Goal: Task Accomplishment & Management: Use online tool/utility

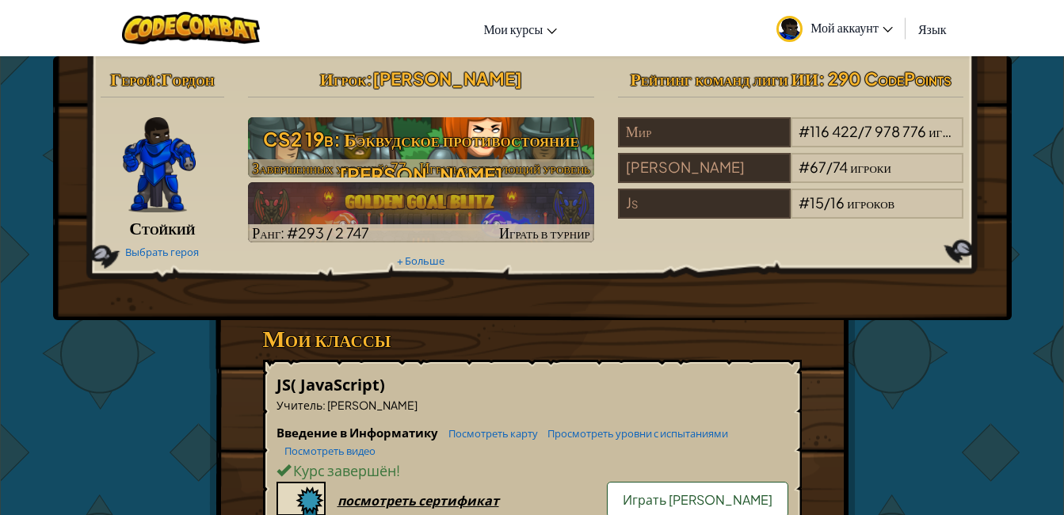
click at [418, 144] on h3 "CS2 19b: Бэквудское противостояние [PERSON_NAME]" at bounding box center [421, 156] width 346 height 71
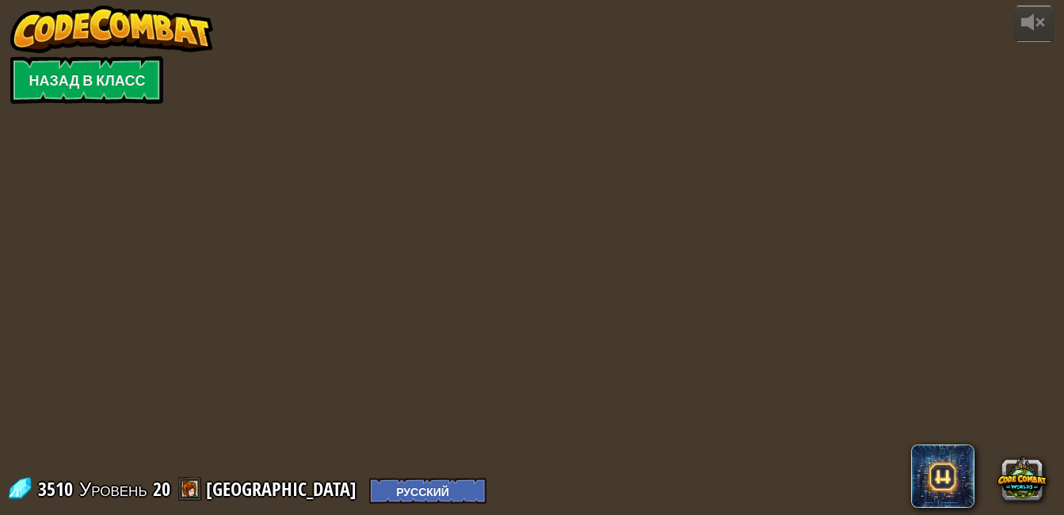
select select "ru"
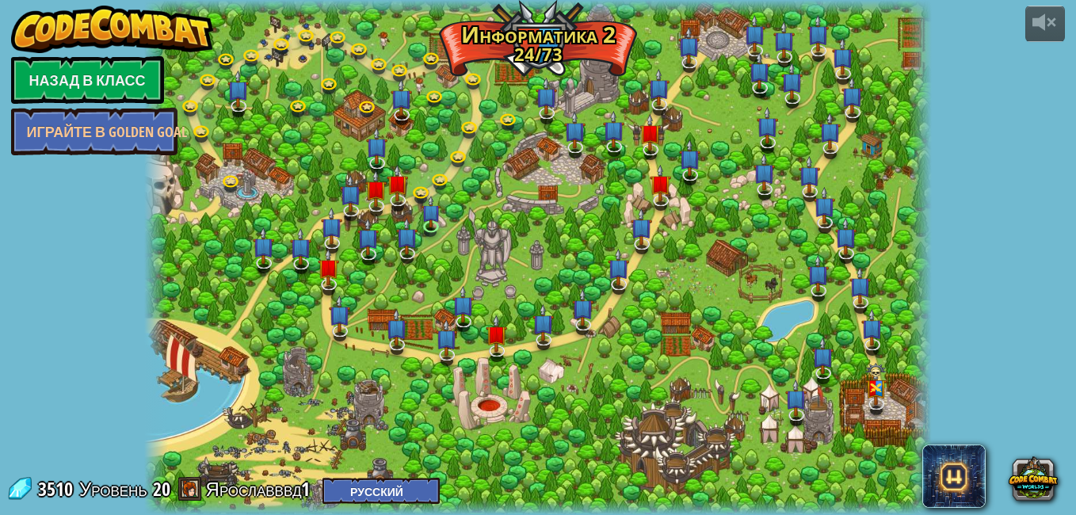
select select "ru"
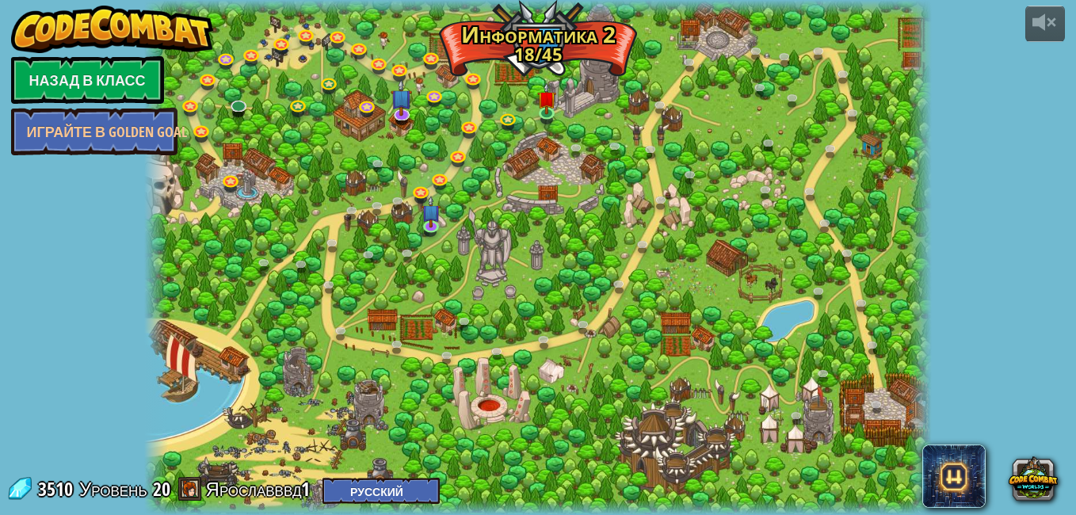
select select "ru"
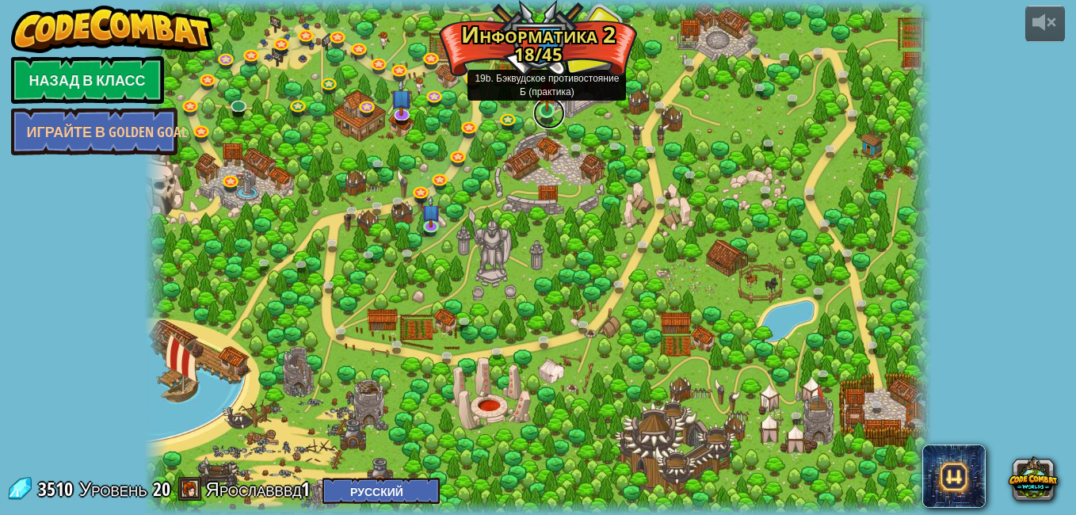
click at [522, 114] on link at bounding box center [549, 113] width 32 height 32
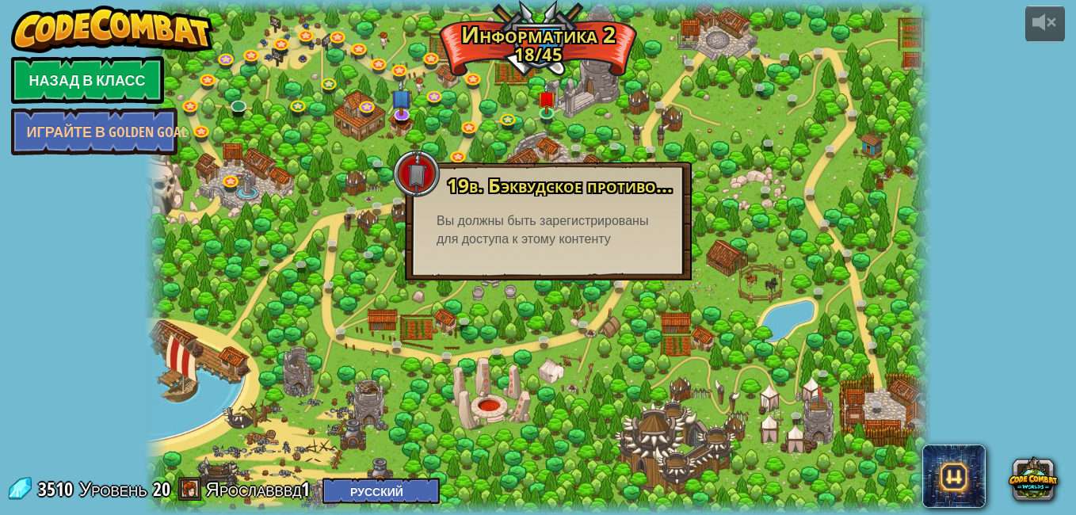
click at [420, 168] on div at bounding box center [417, 174] width 48 height 48
click at [421, 166] on div at bounding box center [417, 174] width 48 height 48
click at [467, 131] on link at bounding box center [471, 127] width 32 height 32
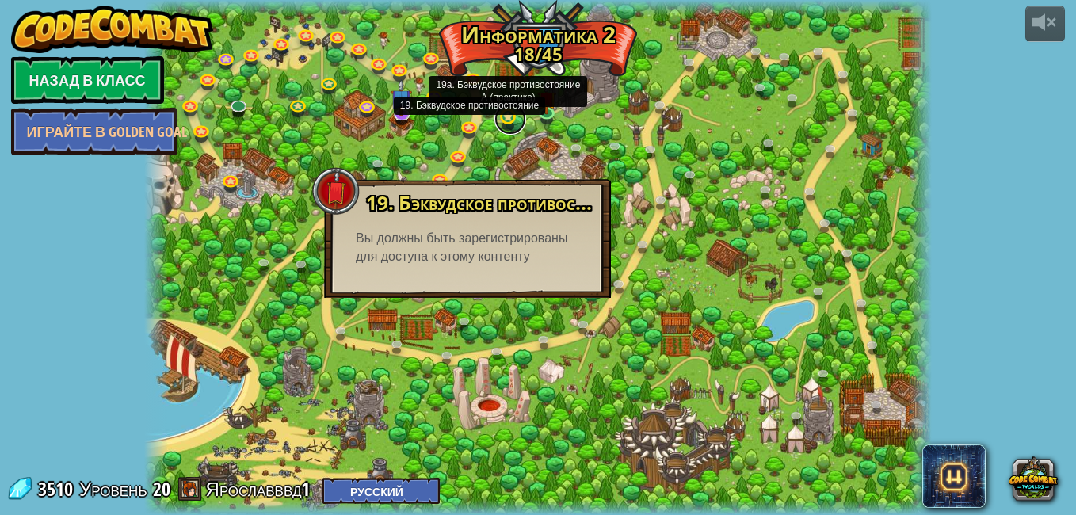
click at [508, 118] on link at bounding box center [510, 119] width 32 height 32
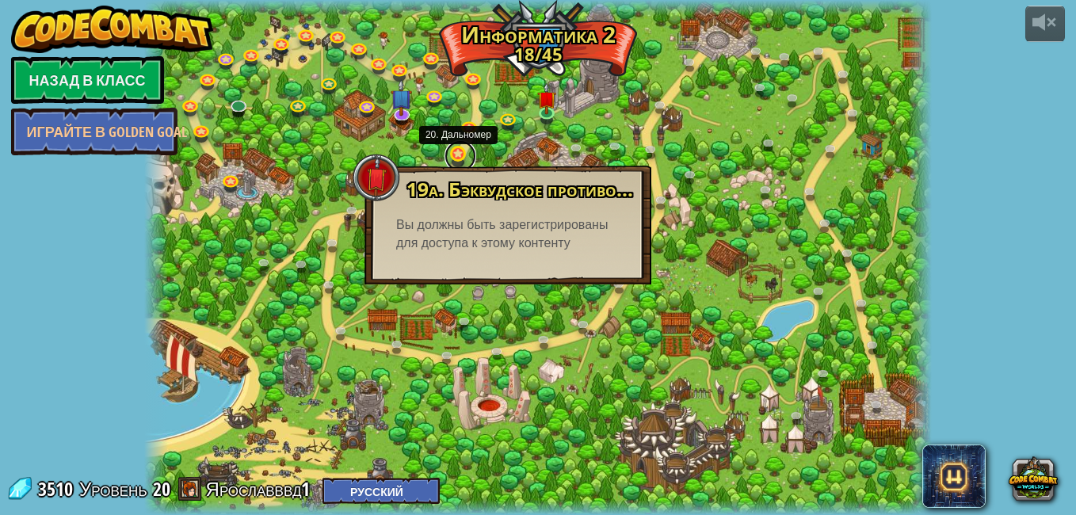
click at [459, 158] on link at bounding box center [460, 156] width 32 height 32
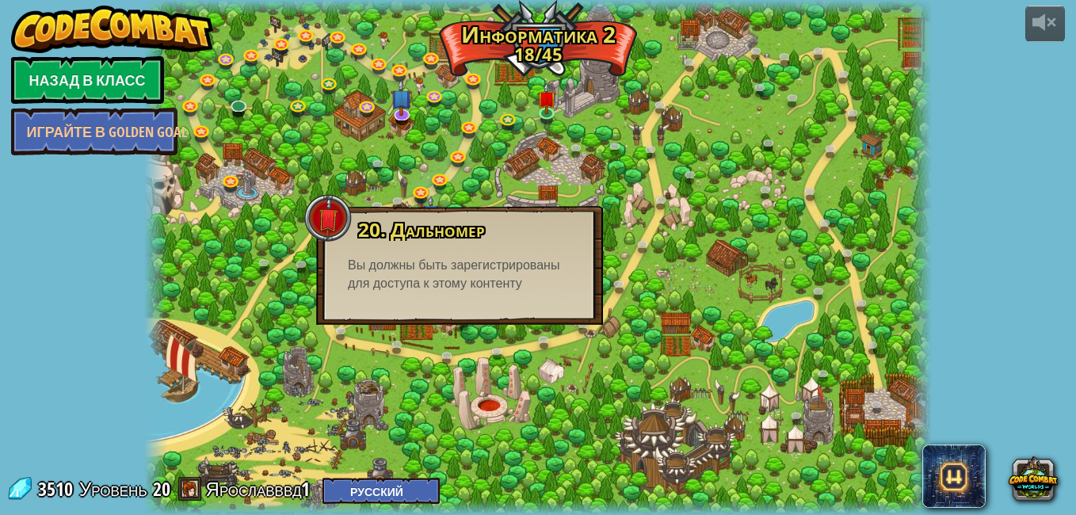
click at [325, 208] on div at bounding box center [328, 218] width 48 height 48
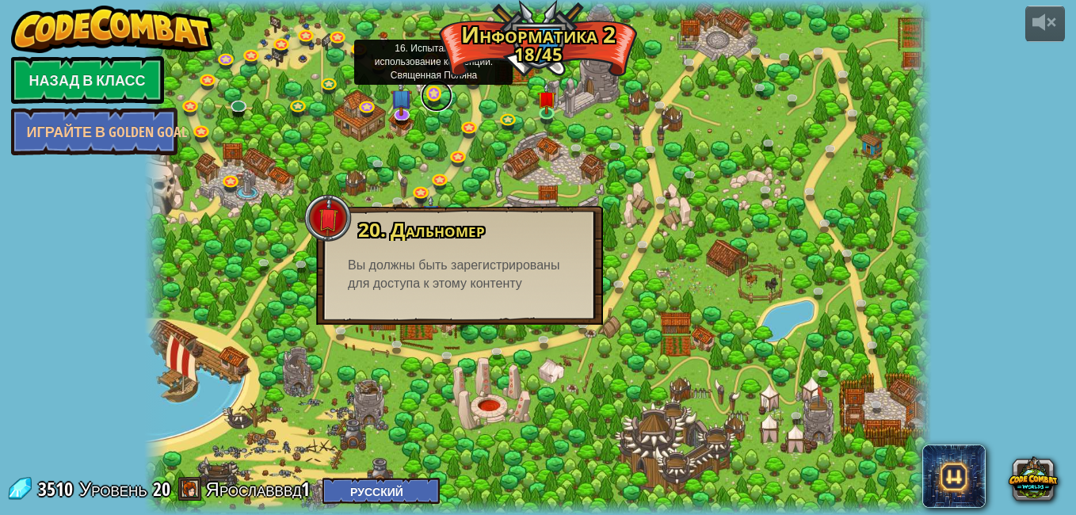
click at [448, 92] on link at bounding box center [437, 96] width 32 height 32
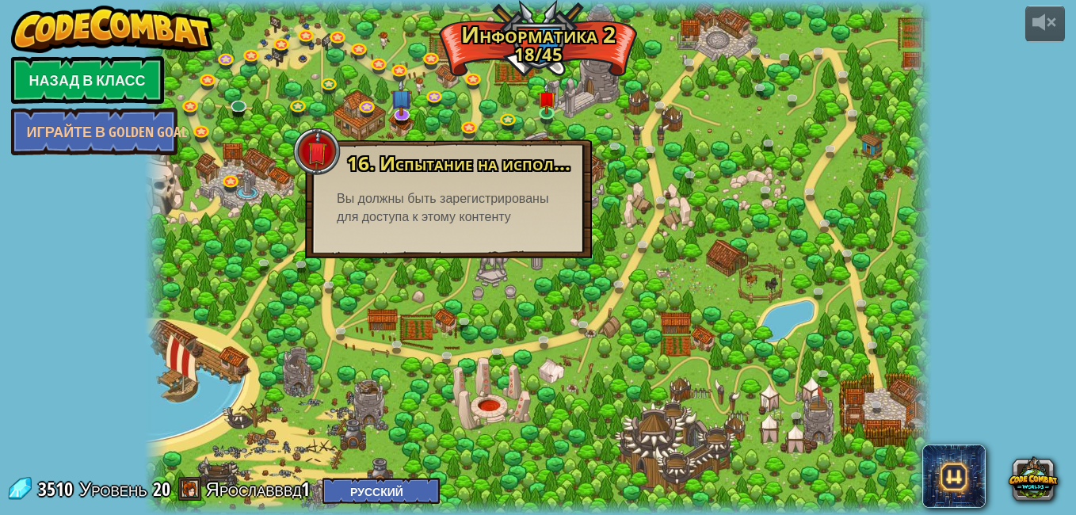
drag, startPoint x: 338, startPoint y: 164, endPoint x: 327, endPoint y: 164, distance: 11.1
click at [332, 165] on div at bounding box center [317, 152] width 48 height 48
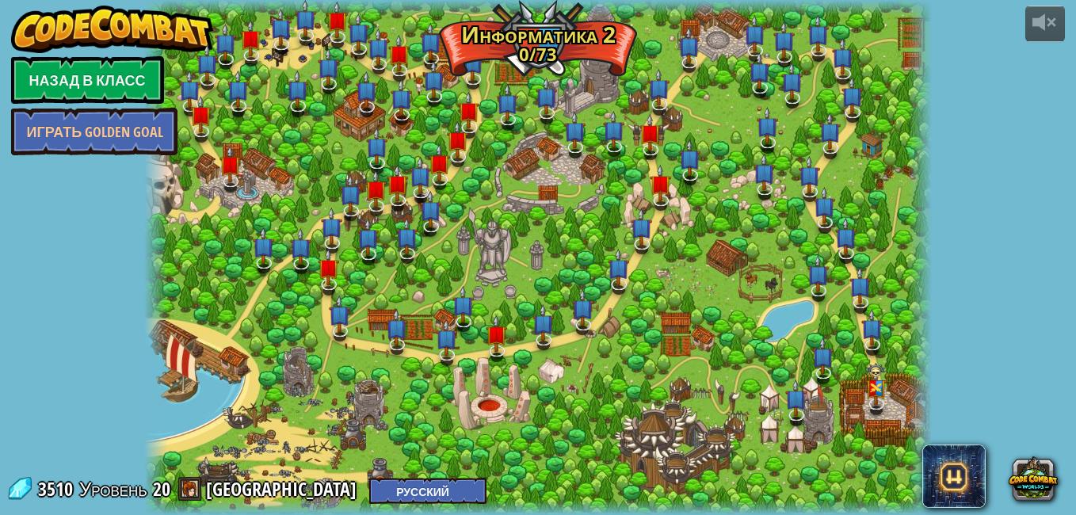
select select "ru"
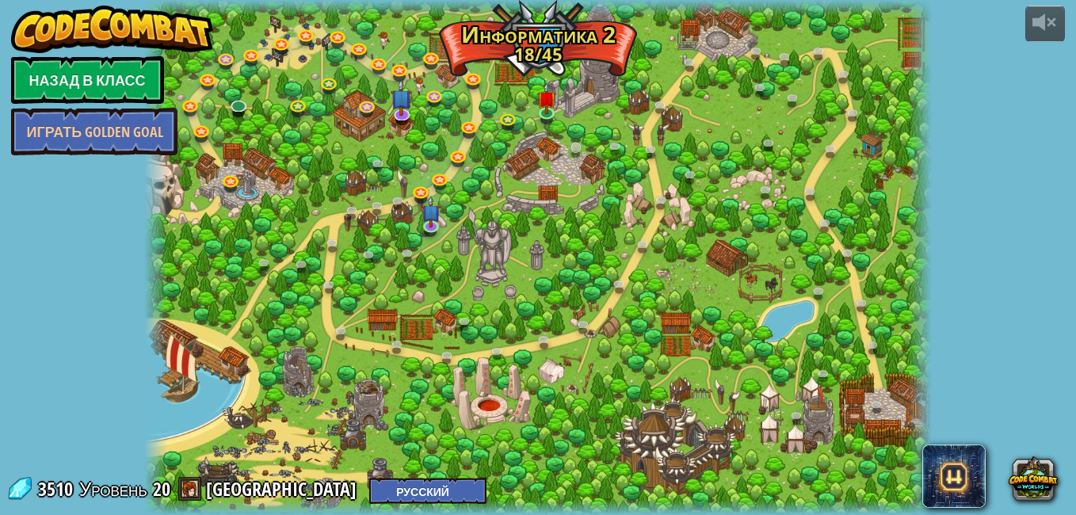
select select "ru"
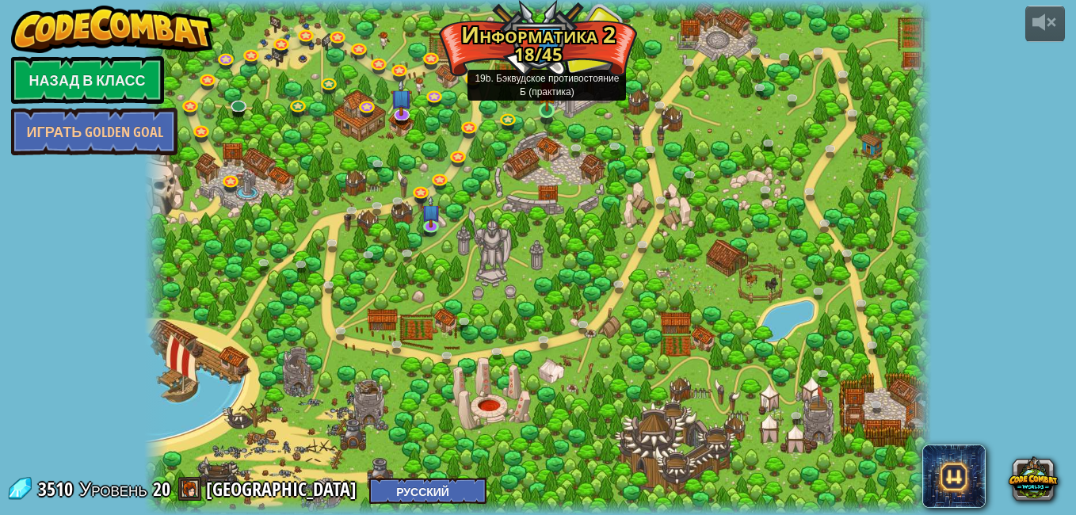
click at [549, 112] on img at bounding box center [547, 90] width 19 height 43
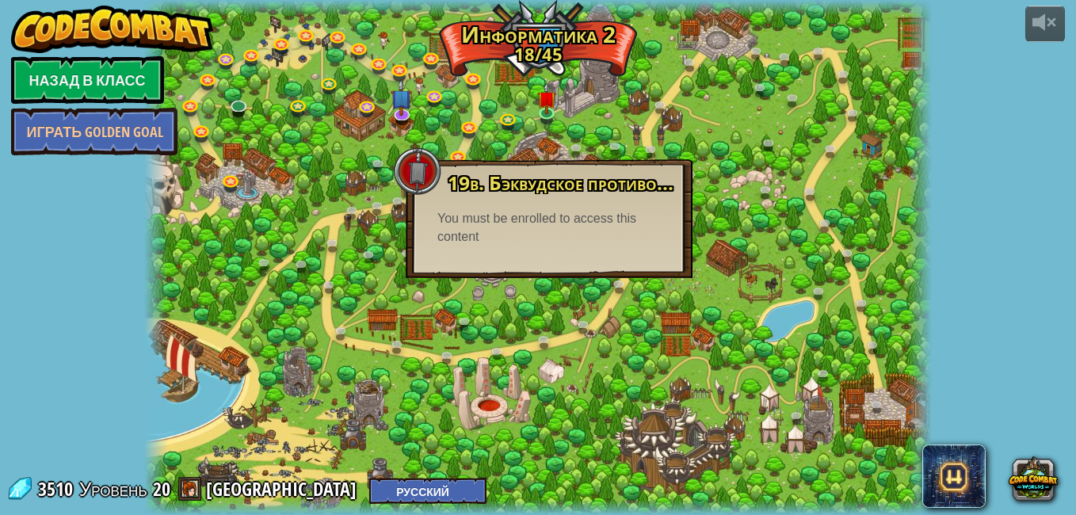
click at [406, 166] on div at bounding box center [418, 171] width 48 height 48
click at [397, 196] on link at bounding box center [402, 205] width 32 height 32
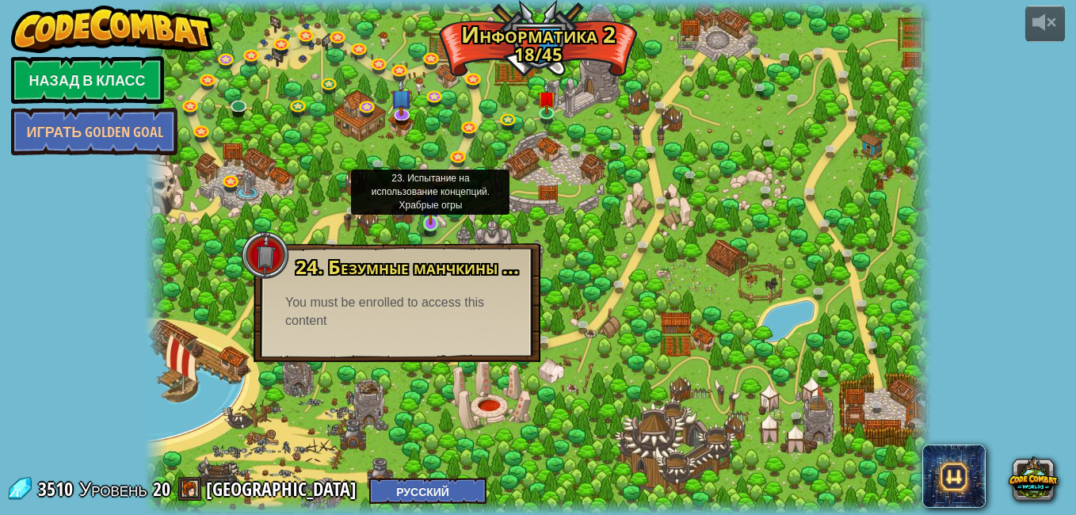
click at [428, 196] on img at bounding box center [430, 202] width 19 height 43
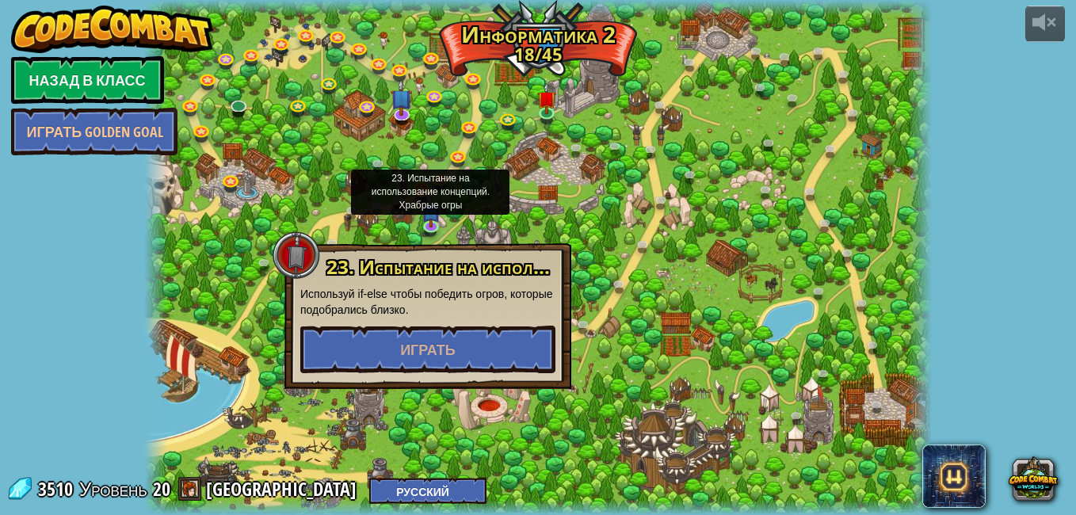
click at [429, 196] on img at bounding box center [430, 211] width 19 height 32
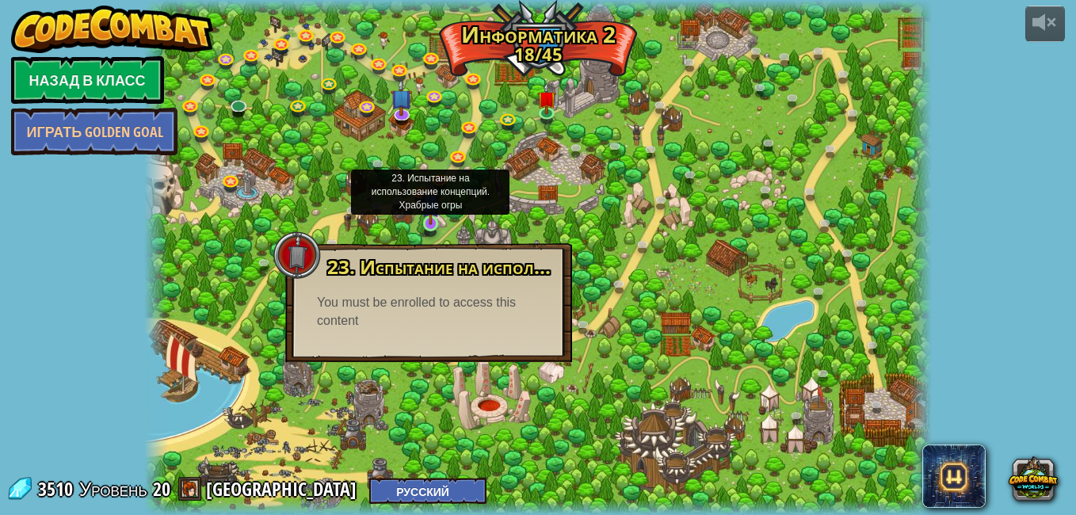
click at [426, 219] on img at bounding box center [430, 202] width 19 height 43
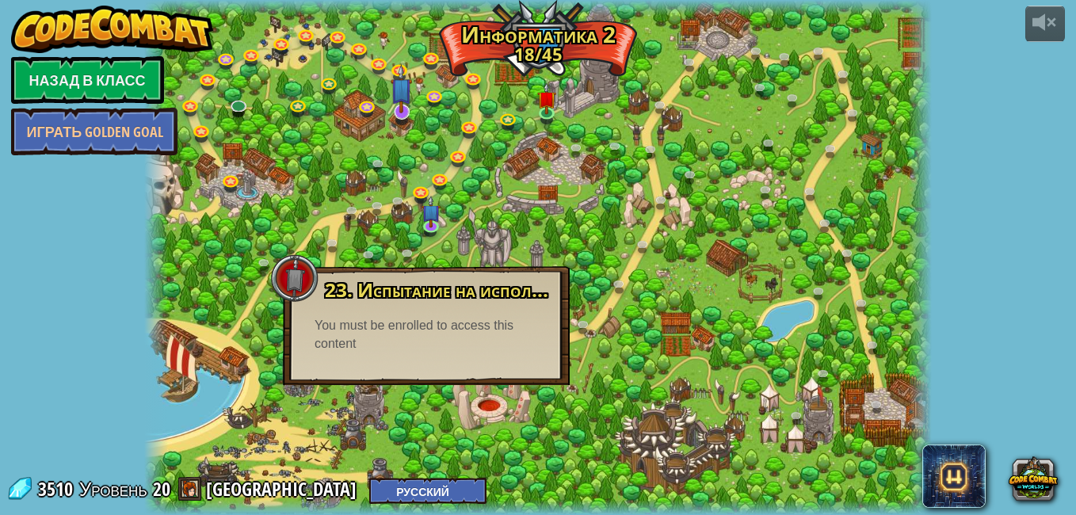
click at [417, 105] on div at bounding box center [537, 257] width 787 height 515
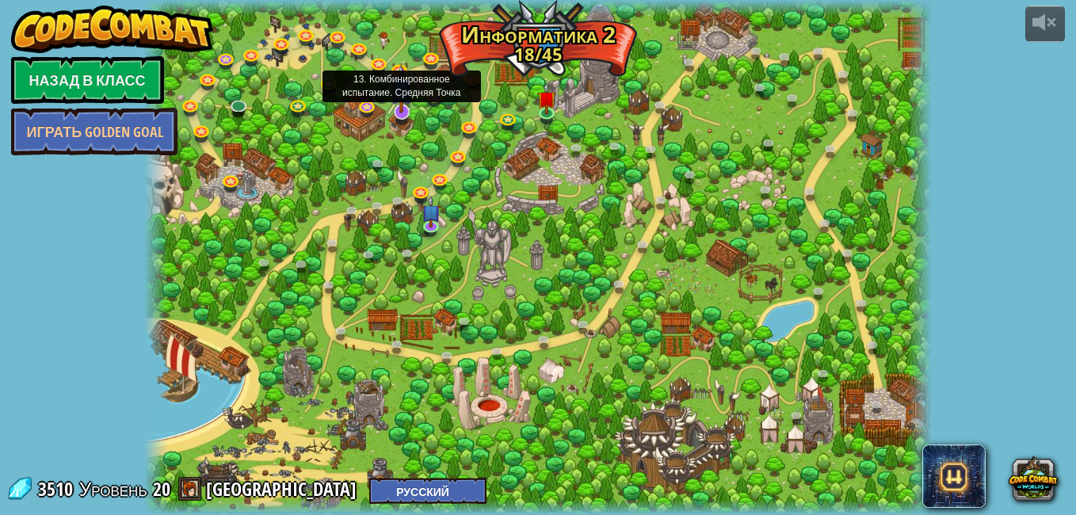
click at [401, 112] on img at bounding box center [401, 88] width 21 height 49
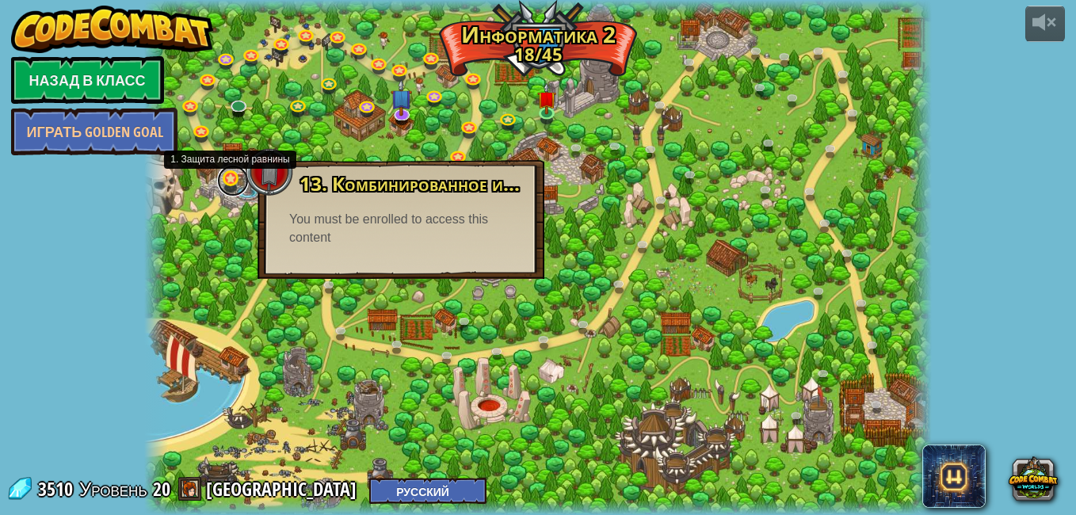
click at [238, 192] on link at bounding box center [233, 181] width 32 height 32
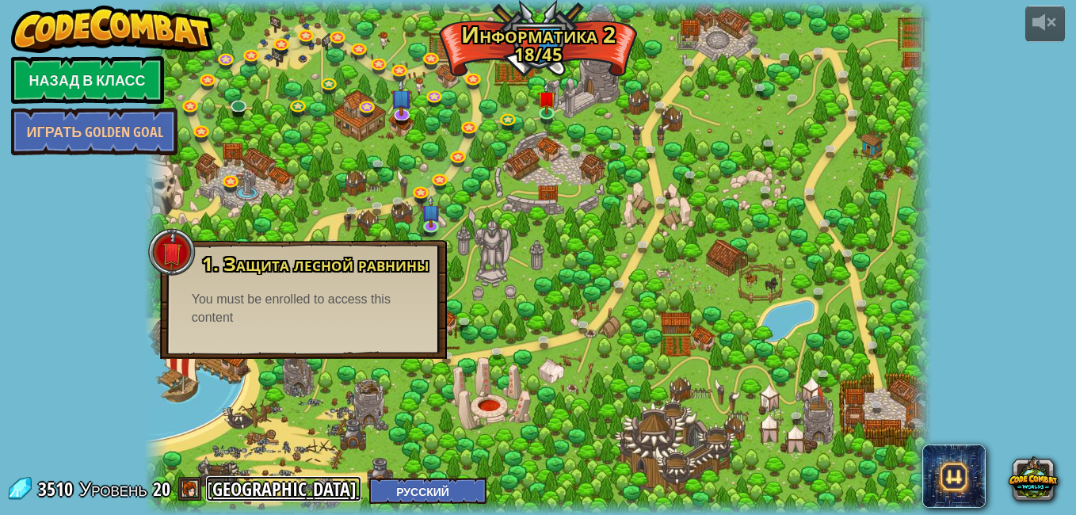
click at [318, 492] on link "Ярославvvd1" at bounding box center [283, 488] width 155 height 25
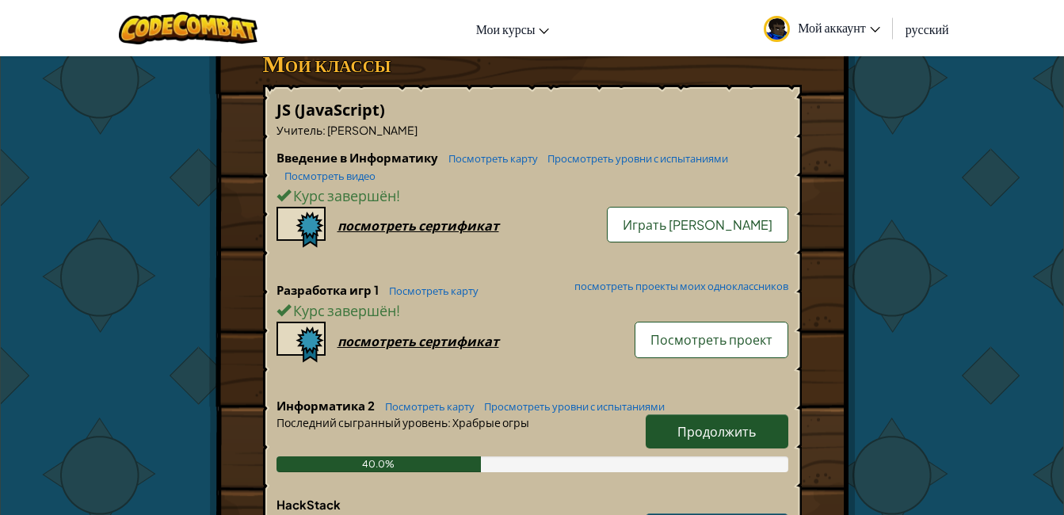
scroll to position [396, 0]
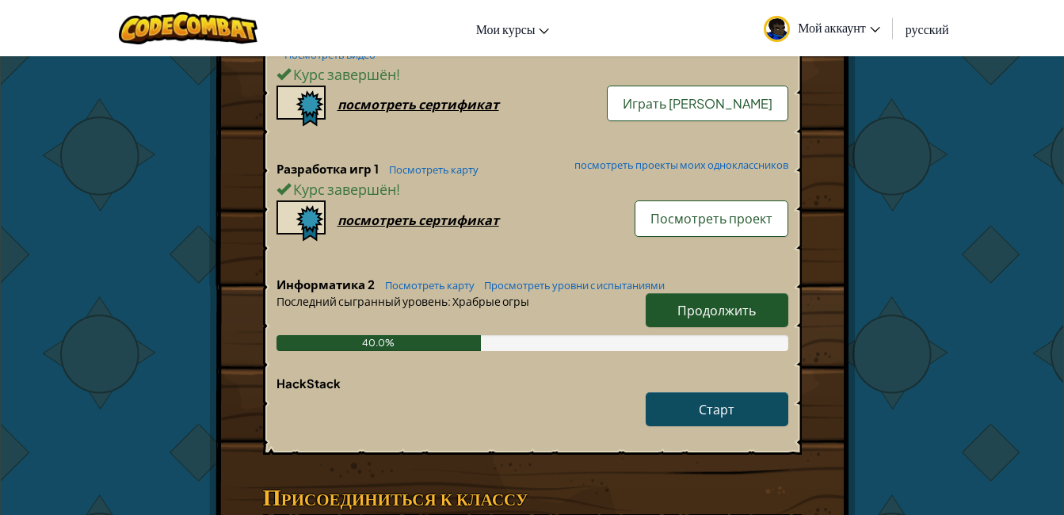
click at [743, 308] on span "Продолжить" at bounding box center [716, 310] width 78 height 17
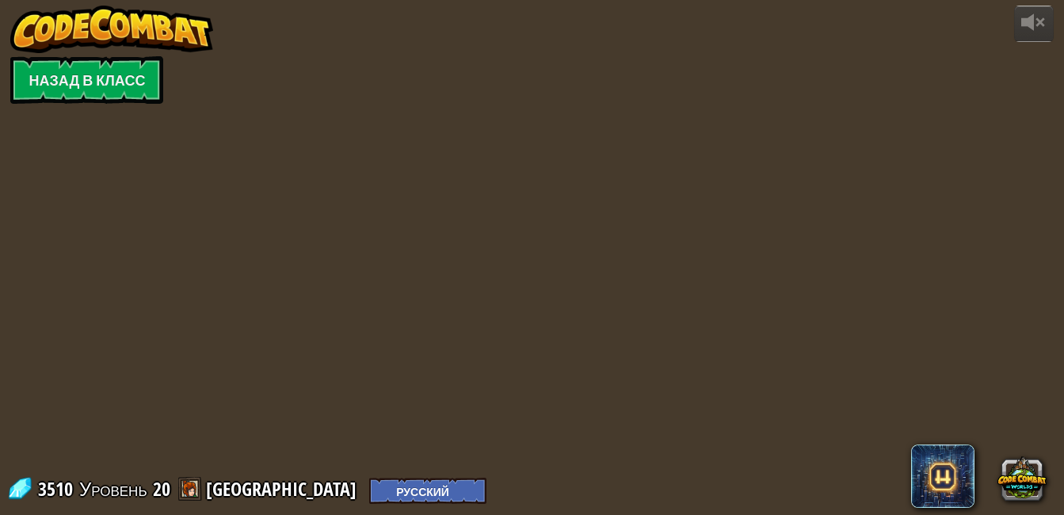
select select "ru"
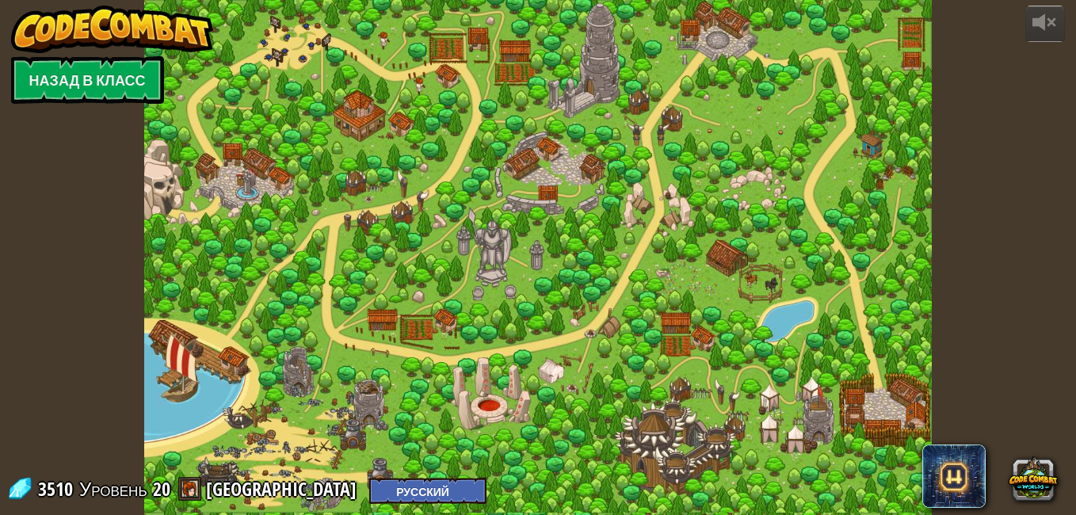
select select "ru"
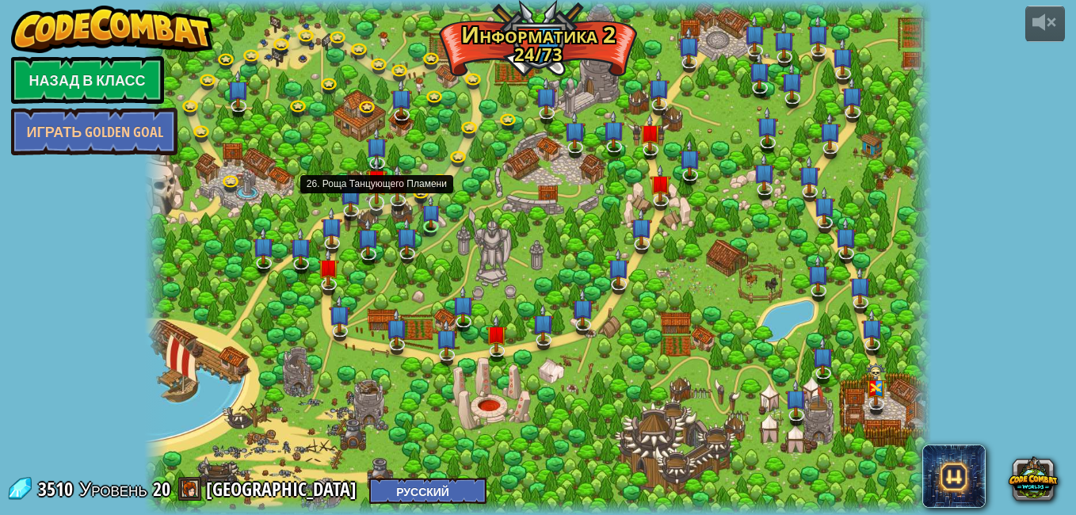
select select "ru"
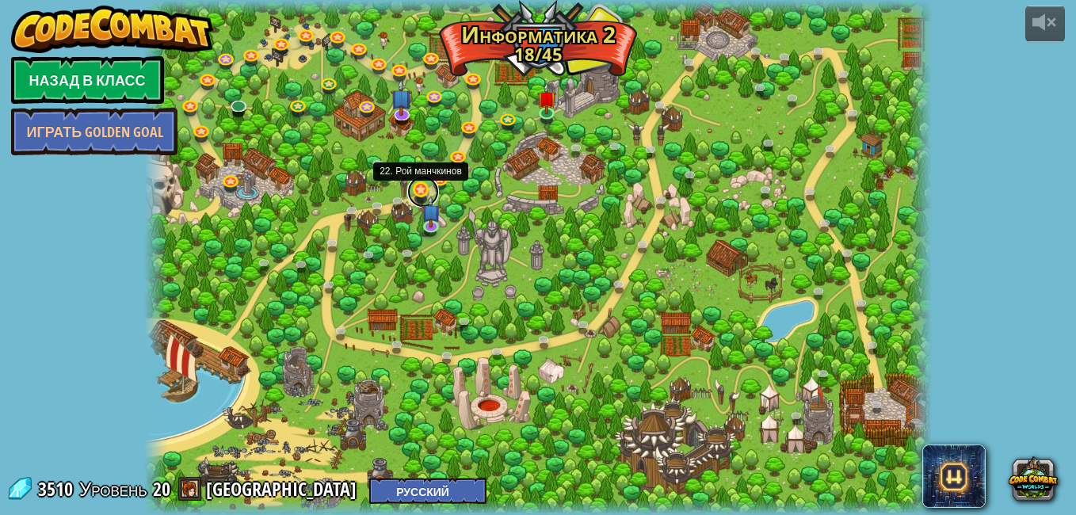
click at [423, 187] on link at bounding box center [423, 192] width 32 height 32
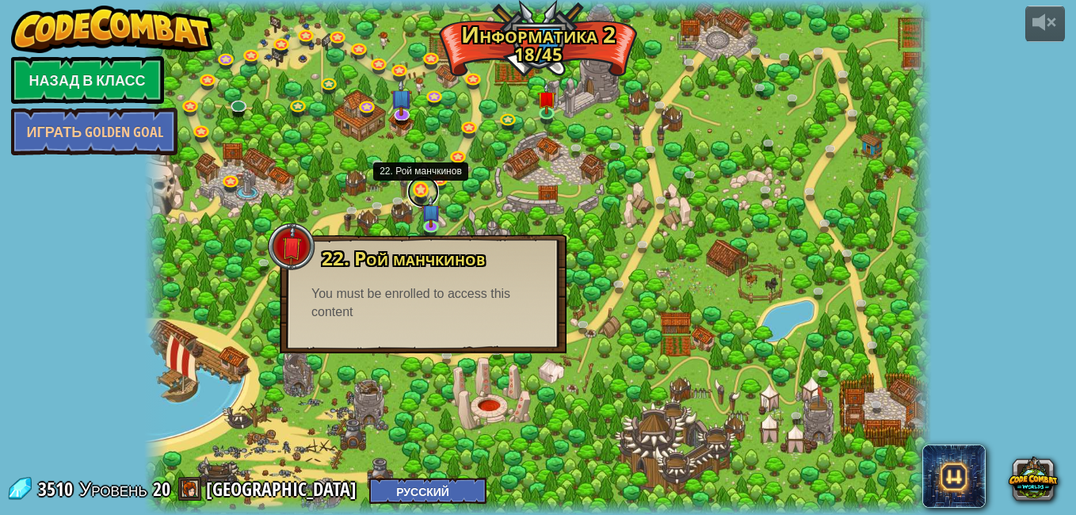
click at [417, 190] on link at bounding box center [423, 192] width 32 height 32
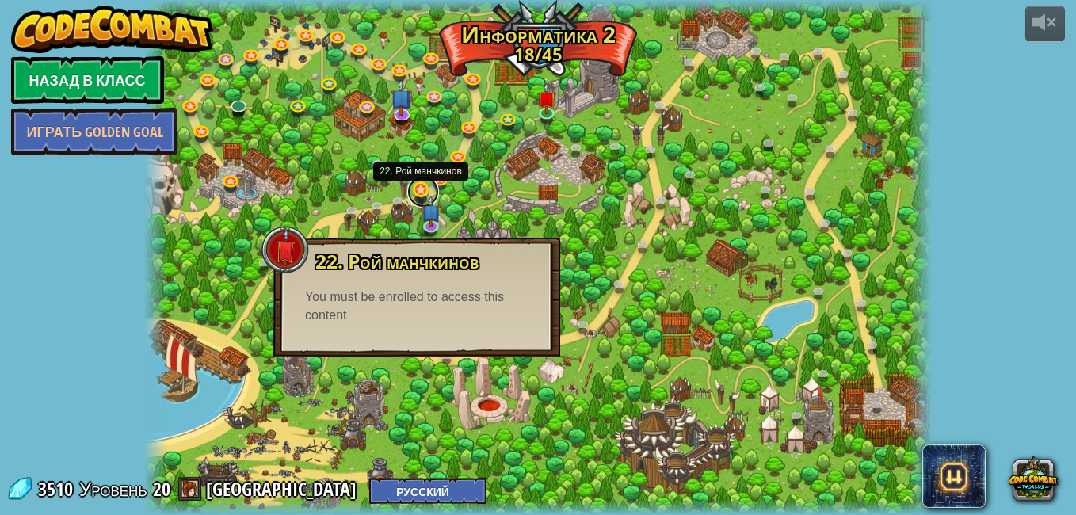
click at [417, 191] on link at bounding box center [423, 192] width 32 height 32
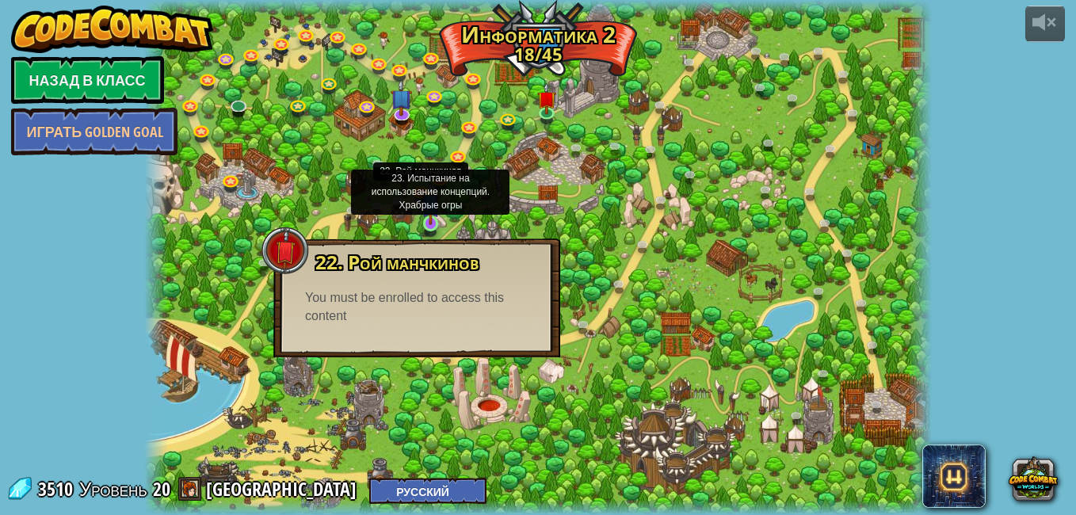
click at [425, 223] on img at bounding box center [430, 202] width 19 height 43
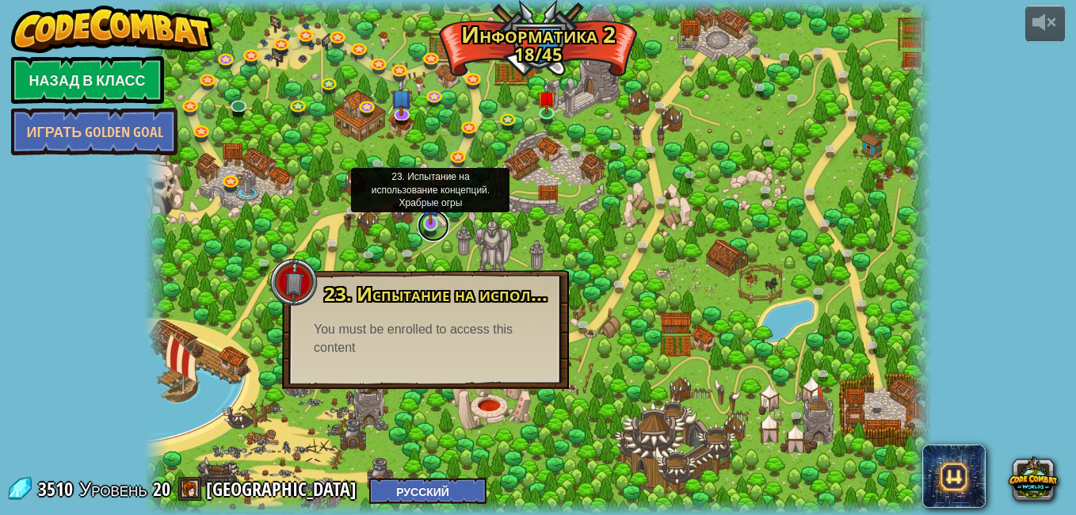
click at [433, 227] on link at bounding box center [433, 226] width 32 height 32
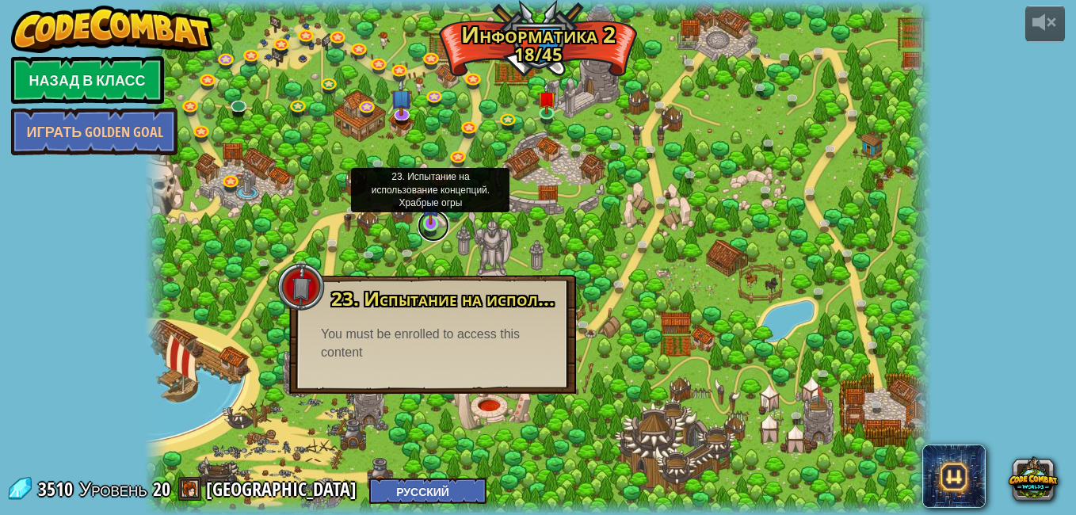
click at [433, 227] on link at bounding box center [433, 226] width 32 height 32
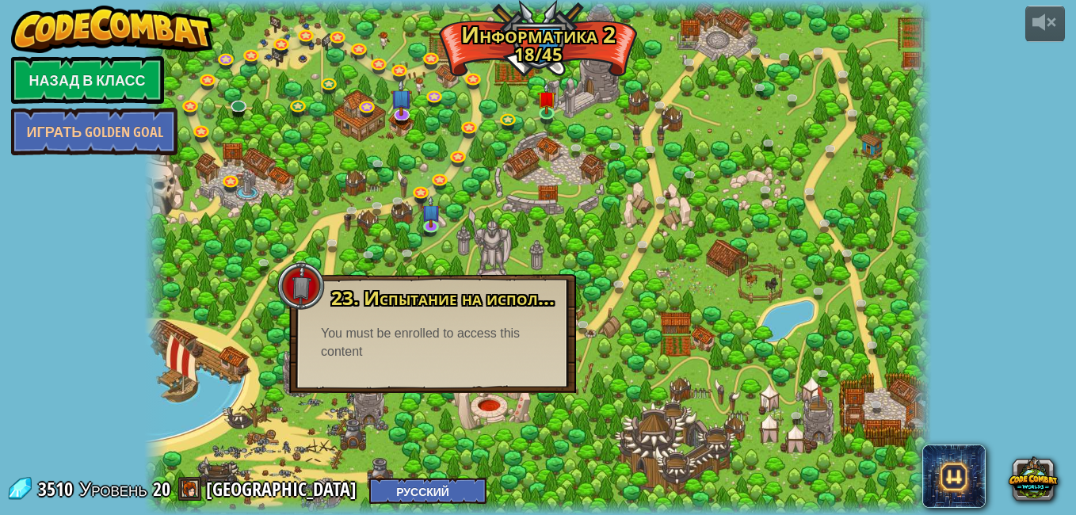
click at [191, 491] on span at bounding box center [190, 489] width 24 height 24
click at [423, 192] on link at bounding box center [423, 192] width 32 height 32
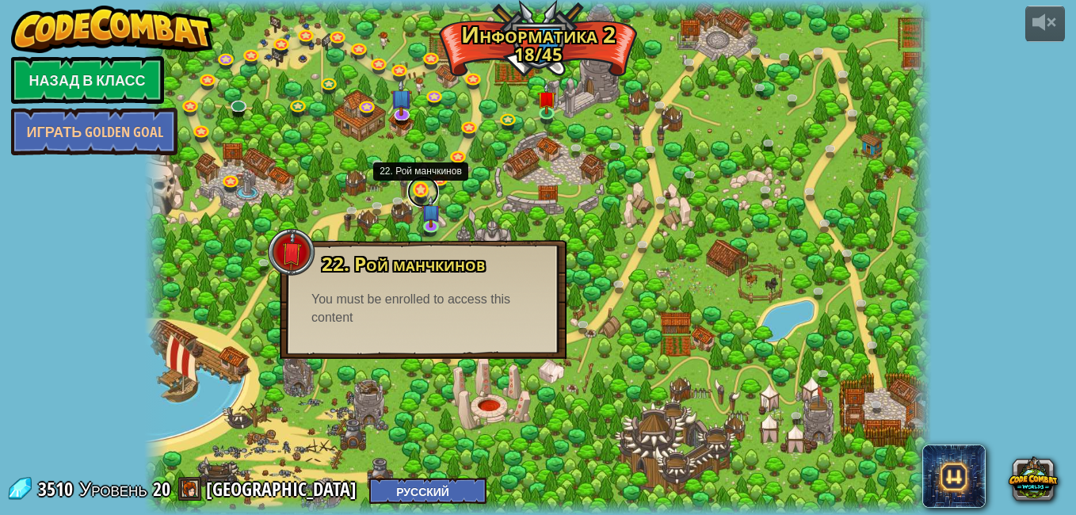
click at [424, 191] on link at bounding box center [423, 192] width 32 height 32
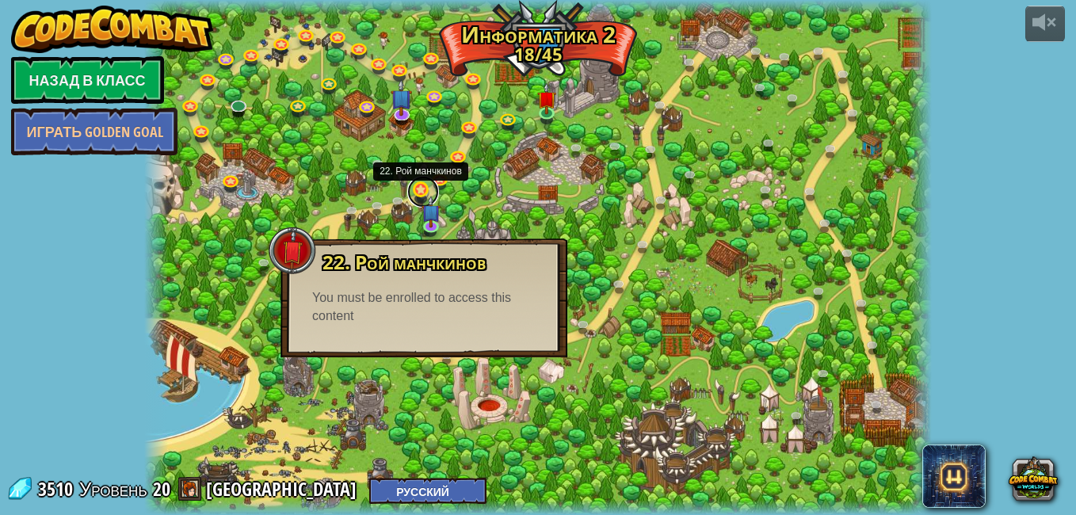
click at [426, 189] on link at bounding box center [423, 192] width 32 height 32
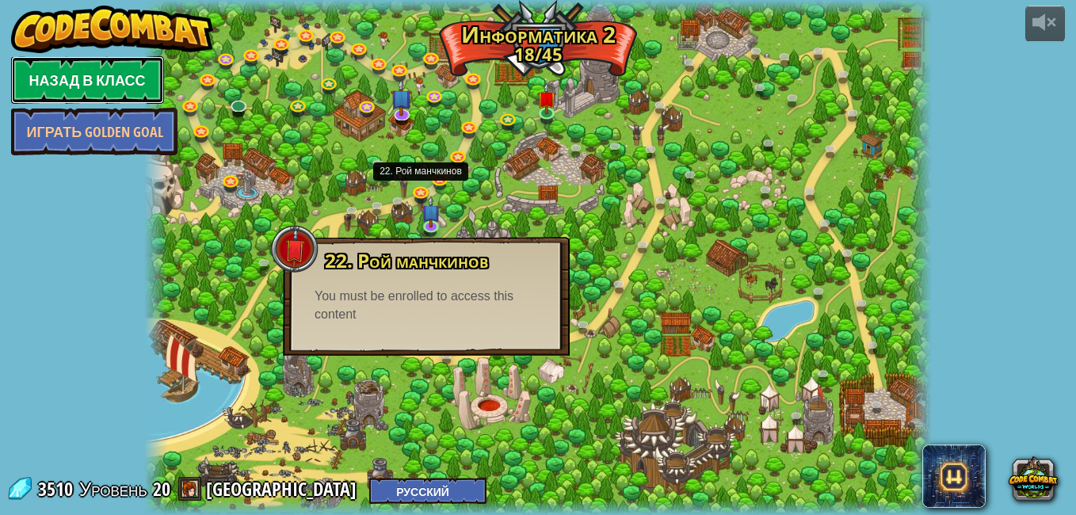
click at [74, 74] on link "Назад в класс" at bounding box center [87, 80] width 153 height 48
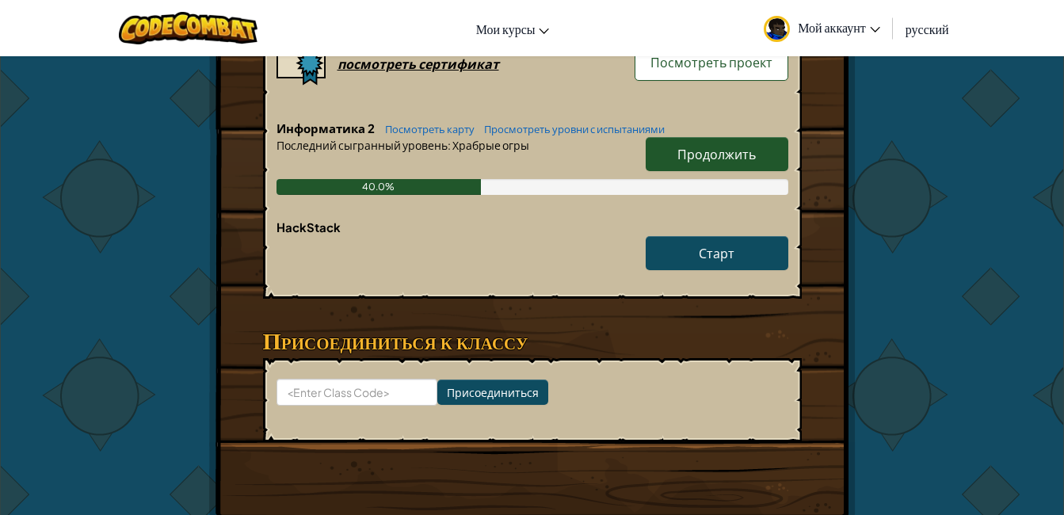
scroll to position [554, 0]
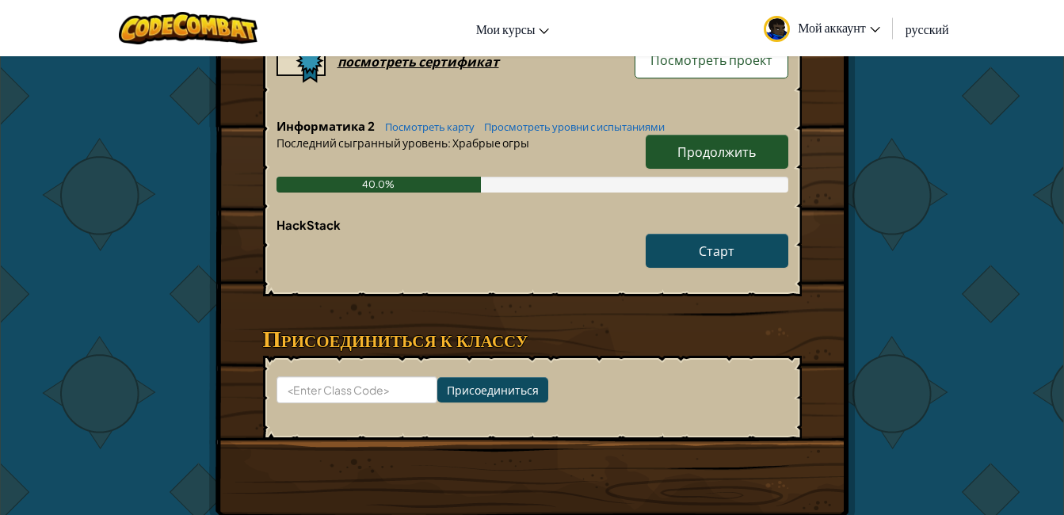
click at [702, 158] on span "Продолжить" at bounding box center [716, 151] width 78 height 17
select select "ru"
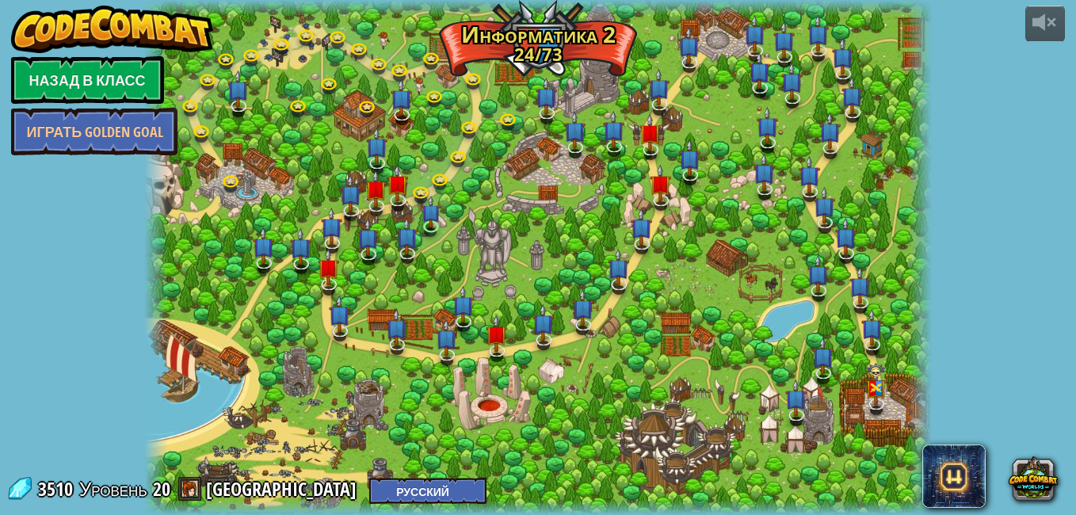
select select "ru"
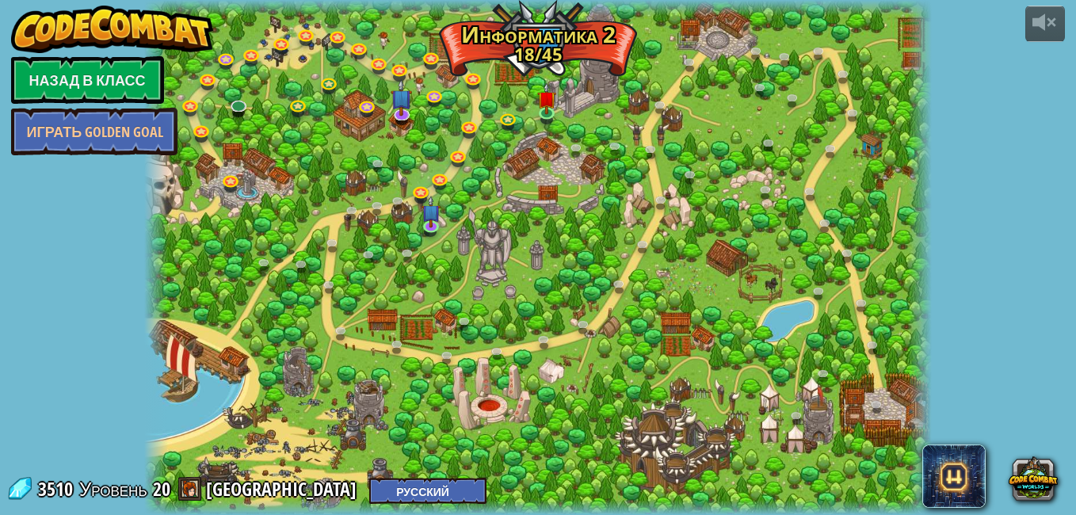
select select "ru"
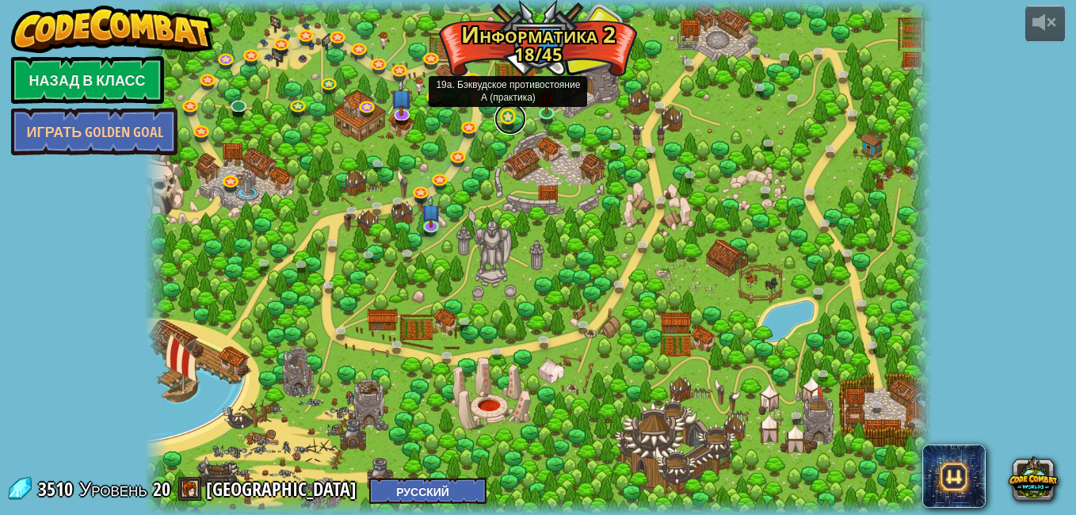
click at [509, 122] on link at bounding box center [510, 119] width 32 height 32
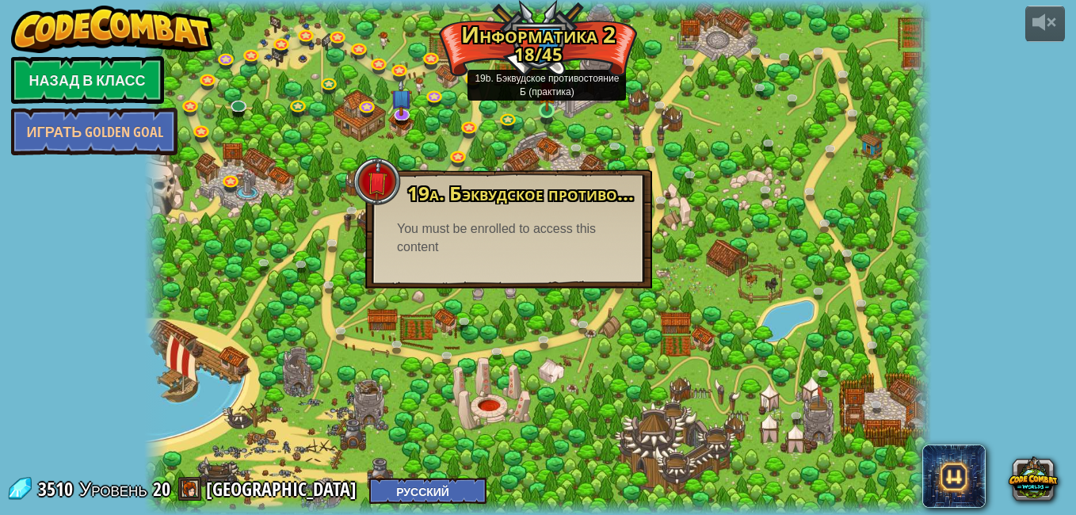
click at [554, 111] on img at bounding box center [547, 90] width 19 height 43
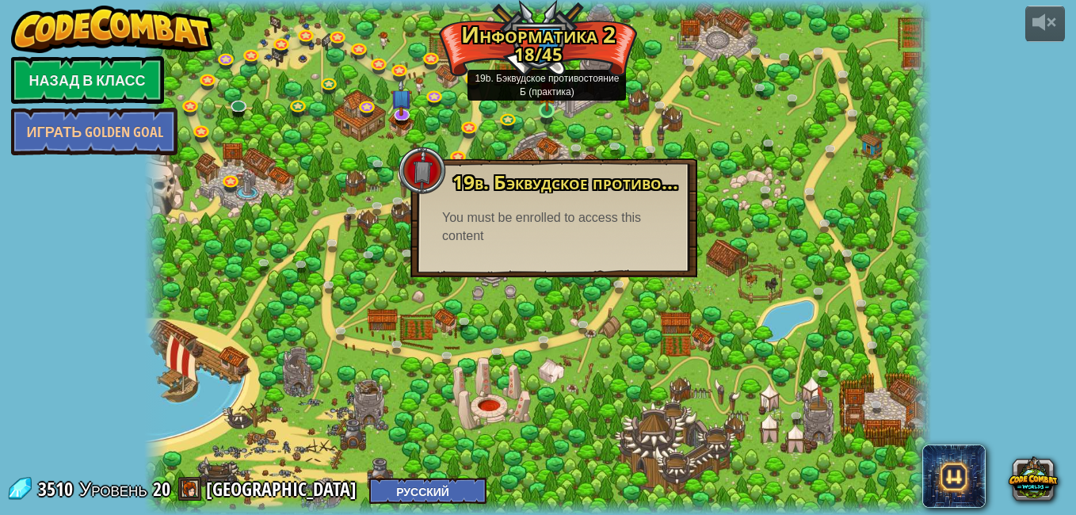
click at [554, 111] on img at bounding box center [547, 90] width 19 height 43
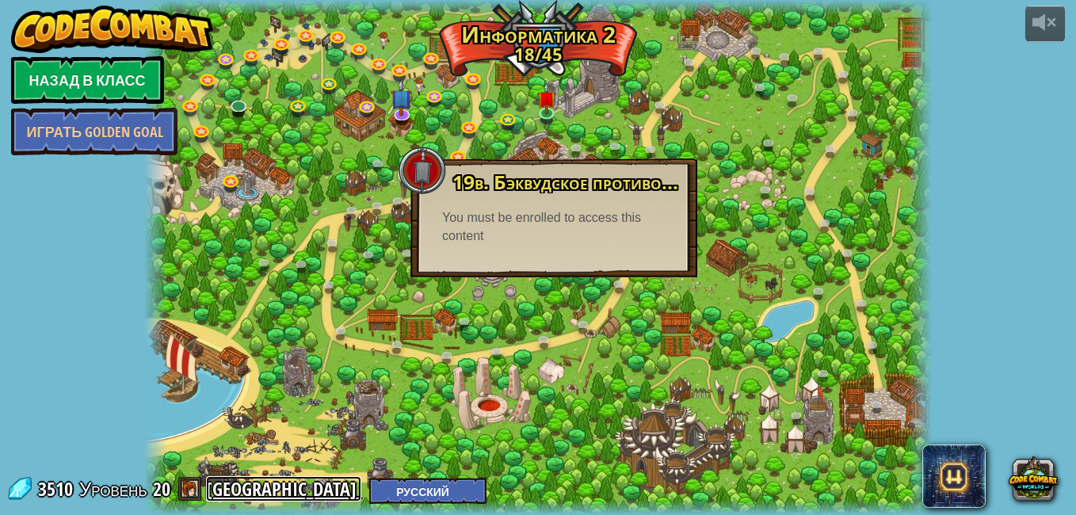
click at [272, 488] on link "Ярославvvd1" at bounding box center [283, 488] width 155 height 25
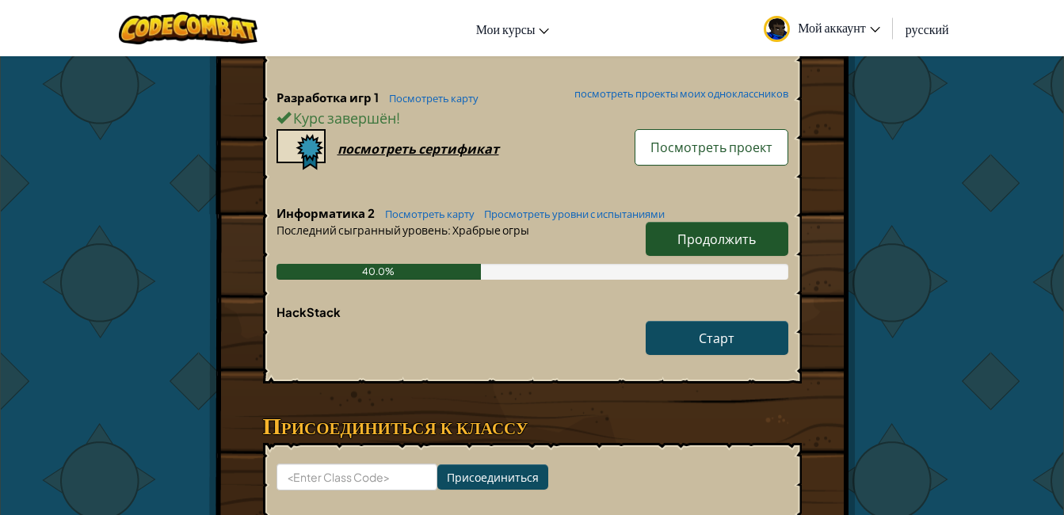
scroll to position [396, 0]
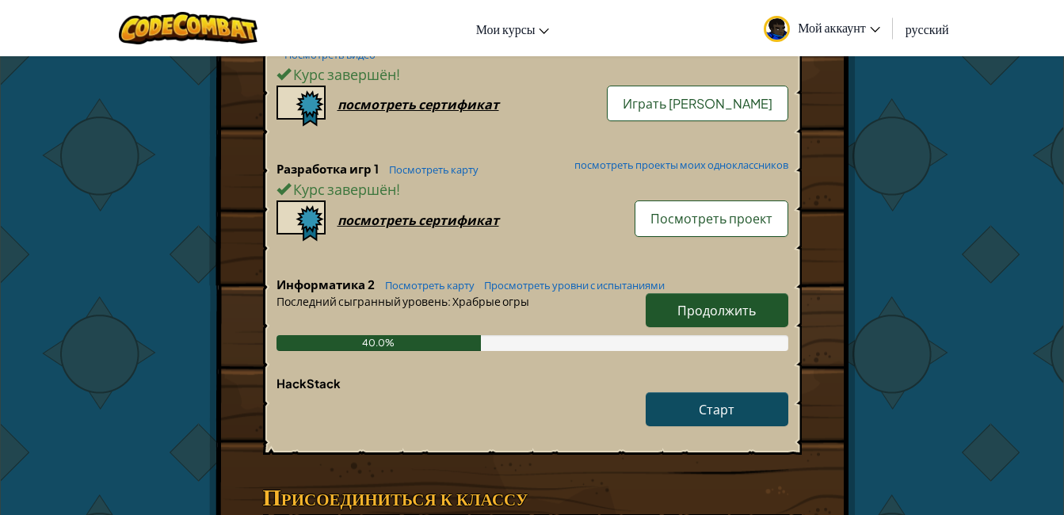
click at [695, 322] on link "Продолжить" at bounding box center [717, 310] width 143 height 34
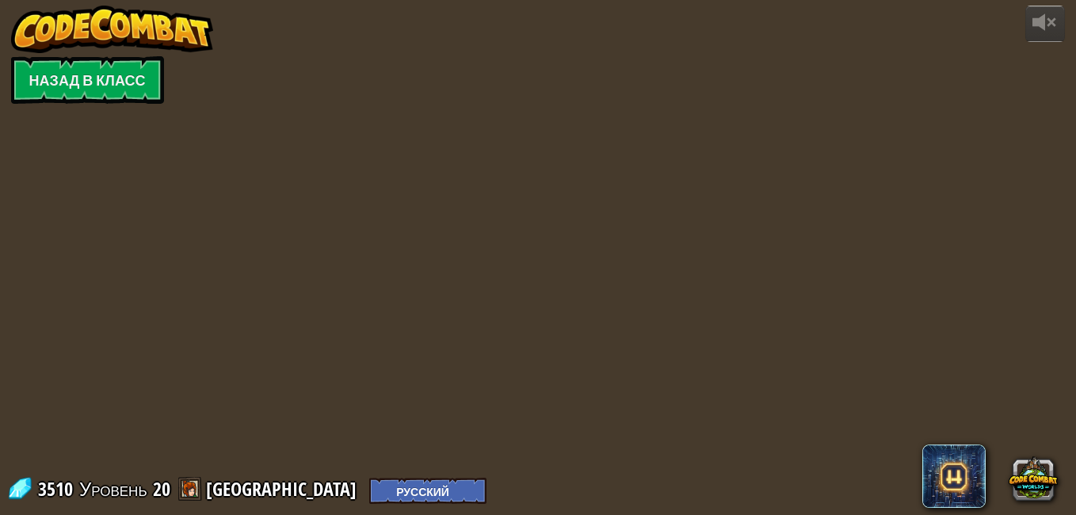
select select "ru"
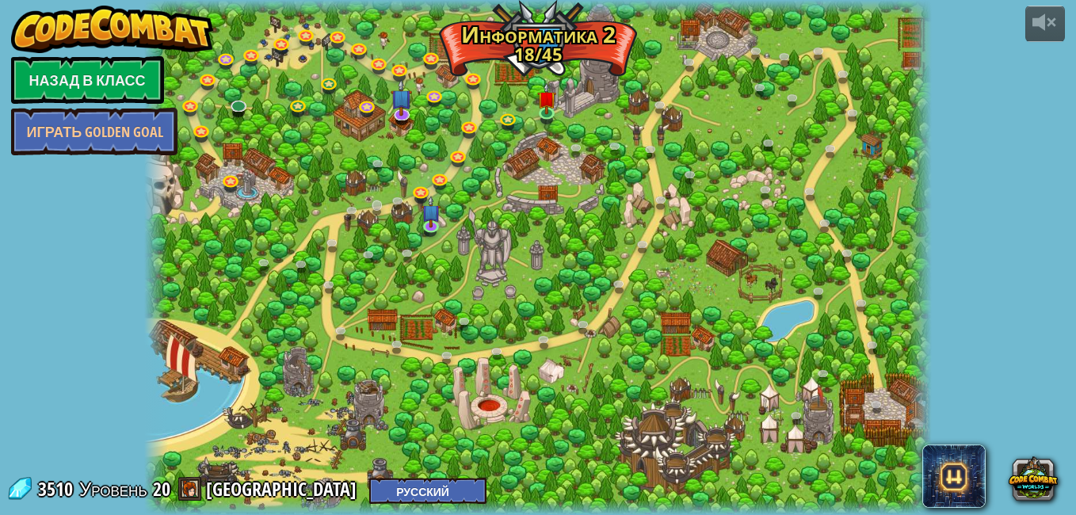
select select "ru"
click at [418, 195] on link at bounding box center [423, 192] width 32 height 32
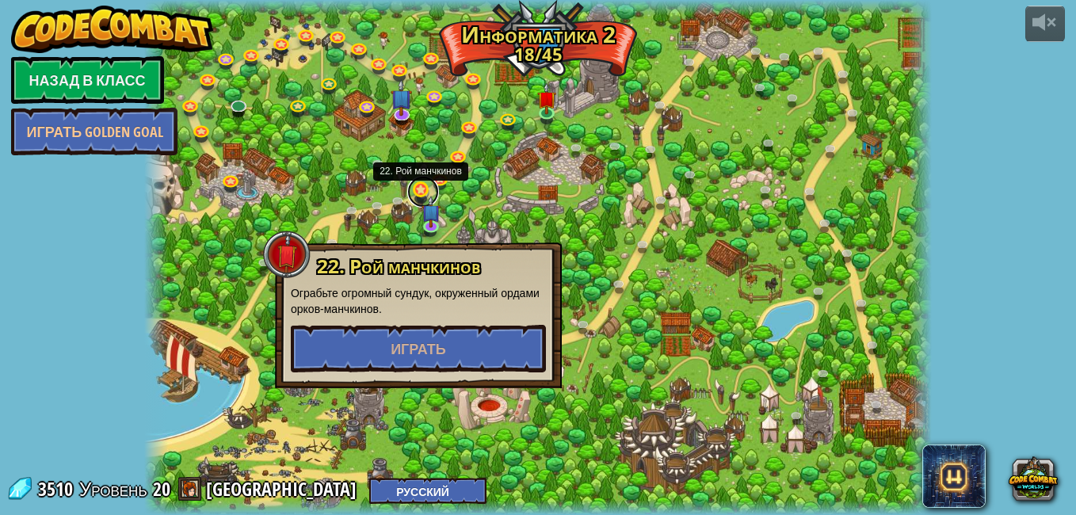
click at [418, 195] on link at bounding box center [423, 192] width 32 height 32
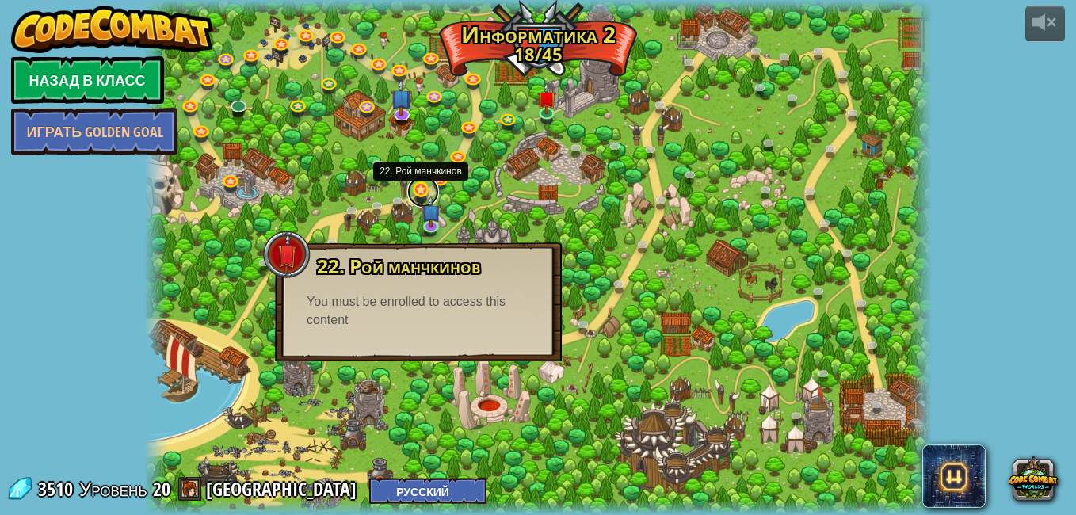
click at [418, 192] on link at bounding box center [423, 192] width 32 height 32
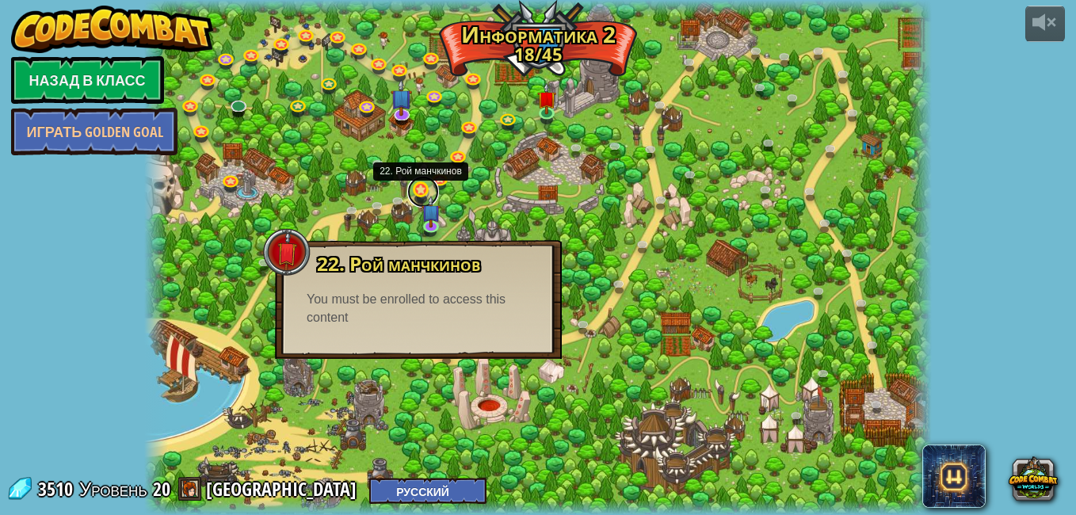
click at [419, 192] on link at bounding box center [423, 192] width 32 height 32
click at [420, 192] on link at bounding box center [423, 192] width 32 height 32
drag, startPoint x: 420, startPoint y: 192, endPoint x: 467, endPoint y: 285, distance: 104.2
click at [420, 193] on link at bounding box center [423, 194] width 32 height 24
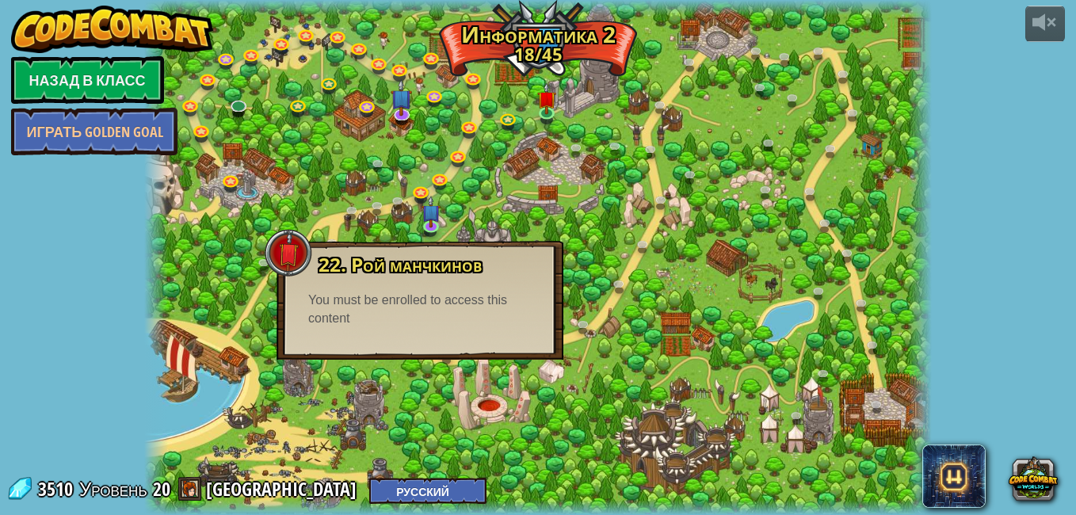
drag, startPoint x: 471, startPoint y: 340, endPoint x: 471, endPoint y: 354, distance: 14.3
click at [471, 344] on div "22. Рой манчкинов Ограбьте огромный сундук, окруженный ордами орков-манчкинов. …" at bounding box center [419, 300] width 287 height 119
drag, startPoint x: 471, startPoint y: 354, endPoint x: 402, endPoint y: 225, distance: 146.4
click at [466, 344] on div "22. Рой манчкинов Ограбьте огромный сундук, окруженный ордами орков-манчкинов. …" at bounding box center [419, 300] width 287 height 119
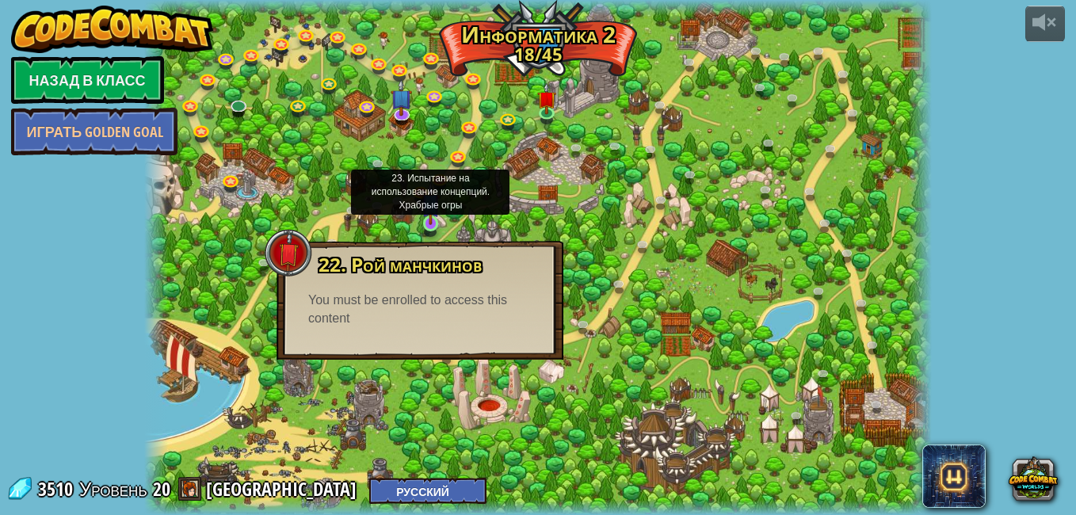
click at [430, 224] on img at bounding box center [430, 202] width 19 height 43
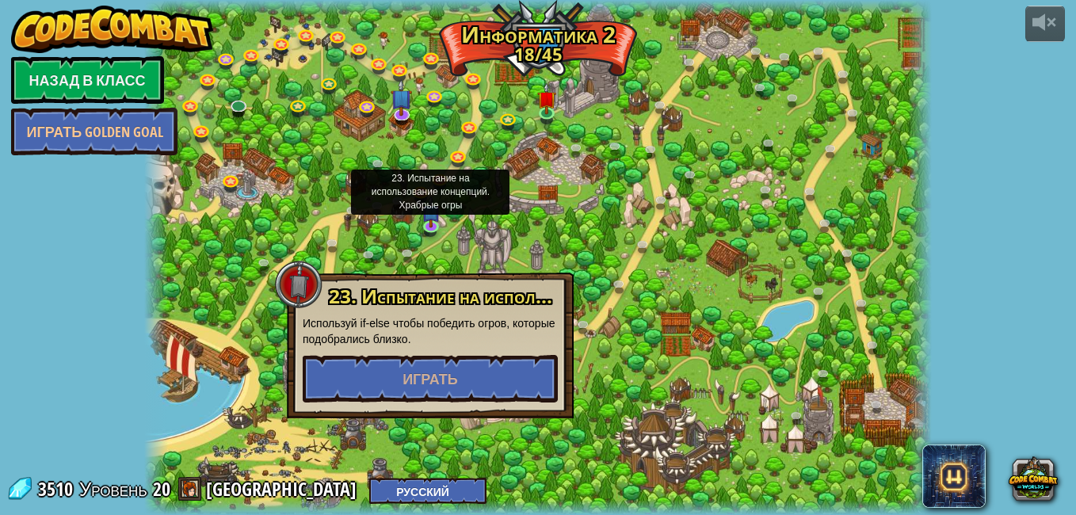
drag, startPoint x: 479, startPoint y: 357, endPoint x: 469, endPoint y: 330, distance: 29.6
click at [479, 352] on div "23. Испытание на использование концепций. Храбрые огры Используй if-else чтобы …" at bounding box center [430, 344] width 255 height 116
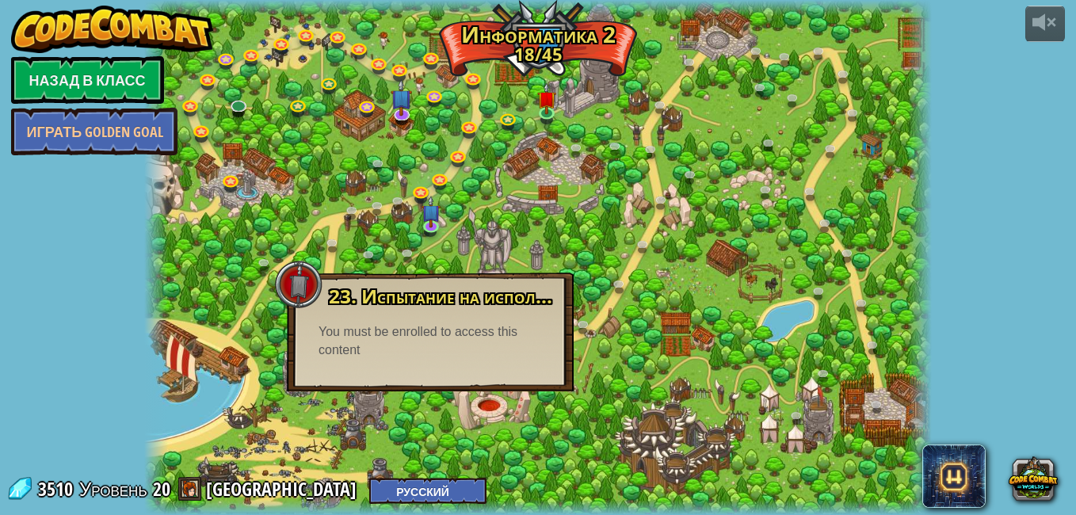
drag, startPoint x: 467, startPoint y: 331, endPoint x: 467, endPoint y: 350, distance: 19.0
click at [465, 347] on div "You must be enrolled to access this content" at bounding box center [429, 341] width 223 height 36
drag, startPoint x: 467, startPoint y: 350, endPoint x: 430, endPoint y: 228, distance: 127.5
click at [430, 228] on link at bounding box center [433, 226] width 32 height 32
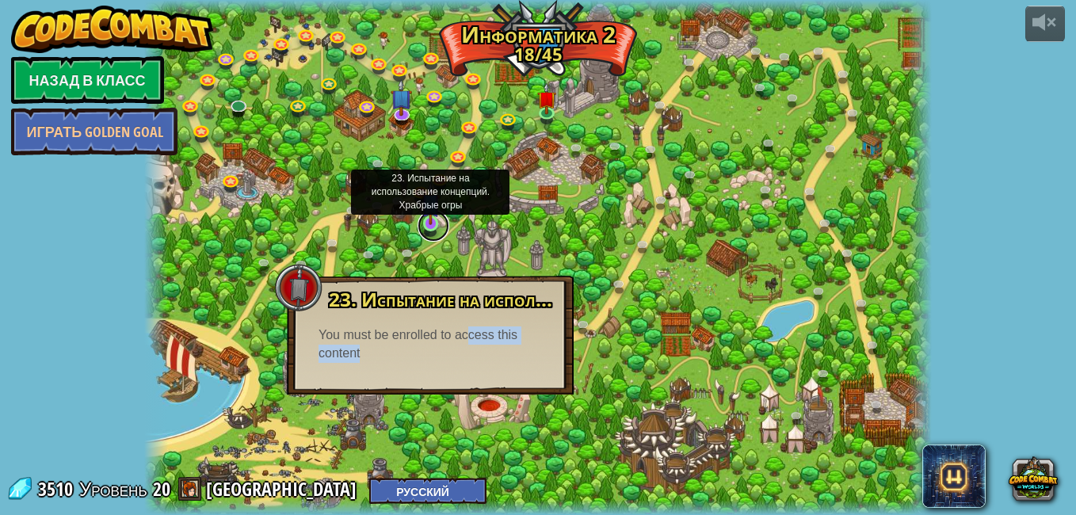
click at [436, 231] on link at bounding box center [433, 226] width 32 height 32
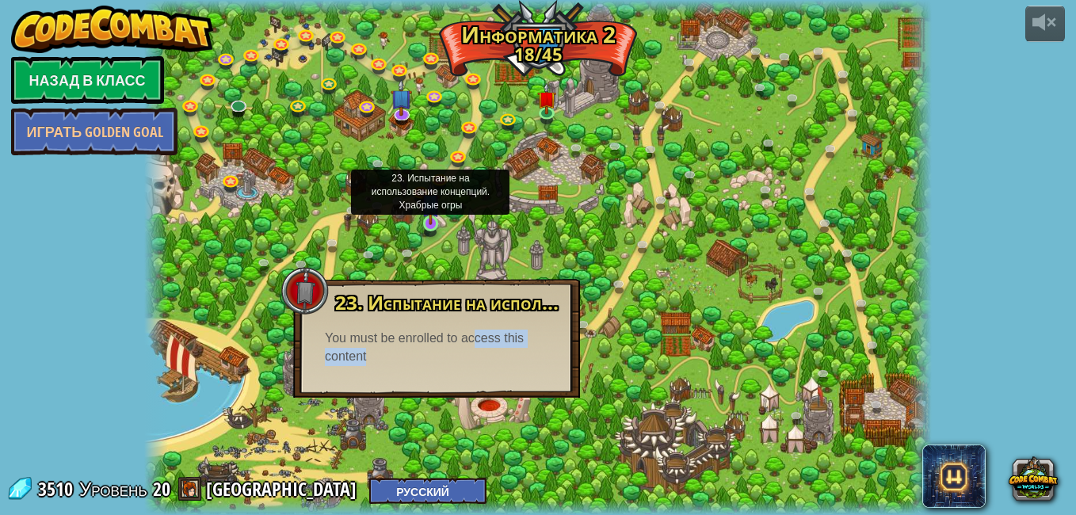
click at [430, 219] on img at bounding box center [430, 202] width 19 height 43
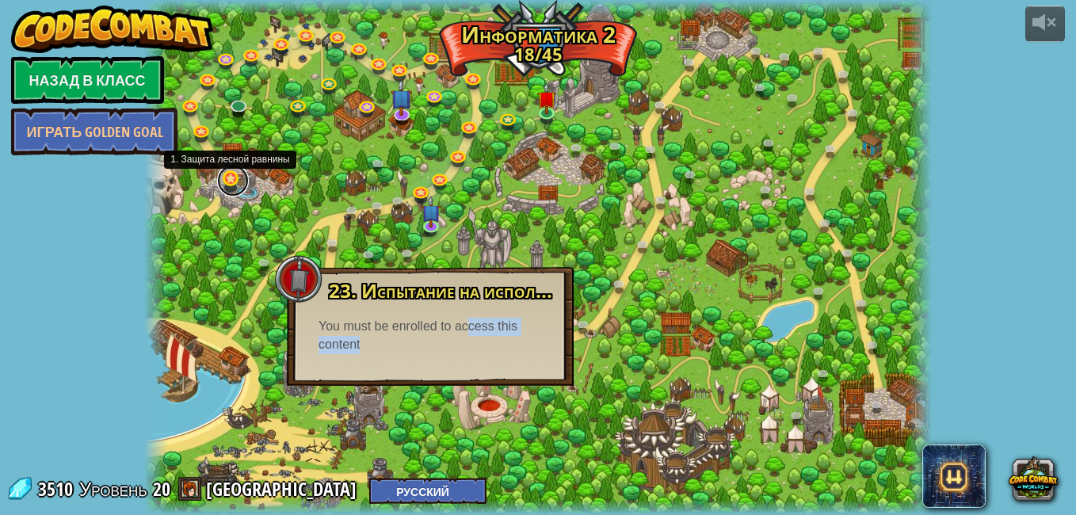
click at [235, 184] on link at bounding box center [233, 181] width 32 height 32
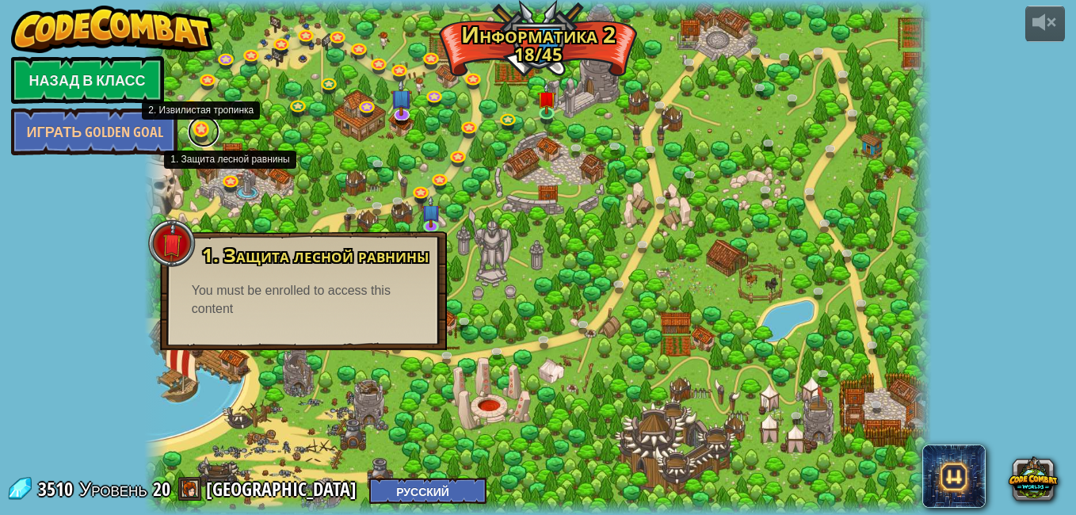
click at [211, 141] on link at bounding box center [204, 132] width 32 height 32
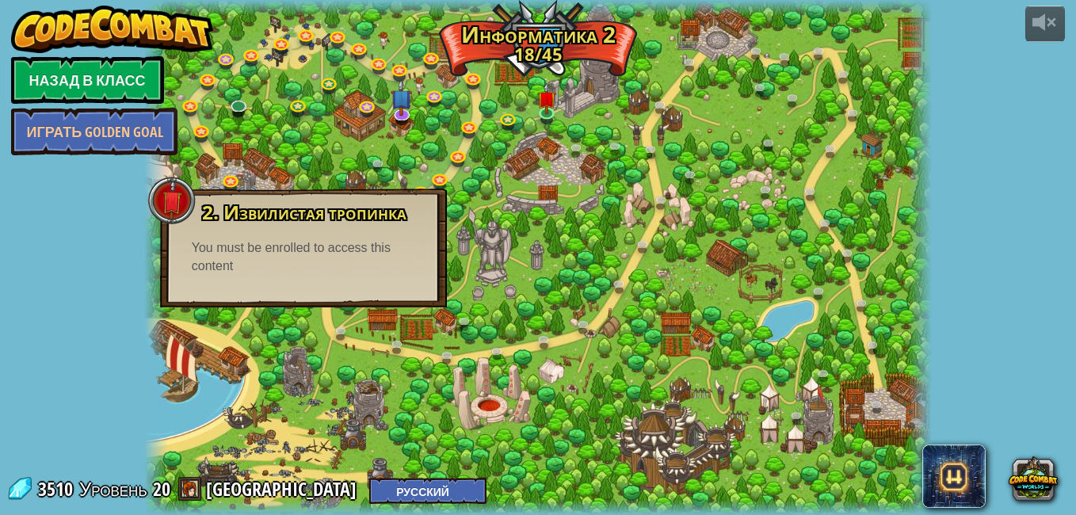
click at [811, 401] on div at bounding box center [537, 257] width 787 height 515
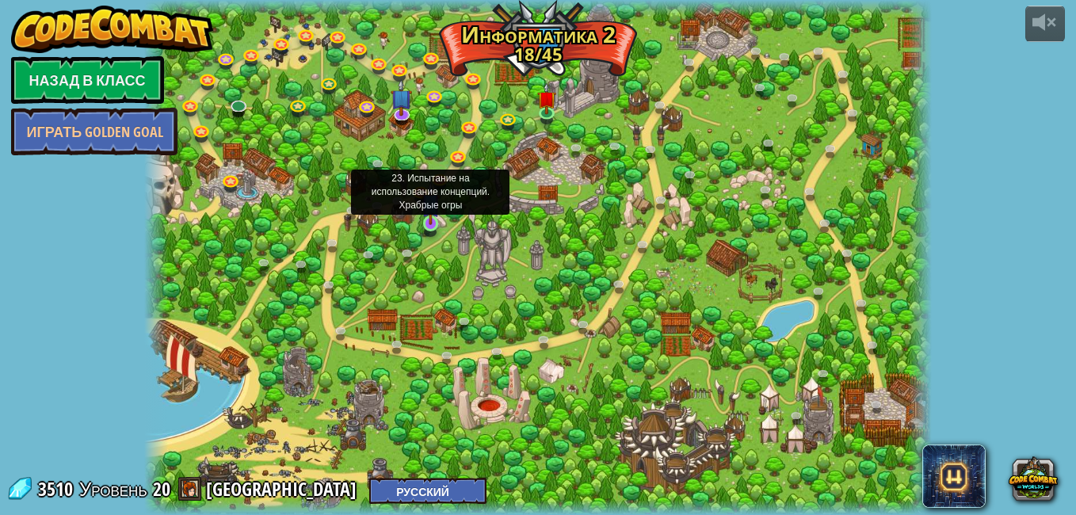
click at [433, 195] on img at bounding box center [430, 202] width 19 height 43
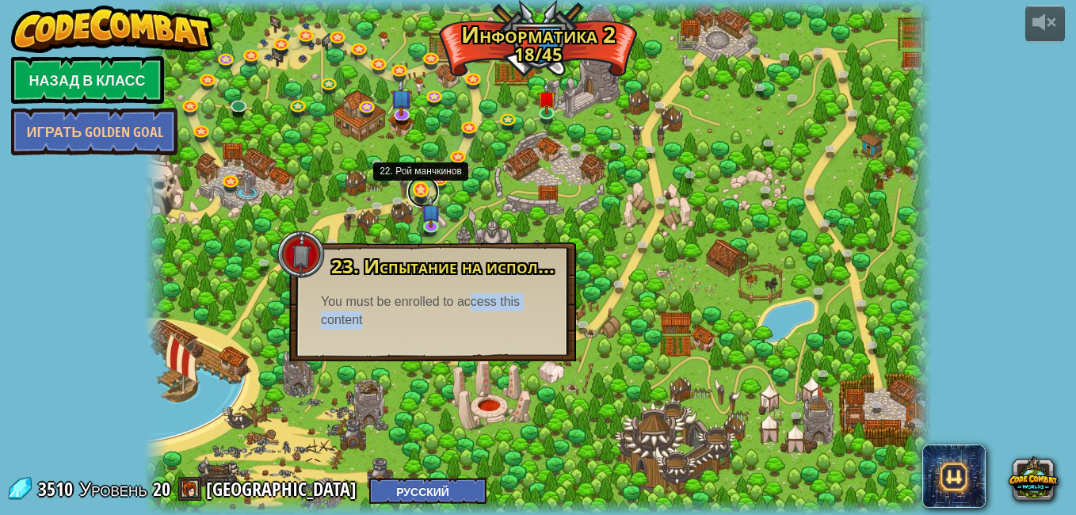
click at [413, 184] on link at bounding box center [423, 192] width 32 height 32
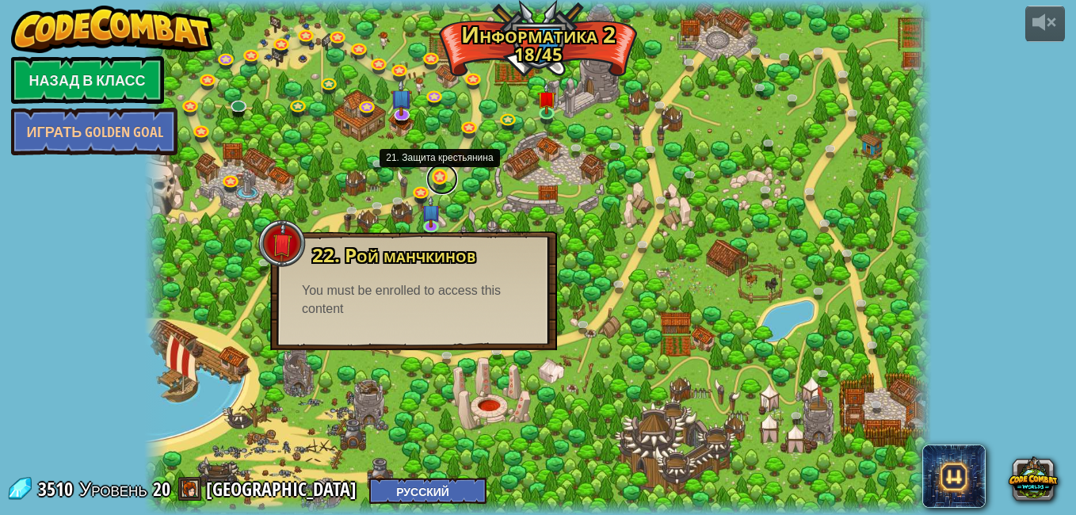
click at [446, 181] on link at bounding box center [442, 179] width 32 height 32
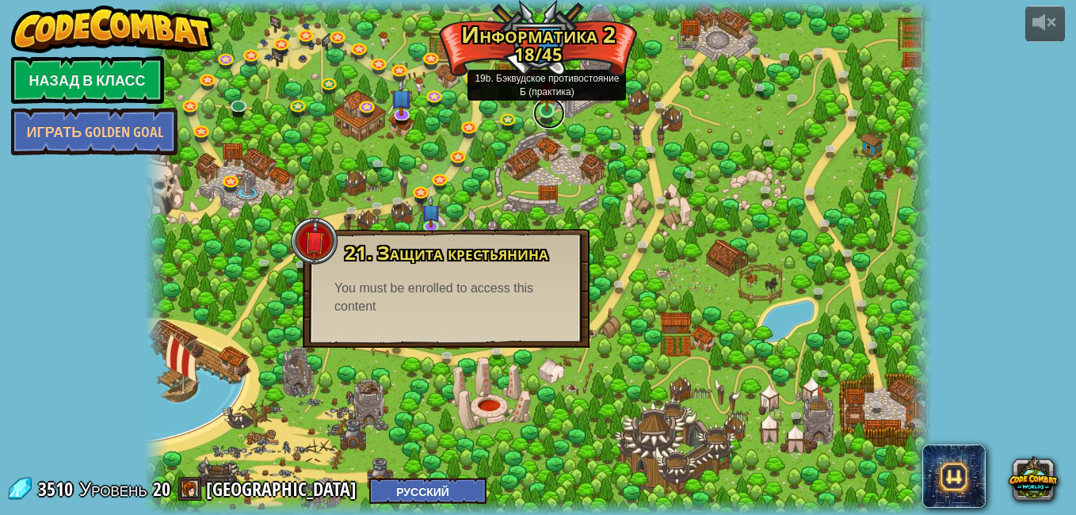
click at [534, 112] on link at bounding box center [549, 113] width 32 height 32
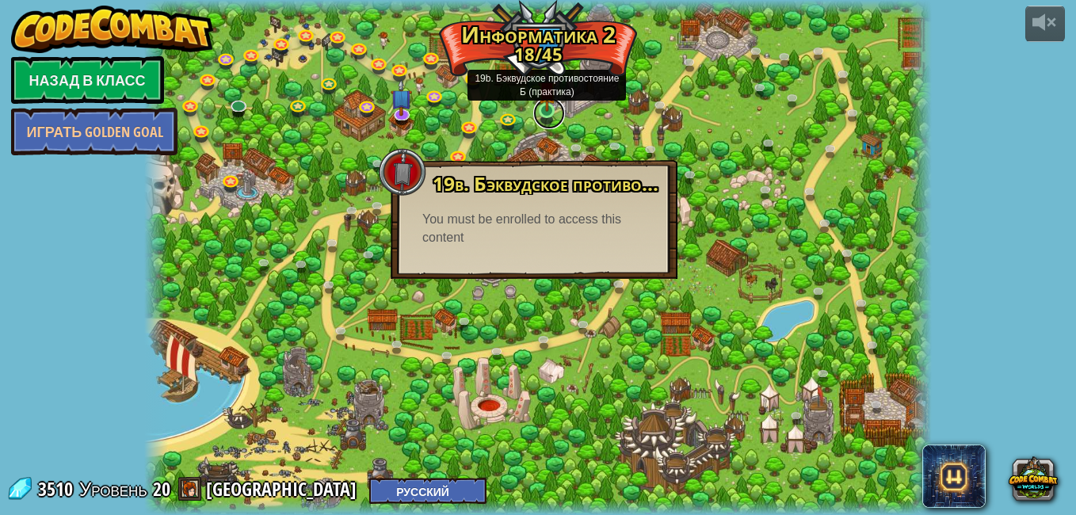
click at [548, 113] on link at bounding box center [549, 113] width 32 height 32
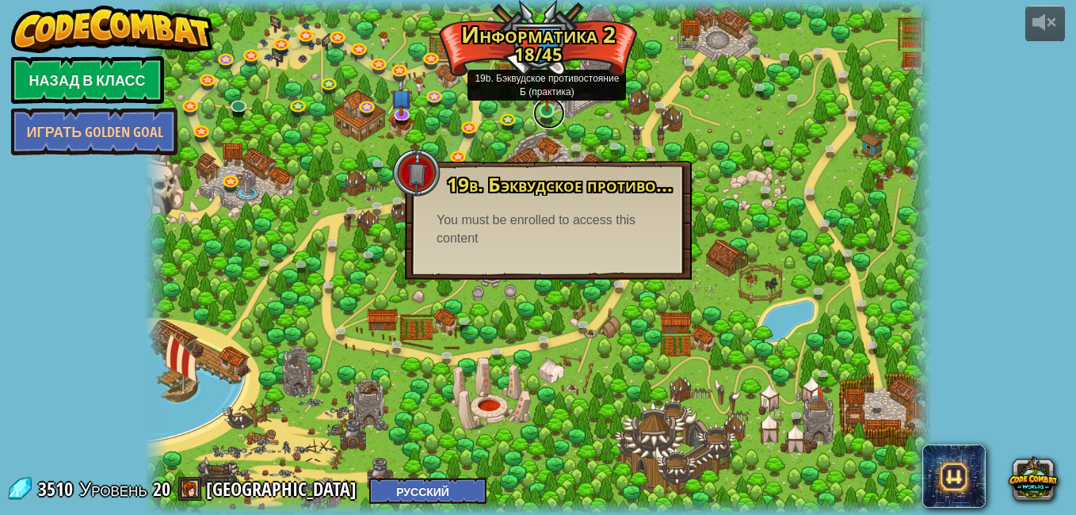
click at [548, 113] on link at bounding box center [549, 113] width 32 height 32
click at [548, 112] on div at bounding box center [547, 111] width 16 height 16
click at [548, 112] on img at bounding box center [547, 90] width 19 height 43
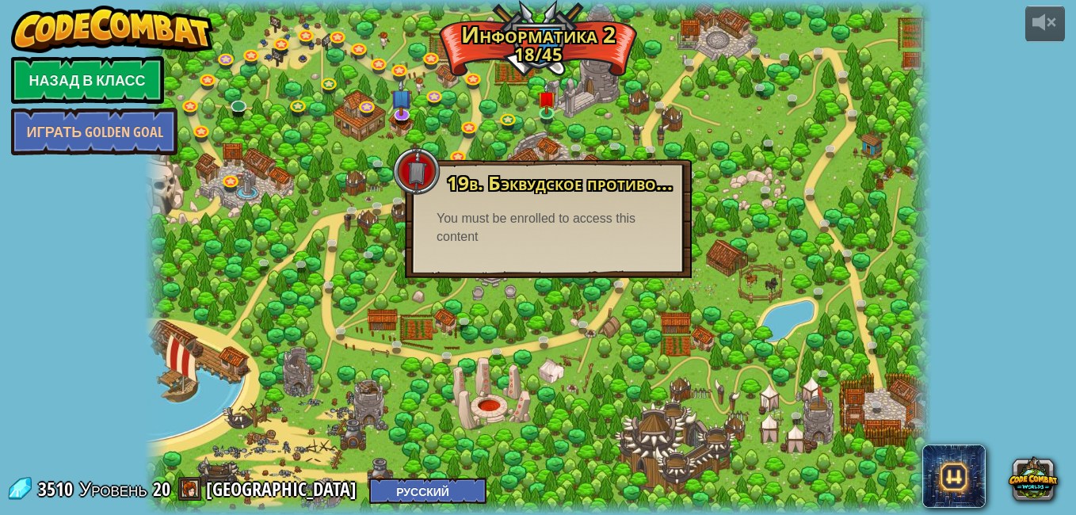
drag, startPoint x: 561, startPoint y: 125, endPoint x: 527, endPoint y: 114, distance: 35.8
click at [560, 125] on div at bounding box center [537, 257] width 787 height 515
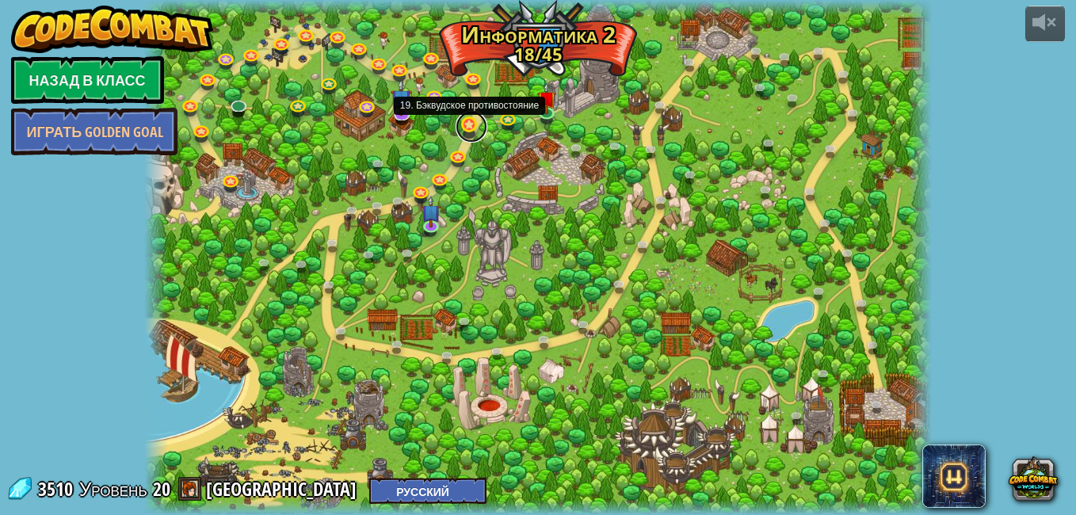
click at [476, 131] on link at bounding box center [471, 127] width 32 height 32
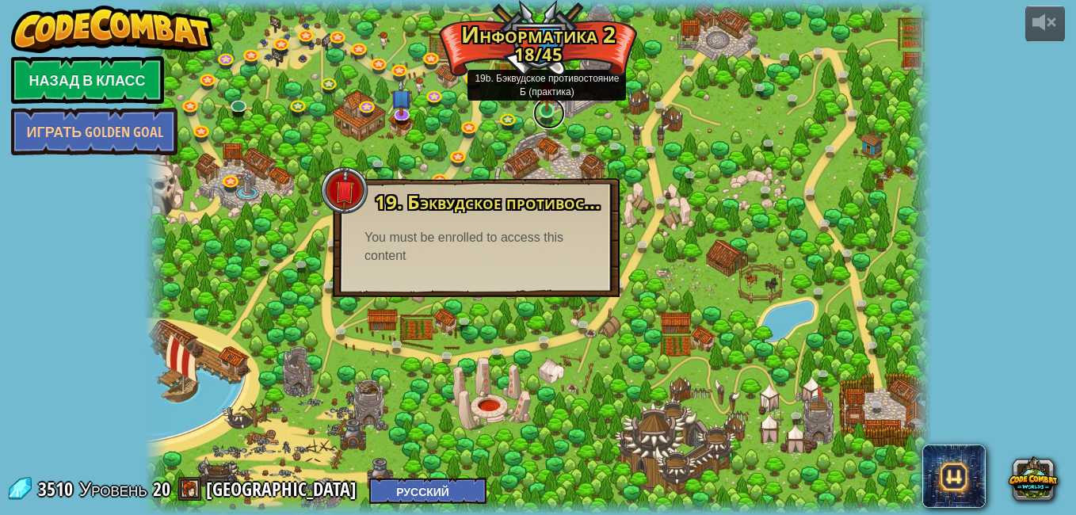
click at [546, 115] on link at bounding box center [549, 113] width 32 height 32
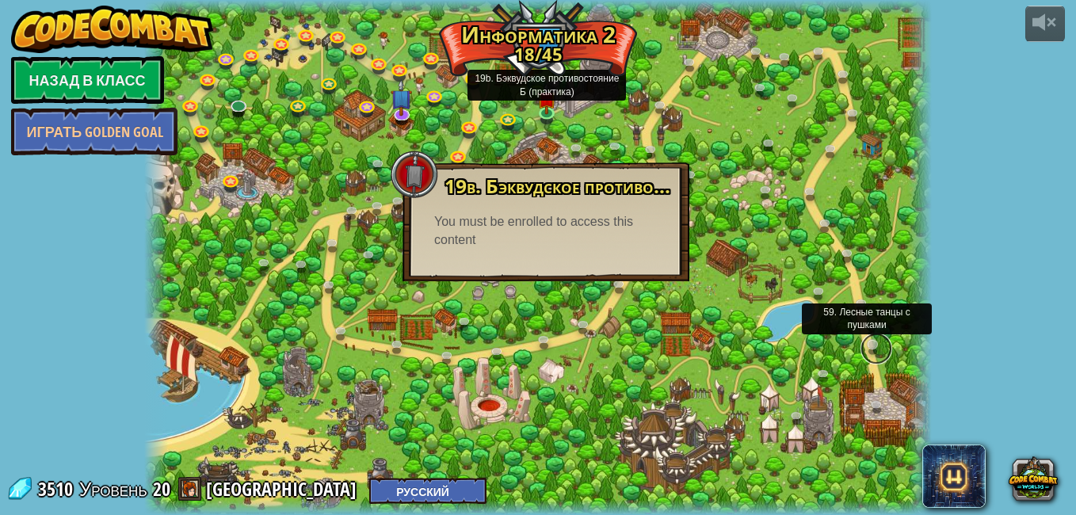
click at [884, 354] on link at bounding box center [876, 349] width 32 height 32
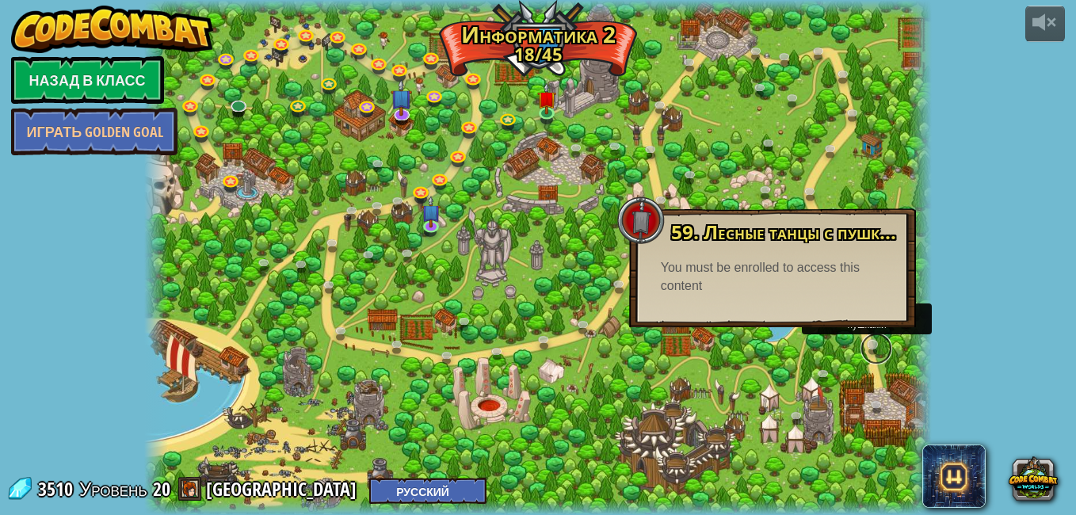
click at [875, 344] on link at bounding box center [876, 349] width 32 height 32
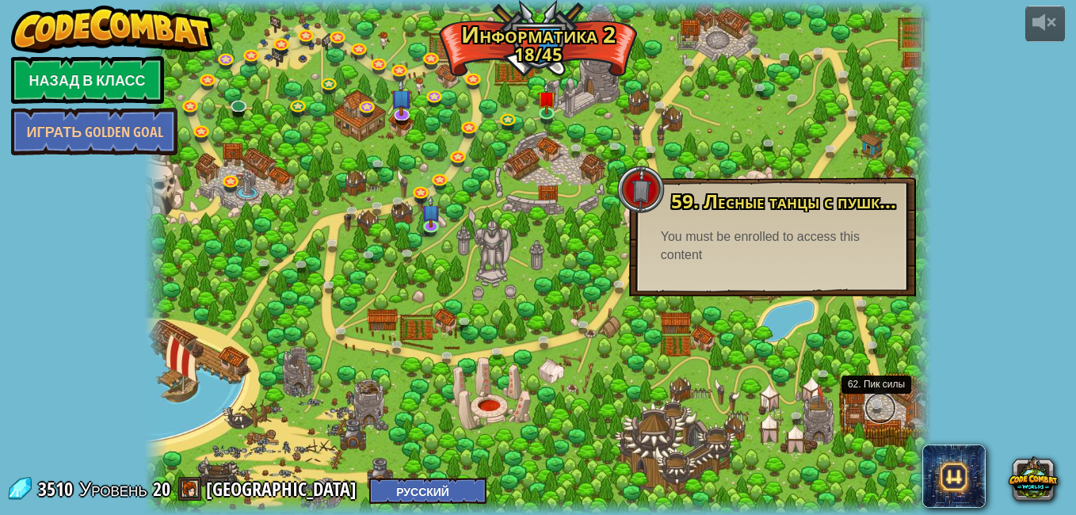
click at [877, 402] on link at bounding box center [880, 408] width 32 height 32
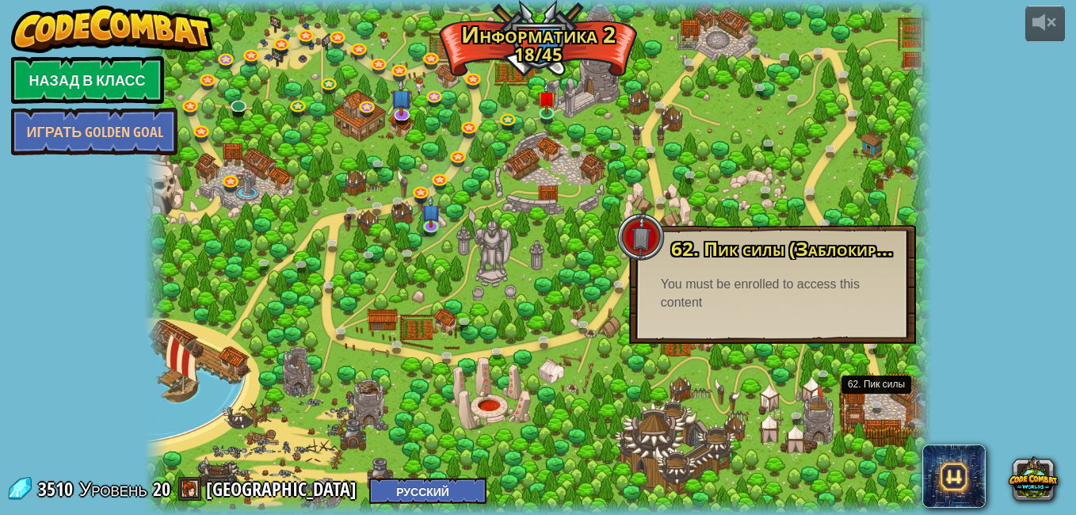
click at [640, 243] on div at bounding box center [641, 237] width 48 height 48
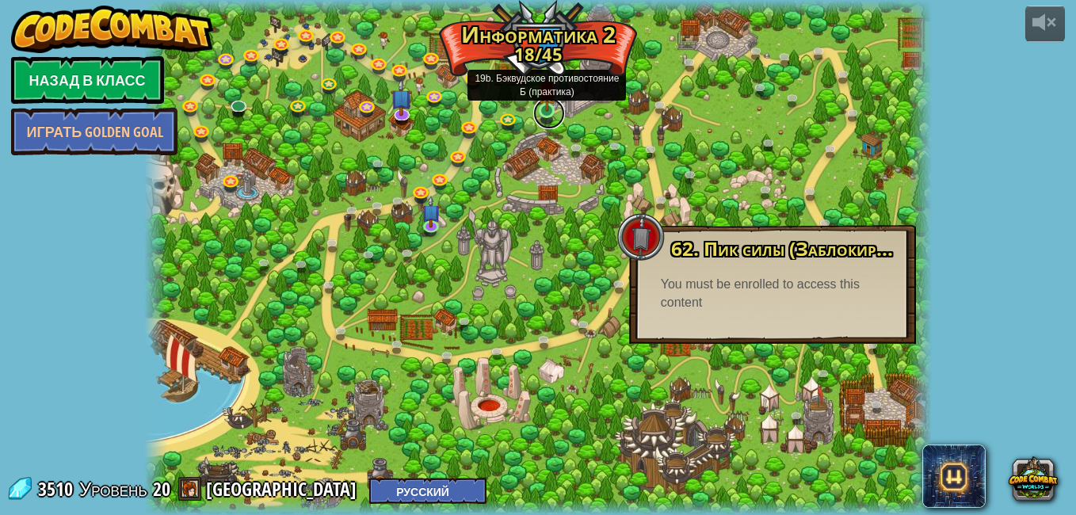
click at [543, 120] on link at bounding box center [549, 113] width 32 height 32
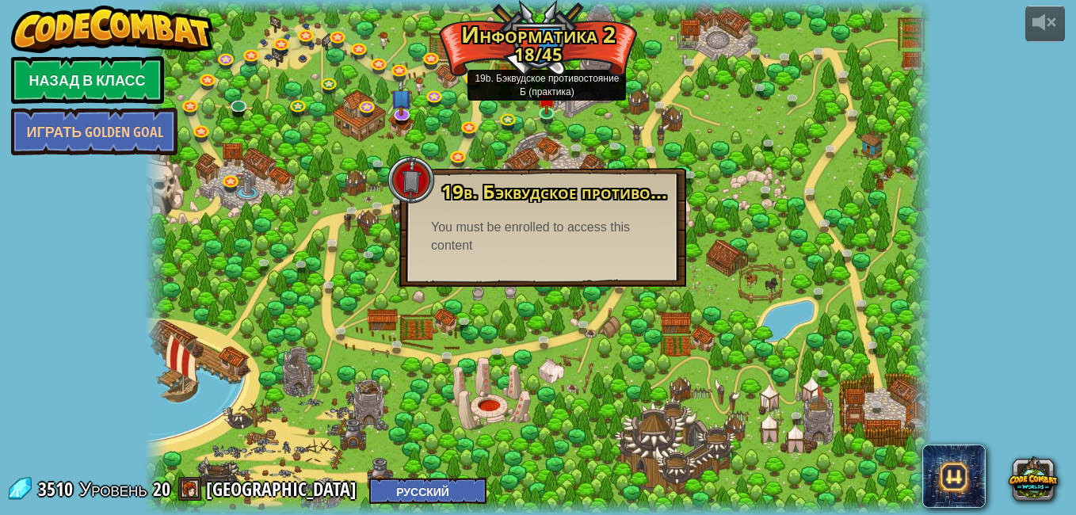
click at [699, 259] on div at bounding box center [537, 257] width 787 height 515
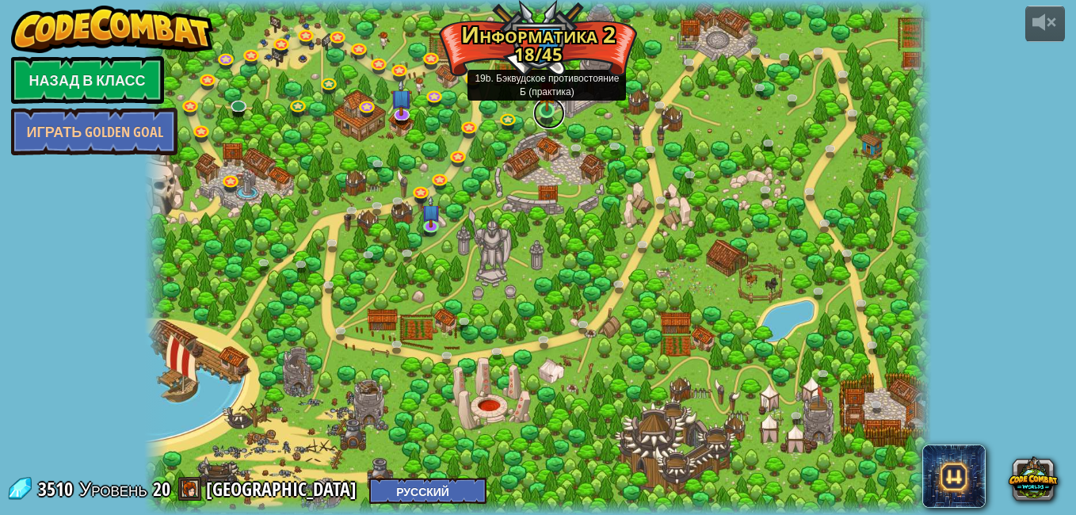
click at [545, 112] on link at bounding box center [549, 113] width 32 height 32
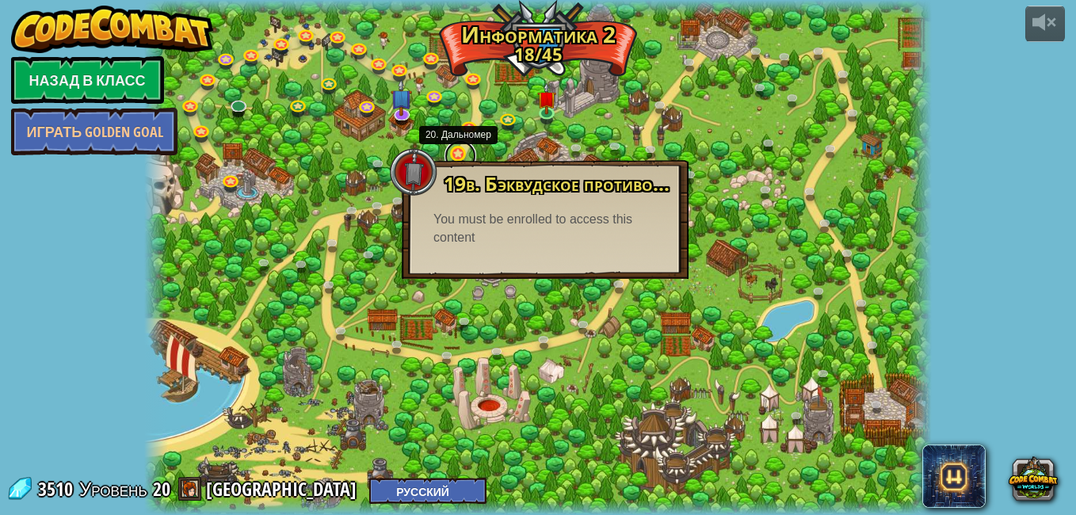
click at [458, 152] on link at bounding box center [460, 156] width 32 height 32
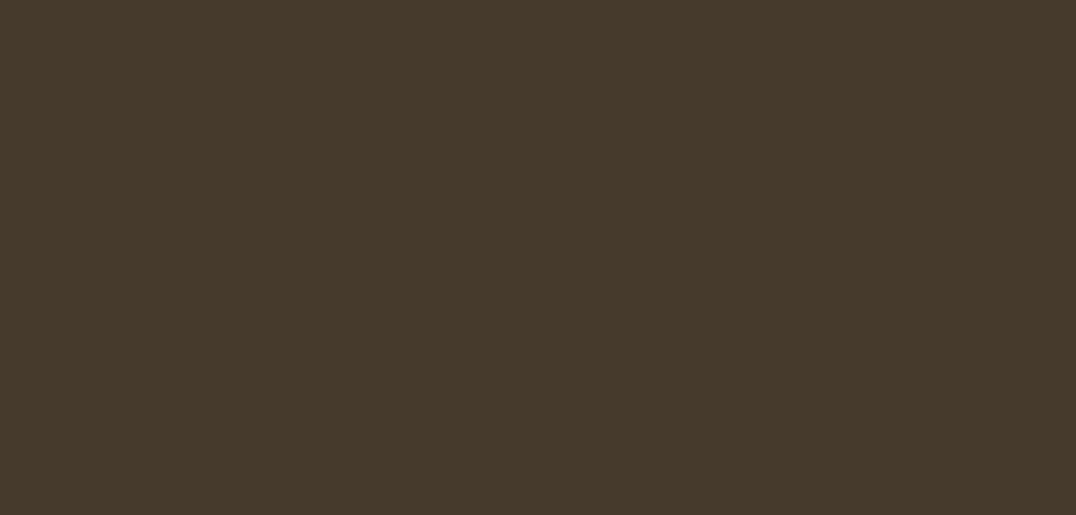
select select "ru"
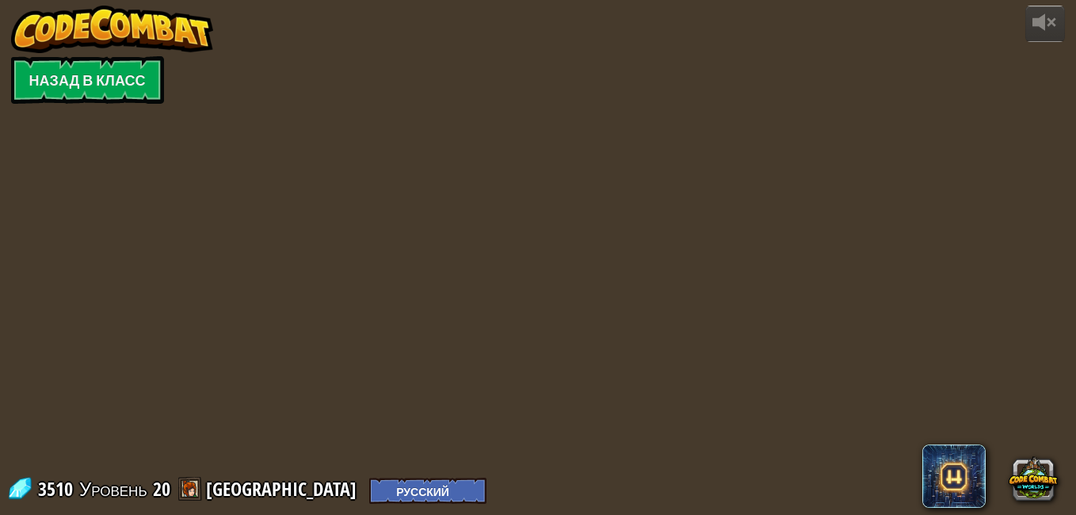
select select "ru"
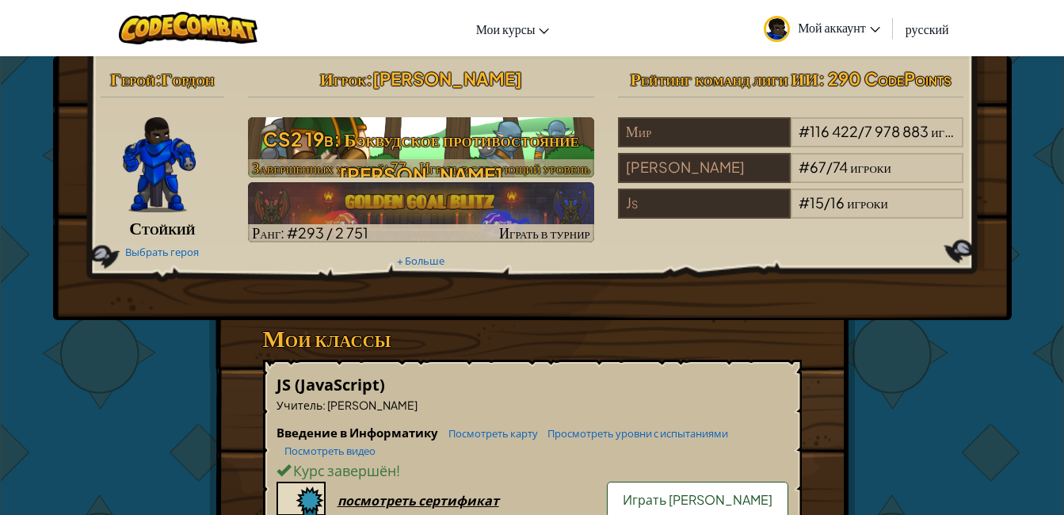
click at [489, 135] on h3 "CS2 19b: Бэквудское противостояние Б" at bounding box center [421, 156] width 346 height 71
select select "ru"
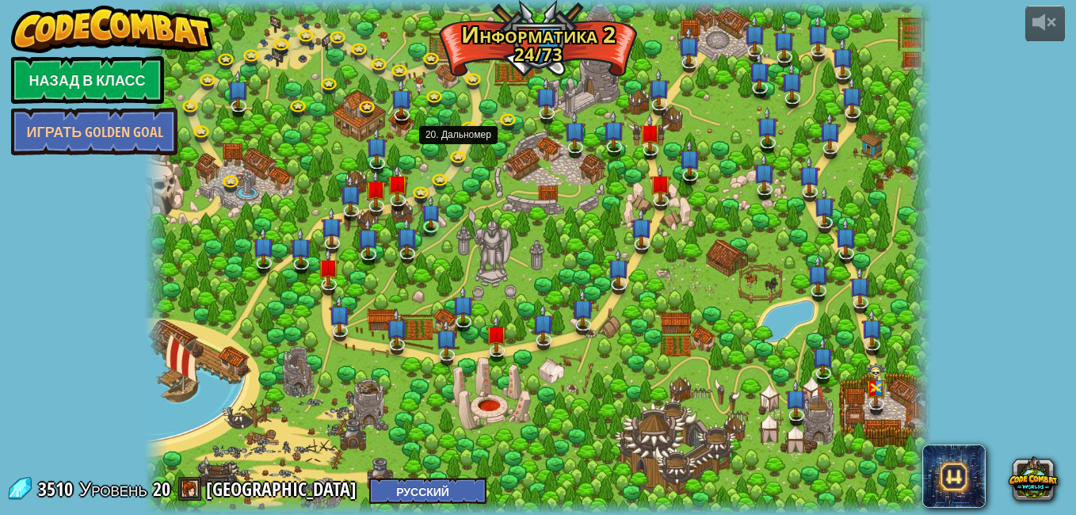
select select "ru"
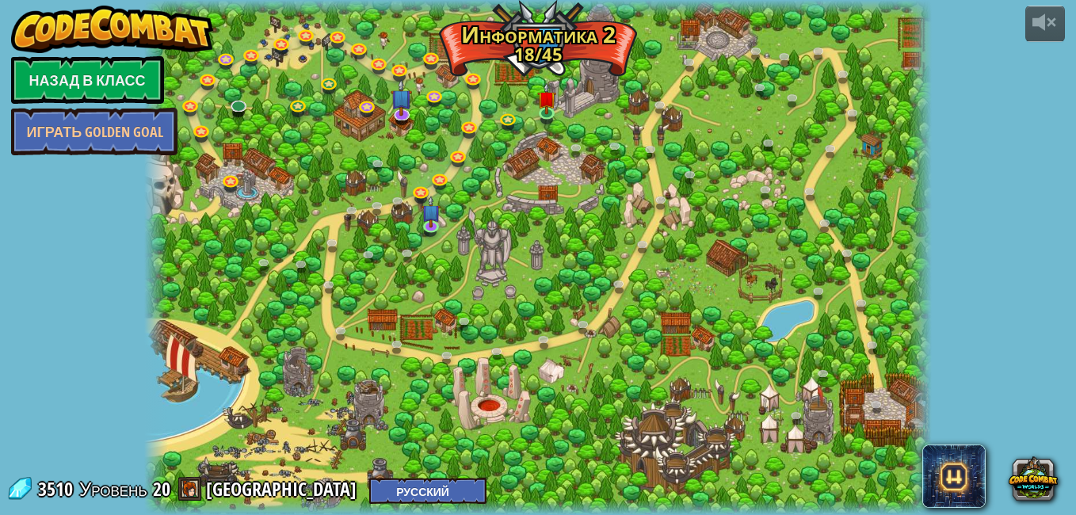
select select "ru"
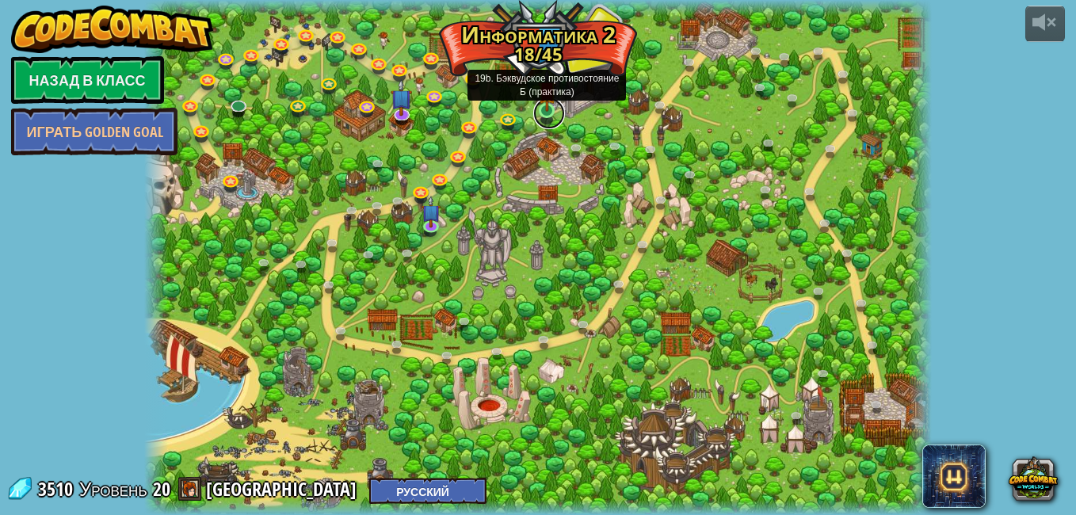
click at [539, 112] on link at bounding box center [549, 113] width 32 height 32
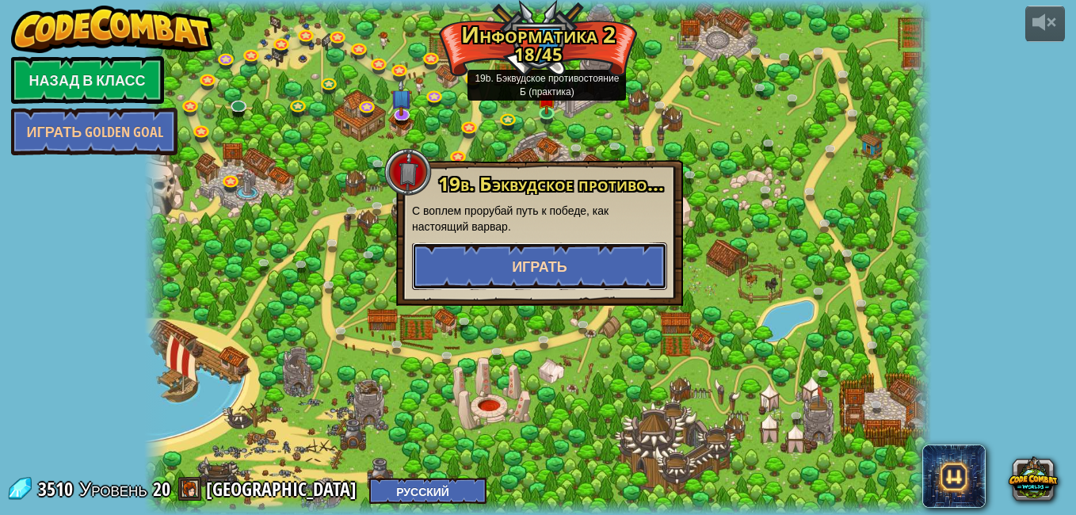
click at [558, 265] on span "Играть" at bounding box center [539, 267] width 55 height 20
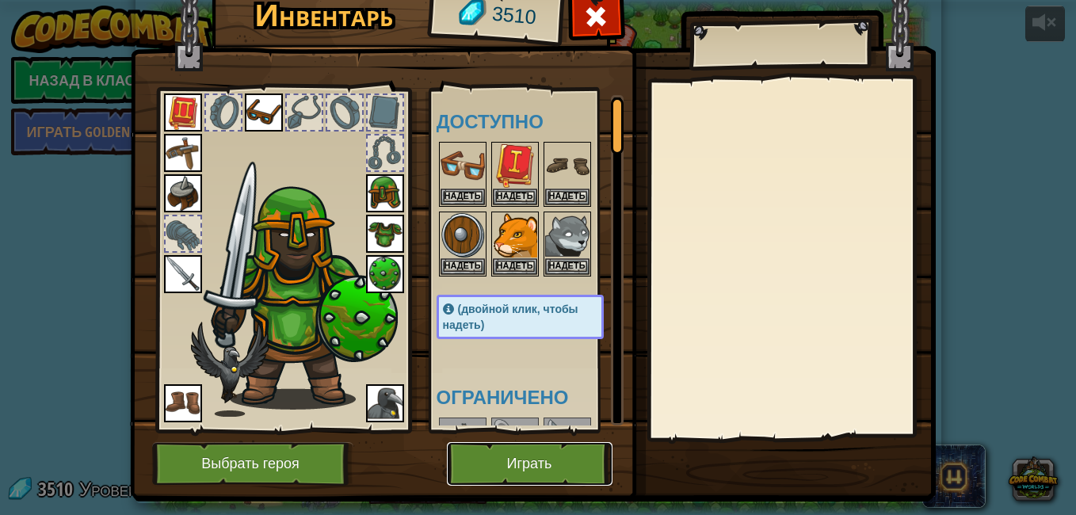
click at [576, 463] on button "Играть" at bounding box center [530, 464] width 166 height 44
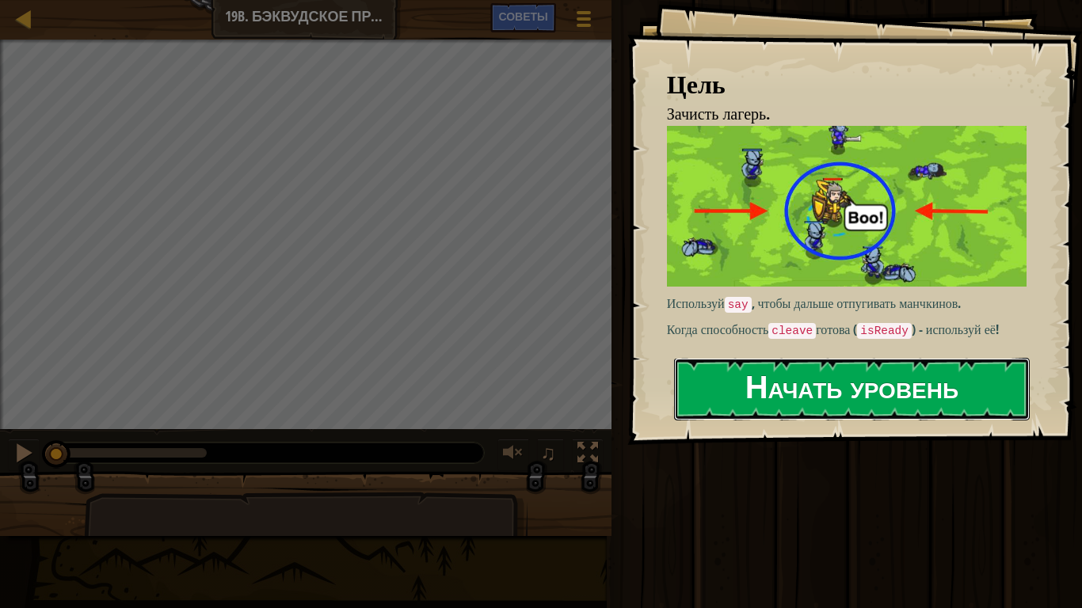
click at [718, 398] on button "Начать уровень" at bounding box center [852, 389] width 356 height 63
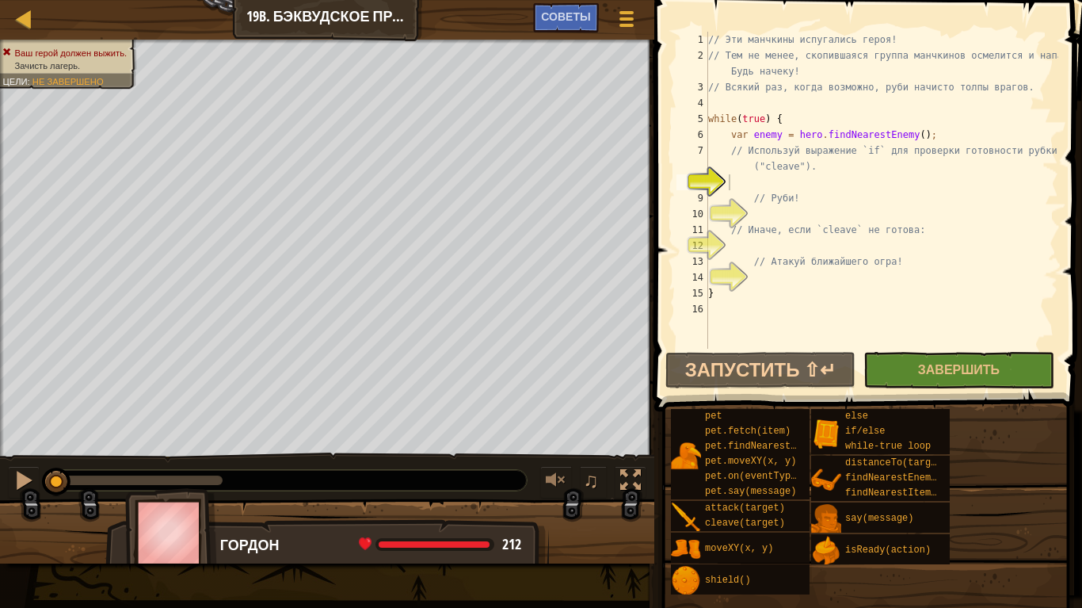
click at [745, 183] on div "// Эти манчкины испугались героя! // Тем не менее, скопившаяся группа манчкинов…" at bounding box center [881, 206] width 353 height 349
type textarea "I"
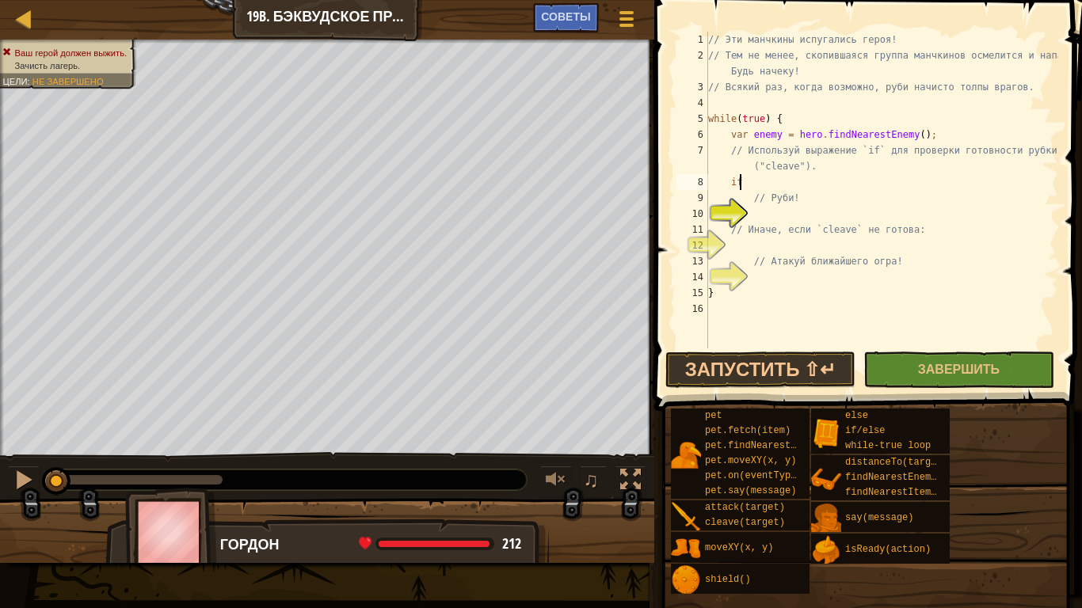
scroll to position [7, 2]
type textarea "if"
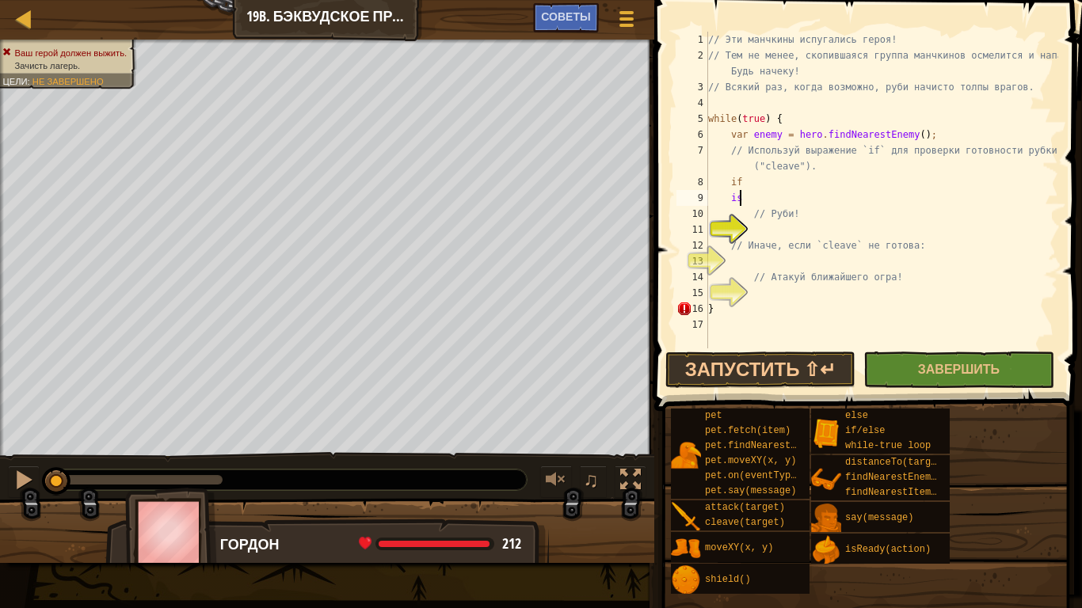
type textarea "i"
type textarea "g"
type textarea "hero.isReady("cleave")"
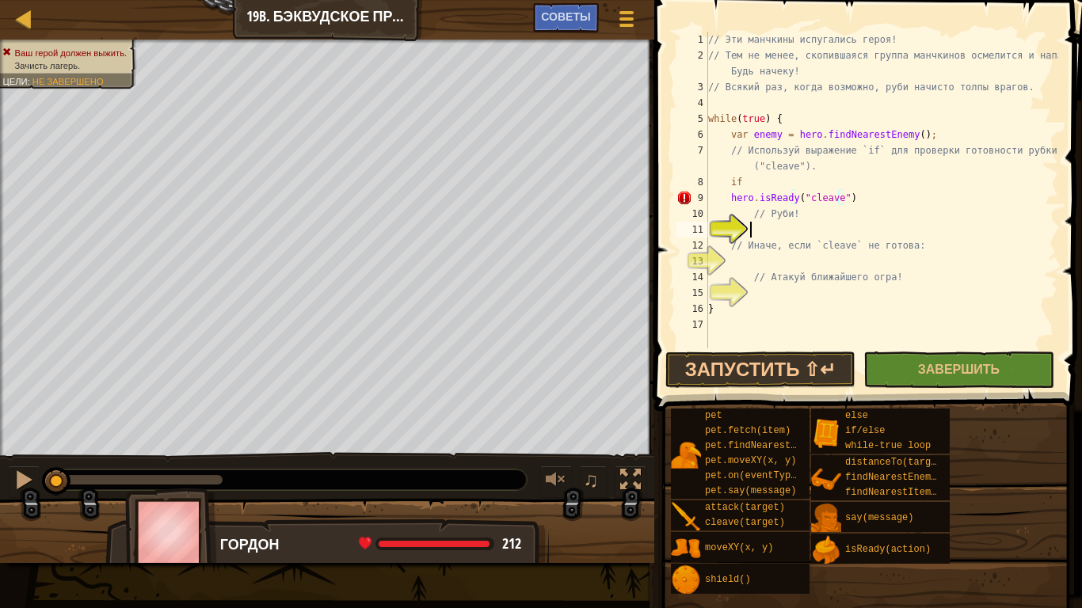
click at [776, 232] on div "// Эти манчкины испугались героя! // Тем не менее, скопившаяся группа манчкинов…" at bounding box center [881, 206] width 353 height 349
click at [787, 232] on div "// Эти манчкины испугались героя! // Тем не менее, скопившаяся группа манчкинов…" at bounding box center [881, 206] width 353 height 349
type textarea "hero.cleave"
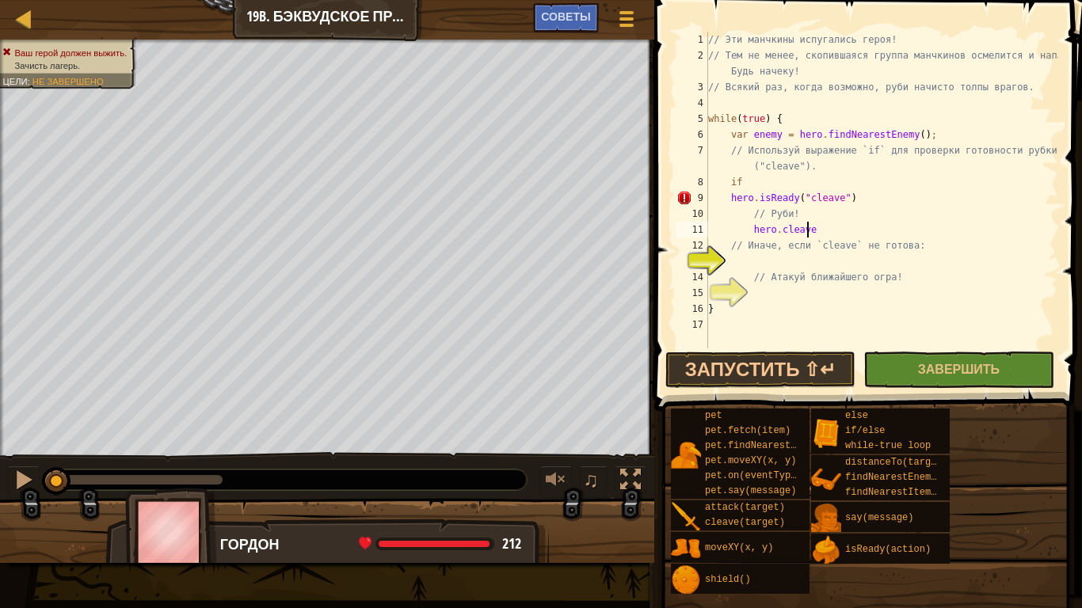
scroll to position [7, 7]
click at [758, 262] on div "// Эти манчкины испугались героя! // Тем не менее, скопившаяся группа манчкинов…" at bounding box center [881, 206] width 353 height 349
click at [873, 234] on div "// Эти манчкины испугались героя! // Тем не менее, скопившаяся группа манчкинов…" at bounding box center [881, 206] width 353 height 349
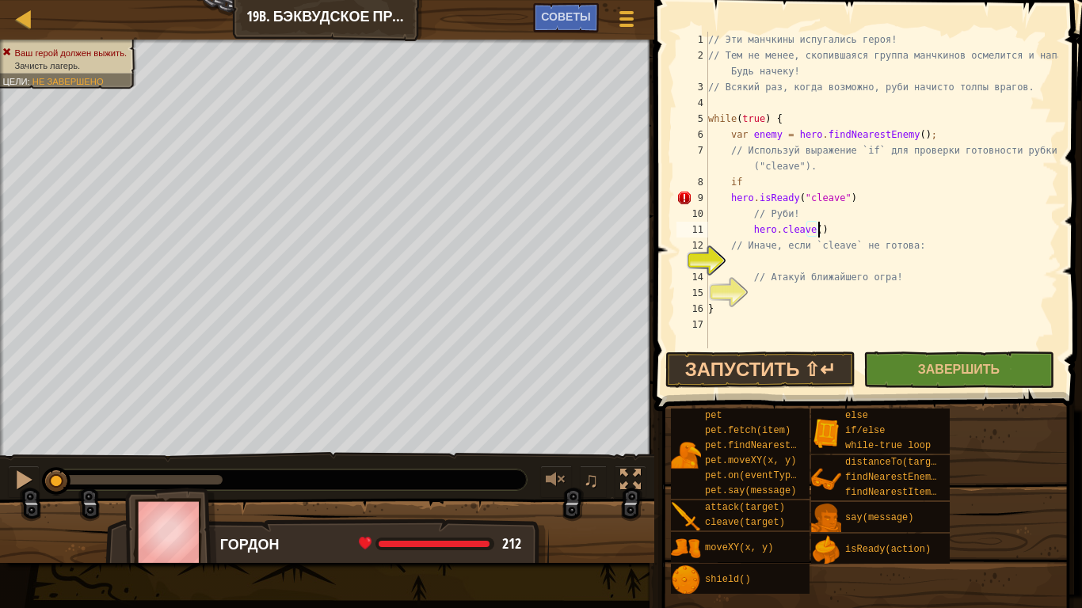
click at [801, 279] on div "// Эти манчкины испугались героя! // Тем не менее, скопившаяся группа манчкинов…" at bounding box center [881, 206] width 353 height 349
type textarea "// Атакуй ближайшего огра!"
click at [798, 261] on div "// Эти манчкины испугались героя! // Тем не менее, скопившаяся группа манчкинов…" at bounding box center [881, 206] width 353 height 349
type textarea "w"
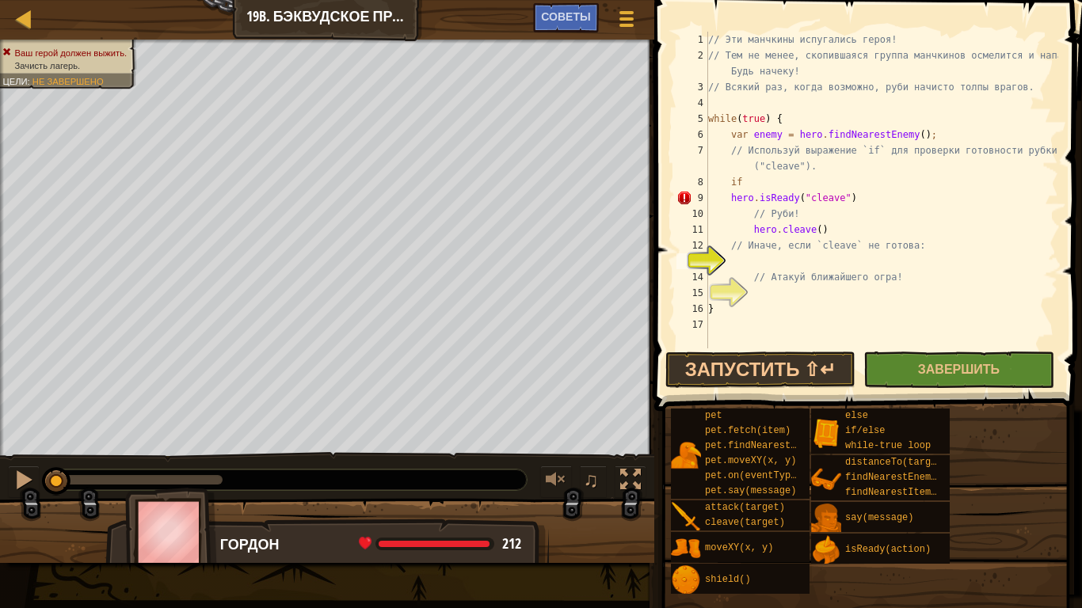
scroll to position [7, 0]
type textarea "e"
click at [889, 211] on div "// Эти манчкины испугались героя! // Тем не менее, скопившаяся группа манчкинов…" at bounding box center [881, 206] width 353 height 349
click at [856, 254] on div "// Эти манчкины испугались героя! // Тем не менее, скопившаяся группа манчкинов…" at bounding box center [881, 206] width 353 height 349
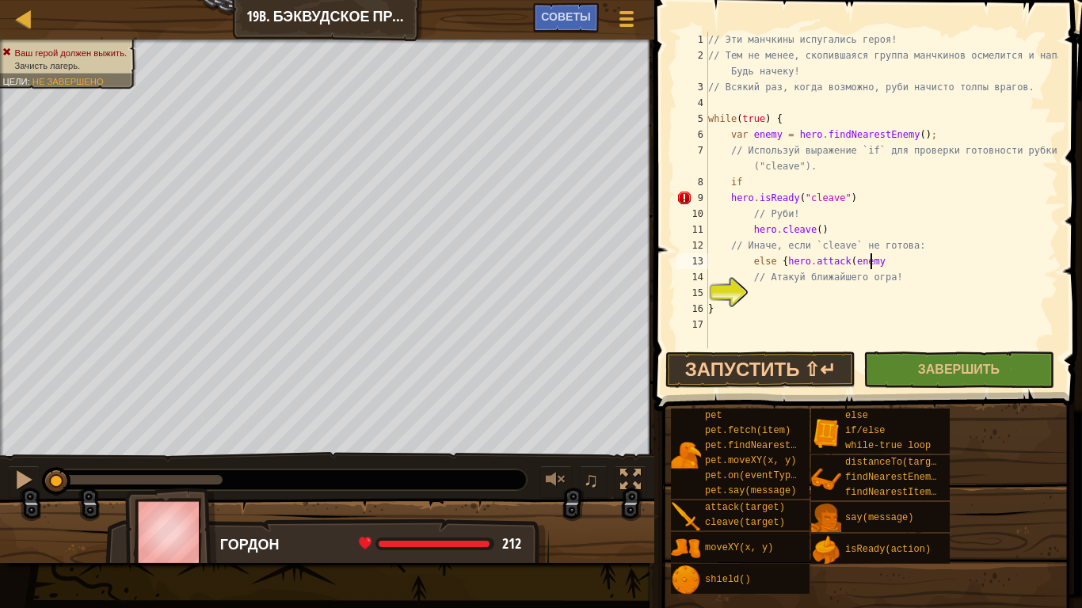
scroll to position [7, 13]
click at [798, 203] on div "// Эти манчкины испугались героя! // Тем не менее, скопившаяся группа манчкинов…" at bounding box center [881, 206] width 353 height 349
type textarea "hero.isReady("cleave")"
click at [778, 292] on div "// Эти манчкины испугались героя! // Тем не менее, скопившаяся группа манчкинов…" at bounding box center [881, 206] width 353 height 349
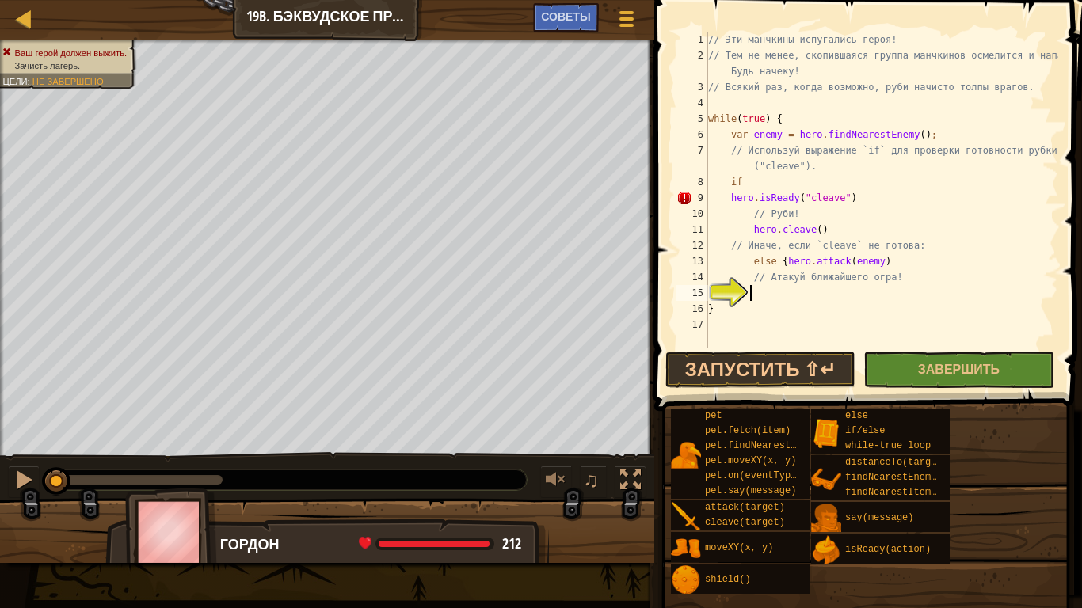
scroll to position [7, 2]
type textarea "g"
type textarea "h"
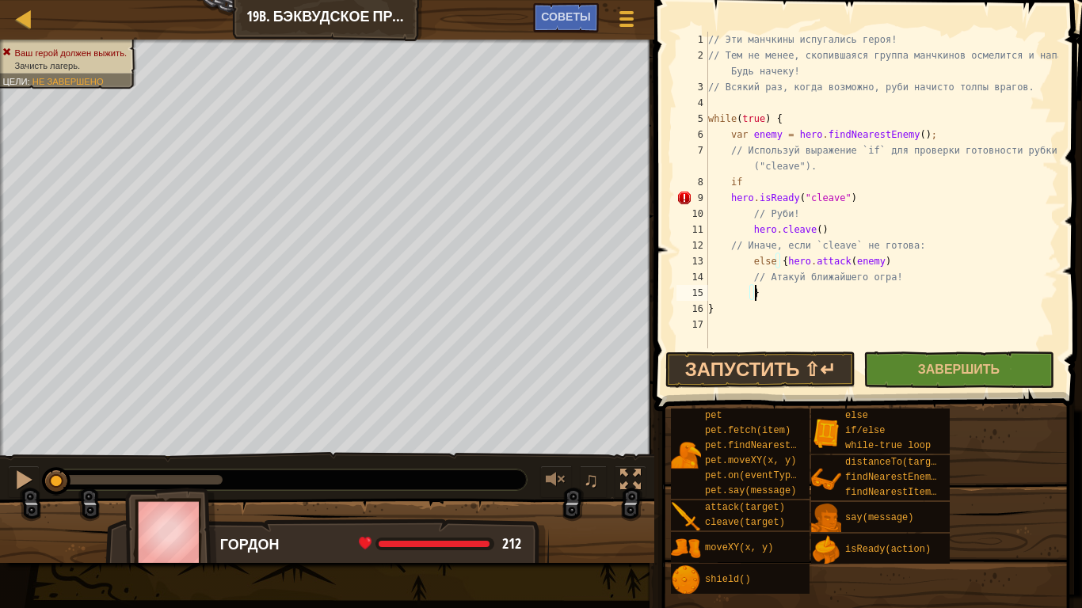
click at [729, 204] on div "// Эти манчкины испугались героя! // Тем не менее, скопившаяся группа манчкинов…" at bounding box center [881, 206] width 353 height 349
type textarea "hero.isReady("cleave")"
click at [932, 372] on span "Завершить" at bounding box center [959, 368] width 82 height 17
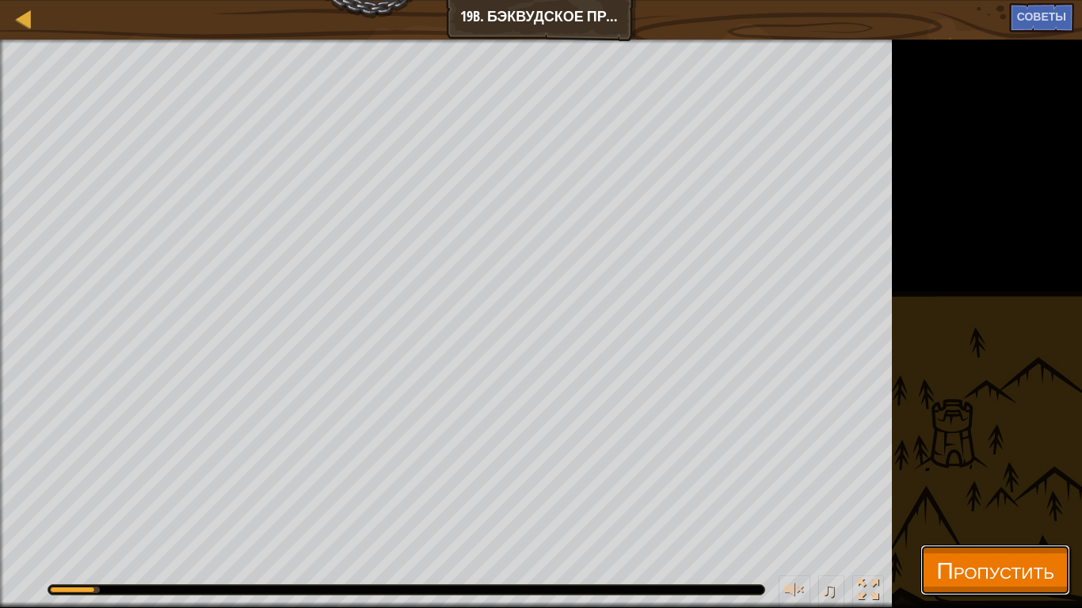
click at [997, 514] on span "Пропустить" at bounding box center [995, 570] width 118 height 32
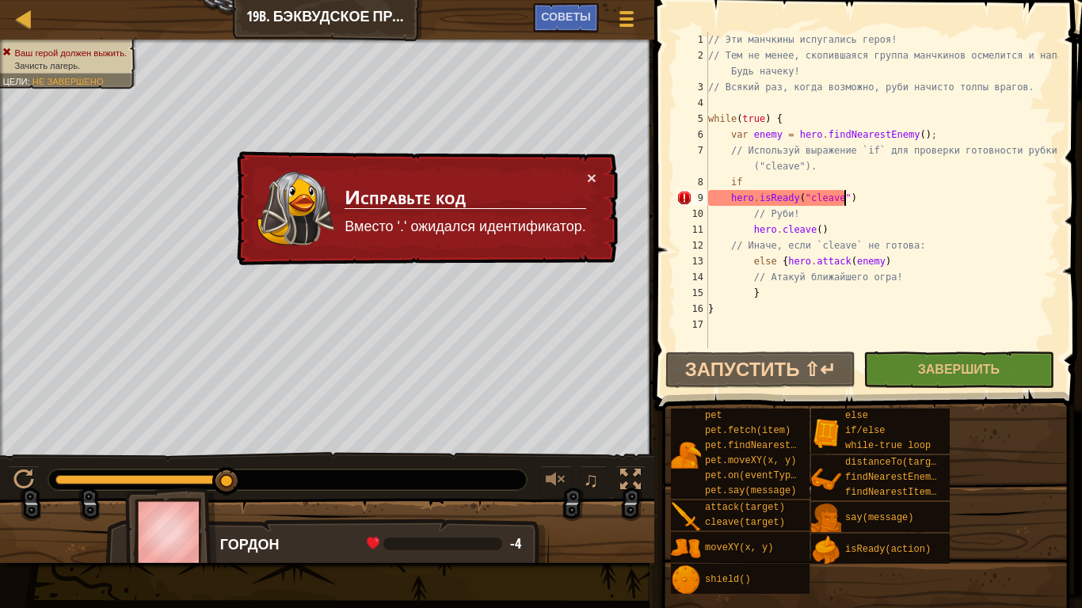
click at [866, 204] on div "// Эти манчкины испугались героя! // Тем не менее, скопившаяся группа манчкинов…" at bounding box center [881, 206] width 353 height 349
click at [733, 200] on div "// Эти манчкины испугались героя! // Тем не менее, скопившаяся группа манчкинов…" at bounding box center [881, 190] width 353 height 317
click at [866, 192] on div "// Эти манчкины испугались героя! // Тем не менее, скопившаяся группа манчкинов…" at bounding box center [881, 206] width 353 height 349
drag, startPoint x: 837, startPoint y: 197, endPoint x: 730, endPoint y: 204, distance: 107.2
click at [730, 204] on div "// Эти манчкины испугались героя! // Тем не менее, скопившаяся группа манчкинов…" at bounding box center [881, 206] width 353 height 349
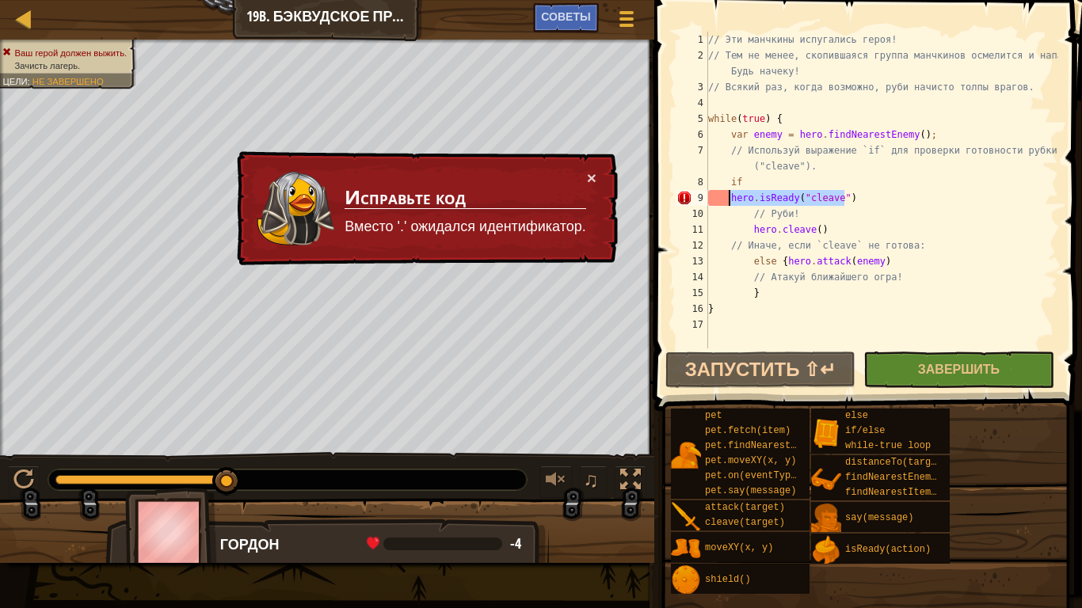
scroll to position [7, 1]
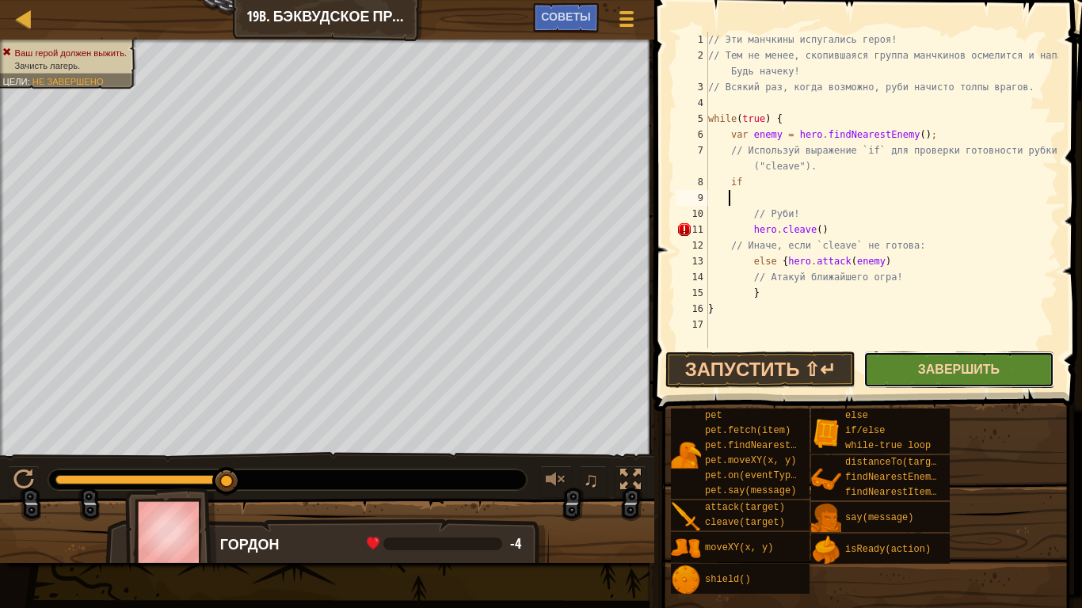
click at [985, 375] on span "Завершить" at bounding box center [959, 368] width 82 height 17
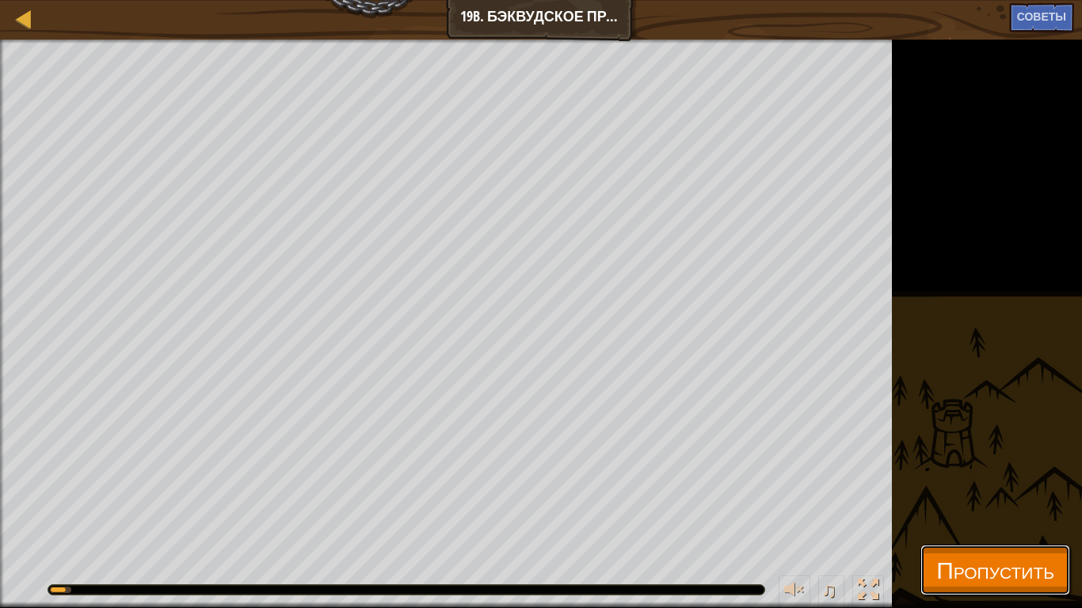
drag, startPoint x: 973, startPoint y: 568, endPoint x: 967, endPoint y: 534, distance: 34.5
click at [973, 514] on span "Пропустить" at bounding box center [995, 570] width 118 height 32
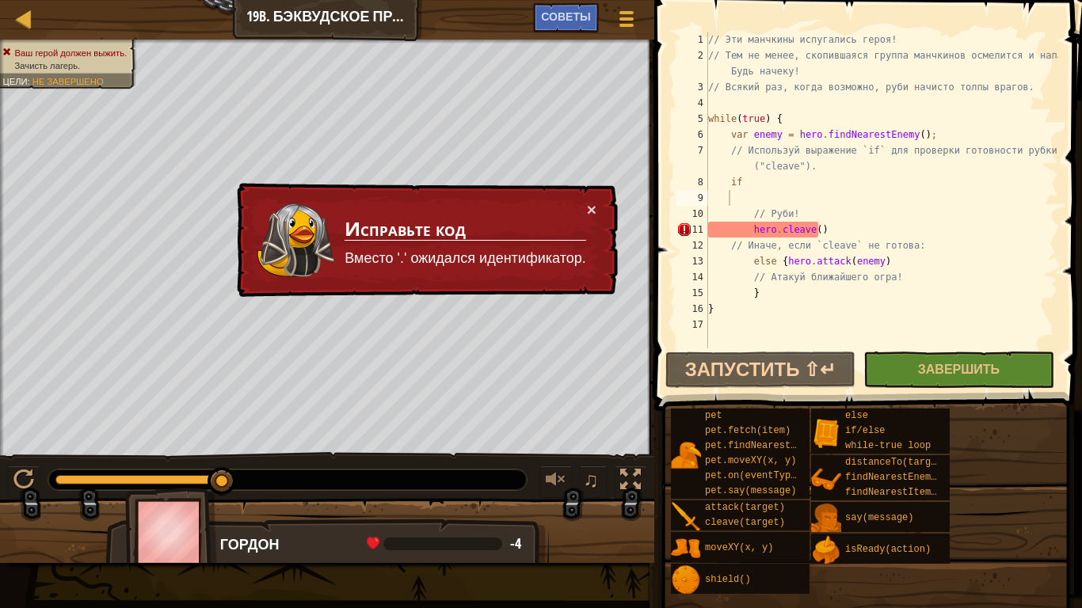
type textarea "hero.cleave()"
click at [833, 233] on div "// Эти манчкины испугались героя! // Тем не менее, скопившаяся группа манчкинов…" at bounding box center [881, 206] width 353 height 349
click at [778, 231] on div "// Эти манчкины испугались героя! // Тем не менее, скопившаяся группа манчкинов…" at bounding box center [881, 206] width 353 height 349
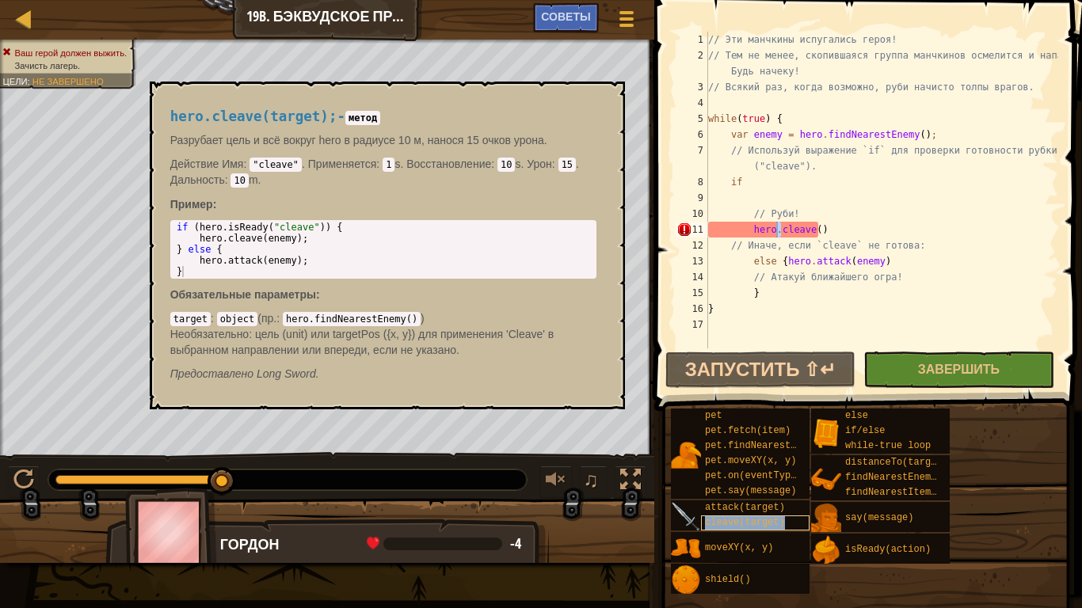
click at [794, 514] on div "cleave(target)" at bounding box center [755, 523] width 109 height 15
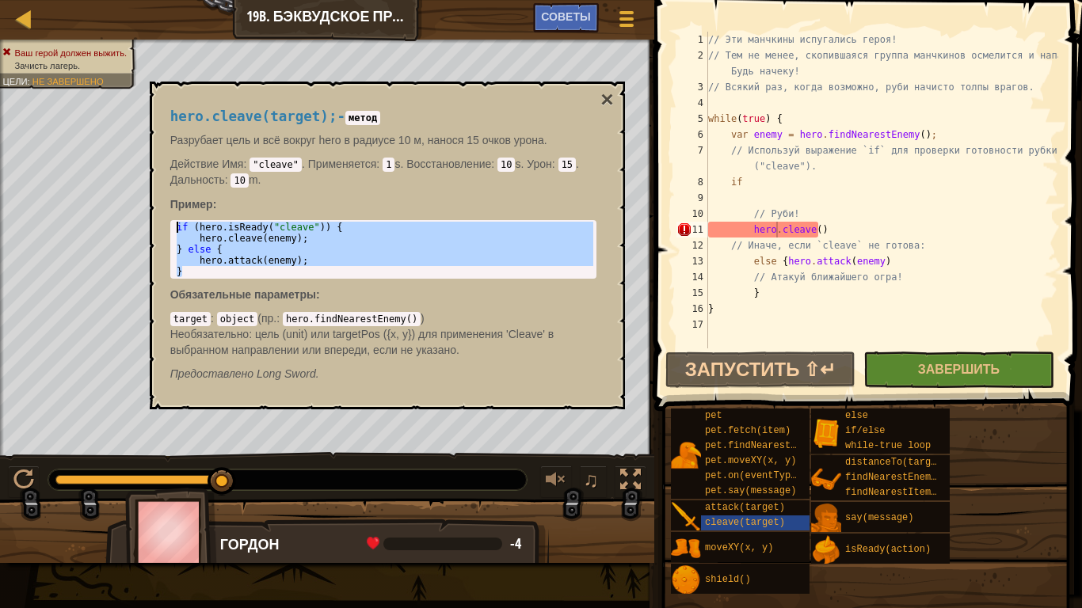
drag, startPoint x: 181, startPoint y: 253, endPoint x: 173, endPoint y: 227, distance: 27.3
click at [173, 227] on div "if ( hero . isReady ( "cleave" )) { hero . cleave ( enemy ) ; } else { hero . a…" at bounding box center [383, 249] width 420 height 55
type textarea "if (hero.isReady("cleave")) { hero.cleave(enemy);"
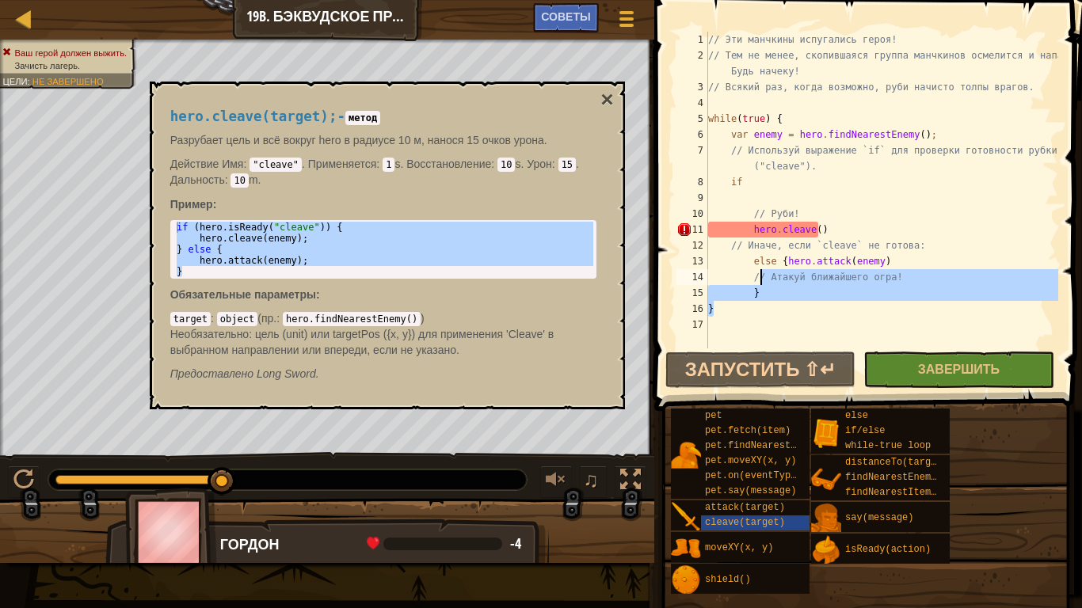
drag, startPoint x: 772, startPoint y: 308, endPoint x: 784, endPoint y: 285, distance: 25.9
click at [783, 284] on div "// Эти манчкины испугались героя! // Тем не менее, скопившаяся группа манчкинов…" at bounding box center [881, 206] width 353 height 349
click at [806, 295] on div "// Эти манчкины испугались героя! // Тем не менее, скопившаяся группа манчкинов…" at bounding box center [881, 190] width 353 height 317
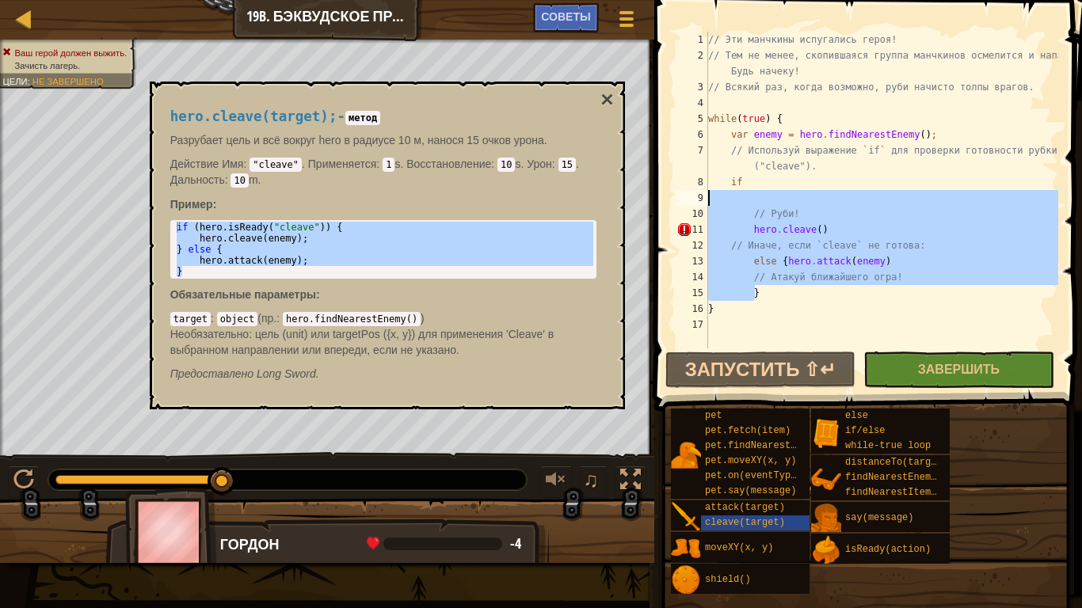
drag, startPoint x: 805, startPoint y: 293, endPoint x: 703, endPoint y: 204, distance: 135.8
click at [703, 204] on div "} 1 2 3 4 5 6 7 8 9 10 11 12 13 14 15 16 17 // Эти манчкины испугались героя! /…" at bounding box center [865, 190] width 385 height 317
type textarea "// Руби!"
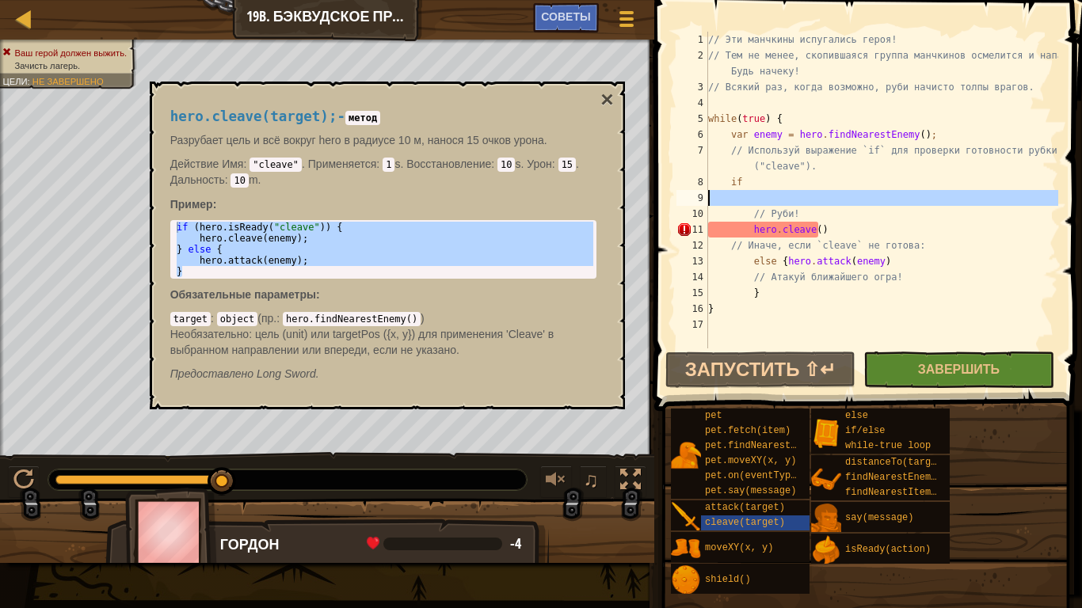
click at [703, 204] on div "9" at bounding box center [692, 198] width 32 height 16
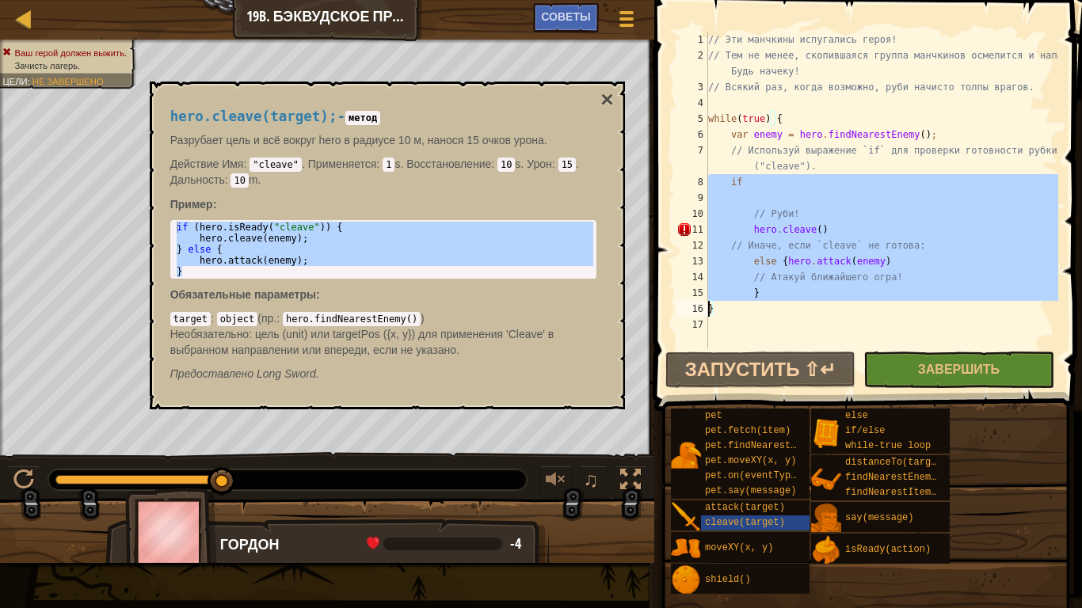
drag, startPoint x: 700, startPoint y: 188, endPoint x: 781, endPoint y: 292, distance: 131.5
click at [781, 292] on div "1 2 3 4 5 6 7 8 9 10 11 12 13 14 15 16 17 // Эти манчкины испугались героя! // …" at bounding box center [865, 190] width 385 height 317
type textarea "}"
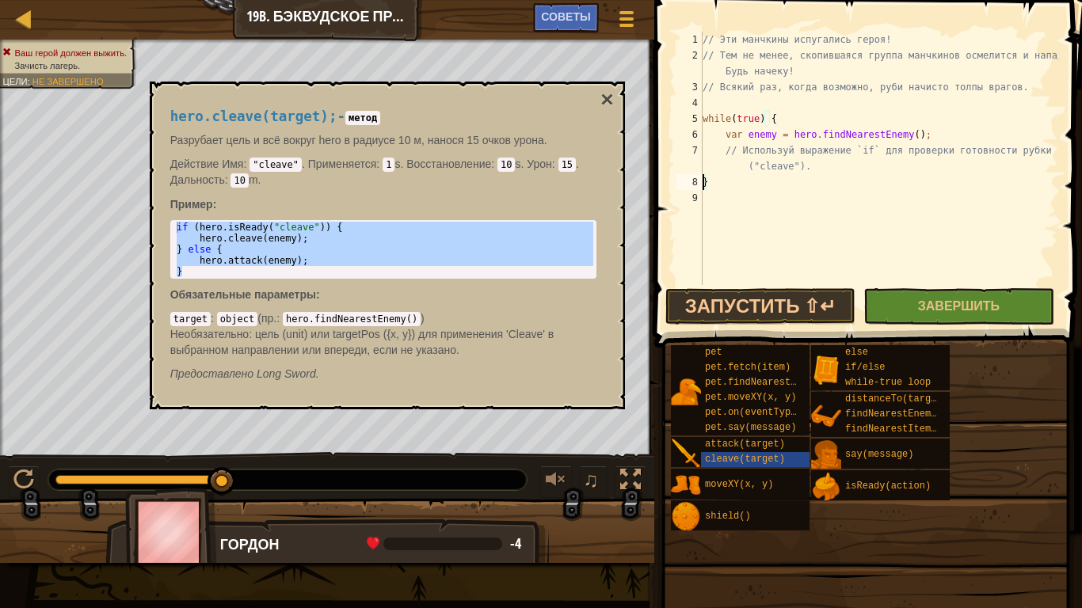
click at [180, 224] on div "if ( hero . isReady ( "cleave" )) { hero . cleave ( enemy ) ; } else { hero . a…" at bounding box center [383, 249] width 420 height 55
drag, startPoint x: 173, startPoint y: 227, endPoint x: 190, endPoint y: 272, distance: 47.4
click at [190, 272] on div "if ( hero . isReady ( "cleave" )) { hero . cleave ( enemy ) ; } else { hero . a…" at bounding box center [383, 261] width 420 height 78
type textarea "hero.attack(enemy); }"
click at [759, 180] on div "// Эти манчкины испугались героя! // Тем не менее, скопившаяся группа манчкинов…" at bounding box center [878, 174] width 359 height 285
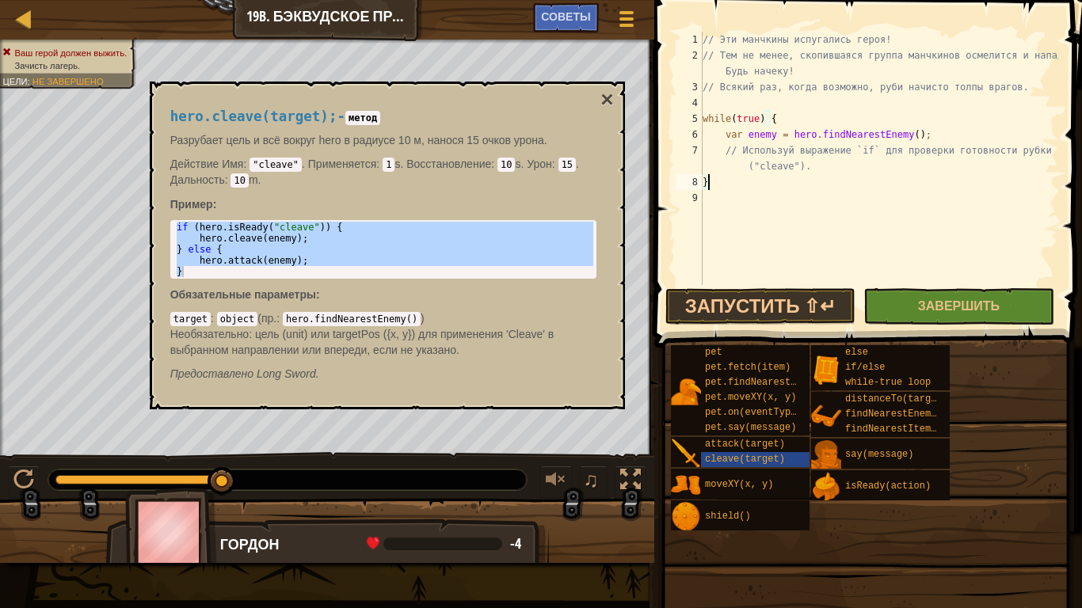
click at [701, 180] on div "8" at bounding box center [689, 182] width 26 height 16
type textarea "}"
click at [726, 186] on div "// Эти манчкины испугались героя! // Тем не менее, скопившаяся группа манчкинов…" at bounding box center [881, 174] width 354 height 285
paste textarea "}"
type textarea "}"
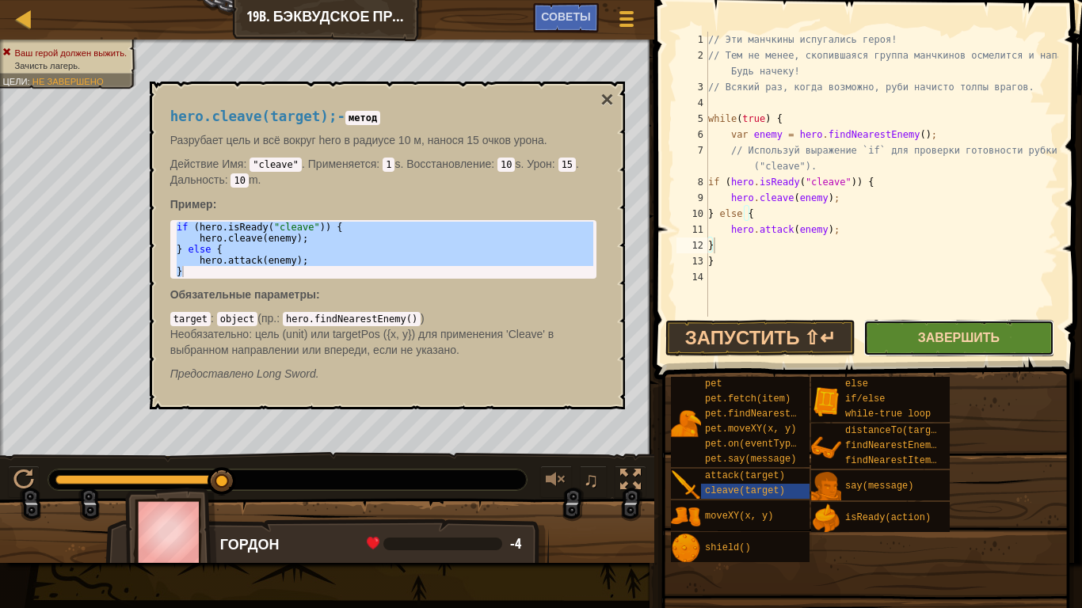
click at [947, 333] on span "Завершить" at bounding box center [959, 337] width 82 height 17
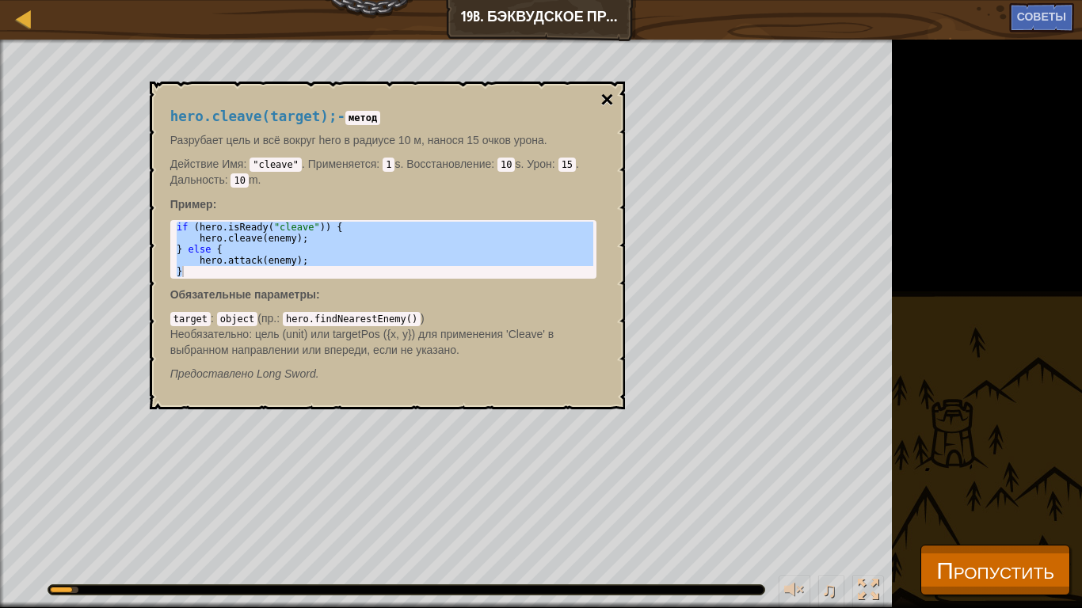
drag, startPoint x: 619, startPoint y: 106, endPoint x: 607, endPoint y: 99, distance: 13.9
click at [618, 104] on div "hero.cleave(target); - метод Разрубает цель и всё вокруг hero в радиусе 10 м, н…" at bounding box center [387, 246] width 475 height 328
click at [606, 99] on button "×" at bounding box center [606, 100] width 13 height 22
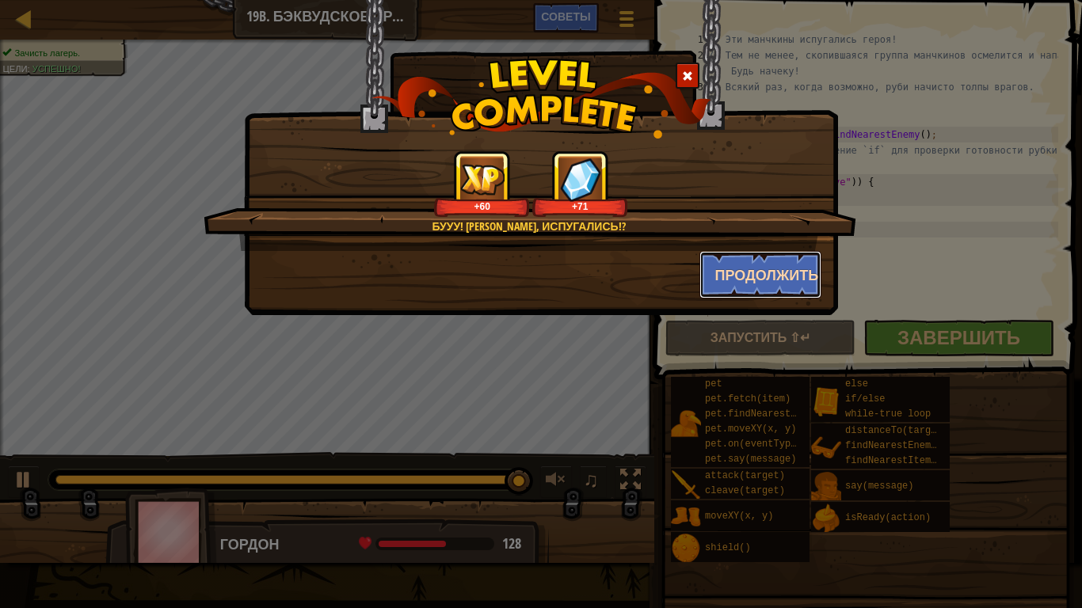
click at [745, 268] on button "Продолжить" at bounding box center [760, 275] width 123 height 48
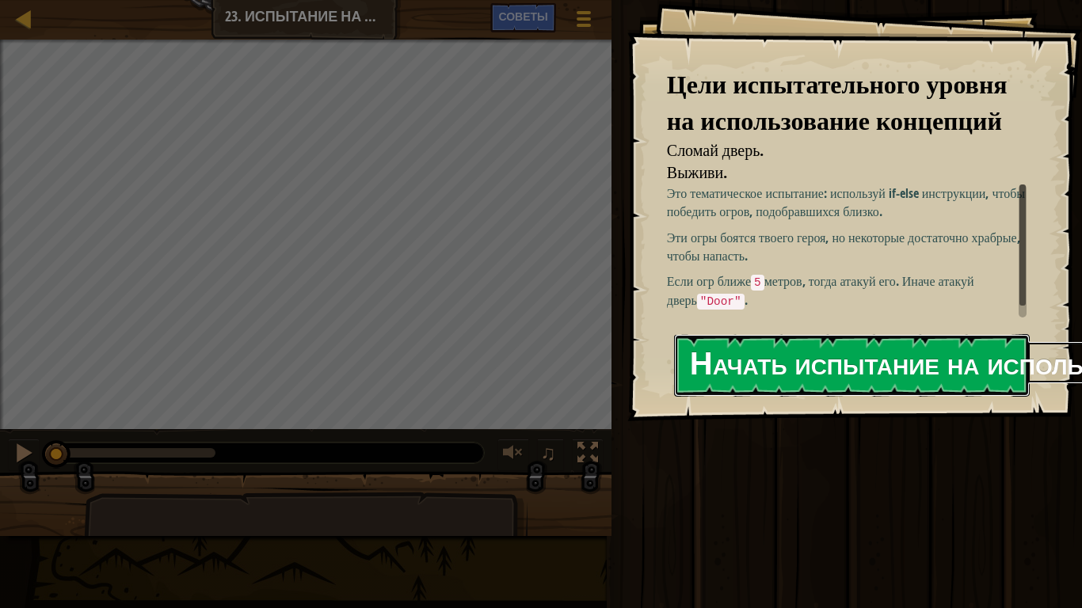
click at [759, 344] on button "Начать испытание на использование концепций" at bounding box center [852, 365] width 356 height 63
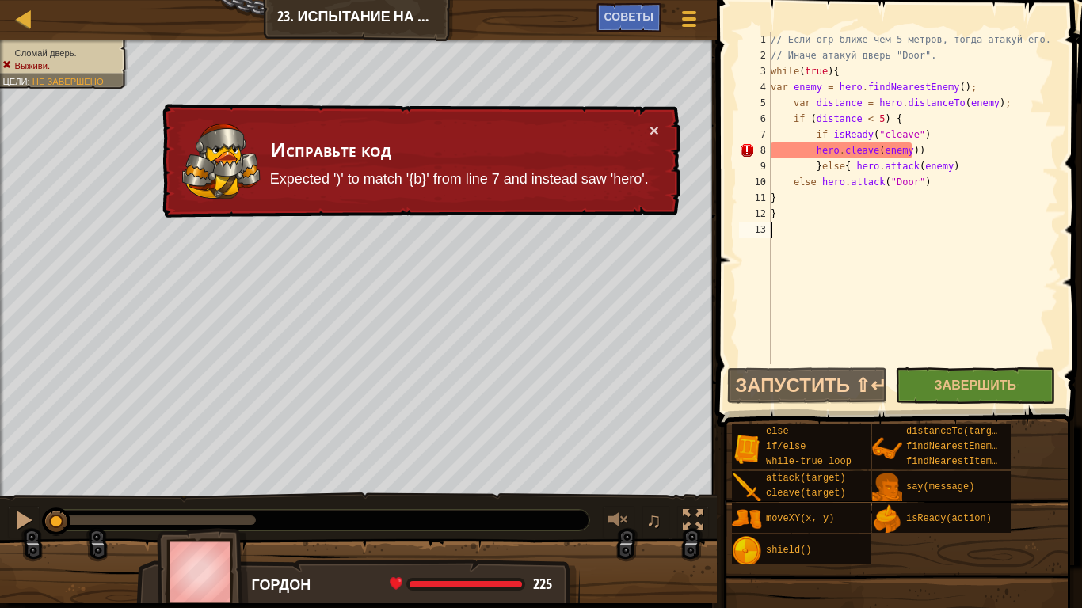
click at [917, 148] on div "// Если огр ближе чем 5 метров, тогда атакуй его. // Иначе атакуй дверь "Door".…" at bounding box center [913, 214] width 291 height 364
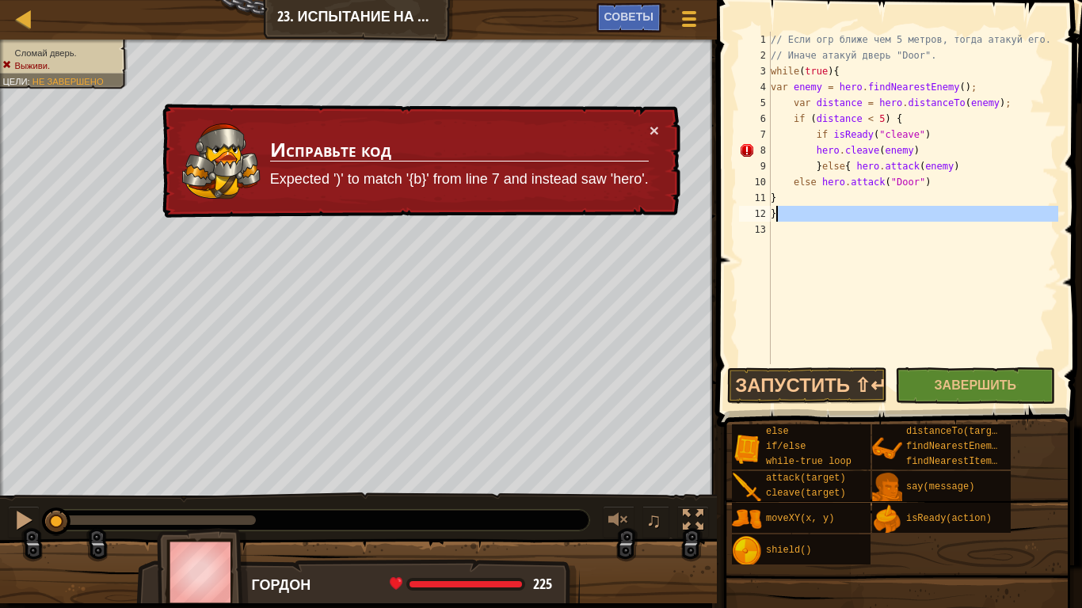
drag, startPoint x: 962, startPoint y: 226, endPoint x: 954, endPoint y: 201, distance: 26.1
click at [955, 203] on div "// Если огр ближе чем 5 метров, тогда атакуй его. // Иначе атакуй дверь "Door".…" at bounding box center [913, 214] width 291 height 364
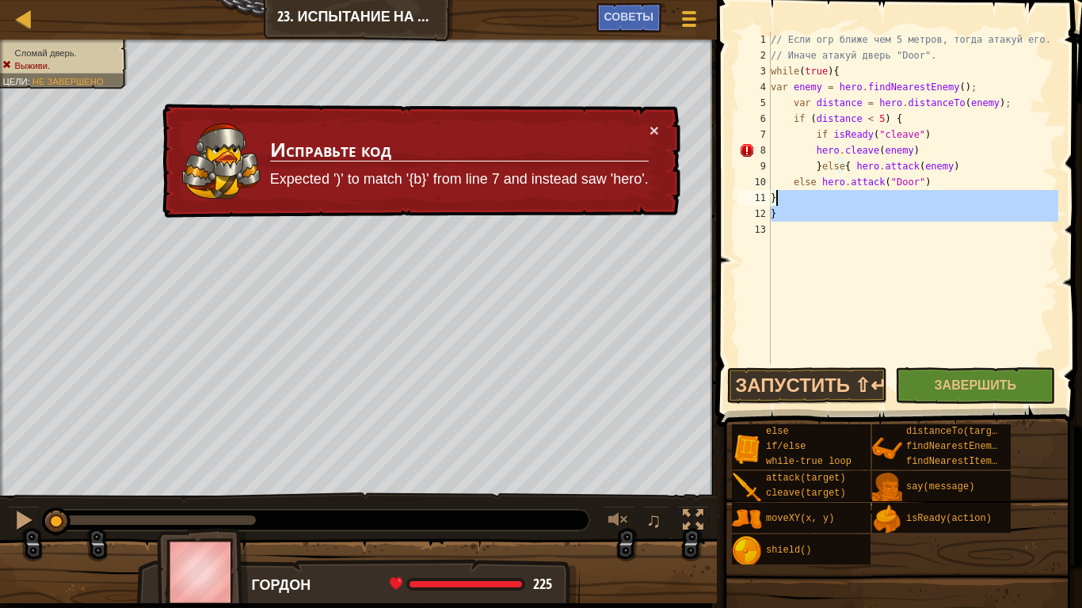
click at [954, 195] on div "// Если огр ближе чем 5 метров, тогда атакуй его. // Иначе атакуй дверь "Door".…" at bounding box center [913, 198] width 291 height 333
type textarea "}"
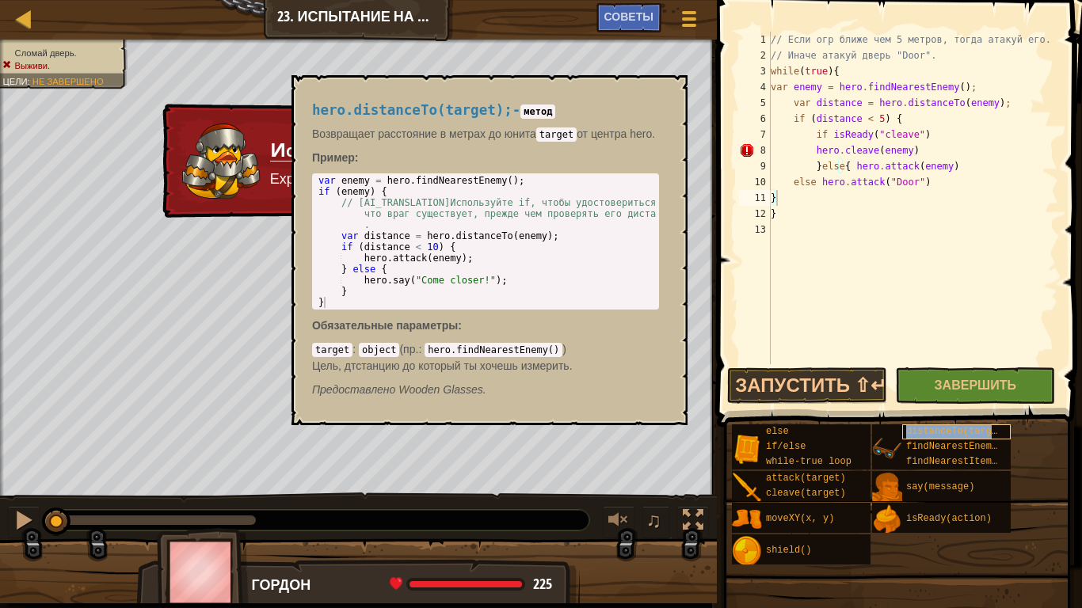
click at [913, 435] on span "distanceTo(target)" at bounding box center [957, 431] width 103 height 11
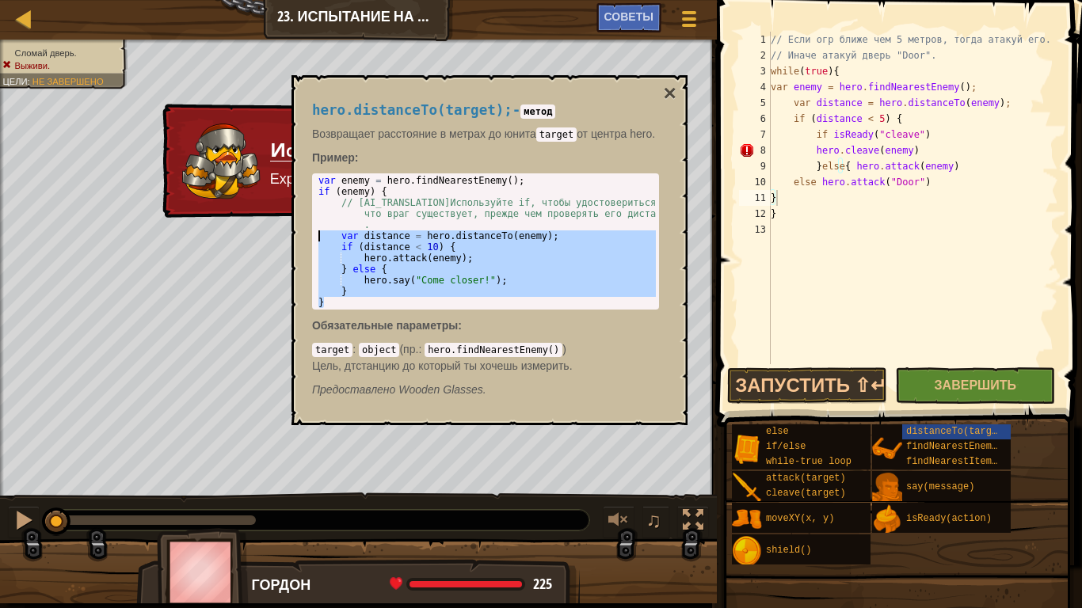
drag, startPoint x: 337, startPoint y: 303, endPoint x: 314, endPoint y: 241, distance: 65.9
click at [315, 241] on div "var enemy = hero . findNearestEnemy ( ) ; if ( enemy ) { // [AI_TRANSLATION]Исп…" at bounding box center [485, 241] width 341 height 133
drag, startPoint x: 314, startPoint y: 241, endPoint x: 333, endPoint y: 297, distance: 59.1
click at [331, 297] on div "var enemy = hero . findNearestEnemy ( ) ; if ( enemy ) { // [AI_TRANSLATION]Исп…" at bounding box center [485, 241] width 341 height 133
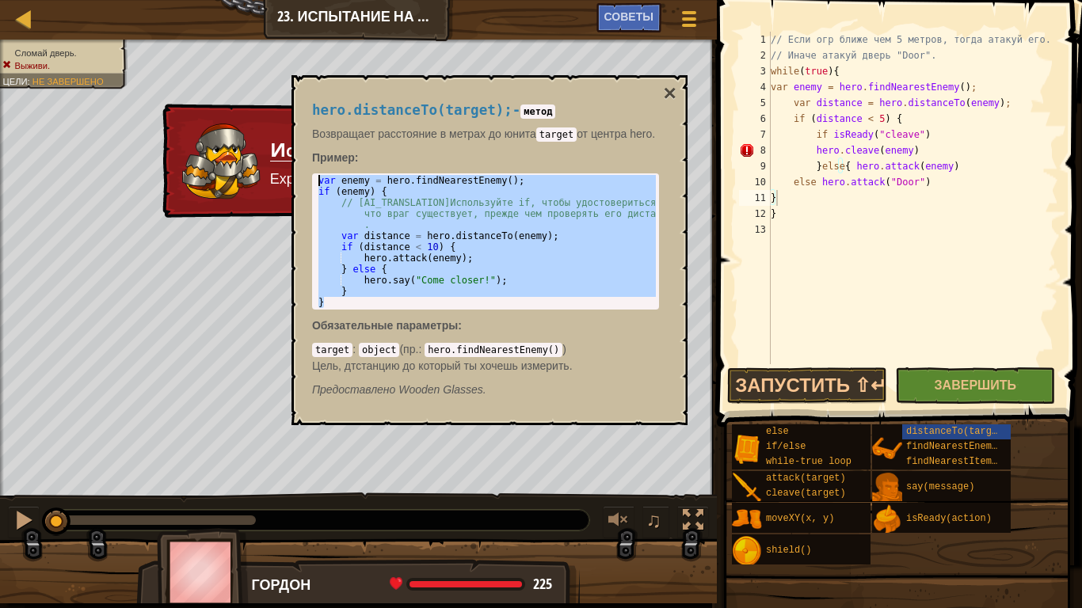
drag, startPoint x: 330, startPoint y: 308, endPoint x: 313, endPoint y: 174, distance: 135.0
click at [313, 174] on div "} 1 2 3 4 5 6 7 8 9 10 var enemy = hero . findNearestEnemy ( ) ; if ( enemy ) {…" at bounding box center [485, 241] width 347 height 136
type textarea "var enemy = hero.findNearestEnemy(); if (enemy) {"
click at [802, 206] on div "// Если огр ближе чем 5 метров, тогда атакуй его. // Иначе атакуй дверь "Door".…" at bounding box center [913, 214] width 291 height 364
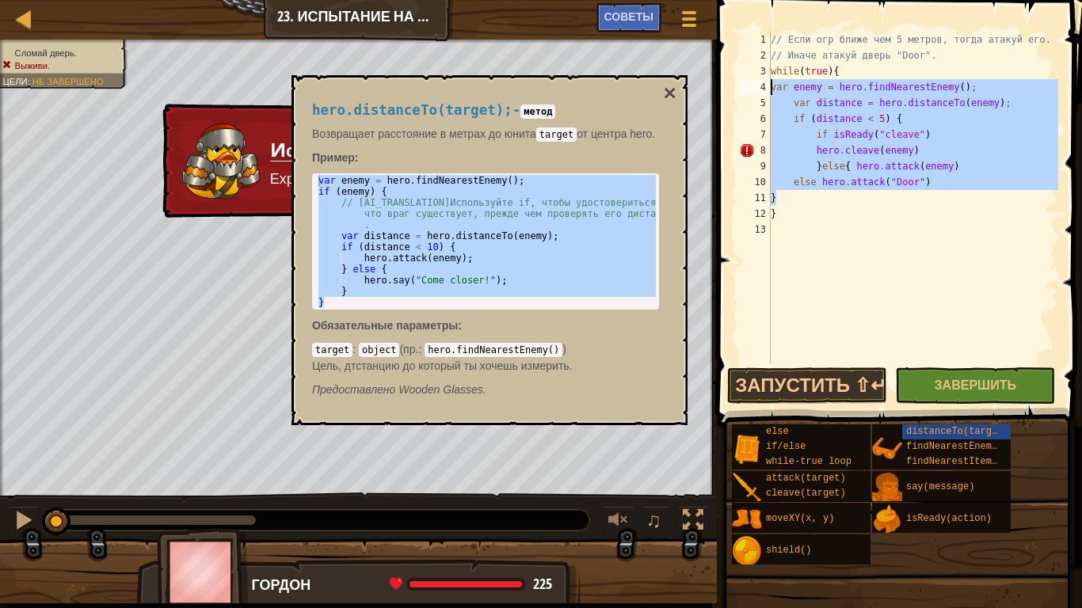
drag, startPoint x: 818, startPoint y: 201, endPoint x: 760, endPoint y: 92, distance: 124.0
click at [760, 92] on div "} 1 2 3 4 5 6 7 8 9 10 11 12 13 // Если огр ближе чем 5 метров, тогда атакуй ег…" at bounding box center [897, 198] width 322 height 333
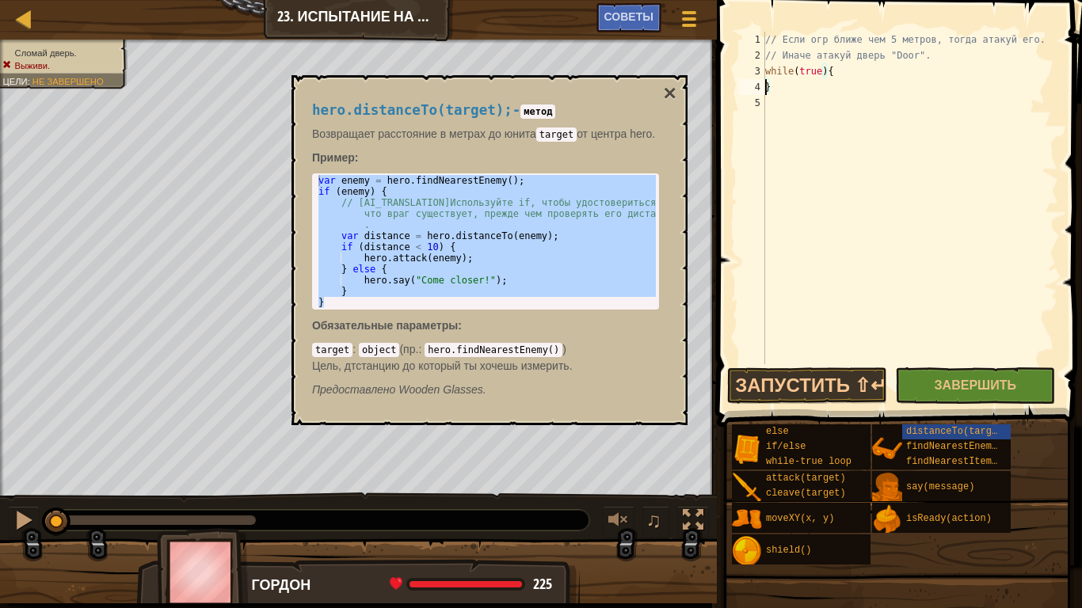
paste textarea "}"
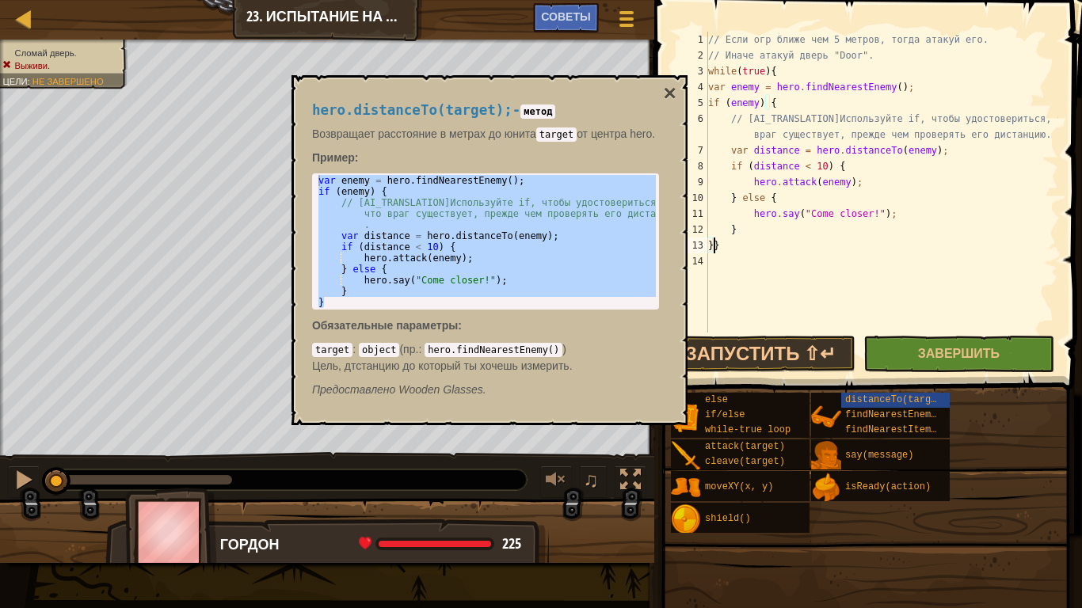
click at [912, 149] on div "// Если огр ближе чем 5 метров, тогда атакуй его. // Иначе атакуй дверь "Door".…" at bounding box center [881, 198] width 353 height 333
click at [1031, 135] on div "// Если огр ближе чем 5 метров, тогда атакуй его. // Иначе атакуй дверь "Door".…" at bounding box center [881, 198] width 353 height 333
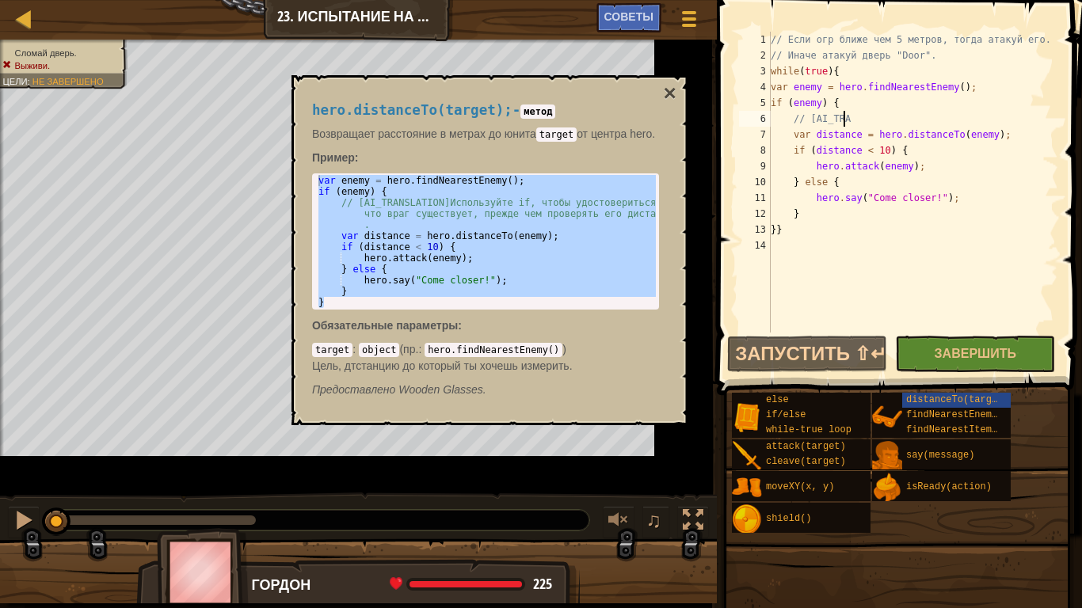
type textarea "/"
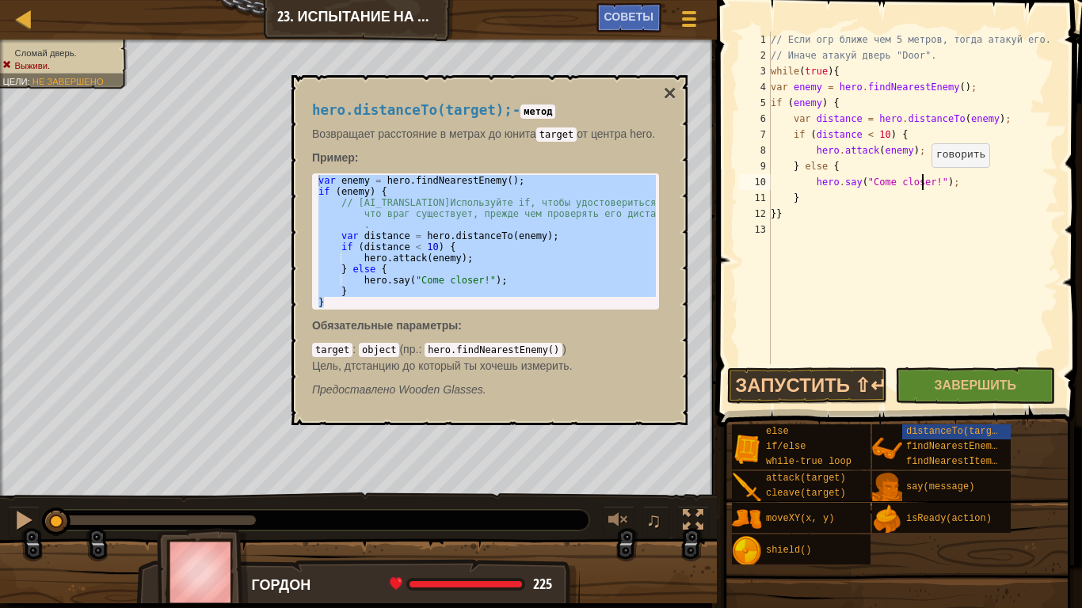
drag, startPoint x: 924, startPoint y: 182, endPoint x: 932, endPoint y: 183, distance: 8.7
click at [925, 183] on div "// Если огр ближе чем 5 метров, тогда атакуй его. // Иначе атакуй дверь "Door".…" at bounding box center [913, 214] width 291 height 364
click at [935, 183] on div "// Если огр ближе чем 5 метров, тогда атакуй его. // Иначе атакуй дверь "Door".…" at bounding box center [913, 214] width 291 height 364
drag, startPoint x: 851, startPoint y: 177, endPoint x: 872, endPoint y: 179, distance: 21.4
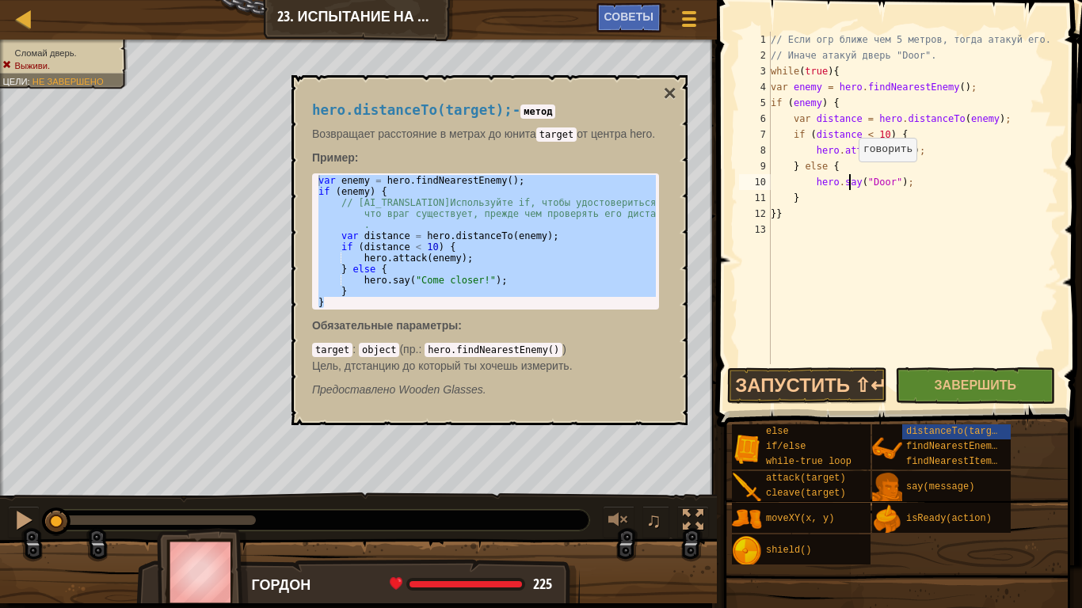
click at [851, 178] on div "// Если огр ближе чем 5 метров, тогда атакуй его. // Иначе атакуй дверь "Door".…" at bounding box center [913, 214] width 291 height 364
click at [858, 182] on div "// Если огр ближе чем 5 метров, тогда атакуй его. // Иначе атакуй дверь "Door".…" at bounding box center [913, 214] width 291 height 364
click at [853, 184] on div "// Если огр ближе чем 5 метров, тогда атакуй его. // Иначе атакуй дверь "Door".…" at bounding box center [913, 214] width 291 height 364
click at [829, 204] on div "// Если огр ближе чем 5 метров, тогда атакуй его. // Иначе атакуй дверь "Door".…" at bounding box center [913, 214] width 291 height 364
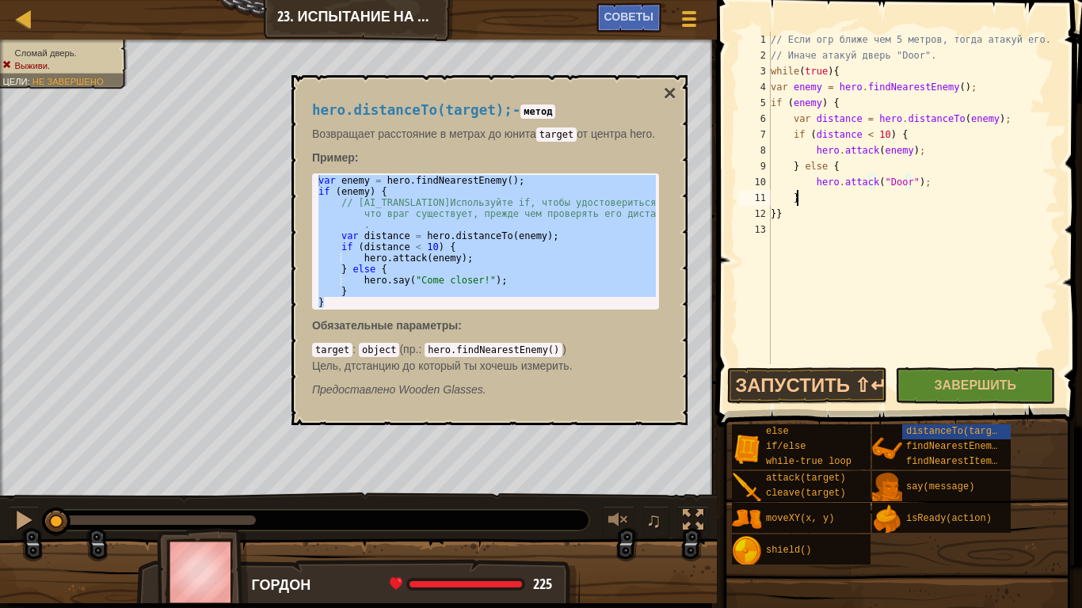
scroll to position [7, 2]
click at [674, 91] on button "×" at bounding box center [670, 93] width 13 height 22
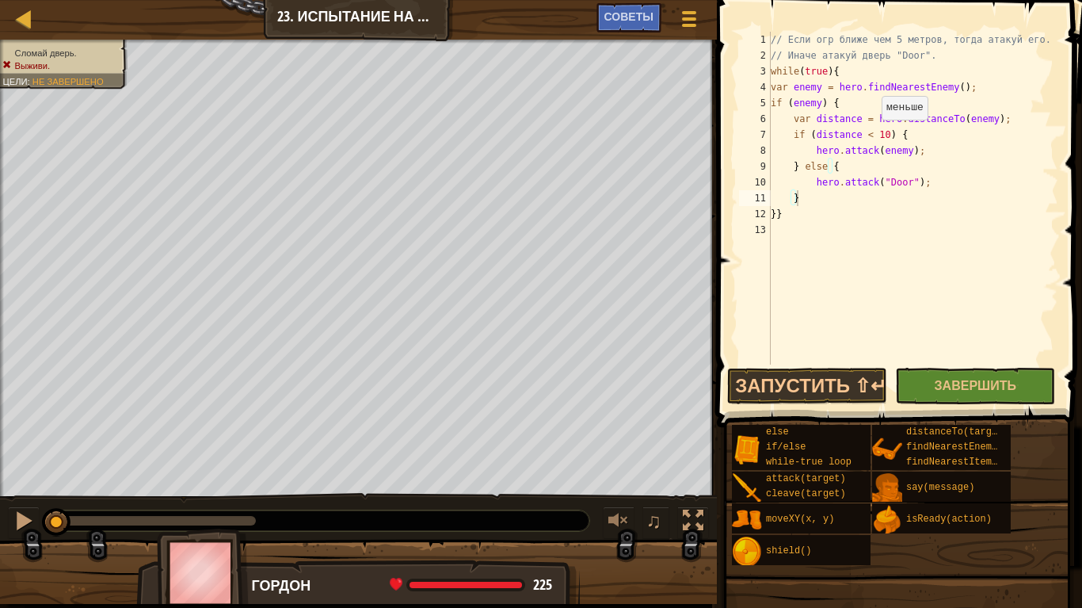
drag, startPoint x: 877, startPoint y: 133, endPoint x: 885, endPoint y: 134, distance: 8.0
click at [877, 133] on div "// Если огр ближе чем 5 метров, тогда атакуй его. // Иначе атакуй дверь "Door".…" at bounding box center [913, 214] width 291 height 364
type textarea "if (distance < 5) {"
click at [1004, 399] on button "Завершить" at bounding box center [975, 386] width 160 height 36
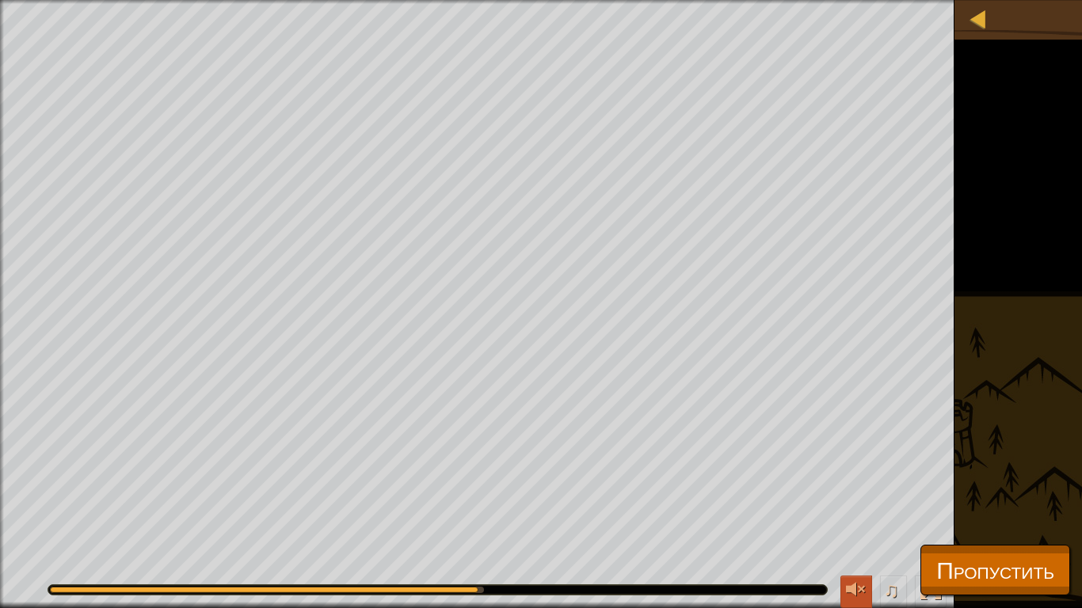
click at [865, 514] on div at bounding box center [856, 590] width 21 height 21
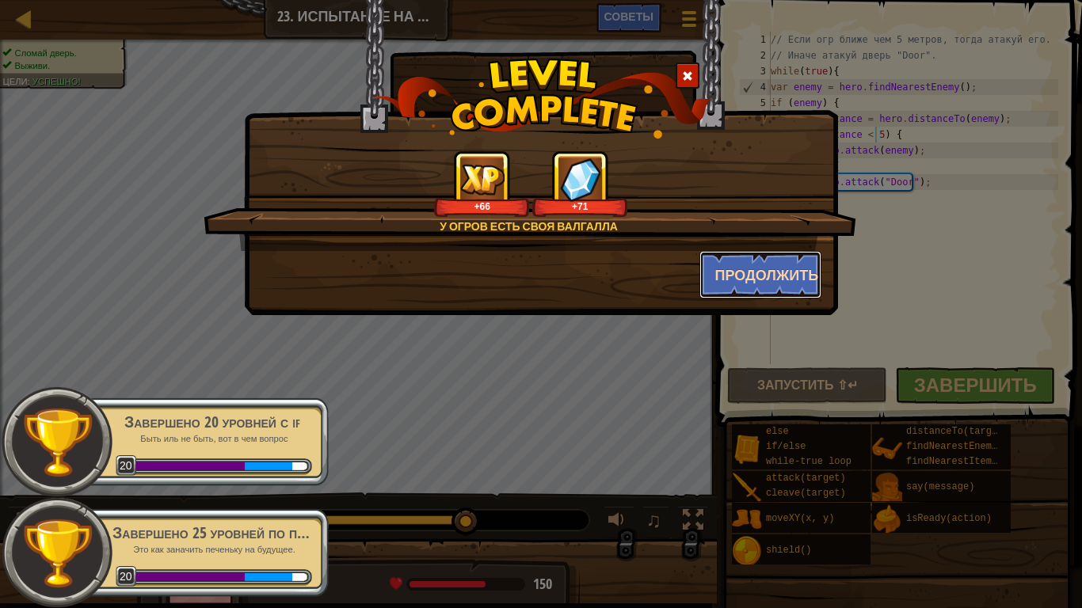
click at [769, 261] on button "Продолжить" at bounding box center [760, 275] width 123 height 48
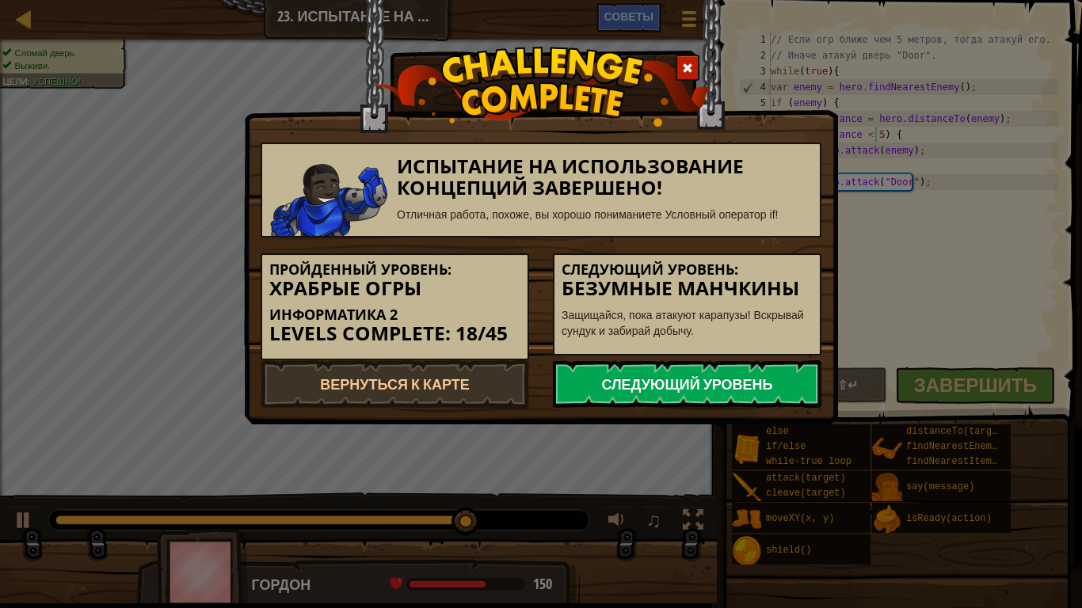
click at [671, 382] on link "Следующий уровень" at bounding box center [687, 384] width 269 height 48
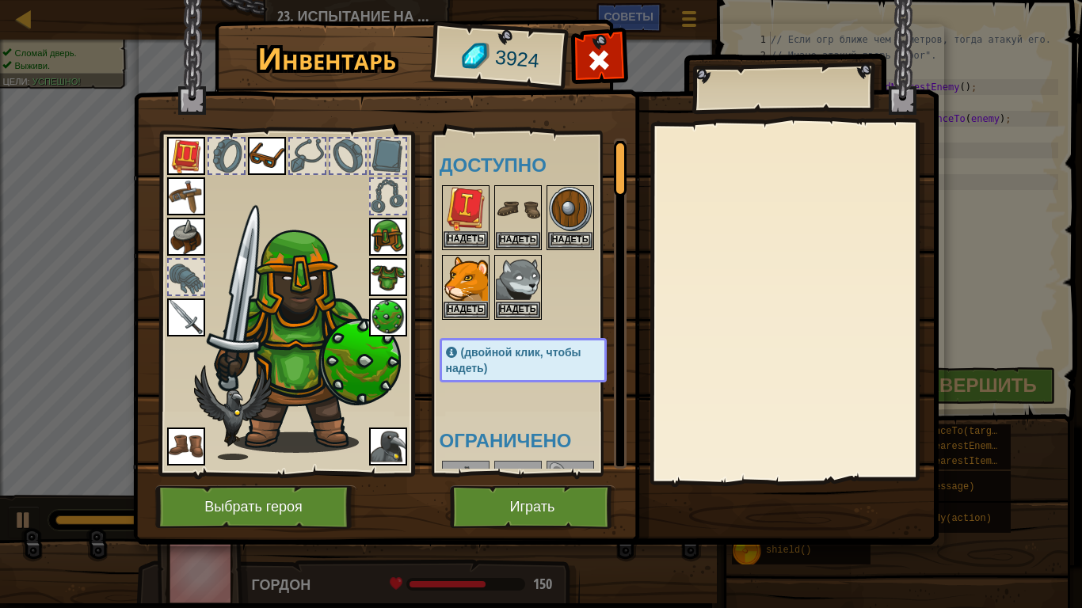
click at [458, 203] on img at bounding box center [466, 209] width 44 height 44
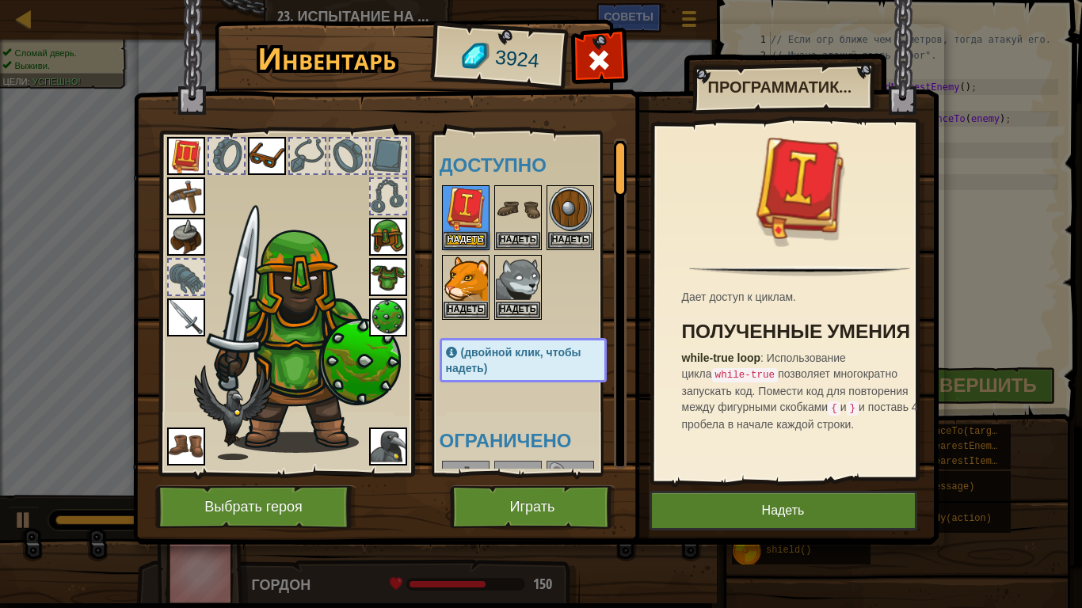
click at [183, 162] on img at bounding box center [186, 156] width 38 height 38
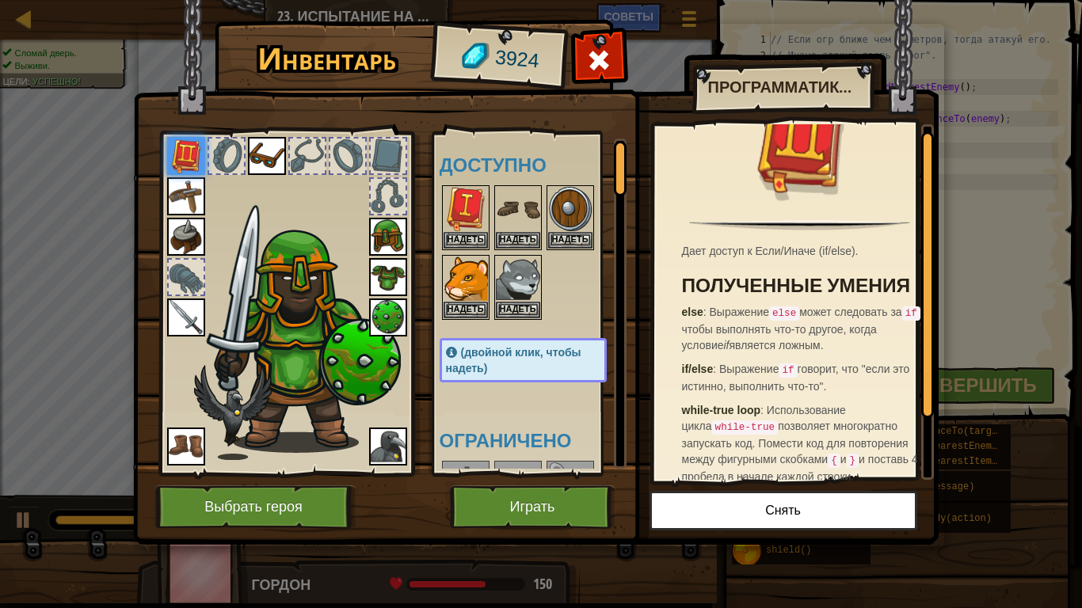
scroll to position [82, 0]
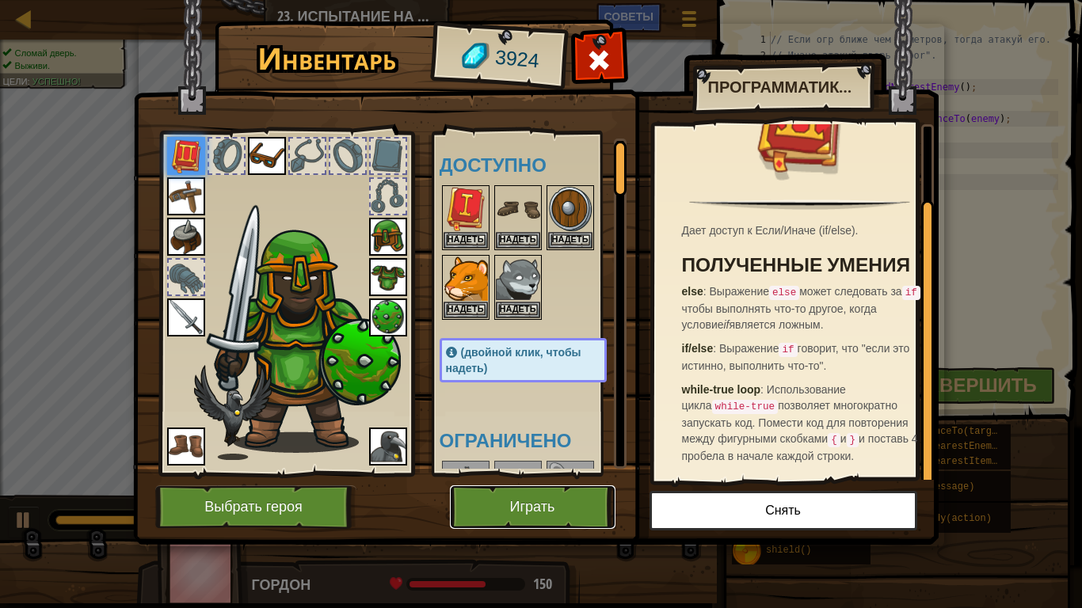
click at [522, 497] on button "Играть" at bounding box center [533, 508] width 166 height 44
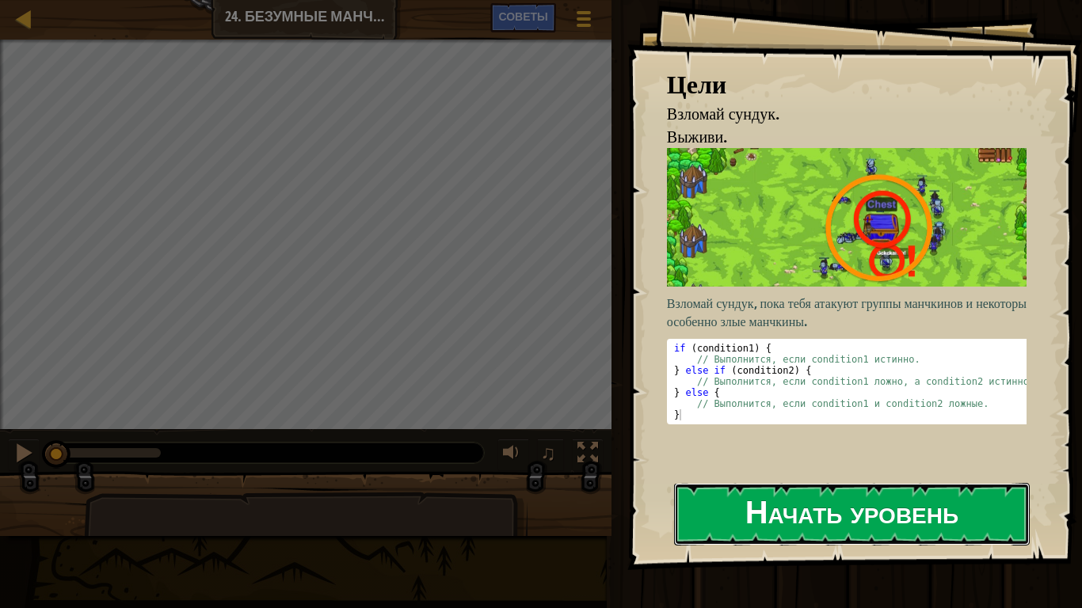
click at [951, 490] on button "Начать уровень" at bounding box center [852, 514] width 356 height 63
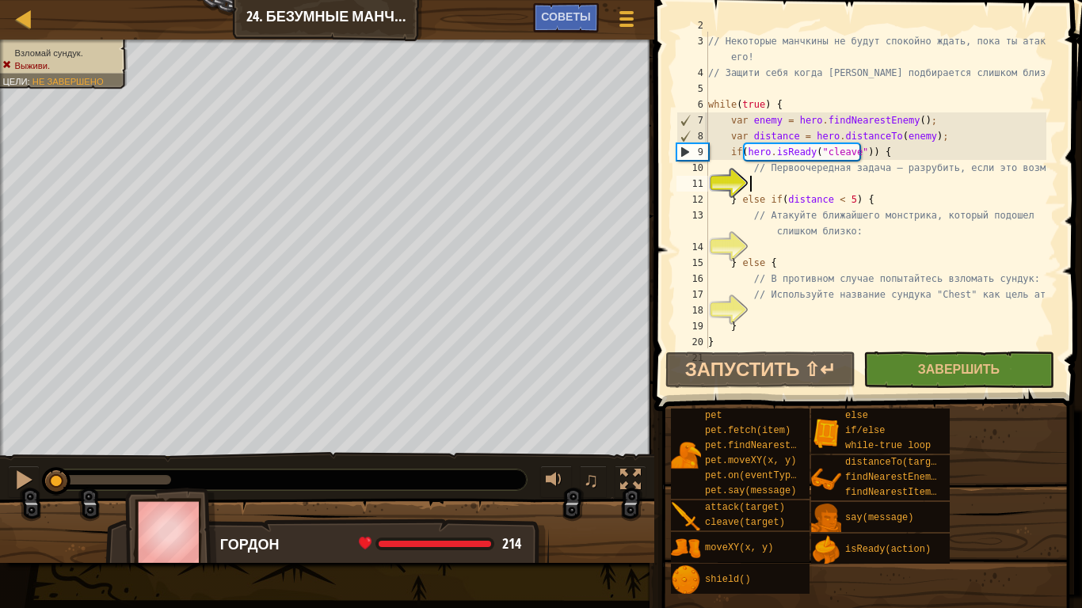
scroll to position [32, 0]
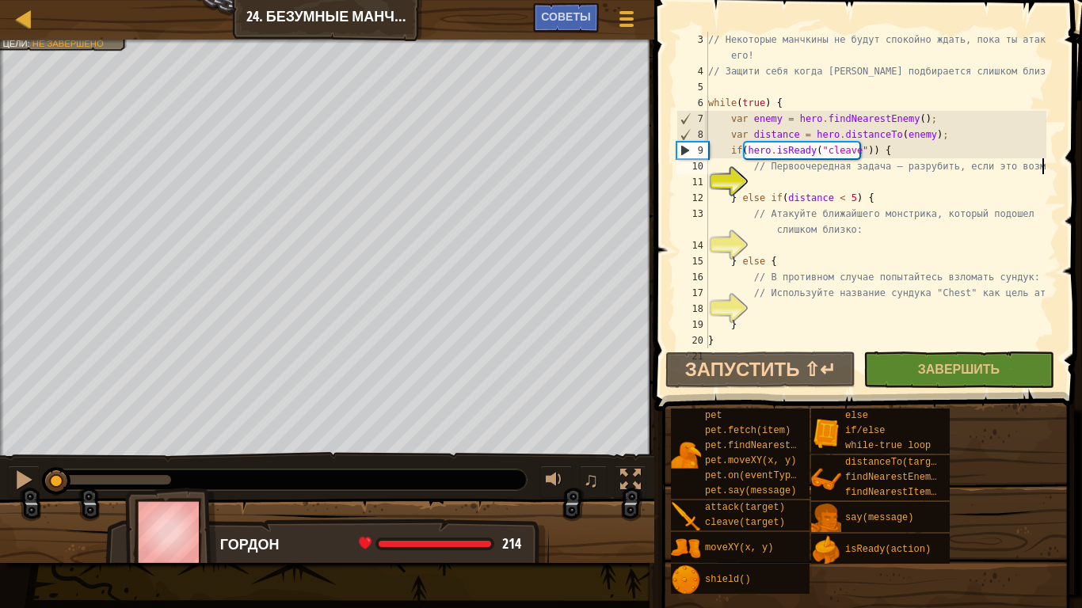
click at [1046, 173] on div at bounding box center [1050, 182] width 16 height 364
type textarea "// Первоочередная задача — разрубить, если это возможно:"
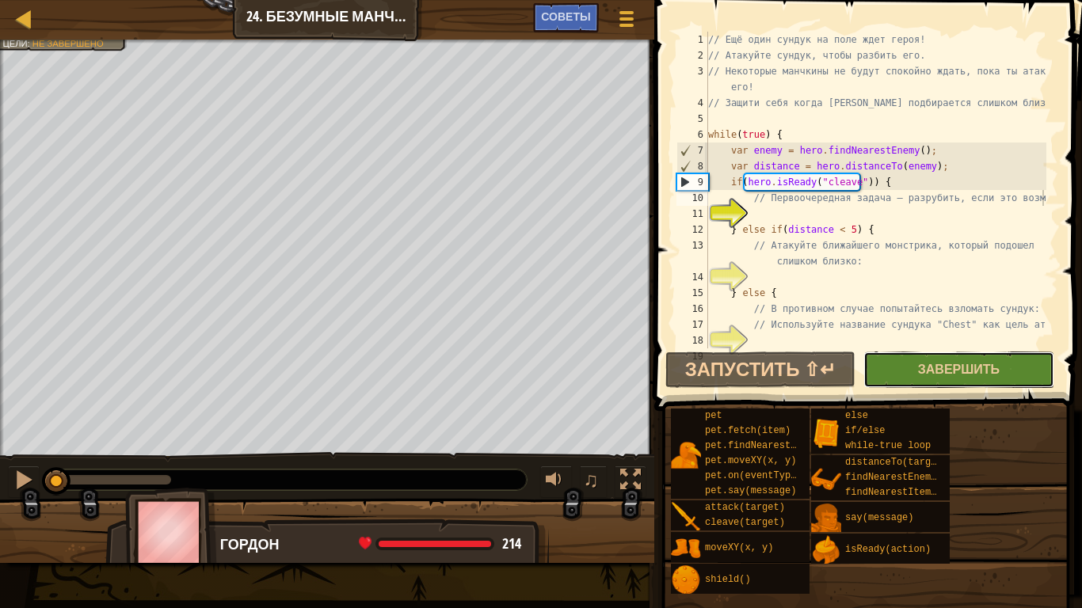
click at [953, 360] on button "Завершить" at bounding box center [958, 370] width 190 height 36
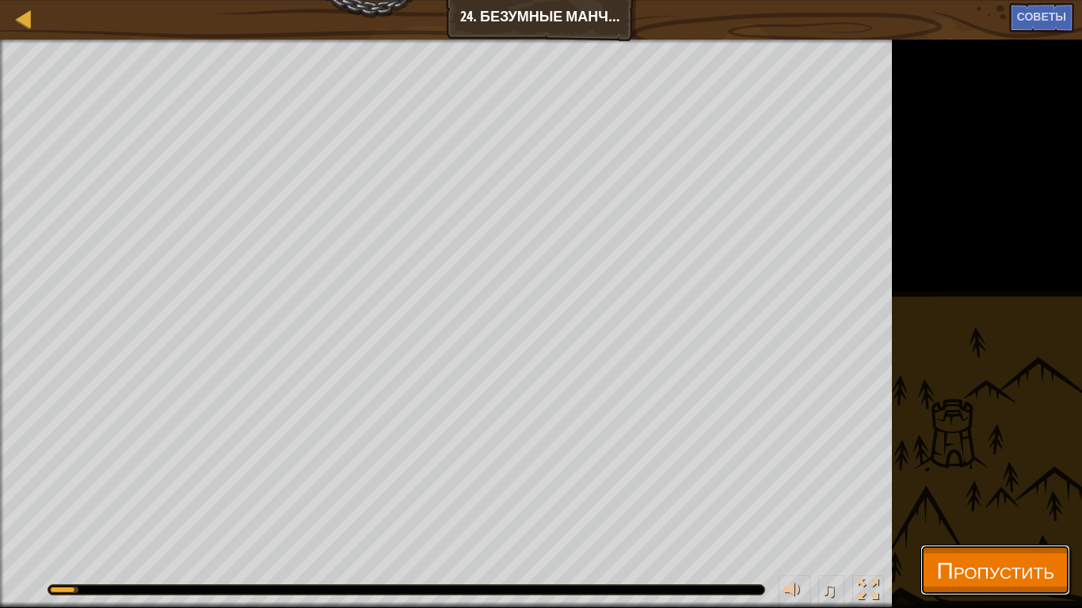
click at [920, 514] on button "Пропустить" at bounding box center [995, 570] width 150 height 51
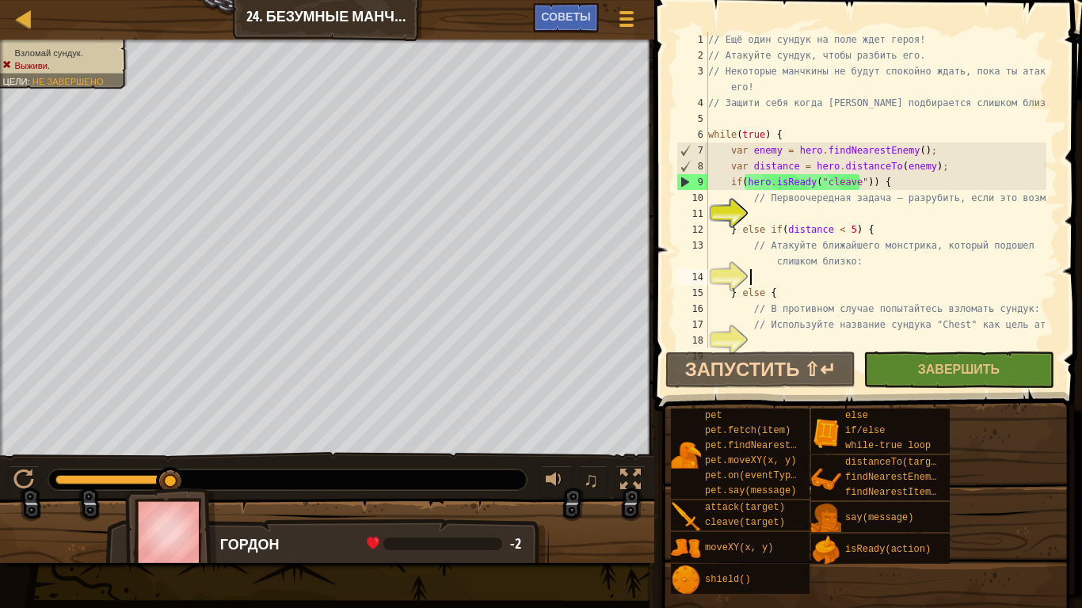
click at [794, 280] on div "// Ещё один сундук на поле ждет героя! // Атакуйте сундук, чтобы разбить его. /…" at bounding box center [875, 206] width 341 height 349
click at [774, 225] on div "// Ещё один сундук на поле ждет героя! // Атакуйте сундук, чтобы разбить его. /…" at bounding box center [875, 206] width 341 height 349
click at [758, 195] on div "// Ещё один сундук на поле ждет героя! // Атакуйте сундук, чтобы разбить его. /…" at bounding box center [875, 206] width 341 height 349
type textarea "// Первоочередная задача — разрубить, если это возможно:"
click at [765, 212] on div "// Ещё один сундук на поле ждет героя! // Атакуйте сундук, чтобы разбить его. /…" at bounding box center [875, 206] width 341 height 349
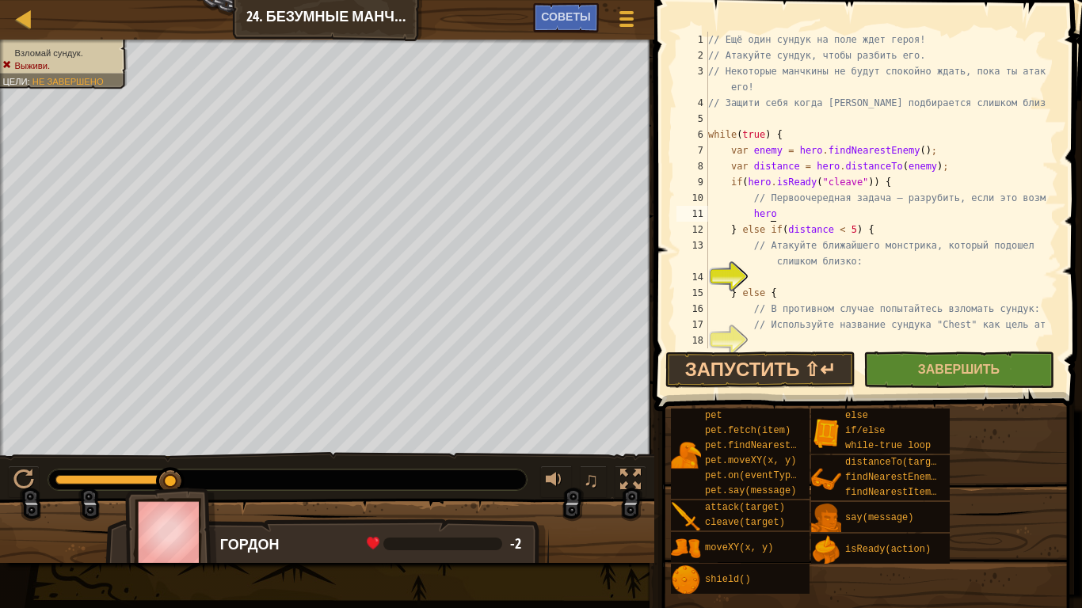
scroll to position [7, 5]
type textarea "h"
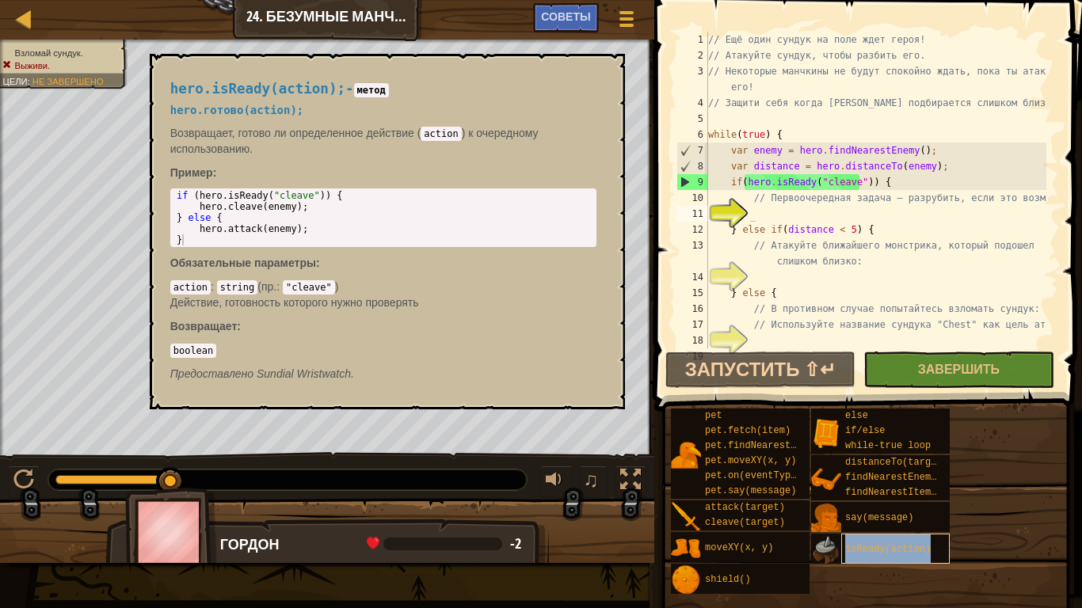
click at [872, 514] on span "isReady(action)" at bounding box center [888, 549] width 86 height 11
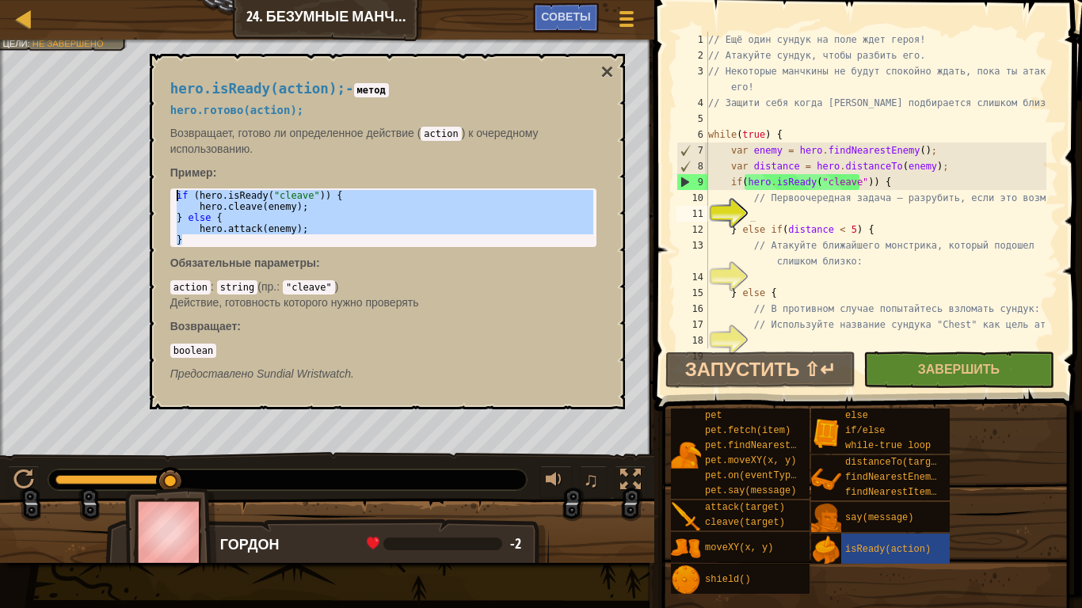
drag, startPoint x: 185, startPoint y: 236, endPoint x: 173, endPoint y: 191, distance: 46.9
click at [173, 191] on div "if ( hero . isReady ( "cleave" )) { hero . cleave ( enemy ) ; } else { hero . a…" at bounding box center [383, 217] width 420 height 55
type textarea "if (hero.isReady("cleave")) { hero.cleave(enemy);"
type textarea "} else if(distance < 5) {"
click at [871, 228] on div "// Ещё один сундук на поле ждет героя! // Атакуйте сундук, чтобы разбить его. /…" at bounding box center [875, 206] width 341 height 349
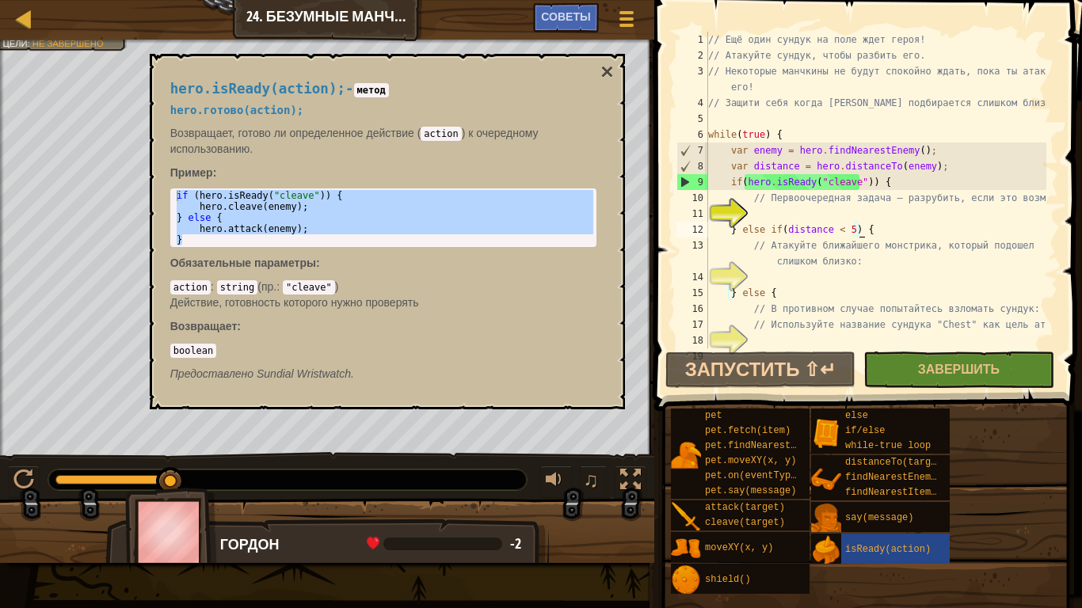
click at [854, 212] on div "// Ещё один сундук на поле ждет героя! // Атакуйте сундук, чтобы разбить его. /…" at bounding box center [875, 206] width 341 height 349
paste textarea "}"
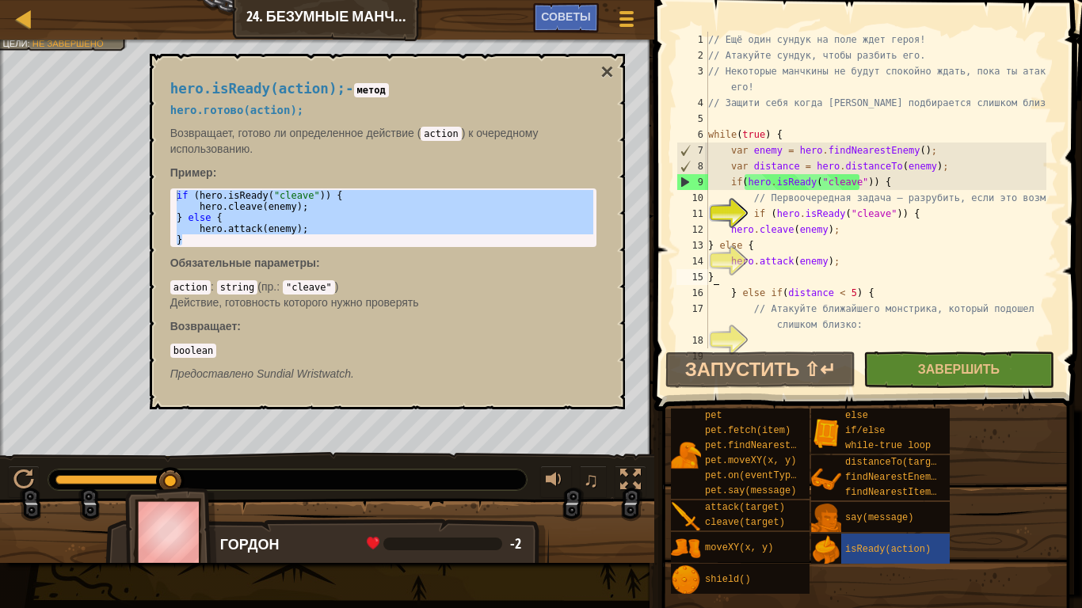
scroll to position [7, 0]
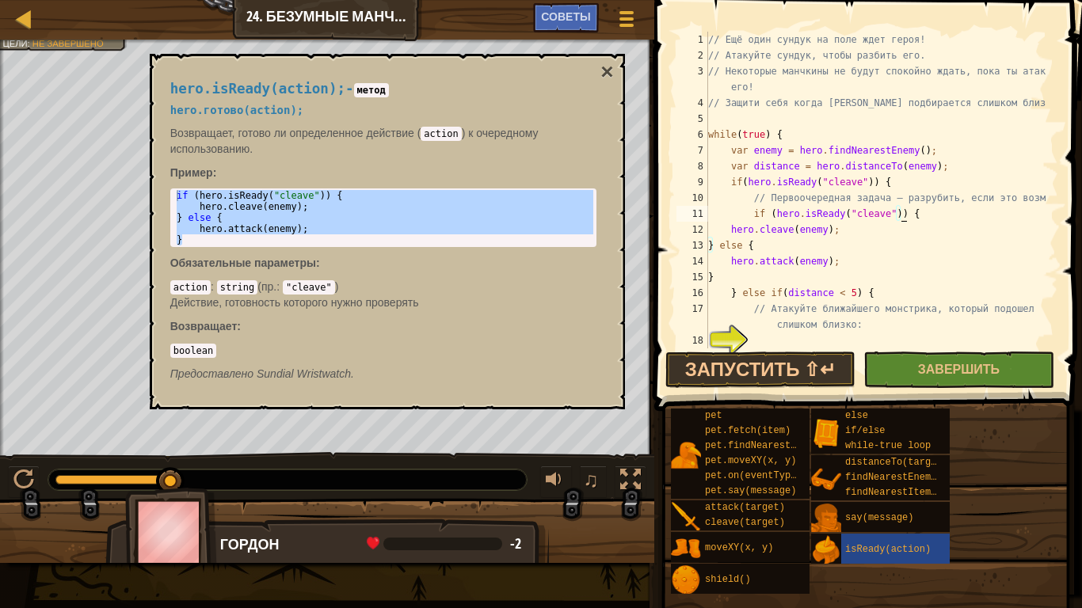
click at [914, 218] on div "// Ещё один сундук на поле ждет героя! // Атакуйте сундук, чтобы разбить его. /…" at bounding box center [875, 206] width 341 height 349
type textarea "i"
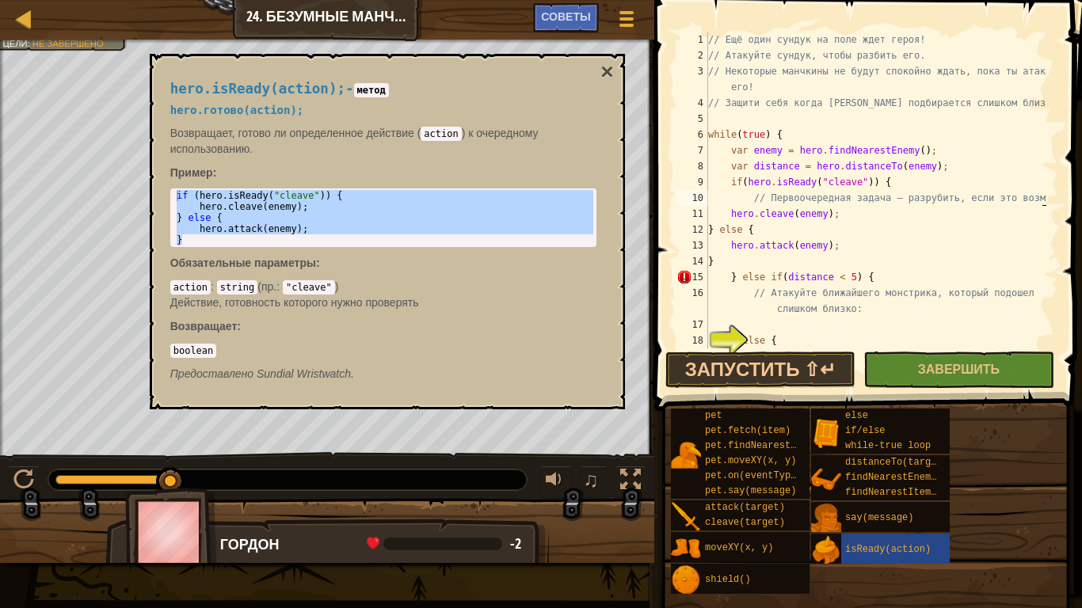
click at [709, 232] on div "// Ещё один сундук на поле ждет героя! // Атакуйте сундук, чтобы разбить его. /…" at bounding box center [875, 206] width 341 height 349
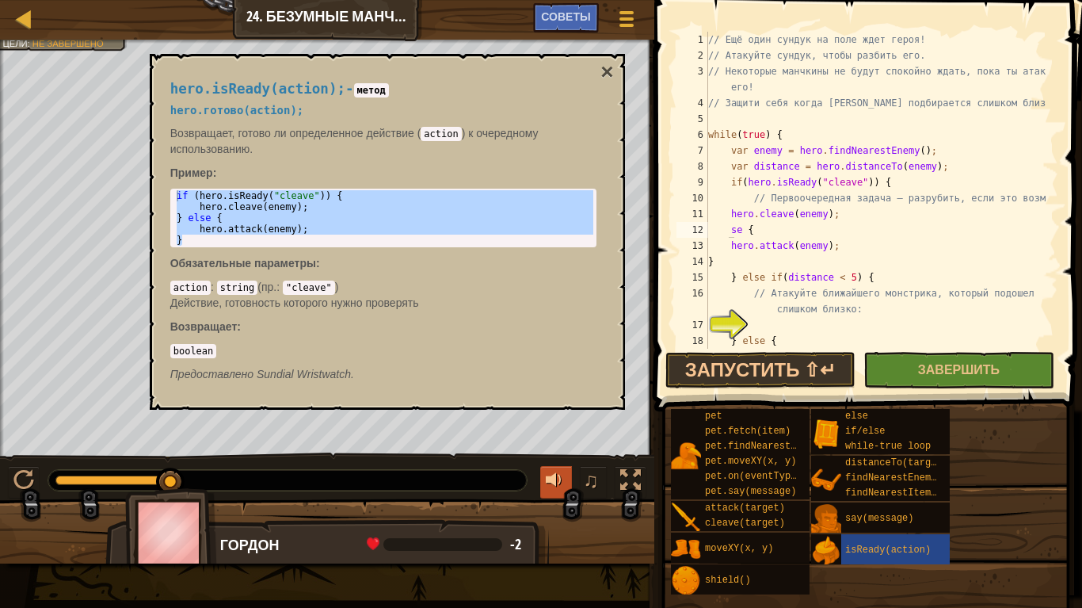
click at [559, 482] on div at bounding box center [556, 480] width 21 height 21
click at [547, 480] on div at bounding box center [556, 480] width 21 height 21
click at [562, 486] on div at bounding box center [556, 480] width 21 height 21
drag, startPoint x: 557, startPoint y: 483, endPoint x: 593, endPoint y: 480, distance: 36.6
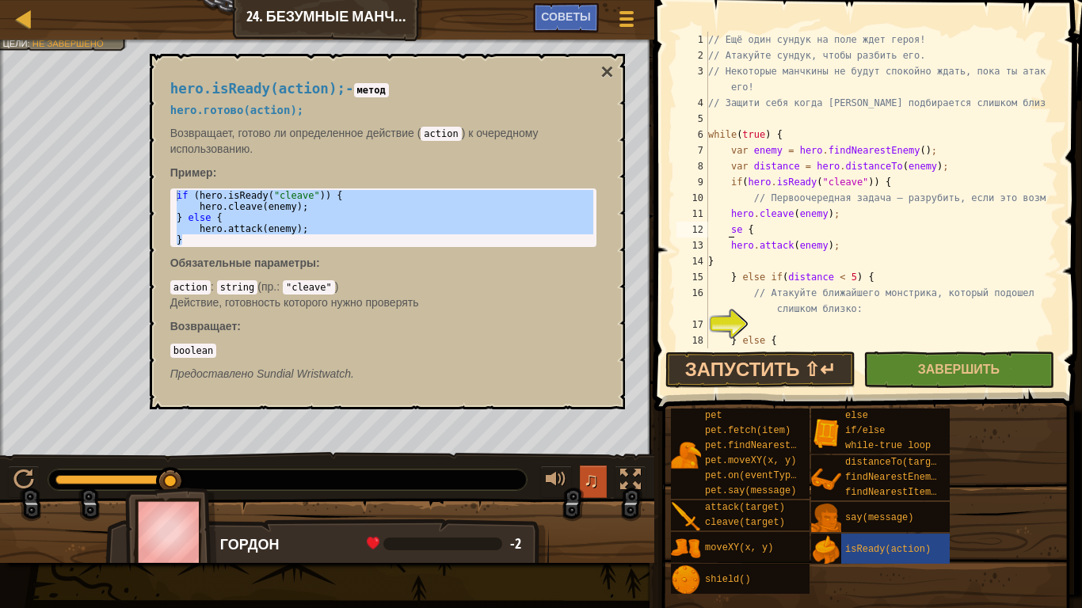
click at [566, 480] on div at bounding box center [556, 480] width 21 height 21
click at [601, 478] on button "♫" at bounding box center [593, 482] width 27 height 32
click at [546, 475] on div at bounding box center [556, 480] width 21 height 21
click at [554, 480] on div at bounding box center [556, 480] width 21 height 21
click at [598, 486] on span "♫" at bounding box center [591, 480] width 16 height 24
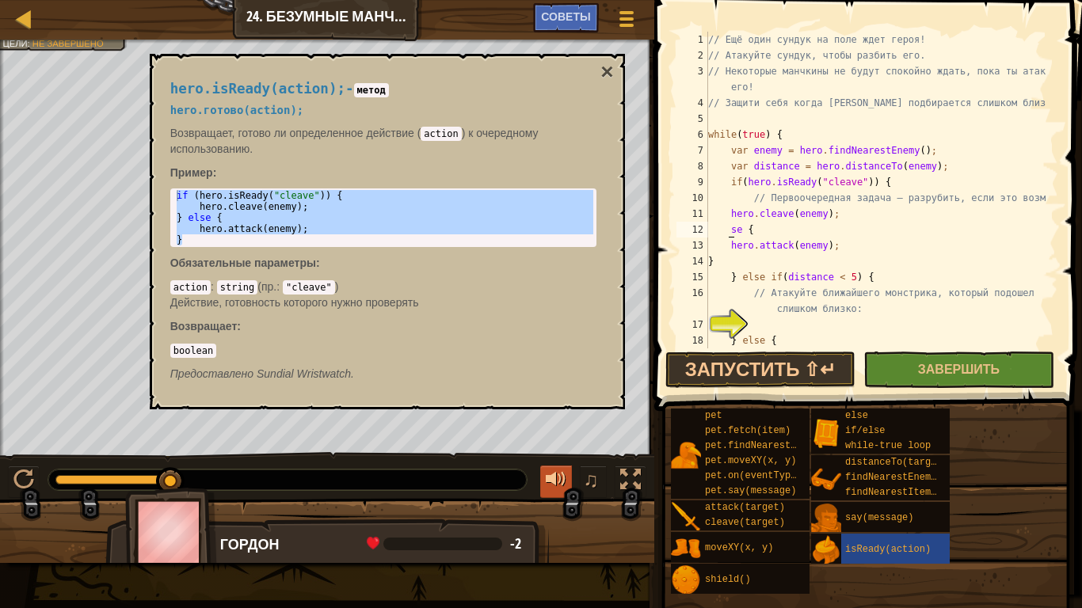
click at [546, 481] on div at bounding box center [556, 480] width 21 height 21
click at [560, 482] on div at bounding box center [556, 480] width 21 height 21
click at [803, 263] on div "// Ещё один сундук на поле ждет героя! // Атакуйте сундук, чтобы разбить его. /…" at bounding box center [875, 206] width 341 height 349
click at [549, 490] on div at bounding box center [556, 480] width 21 height 21
click at [779, 223] on div "// Ещё один сундук на поле ждет героя! // Атакуйте сундук, чтобы разбить его. /…" at bounding box center [875, 206] width 341 height 349
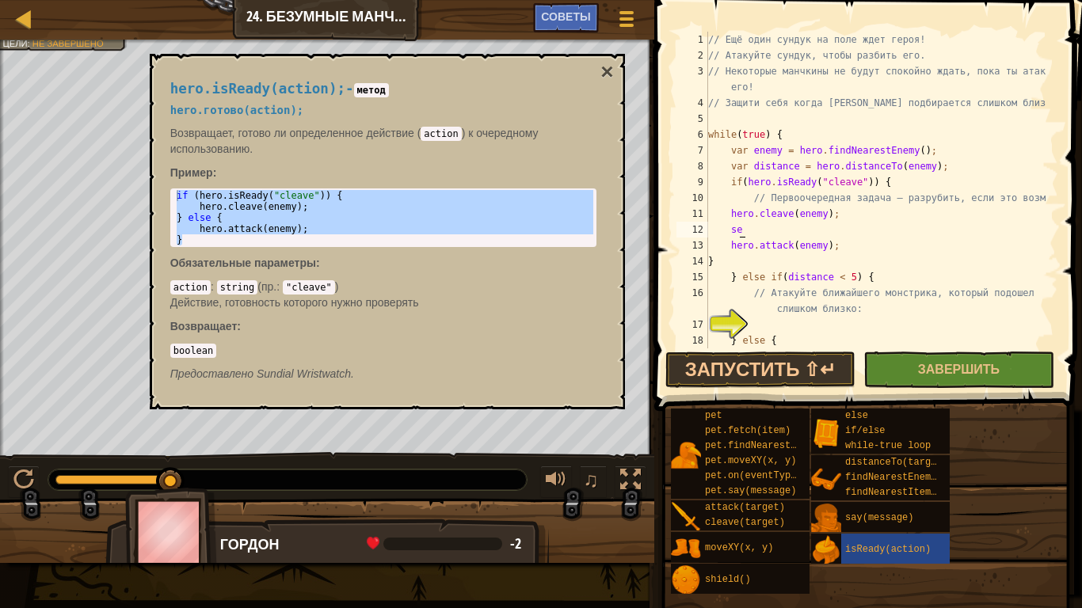
type textarea "s"
click at [877, 514] on span "isReady(action)" at bounding box center [888, 549] width 86 height 11
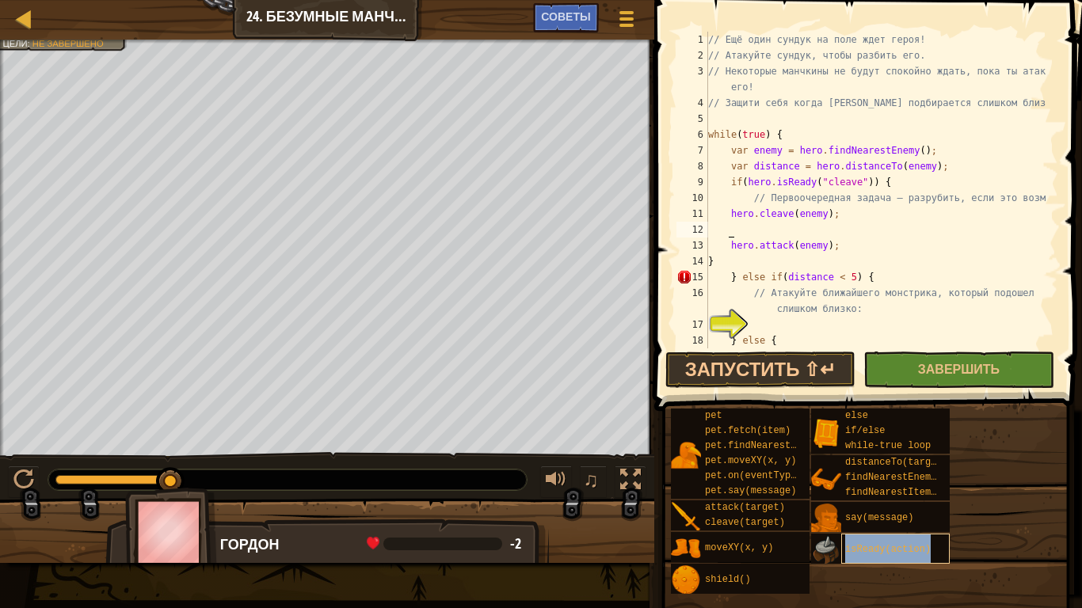
click at [872, 514] on span "isReady(action)" at bounding box center [888, 549] width 86 height 11
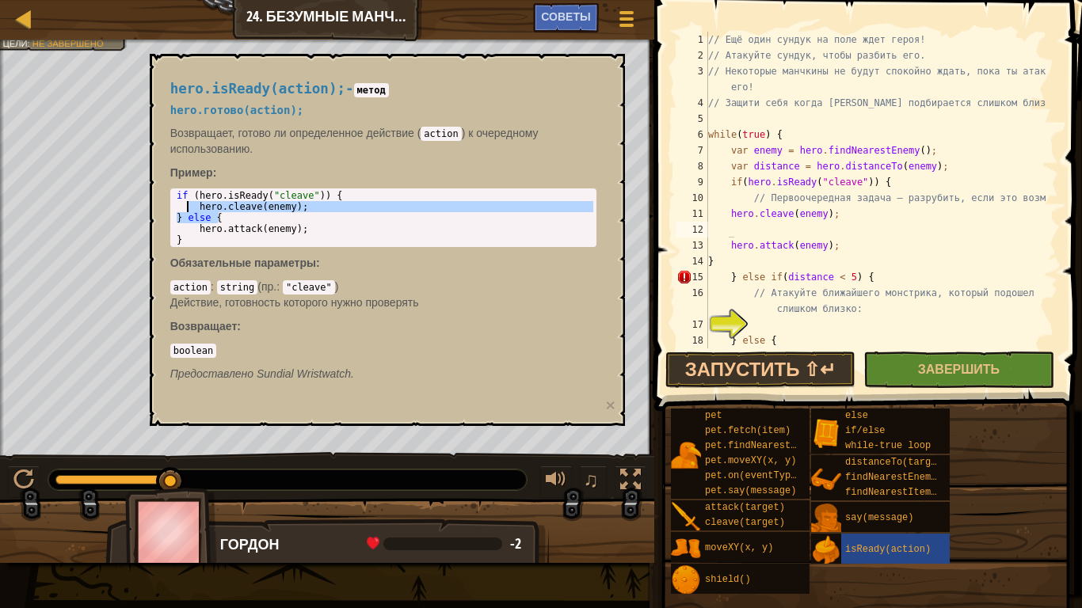
drag, startPoint x: 215, startPoint y: 209, endPoint x: 185, endPoint y: 203, distance: 30.8
click at [185, 203] on div "if ( hero . isReady ( "cleave" )) { hero . cleave ( enemy ) ; } else { hero . a…" at bounding box center [383, 229] width 420 height 78
drag, startPoint x: 185, startPoint y: 203, endPoint x: 226, endPoint y: 212, distance: 41.5
click at [226, 212] on div "if ( hero . isReady ( "cleave" )) { hero . cleave ( enemy ) ; } else { hero . a…" at bounding box center [383, 217] width 420 height 55
drag, startPoint x: 226, startPoint y: 212, endPoint x: 182, endPoint y: 217, distance: 43.8
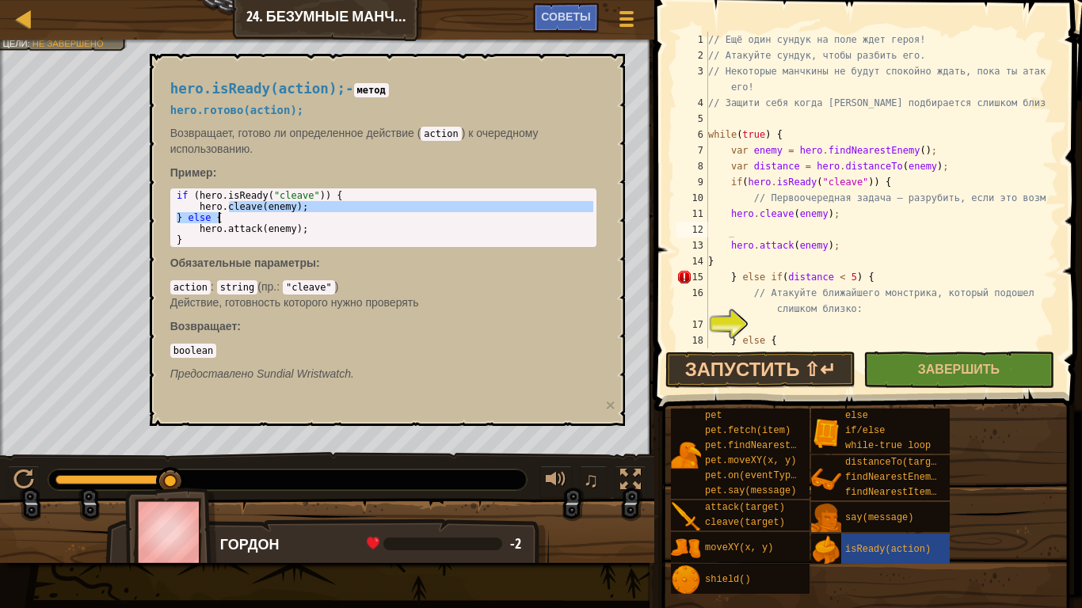
click at [182, 217] on div "if ( hero . isReady ( "cleave" )) { hero . cleave ( enemy ) ; } else { hero . a…" at bounding box center [383, 217] width 420 height 55
type textarea "} else {"
drag, startPoint x: 171, startPoint y: 215, endPoint x: 212, endPoint y: 222, distance: 40.9
click at [212, 222] on div "} else { 1 2 3 4 5 if ( hero . isReady ( "cleave" )) { hero . cleave ( enemy ) …" at bounding box center [383, 218] width 426 height 59
drag, startPoint x: 212, startPoint y: 222, endPoint x: 181, endPoint y: 218, distance: 31.1
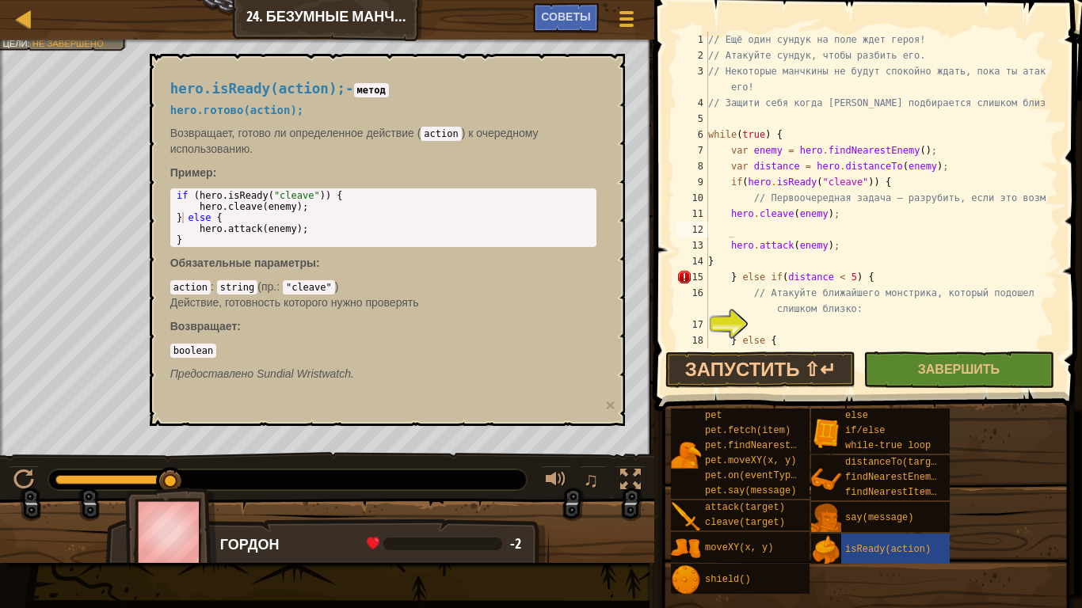
click at [181, 218] on div "if ( hero . isReady ( "cleave" )) { hero . cleave ( enemy ) ; } else { hero . a…" at bounding box center [383, 229] width 420 height 78
drag, startPoint x: 174, startPoint y: 218, endPoint x: 219, endPoint y: 221, distance: 45.3
click at [219, 221] on div "if ( hero . isReady ( "cleave" )) { hero . cleave ( enemy ) ; } else { hero . a…" at bounding box center [383, 229] width 420 height 78
type textarea "hero.attack(enemy);"
click at [768, 238] on div "// Ещё один сундук на поле ждет героя! // Атакуйте сундук, чтобы разбить его. /…" at bounding box center [875, 206] width 341 height 349
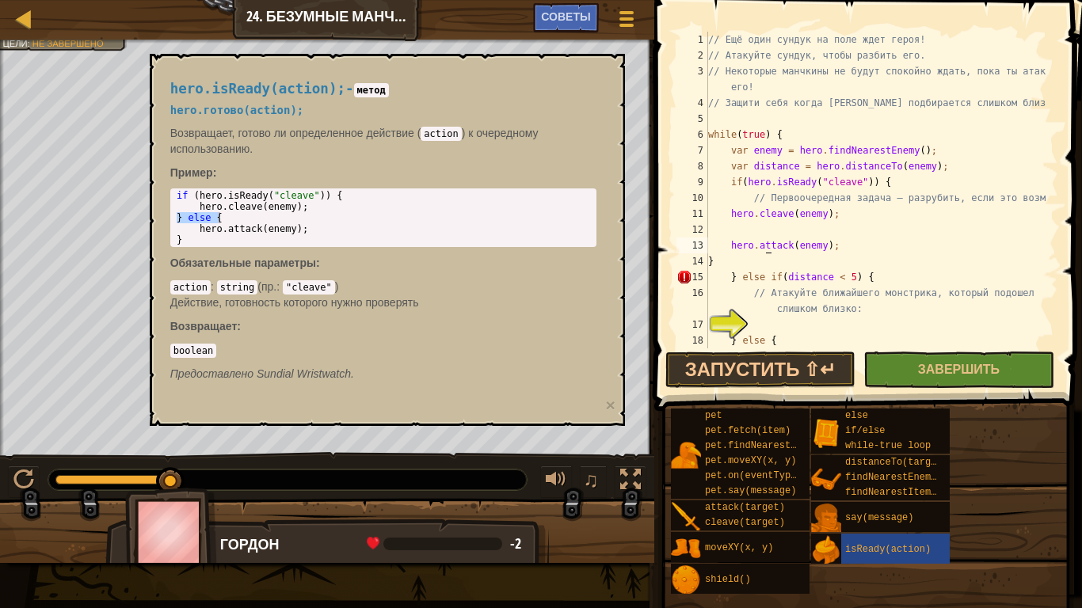
click at [760, 235] on div "// Ещё один сундук на поле ждет героя! // Атакуйте сундук, чтобы разбить его. /…" at bounding box center [875, 206] width 341 height 349
paste textarea "} else {"
click at [757, 236] on div "// Ещё один сундук на поле ждет героя! // Атакуйте сундук, чтобы разбить его. /…" at bounding box center [875, 206] width 341 height 349
click at [856, 253] on div "// Ещё один сундук на поле ждет героя! // Атакуйте сундук, чтобы разбить его. /…" at bounding box center [875, 206] width 341 height 349
type textarea "}"
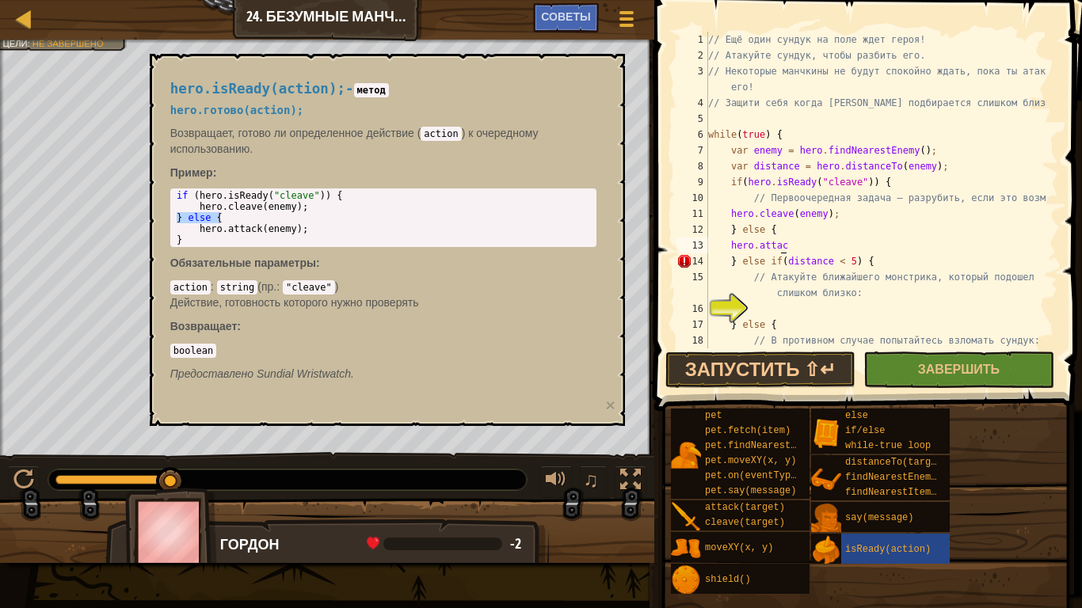
type textarea "h"
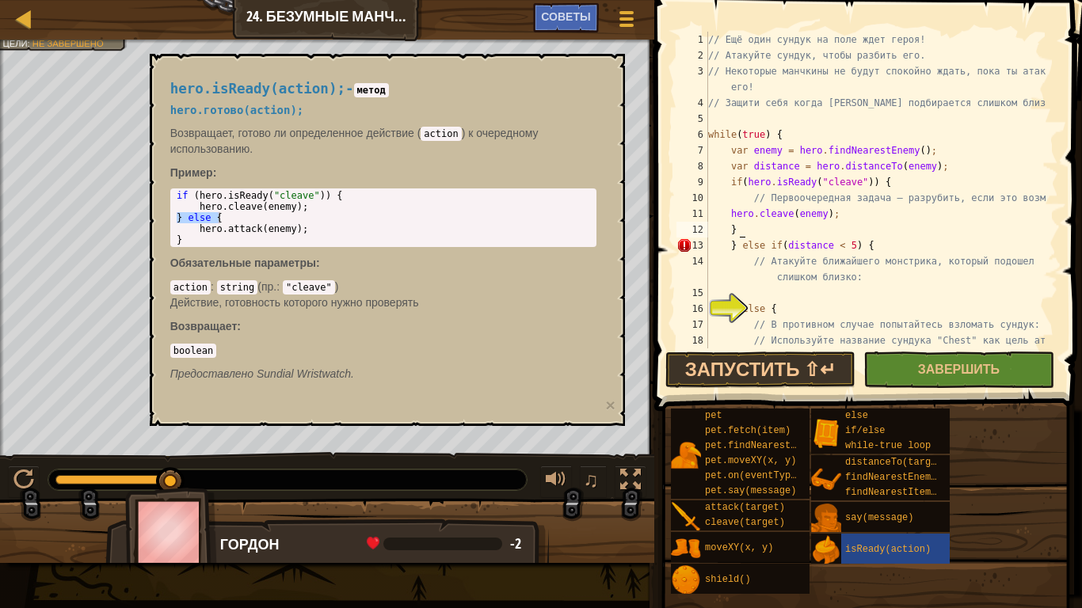
type textarea "}"
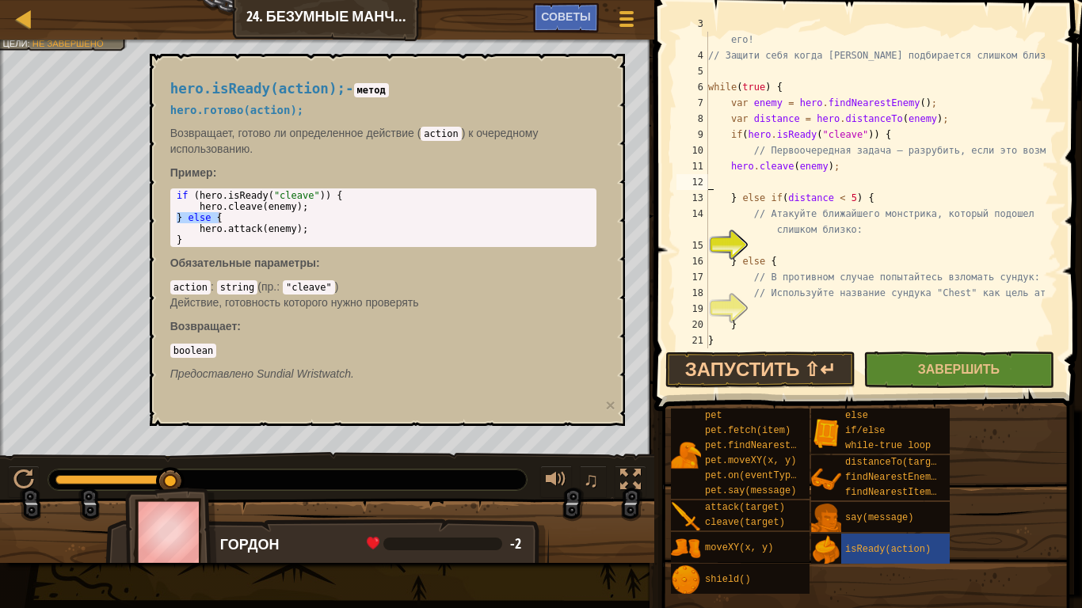
scroll to position [48, 0]
drag, startPoint x: 188, startPoint y: 246, endPoint x: 180, endPoint y: 226, distance: 21.3
click at [178, 220] on div "} else { 1 2 3 4 5 if ( hero . isReady ( "cleave" )) { hero . cleave ( enemy ) …" at bounding box center [383, 218] width 426 height 59
drag, startPoint x: 180, startPoint y: 226, endPoint x: 184, endPoint y: 240, distance: 14.8
click at [185, 242] on div "if ( hero . isReady ( "cleave" )) { hero . cleave ( enemy ) ; } else { hero . a…" at bounding box center [383, 229] width 420 height 78
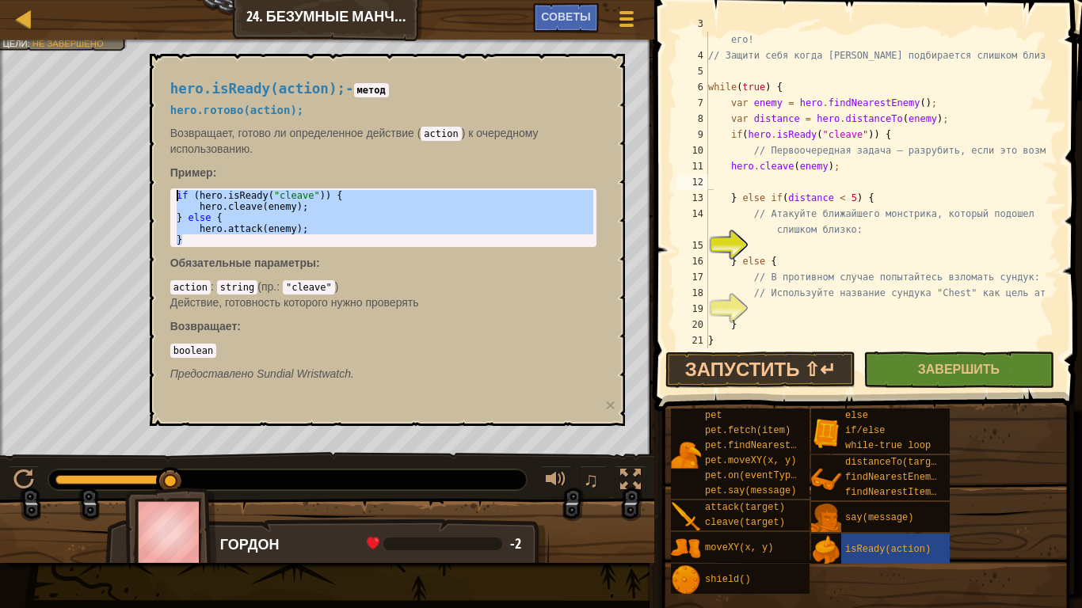
drag, startPoint x: 182, startPoint y: 238, endPoint x: 173, endPoint y: 196, distance: 43.7
click at [173, 196] on div "if ( hero . isReady ( "cleave" )) { hero . cleave ( enemy ) ; } else { hero . a…" at bounding box center [383, 229] width 420 height 78
type textarea "if (hero.isReady("cleave")) { hero.cleave(enemy);"
click at [883, 179] on div "// Некоторые манчкины не будут спокойно ждать, пока ты атакуешь его! // Защити …" at bounding box center [875, 198] width 341 height 364
click at [881, 170] on div "// Некоторые манчкины не будут спокойно ждать, пока ты атакуешь его! // Защити …" at bounding box center [875, 198] width 341 height 364
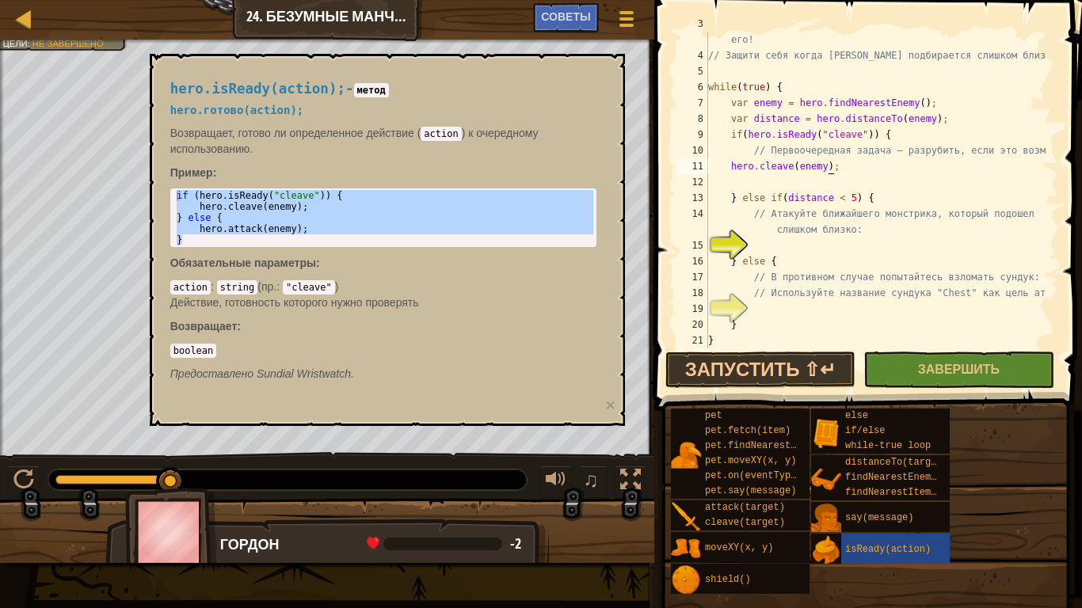
type textarea "hero.cleave(enemy);"
click at [178, 246] on div "hero.isReady(action); - метод hero.готово(action); Возвращает, готово ли опреде…" at bounding box center [383, 232] width 448 height 330
drag, startPoint x: 178, startPoint y: 246, endPoint x: 188, endPoint y: 242, distance: 10.0
click at [188, 242] on div "if ( hero . isReady ( "cleave" )) { hero . cleave ( enemy ) ; } else { hero . a…" at bounding box center [383, 217] width 420 height 55
drag, startPoint x: 185, startPoint y: 244, endPoint x: 170, endPoint y: 206, distance: 40.9
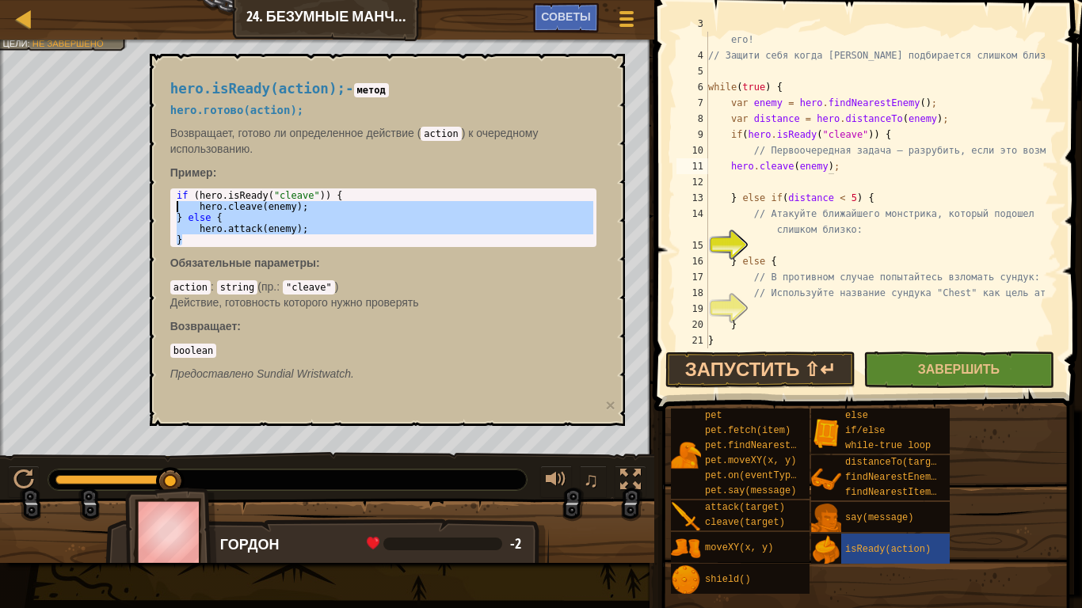
click at [170, 206] on div "} 1 2 3 4 5 if ( hero . isReady ( "cleave" )) { hero . cleave ( enemy ) ; } els…" at bounding box center [383, 218] width 426 height 59
type textarea "hero.cleave(enemy); } else {"
click at [748, 177] on div "// Некоторые манчкины не будут спокойно ждать, пока ты атакуешь его! // Защити …" at bounding box center [875, 198] width 341 height 364
paste textarea "}"
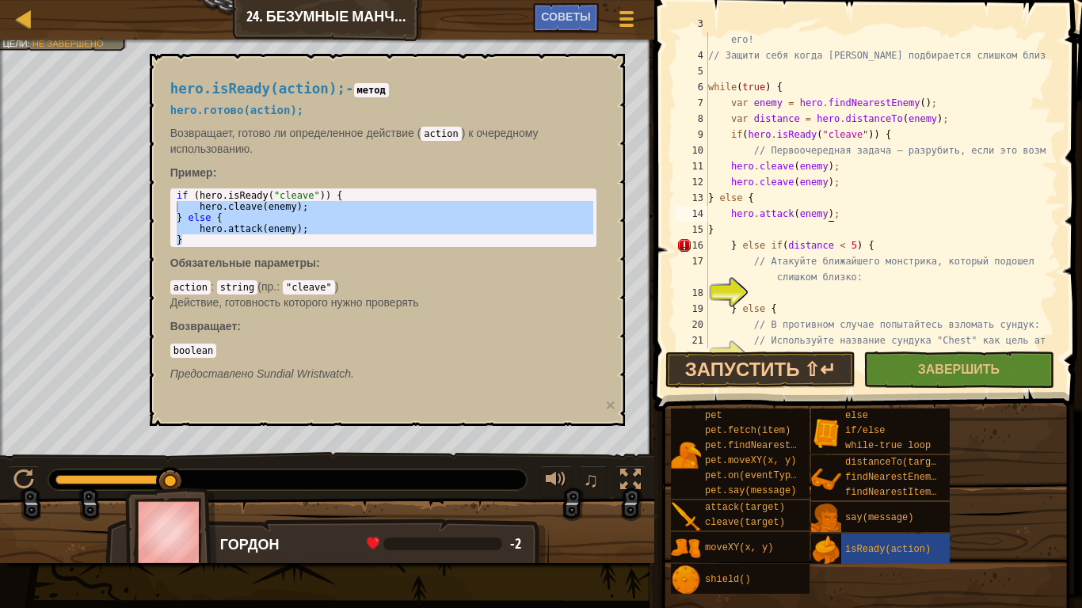
click at [840, 218] on div "// Некоторые манчкины не будут спокойно ждать, пока ты атакуешь его! // Защити …" at bounding box center [875, 198] width 341 height 364
type textarea "h"
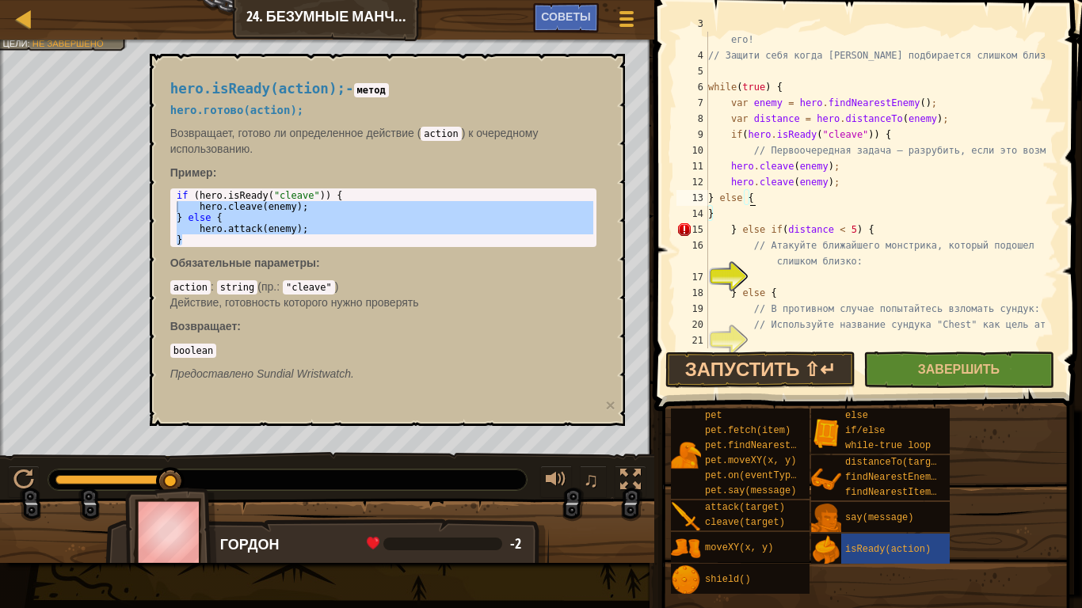
click at [833, 169] on div "// Некоторые манчкины не будут спокойно ждать, пока ты атакуешь его! // Защити …" at bounding box center [875, 198] width 341 height 364
type textarea "h"
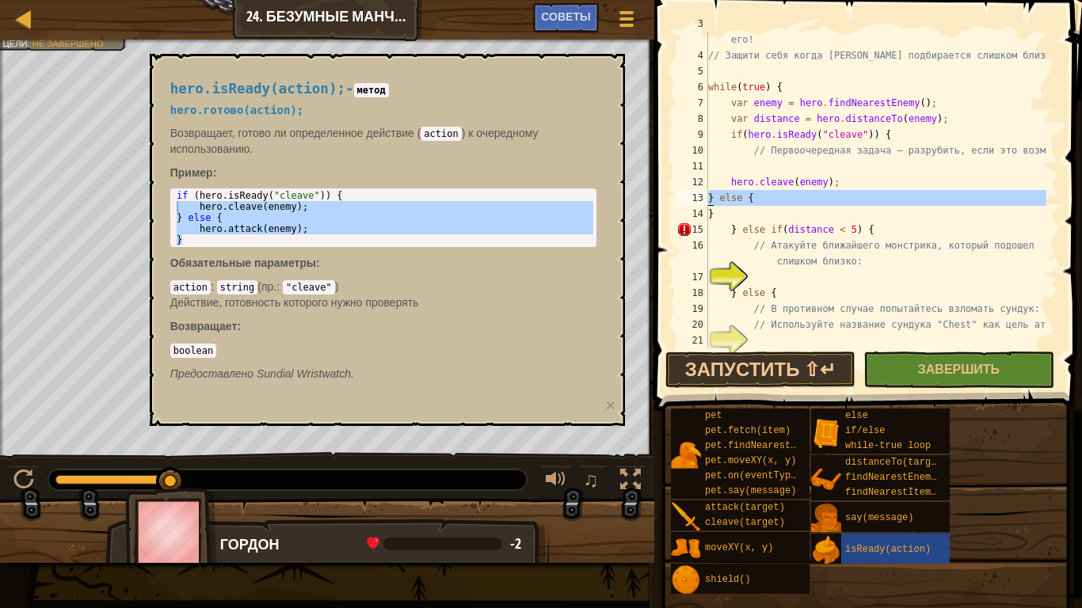
click at [710, 196] on div "3 4 5 6 7 8 9 10 11 12 13 14 15 16 17 18 19 20 21 22 23 // Некоторые манчкины н…" at bounding box center [865, 190] width 385 height 317
click at [713, 197] on div "// Некоторые манчкины не будут спокойно ждать, пока ты атакуешь его! // Защити …" at bounding box center [875, 190] width 341 height 317
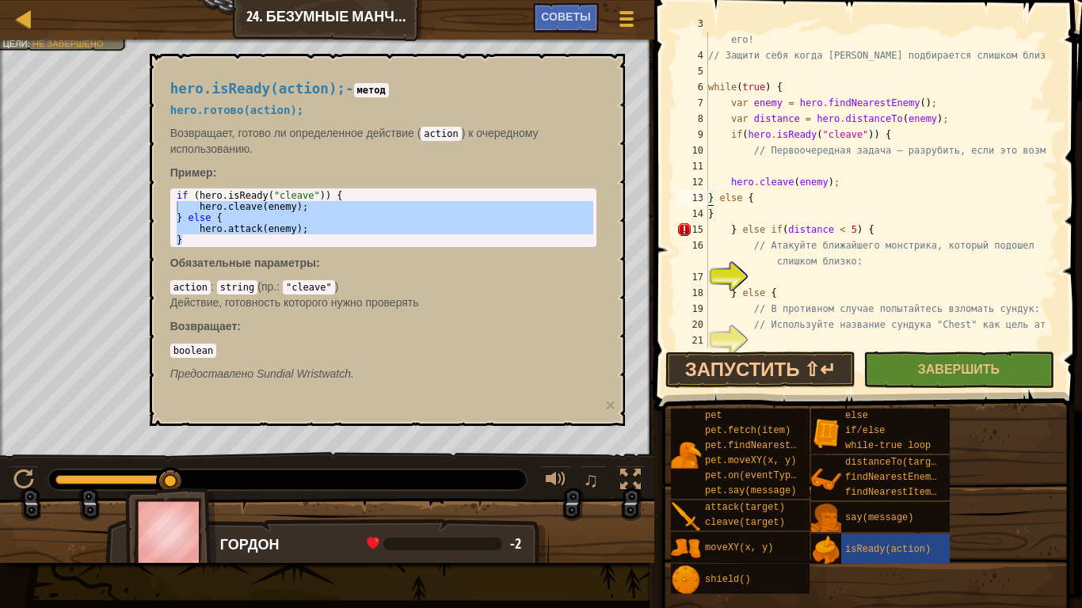
click at [711, 199] on div "// Некоторые манчкины не будут спокойно ждать, пока ты атакуешь его! // Защити …" at bounding box center [875, 198] width 341 height 364
click at [781, 208] on div "// Некоторые манчкины не будут спокойно ждать, пока ты атакуешь его! // Защити …" at bounding box center [875, 198] width 341 height 364
drag, startPoint x: 776, startPoint y: 196, endPoint x: 703, endPoint y: 220, distance: 76.7
click at [718, 182] on div "// Некоторые манчкины не будут спокойно ждать, пока ты атакуешь его! // Защити …" at bounding box center [875, 198] width 341 height 364
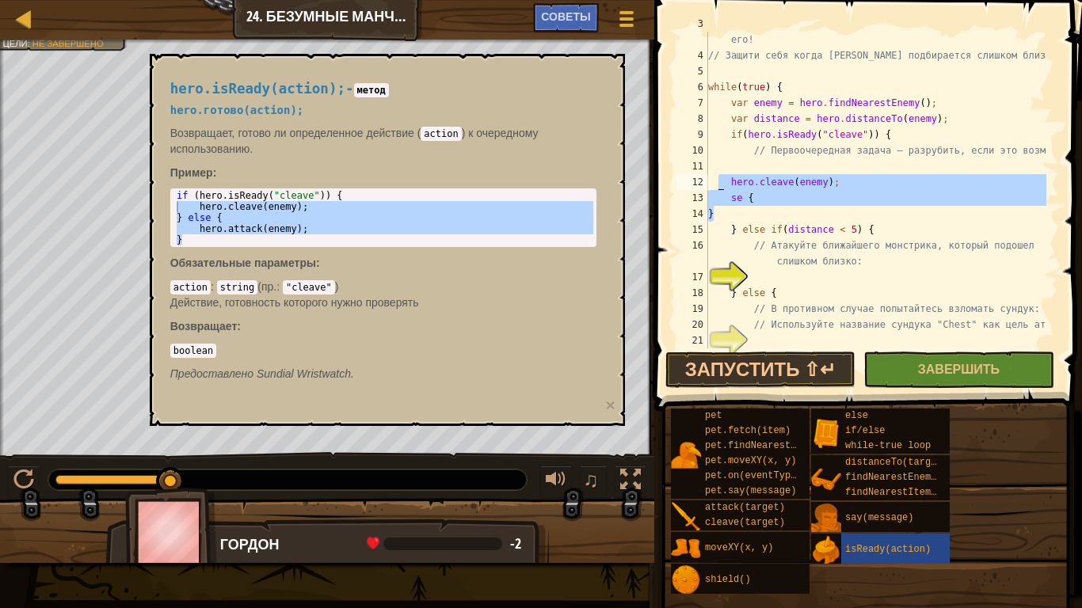
click at [720, 216] on div "// Некоторые манчкины не будут спокойно ждать, пока ты атакуешь его! // Защити …" at bounding box center [875, 190] width 341 height 317
drag, startPoint x: 720, startPoint y: 215, endPoint x: 707, endPoint y: 174, distance: 42.3
click at [709, 174] on div "// Некоторые манчкины не будут спокойно ждать, пока ты атакуешь его! // Защити …" at bounding box center [875, 198] width 341 height 364
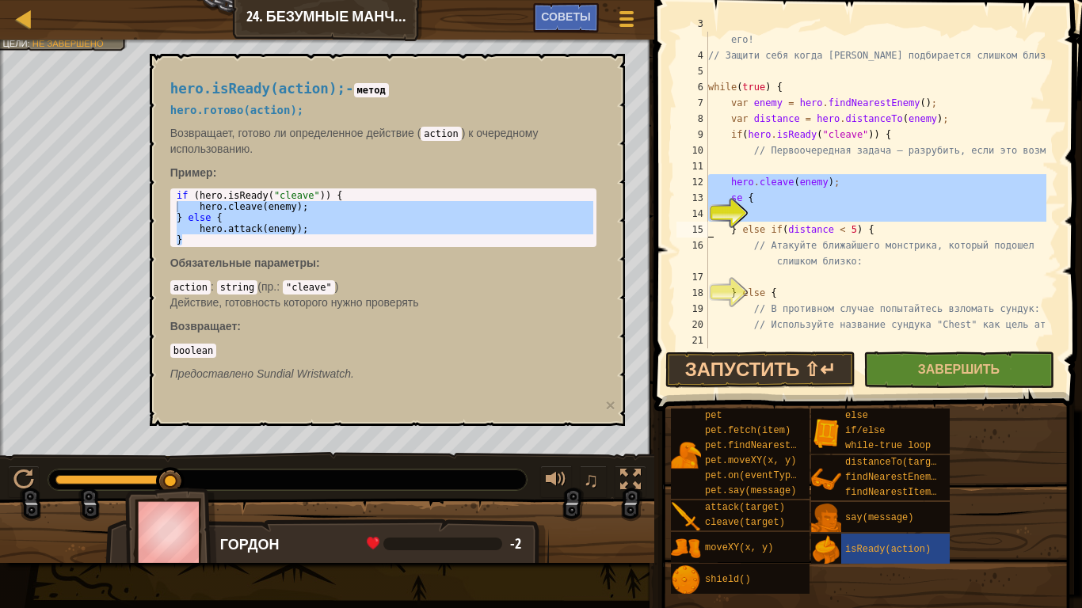
type textarea "hero.attack(enemy);"
type textarea "}"
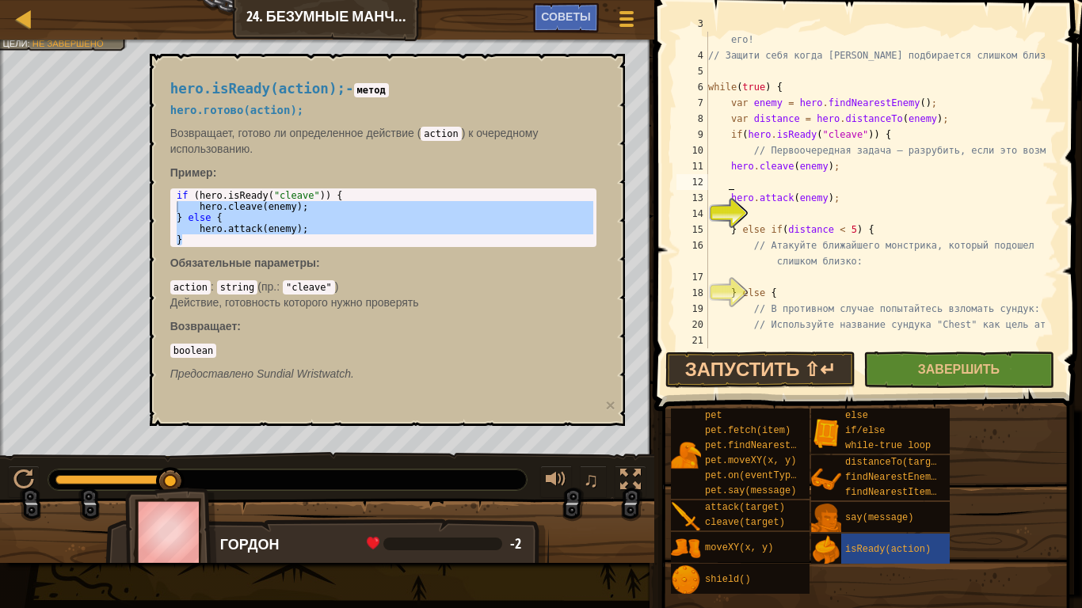
type textarea "if (hero.isReady("cleave")) {"
type textarea "he"
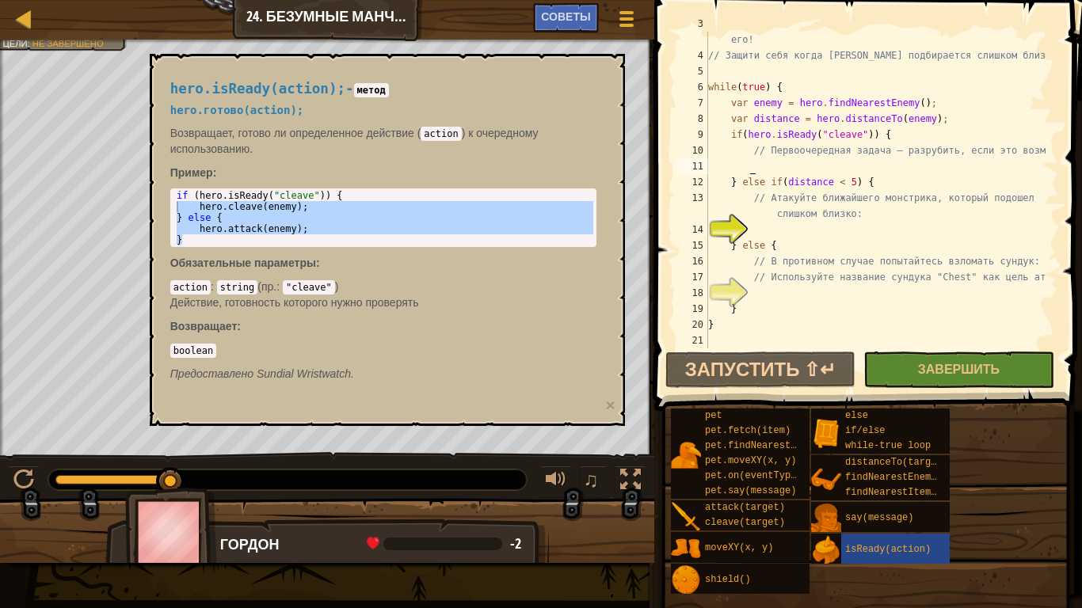
click at [818, 168] on div "// Некоторые манчкины не будут спокойно ждать, пока ты атакуешь его! // Защити …" at bounding box center [875, 198] width 341 height 364
paste textarea "}"
type textarea "}"
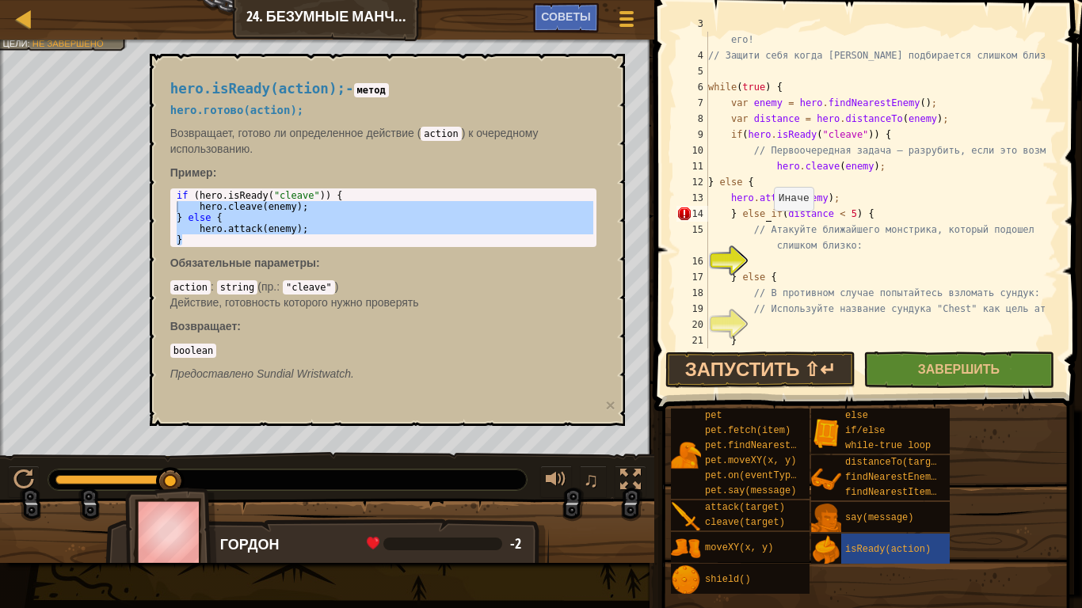
click at [766, 211] on div "// Некоторые манчкины не будут спокойно ждать, пока ты атакуешь его! // Защити …" at bounding box center [875, 198] width 341 height 364
click at [765, 212] on div "// Некоторые манчкины не будут спокойно ждать, пока ты атакуешь его! // Защити …" at bounding box center [875, 198] width 341 height 364
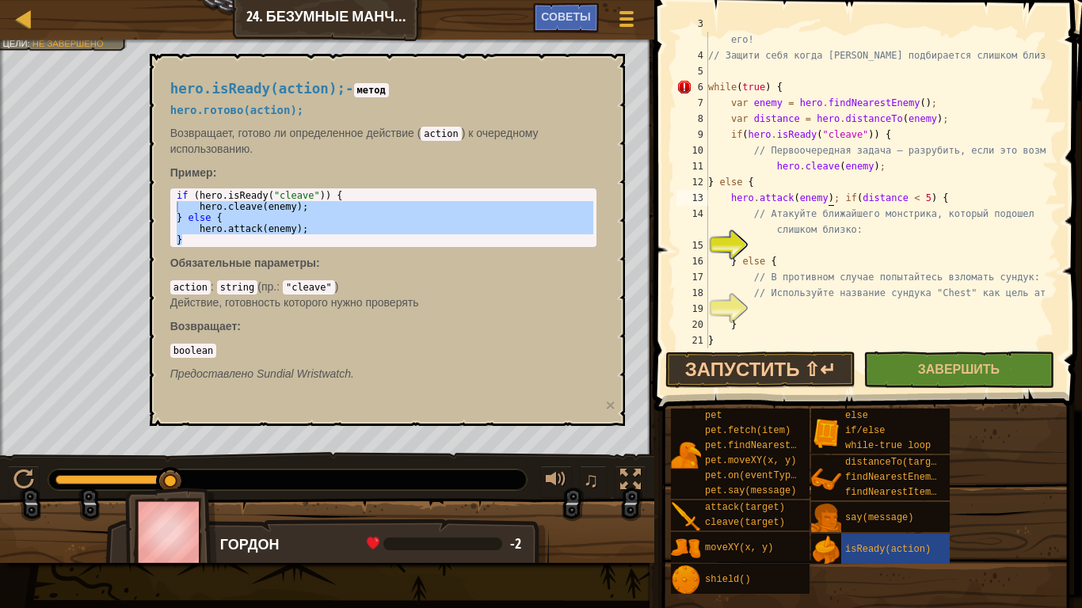
type textarea "if(distance < 5) {"
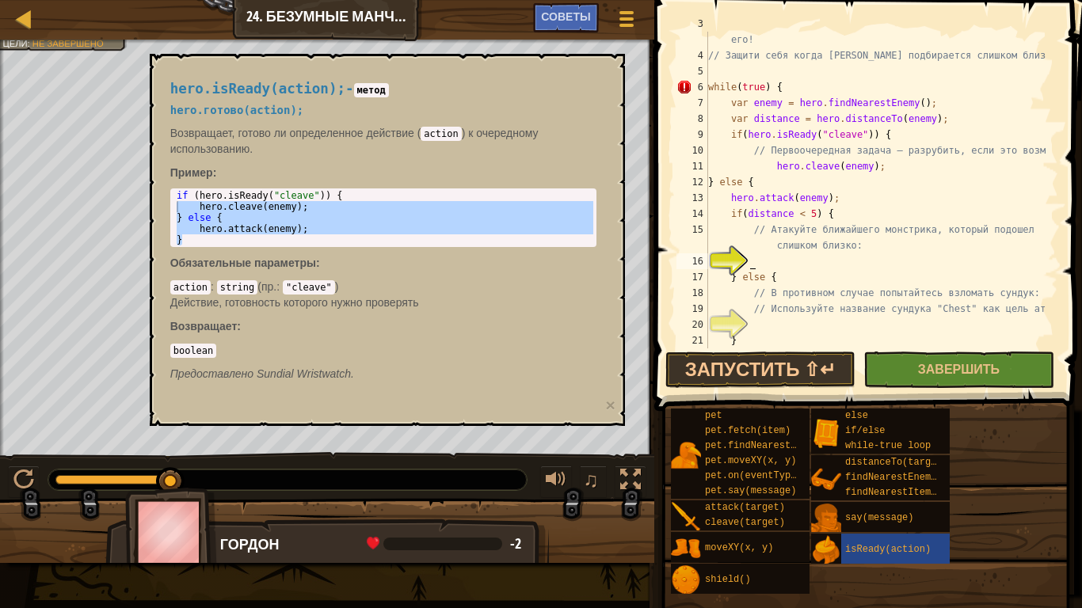
click at [872, 264] on div "// Некоторые манчкины не будут спокойно ждать, пока ты атакуешь его! // Защити …" at bounding box center [875, 198] width 341 height 364
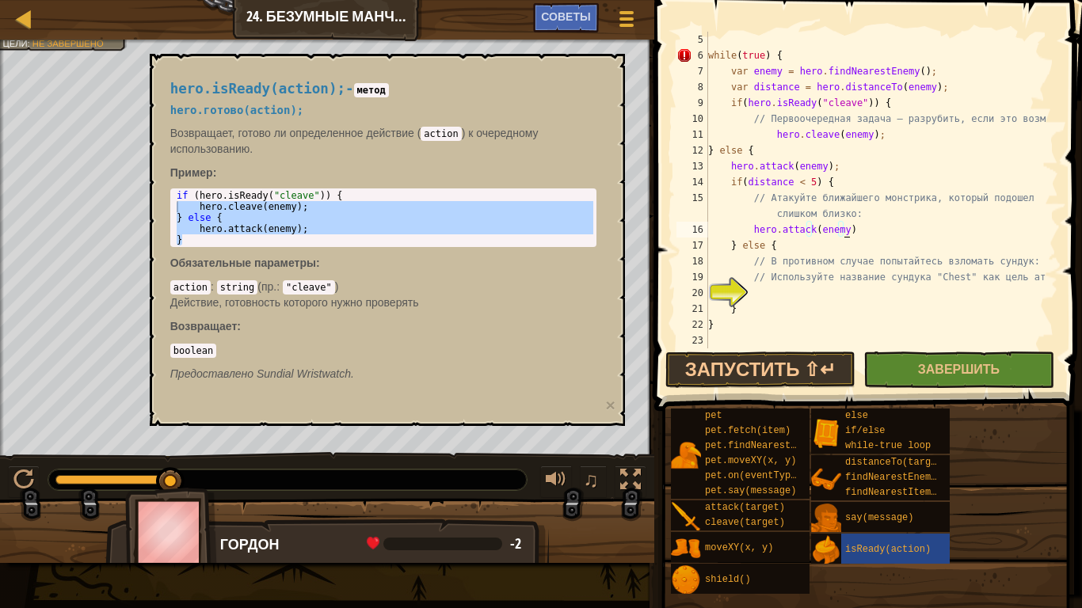
scroll to position [79, 0]
click at [814, 283] on div "while ( true ) { var enemy = hero . findNearestEnemy ( ) ; var distance = hero …" at bounding box center [875, 206] width 341 height 349
type textarea "// Используйте название сундука "Chest" как цель атаки."
click at [772, 289] on div "while ( true ) { var enemy = hero . findNearestEnemy ( ) ; var distance = hero …" at bounding box center [875, 206] width 341 height 349
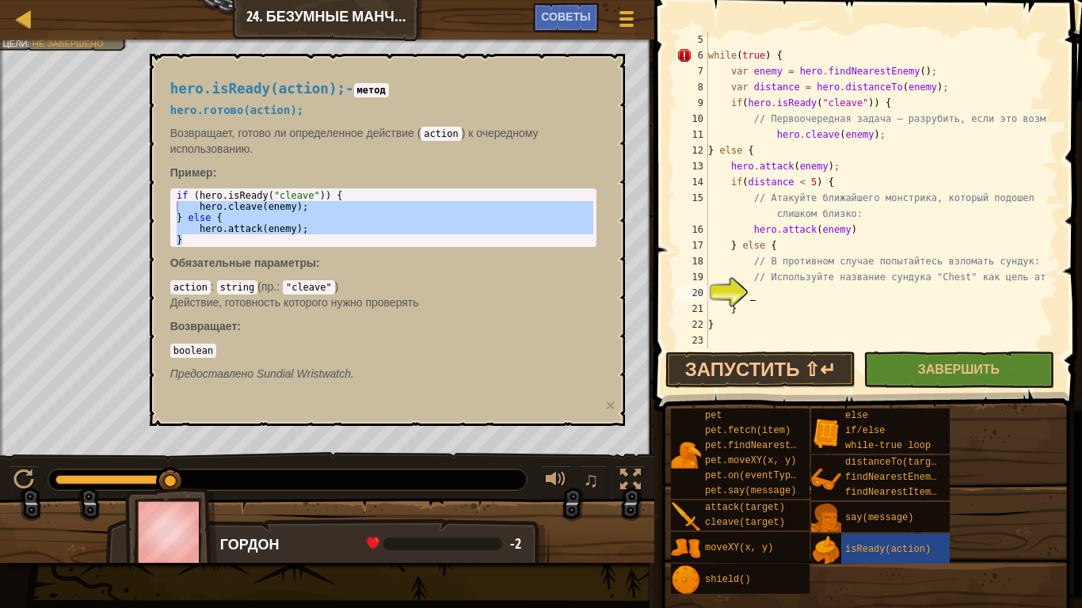
click at [820, 295] on div "while ( true ) { var enemy = hero . findNearestEnemy ( ) ; var distance = hero …" at bounding box center [875, 206] width 341 height 349
type textarea "g"
click at [1005, 25] on span at bounding box center [870, 183] width 440 height 458
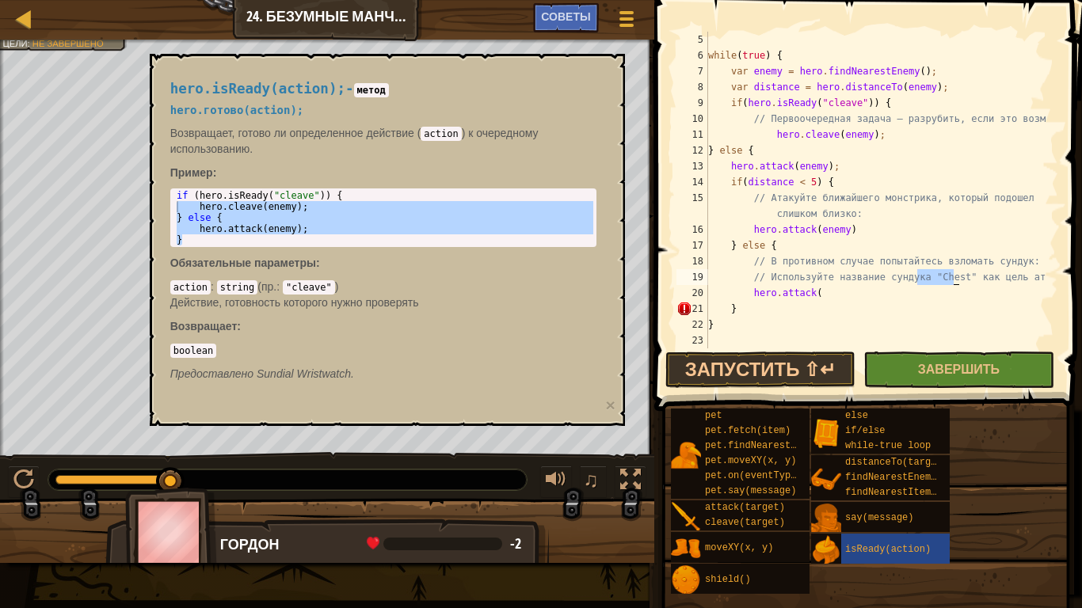
drag, startPoint x: 915, startPoint y: 275, endPoint x: 952, endPoint y: 269, distance: 37.6
click at [952, 269] on div "while ( true ) { var enemy = hero . findNearestEnemy ( ) ; var distance = hero …" at bounding box center [875, 206] width 341 height 349
click at [869, 298] on div "while ( true ) { var enemy = hero . findNearestEnemy ( ) ; var distance = hero …" at bounding box center [875, 206] width 341 height 349
paste textarea ""Chest""
type textarea "hero.attack("Chest")"
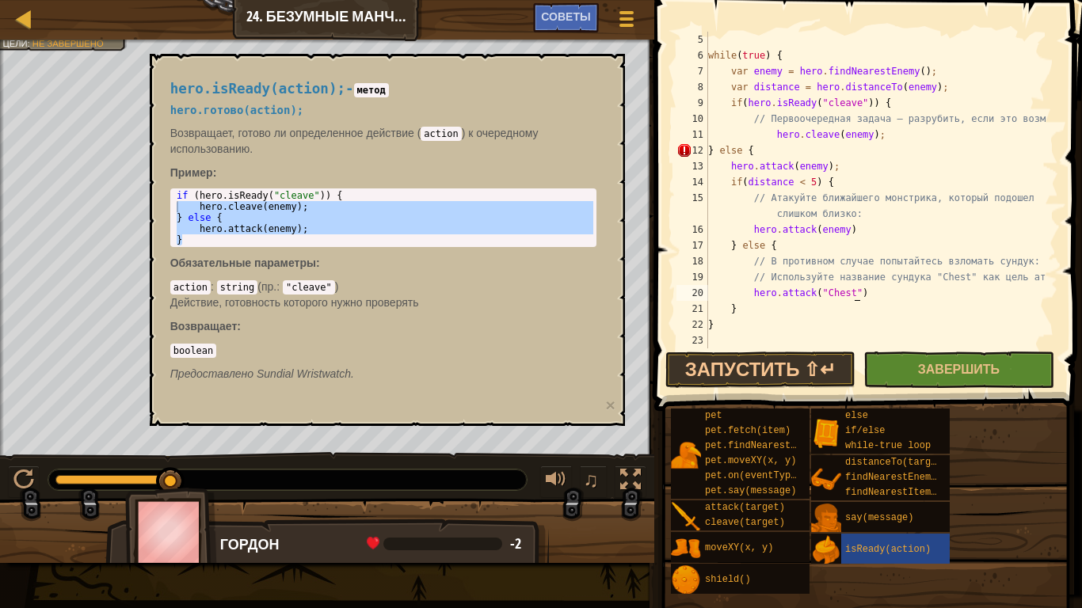
scroll to position [7, 11]
click at [781, 341] on div "while ( true ) { var enemy = hero . findNearestEnemy ( ) ; var distance = hero …" at bounding box center [875, 206] width 341 height 349
type textarea "}"
click at [950, 357] on button "Завершить" at bounding box center [958, 370] width 190 height 36
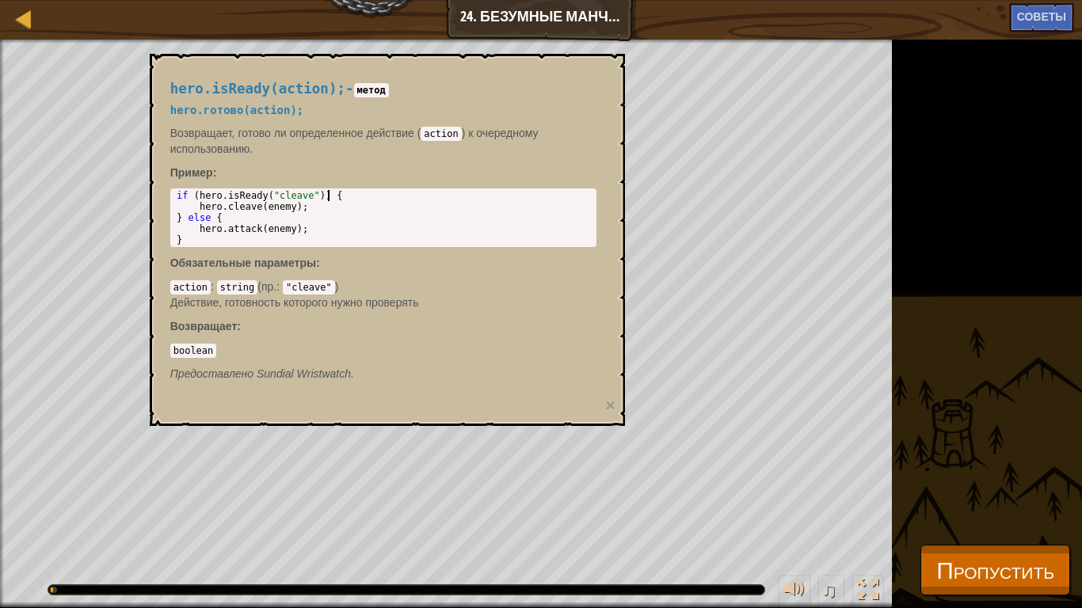
type textarea "if (hero.isReady("cleave")) {"
click at [447, 191] on div "if ( hero . isReady ( "cleave" )) { hero . cleave ( enemy ) ; } else { hero . a…" at bounding box center [383, 229] width 420 height 78
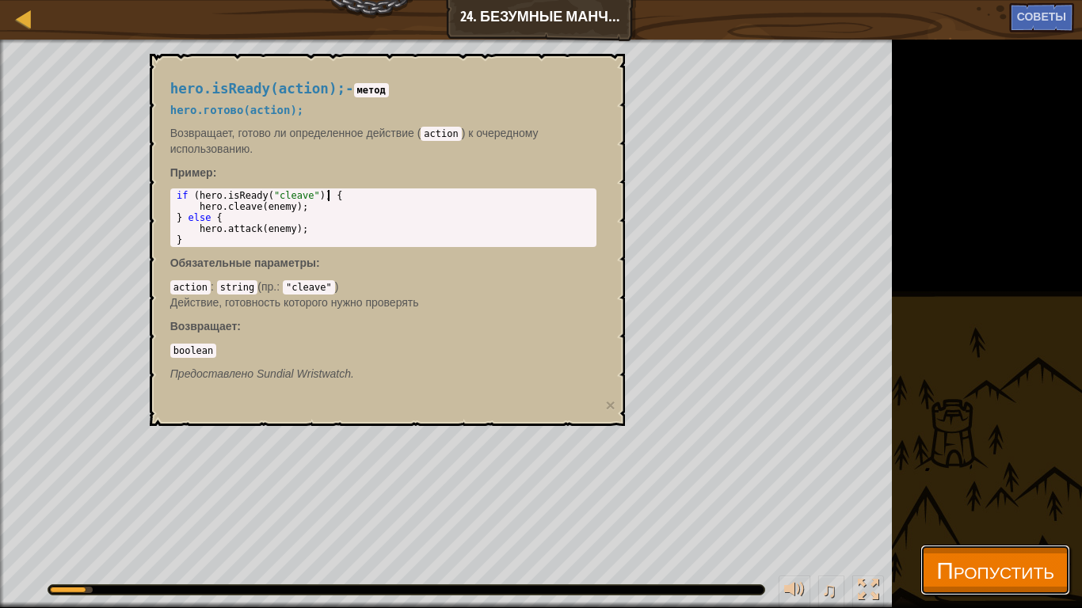
click at [1004, 514] on span "Пропустить" at bounding box center [995, 570] width 118 height 32
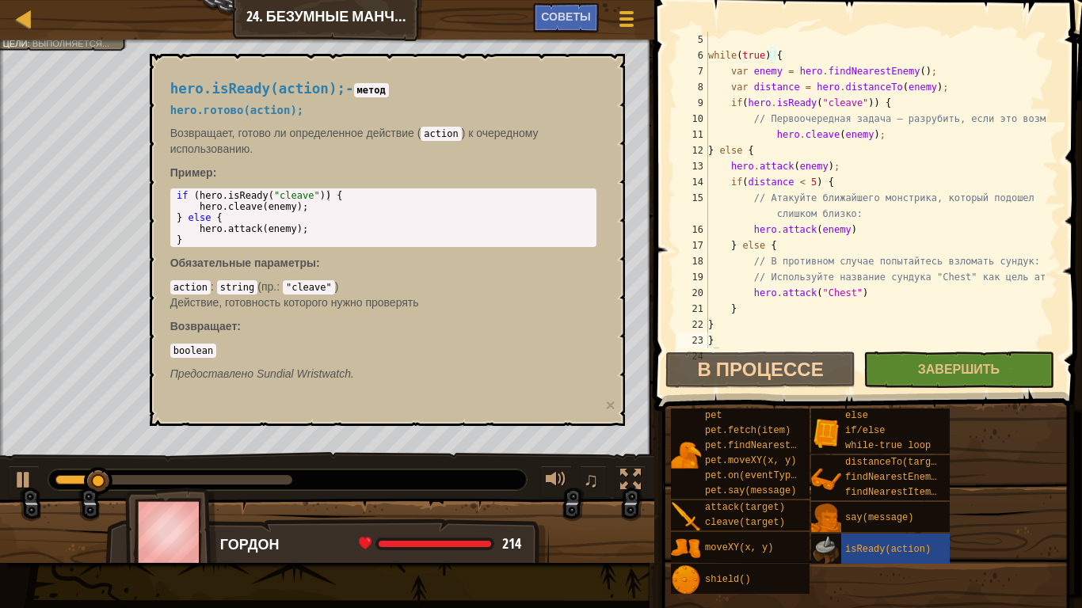
click at [840, 514] on img at bounding box center [826, 550] width 30 height 30
click at [848, 514] on span "isReady(action)" at bounding box center [888, 549] width 86 height 11
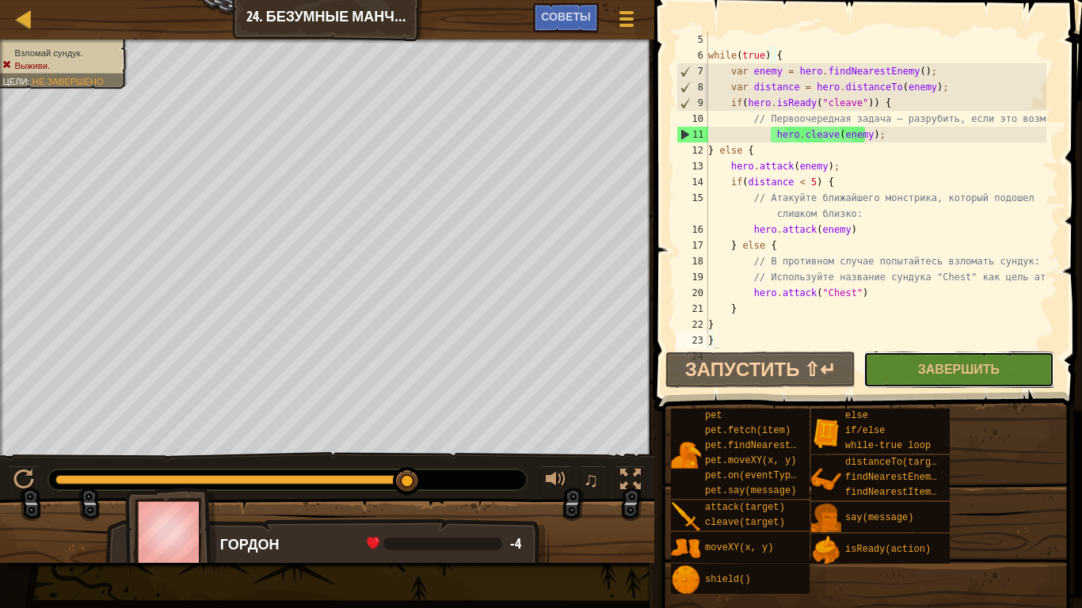
click at [931, 370] on span "Завершить" at bounding box center [959, 368] width 82 height 17
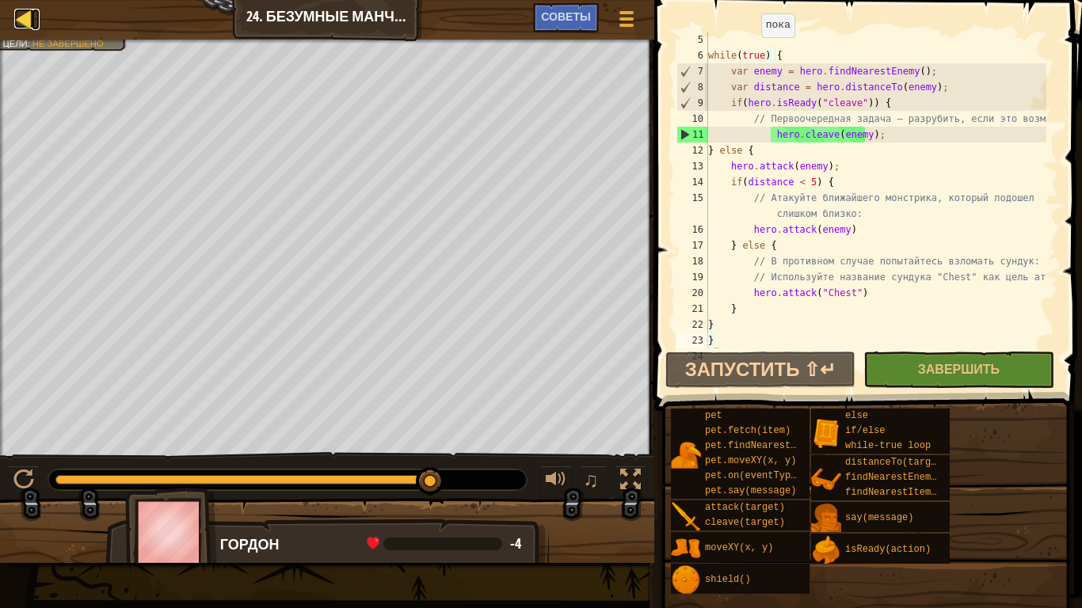
click at [18, 10] on div at bounding box center [24, 19] width 20 height 20
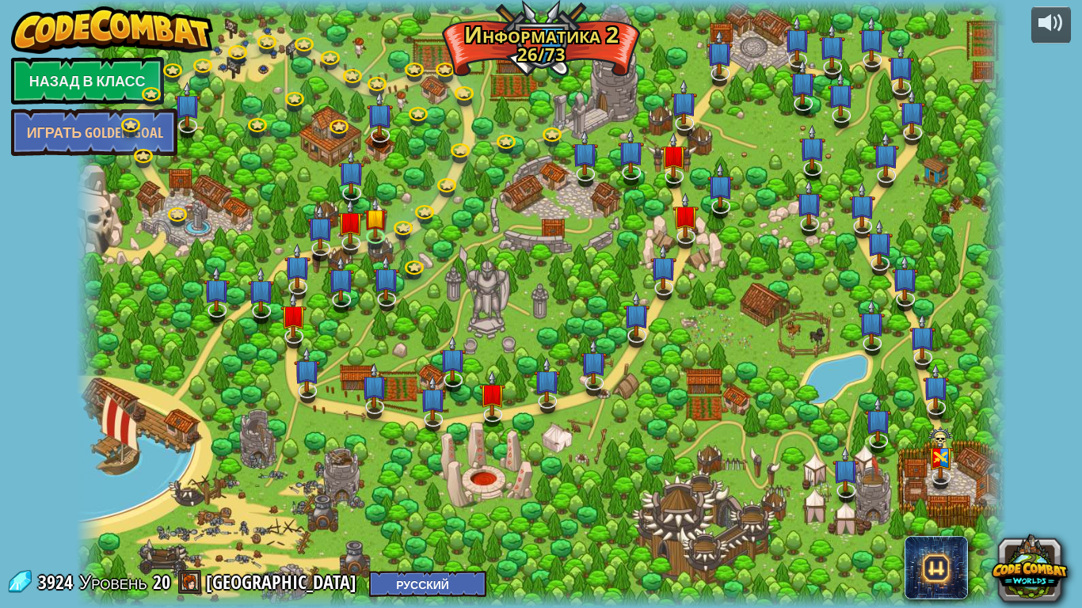
select select "ru"
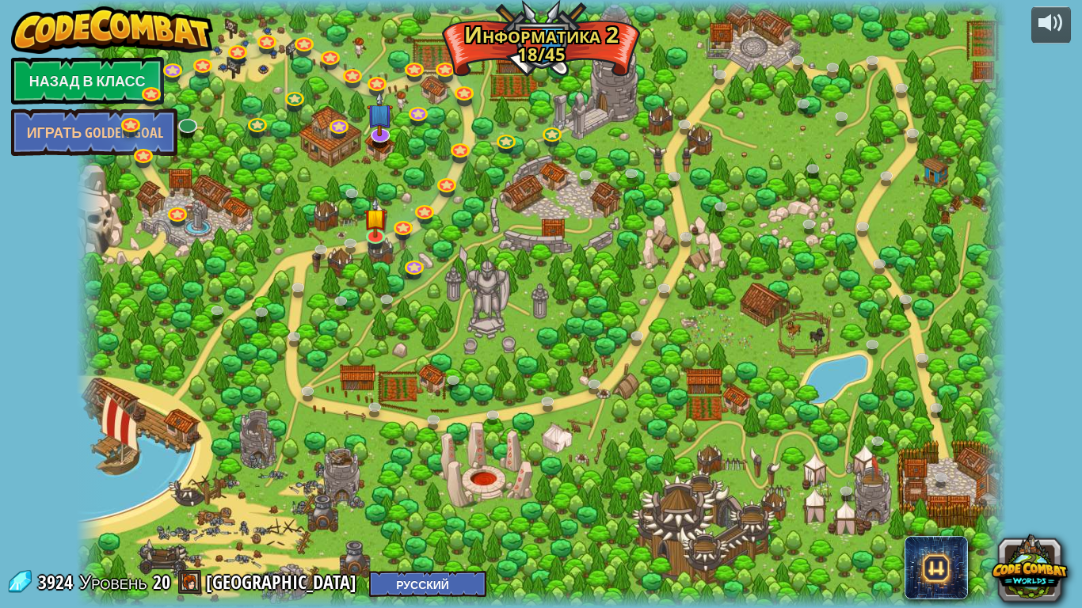
select select "ru"
click at [375, 230] on img at bounding box center [376, 208] width 24 height 54
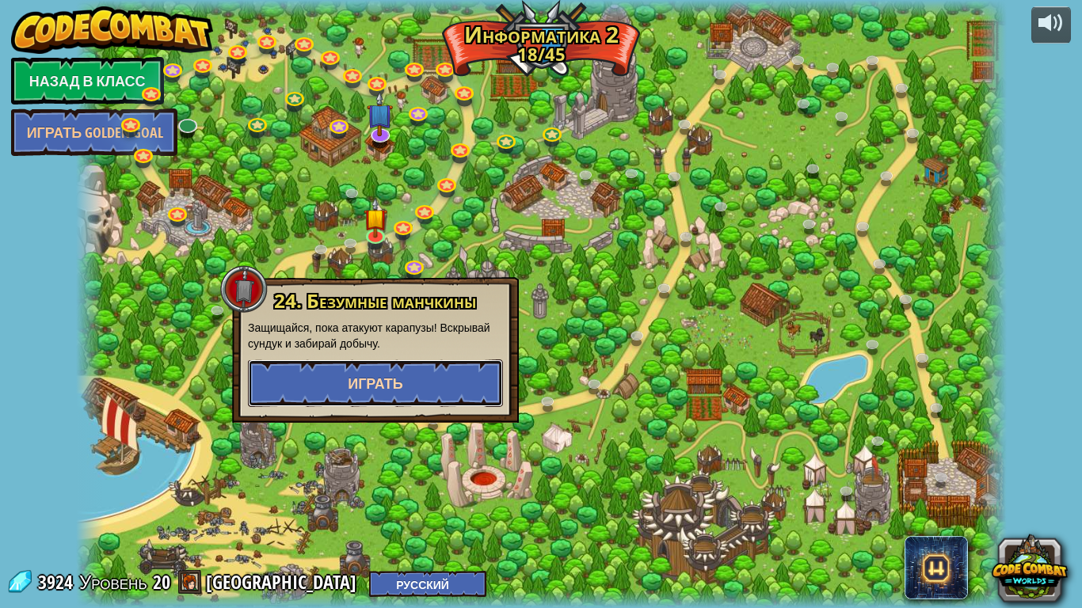
click at [490, 383] on button "Играть" at bounding box center [375, 384] width 255 height 48
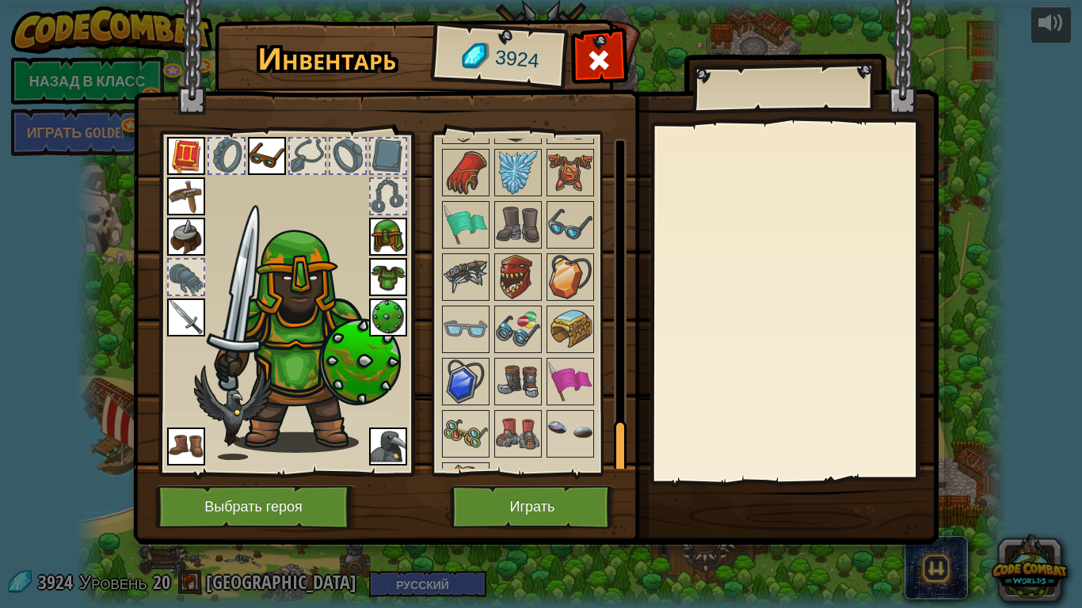
scroll to position [1812, 0]
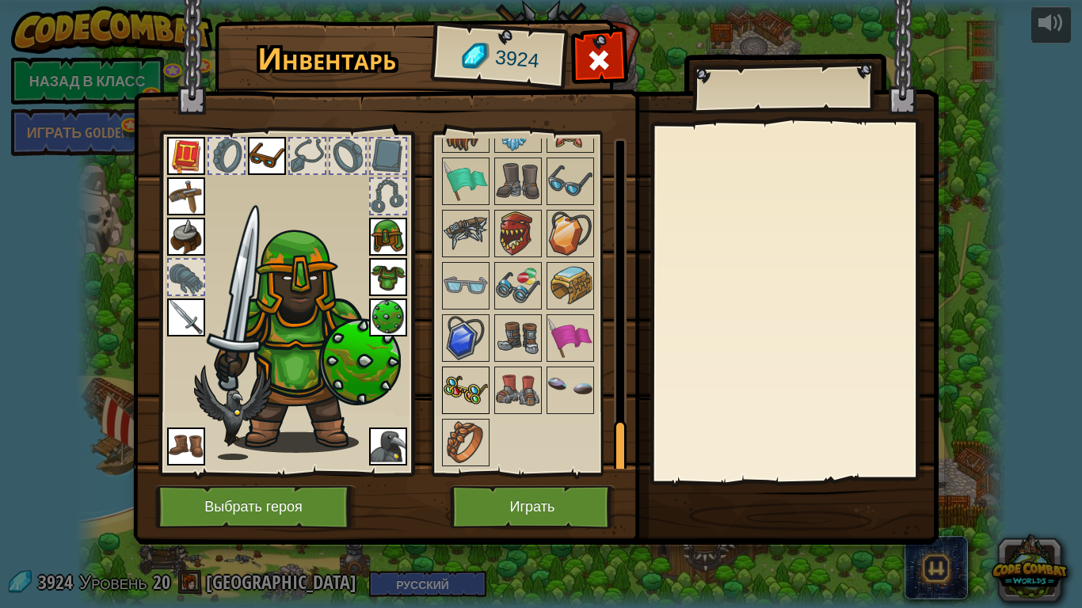
click at [463, 378] on img at bounding box center [466, 390] width 44 height 44
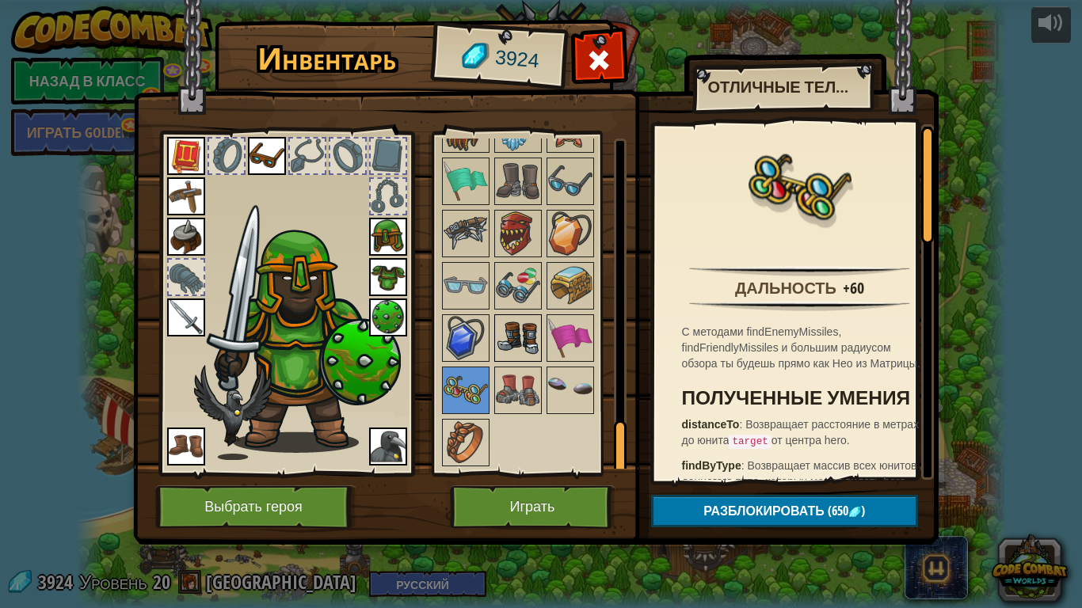
click at [515, 329] on img at bounding box center [518, 338] width 44 height 44
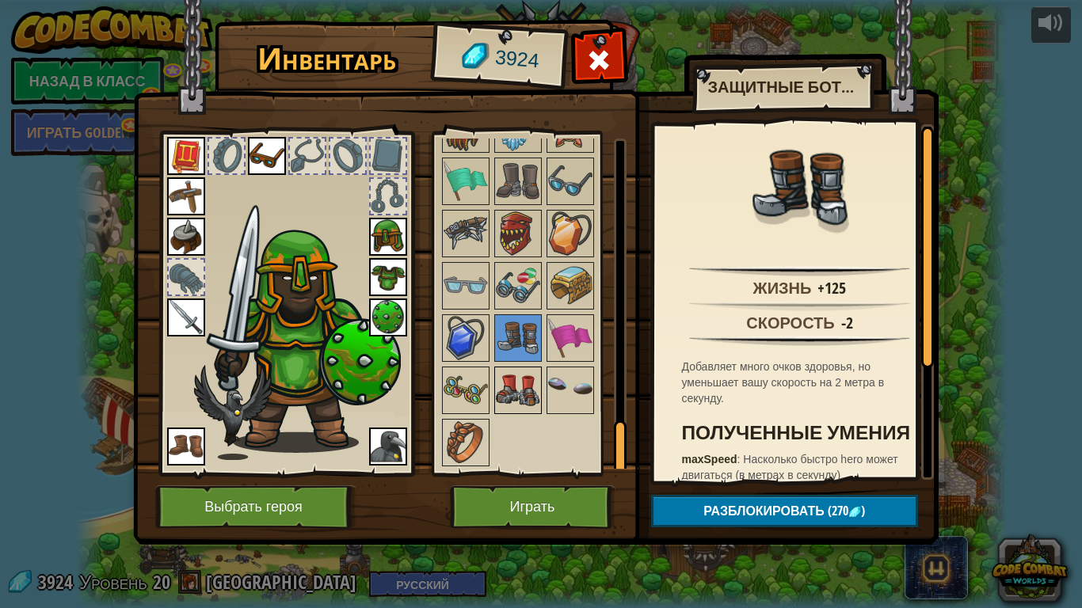
click at [524, 386] on img at bounding box center [518, 390] width 44 height 44
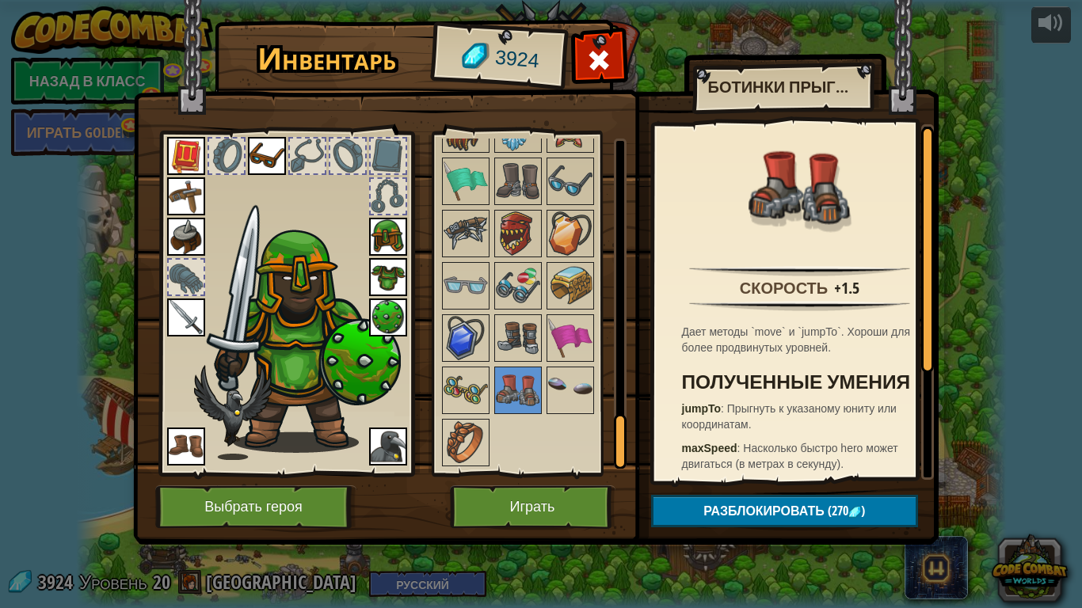
scroll to position [1654, 0]
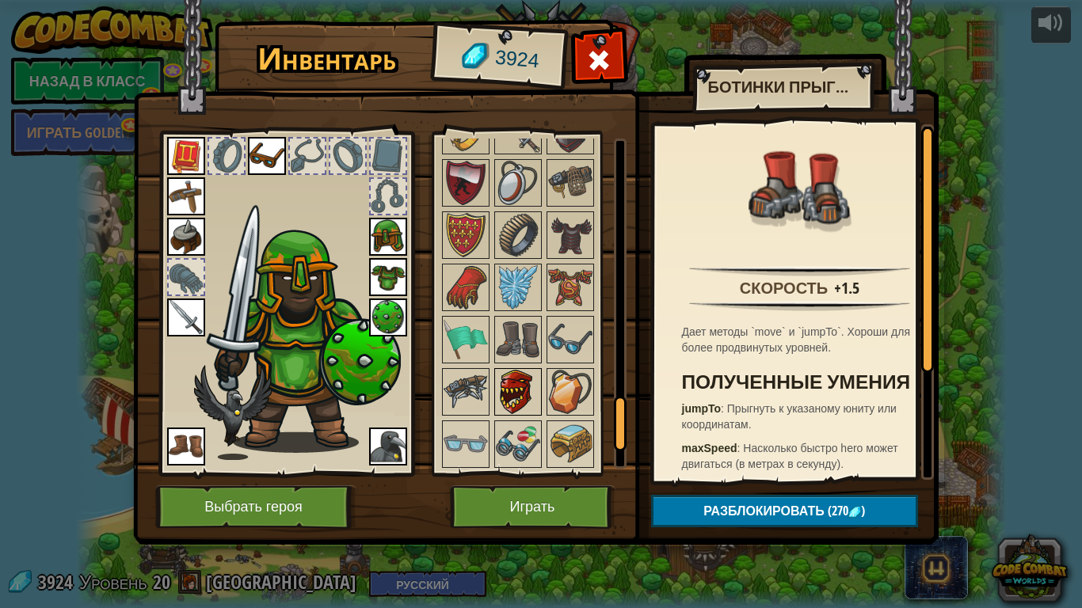
click at [508, 386] on img at bounding box center [518, 392] width 44 height 44
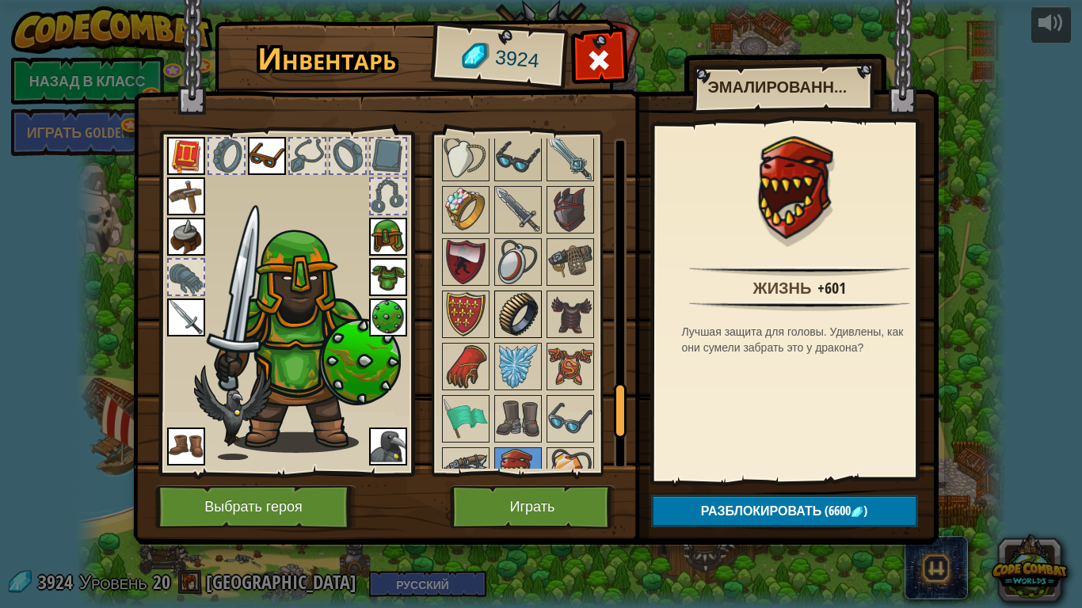
scroll to position [1496, 0]
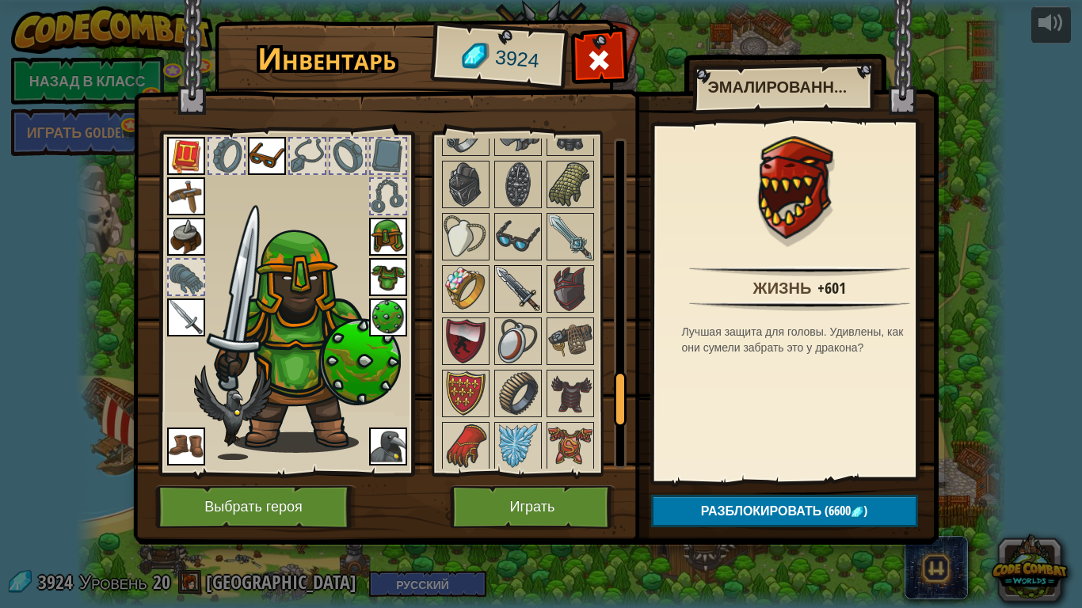
click at [509, 296] on img at bounding box center [518, 289] width 44 height 44
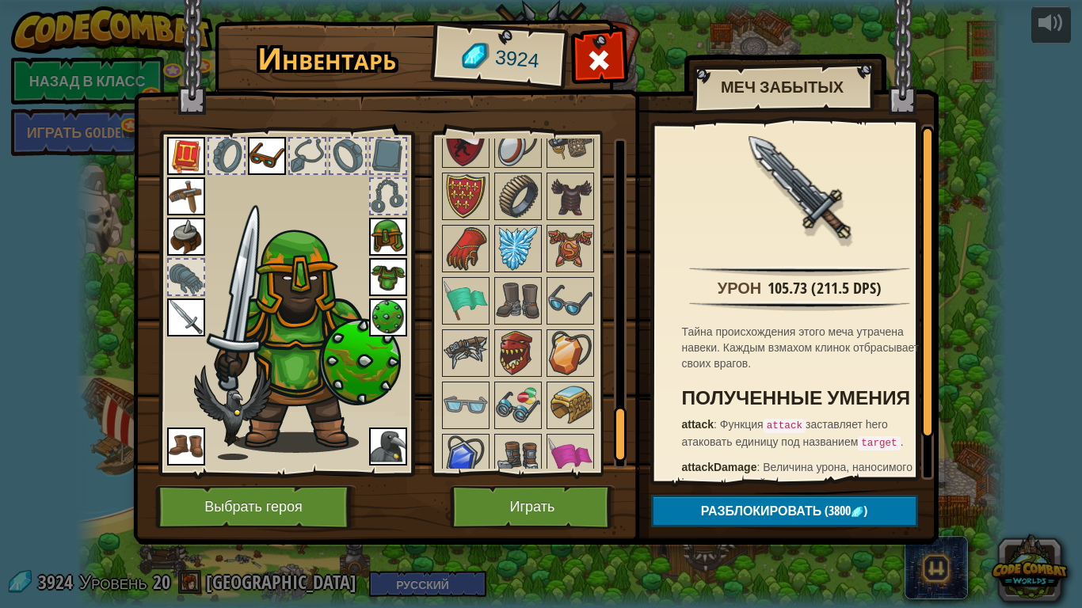
scroll to position [1654, 0]
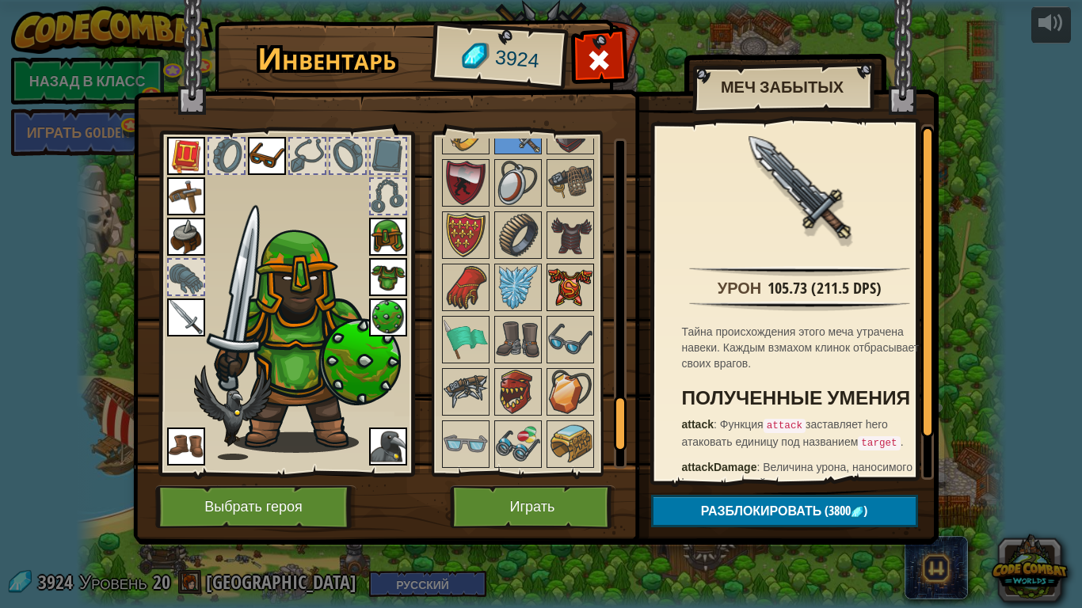
click at [564, 293] on img at bounding box center [570, 287] width 44 height 44
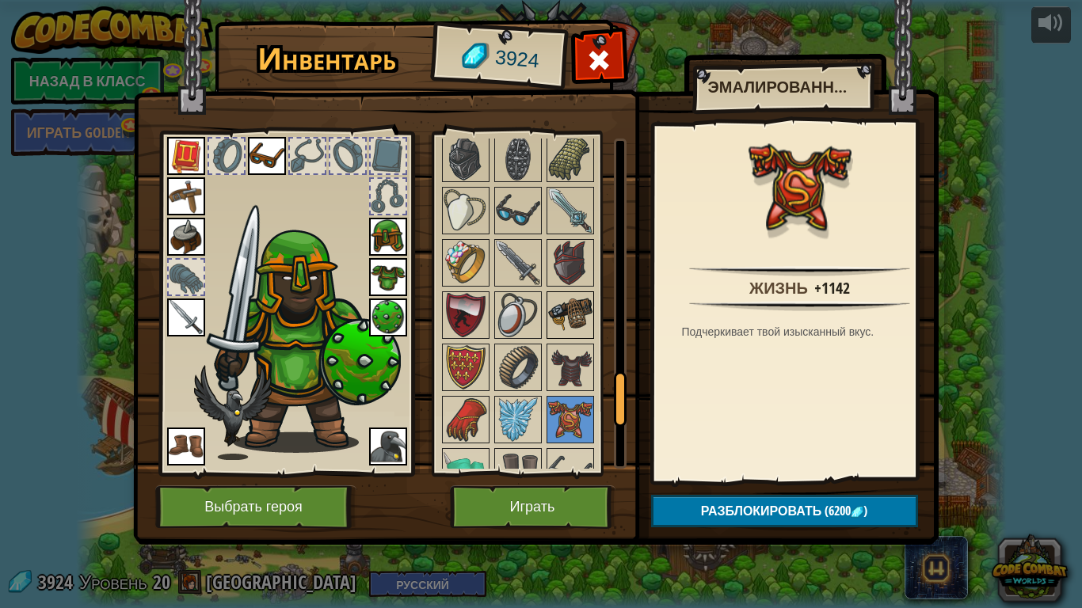
scroll to position [1496, 0]
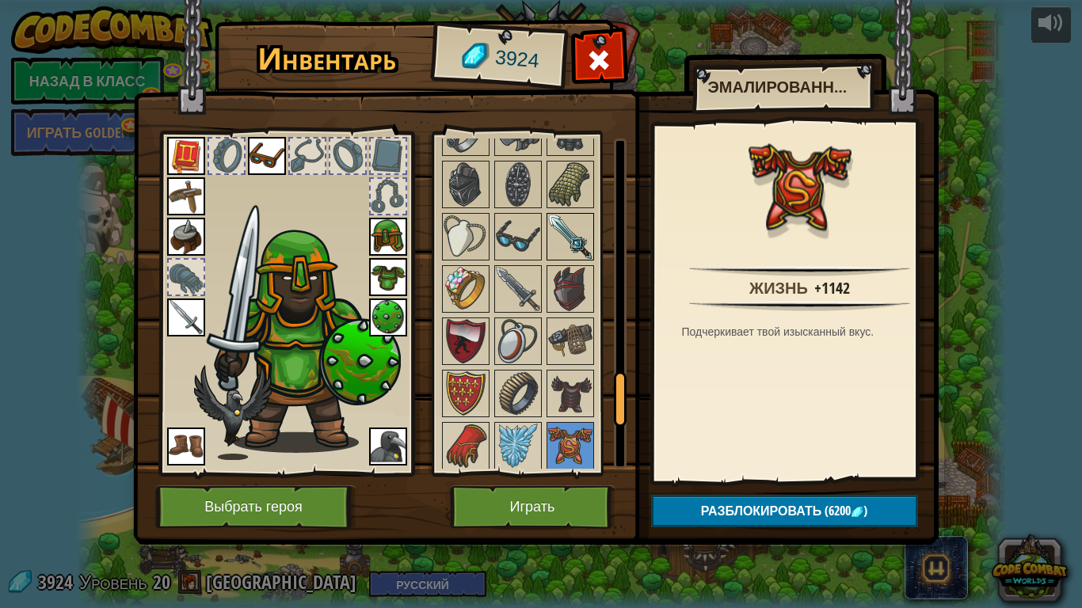
click at [589, 215] on img at bounding box center [570, 237] width 44 height 44
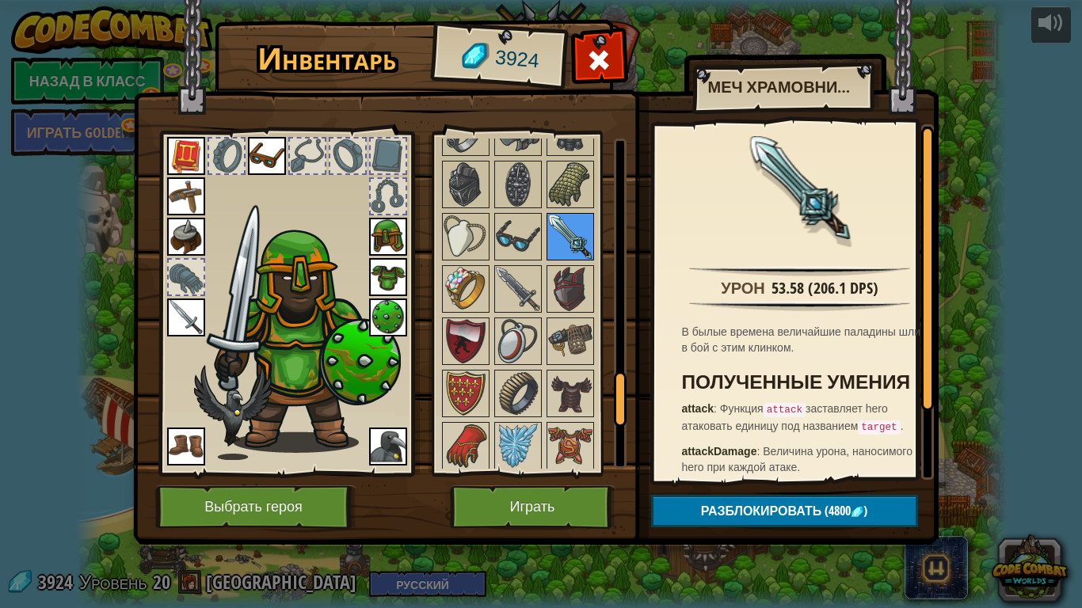
click at [590, 228] on img at bounding box center [570, 237] width 44 height 44
click at [531, 287] on img at bounding box center [518, 289] width 44 height 44
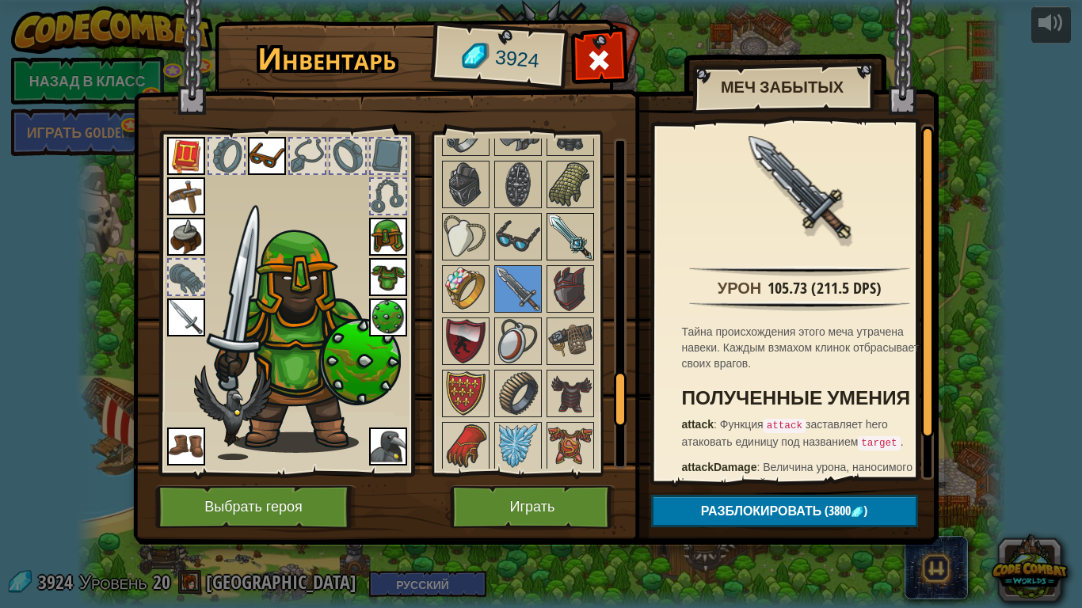
click at [578, 232] on img at bounding box center [570, 237] width 44 height 44
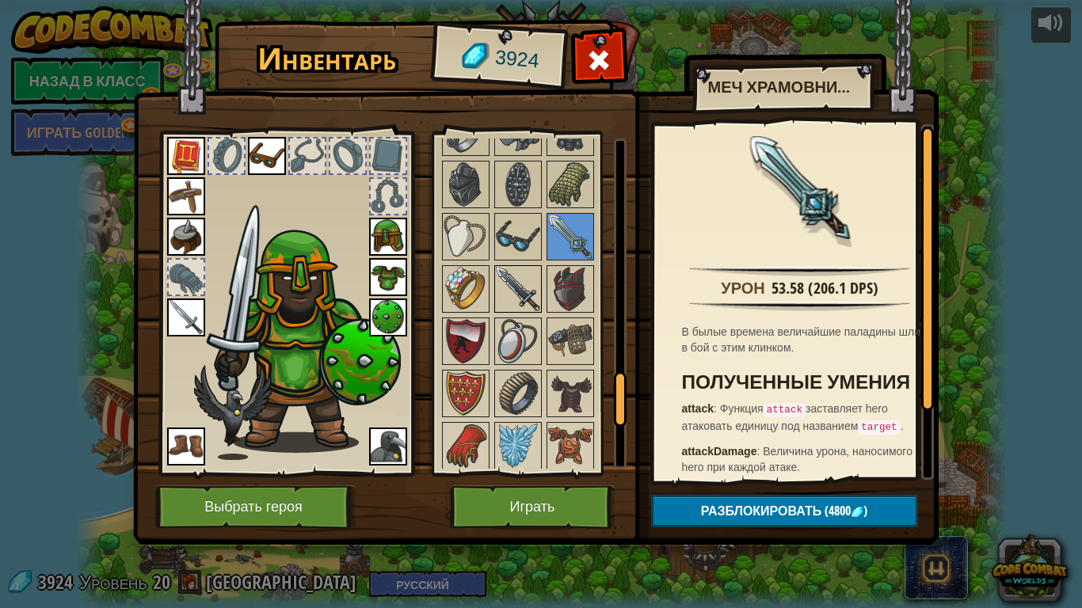
click at [535, 272] on img at bounding box center [518, 289] width 44 height 44
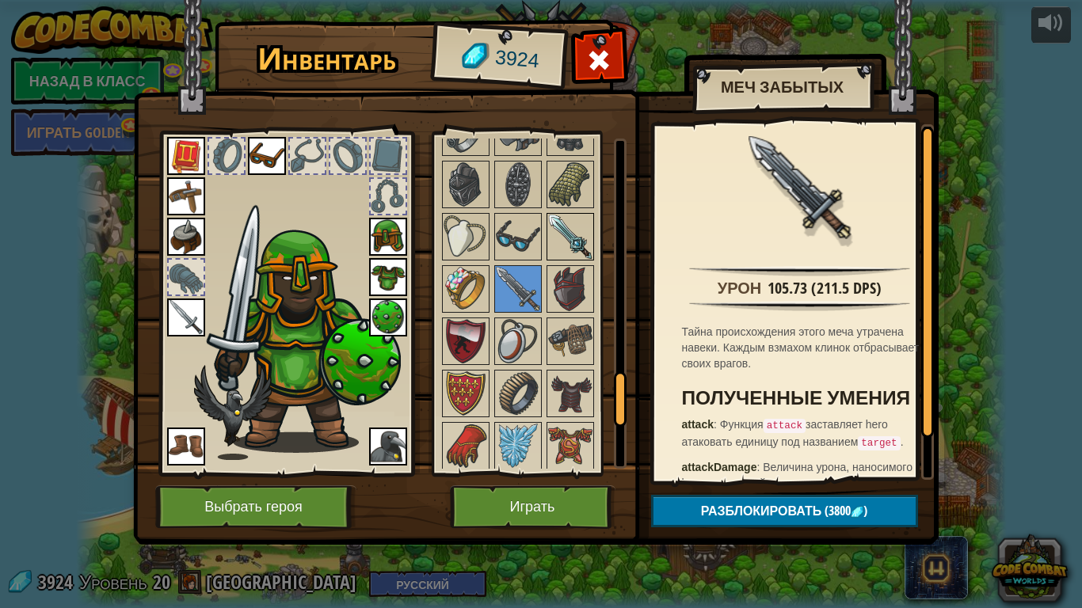
click at [582, 242] on img at bounding box center [570, 237] width 44 height 44
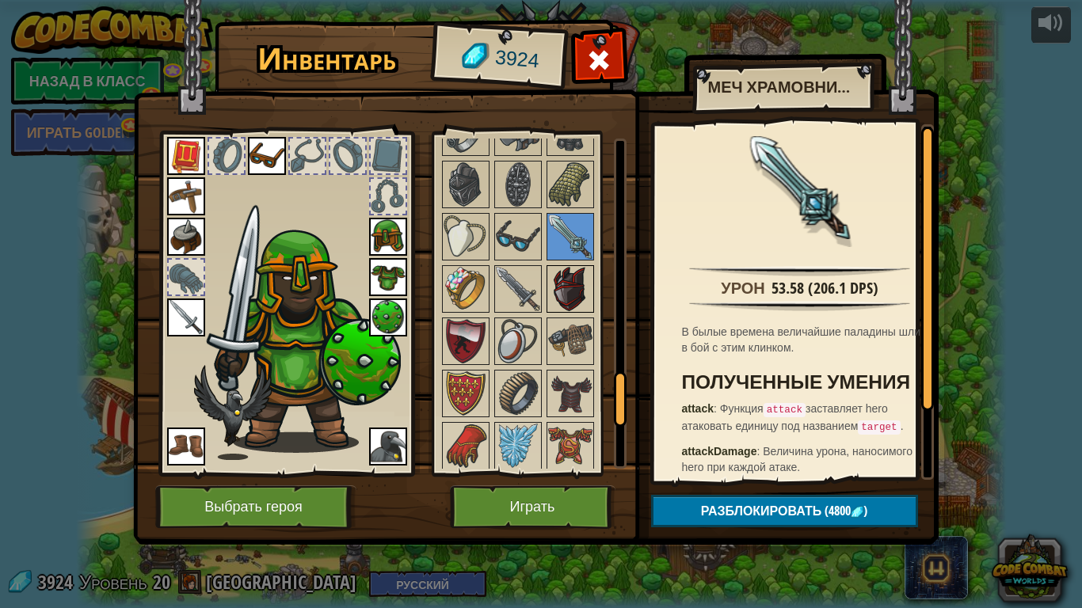
click at [548, 277] on img at bounding box center [570, 289] width 44 height 44
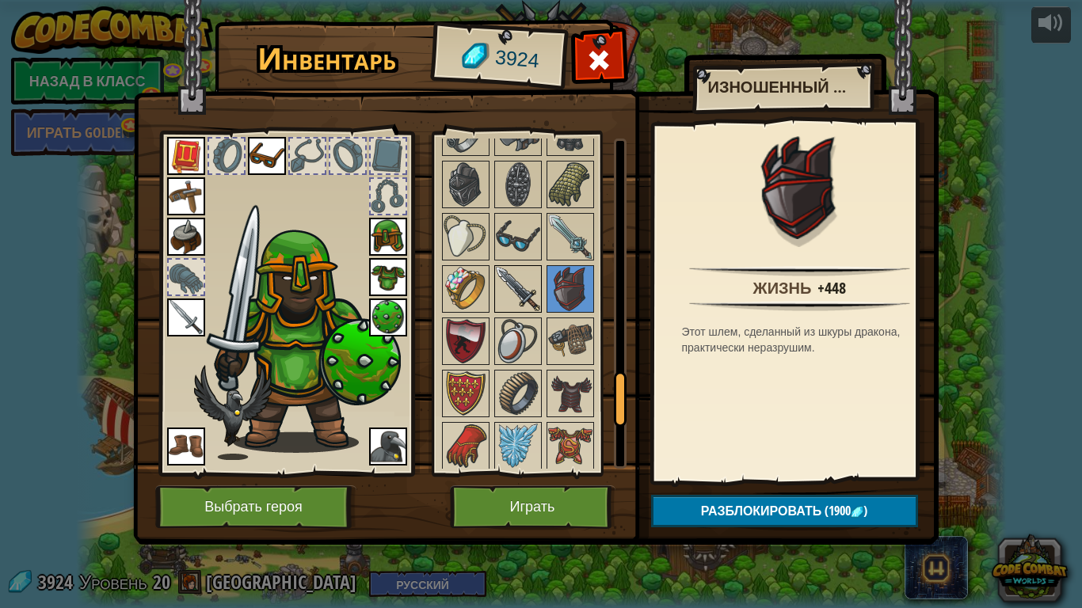
click at [539, 276] on img at bounding box center [518, 289] width 44 height 44
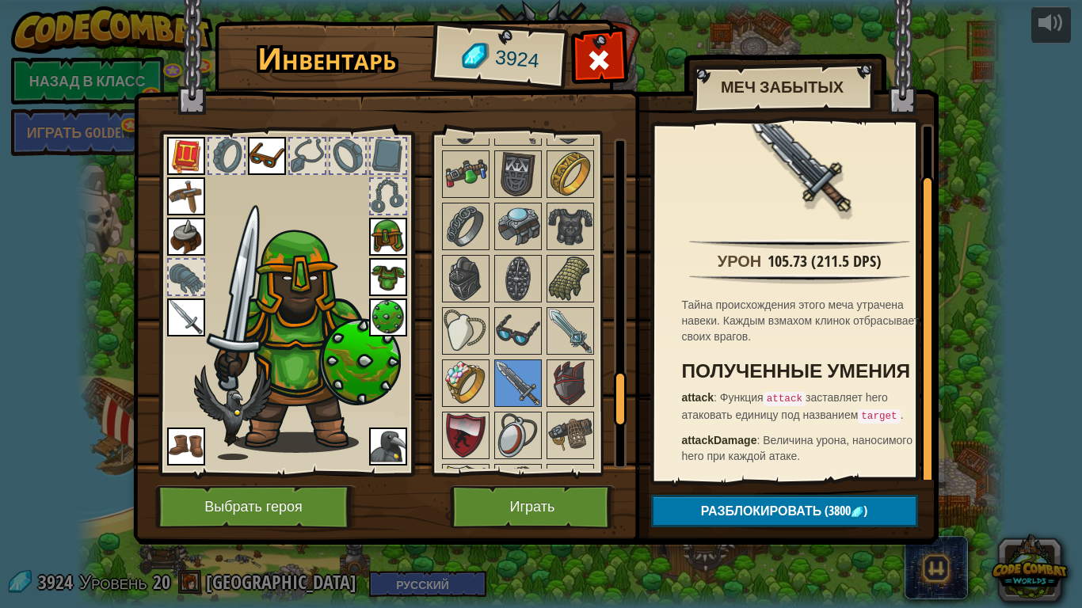
scroll to position [1099, 0]
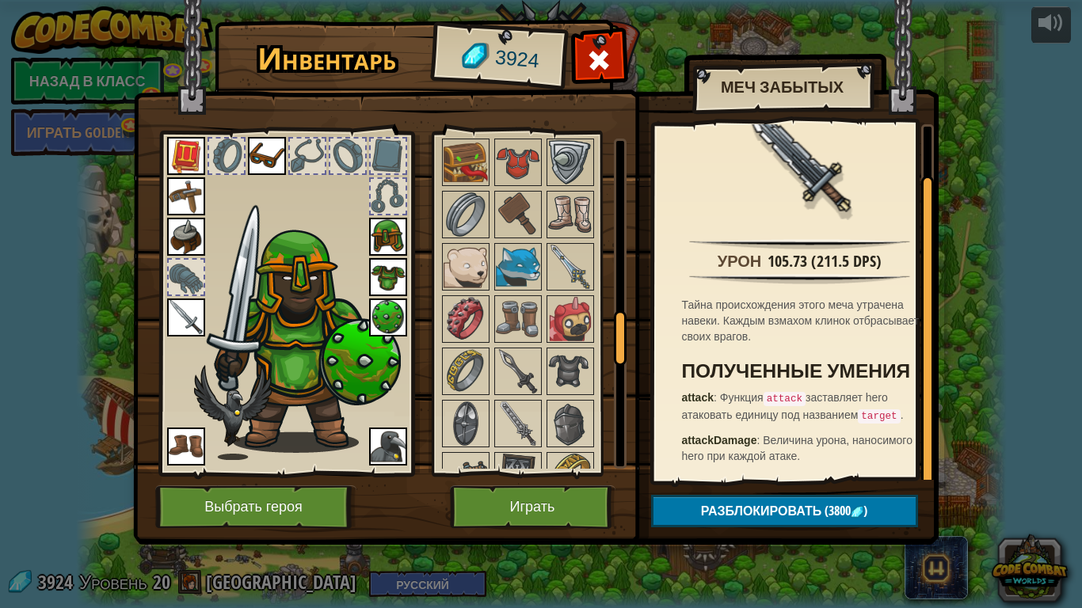
click at [179, 322] on img at bounding box center [186, 318] width 38 height 38
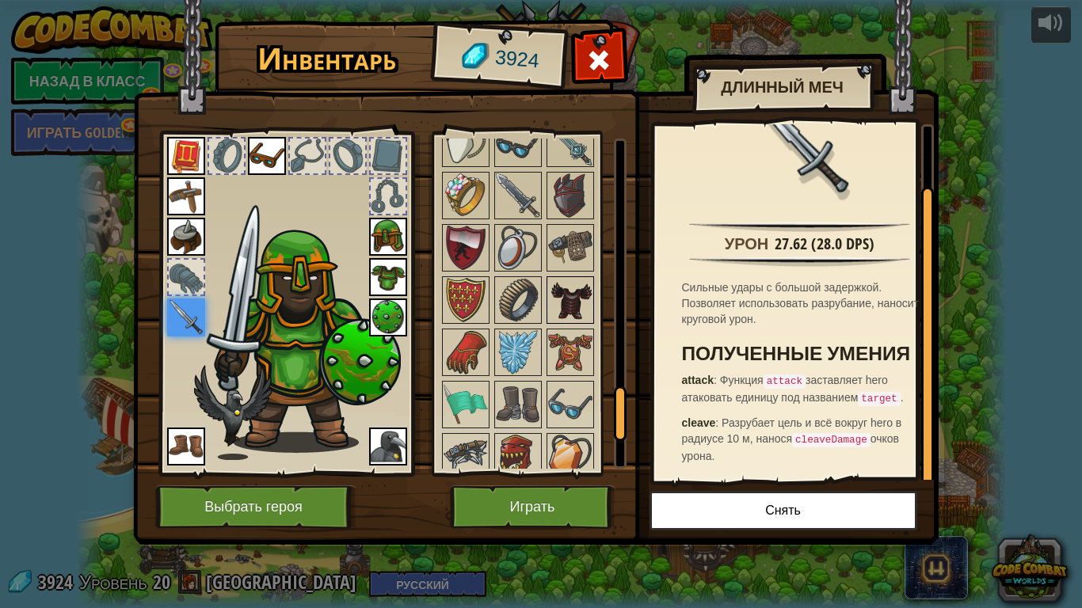
scroll to position [1575, 0]
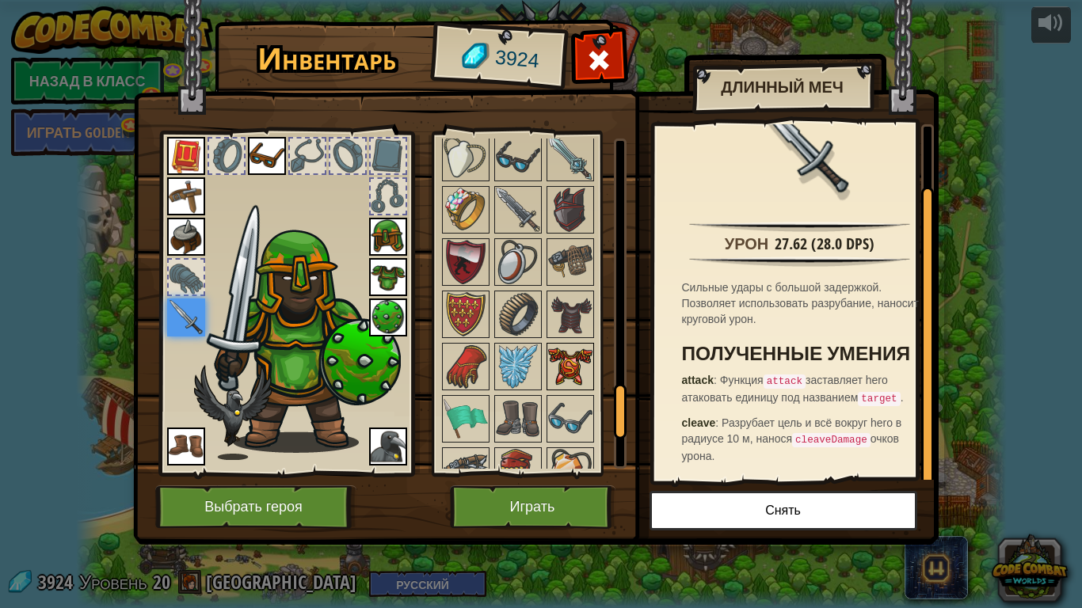
click at [574, 365] on img at bounding box center [570, 367] width 44 height 44
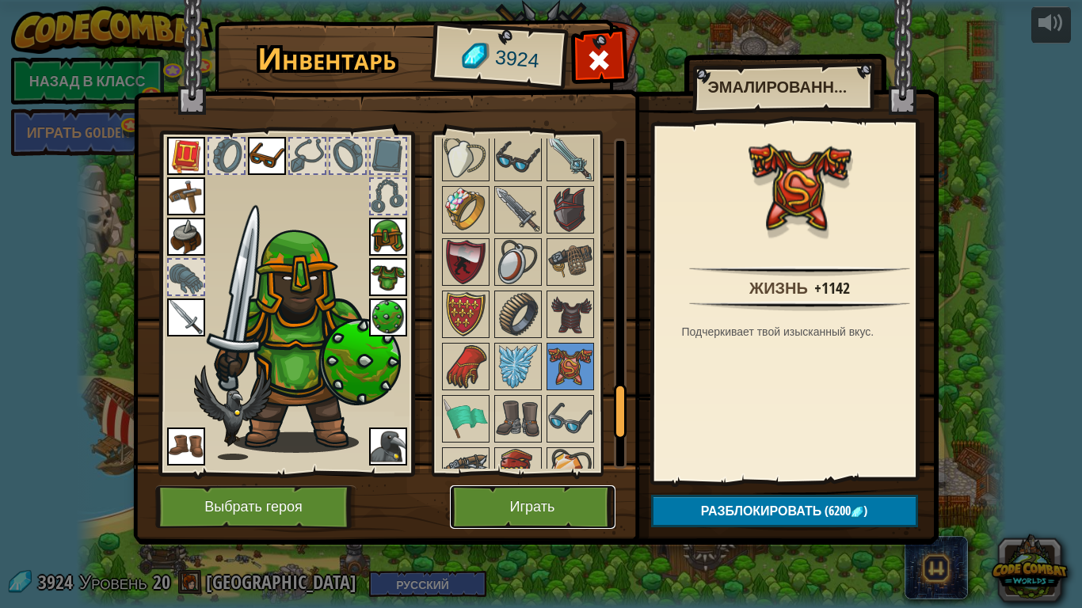
click at [557, 513] on button "Играть" at bounding box center [533, 508] width 166 height 44
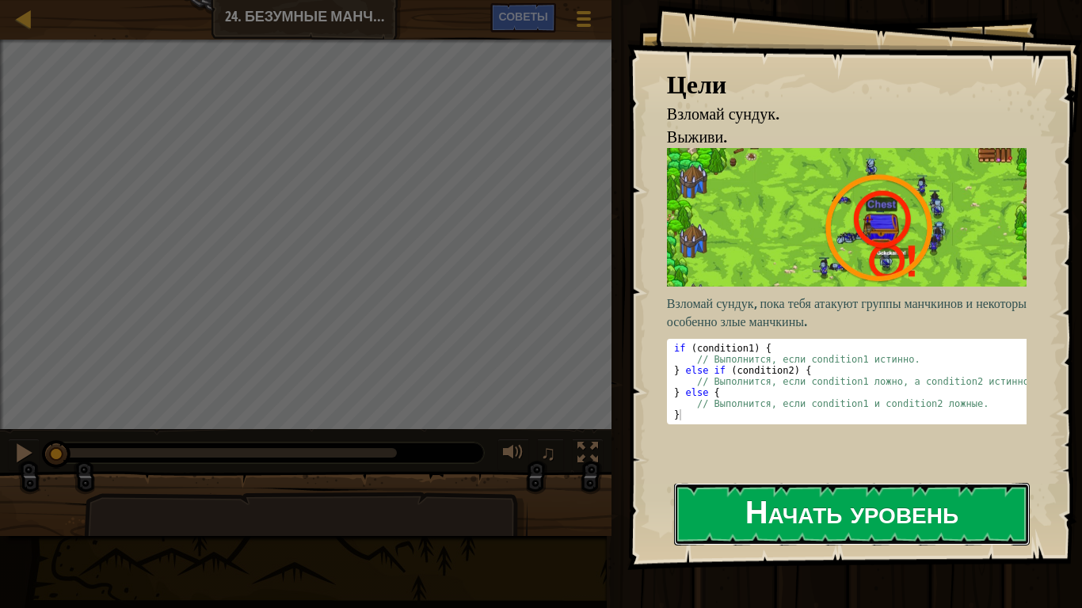
click at [786, 514] on button "Начать уровень" at bounding box center [852, 514] width 356 height 63
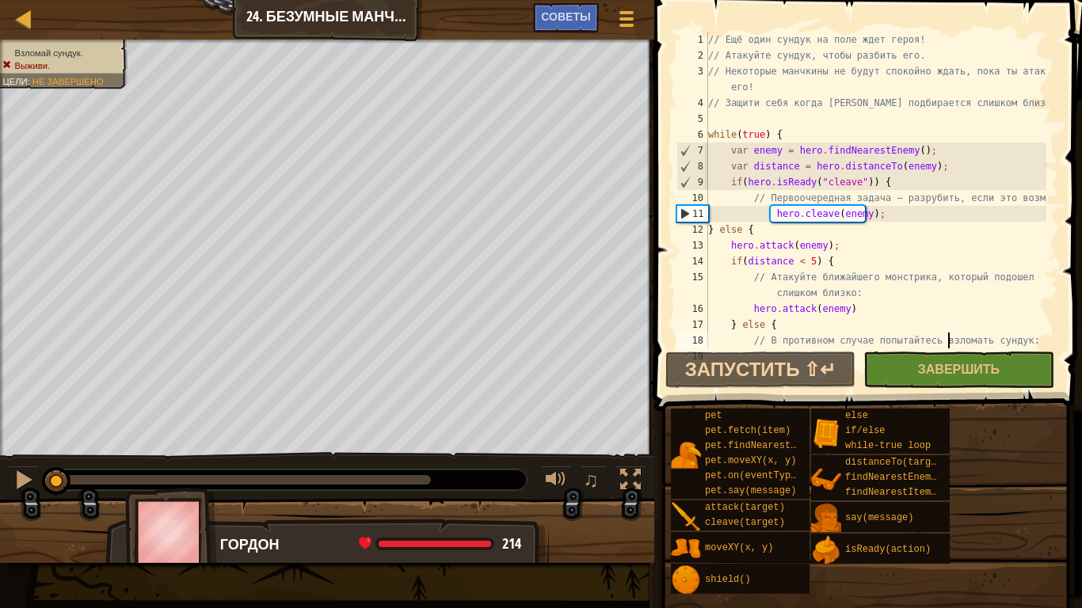
click at [949, 336] on div "// Ещё один сундук на поле ждет героя! // Атакуйте сундук, чтобы разбить его. /…" at bounding box center [875, 206] width 341 height 349
click at [809, 261] on div "// Ещё один сундук на поле ждет героя! // Атакуйте сундук, чтобы разбить его. /…" at bounding box center [875, 206] width 341 height 349
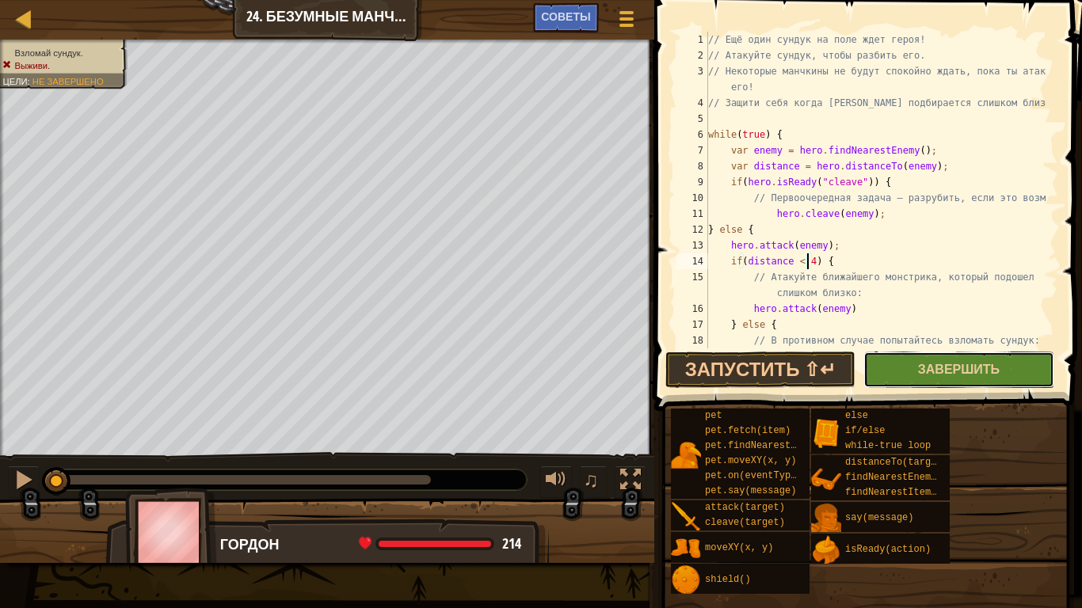
click at [1035, 377] on button "Завершить" at bounding box center [958, 370] width 190 height 36
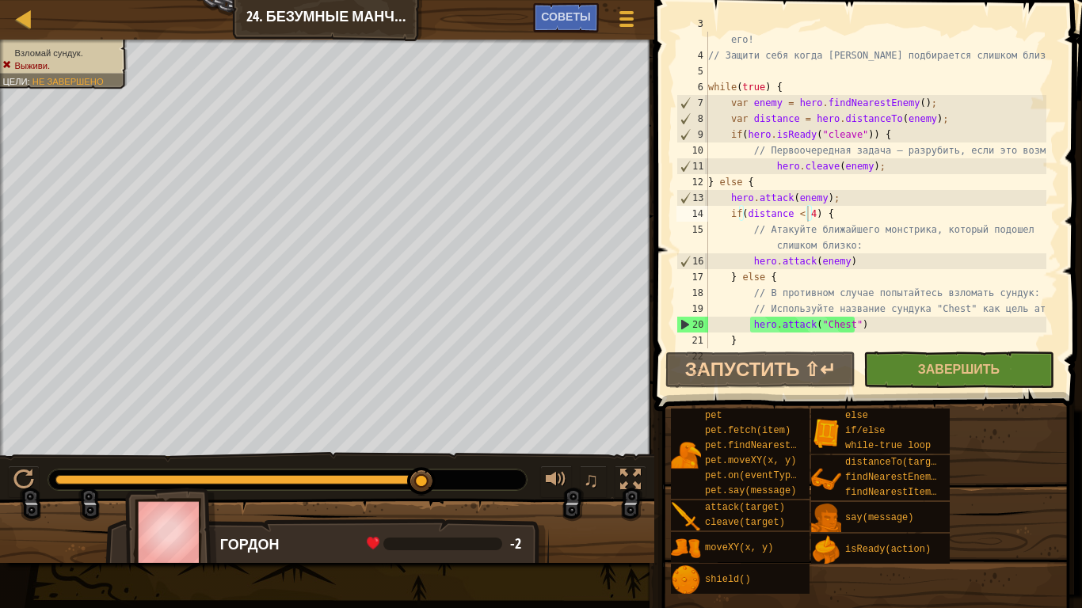
scroll to position [48, 0]
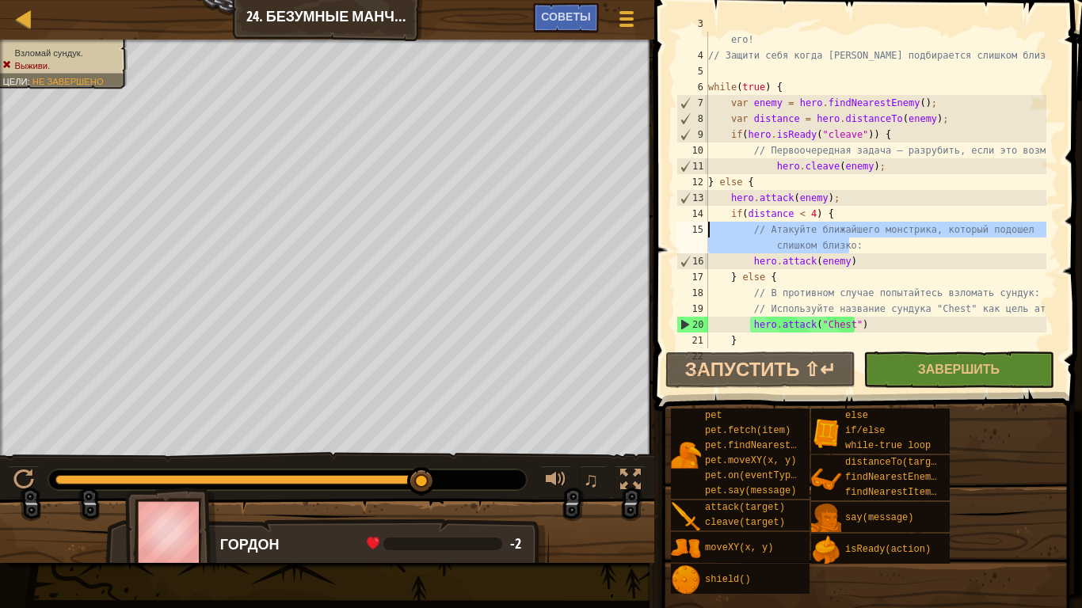
drag, startPoint x: 850, startPoint y: 244, endPoint x: 684, endPoint y: 227, distance: 166.4
click at [684, 227] on div "// Атакуйте ближайшего монстрика, который подошел слишком близко: 3 4 5 6 7 8 9…" at bounding box center [865, 190] width 385 height 317
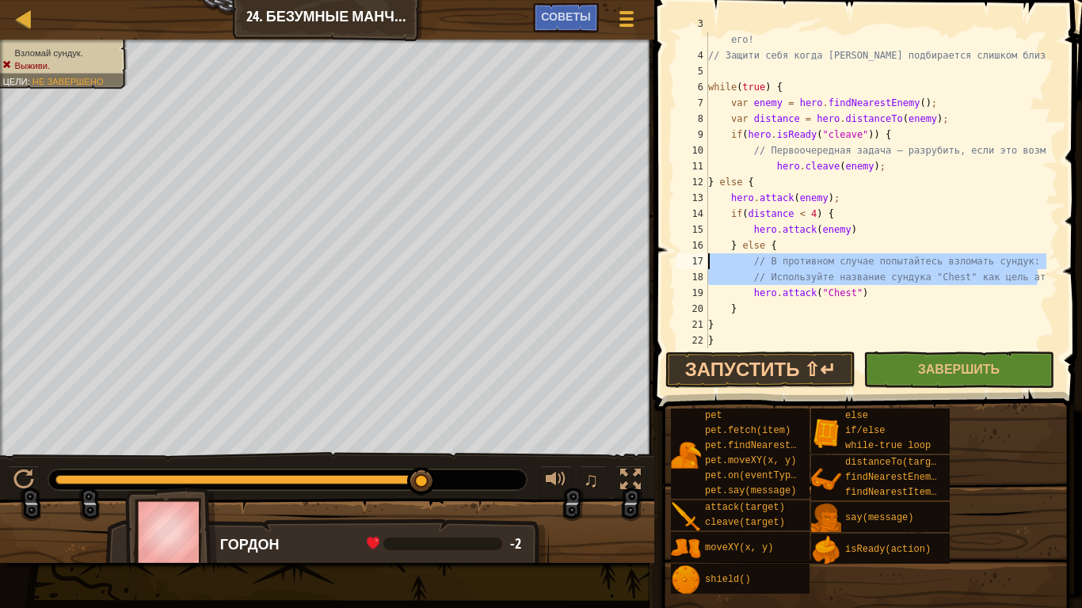
drag, startPoint x: 1036, startPoint y: 284, endPoint x: 706, endPoint y: 265, distance: 330.9
click at [706, 265] on div "hero.attack(enemy) 3 4 5 6 7 8 9 10 11 12 13 14 15 16 17 18 19 20 21 22 23 // Н…" at bounding box center [865, 190] width 385 height 317
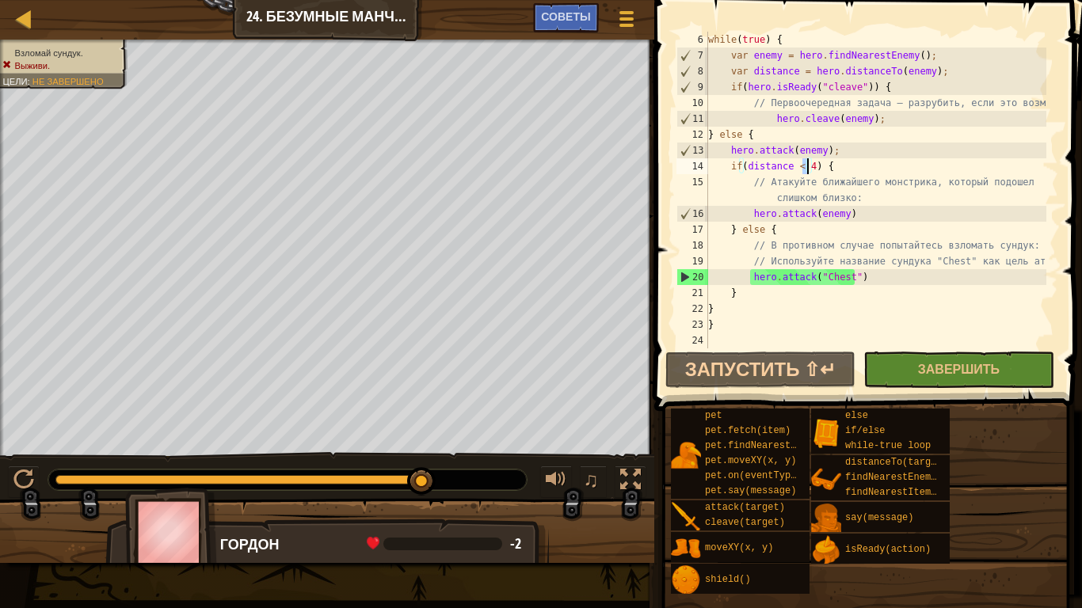
scroll to position [95, 0]
click at [904, 285] on div "while ( true ) { var enemy = hero . findNearestEnemy ( ) ; var distance = hero …" at bounding box center [875, 206] width 341 height 349
click at [928, 370] on span "Завершить" at bounding box center [959, 368] width 82 height 17
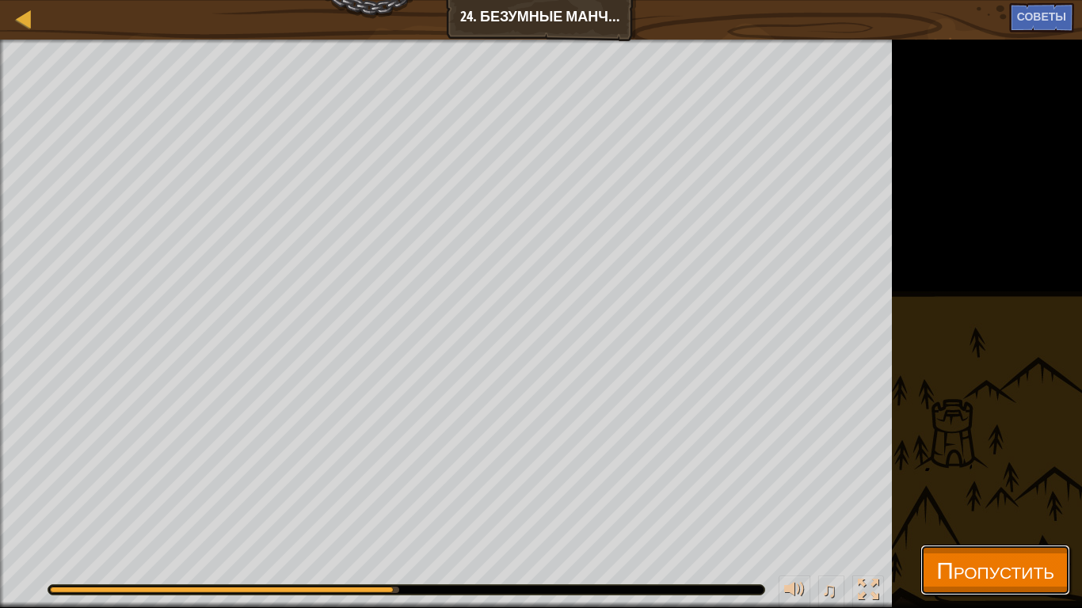
click at [945, 514] on span "Пропустить" at bounding box center [995, 570] width 118 height 32
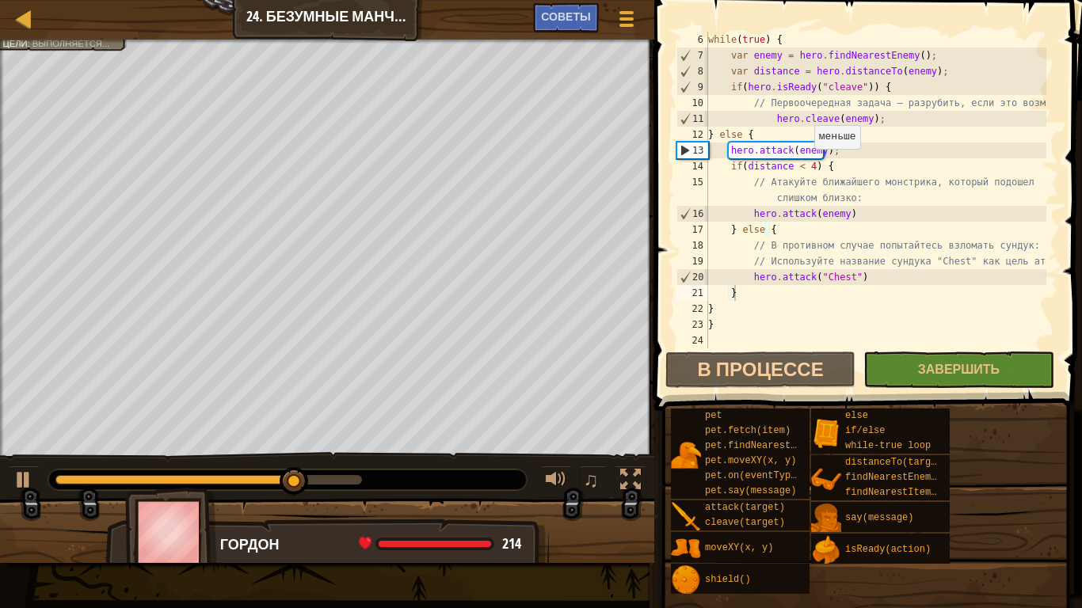
click at [806, 165] on div "while ( true ) { var enemy = hero . findNearestEnemy ( ) ; var distance = hero …" at bounding box center [875, 206] width 341 height 349
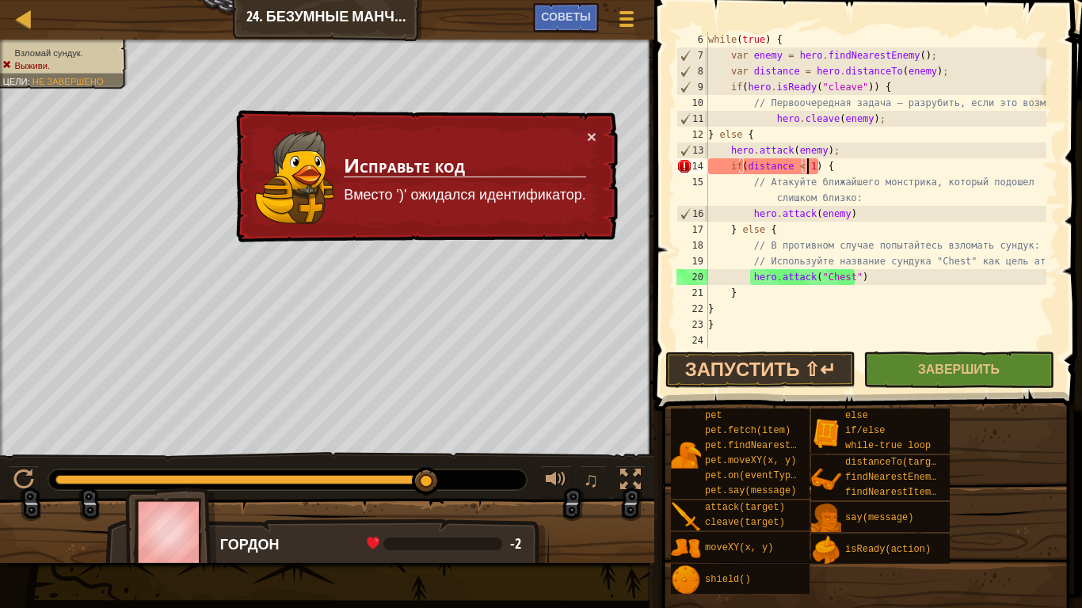
scroll to position [7, 8]
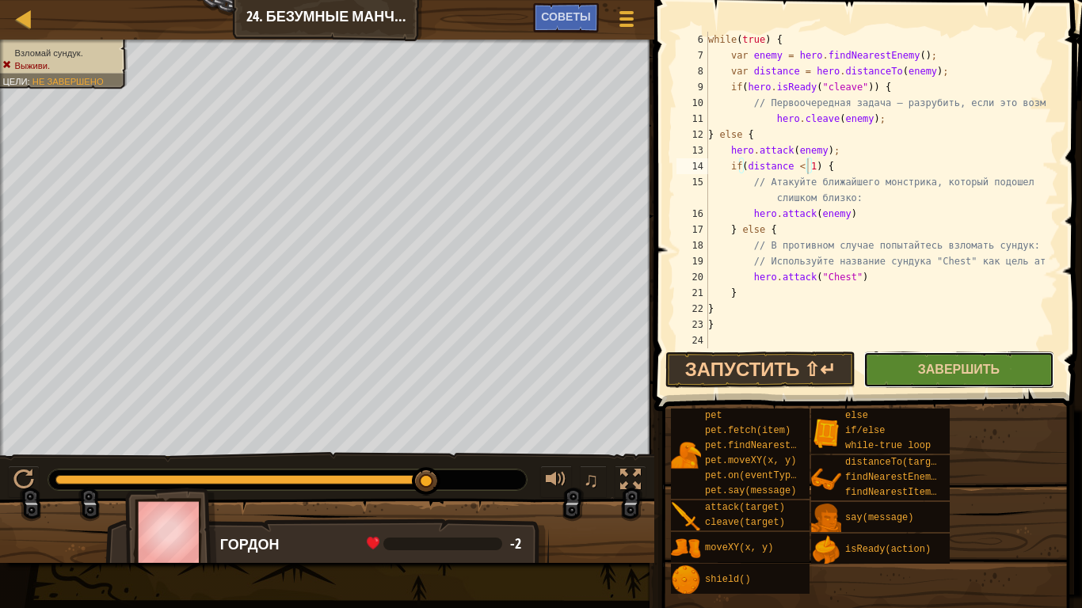
click at [901, 376] on button "Завершить" at bounding box center [958, 370] width 190 height 36
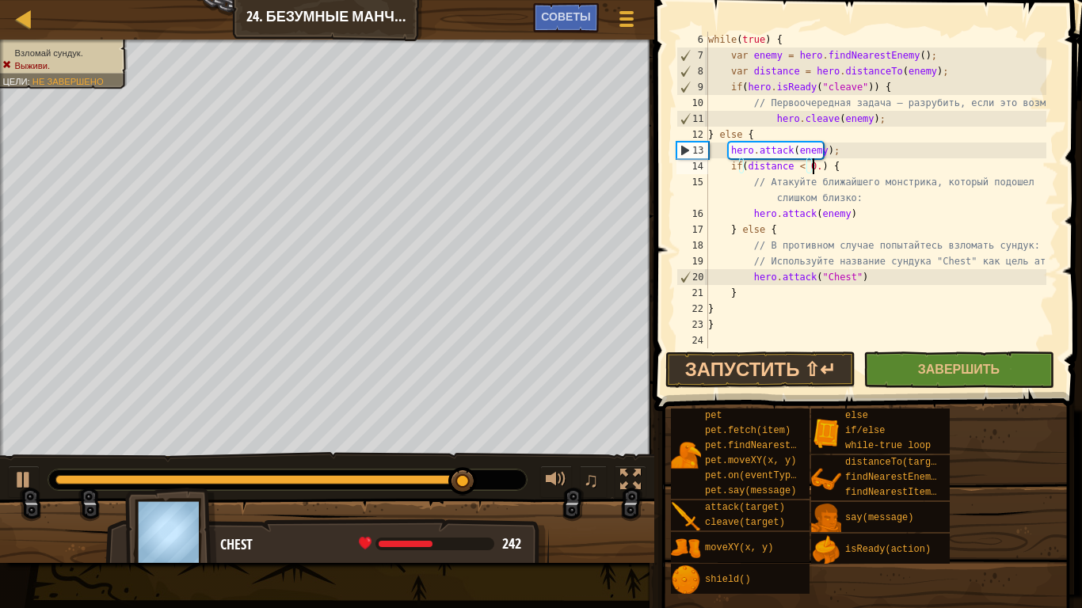
scroll to position [7, 9]
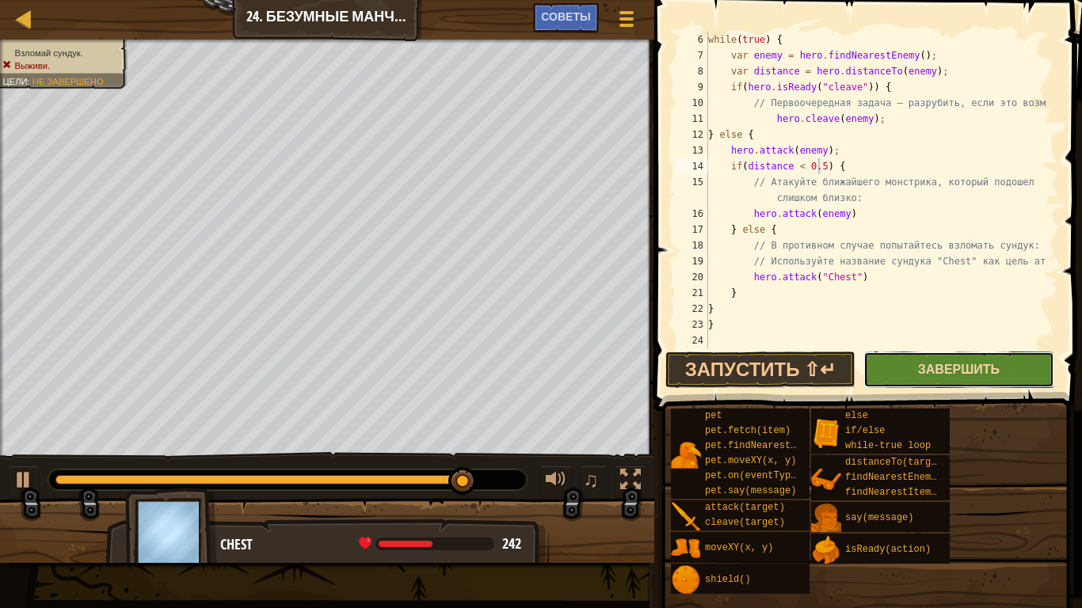
click at [935, 375] on span "Завершить" at bounding box center [959, 368] width 82 height 17
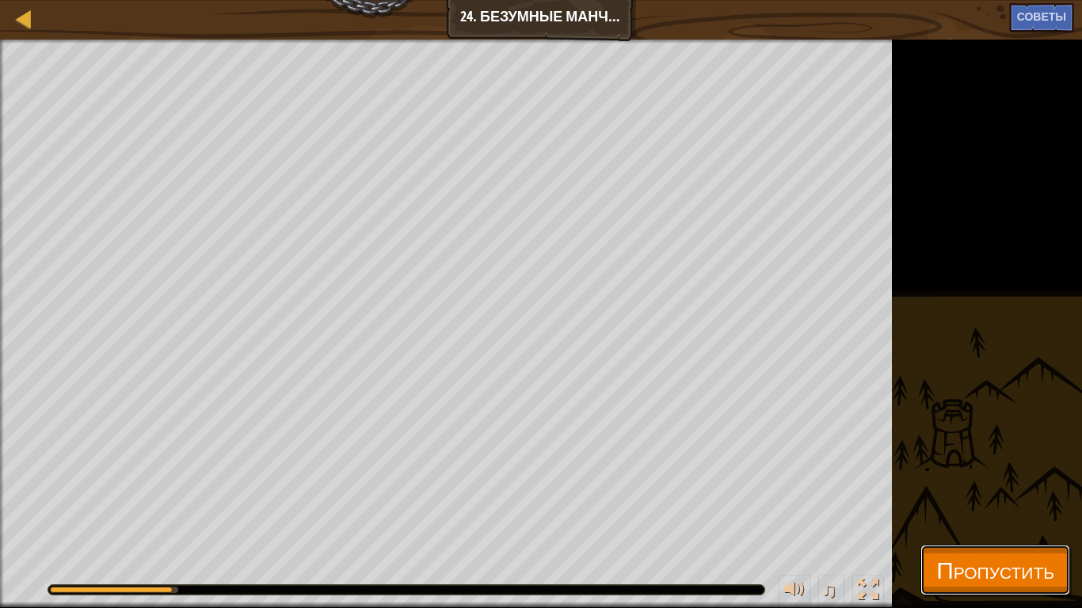
click at [941, 514] on span "Пропустить" at bounding box center [995, 570] width 118 height 32
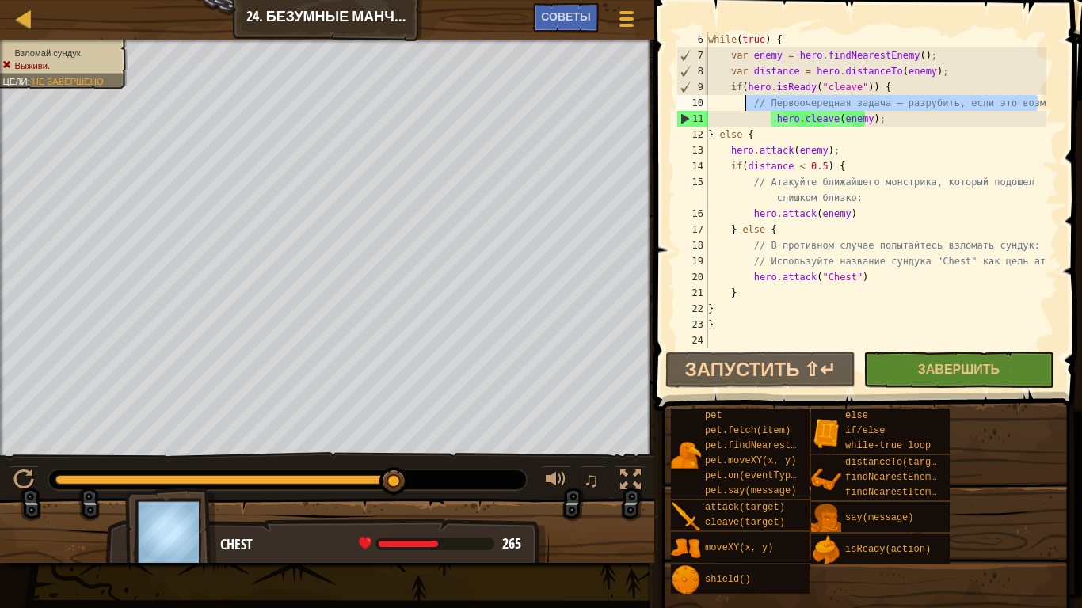
drag, startPoint x: 1039, startPoint y: 103, endPoint x: 743, endPoint y: 105, distance: 296.3
click at [743, 105] on div "while ( true ) { var enemy = hero . findNearestEnemy ( ) ; var distance = hero …" at bounding box center [875, 206] width 341 height 349
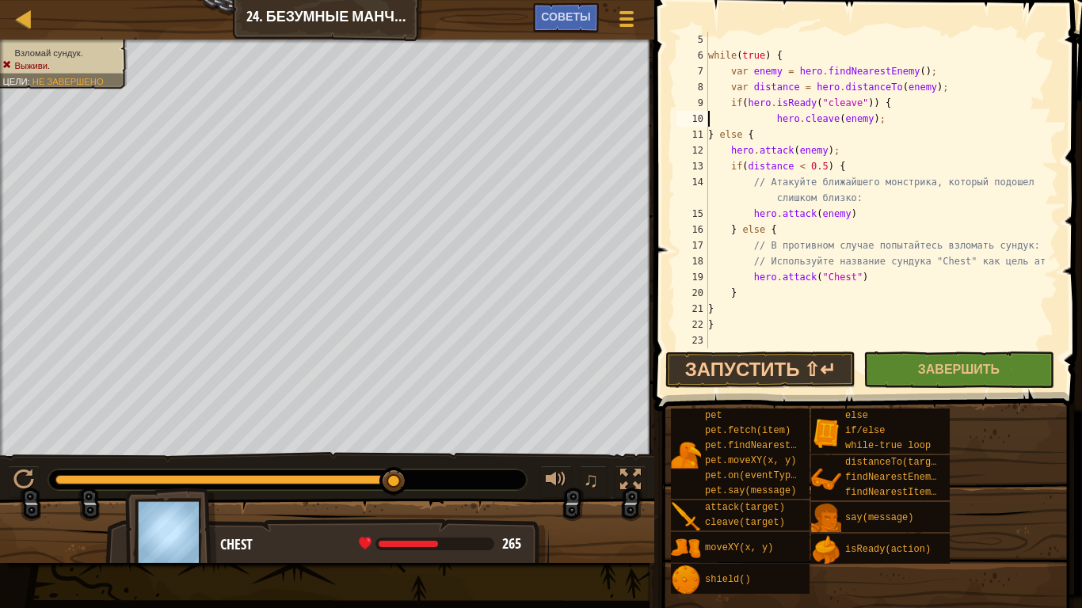
scroll to position [0, 0]
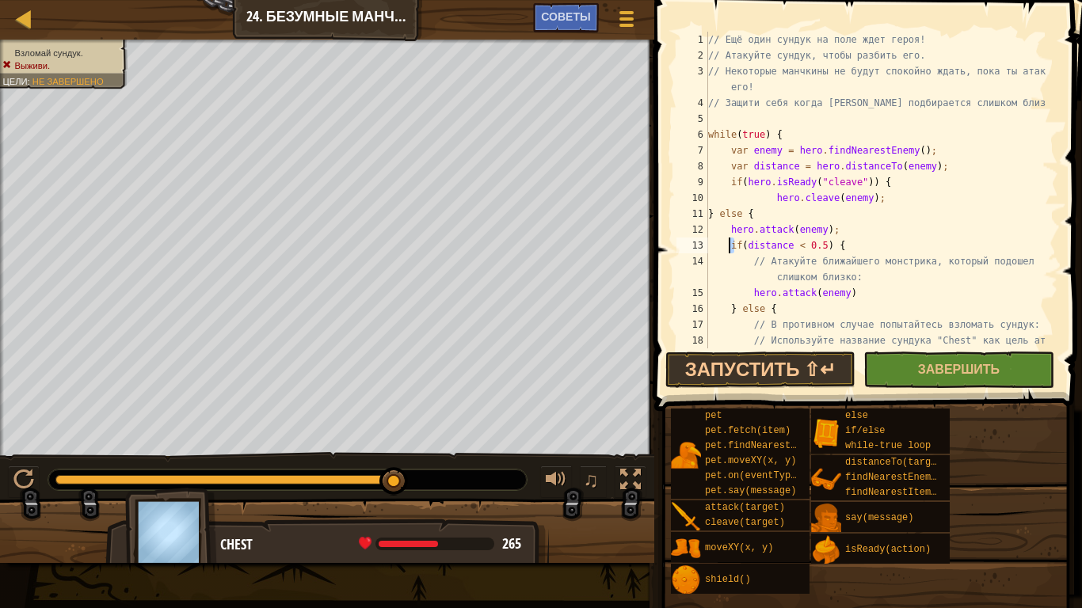
drag, startPoint x: 737, startPoint y: 250, endPoint x: 727, endPoint y: 250, distance: 9.5
click at [727, 250] on div "// Ещё один сундук на поле ждет героя! // Атакуйте сундук, чтобы разбить его. /…" at bounding box center [875, 206] width 341 height 349
type textarea "if(distance < 0.5) {"
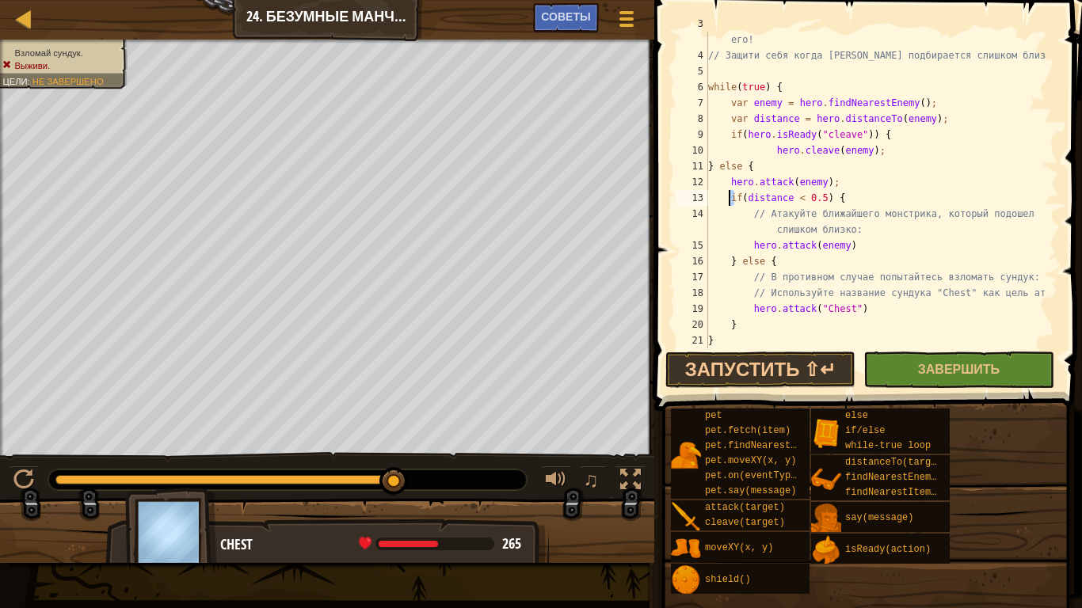
scroll to position [79, 0]
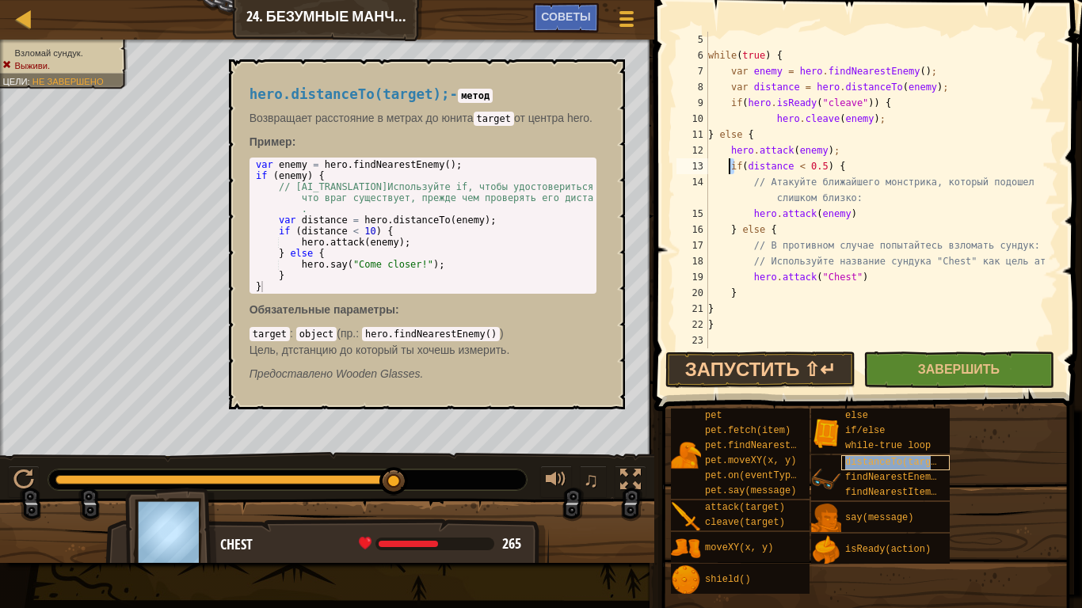
click at [855, 455] on div "distanceTo(target)" at bounding box center [895, 462] width 109 height 15
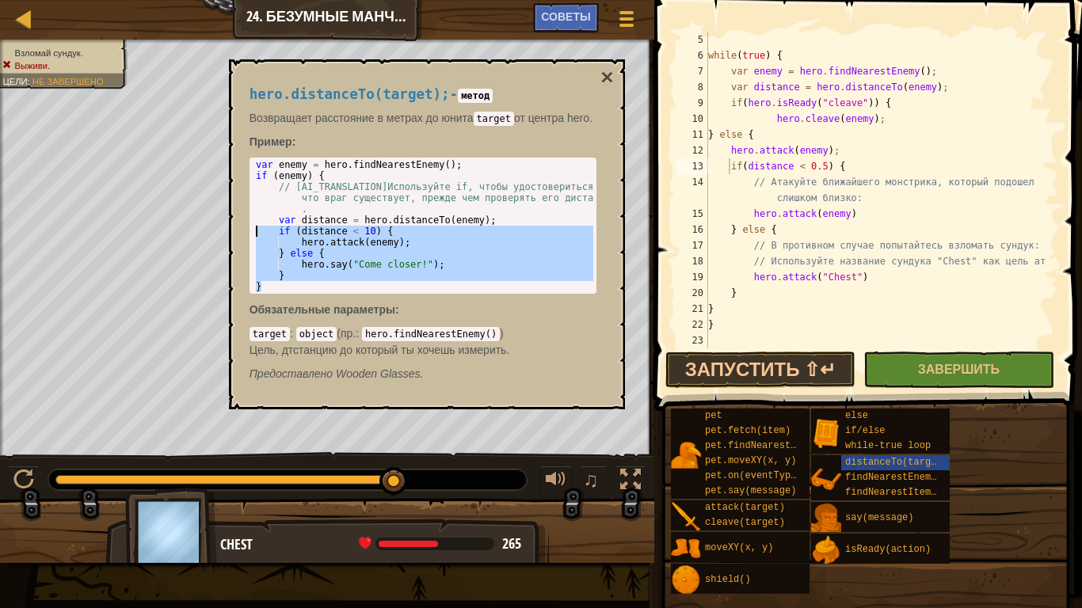
drag, startPoint x: 272, startPoint y: 290, endPoint x: 250, endPoint y: 233, distance: 61.2
click at [250, 233] on div "} 1 2 3 4 5 6 7 8 9 10 var enemy = hero . findNearestEnemy ( ) ; if ( enemy ) {…" at bounding box center [423, 226] width 347 height 136
type textarea "if (distance < 10) { hero.attack(enemy);"
click at [863, 216] on div "while ( true ) { var enemy = hero . findNearestEnemy ( ) ; var distance = hero …" at bounding box center [875, 206] width 341 height 349
click at [619, 77] on div "hero.distanceTo(target); - метод Возвращает расстояние в метрах до юнита target…" at bounding box center [427, 234] width 396 height 350
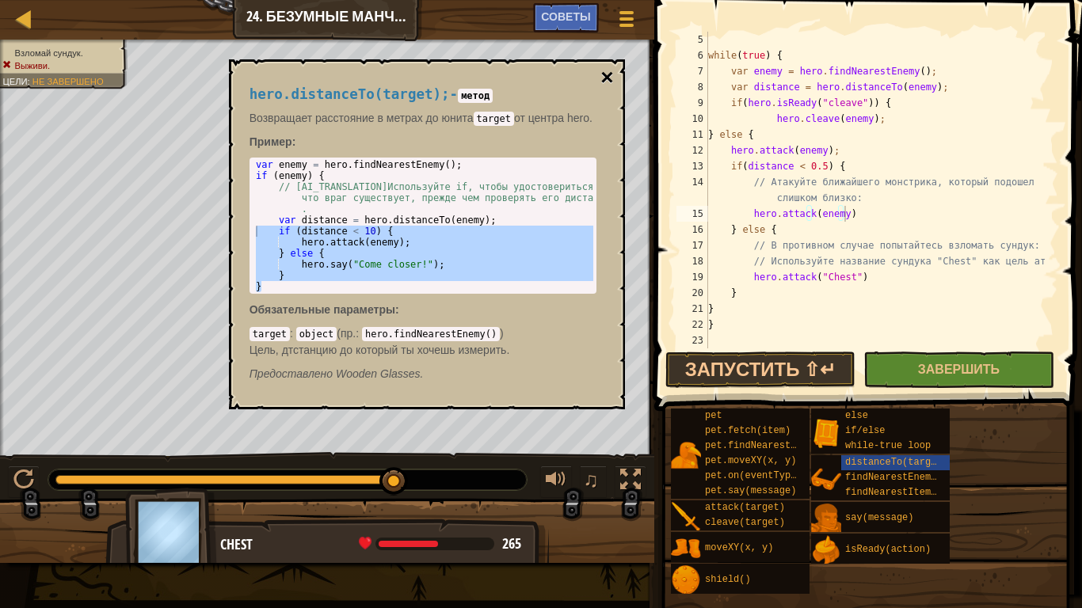
click at [608, 68] on button "×" at bounding box center [606, 78] width 13 height 22
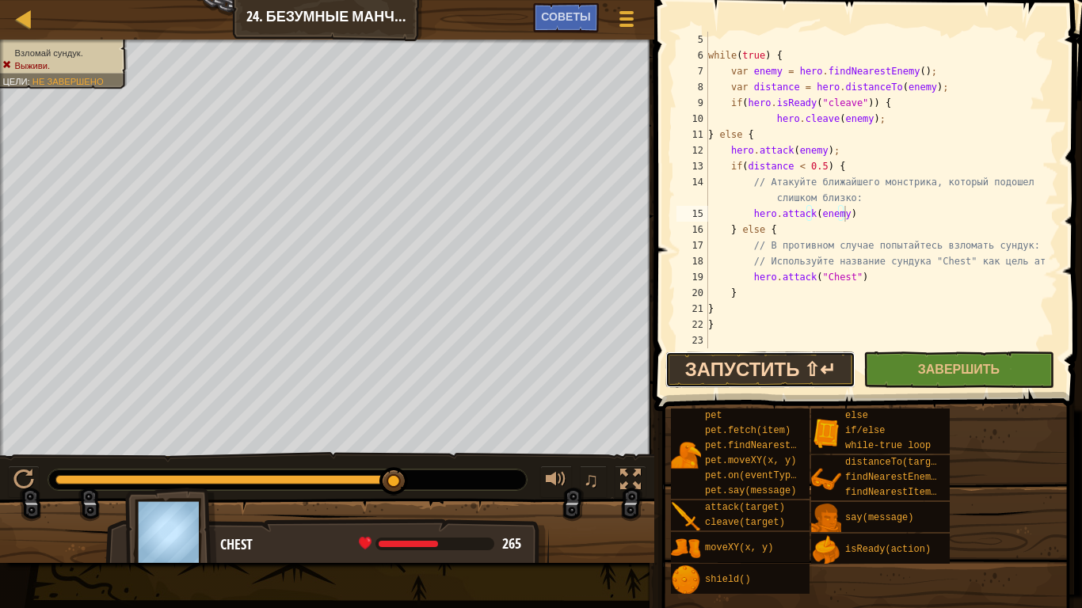
click at [835, 380] on button "Запустить ⇧↵" at bounding box center [760, 370] width 190 height 36
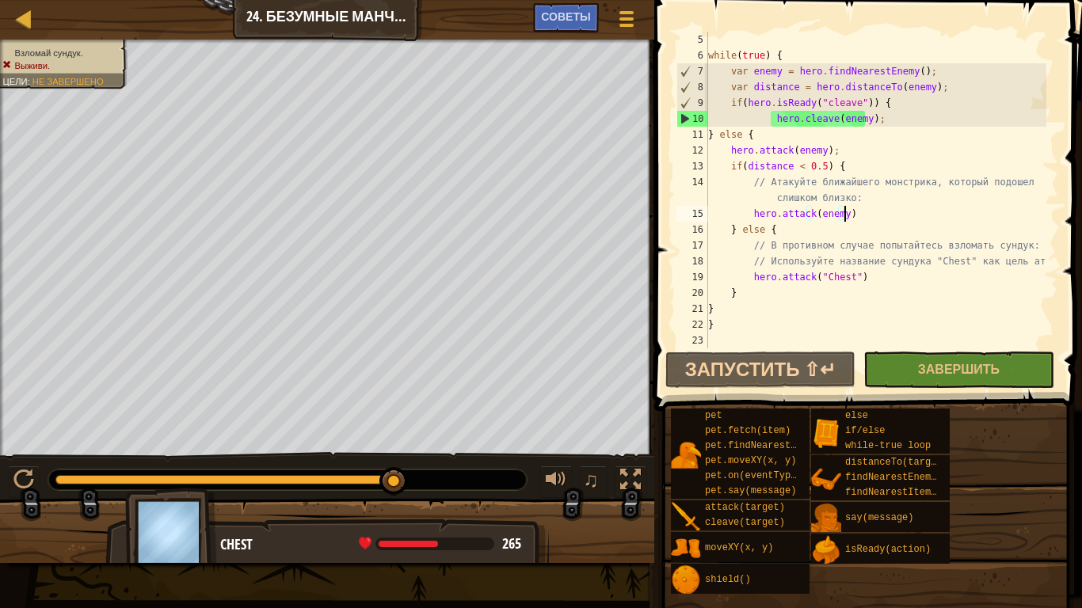
click at [766, 120] on div "while ( true ) { var enemy = hero . findNearestEnemy ( ) ; var distance = hero …" at bounding box center [875, 206] width 341 height 349
click at [766, 116] on div "while ( true ) { var enemy = hero . findNearestEnemy ( ) ; var distance = hero …" at bounding box center [875, 206] width 341 height 349
click at [768, 116] on div "while ( true ) { var enemy = hero . findNearestEnemy ( ) ; var distance = hero …" at bounding box center [875, 206] width 341 height 349
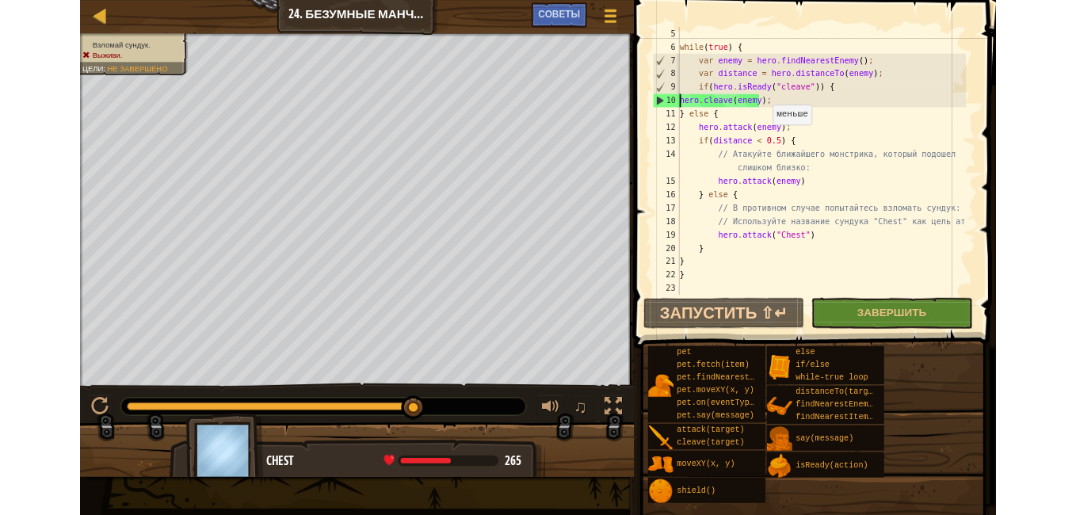
scroll to position [7, 7]
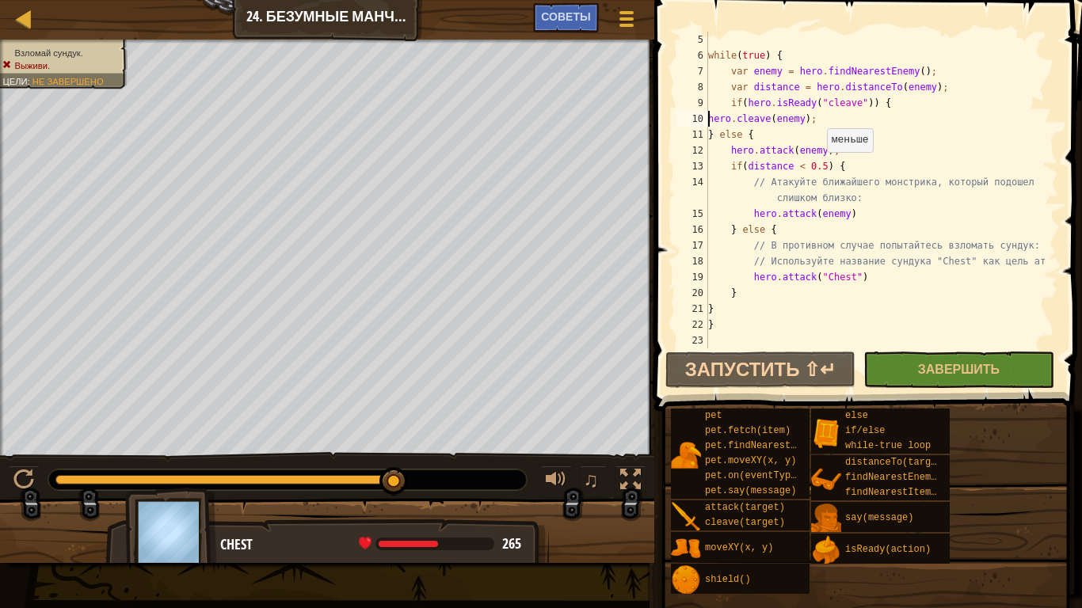
click at [819, 168] on div "while ( true ) { var enemy = hero . findNearestEnemy ( ) ; var distance = hero …" at bounding box center [875, 206] width 341 height 349
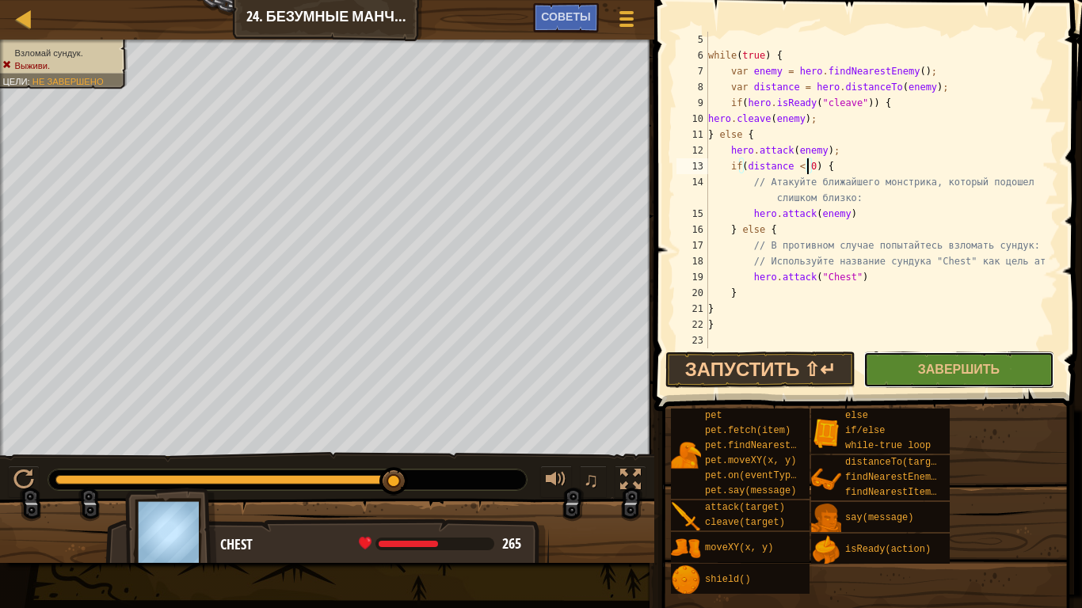
click at [948, 358] on button "Завершить" at bounding box center [958, 370] width 190 height 36
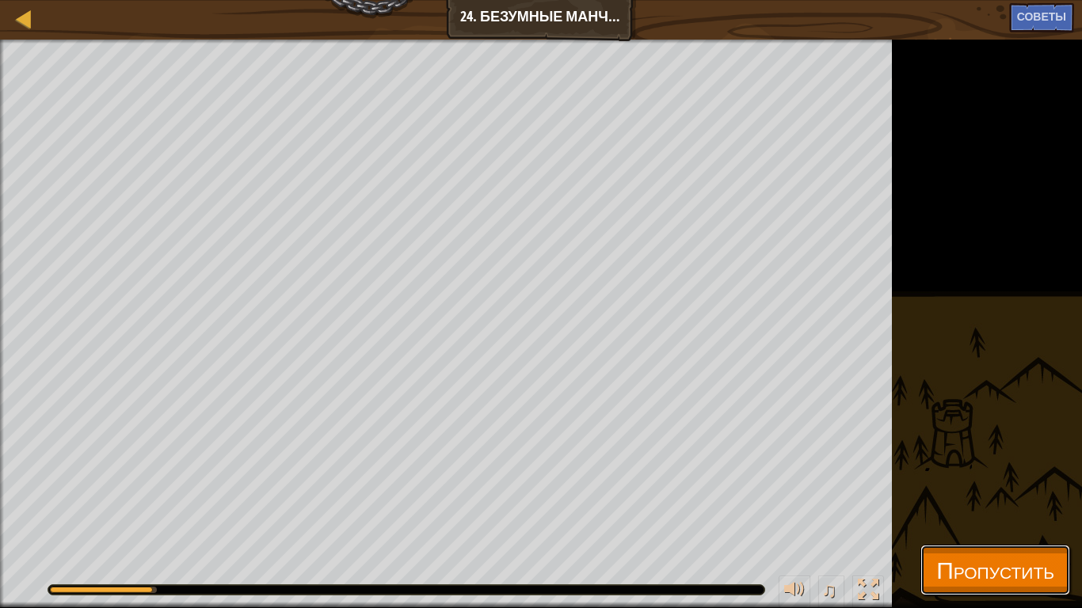
click at [945, 514] on span "Пропустить" at bounding box center [995, 570] width 118 height 32
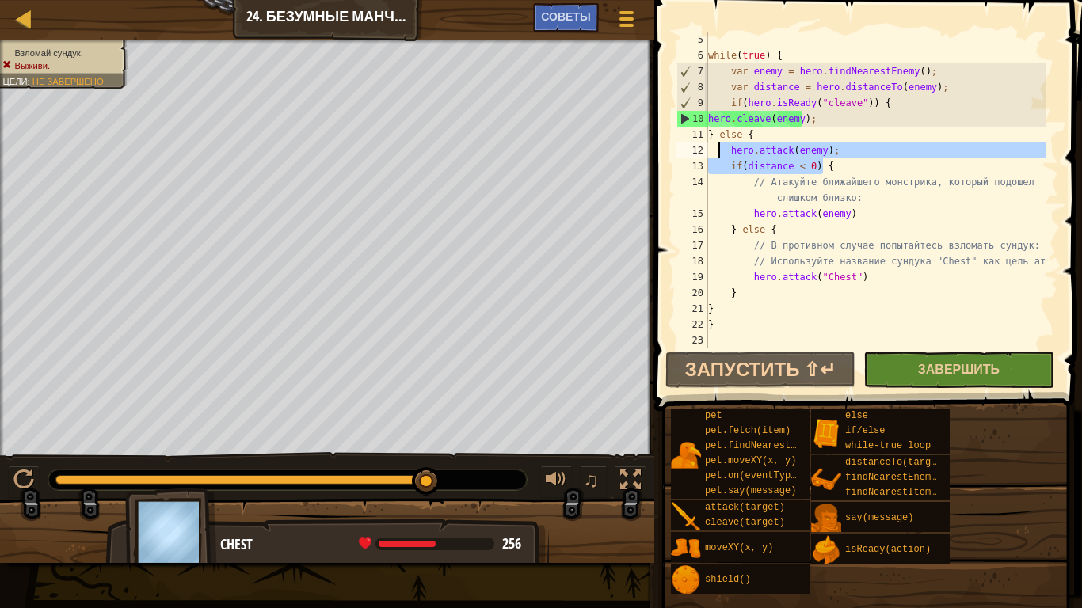
drag, startPoint x: 858, startPoint y: 169, endPoint x: 871, endPoint y: 364, distance: 196.1
click at [721, 156] on div "while ( true ) { var enemy = hero . findNearestEnemy ( ) ; var distance = hero …" at bounding box center [875, 206] width 341 height 349
click at [627, 482] on div at bounding box center [630, 480] width 21 height 21
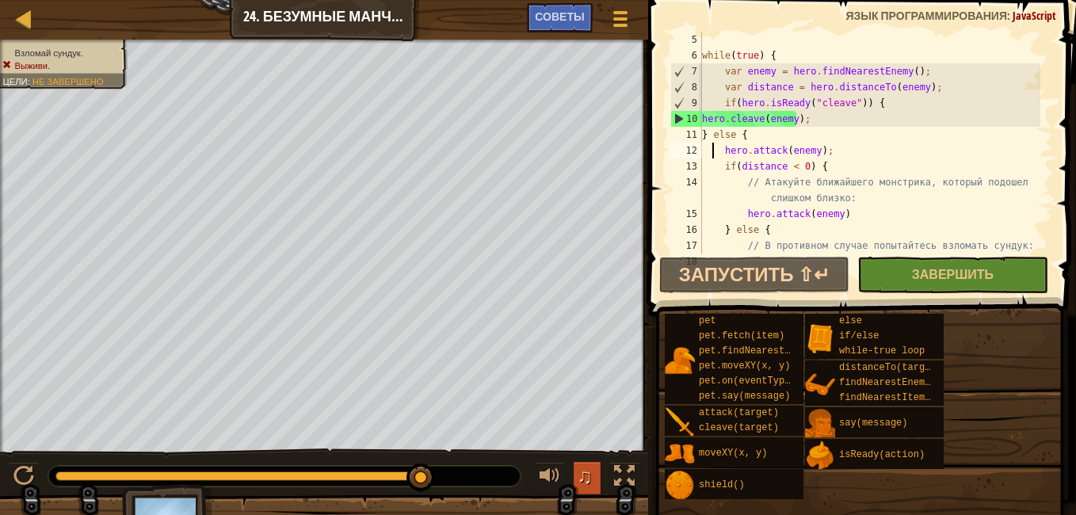
click at [579, 468] on span "♫" at bounding box center [585, 476] width 16 height 24
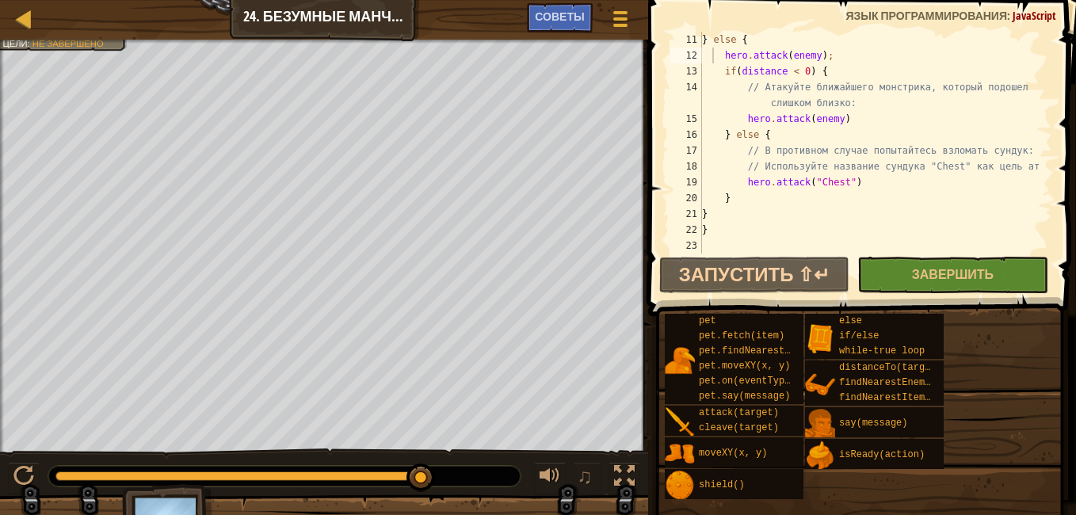
scroll to position [174, 0]
click at [896, 275] on button "Завершить" at bounding box center [952, 275] width 190 height 36
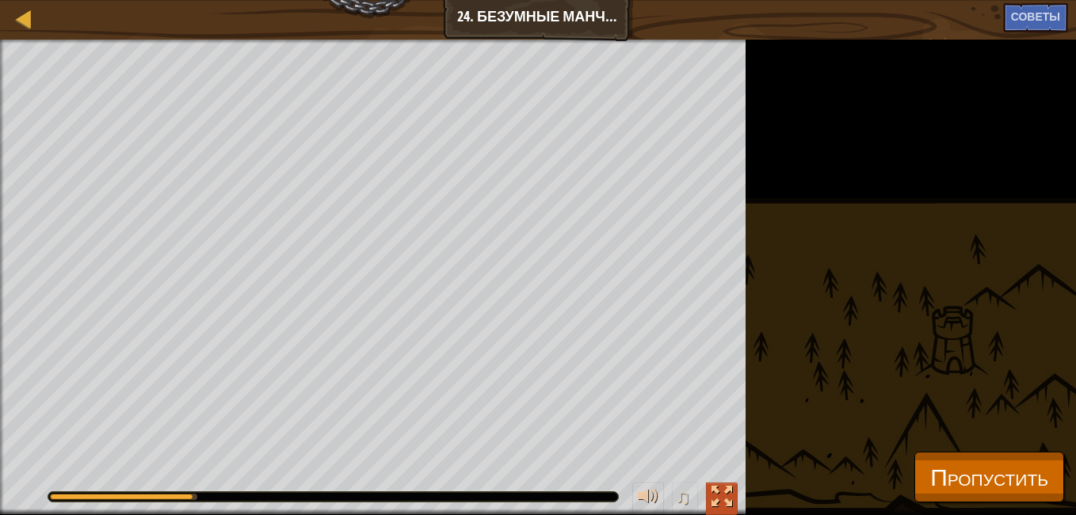
click at [722, 498] on div at bounding box center [721, 496] width 21 height 21
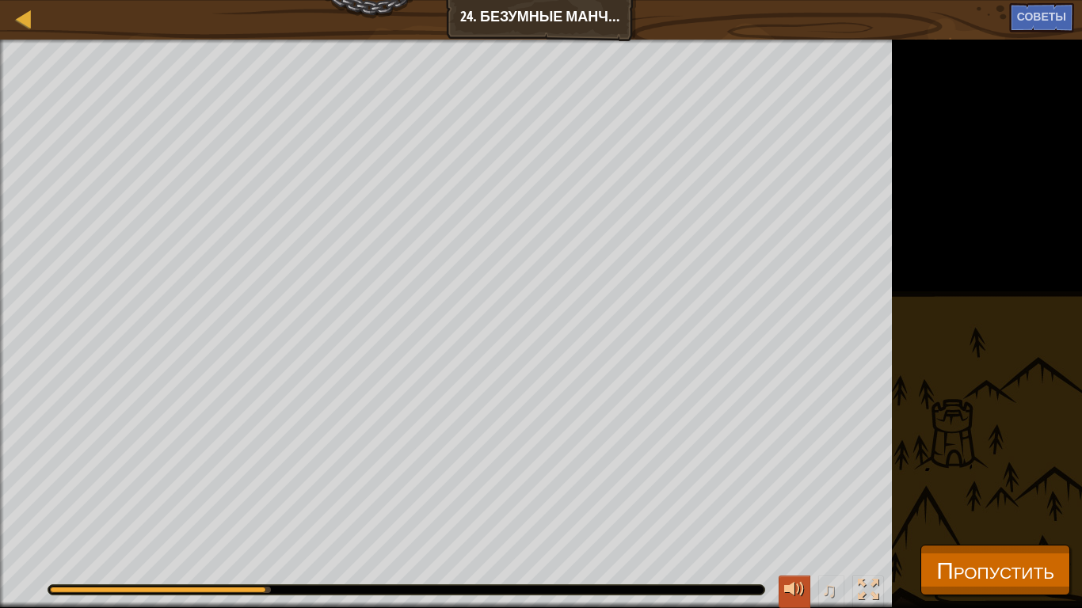
click at [785, 514] on div at bounding box center [794, 590] width 21 height 21
click at [873, 514] on div at bounding box center [868, 590] width 21 height 21
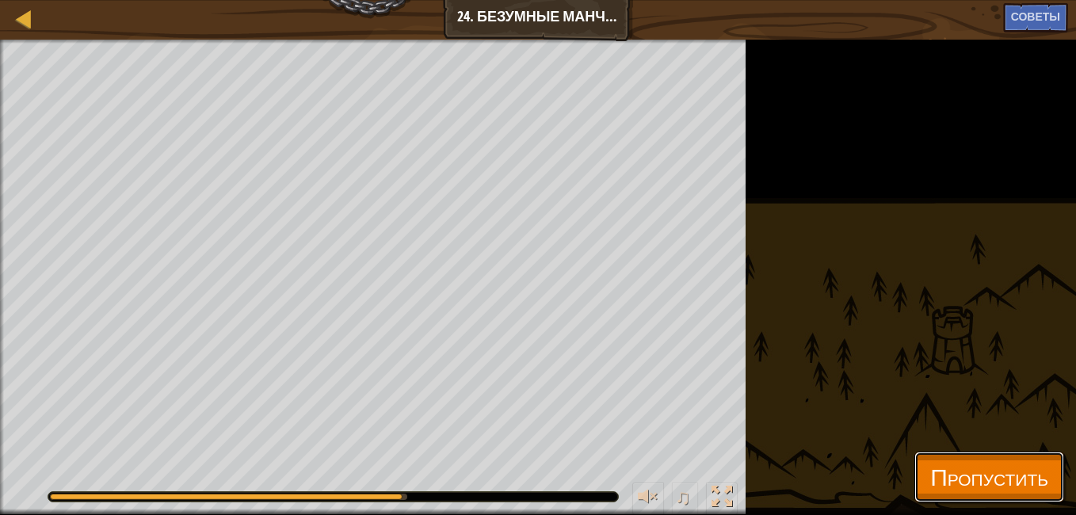
click at [914, 498] on button "Пропустить" at bounding box center [989, 477] width 150 height 51
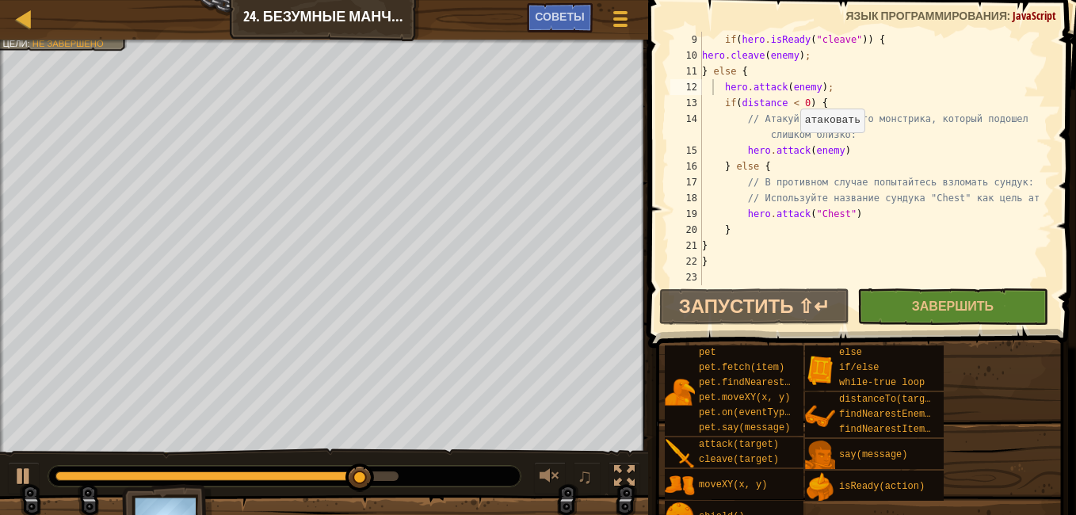
scroll to position [143, 0]
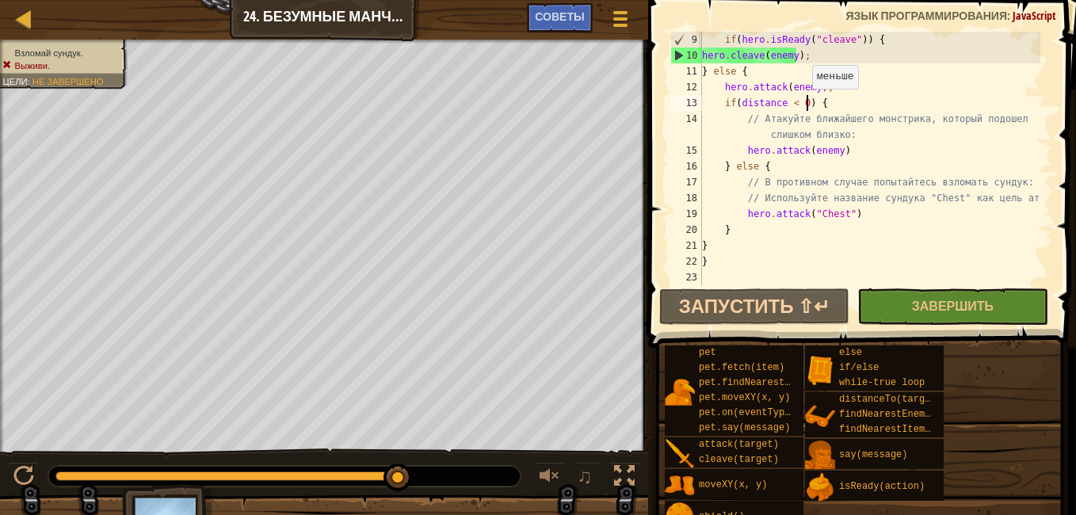
click at [804, 105] on div "if ( hero . isReady ( "cleave" )) { hero . cleave ( enemy ) ; } else { hero . a…" at bounding box center [869, 174] width 341 height 285
click at [802, 112] on div "if ( hero . isReady ( "cleave" )) { hero . cleave ( enemy ) ; } else { hero . a…" at bounding box center [869, 174] width 341 height 285
click at [798, 103] on div "if ( hero . isReady ( "cleave" )) { hero . cleave ( enemy ) ; } else { hero . a…" at bounding box center [869, 174] width 341 height 285
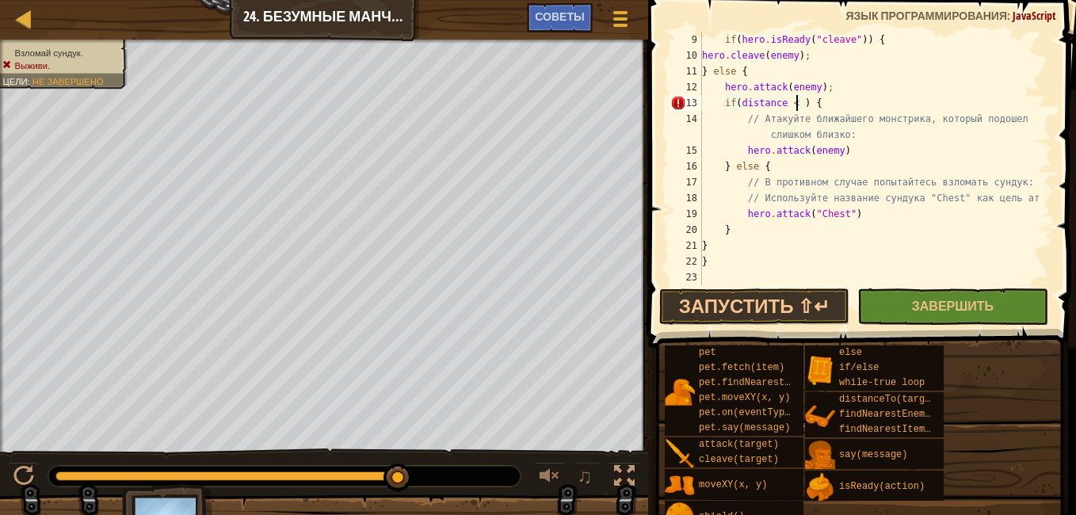
scroll to position [7, 8]
click at [965, 292] on button "Завершить" at bounding box center [952, 306] width 190 height 36
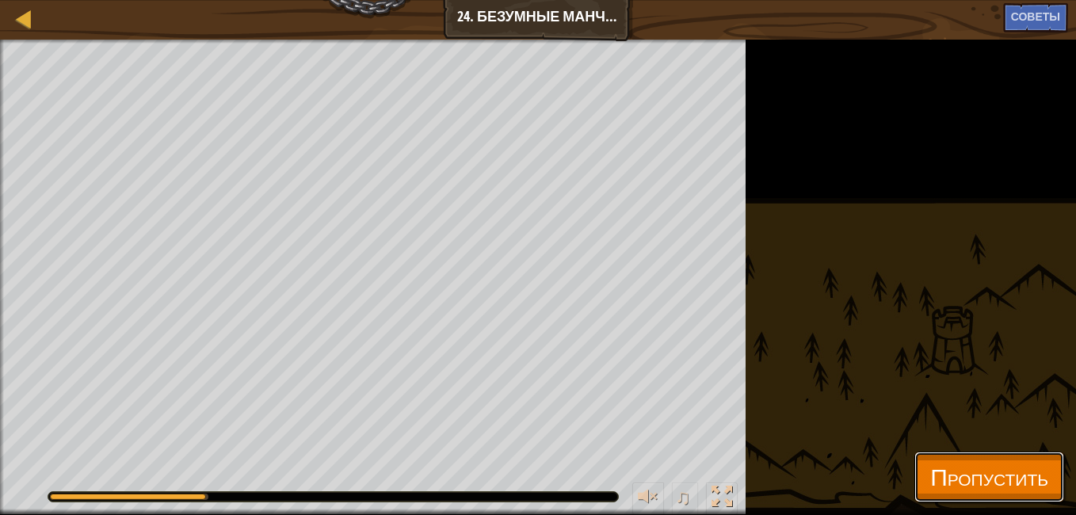
click at [954, 471] on span "Пропустить" at bounding box center [989, 476] width 118 height 32
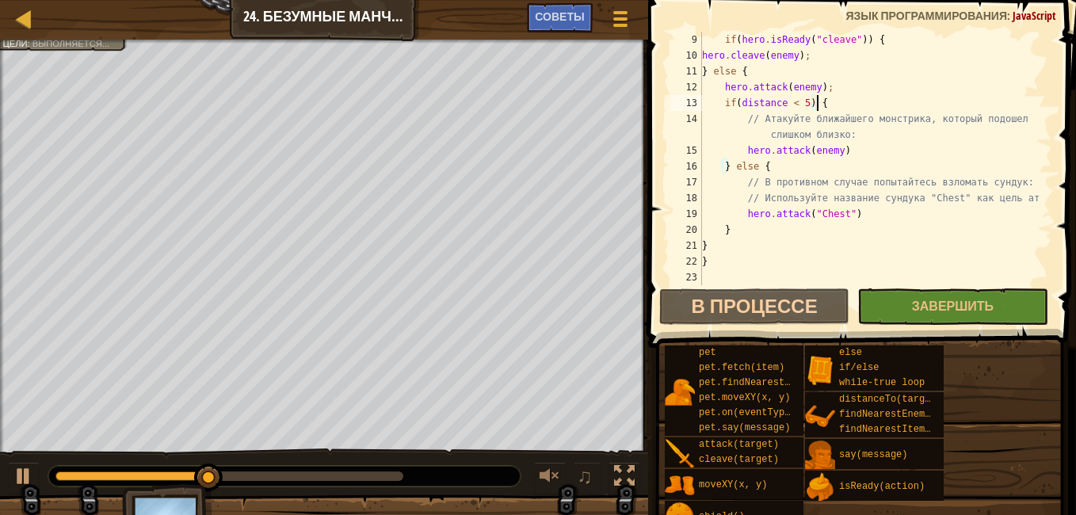
click at [840, 96] on div "if ( hero . isReady ( "cleave" )) { hero . cleave ( enemy ) ; } else { hero . a…" at bounding box center [869, 174] width 341 height 285
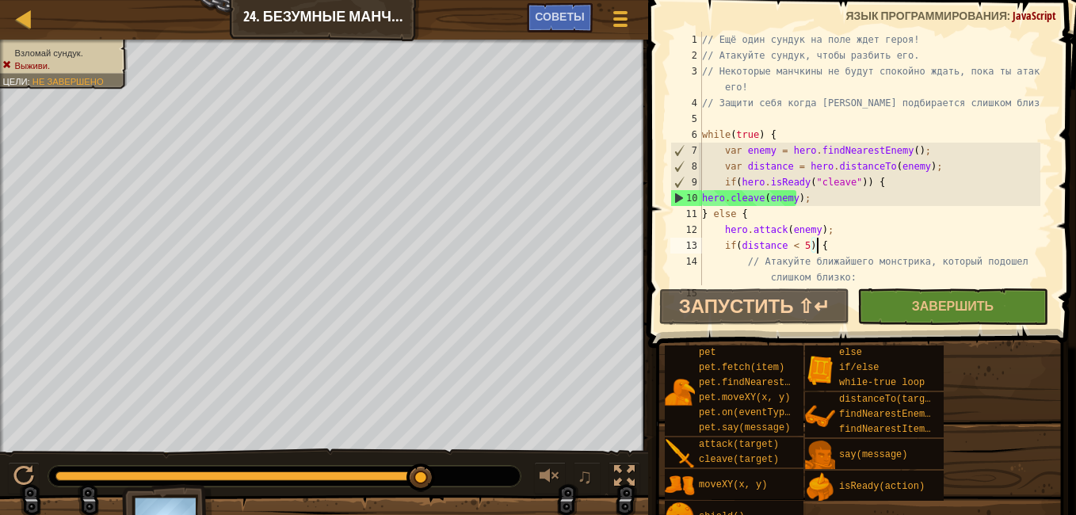
scroll to position [0, 0]
click at [728, 139] on div "// Ещё один сундук на поле ждет героя! // Атакуйте сундук, чтобы разбить его. /…" at bounding box center [869, 174] width 341 height 285
click at [745, 161] on div "// Ещё один сундук на поле ждет героя! // Атакуйте сундук, чтобы разбить его. /…" at bounding box center [869, 174] width 341 height 285
click at [753, 151] on div "// Ещё один сундук на поле ждет героя! // Атакуйте сундук, чтобы разбить его. /…" at bounding box center [869, 174] width 341 height 285
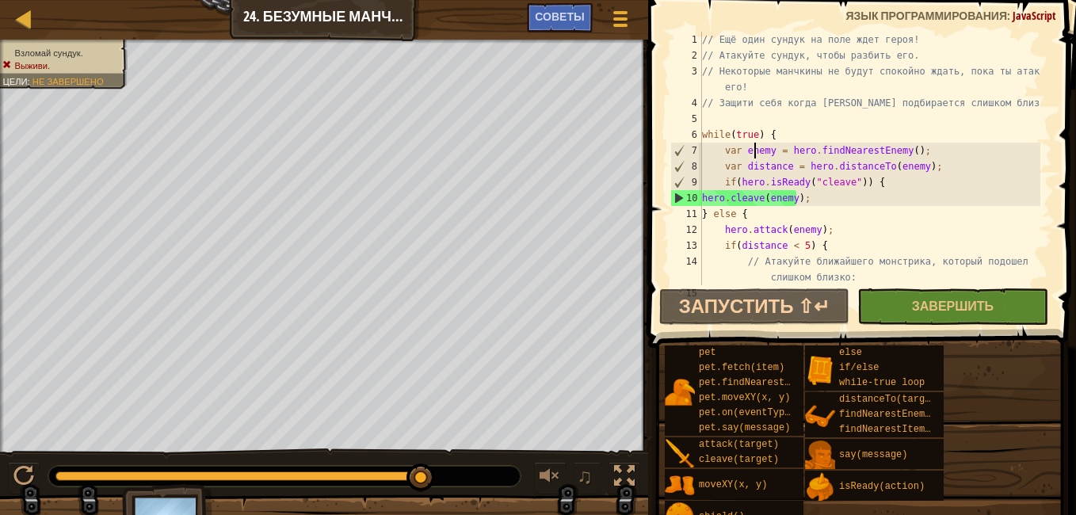
click at [764, 165] on div "// Ещё один сундук на поле ждет героя! // Атакуйте сундук, чтобы разбить его. /…" at bounding box center [869, 174] width 341 height 285
click at [806, 194] on div "// Ещё один сундук на поле ждет героя! // Атакуйте сундук, чтобы разбить его. /…" at bounding box center [869, 174] width 341 height 285
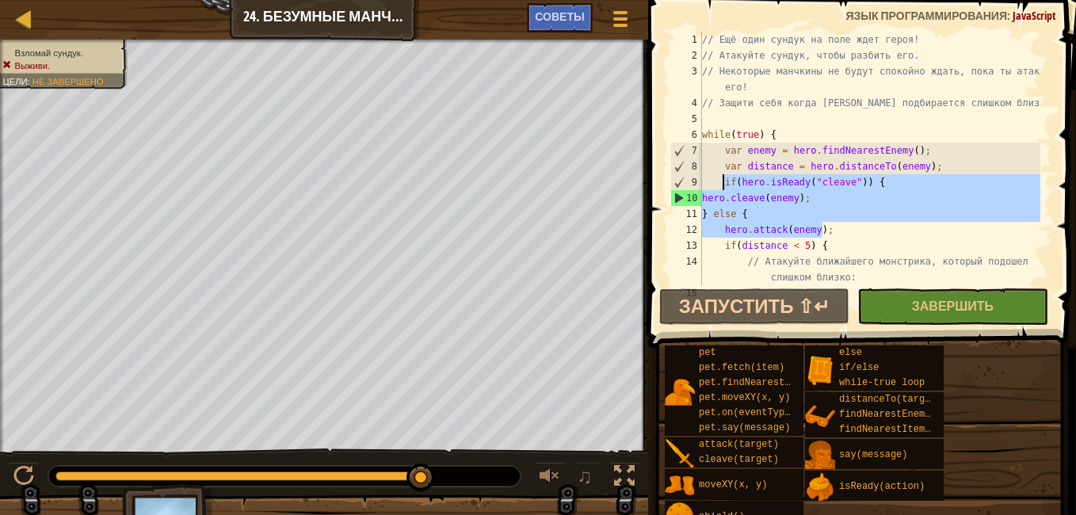
drag, startPoint x: 821, startPoint y: 229, endPoint x: 723, endPoint y: 179, distance: 110.2
click at [723, 179] on div "// Ещё один сундук на поле ждет героя! // Атакуйте сундук, чтобы разбить его. /…" at bounding box center [869, 174] width 341 height 285
type textarea "if(hero.isReady("cleave")) { hero.cleave(enemy);"
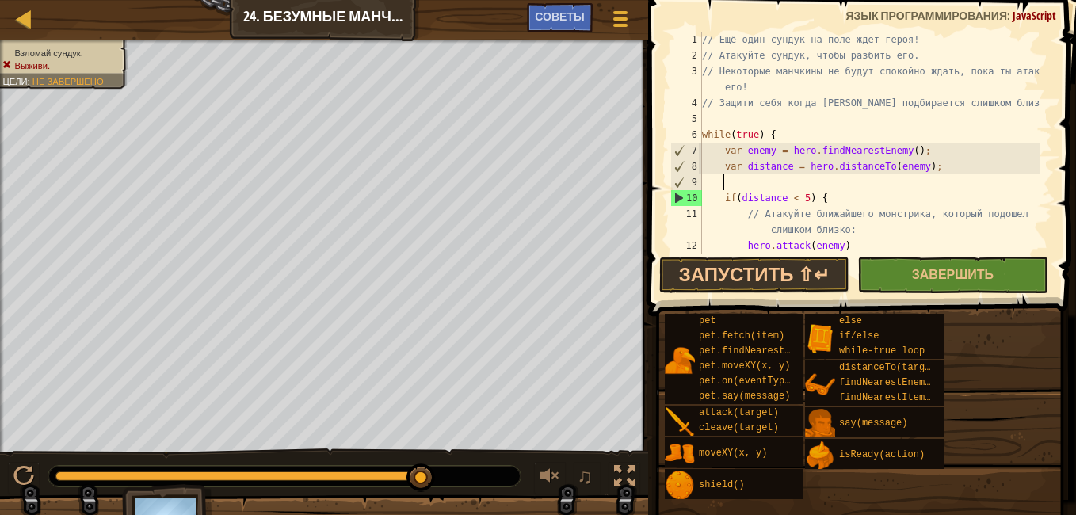
scroll to position [7, 1]
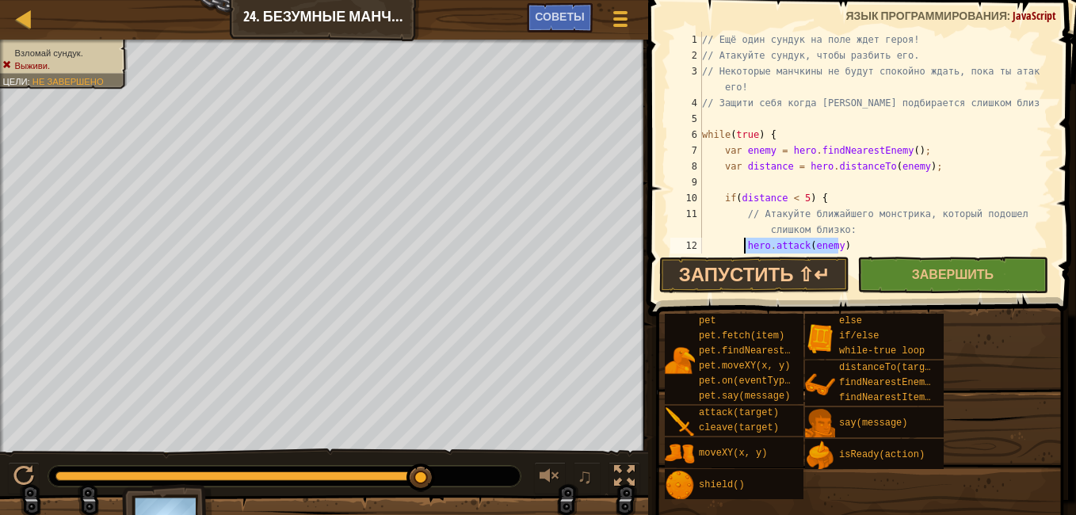
drag, startPoint x: 837, startPoint y: 246, endPoint x: 743, endPoint y: 241, distance: 94.4
click at [743, 241] on div "// Ещё один сундук на поле ждет героя! // Атакуйте сундук, чтобы разбить его. /…" at bounding box center [869, 158] width 341 height 253
paste textarea "hero.attack(enemy);"
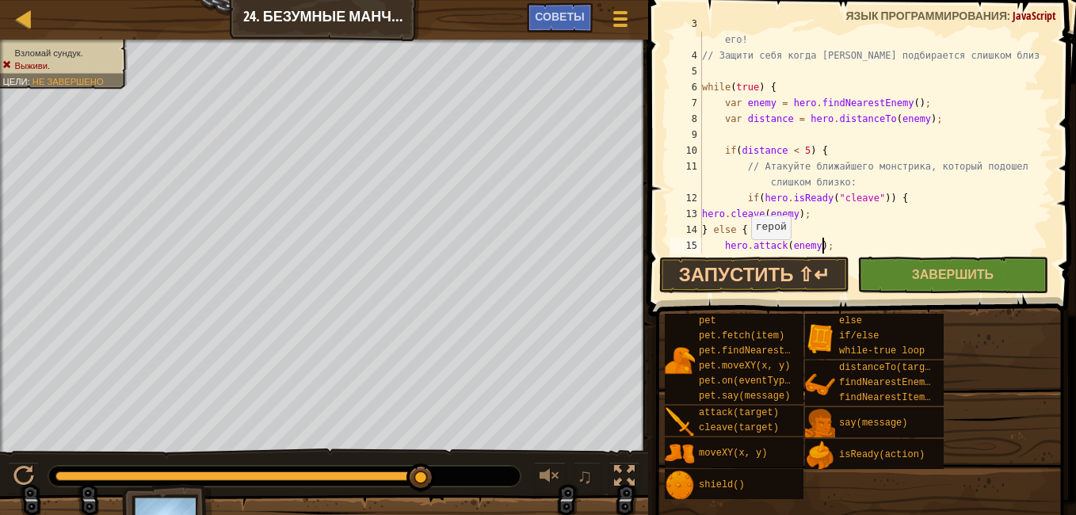
scroll to position [48, 0]
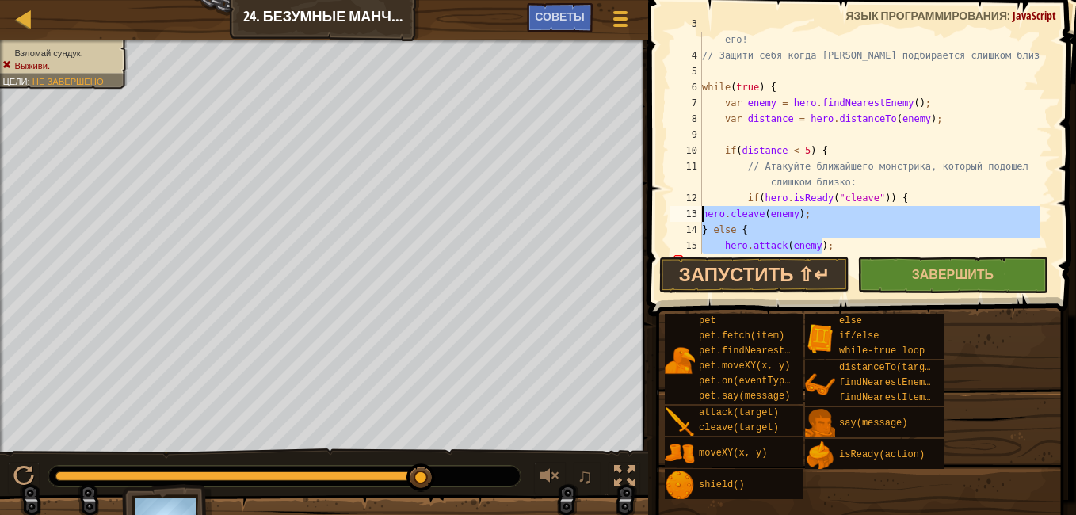
drag, startPoint x: 832, startPoint y: 244, endPoint x: 691, endPoint y: 215, distance: 143.9
click at [691, 215] on div "hero.attack(enemy); 3 4 5 6 7 8 9 10 11 12 13 14 15 16 17 // Некоторые манчкины…" at bounding box center [859, 143] width 385 height 222
click at [743, 208] on div "// Некоторые манчкины не будут спокойно ждать, пока ты атакуешь его! // Защити …" at bounding box center [869, 143] width 341 height 222
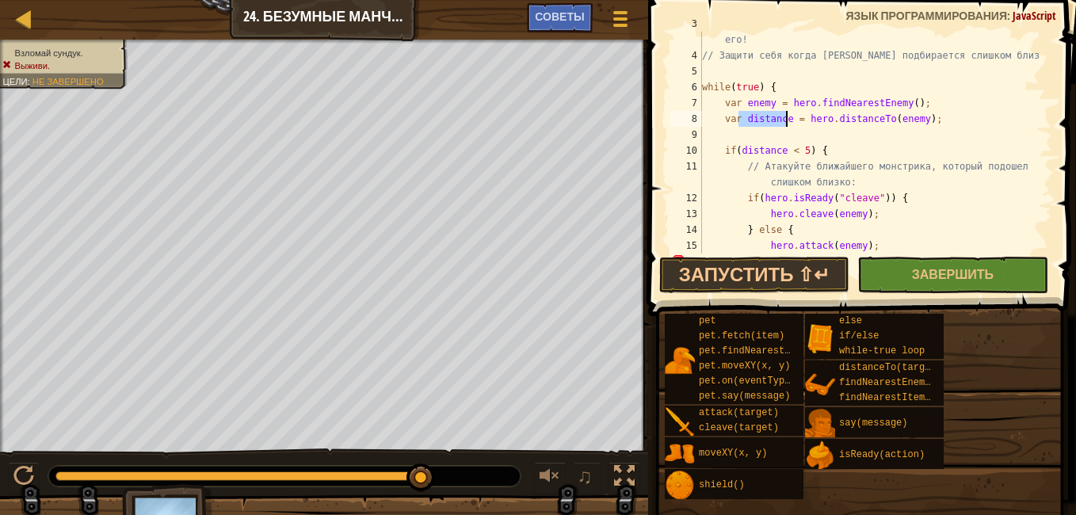
drag, startPoint x: 744, startPoint y: 115, endPoint x: 783, endPoint y: 120, distance: 39.1
click at [783, 120] on div "// Некоторые манчкины не будут спокойно ждать, пока ты атакуешь его! // Защити …" at bounding box center [869, 150] width 341 height 269
drag, startPoint x: 742, startPoint y: 151, endPoint x: 787, endPoint y: 147, distance: 45.3
click at [776, 151] on div "// Некоторые манчкины не будут спокойно ждать, пока ты атакуешь его! // Защити …" at bounding box center [869, 150] width 341 height 269
click at [789, 146] on div "// Некоторые манчкины не будут спокойно ждать, пока ты атакуешь его! // Защити …" at bounding box center [869, 150] width 341 height 269
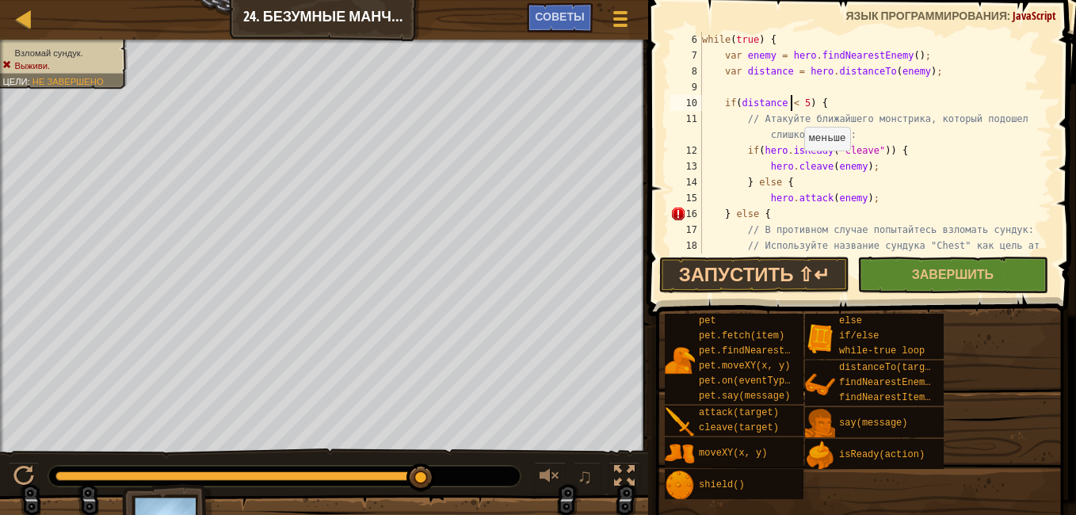
scroll to position [95, 0]
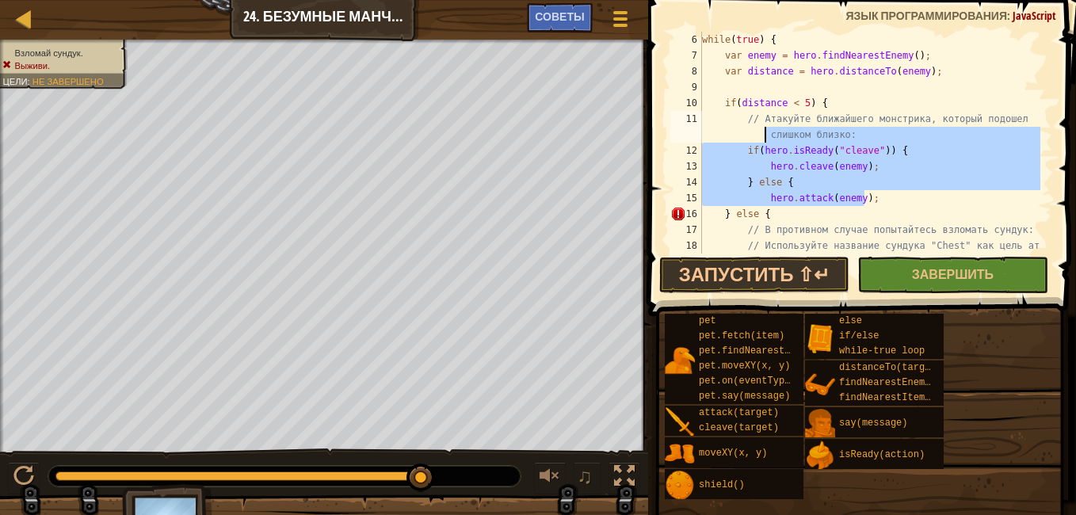
drag, startPoint x: 864, startPoint y: 198, endPoint x: 747, endPoint y: 141, distance: 130.4
click at [747, 141] on div "while ( true ) { var enemy = hero . findNearestEnemy ( ) ; var distance = hero …" at bounding box center [869, 158] width 341 height 253
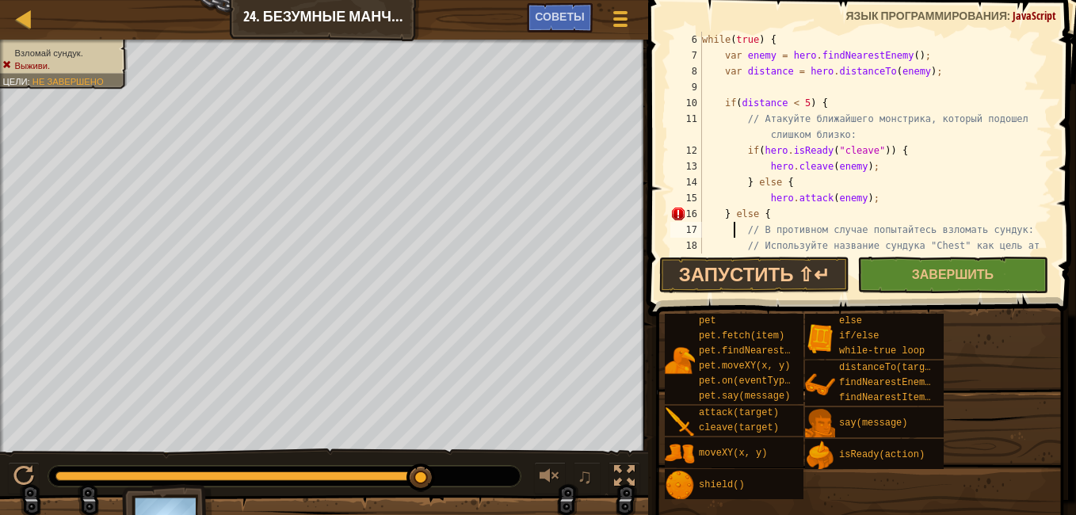
click at [735, 225] on div "while ( true ) { var enemy = hero . findNearestEnemy ( ) ; var distance = hero …" at bounding box center [869, 158] width 341 height 253
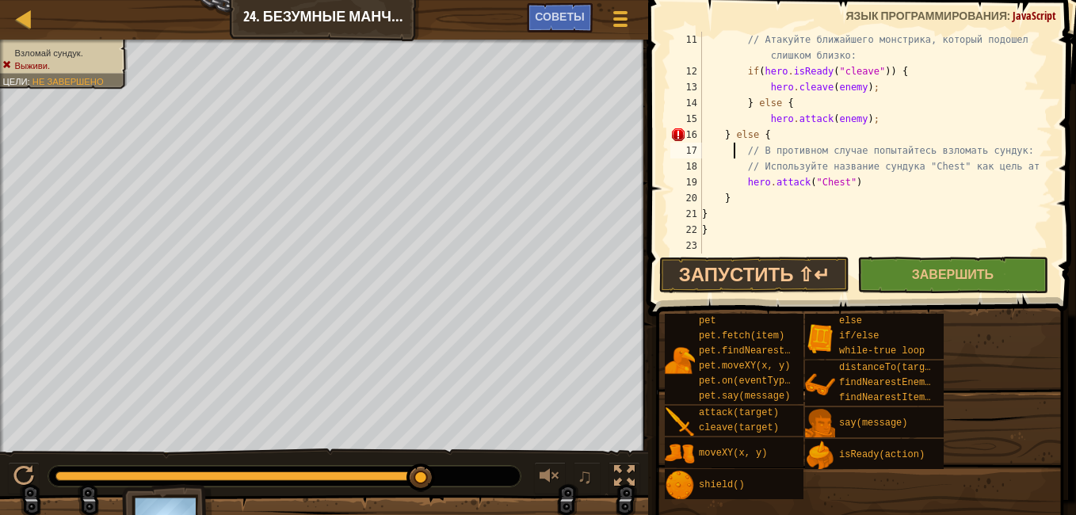
scroll to position [174, 0]
drag, startPoint x: 779, startPoint y: 179, endPoint x: 840, endPoint y: 179, distance: 61.0
click at [840, 179] on div "// Атакуйте ближайшего монстрика, который подошел слишком близко: if ( hero . i…" at bounding box center [869, 166] width 341 height 269
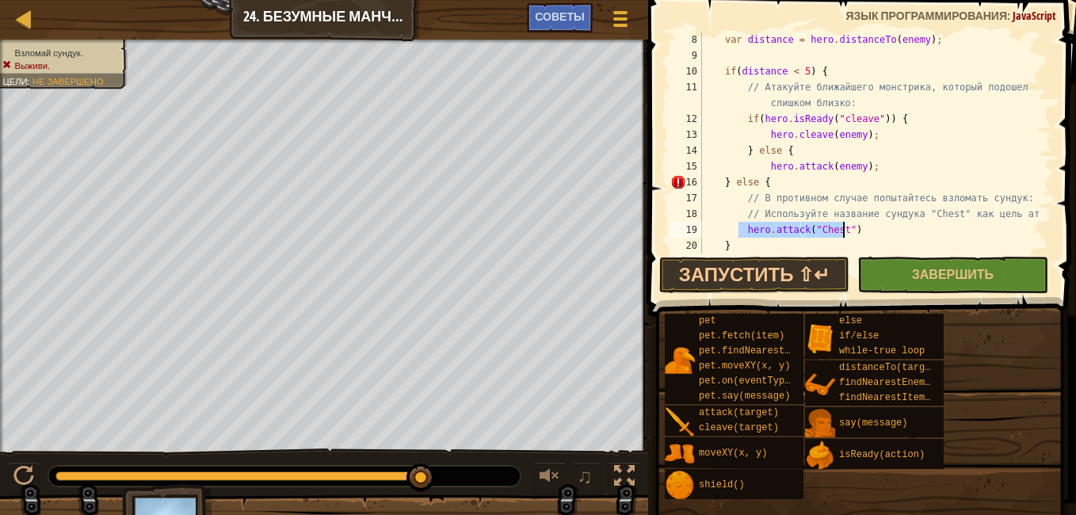
scroll to position [127, 0]
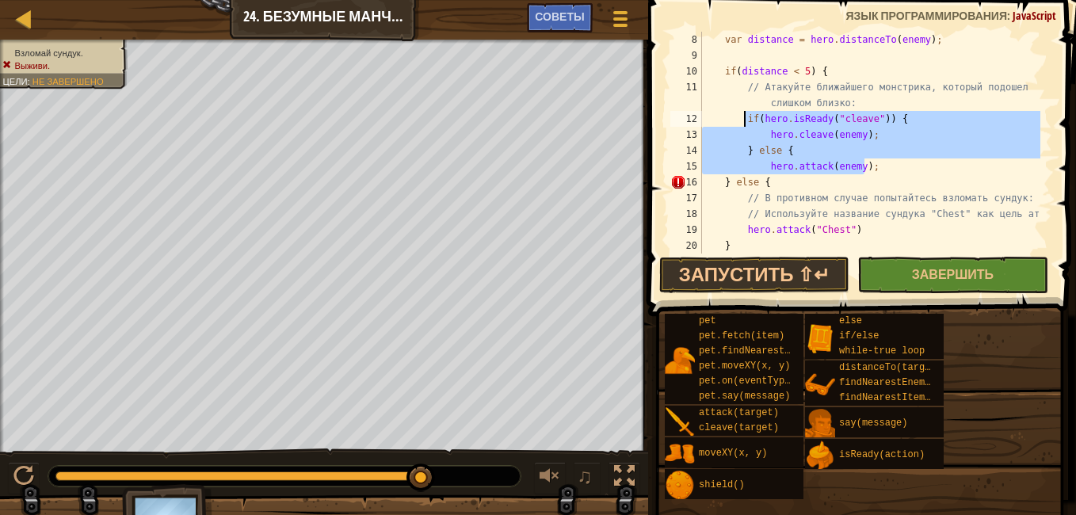
drag, startPoint x: 876, startPoint y: 165, endPoint x: 743, endPoint y: 117, distance: 141.3
click at [743, 117] on div "var distance = hero . distanceTo ( enemy ) ; if ( distance < 5 ) { // Атакуйте …" at bounding box center [869, 158] width 341 height 253
click at [800, 115] on div "var distance = hero . distanceTo ( enemy ) ; if ( distance < 5 ) { // Атакуйте …" at bounding box center [869, 143] width 341 height 222
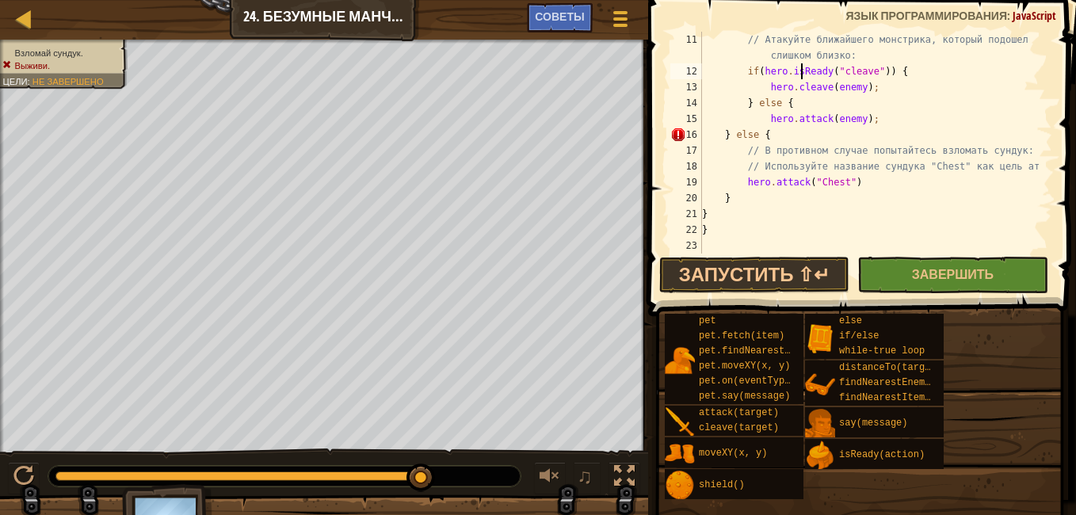
scroll to position [174, 0]
click at [723, 215] on div "// Атакуйте ближайшего монстрика, который подошел слишком близко: if ( hero . i…" at bounding box center [869, 166] width 341 height 269
type textarea "}"
click at [897, 68] on div "// Атакуйте ближайшего монстрика, который подошел слишком близко: if ( hero . i…" at bounding box center [869, 166] width 341 height 269
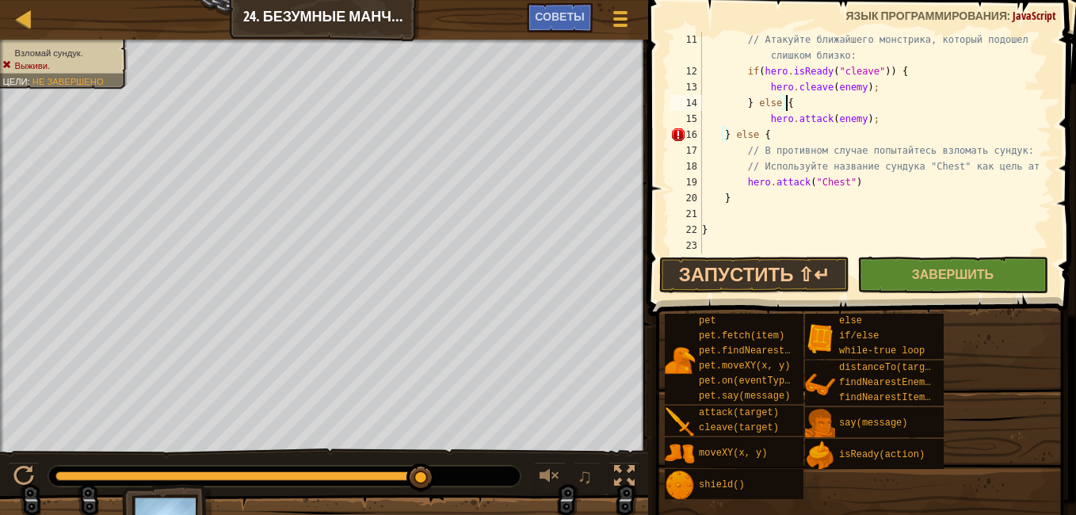
click at [810, 105] on div "// Атакуйте ближайшего монстрика, который подошел слишком близко: if ( hero . i…" at bounding box center [869, 166] width 341 height 269
click at [869, 115] on div "// Атакуйте ближайшего монстрика, который подошел слишком близко: if ( hero . i…" at bounding box center [869, 166] width 341 height 269
type textarea "hero.attack(enemy);"
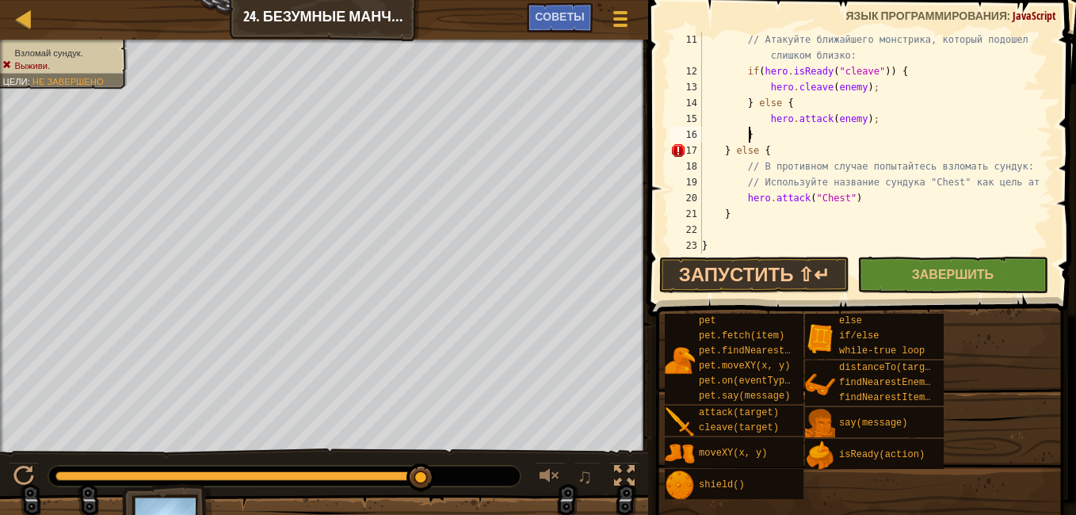
scroll to position [7, 5]
click at [845, 132] on div "// Атакуйте ближайшего монстрика, который подошел слишком близко: if ( hero . i…" at bounding box center [869, 166] width 341 height 269
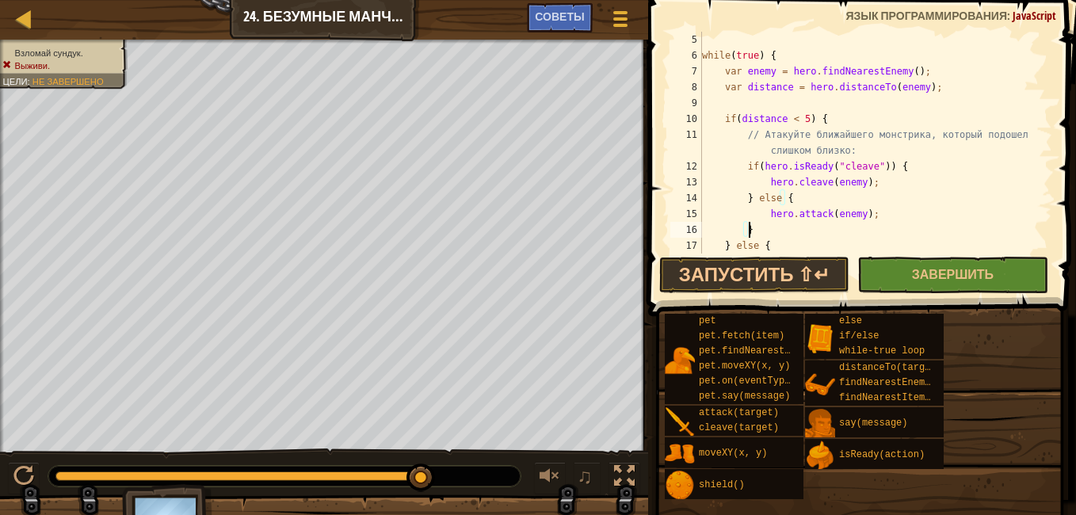
scroll to position [79, 0]
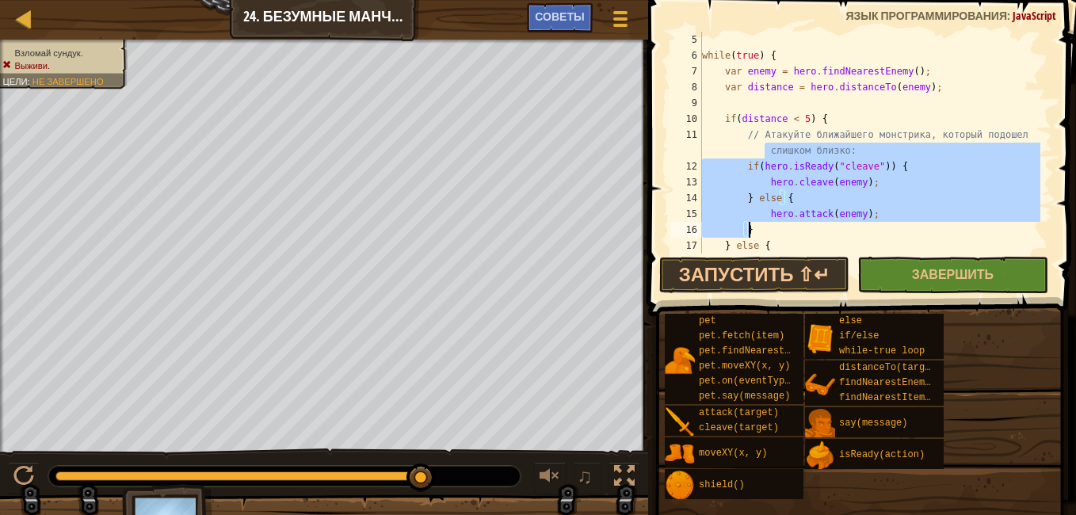
drag, startPoint x: 727, startPoint y: 158, endPoint x: 814, endPoint y: 229, distance: 112.0
click at [814, 229] on div "while ( true ) { var enemy = hero . findNearestEnemy ( ) ; var distance = hero …" at bounding box center [869, 158] width 341 height 253
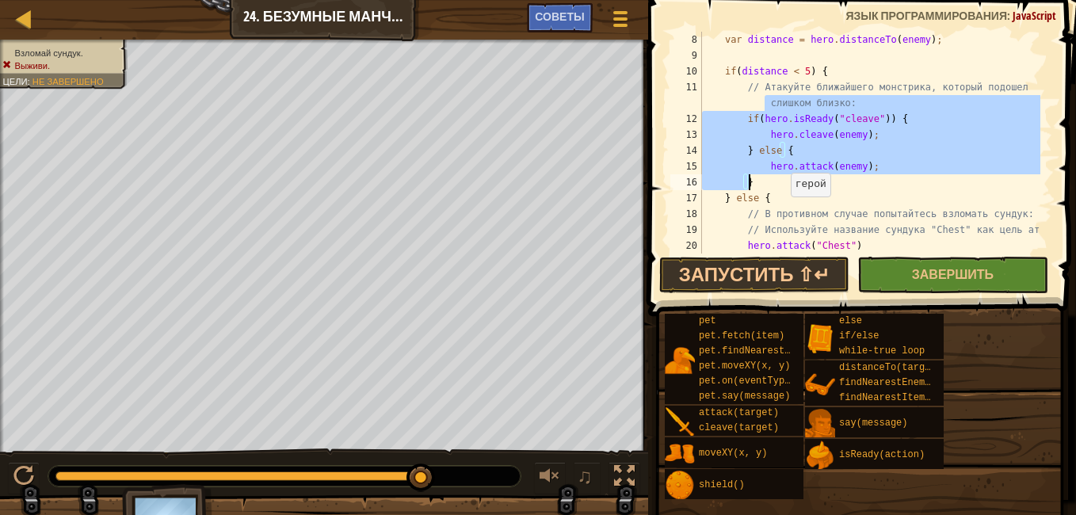
scroll to position [127, 0]
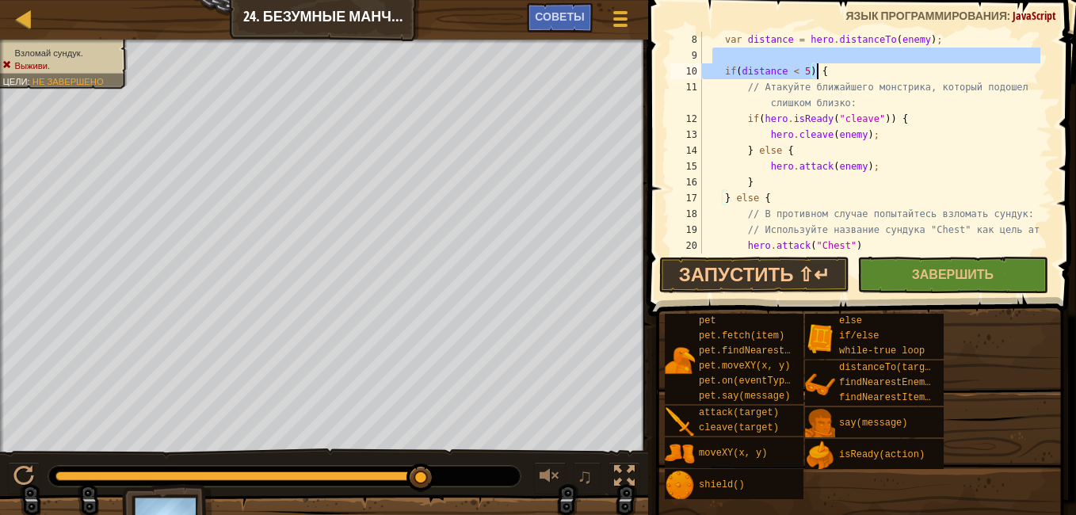
drag, startPoint x: 713, startPoint y: 63, endPoint x: 821, endPoint y: 71, distance: 108.0
click at [821, 71] on div "var distance = hero . distanceTo ( enemy ) ; if ( distance < 5 ) { // Атакуйте …" at bounding box center [869, 158] width 341 height 253
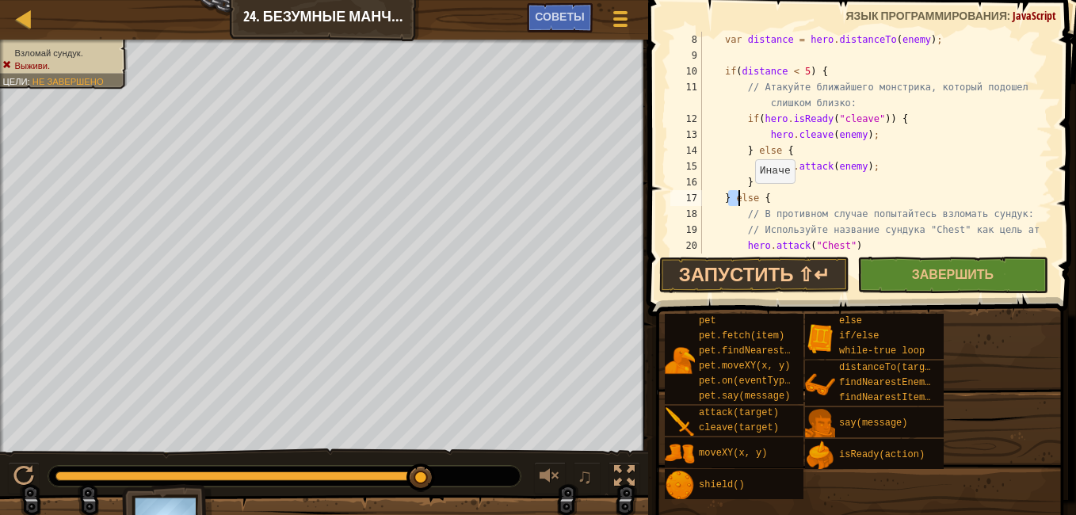
drag, startPoint x: 731, startPoint y: 200, endPoint x: 748, endPoint y: 199, distance: 16.7
click at [748, 199] on div "var distance = hero . distanceTo ( enemy ) ; if ( distance < 5 ) { // Атакуйте …" at bounding box center [869, 158] width 341 height 253
click at [752, 71] on div "var distance = hero . distanceTo ( enemy ) ; if ( distance < 5 ) { // Атакуйте …" at bounding box center [869, 158] width 341 height 253
type textarea "if(distance < 5) {"
click at [760, 278] on button "Запустить ⇧↵" at bounding box center [754, 275] width 190 height 36
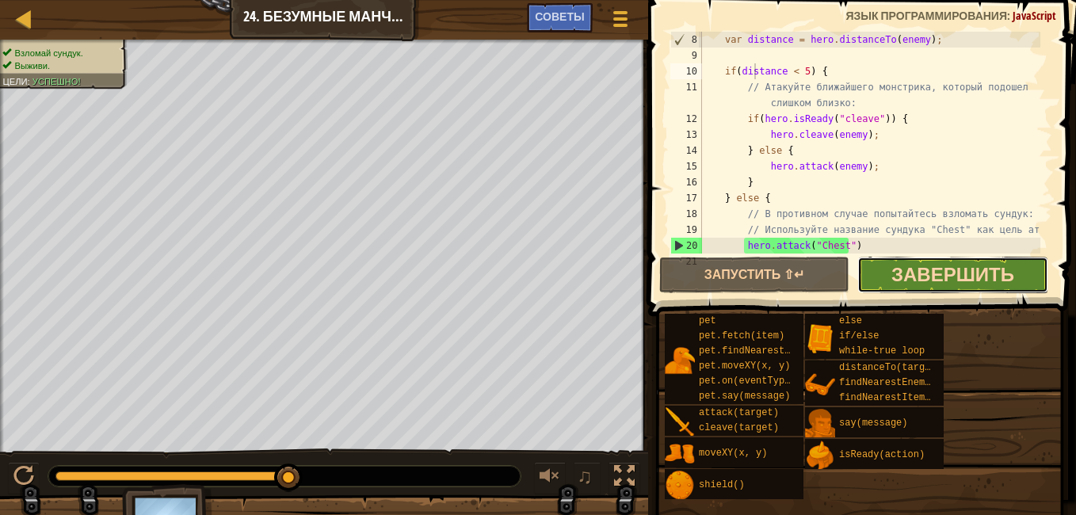
click at [980, 264] on span "Завершить" at bounding box center [952, 273] width 123 height 25
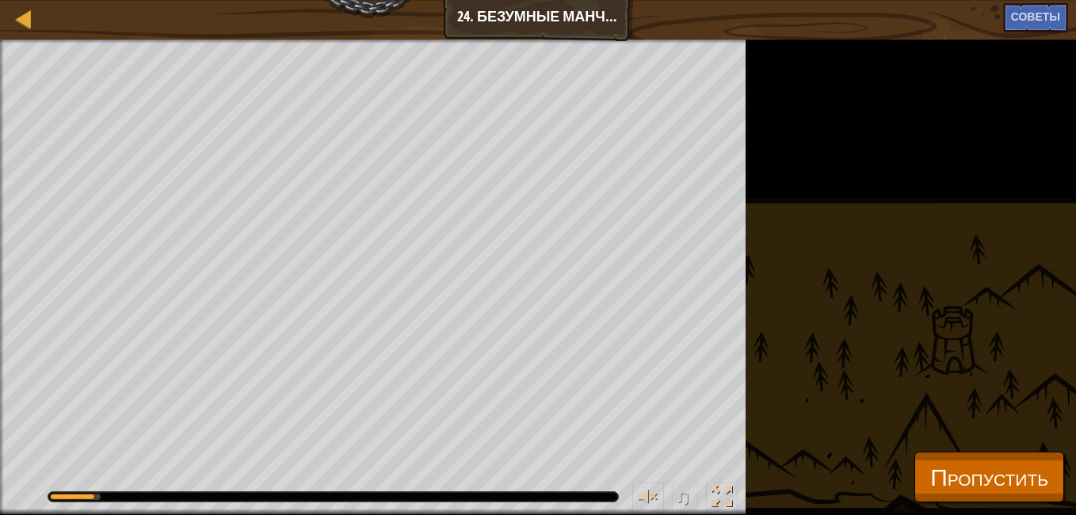
drag, startPoint x: 83, startPoint y: 494, endPoint x: 155, endPoint y: 497, distance: 72.2
click at [155, 497] on div at bounding box center [333, 497] width 570 height 10
drag, startPoint x: 120, startPoint y: 496, endPoint x: 135, endPoint y: 496, distance: 15.1
click at [142, 496] on div at bounding box center [333, 497] width 570 height 10
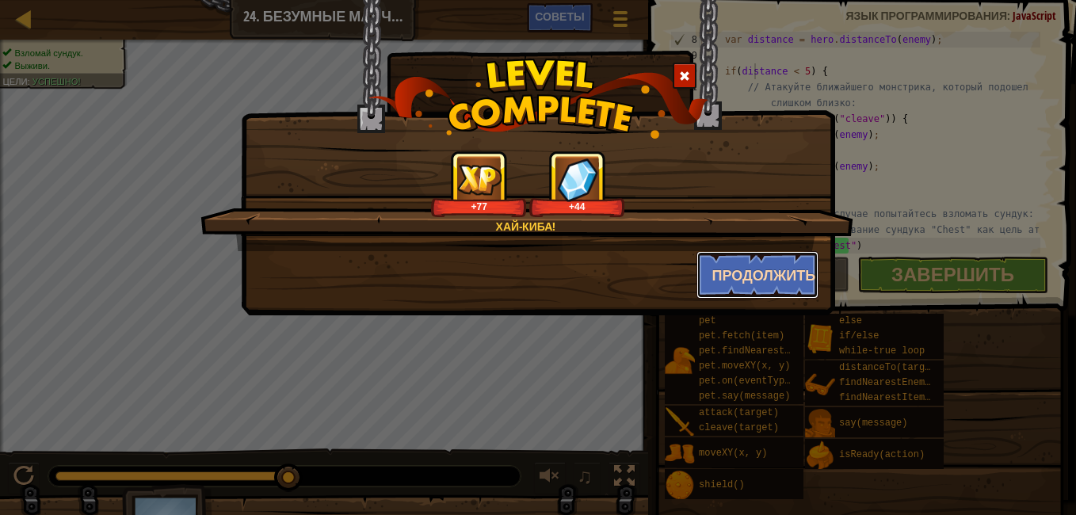
click at [764, 288] on button "Продолжить" at bounding box center [757, 275] width 123 height 48
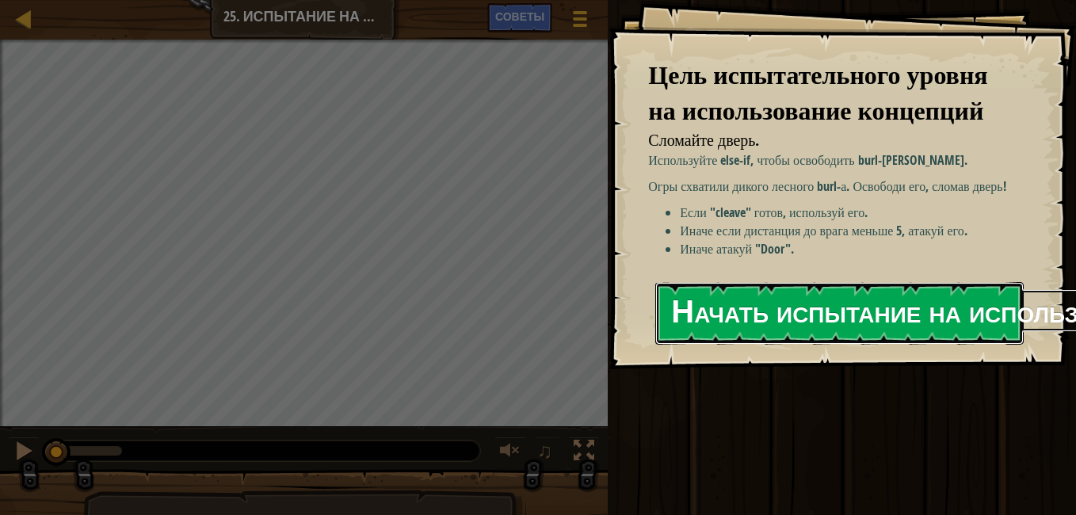
click at [794, 298] on button "Начать испытание на использование концепций" at bounding box center [839, 313] width 368 height 63
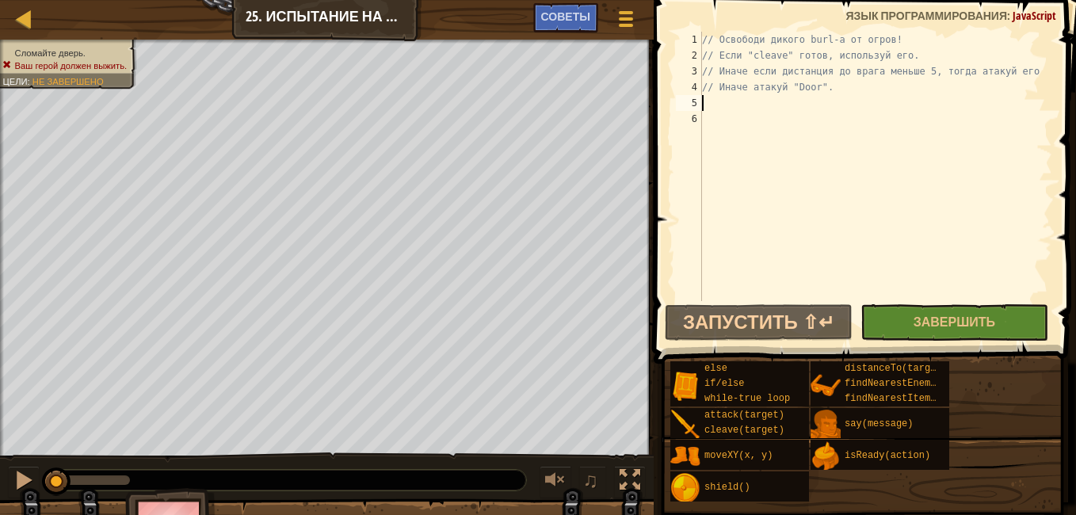
type textarea "h"
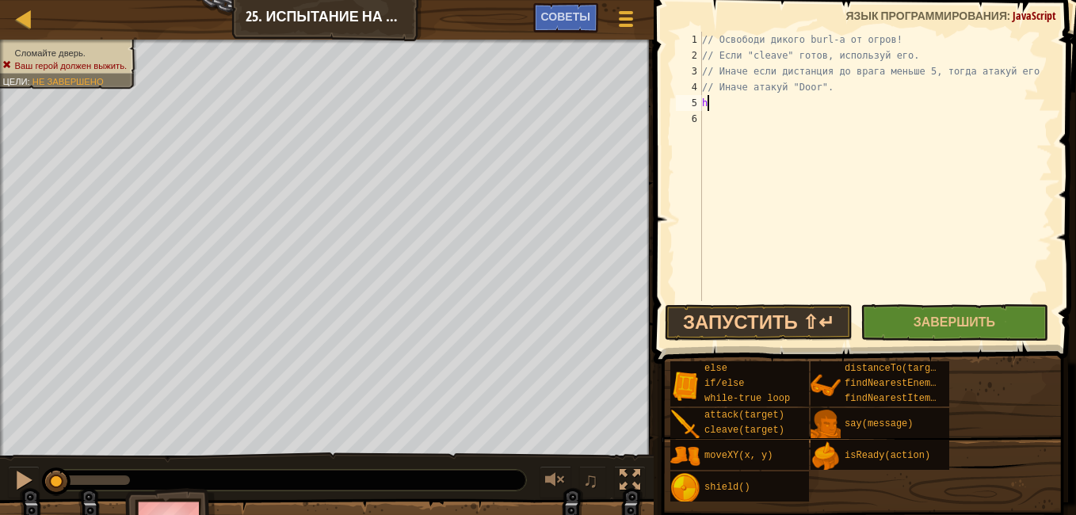
scroll to position [7, 0]
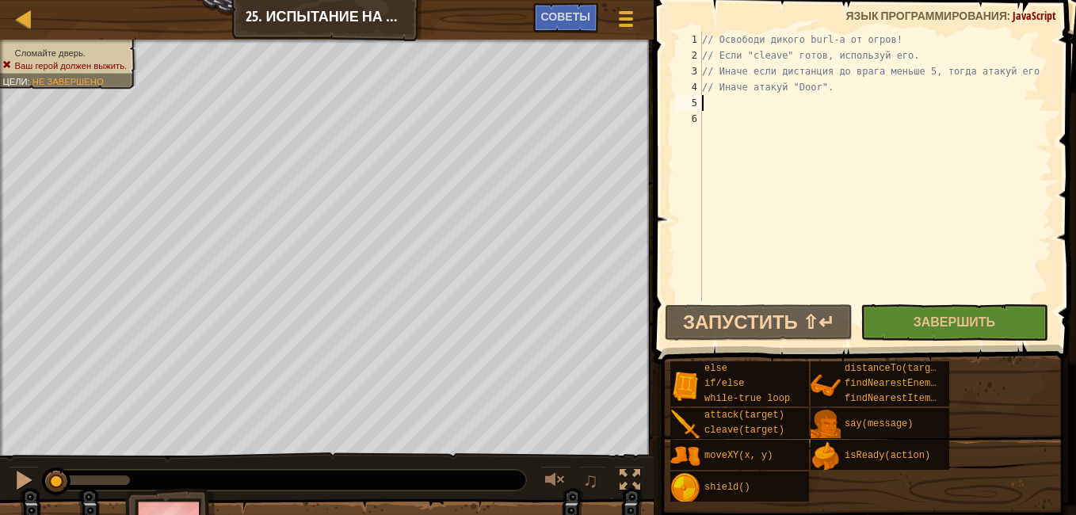
type textarea "q"
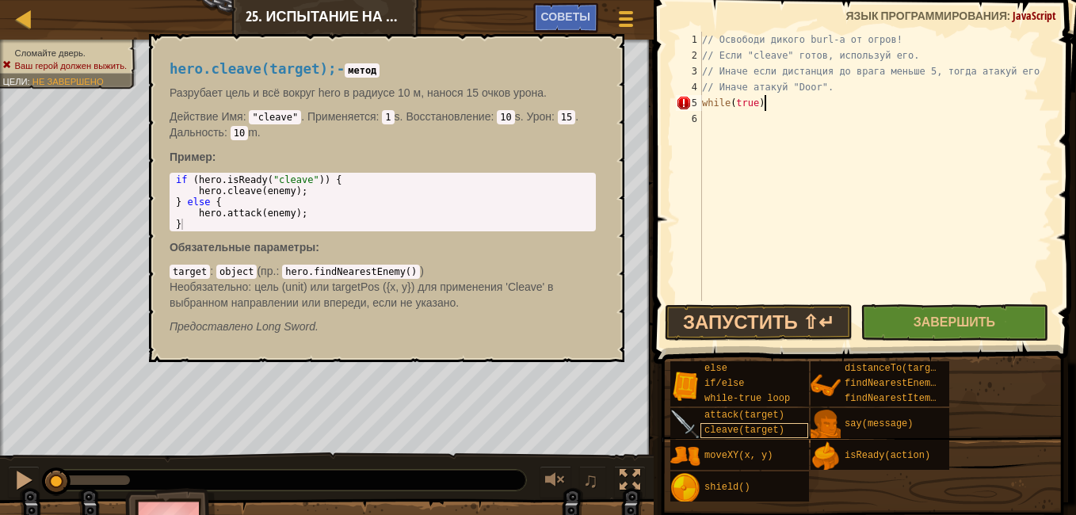
scroll to position [7, 5]
type textarea "]"
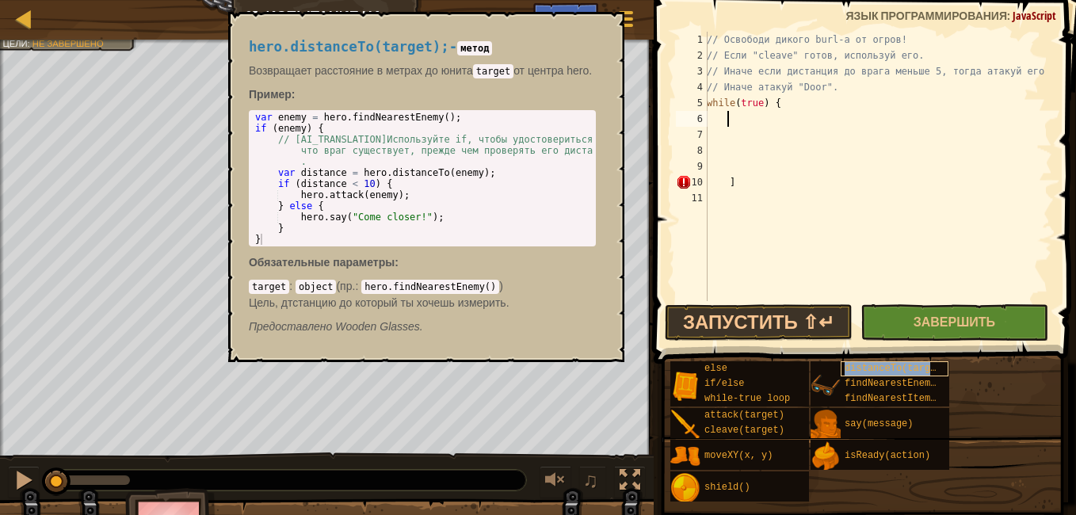
click at [866, 362] on div "distanceTo(target)" at bounding box center [894, 368] width 108 height 15
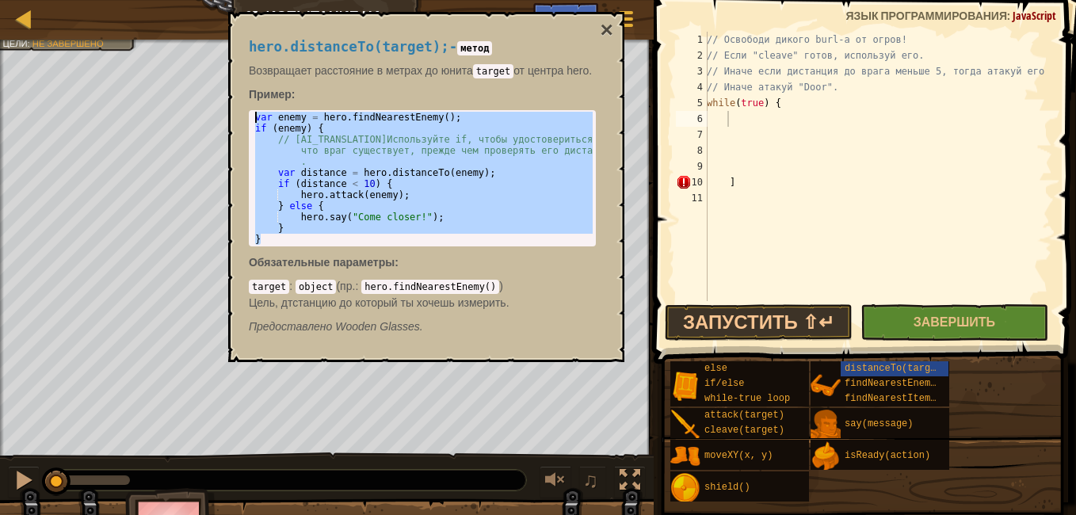
drag, startPoint x: 264, startPoint y: 241, endPoint x: 246, endPoint y: 109, distance: 132.8
click at [246, 109] on div "hero.distanceTo(target); - метод Возвращает расстояние в метрах до юнита target…" at bounding box center [422, 187] width 369 height 325
type textarea "var enemy = hero.findNearestEnemy(); if (enemy) {"
click at [832, 116] on div "// Освободи дикого burl-a от огров! // Если "cleave" готов, используй его. // И…" at bounding box center [877, 182] width 349 height 301
paste textarea "}"
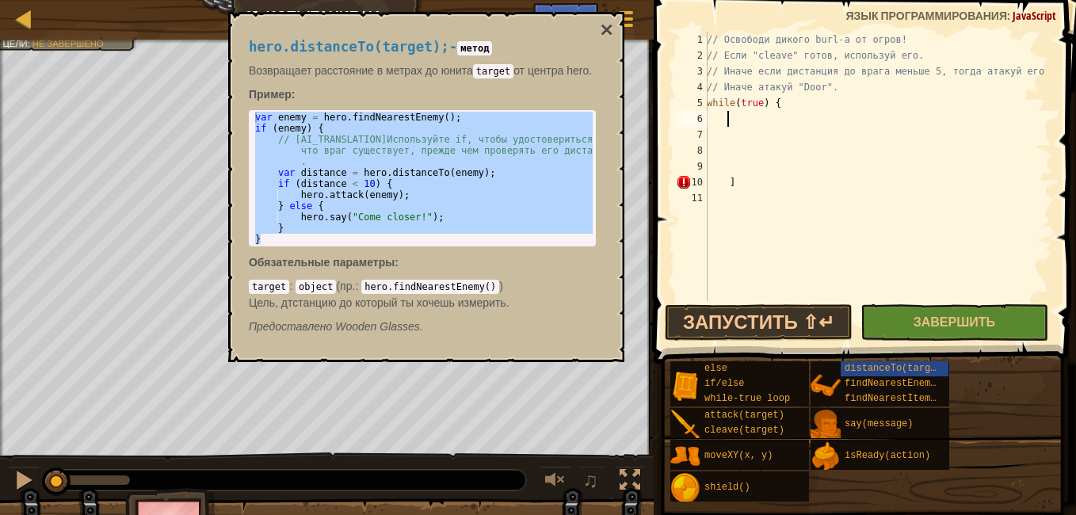
scroll to position [7, 0]
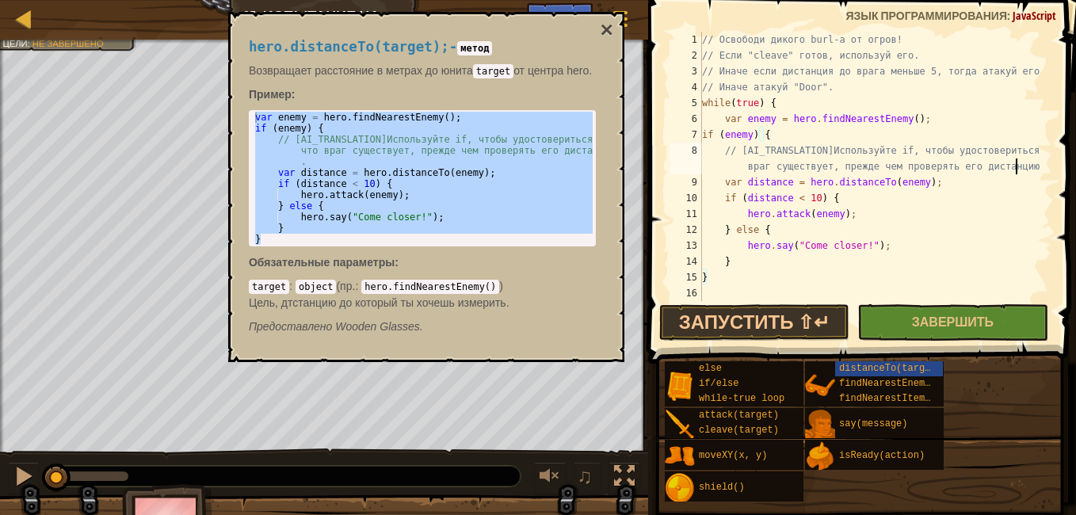
click at [1034, 162] on div "// Освободи дикого burl-a от огров! // Если "cleave" готов, используй его. // И…" at bounding box center [869, 182] width 341 height 301
click at [957, 260] on div "// Освободи дикого burl-a от огров! // Если "cleave" готов, используй его. // И…" at bounding box center [869, 182] width 341 height 301
click at [886, 368] on span "distanceTo(target)" at bounding box center [890, 368] width 103 height 11
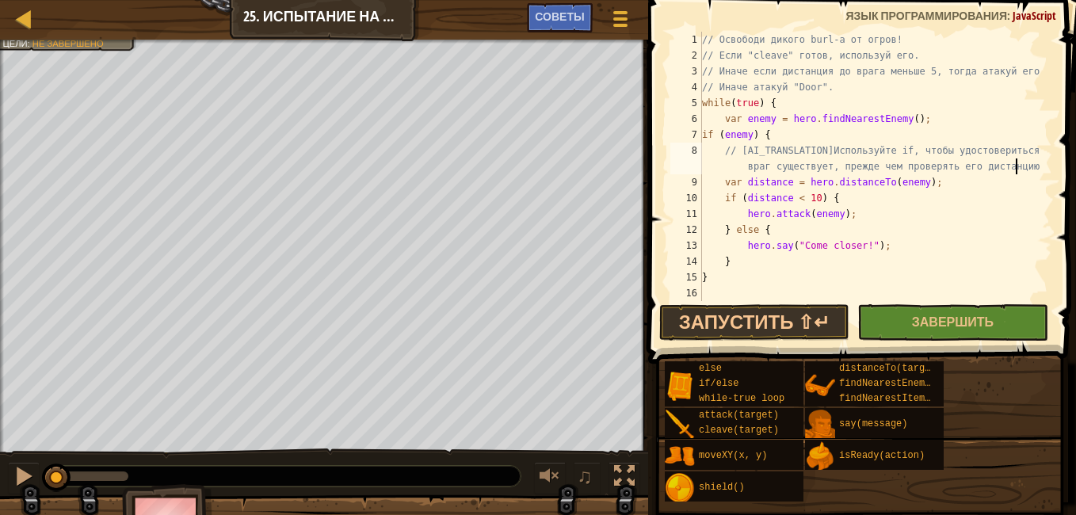
click at [1036, 170] on div at bounding box center [1044, 198] width 16 height 333
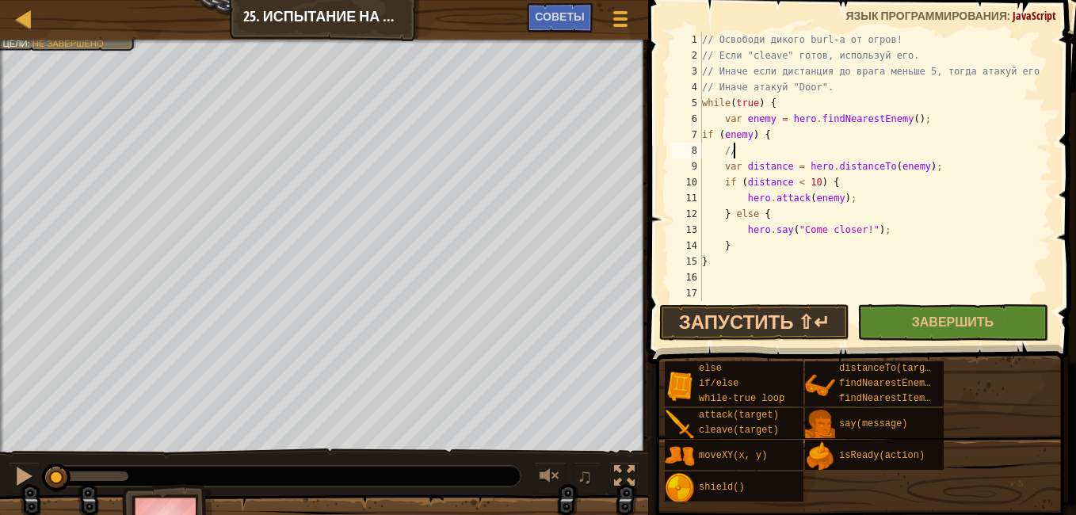
type textarea "/"
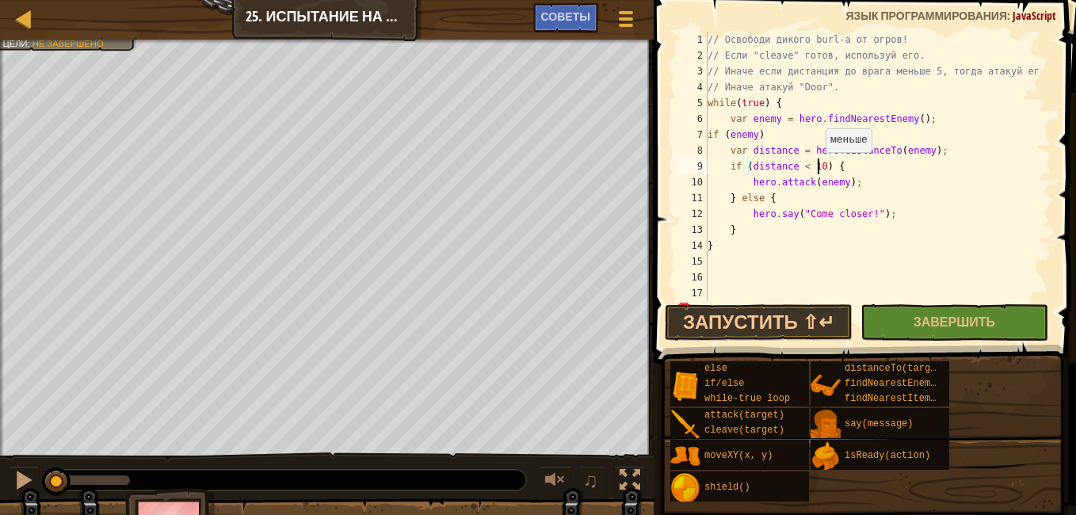
click at [817, 168] on div "// Освободи дикого burl-a от огров! // Если "cleave" готов, используй его. // И…" at bounding box center [872, 182] width 336 height 301
click at [900, 217] on div "// Освободи дикого burl-a от огров! // Если "cleave" готов, используй его. // И…" at bounding box center [872, 182] width 336 height 301
click at [820, 90] on div "// Освободи дикого burl-a от огров! // Если "cleave" готов, используй его. // И…" at bounding box center [872, 166] width 336 height 269
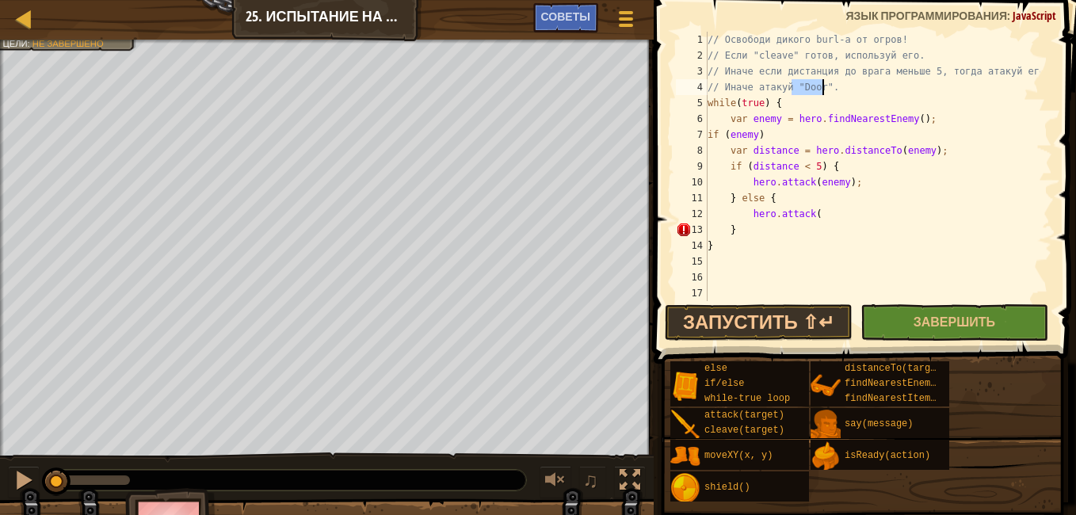
drag, startPoint x: 789, startPoint y: 86, endPoint x: 818, endPoint y: 86, distance: 29.3
click at [821, 90] on div "// Освободи дикого burl-a от огров! // Если "cleave" готов, используй его. // И…" at bounding box center [872, 182] width 336 height 301
drag, startPoint x: 848, startPoint y: 204, endPoint x: 852, endPoint y: 213, distance: 10.3
click at [849, 208] on div "// Освободи дикого burl-a от огров! // Если "cleave" готов, используй его. // И…" at bounding box center [872, 182] width 336 height 301
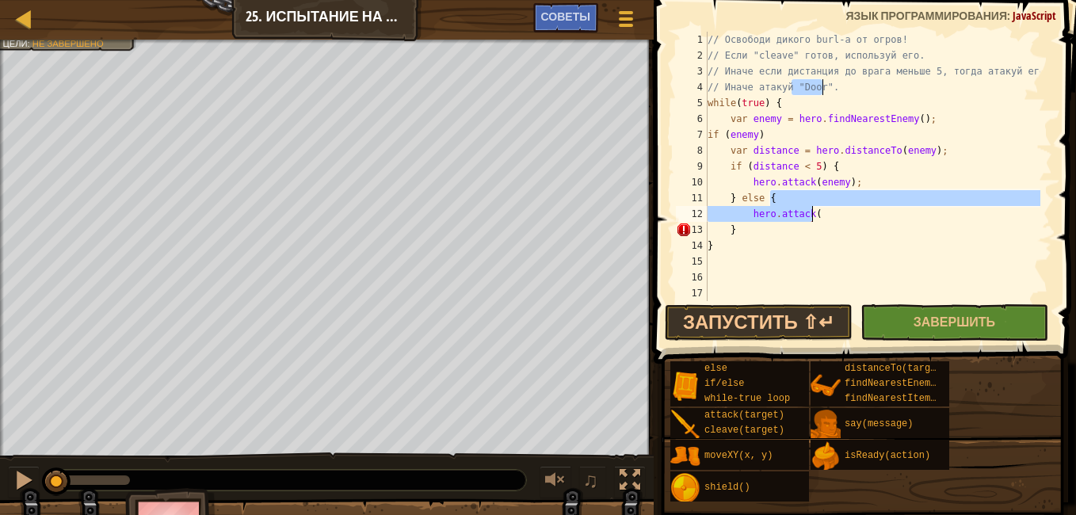
click at [852, 222] on div "// Освободи дикого burl-a от огров! // Если "cleave" готов, используй его. // И…" at bounding box center [872, 182] width 336 height 301
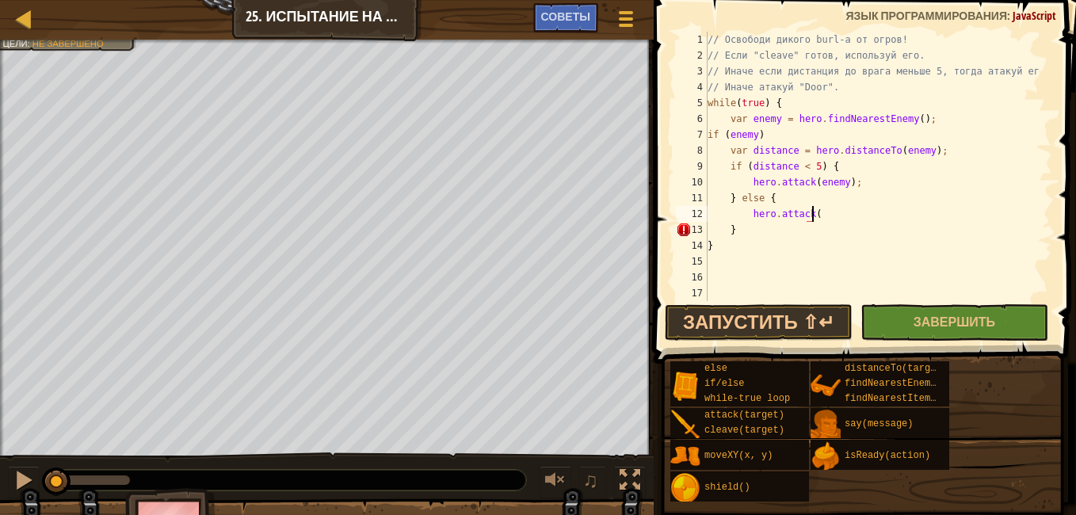
click at [852, 215] on div "// Освободи дикого burl-a от огров! // Если "cleave" готов, используй его. // И…" at bounding box center [872, 182] width 336 height 301
click at [850, 213] on div "// Освободи дикого burl-a от огров! // Если "cleave" готов, используй его. // И…" at bounding box center [872, 182] width 336 height 301
paste textarea ""Door""
click at [849, 212] on div "// Освободи дикого burl-a от огров! // Если "cleave" готов, используй его. // И…" at bounding box center [872, 182] width 336 height 301
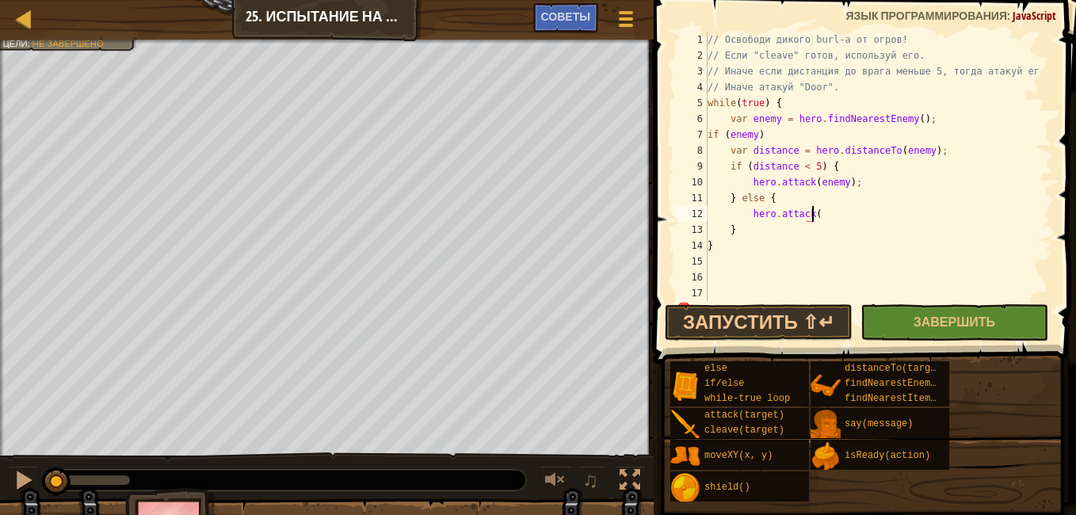
paste textarea ""Door""
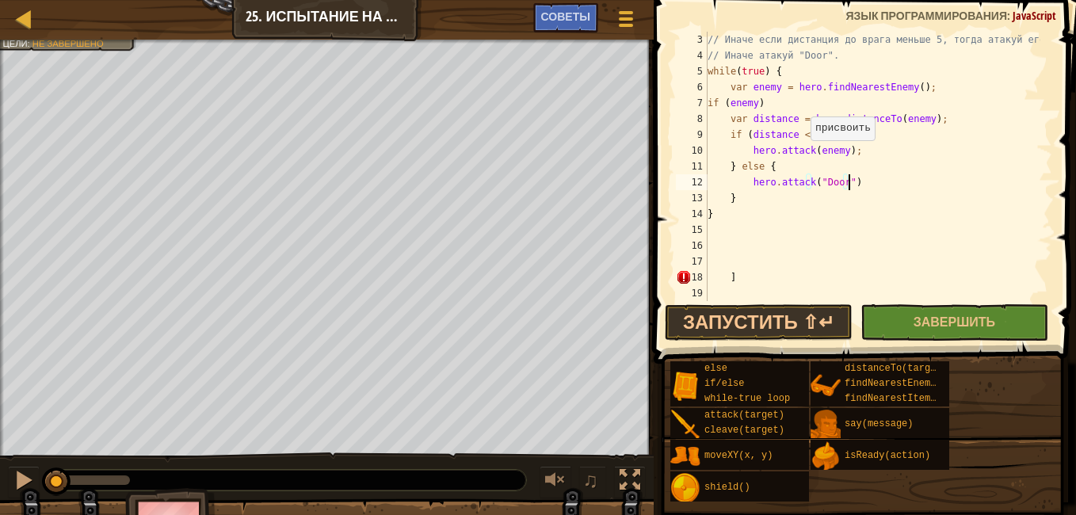
scroll to position [32, 0]
click at [757, 276] on div "// Иначе если дистанция до врага меньше 5, тогда атакуй его // Иначе атакуй "Do…" at bounding box center [872, 182] width 336 height 301
type textarea "]"
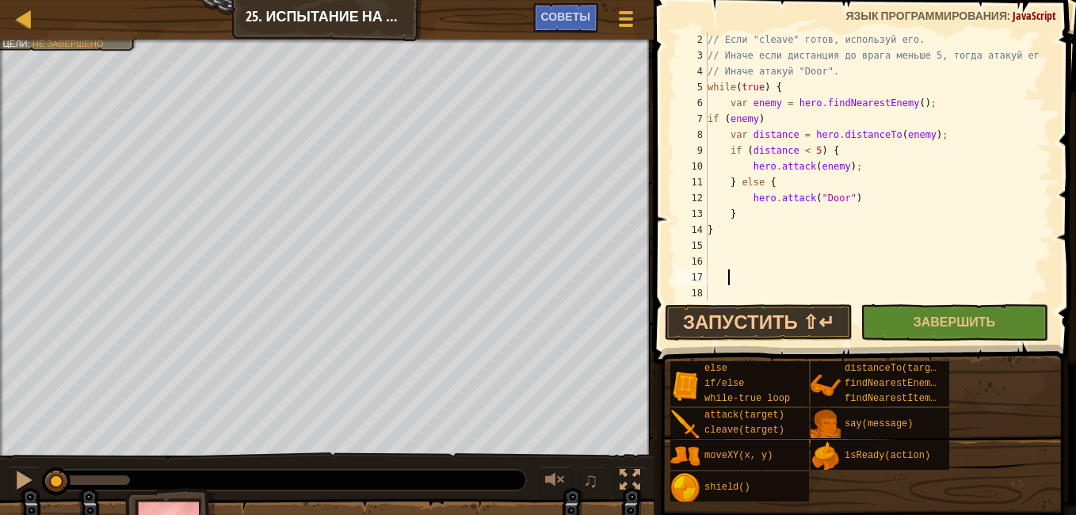
scroll to position [0, 0]
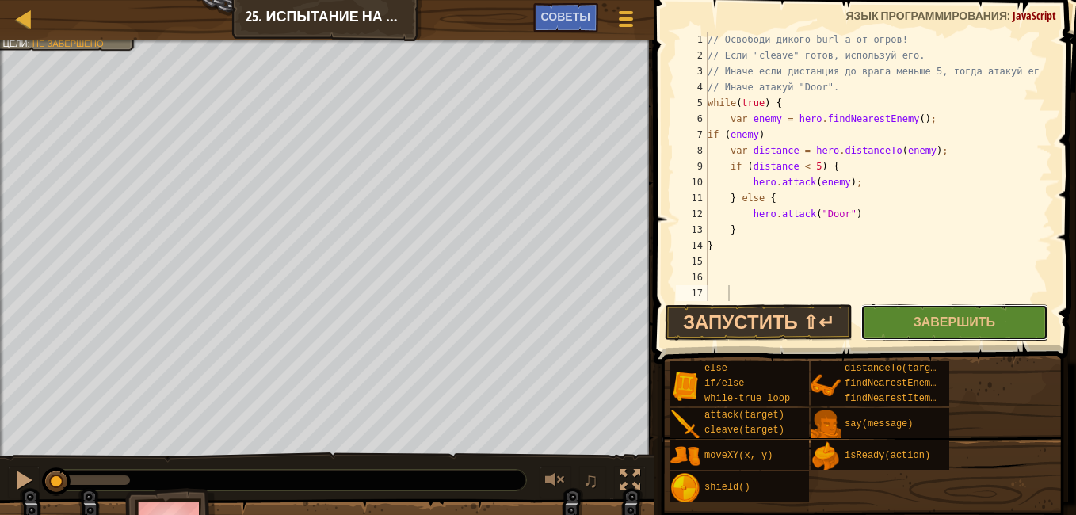
click at [953, 322] on span "Завершить" at bounding box center [954, 321] width 82 height 17
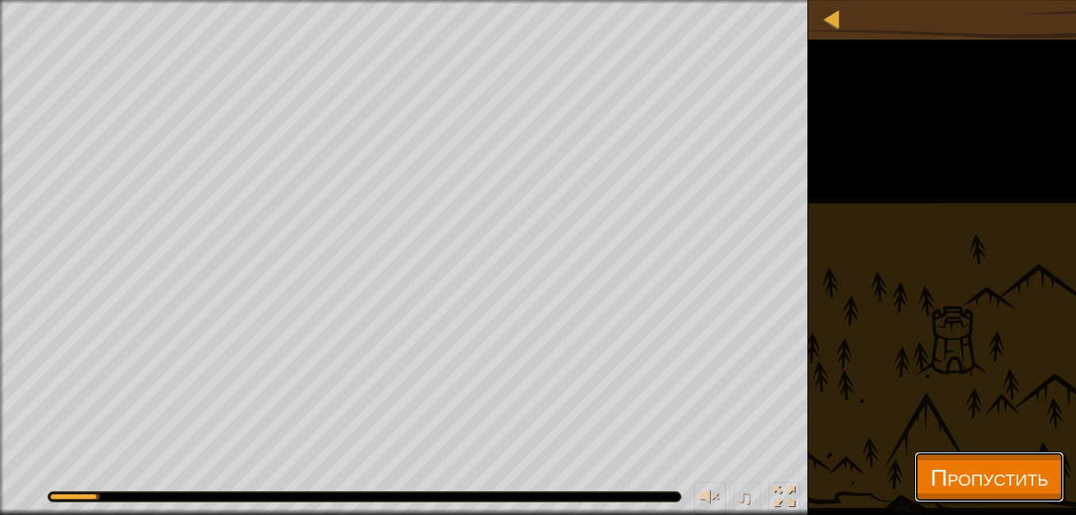
click at [914, 494] on button "Пропустить" at bounding box center [989, 477] width 150 height 51
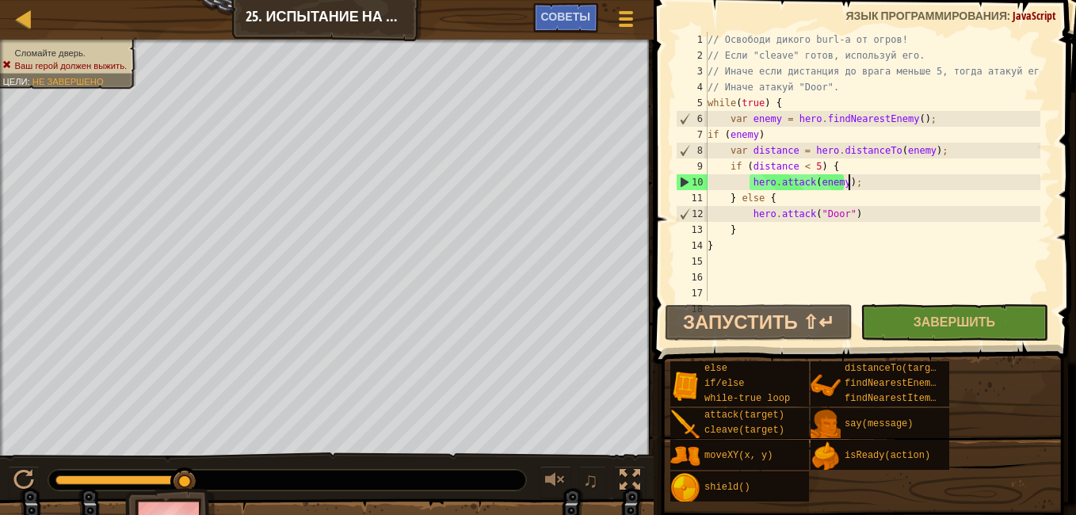
click at [875, 185] on div "// Освободи дикого burl-a от огров! // Если "cleave" готов, используй его. // И…" at bounding box center [872, 182] width 336 height 301
drag, startPoint x: 864, startPoint y: 182, endPoint x: 749, endPoint y: 170, distance: 115.6
click at [746, 177] on div "// Освободи дикого burl-a от огров! // Если "cleave" готов, используй его. // И…" at bounding box center [872, 182] width 336 height 301
type textarea "} else {"
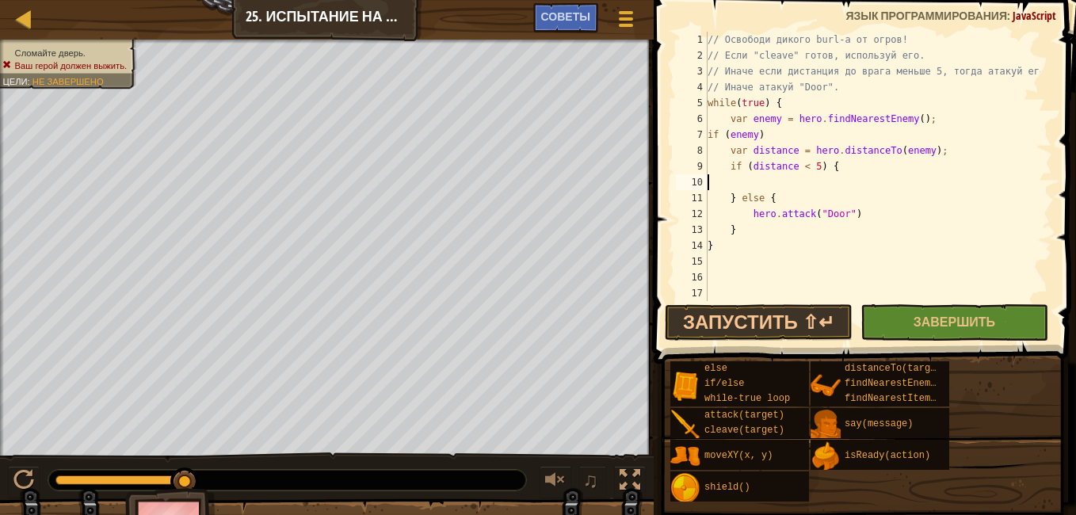
click at [725, 186] on div "// Освободи дикого burl-a от огров! // Если "cleave" готов, используй его. // И…" at bounding box center [872, 182] width 336 height 301
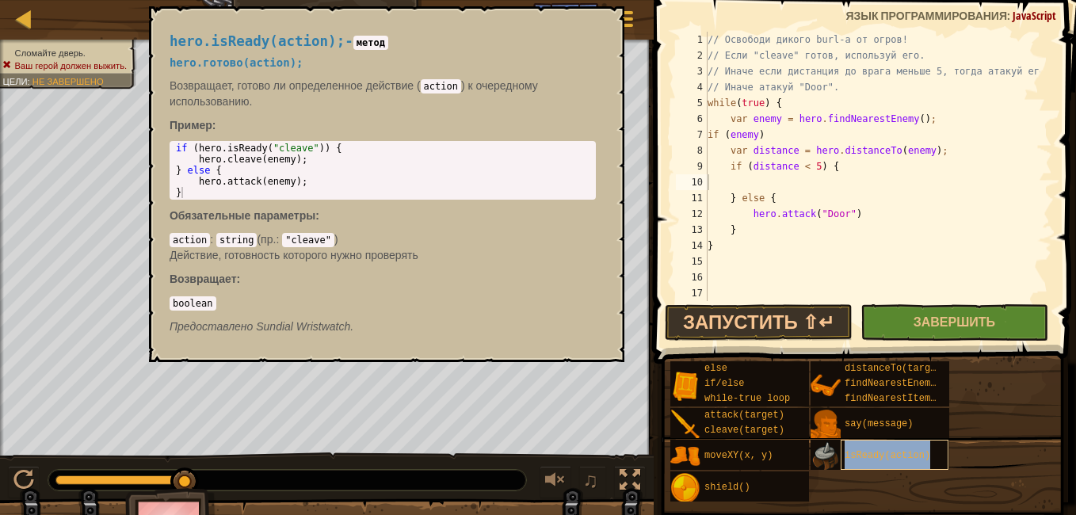
click at [860, 452] on span "isReady(action)" at bounding box center [887, 455] width 86 height 11
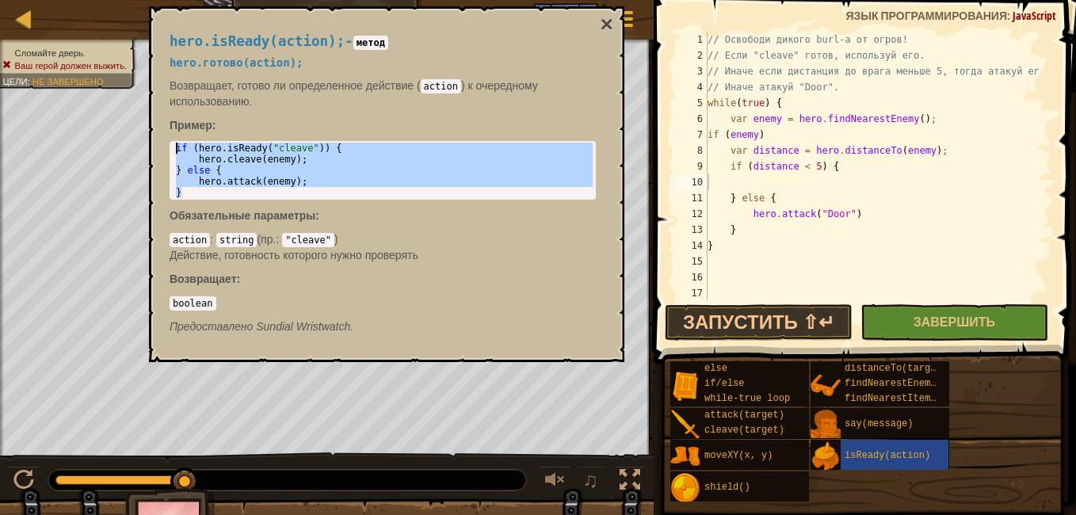
drag, startPoint x: 189, startPoint y: 192, endPoint x: 174, endPoint y: 139, distance: 55.2
click at [174, 139] on div "hero.isReady(action); - метод hero.готово(action); Возвращает, готово ли опреде…" at bounding box center [382, 184] width 448 height 330
type textarea "if (hero.isReady("cleave")) { hero.cleave(enemy);"
click at [814, 189] on div "// Освободи дикого burl-a от огров! // Если "cleave" готов, используй его. // И…" at bounding box center [872, 182] width 336 height 301
paste textarea "}"
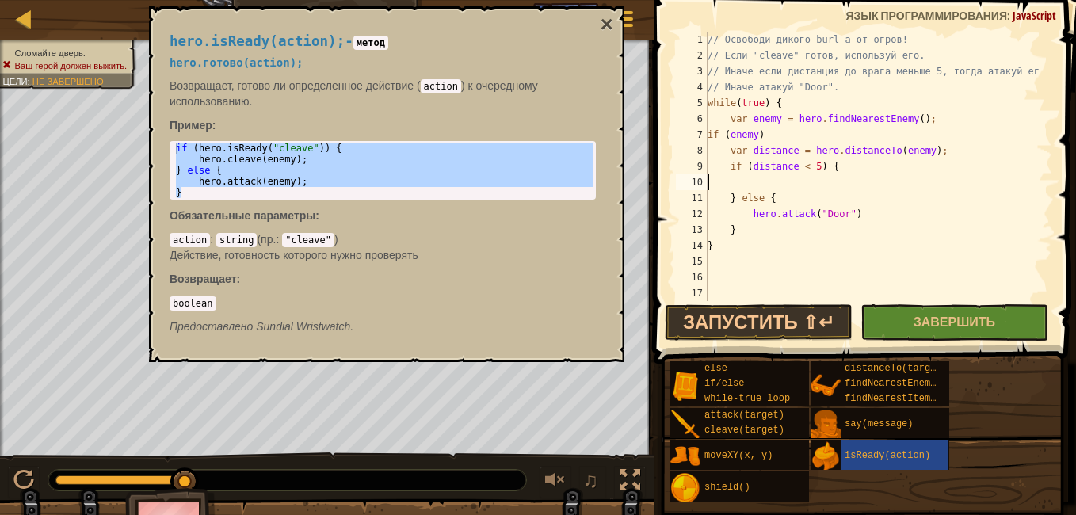
click at [814, 189] on div "// Освободи дикого burl-a от огров! // Если "cleave" готов, используй его. // И…" at bounding box center [872, 182] width 336 height 301
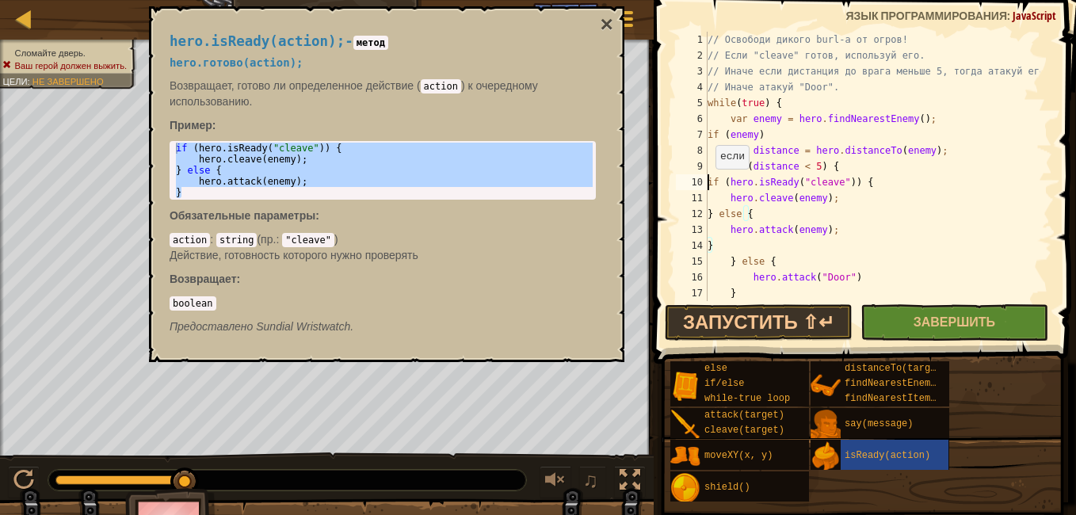
click at [707, 185] on div "// Освободи дикого burl-a от огров! // Если "cleave" готов, используй его. // И…" at bounding box center [872, 182] width 336 height 301
type textarea "if (hero.isReady("cleave")) {"
click at [968, 315] on span "Завершить" at bounding box center [954, 321] width 82 height 17
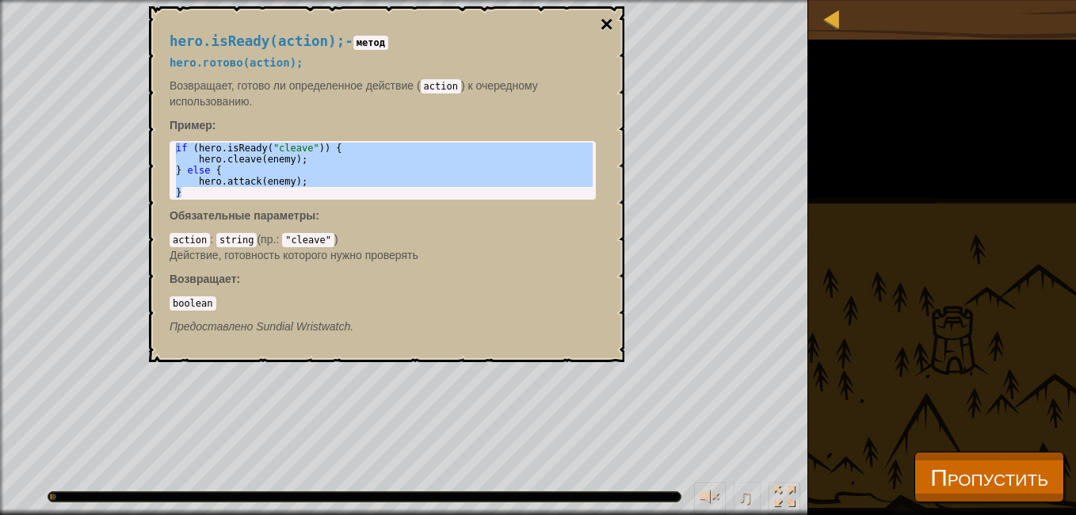
click at [603, 28] on button "×" at bounding box center [606, 24] width 13 height 22
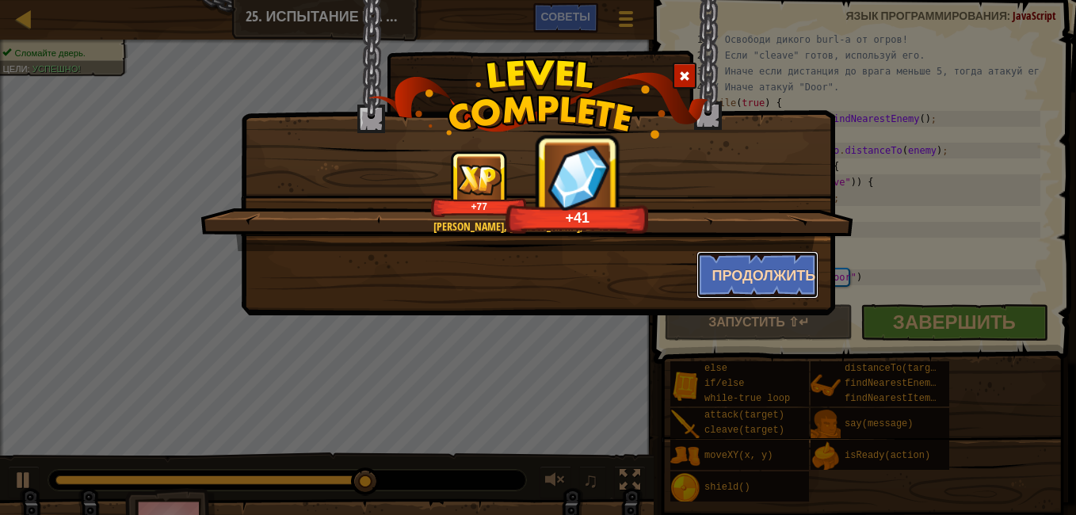
click at [783, 275] on button "Продолжить" at bounding box center [757, 275] width 123 height 48
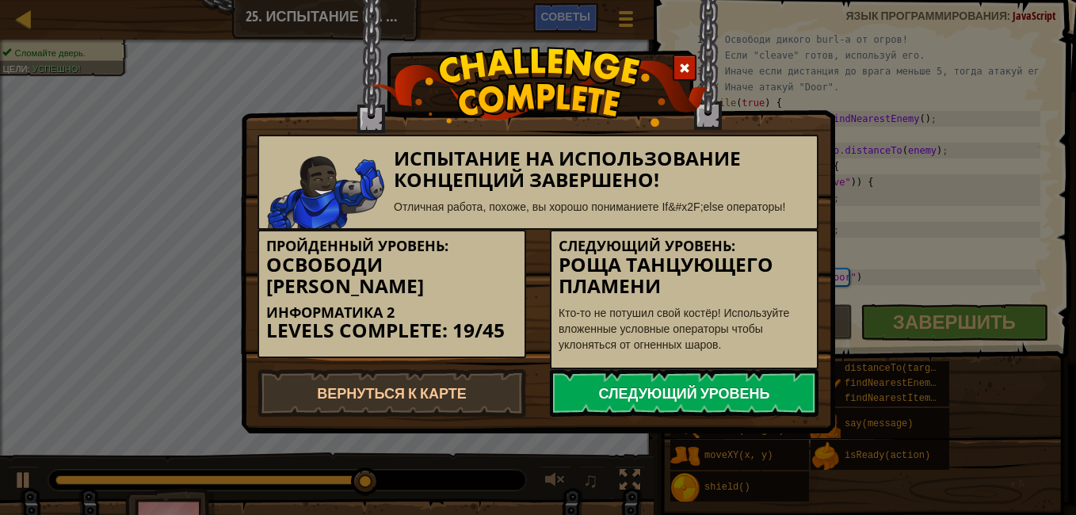
click at [738, 387] on link "Следующий уровень" at bounding box center [684, 393] width 269 height 48
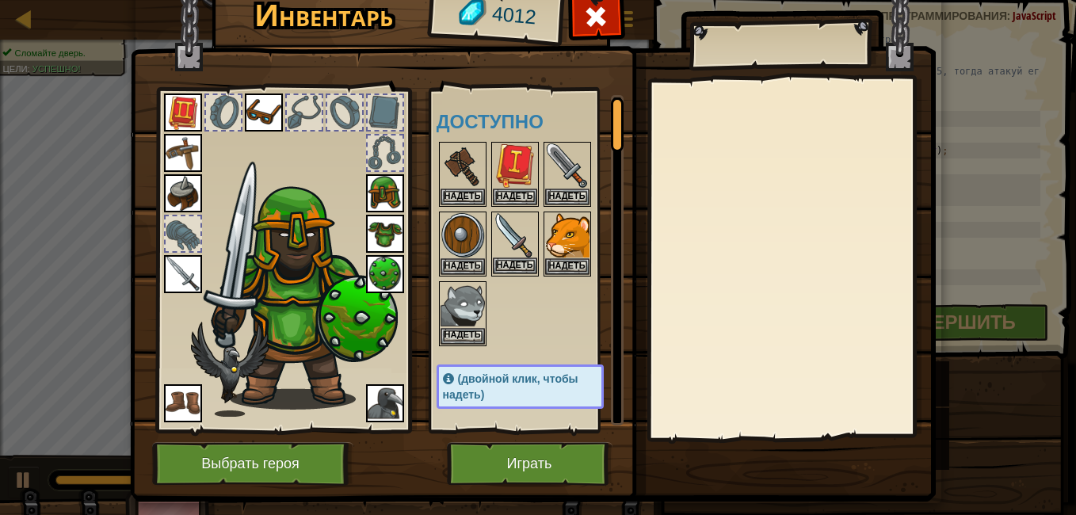
click at [520, 234] on div "Инвентарь 4012 Доступно Надеть Надеть Надеть Надеть Надеть Надеть Надеть Надеть…" at bounding box center [538, 257] width 1076 height 515
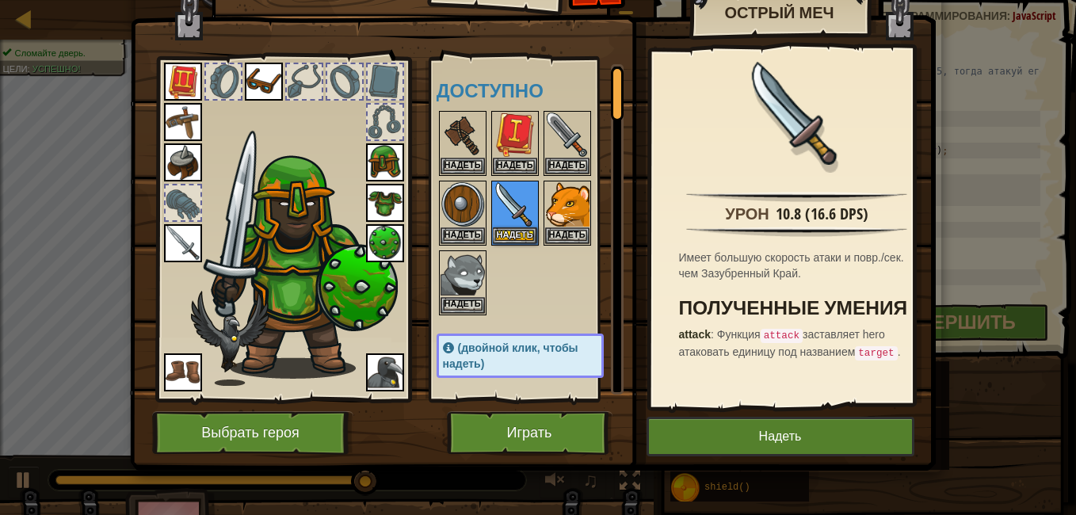
scroll to position [32, 0]
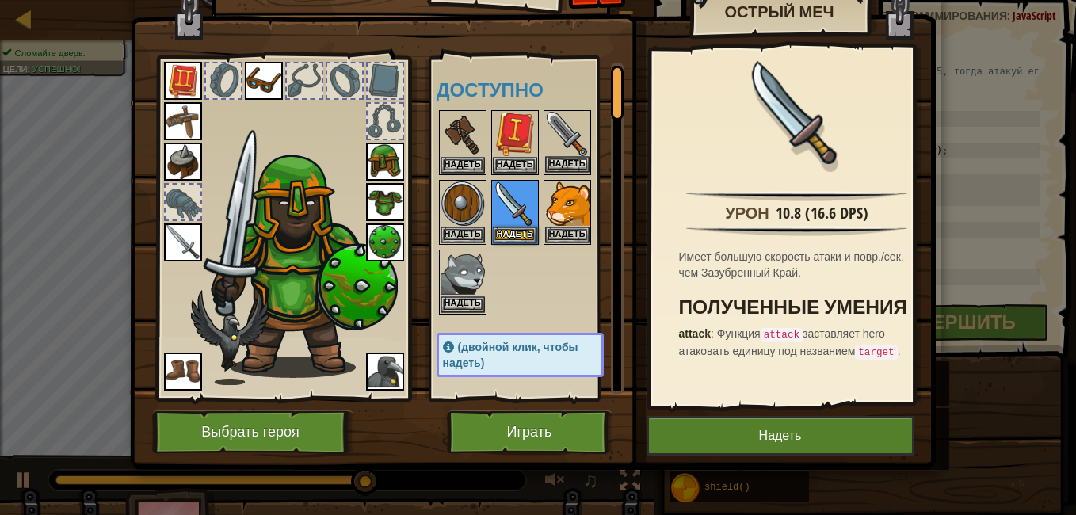
click at [547, 115] on img at bounding box center [567, 134] width 44 height 44
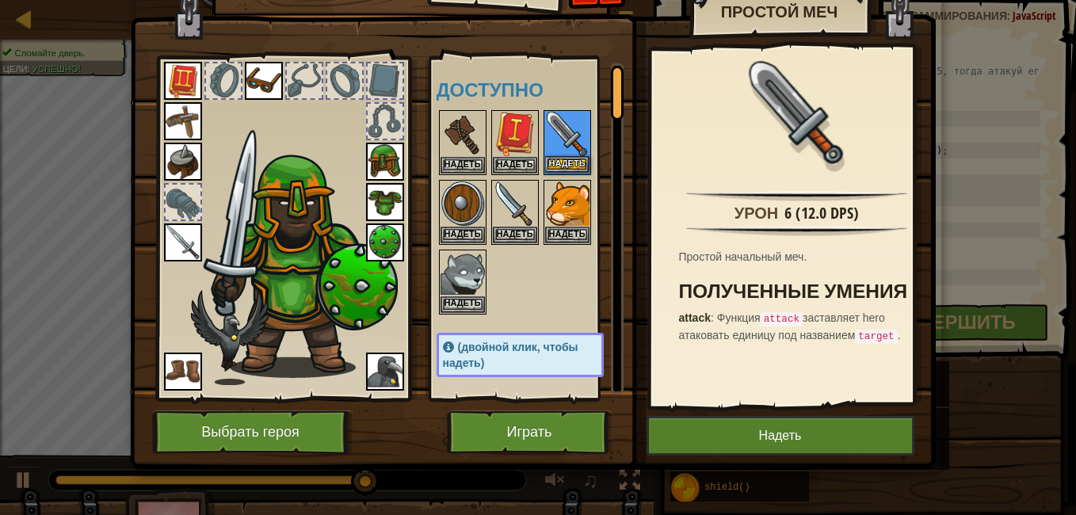
click at [558, 128] on img at bounding box center [567, 134] width 44 height 44
click at [511, 196] on img at bounding box center [515, 203] width 44 height 44
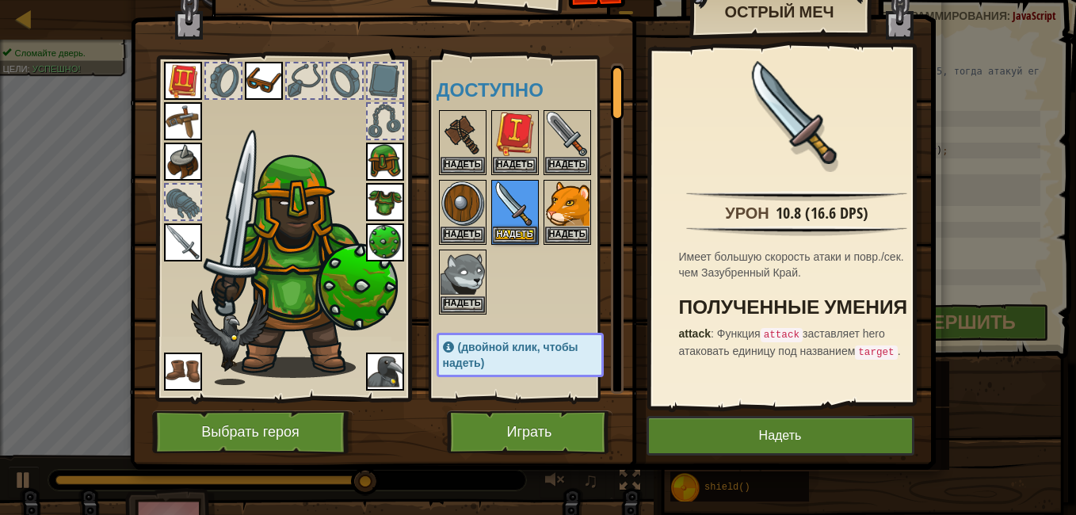
click at [182, 246] on img at bounding box center [183, 242] width 38 height 38
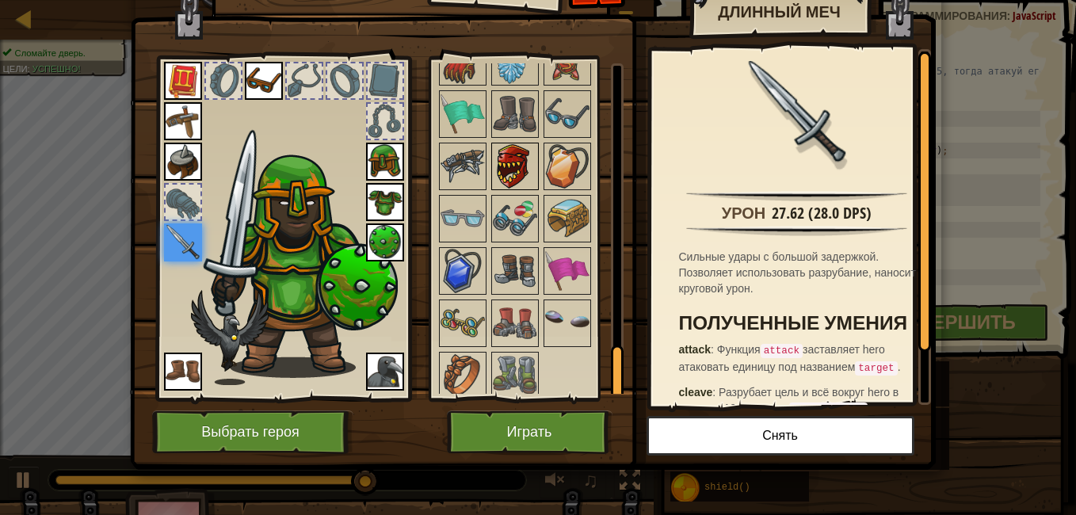
scroll to position [1830, 0]
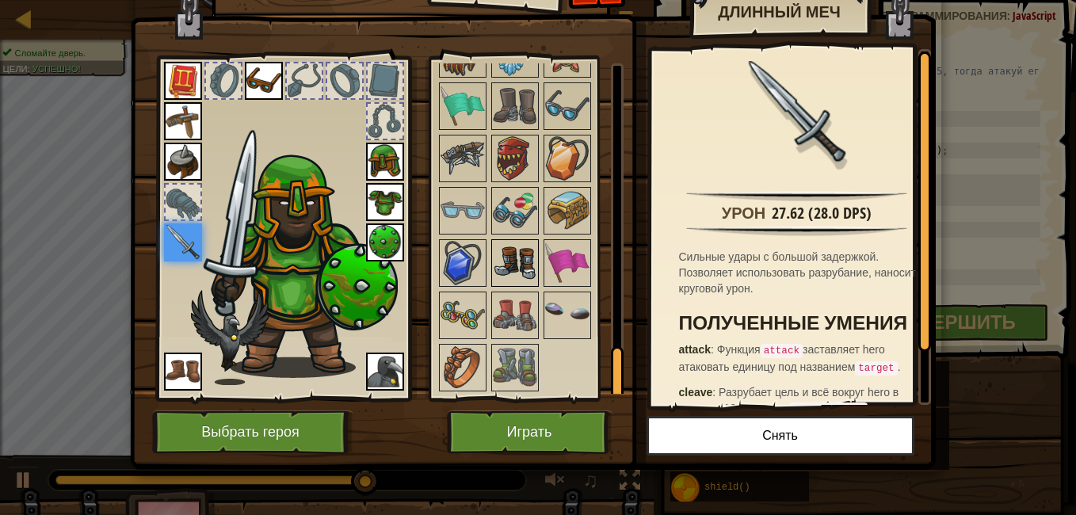
click at [523, 246] on img at bounding box center [515, 263] width 44 height 44
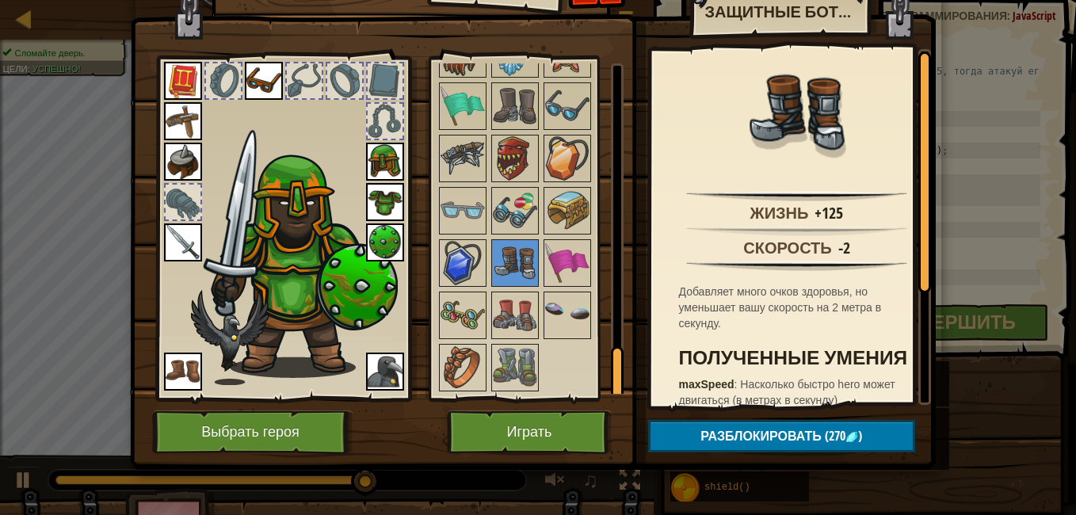
click at [516, 185] on div "Доступно Надеть Надеть Надеть Надеть Надеть Надеть Надеть Надеть Надеть Надеть …" at bounding box center [535, 228] width 199 height 330
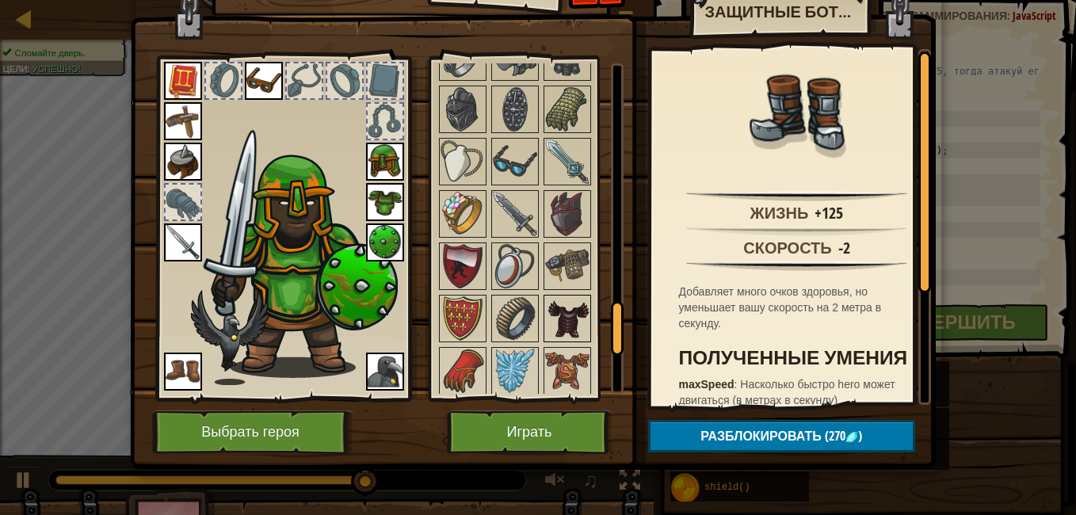
scroll to position [1592, 0]
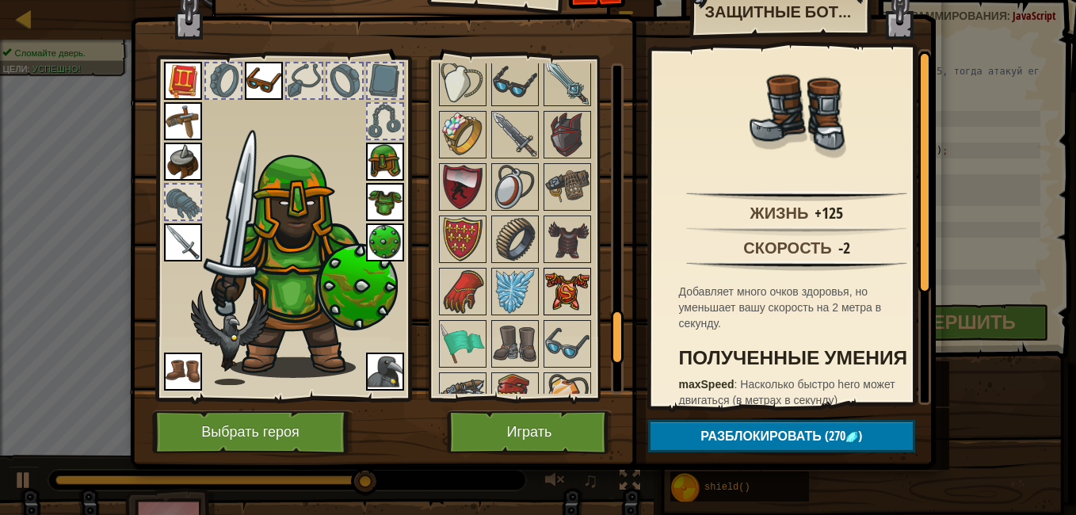
click at [572, 304] on img at bounding box center [567, 291] width 44 height 44
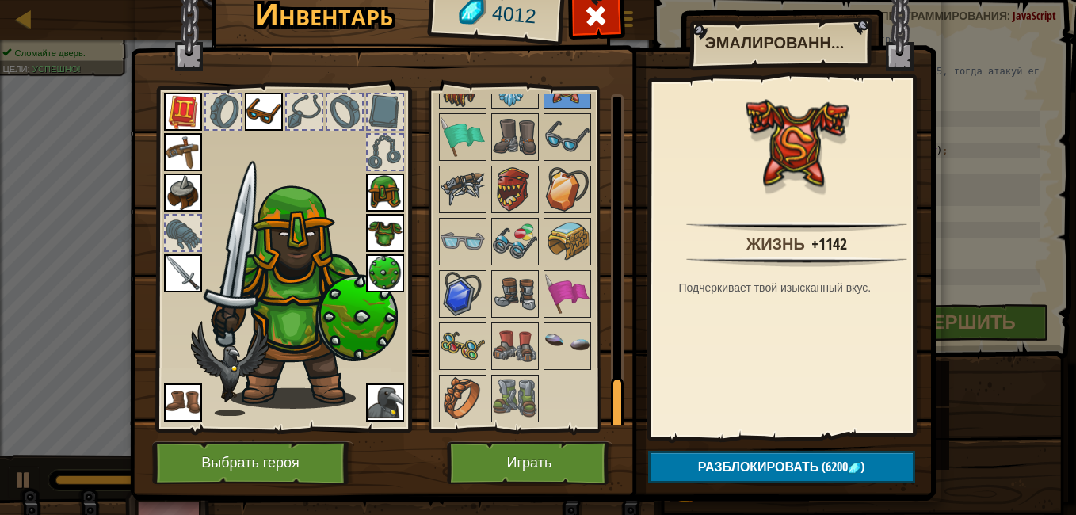
scroll to position [0, 0]
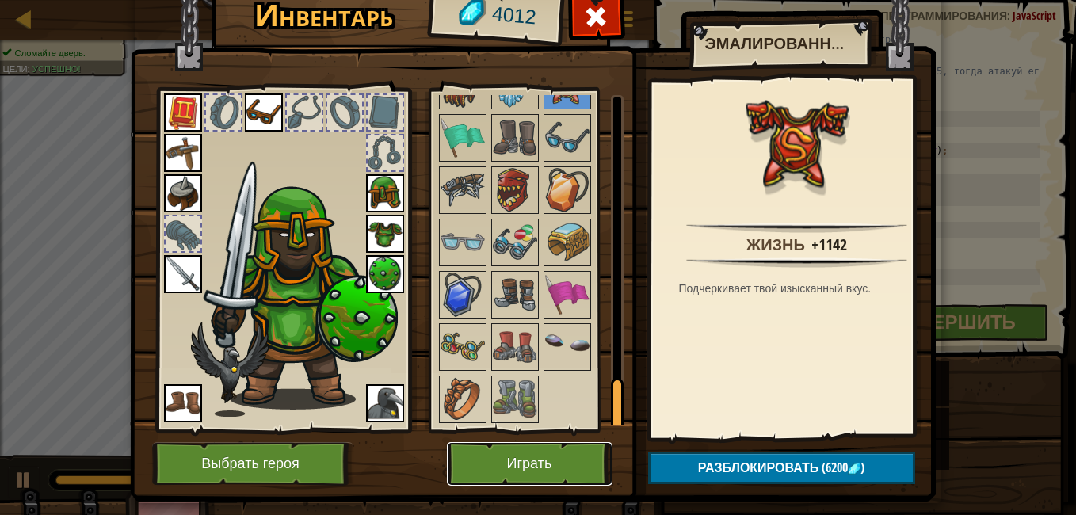
click at [526, 460] on button "Играть" at bounding box center [530, 464] width 166 height 44
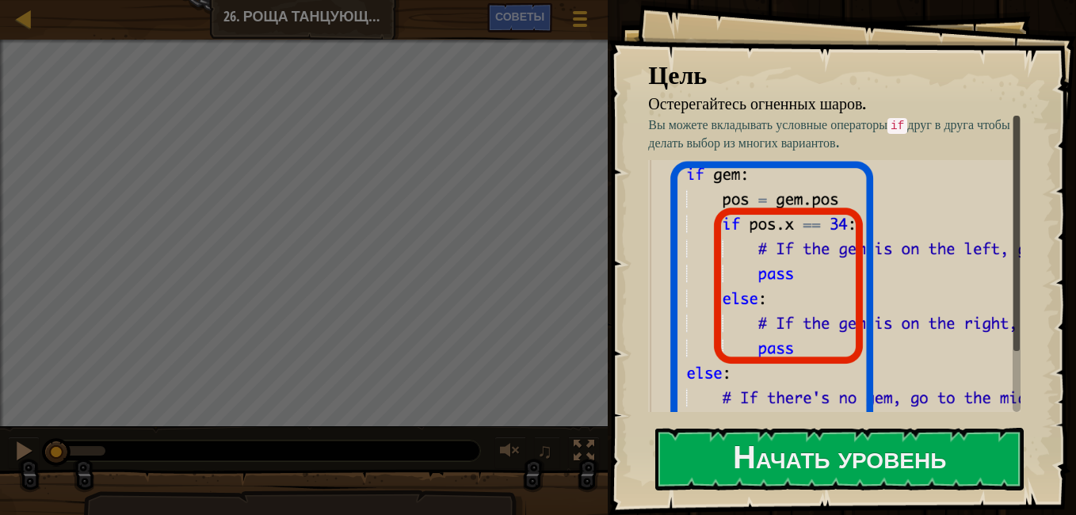
click at [608, 189] on div "Остерегайтесь огненных шаров. Цели : Не завершено" at bounding box center [304, 233] width 608 height 387
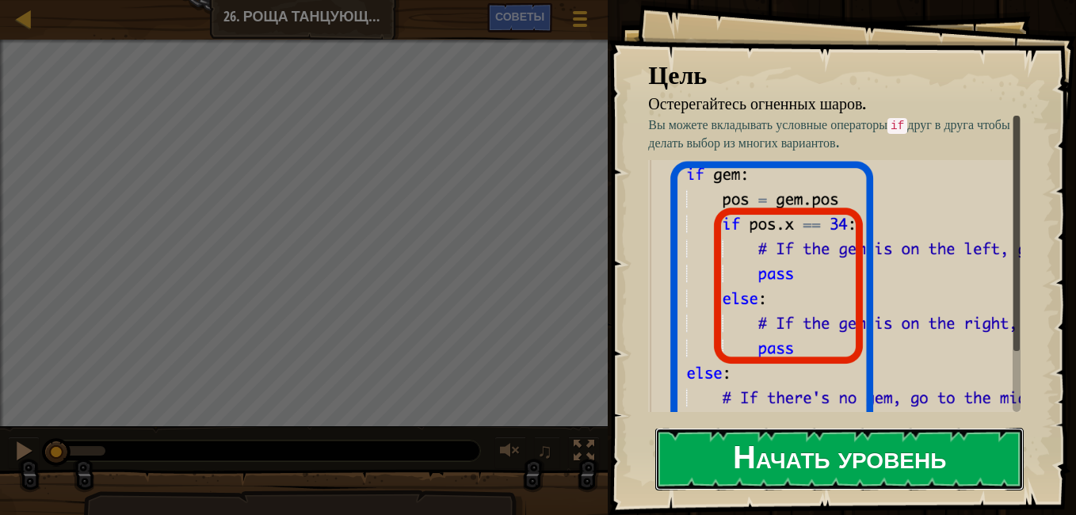
click at [861, 451] on button "Начать уровень" at bounding box center [839, 459] width 368 height 63
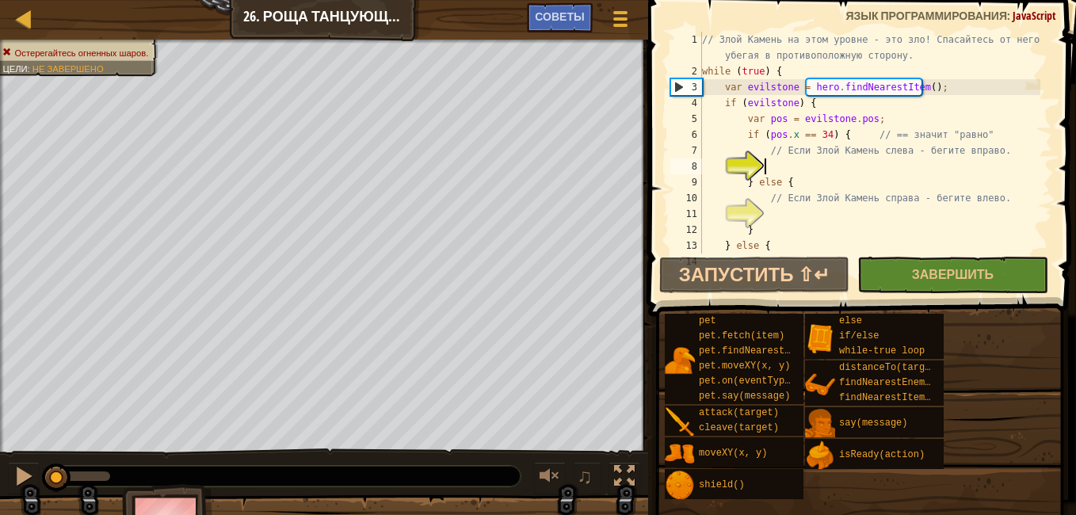
click at [950, 171] on div "// Злой Камень на этом уровне - это зло! Спасайтесь от него убегая в противопол…" at bounding box center [869, 166] width 341 height 269
click at [783, 158] on div "// Злой Камень на этом уровне - это зло! Спасайтесь от него убегая в противопол…" at bounding box center [869, 166] width 341 height 269
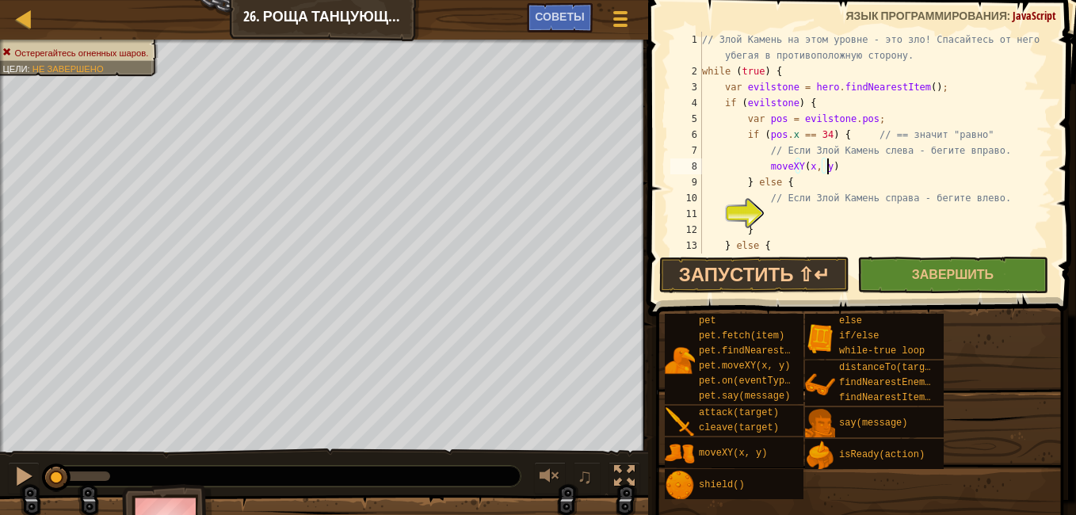
drag, startPoint x: 850, startPoint y: 161, endPoint x: 829, endPoint y: 184, distance: 30.9
click at [829, 184] on div "// Злой Камень на этом уровне - это зло! Спасайтесь от него убегая в противопол…" at bounding box center [869, 166] width 341 height 269
drag, startPoint x: 829, startPoint y: 184, endPoint x: 838, endPoint y: 177, distance: 10.8
click at [830, 181] on div "// Злой Камень на этом уровне - это зло! Спасайтесь от него убегая в противопол…" at bounding box center [869, 166] width 341 height 269
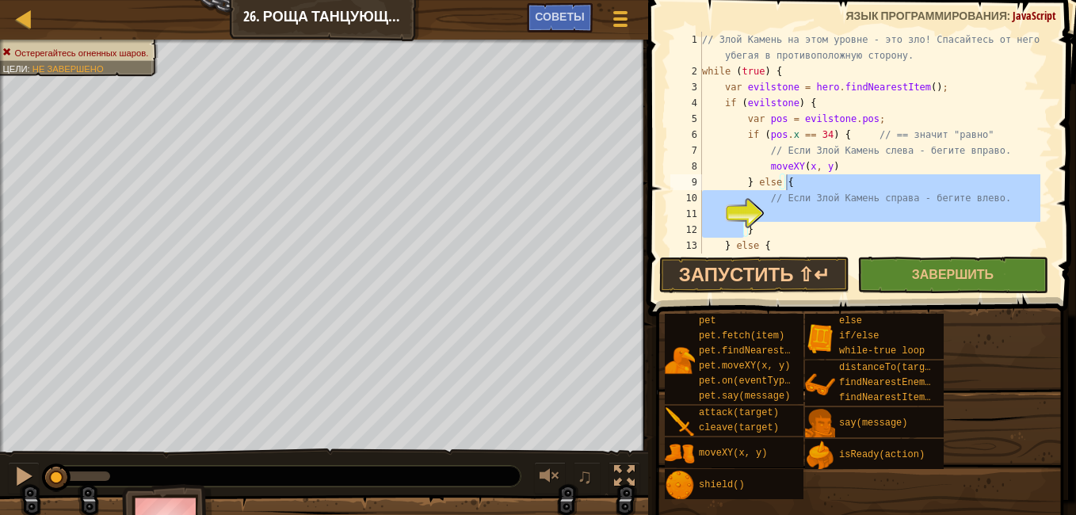
click at [838, 177] on div "// Злой Камень на этом уровне - это зло! Спасайтесь от него убегая в противопол…" at bounding box center [869, 143] width 341 height 222
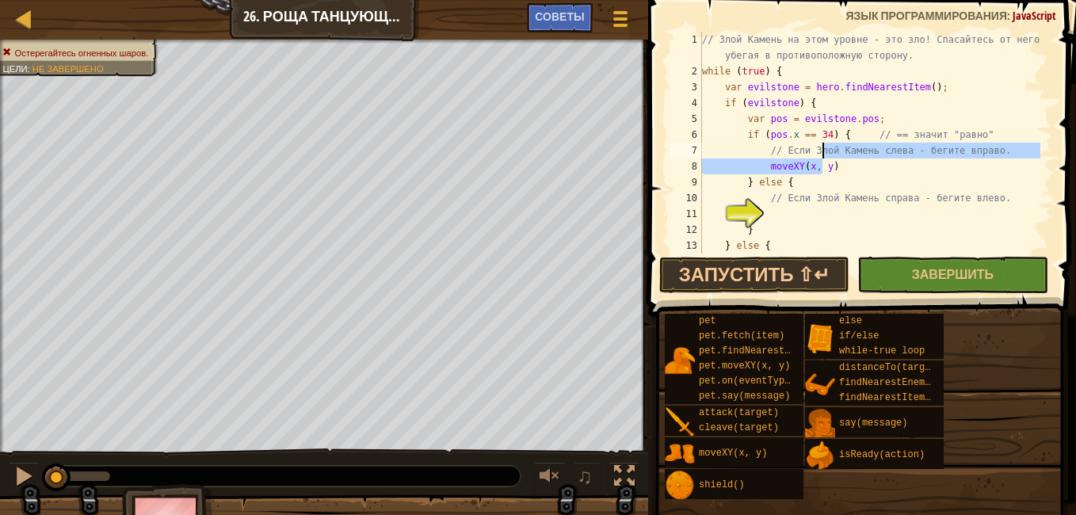
drag, startPoint x: 834, startPoint y: 170, endPoint x: 821, endPoint y: 161, distance: 16.5
click at [821, 161] on div "// Злой Камень на этом уровне - это зло! Спасайтесь от него убегая в противопол…" at bounding box center [869, 166] width 341 height 269
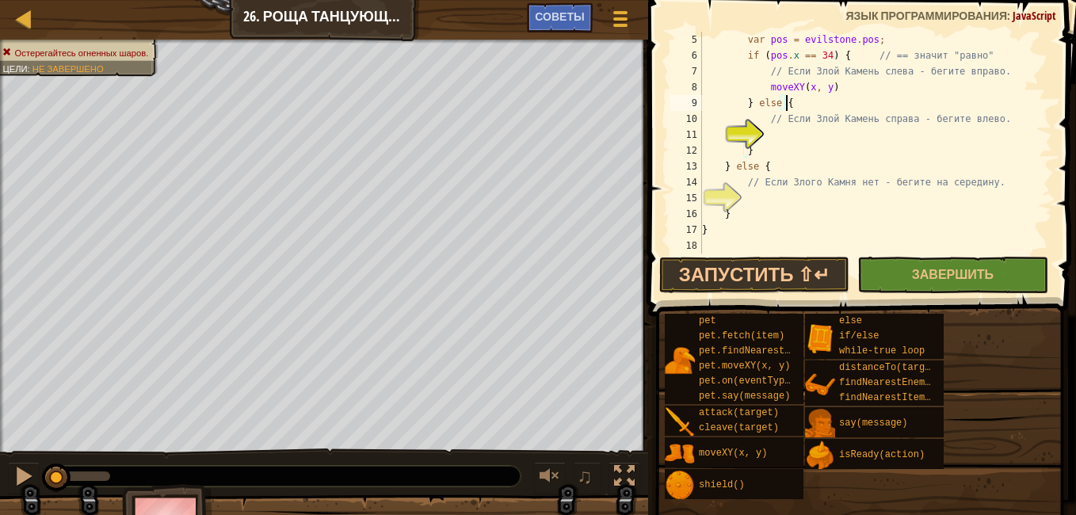
scroll to position [79, 0]
type textarea "} else {"
drag, startPoint x: 879, startPoint y: 159, endPoint x: 839, endPoint y: 135, distance: 46.9
click at [839, 135] on div "var pos = evilstone . pos ; if ( pos . x == 34 ) { // == значит "равно" // Если…" at bounding box center [869, 158] width 341 height 253
click at [837, 135] on div "var pos = evilstone . pos ; if ( pos . x == 34 ) { // == значит "равно" // Если…" at bounding box center [869, 158] width 341 height 253
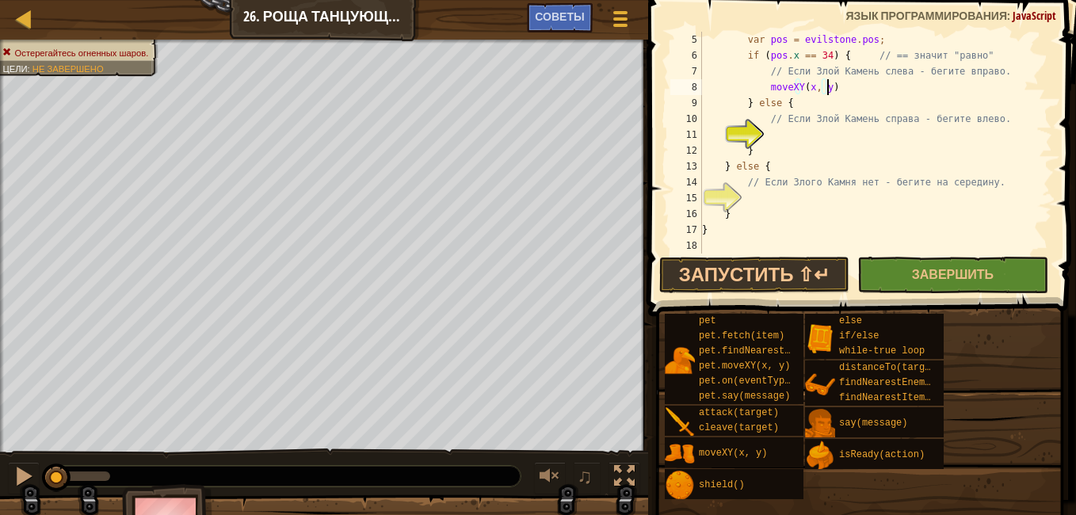
click at [835, 80] on div "var pos = evilstone . pos ; if ( pos . x == 34 ) { // == значит "равно" // Если…" at bounding box center [869, 158] width 341 height 253
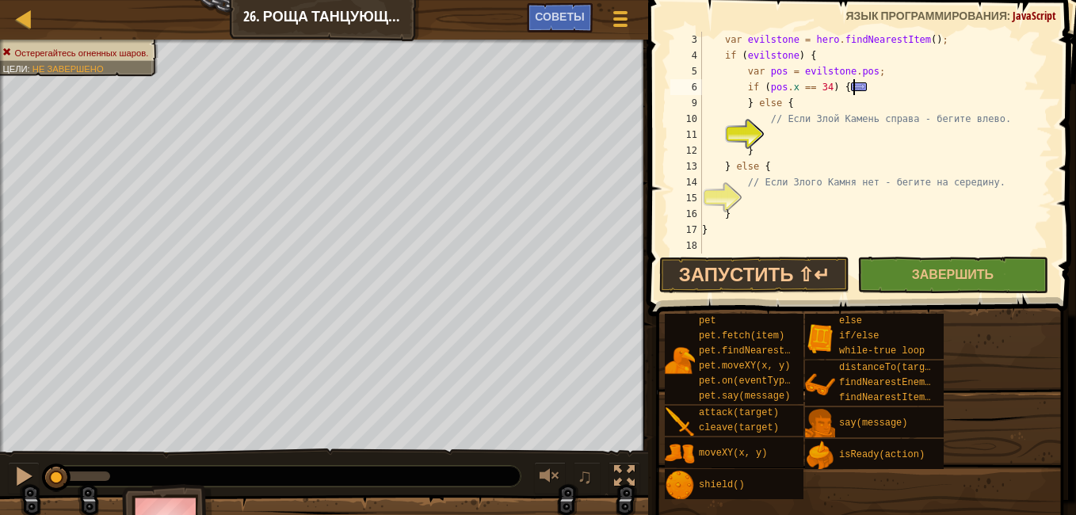
scroll to position [48, 0]
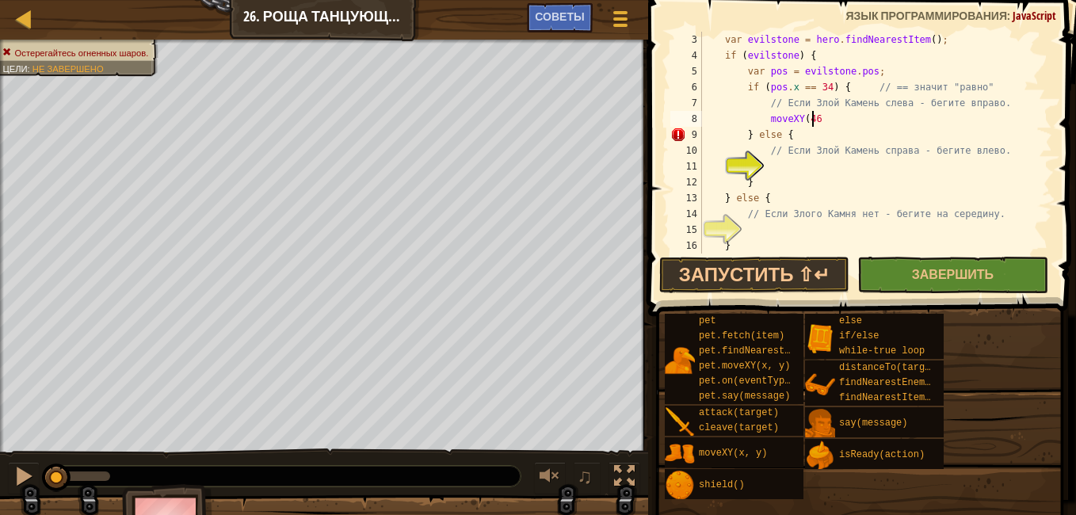
type textarea "moveXY(46"
select select "ace/mode/javascript"
select select "ace/theme/textmate"
select select "markbegin"
select select "true"
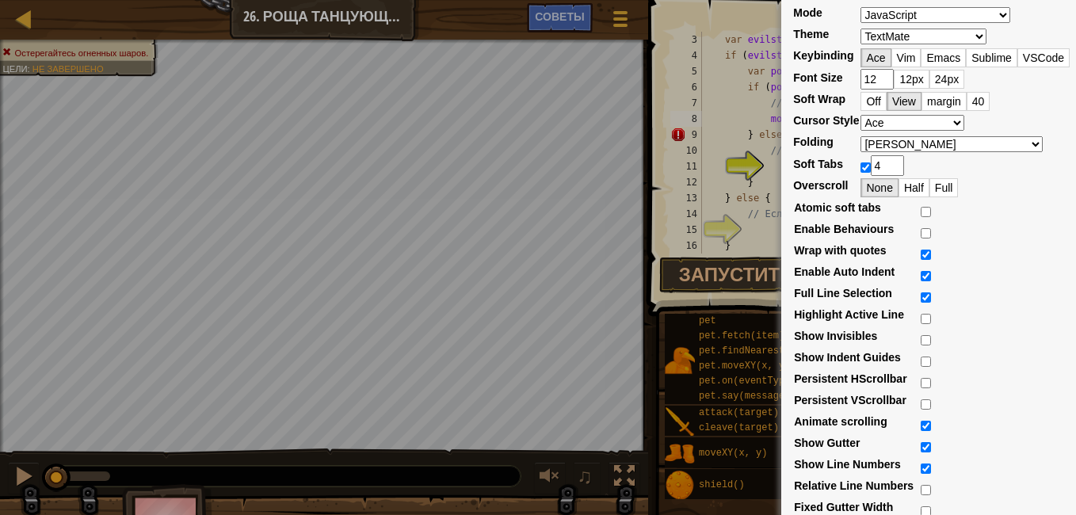
scroll to position [0, 0]
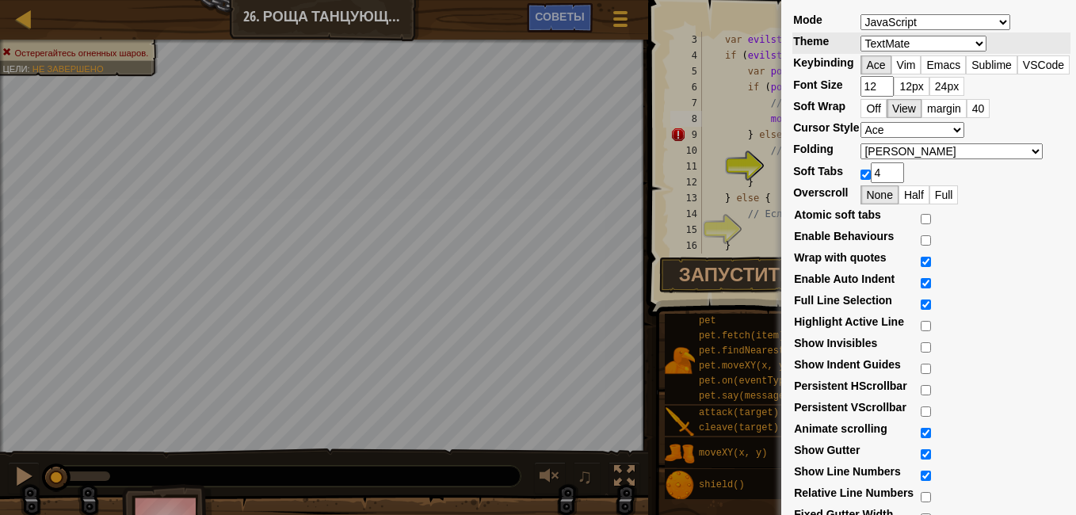
click at [954, 43] on select "Chrome Clouds Crimson Editor Dawn Dreamweaver Eclipse GitHub IPlastic Solarized…" at bounding box center [923, 44] width 126 height 16
click at [1030, 220] on td "Atomic soft tabs Enable Behaviours Wrap with quotes Enable Auto Indent Full Lin…" at bounding box center [931, 463] width 278 height 516
click at [692, 210] on div "Mode ABAP ABC ActionScript ADA Alda Apache Conf Apex AQL AsciiDoc ASL Assembly …" at bounding box center [538, 257] width 1076 height 515
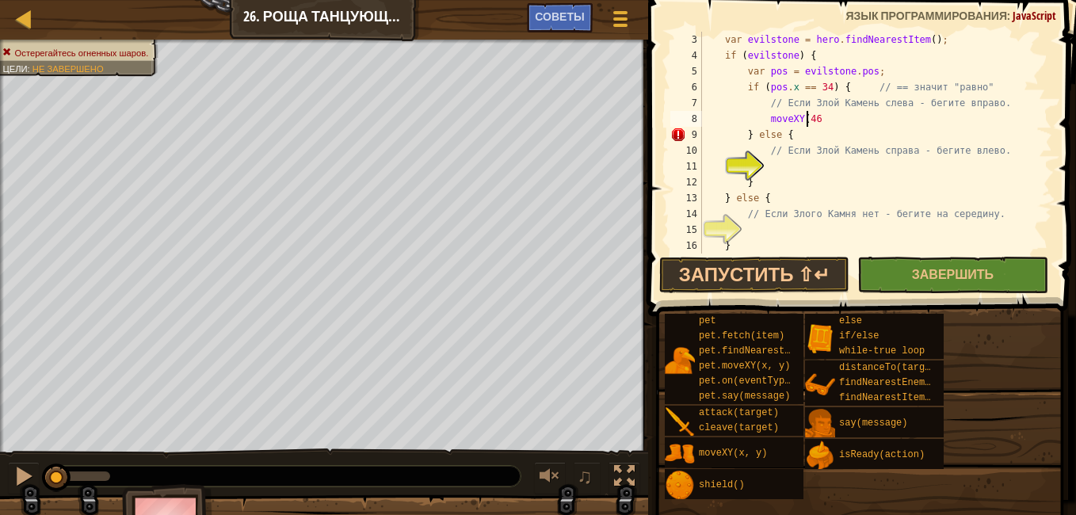
drag, startPoint x: 807, startPoint y: 118, endPoint x: 867, endPoint y: 128, distance: 60.9
click at [808, 118] on div "var evilstone = hero . findNearestItem ( ) ; if ( evilstone ) { var pos = evils…" at bounding box center [869, 158] width 341 height 253
click at [934, 117] on div "var evilstone = hero . findNearestItem ( ) ; if ( evilstone ) { var pos = evils…" at bounding box center [869, 158] width 341 height 253
click at [936, 261] on button "Завершить" at bounding box center [952, 275] width 190 height 36
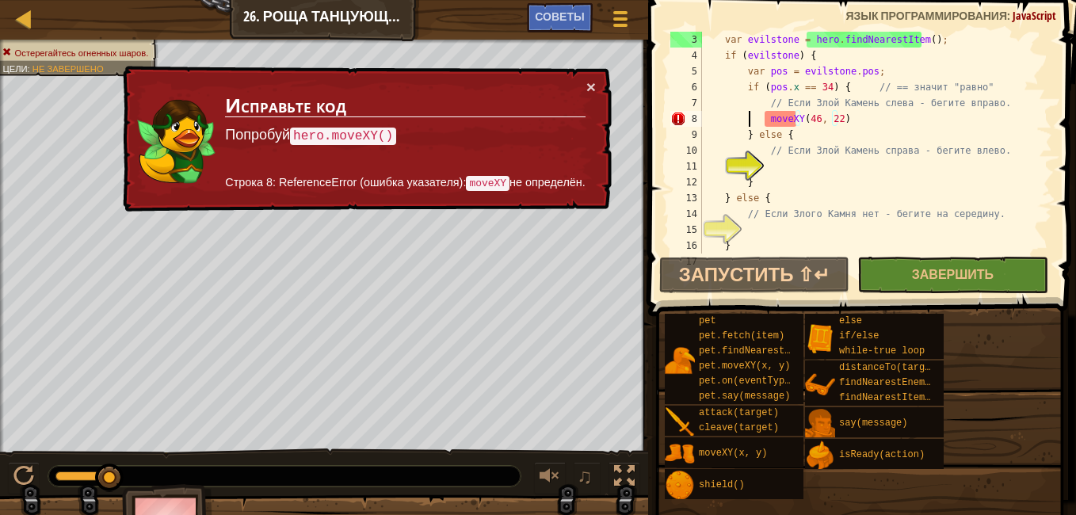
click at [751, 124] on div "var evilstone = hero . findNearestItem ( ) ; if ( evilstone ) { var pos = evils…" at bounding box center [869, 158] width 341 height 253
click at [742, 124] on div "var evilstone = hero . findNearestItem ( ) ; if ( evilstone ) { var pos = evils…" at bounding box center [869, 158] width 341 height 253
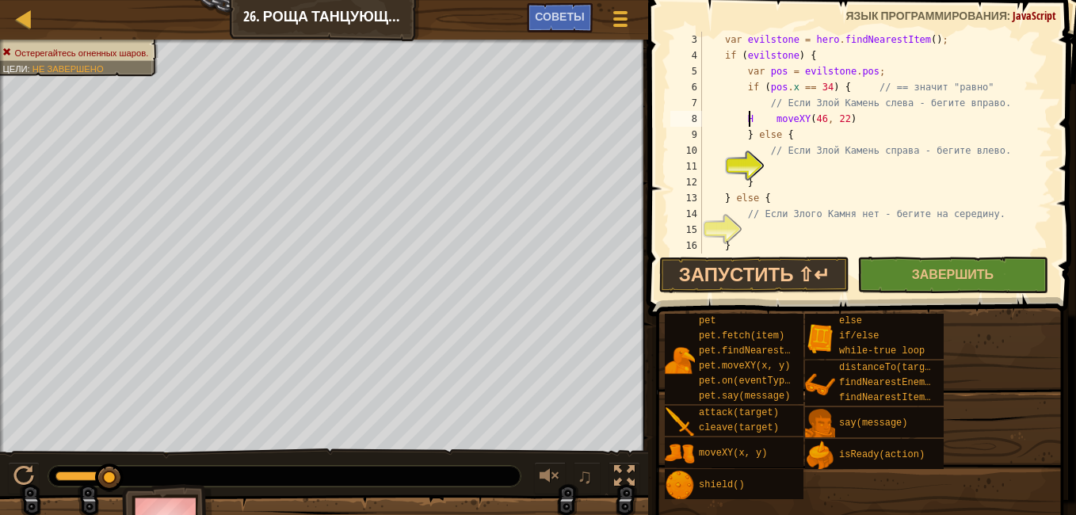
scroll to position [7, 4]
click at [768, 119] on div "var evilstone = hero . findNearestItem ( ) ; if ( evilstone ) { var pos = evils…" at bounding box center [869, 158] width 341 height 253
click at [843, 121] on div "var evilstone = hero . findNearestItem ( ) ; if ( evilstone ) { var pos = evils…" at bounding box center [869, 158] width 341 height 253
type textarea "hero.moveXY(46, 22)"
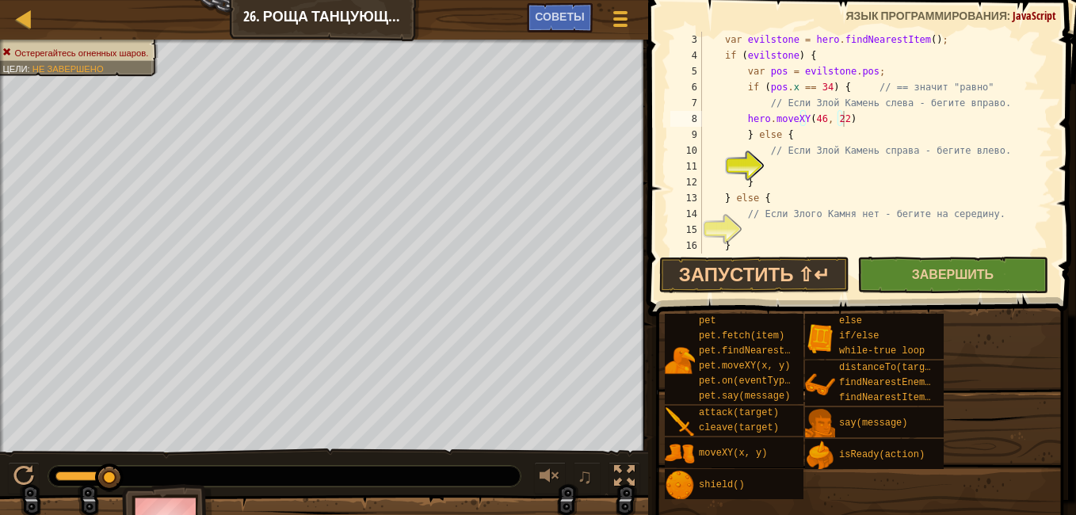
click at [951, 294] on span at bounding box center [863, 135] width 440 height 363
click at [949, 280] on span "Завершить" at bounding box center [953, 273] width 82 height 17
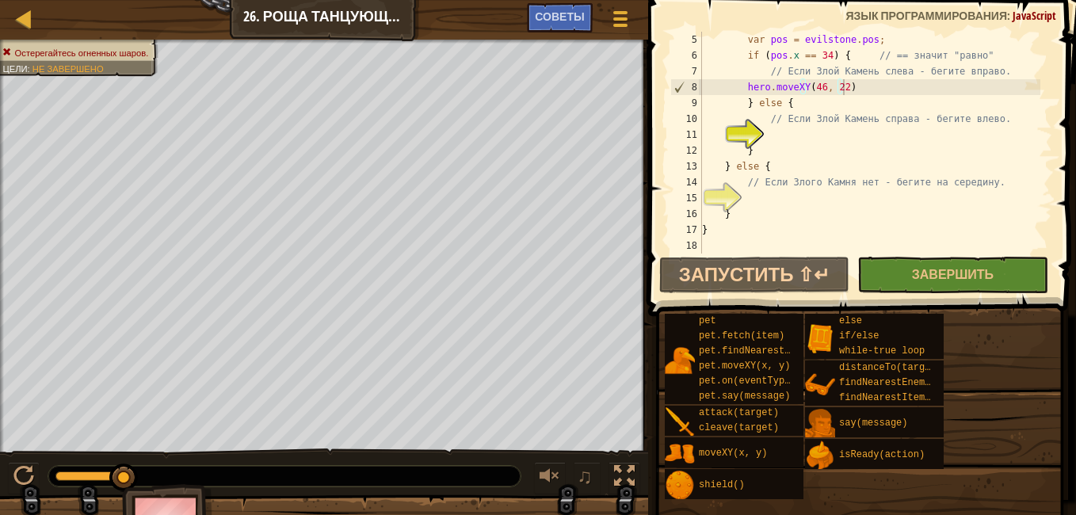
scroll to position [7, 5]
click at [827, 141] on div "var pos = evilstone . pos ; if ( pos . x == 34 ) { // == значит "равно" // Если…" at bounding box center [869, 158] width 341 height 253
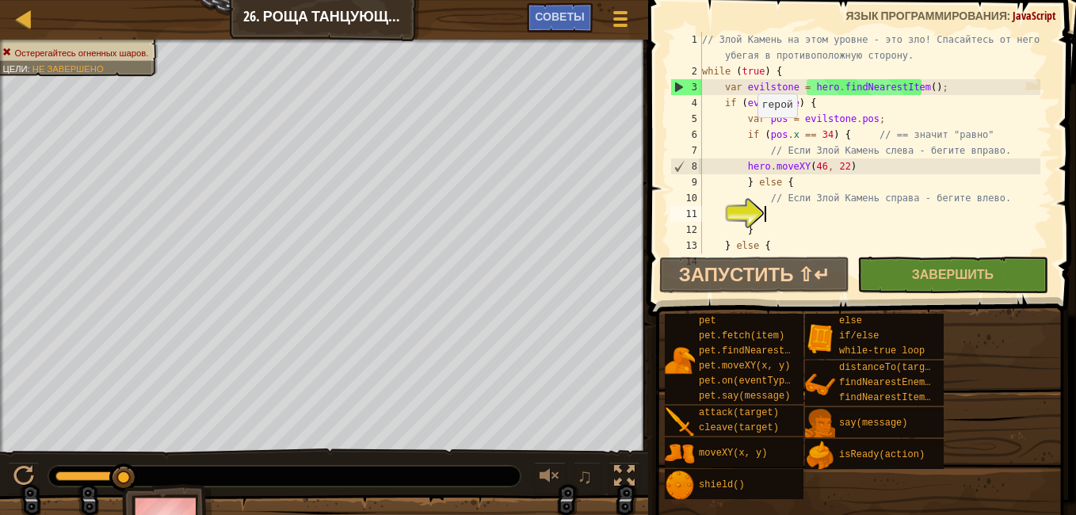
scroll to position [0, 0]
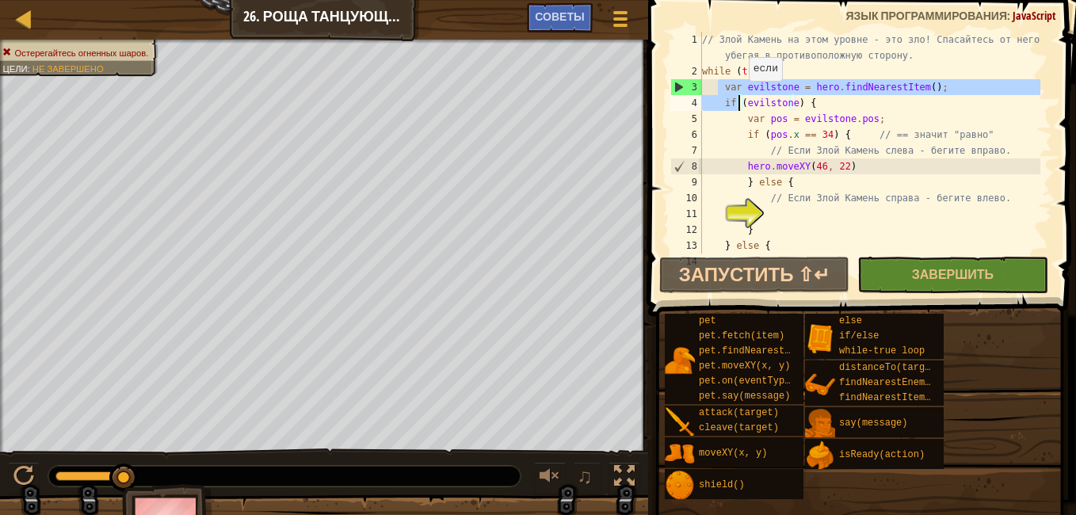
drag, startPoint x: 718, startPoint y: 89, endPoint x: 741, endPoint y: 97, distance: 23.6
click at [741, 97] on div "// Злой Камень на этом уровне - это зло! Спасайтесь от него убегая в противопол…" at bounding box center [869, 166] width 341 height 269
click at [718, 134] on div "// Злой Камень на этом уровне - это зло! Спасайтесь от него убегая в противопол…" at bounding box center [869, 166] width 341 height 269
type textarea "if (pos.x == 34) { // == значит "равно""
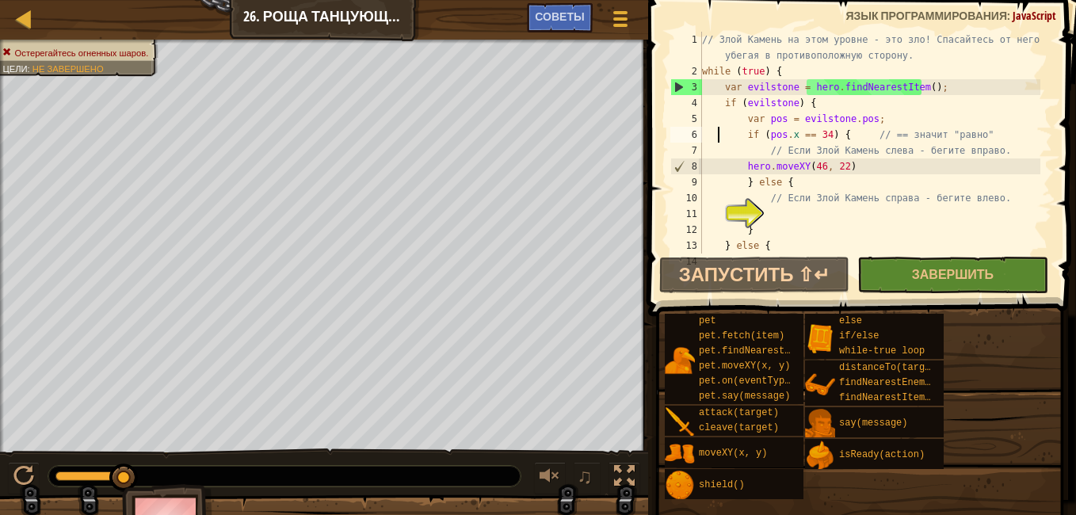
scroll to position [79, 0]
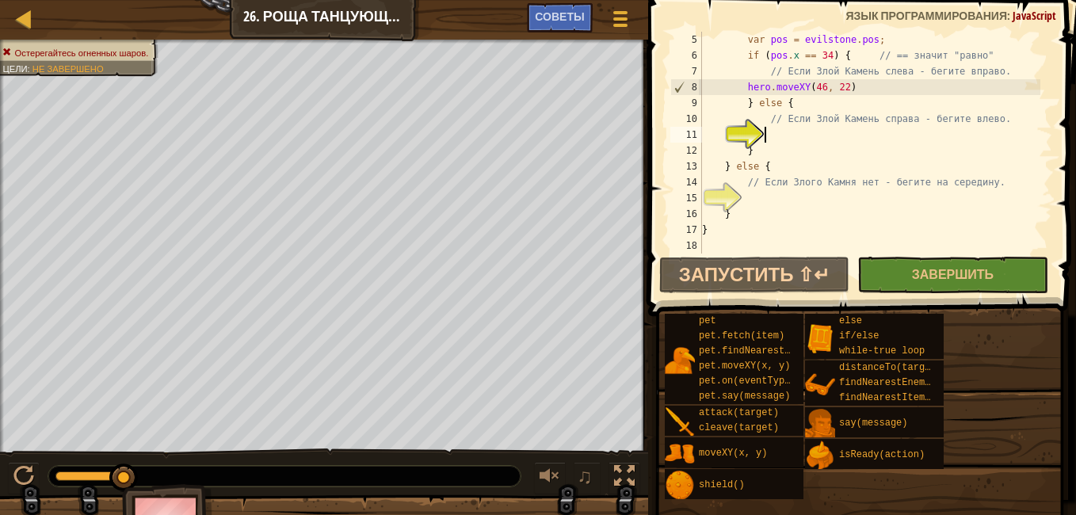
click at [824, 129] on div "var pos = evilstone . pos ; if ( pos . x == 34 ) { // == значит "равно" // Если…" at bounding box center [869, 158] width 341 height 253
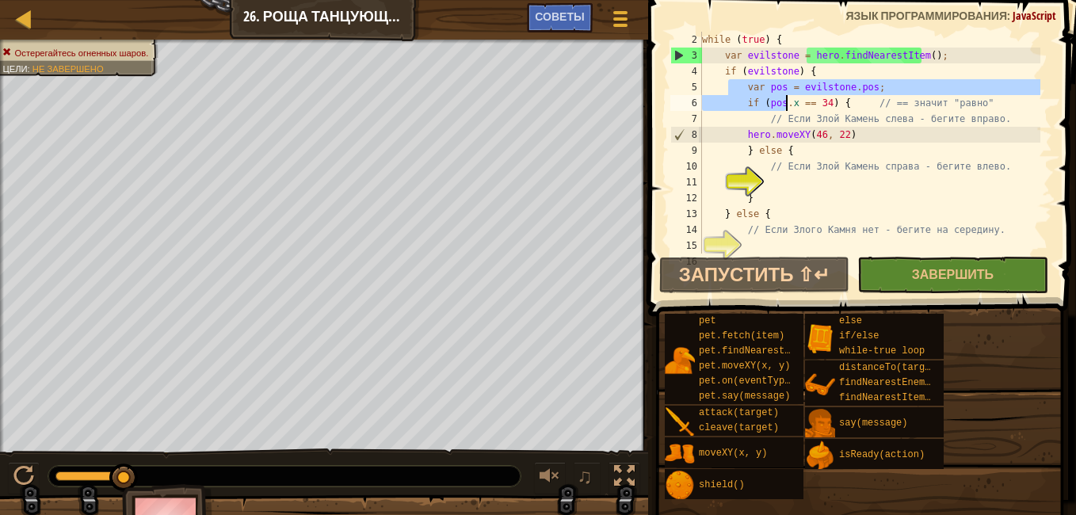
drag, startPoint x: 730, startPoint y: 83, endPoint x: 785, endPoint y: 94, distance: 55.8
click at [785, 94] on div "while ( true ) { var evilstone = hero . findNearestItem ( ) ; if ( evilstone ) …" at bounding box center [869, 158] width 341 height 253
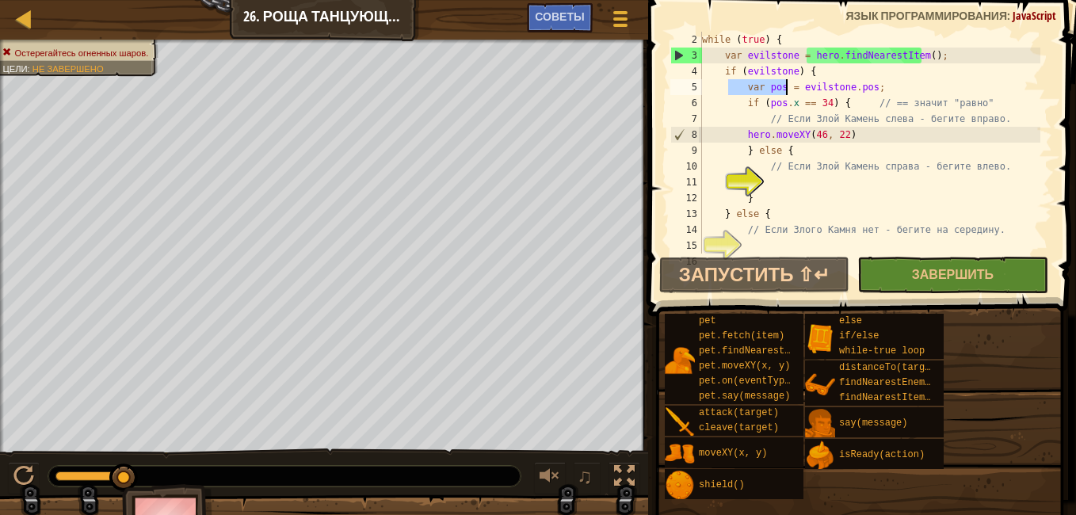
click at [731, 88] on div "while ( true ) { var evilstone = hero . findNearestItem ( ) ; if ( evilstone ) …" at bounding box center [869, 143] width 341 height 222
click at [738, 84] on div "while ( true ) { var evilstone = hero . findNearestItem ( ) ; if ( evilstone ) …" at bounding box center [869, 158] width 341 height 253
click at [744, 88] on div "while ( true ) { var evilstone = hero . findNearestItem ( ) ; if ( evilstone ) …" at bounding box center [869, 158] width 341 height 253
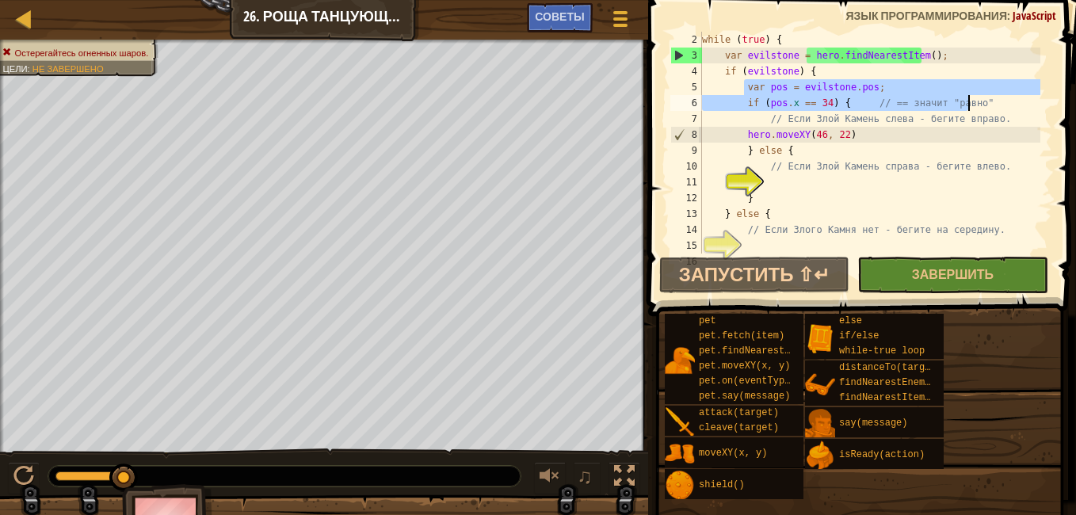
drag, startPoint x: 745, startPoint y: 87, endPoint x: 984, endPoint y: 101, distance: 239.6
click at [984, 101] on div "while ( true ) { var evilstone = hero . findNearestItem ( ) ; if ( evilstone ) …" at bounding box center [869, 158] width 341 height 253
type textarea "var pos = evilstone.pos; if (pos.x == 34) { // == значит "равно""
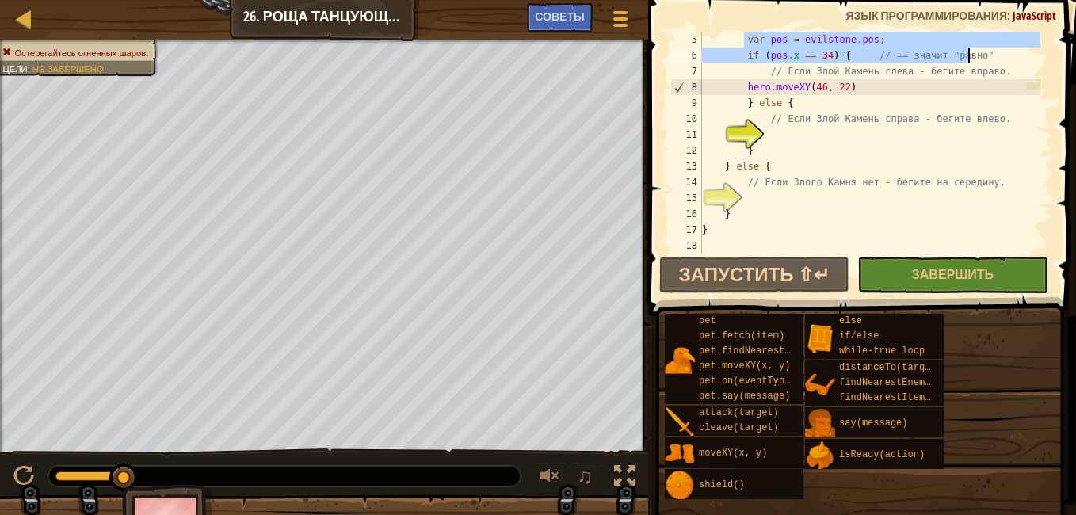
click at [783, 138] on div "var pos = evilstone . pos ; if ( pos . x == 34 ) { // == значит "равно" // Если…" at bounding box center [869, 158] width 341 height 253
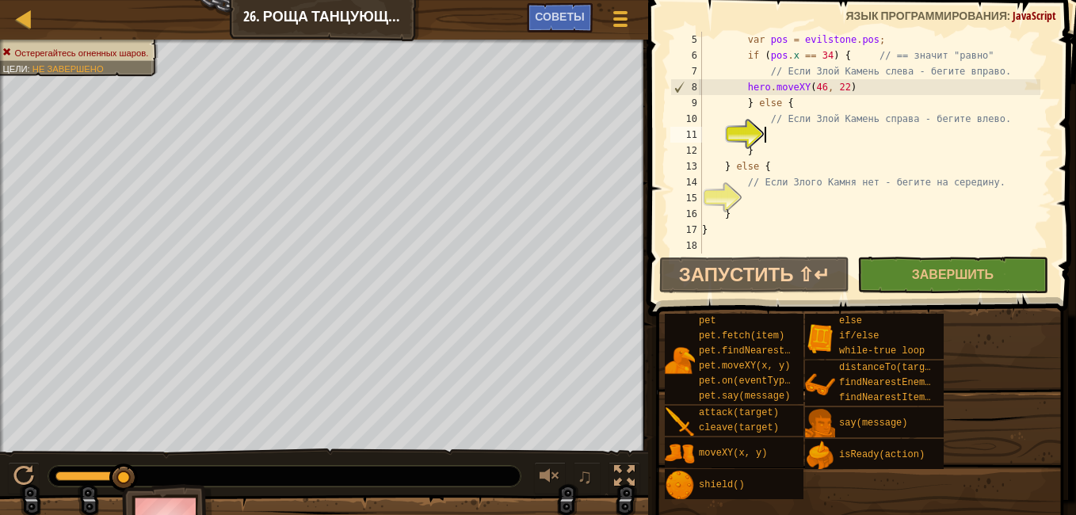
paste textarea "if (pos.x == 34) { // == значит "равно""
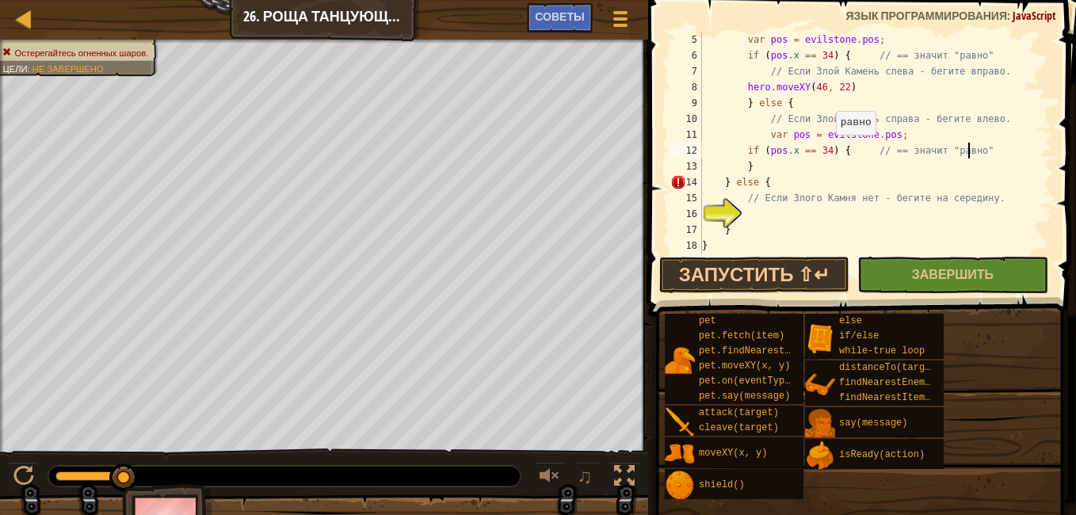
click at [828, 151] on div "var pos = evilstone . pos ; if ( pos . x == 34 ) { // == значит "равно" // Если…" at bounding box center [869, 158] width 341 height 253
click at [824, 151] on div "var pos = evilstone . pos ; if ( pos . x == 34 ) { // == значит "равно" // Если…" at bounding box center [869, 158] width 341 height 253
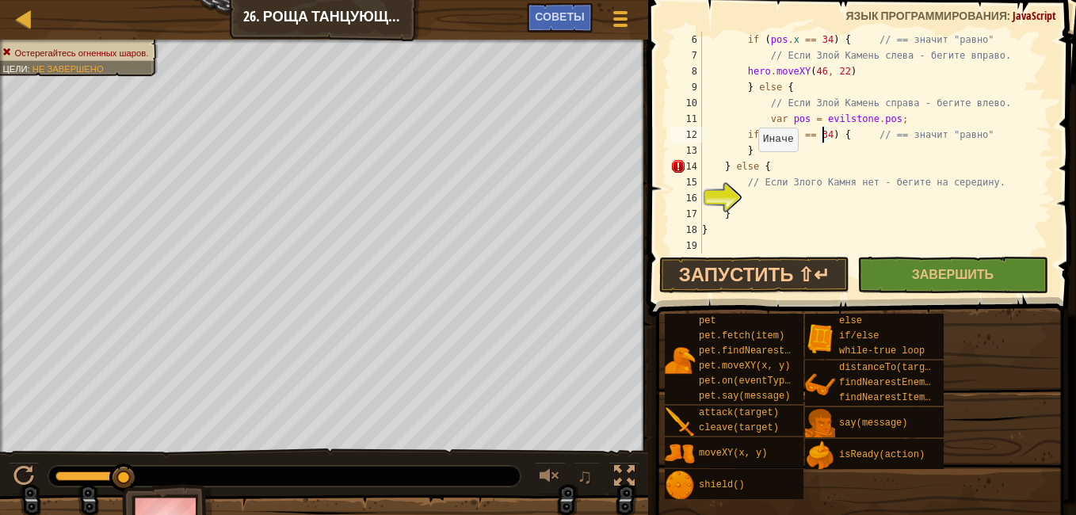
scroll to position [95, 0]
click at [758, 139] on div "if ( pos . x == 34 ) { // == значит "равно" // Если Злой Камень слева - бегите …" at bounding box center [869, 158] width 341 height 253
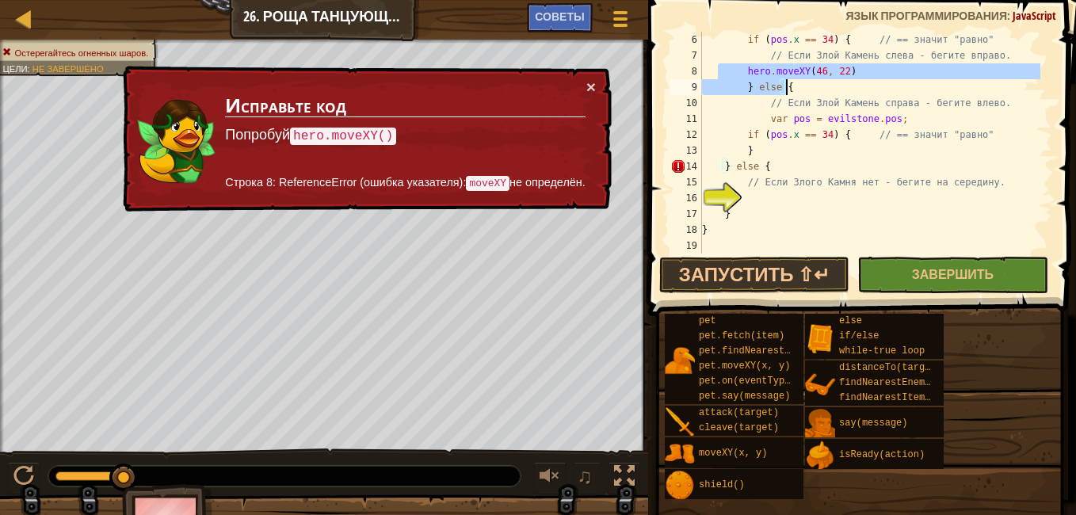
drag, startPoint x: 715, startPoint y: 71, endPoint x: 807, endPoint y: 83, distance: 92.8
click at [807, 83] on div "if ( pos . x == 34 ) { // == значит "равно" // Если Злой Камень слева - бегите …" at bounding box center [869, 158] width 341 height 253
click at [741, 70] on div "if ( pos . x == 34 ) { // == значит "равно" // Если Злой Камень слева - бегите …" at bounding box center [869, 143] width 341 height 222
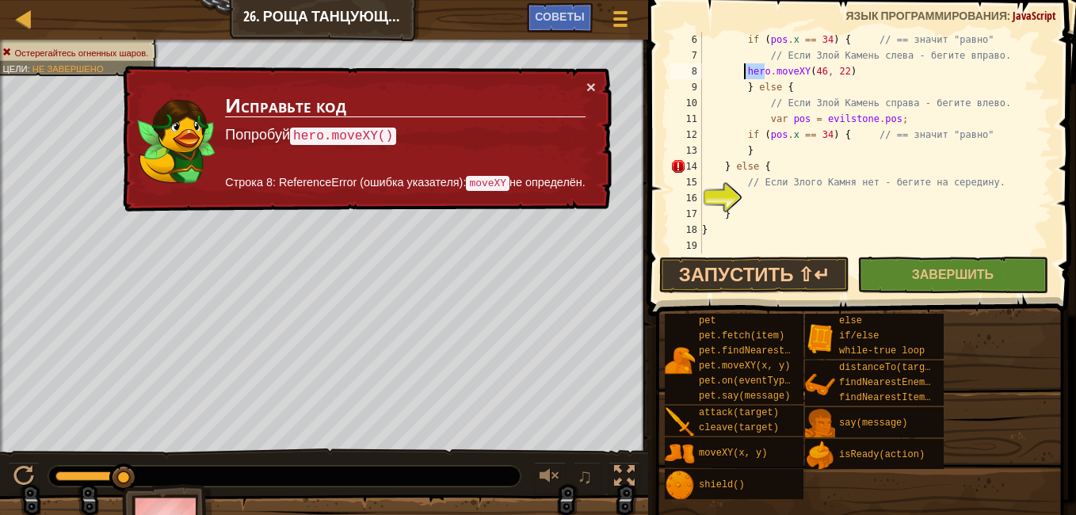
click at [742, 71] on div "if ( pos . x == 34 ) { // == значит "равно" // Если Злой Камень слева - бегите …" at bounding box center [869, 158] width 341 height 253
click at [743, 71] on div "if ( pos . x == 34 ) { // == значит "равно" // Если Злой Камень слева - бегите …" at bounding box center [869, 143] width 341 height 222
drag, startPoint x: 743, startPoint y: 71, endPoint x: 845, endPoint y: 72, distance: 102.2
click at [845, 72] on div "if ( pos . x == 34 ) { // == значит "равно" // Если Злой Камень слева - бегите …" at bounding box center [869, 158] width 341 height 253
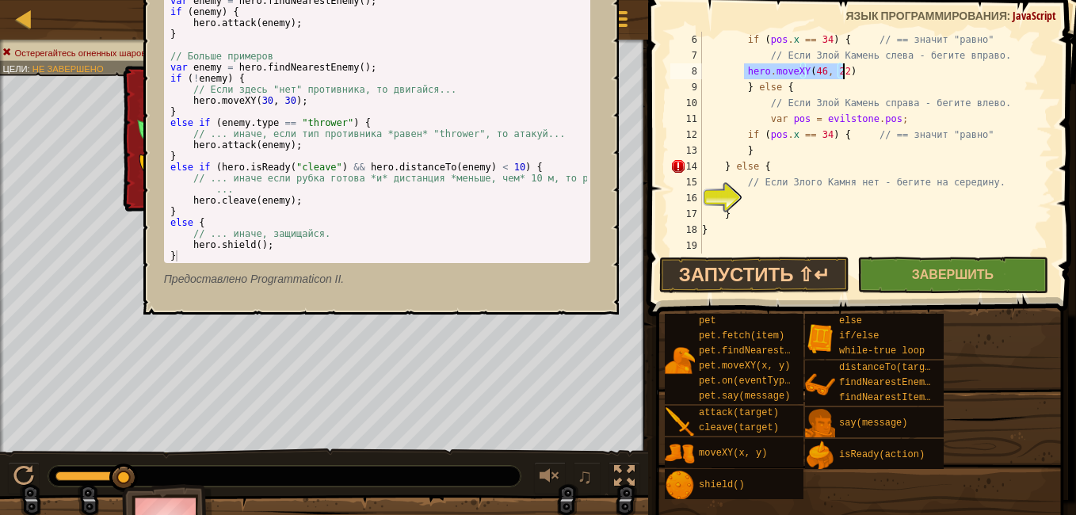
click at [853, 148] on div "if ( pos . x == 34 ) { // == значит "равно" // Если Злой Камень слева - бегите …" at bounding box center [869, 158] width 341 height 253
type textarea "}"
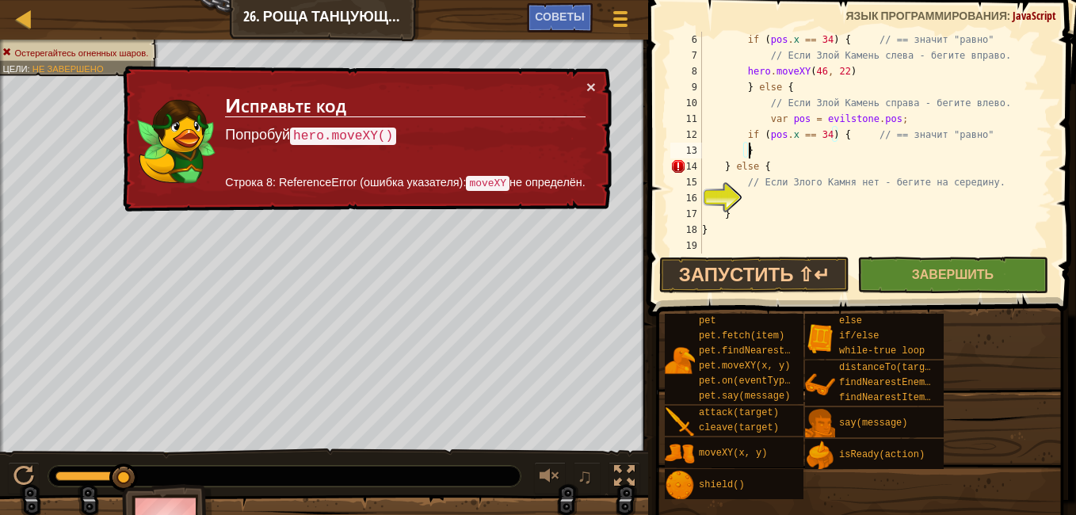
click at [863, 192] on div "if ( pos . x == 34 ) { // == значит "равно" // Если Злой Камень слева - бегите …" at bounding box center [869, 158] width 341 height 253
click at [813, 211] on div "if ( pos . x == 34 ) { // == значит "равно" // Если Злой Камень слева - бегите …" at bounding box center [869, 158] width 341 height 253
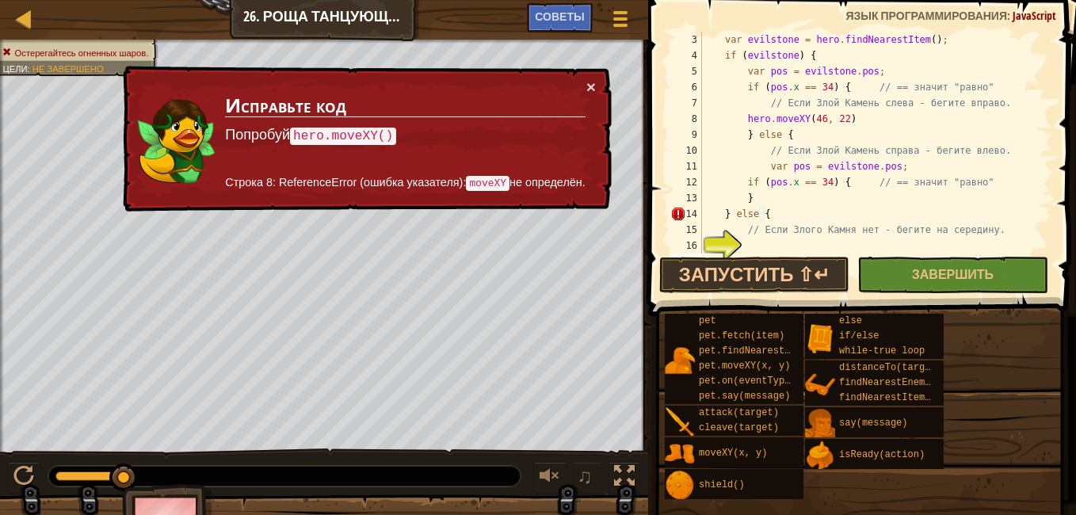
scroll to position [48, 0]
click at [991, 191] on div "var evilstone = hero . findNearestItem ( ) ; if ( evilstone ) { var pos = evils…" at bounding box center [869, 158] width 341 height 253
click at [991, 185] on div "var evilstone = hero . findNearestItem ( ) ; if ( evilstone ) { var pos = evils…" at bounding box center [869, 158] width 341 height 253
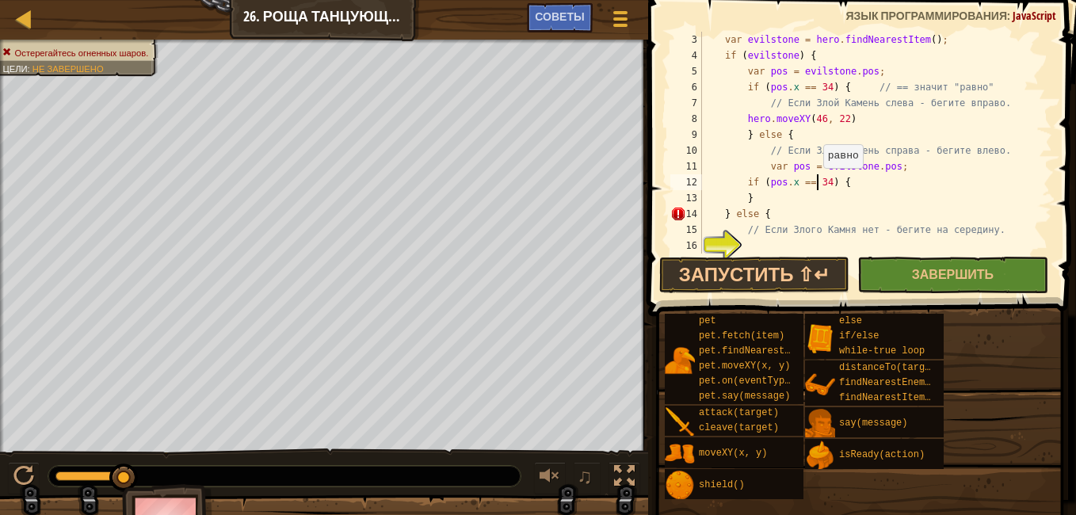
drag, startPoint x: 815, startPoint y: 184, endPoint x: 826, endPoint y: 184, distance: 11.1
click at [817, 184] on div "var evilstone = hero . findNearestItem ( ) ; if ( evilstone ) { var pos = evils…" at bounding box center [869, 158] width 341 height 253
click at [825, 181] on div "var evilstone = hero . findNearestItem ( ) ; if ( evilstone ) { var pos = evils…" at bounding box center [869, 158] width 341 height 253
click at [818, 181] on div "var evilstone = hero . findNearestItem ( ) ; if ( evilstone ) { var pos = evils…" at bounding box center [869, 158] width 341 height 253
click at [820, 181] on div "var evilstone = hero . findNearestItem ( ) ; if ( evilstone ) { var pos = evils…" at bounding box center [869, 158] width 341 height 253
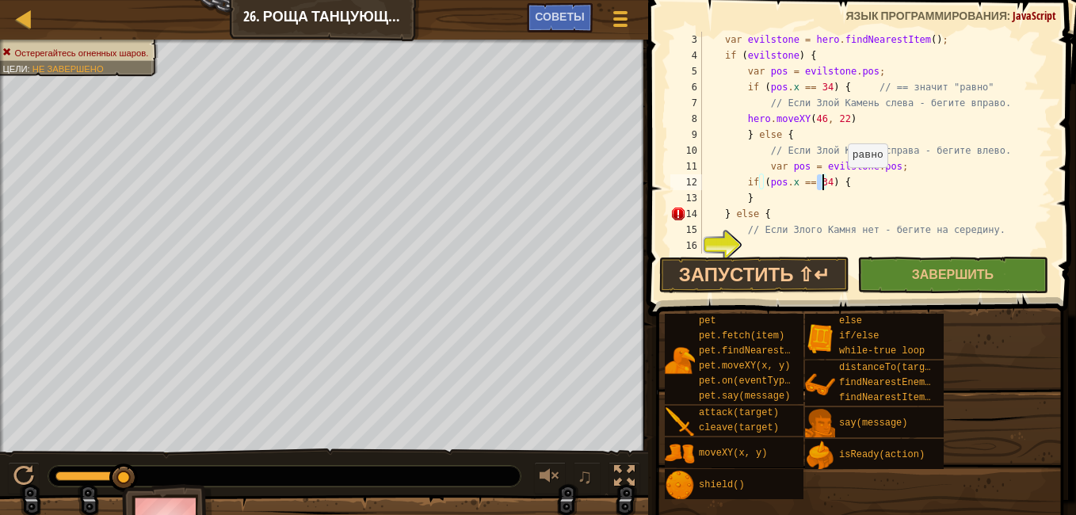
scroll to position [7, 10]
click at [815, 185] on div "var evilstone = hero . findNearestItem ( ) ; if ( evilstone ) { var pos = evils…" at bounding box center [869, 158] width 341 height 253
click at [814, 185] on div "var evilstone = hero . findNearestItem ( ) ; if ( evilstone ) { var pos = evils…" at bounding box center [869, 158] width 341 height 253
click at [820, 181] on div "var evilstone = hero . findNearestItem ( ) ; if ( evilstone ) { var pos = evils…" at bounding box center [869, 158] width 341 height 253
click at [966, 276] on span "Завершить" at bounding box center [953, 273] width 82 height 17
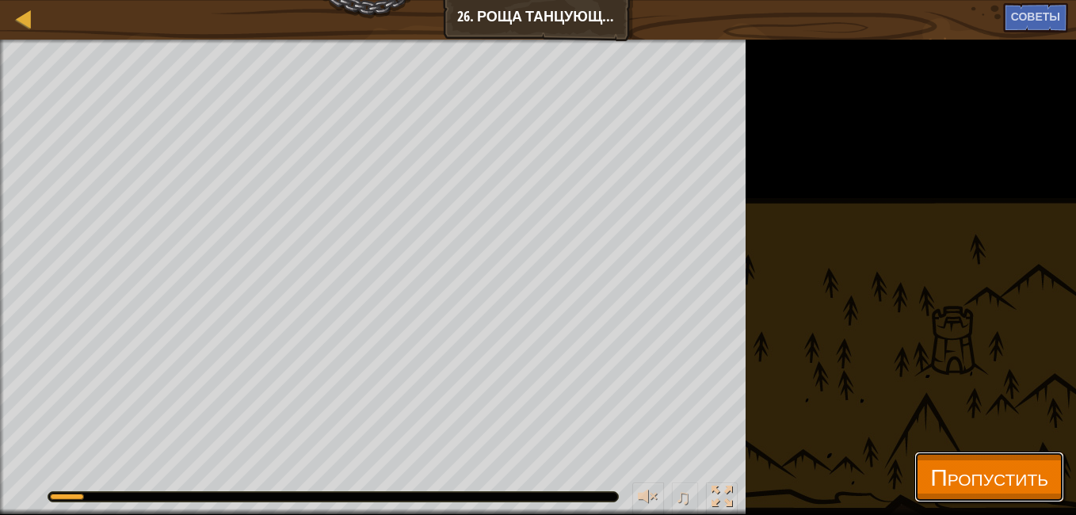
click at [930, 490] on span "Пропустить" at bounding box center [989, 476] width 118 height 32
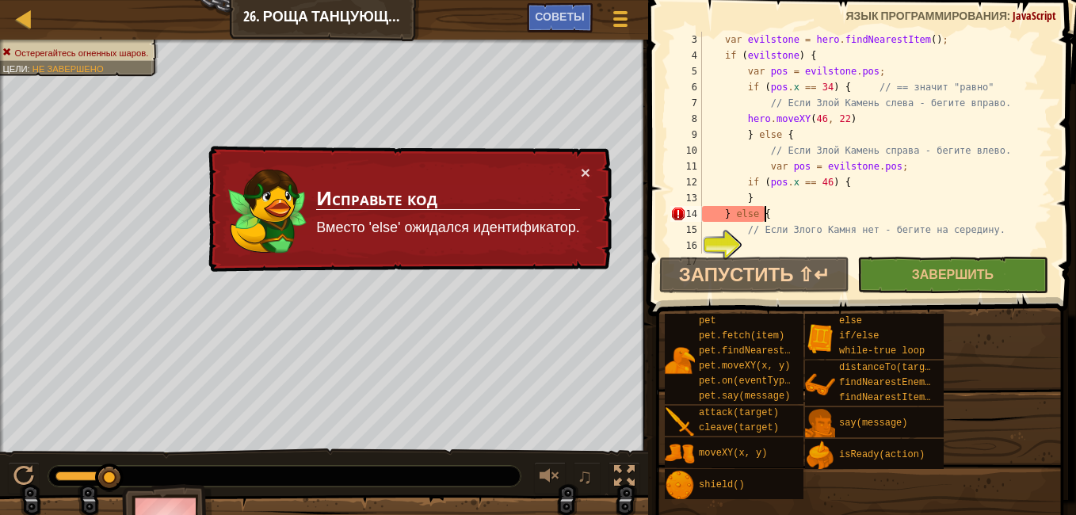
click at [783, 215] on div "var evilstone = hero . findNearestItem ( ) ; if ( evilstone ) { var pos = evils…" at bounding box center [869, 158] width 341 height 253
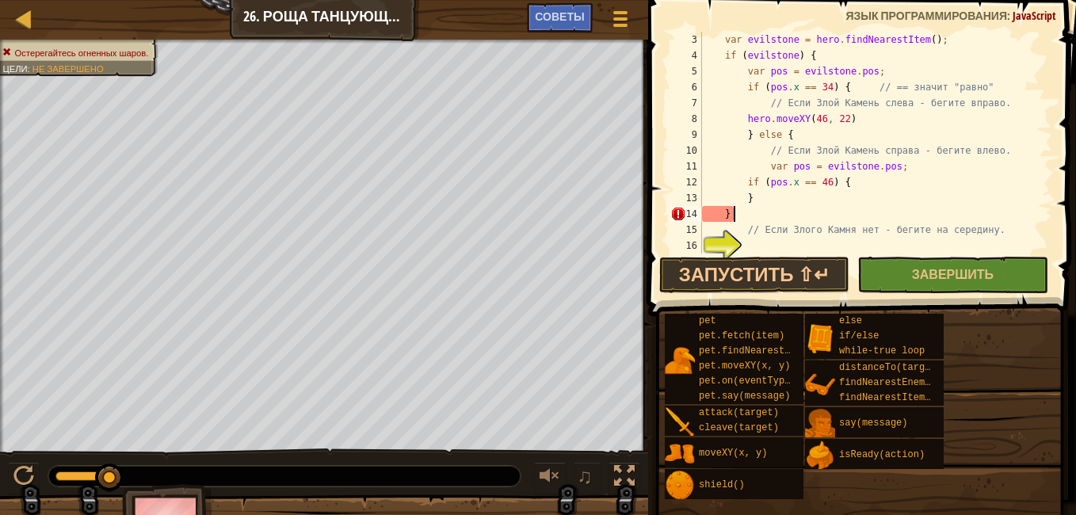
type textarea "}"
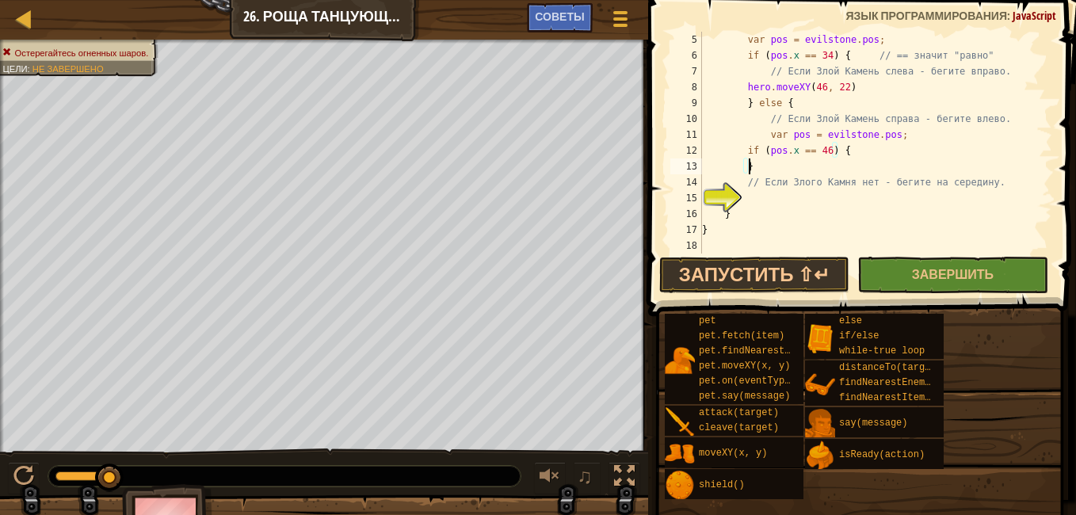
scroll to position [79, 0]
click at [764, 194] on div "var pos = evilstone . pos ; if ( pos . x == 34 ) { // == значит "равно" // Если…" at bounding box center [869, 158] width 341 height 253
click at [886, 254] on span at bounding box center [863, 135] width 440 height 363
click at [924, 274] on span "Завершить" at bounding box center [953, 273] width 82 height 17
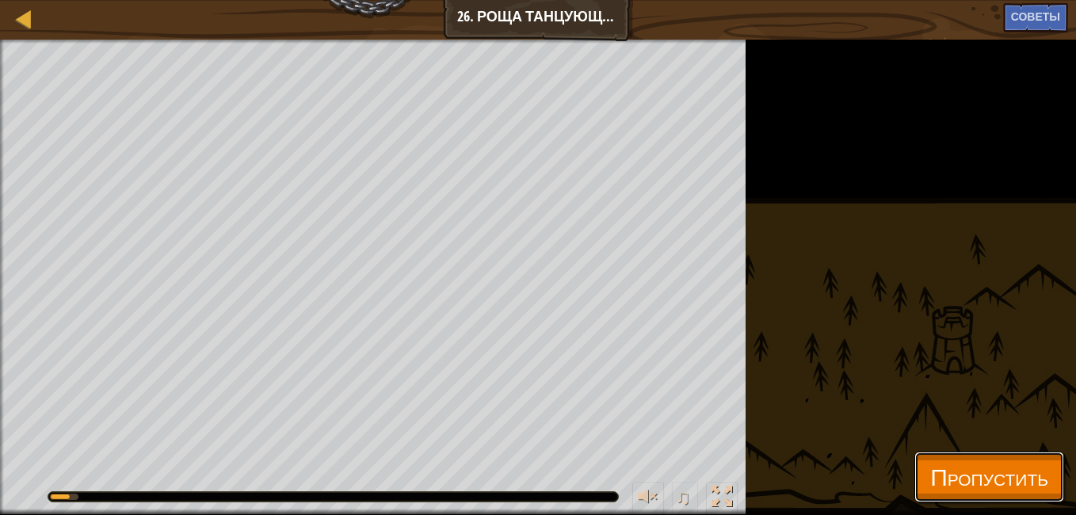
click at [931, 482] on span "Пропустить" at bounding box center [989, 476] width 118 height 32
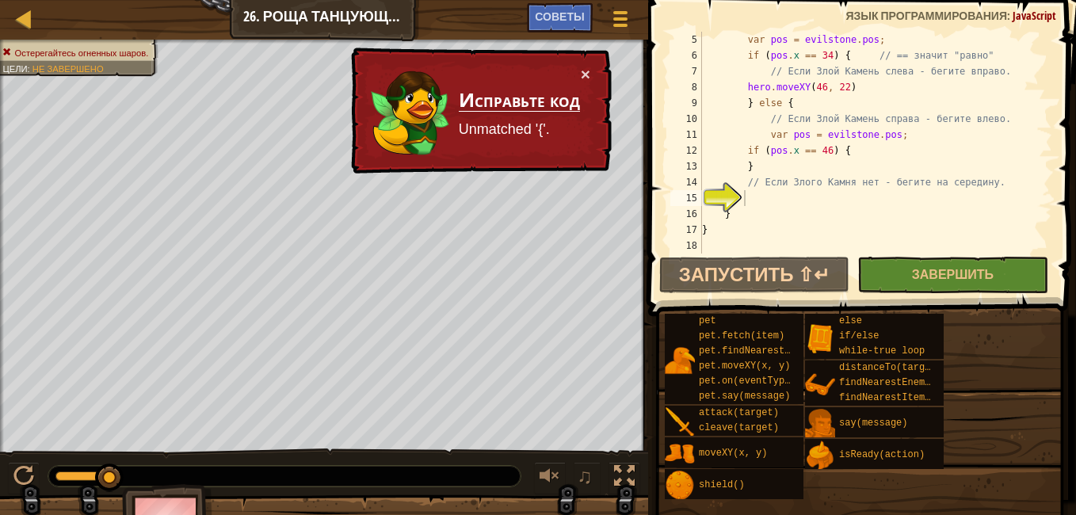
click at [748, 208] on div "var pos = evilstone . pos ; if ( pos . x == 34 ) { // == значит "равно" // Если…" at bounding box center [869, 158] width 341 height 253
click at [791, 101] on div "var pos = evilstone . pos ; if ( pos . x == 34 ) { // == значит "равно" // Если…" at bounding box center [869, 158] width 341 height 253
click at [767, 165] on div "var pos = evilstone . pos ; if ( pos . x == 34 ) { // == значит "равно" // Если…" at bounding box center [869, 158] width 341 height 253
type textarea "}"
click at [770, 201] on div "var pos = evilstone . pos ; if ( pos . x == 34 ) { // == значит "равно" // Если…" at bounding box center [869, 158] width 341 height 253
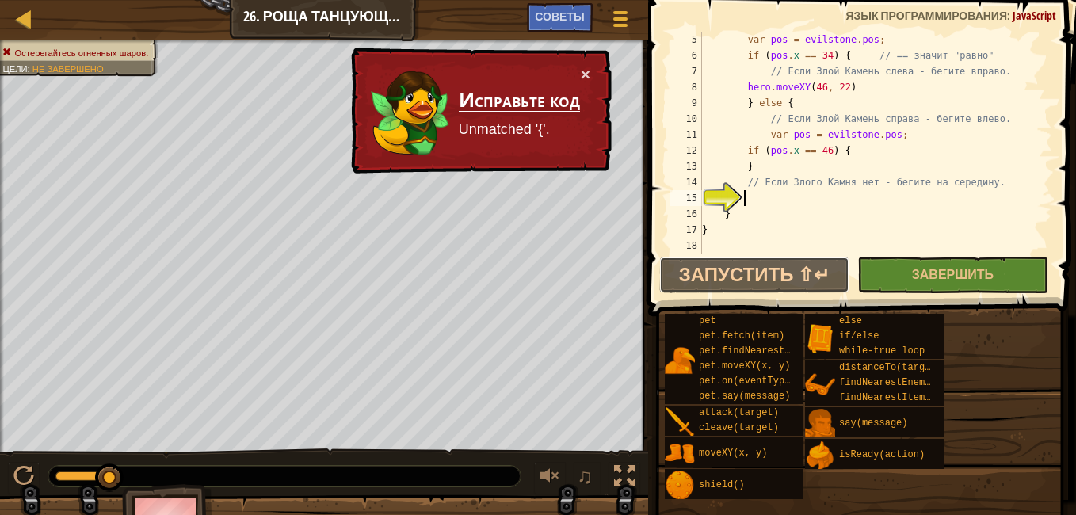
drag, startPoint x: 742, startPoint y: 261, endPoint x: 746, endPoint y: 246, distance: 14.8
click at [743, 256] on div "5 6 7 8 9 10 11 12 13 14 15 16 17 18 var pos = evilstone . pos ; if ( pos . x =…" at bounding box center [859, 189] width 433 height 363
click at [747, 243] on div "var pos = evilstone . pos ; if ( pos . x == 34 ) { // == значит "равно" // Если…" at bounding box center [869, 158] width 341 height 253
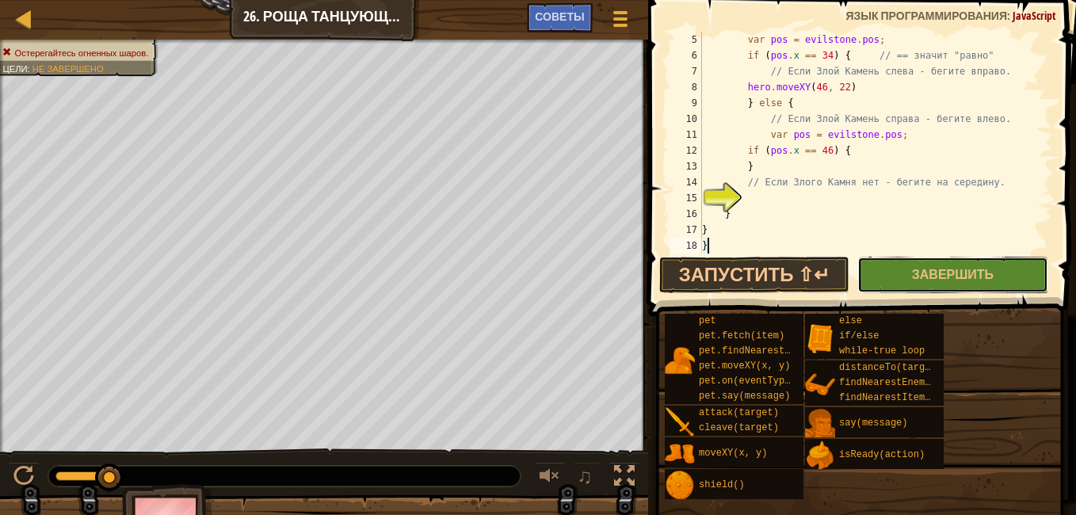
click at [1004, 266] on button "Завершить" at bounding box center [952, 275] width 190 height 36
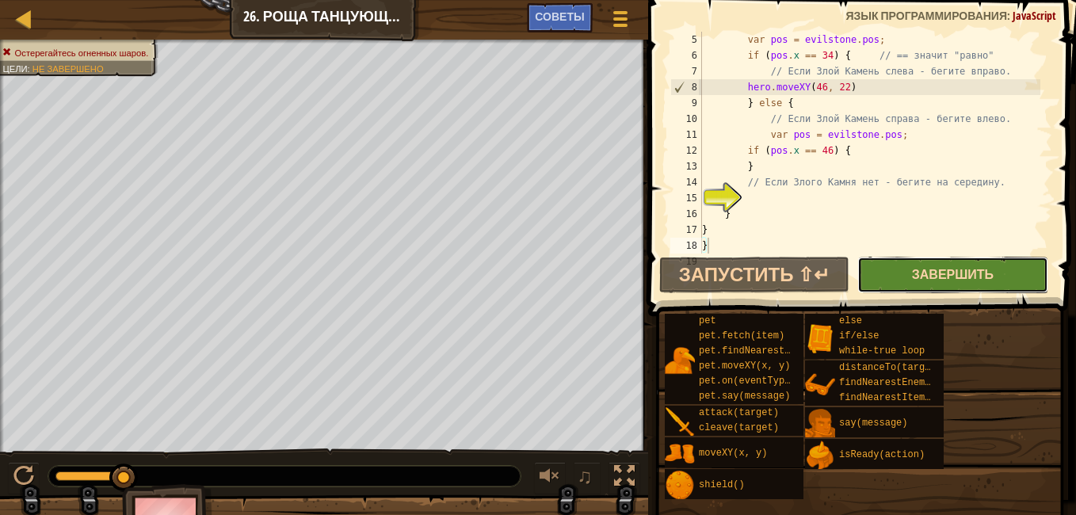
click at [936, 276] on span "Завершить" at bounding box center [953, 273] width 82 height 17
click at [862, 213] on div "var pos = evilstone . pos ; if ( pos . x == 34 ) { // == значит "равно" // Если…" at bounding box center [869, 158] width 341 height 253
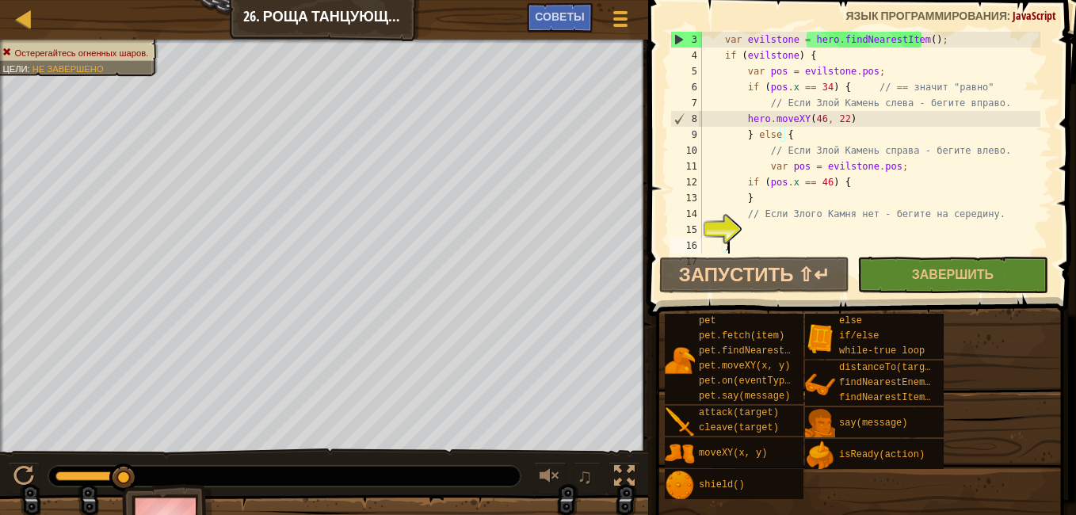
scroll to position [95, 0]
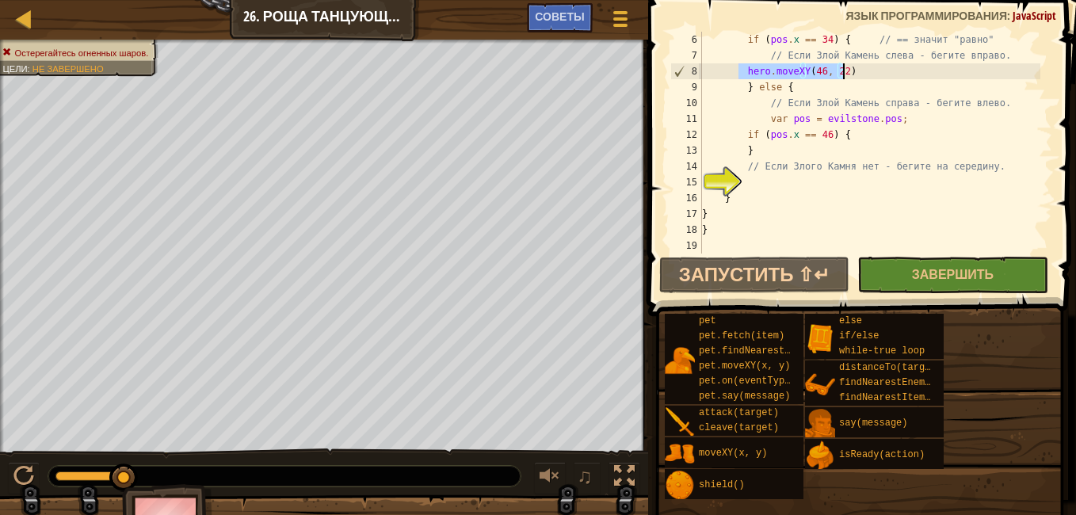
drag, startPoint x: 741, startPoint y: 73, endPoint x: 841, endPoint y: 70, distance: 100.7
click at [841, 70] on div "if ( pos . x == 34 ) { // == значит "равно" // Если Злой Камень слева - бегите …" at bounding box center [869, 158] width 341 height 253
click at [984, 172] on div "if ( pos . x == 34 ) { // == значит "равно" // Если Злой Камень слева - бегите …" at bounding box center [869, 158] width 341 height 253
type textarea "/"
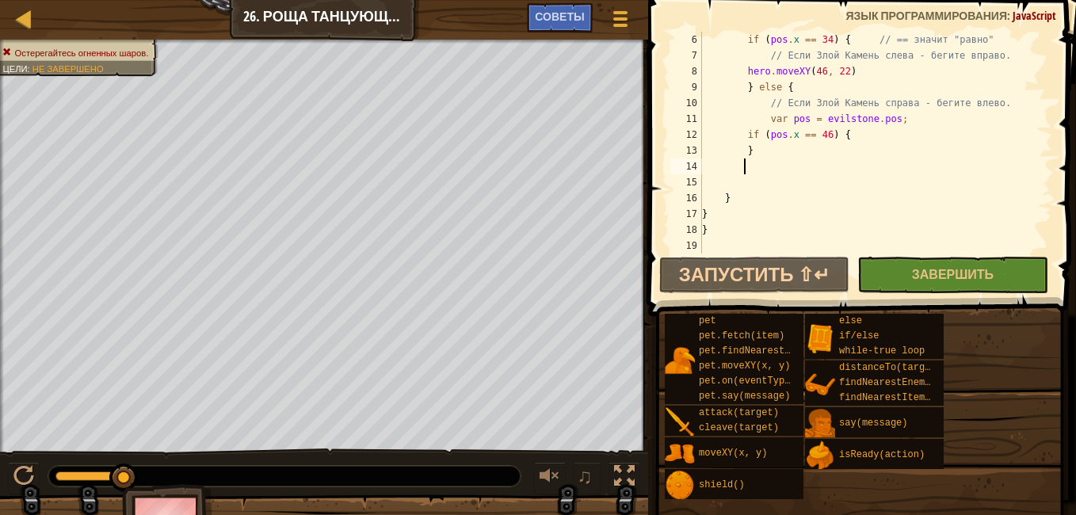
paste textarea "hero.moveXY(46, 22)"
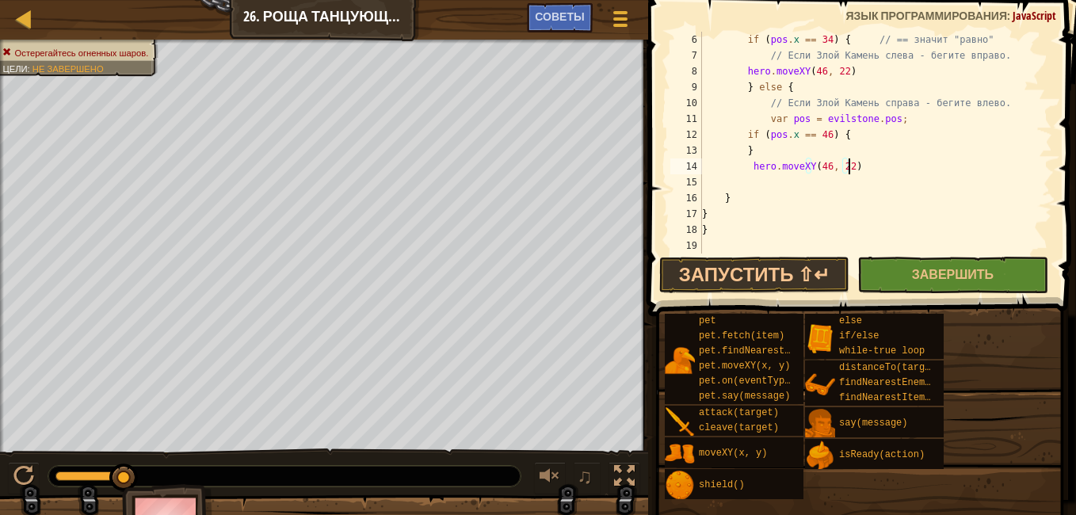
click at [821, 167] on div "if ( pos . x == 34 ) { // == значит "равно" // Если Злой Камень слева - бегите …" at bounding box center [869, 158] width 341 height 253
click at [831, 192] on div "if ( pos . x == 34 ) { // == значит "равно" // Если Злой Камень слева - бегите …" at bounding box center [869, 158] width 341 height 253
drag, startPoint x: 741, startPoint y: 88, endPoint x: 785, endPoint y: 93, distance: 43.9
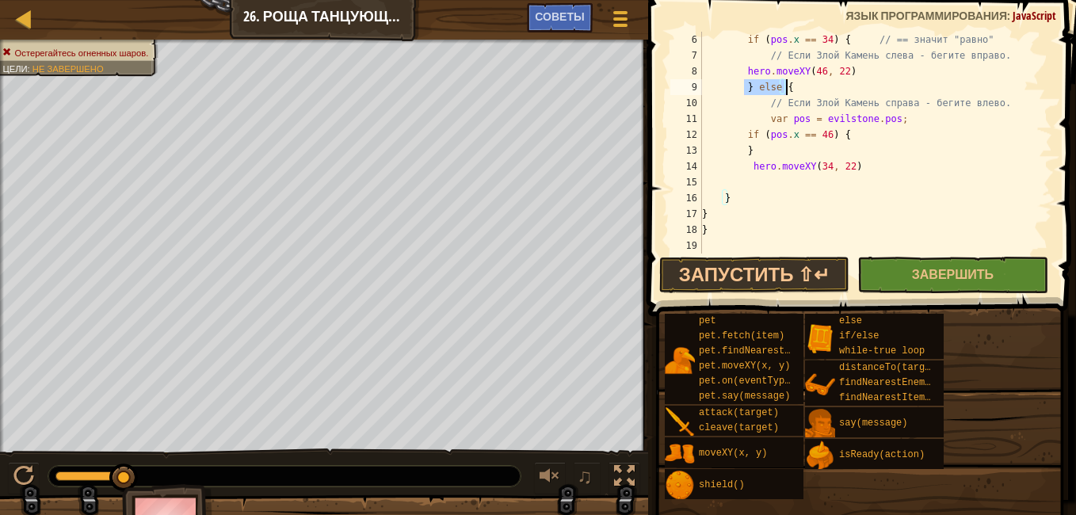
click at [785, 93] on div "if ( pos . x == 34 ) { // == значит "равно" // Если Злой Камень слева - бегите …" at bounding box center [869, 158] width 341 height 253
click at [764, 173] on div "if ( pos . x == 34 ) { // == значит "равно" // Если Злой Камень слева - бегите …" at bounding box center [869, 158] width 341 height 253
type textarea "hero.moveXY(34, 22)"
click at [760, 181] on div "if ( pos . x == 34 ) { // == значит "равно" // Если Злой Камень слева - бегите …" at bounding box center [869, 158] width 341 height 253
paste textarea "} else {"
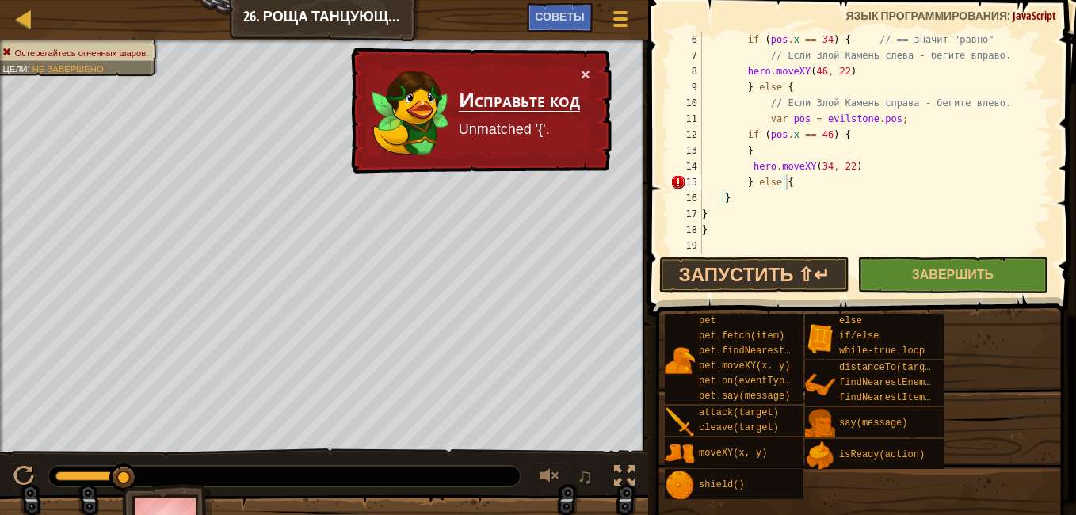
click at [806, 189] on div "if ( pos . x == 34 ) { // == значит "равно" // Если Злой Камень слева - бегите …" at bounding box center [869, 158] width 341 height 253
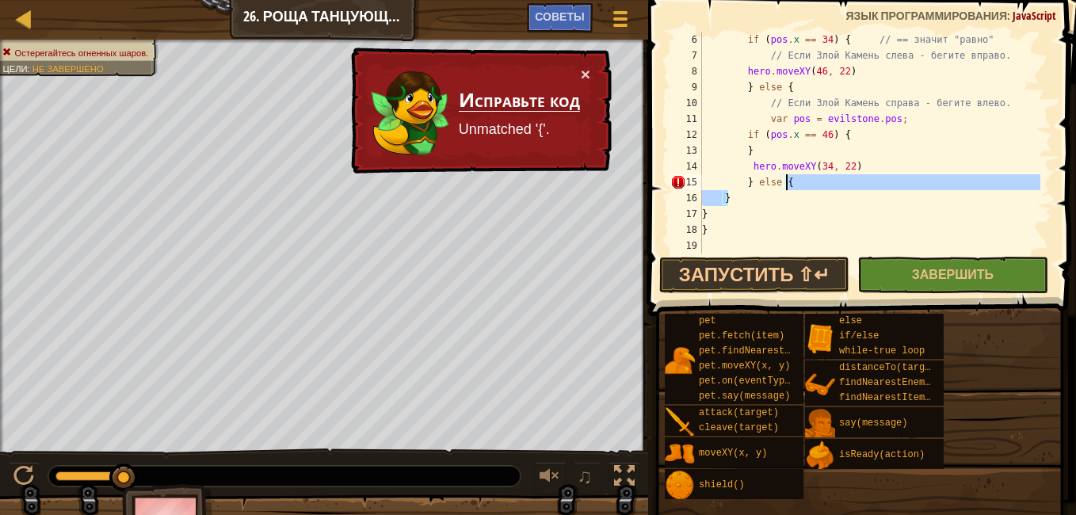
click at [806, 184] on div "if ( pos . x == 34 ) { // == значит "равно" // Если Злой Камень слева - бегите …" at bounding box center [869, 143] width 341 height 222
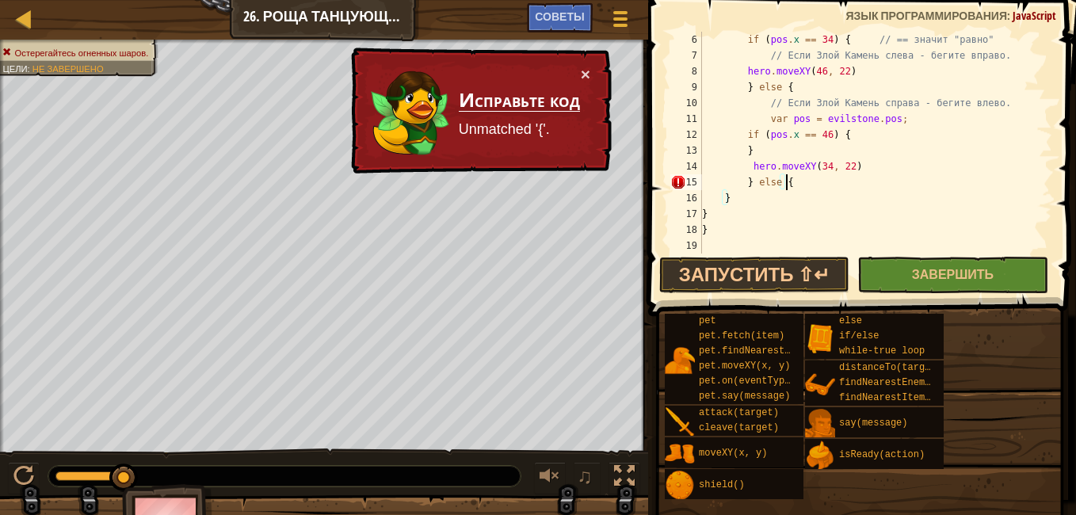
click at [803, 181] on div "if ( pos . x == 34 ) { // == значит "равно" // Если Злой Камень слева - бегите …" at bounding box center [869, 158] width 341 height 253
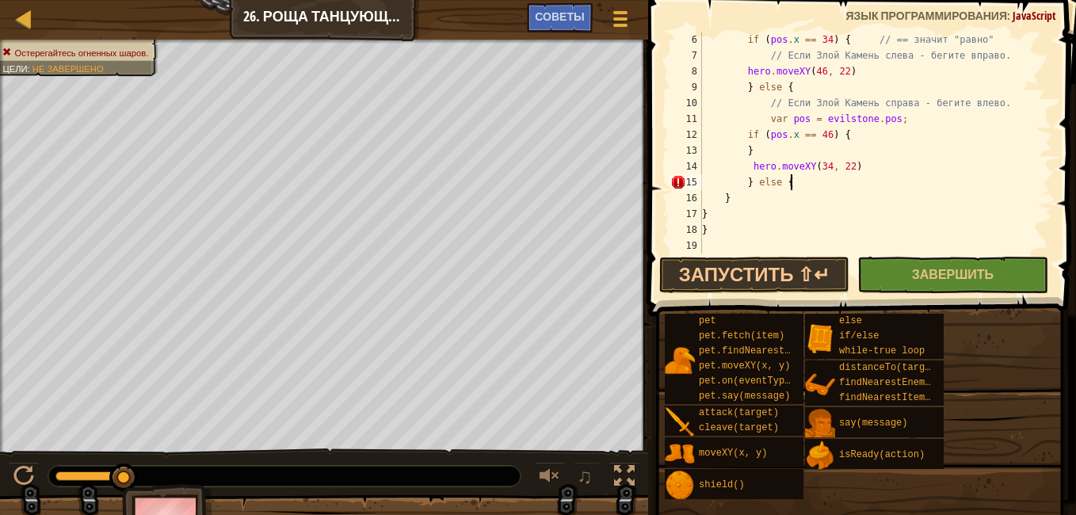
paste textarea "} else {"
drag, startPoint x: 849, startPoint y: 167, endPoint x: 750, endPoint y: 170, distance: 99.1
click at [750, 170] on div "if ( pos . x == 34 ) { // == значит "равно" // Если Злой Камень слева - бегите …" at bounding box center [869, 158] width 341 height 253
click at [803, 188] on div "if ( pos . x == 34 ) { // == значит "равно" // Если Злой Камень слева - бегите …" at bounding box center [869, 158] width 341 height 253
paste textarea "hero.moveXY(34, 22)"
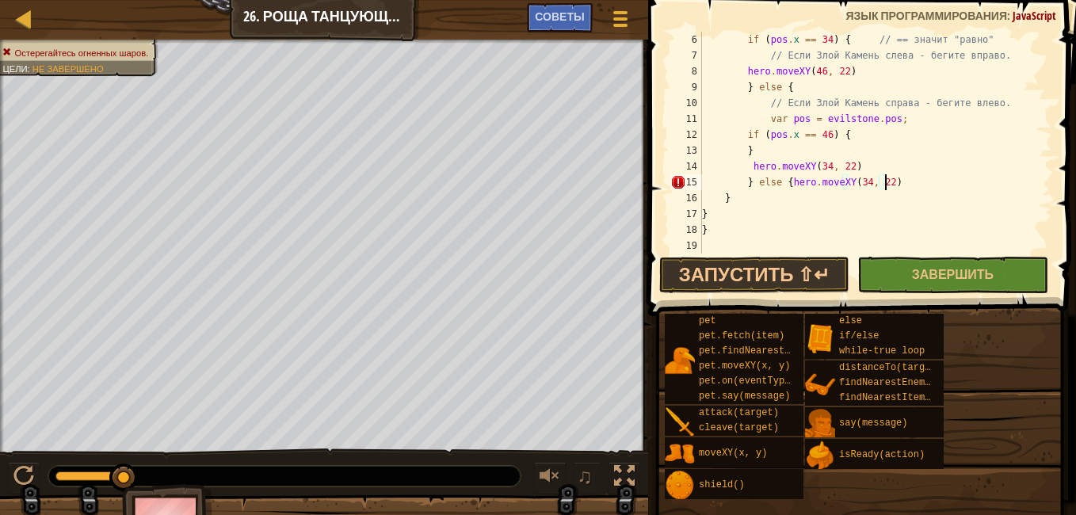
type textarea "} else {hero.moveXY(34, 22)}"
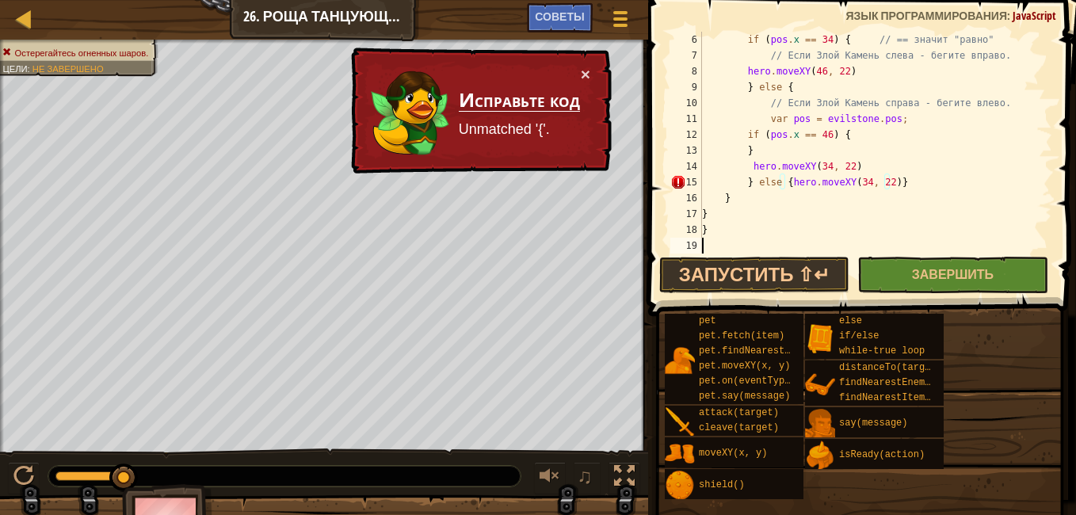
click at [810, 238] on div "if ( pos . x == 34 ) { // == значит "равно" // Если Злой Камень слева - бегите …" at bounding box center [869, 158] width 341 height 253
click at [783, 182] on div "if ( pos . x == 34 ) { // == значит "равно" // Если Злой Камень слева - бегите …" at bounding box center [869, 158] width 341 height 253
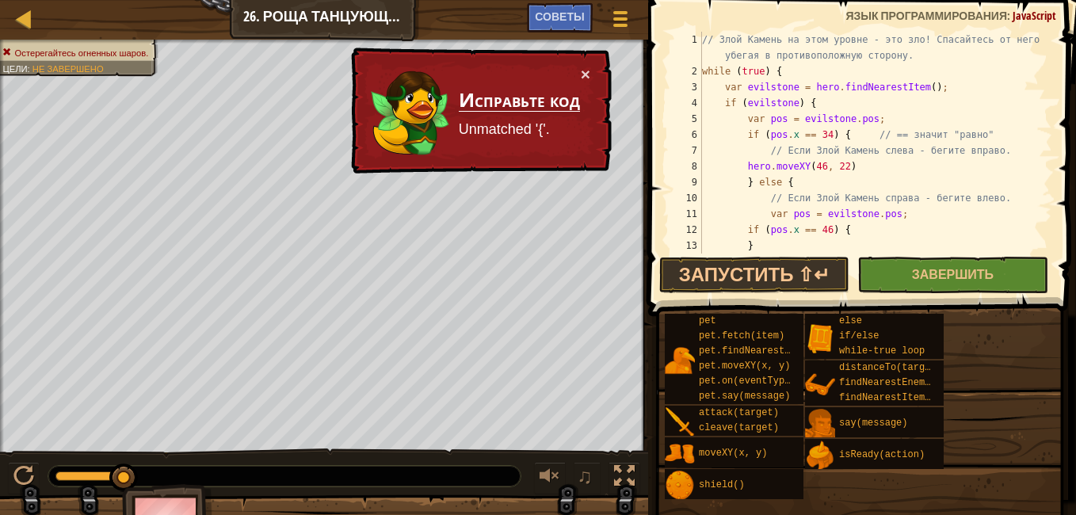
scroll to position [95, 0]
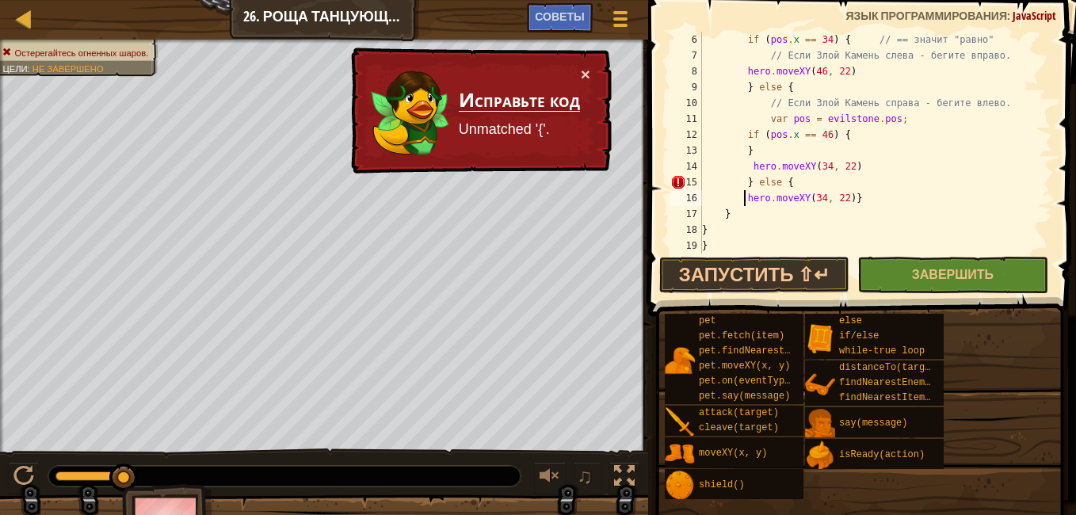
click at [743, 134] on div "if ( pos . x == 34 ) { // == значит "равно" // Если Злой Камень слева - бегите …" at bounding box center [869, 158] width 341 height 253
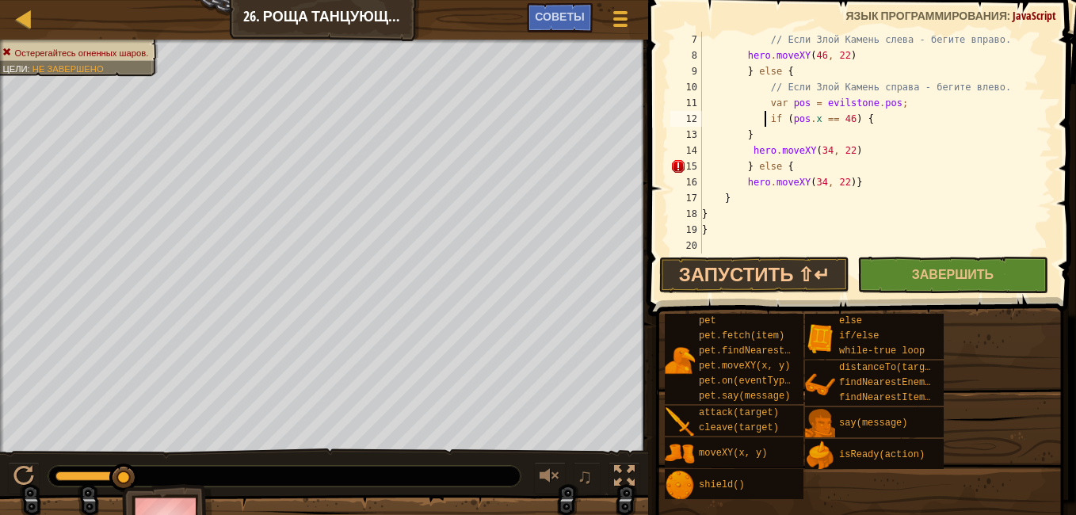
scroll to position [111, 0]
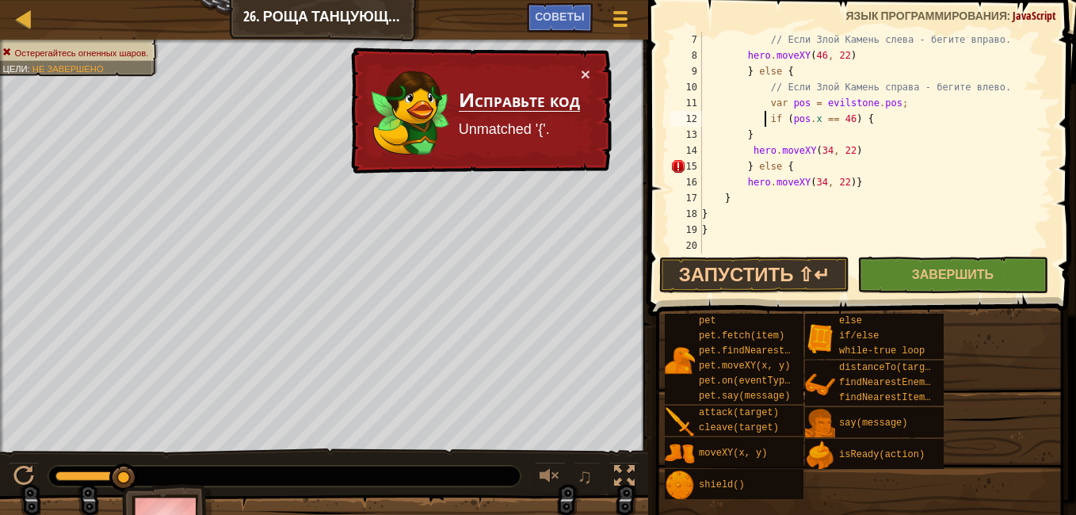
click at [842, 163] on div "// Если Злой Камень слева - бегите вправо. hero . moveXY ( 46 , 22 ) } else { /…" at bounding box center [869, 158] width 341 height 253
click at [742, 184] on div "// Если Злой Камень слева - бегите вправо. hero . moveXY ( 46 , 22 ) } else { /…" at bounding box center [869, 158] width 341 height 253
type textarea "hero.moveXY(34, 22)}"
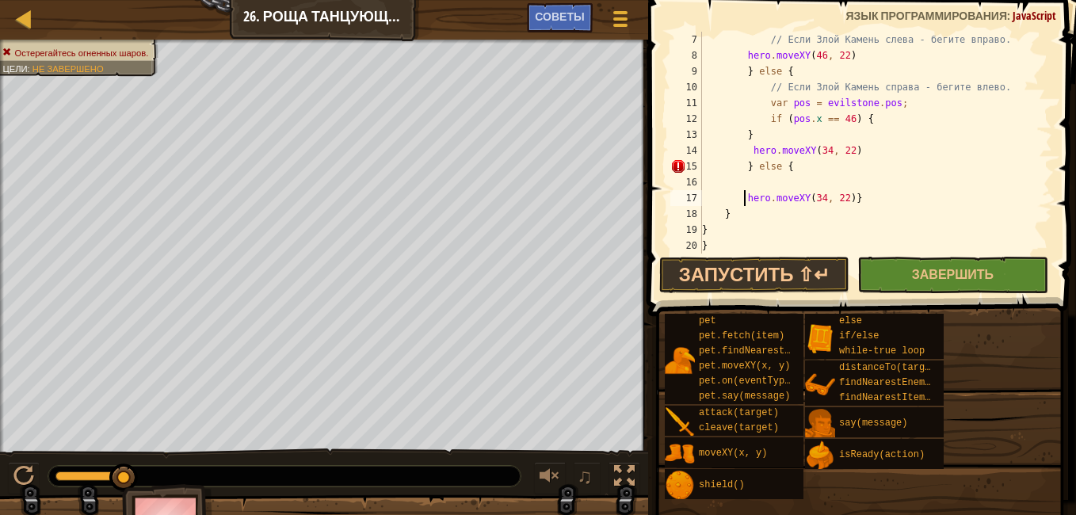
click at [751, 185] on div "// Если Злой Камень слева - бегите вправо. hero . moveXY ( 46 , 22 ) } else { /…" at bounding box center [869, 158] width 341 height 253
click at [775, 165] on div "// Если Злой Камень слева - бегите вправо. hero . moveXY ( 46 , 22 ) } else { /…" at bounding box center [869, 158] width 341 height 253
click at [787, 180] on div "// Если Злой Камень слева - бегите вправо. hero . moveXY ( 46 , 22 ) } else { /…" at bounding box center [869, 158] width 341 height 253
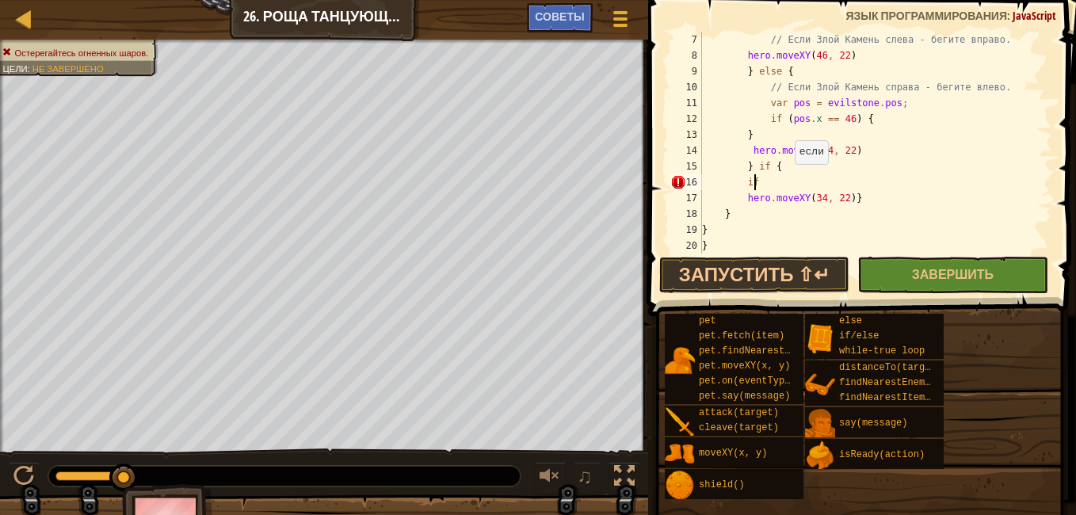
type textarea "i"
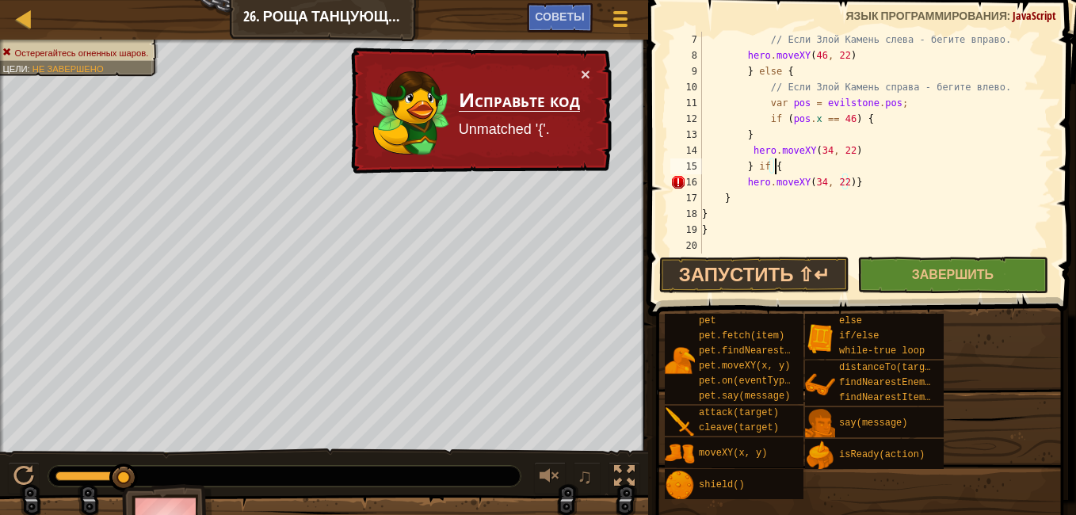
click at [886, 216] on div "// Если Злой Камень слева - бегите вправо. hero . moveXY ( 46 , 22 ) } else { /…" at bounding box center [869, 158] width 341 height 253
type textarea "}"
click at [865, 249] on div "// Если Злой Камень слева - бегите вправо. hero . moveXY ( 46 , 22 ) } else { /…" at bounding box center [869, 158] width 341 height 253
type textarea "}"
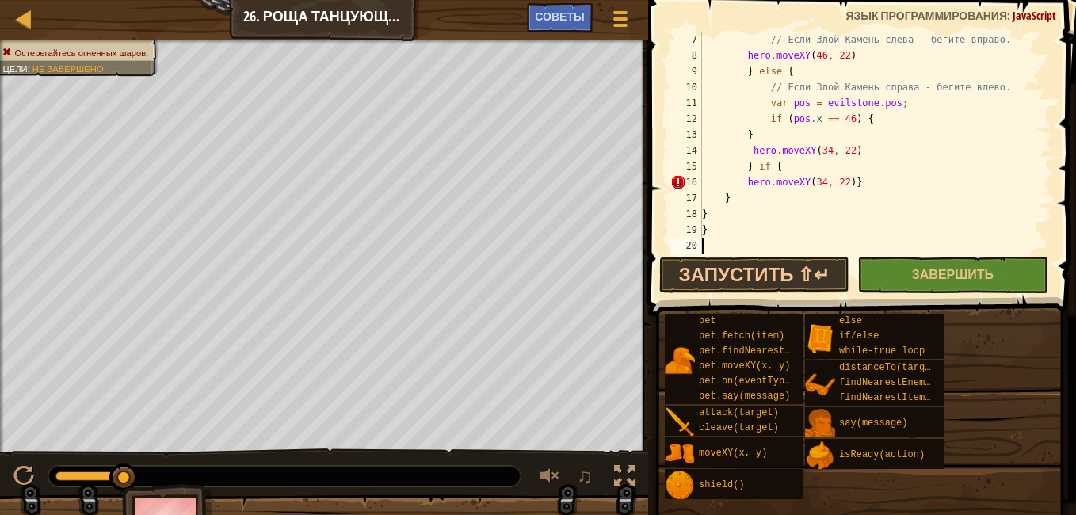
type textarea "}"
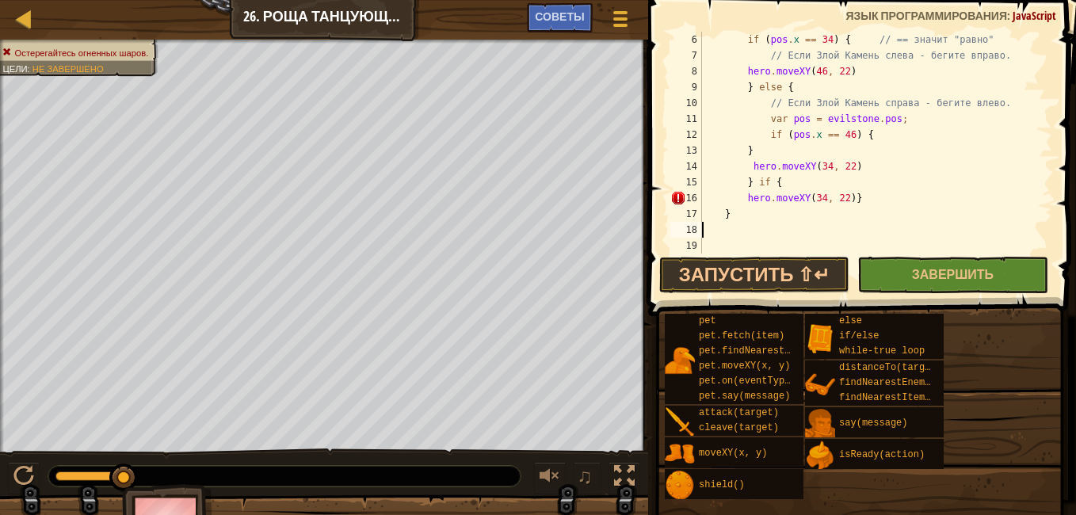
type textarea "}"
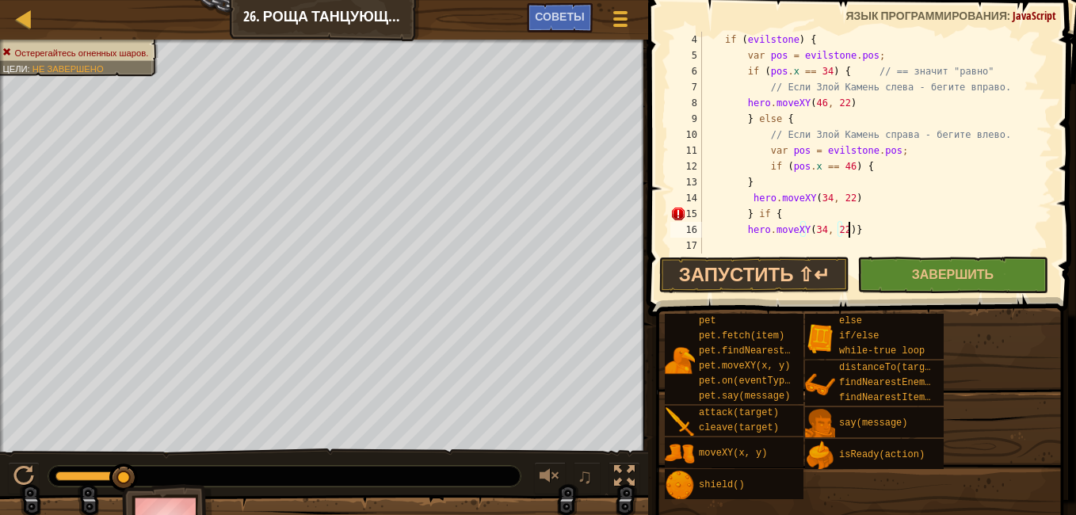
scroll to position [7, 11]
type textarea "hero.moveXY(34, 22)"
type textarea "}"
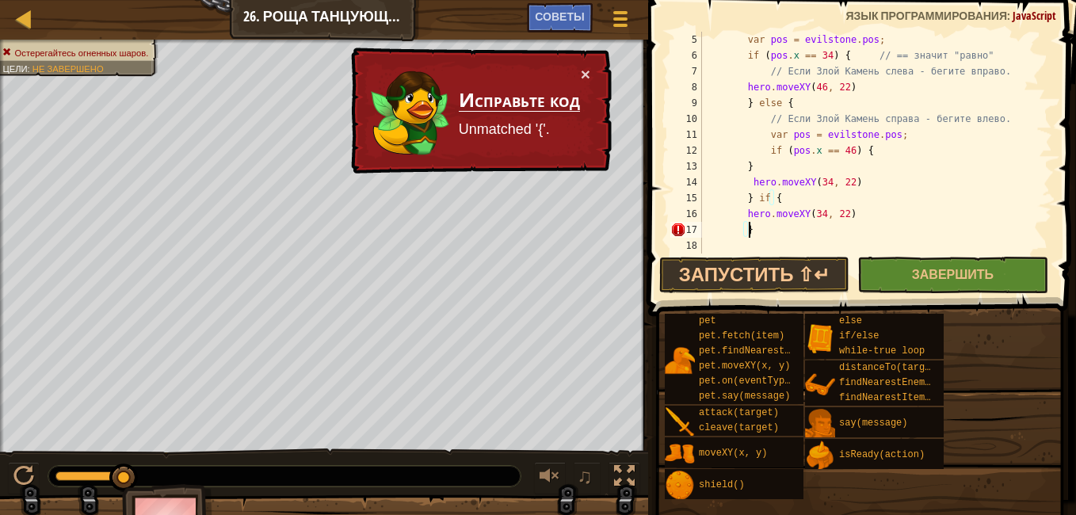
click at [718, 243] on div "var pos = evilstone . pos ; if ( pos . x == 34 ) { // == значит "равно" // Если…" at bounding box center [869, 158] width 341 height 253
type textarea "}"
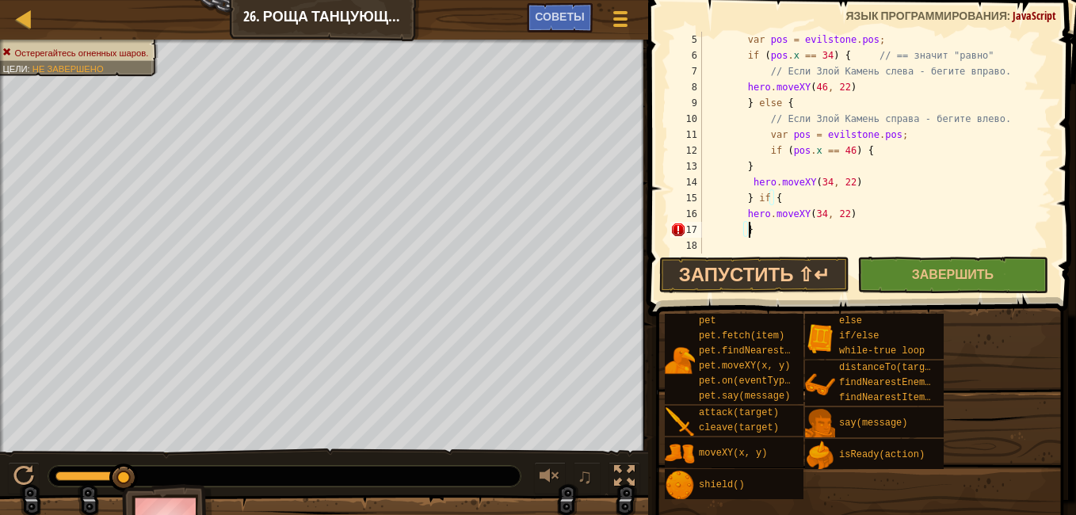
click at [771, 226] on div "var pos = evilstone . pos ; if ( pos . x == 34 ) { // == значит "равно" // Если…" at bounding box center [869, 158] width 341 height 253
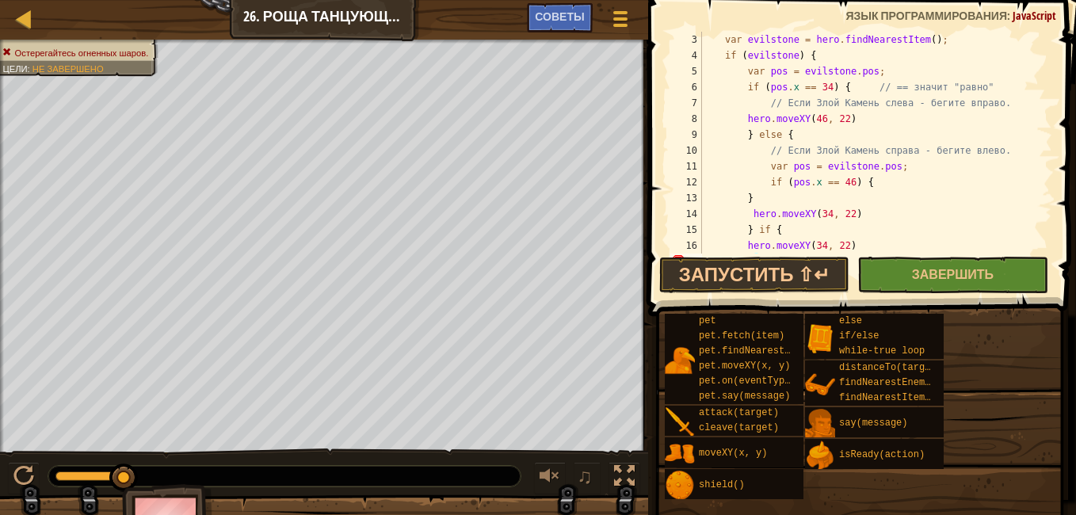
scroll to position [0, 0]
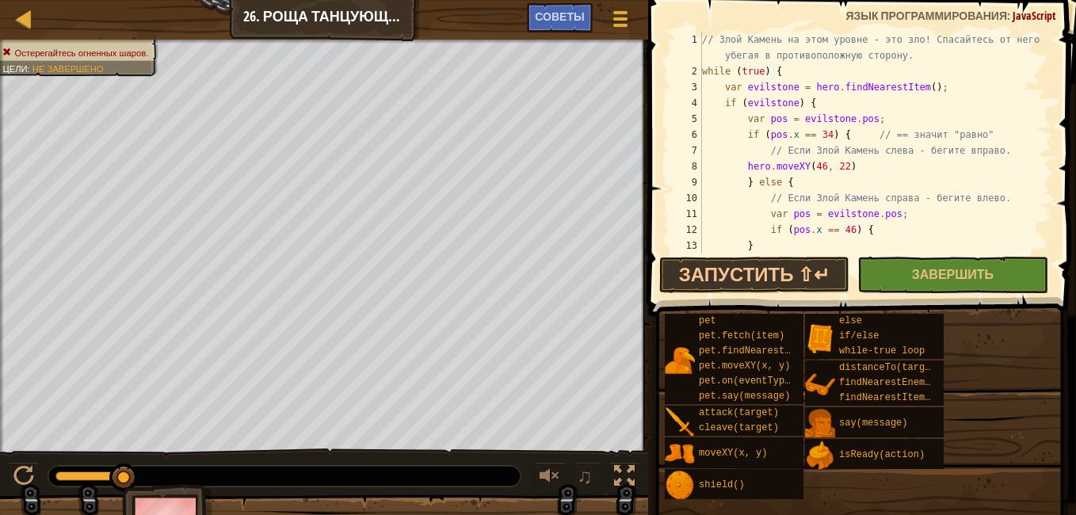
click at [805, 105] on div "// Злой Камень на этом уровне - это зло! Спасайтесь от него убегая в противопол…" at bounding box center [869, 166] width 341 height 269
click at [783, 179] on div "// Злой Камень на этом уровне - это зло! Спасайтесь от него убегая в противопол…" at bounding box center [869, 166] width 341 height 269
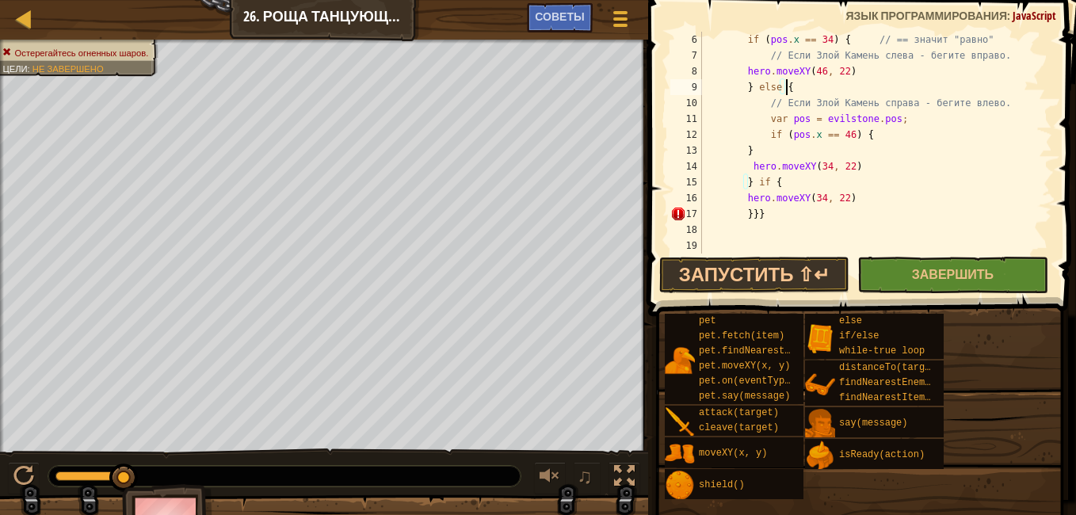
scroll to position [95, 0]
click at [768, 179] on div "if ( pos . x == 34 ) { // == значит "равно" // Если Злой Камень слева - бегите …" at bounding box center [869, 158] width 341 height 253
click at [928, 290] on button "Завершить" at bounding box center [952, 275] width 190 height 36
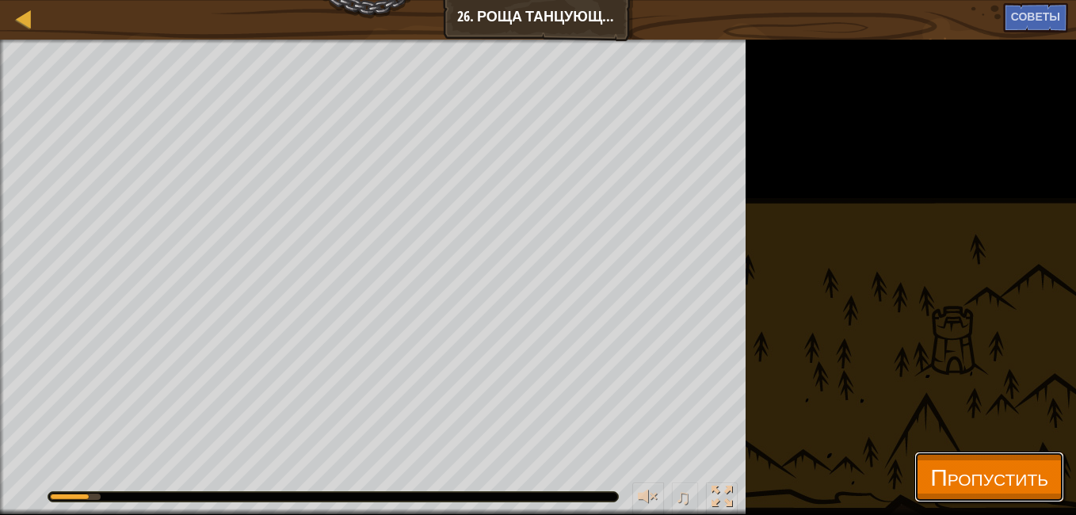
click at [930, 481] on span "Пропустить" at bounding box center [989, 476] width 118 height 32
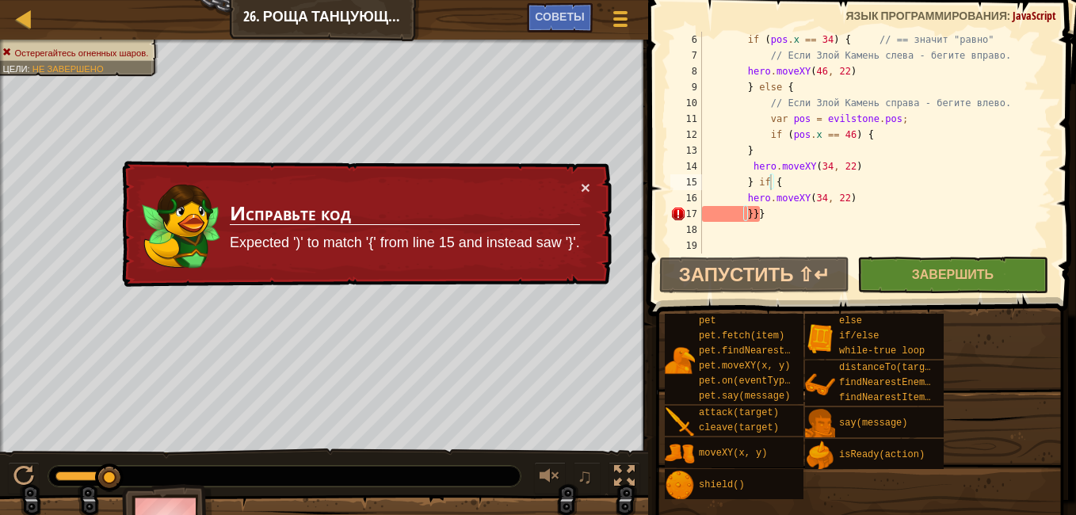
click at [784, 213] on div "if ( pos . x == 34 ) { // == значит "равно" // Если Злой Камень слева - бегите …" at bounding box center [869, 158] width 341 height 253
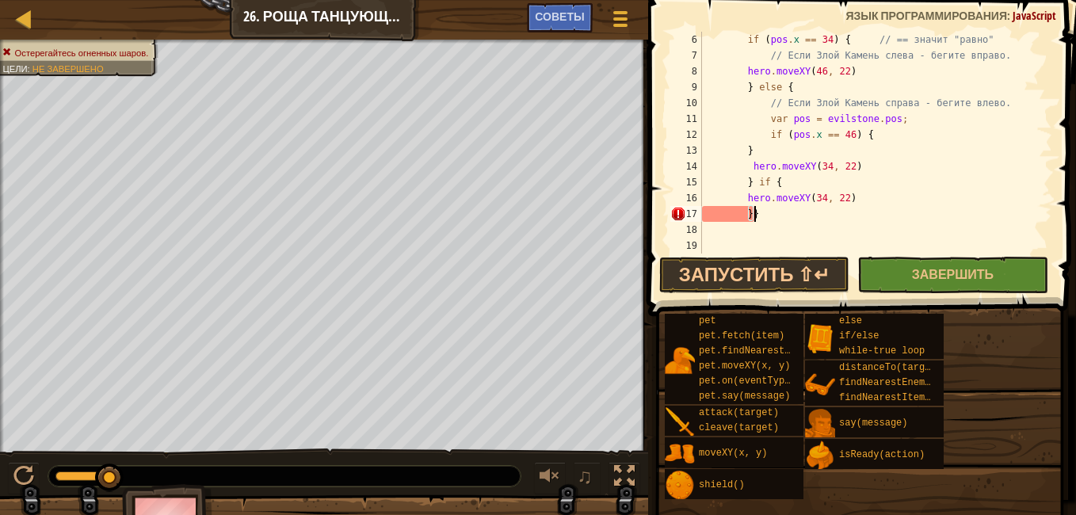
type textarea "}"
type textarea "hero.moveXY(34, 22)"
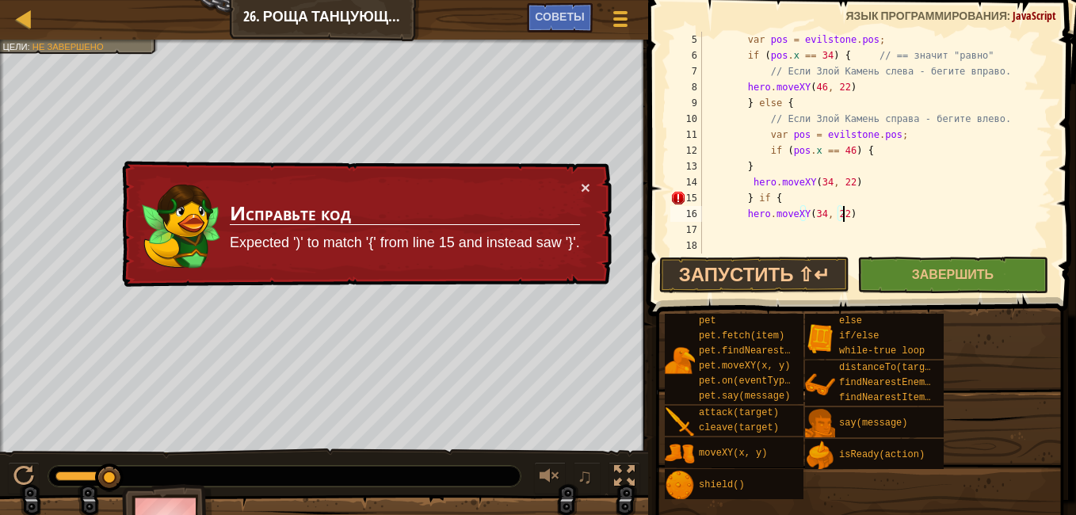
scroll to position [79, 0]
click at [866, 96] on div "var pos = evilstone . pos ; if ( pos . x == 34 ) { // == значит "равно" // Если…" at bounding box center [869, 158] width 341 height 253
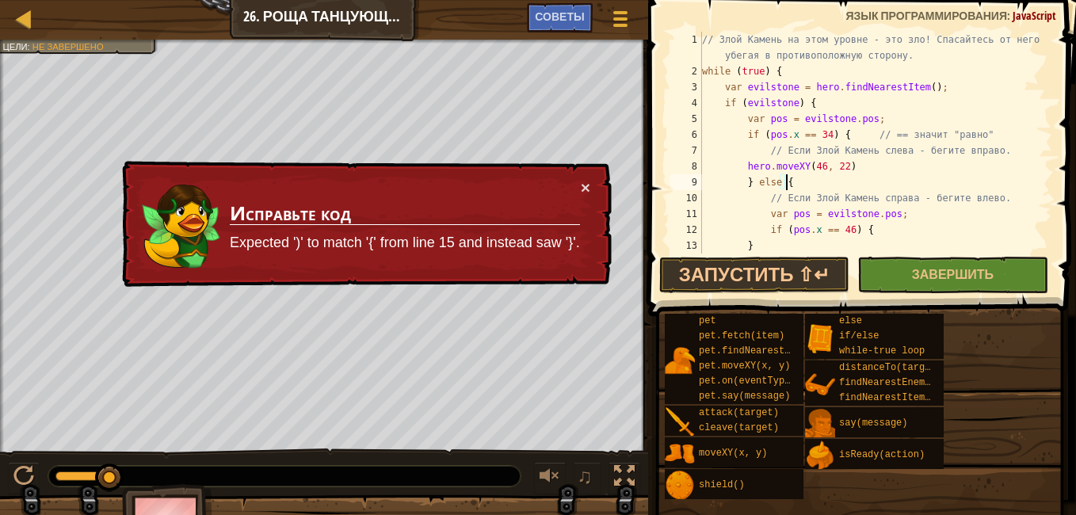
click at [772, 90] on div "// Злой Камень на этом уровне - это зло! Спасайтесь от него убегая в противопол…" at bounding box center [869, 166] width 341 height 269
drag, startPoint x: 746, startPoint y: 101, endPoint x: 776, endPoint y: 108, distance: 30.2
click at [776, 108] on div "// Злой Камень на этом уровне - это зло! Спасайтесь от него убегая в противопол…" at bounding box center [869, 166] width 341 height 269
drag, startPoint x: 779, startPoint y: 134, endPoint x: 819, endPoint y: 139, distance: 40.0
click at [778, 134] on div "// Злой Камень на этом уровне - это зло! Спасайтесь от него убегая в противопол…" at bounding box center [869, 166] width 341 height 269
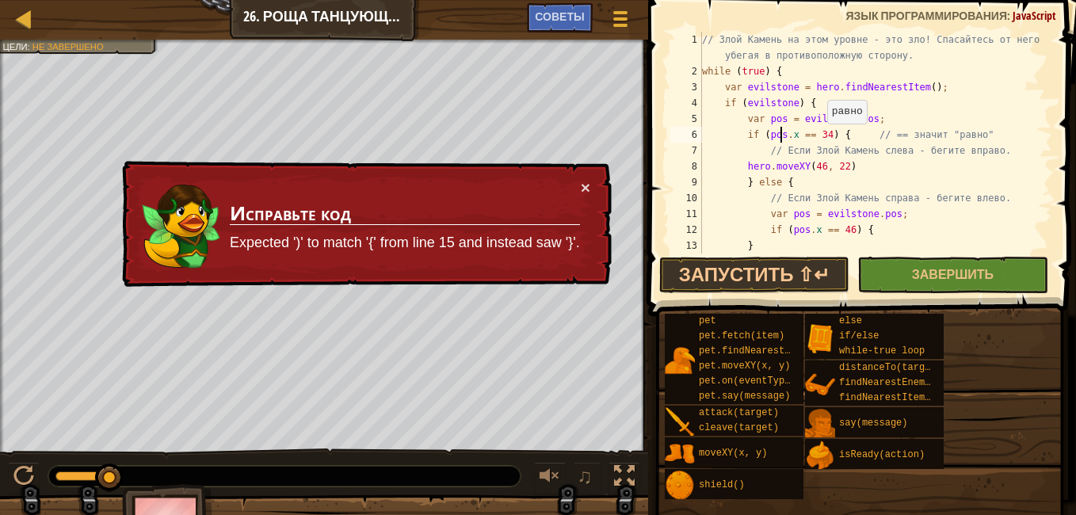
click at [822, 139] on div "// Злой Камень на этом уровне - это зло! Спасайтесь от него убегая в противопол…" at bounding box center [869, 166] width 341 height 269
click at [745, 166] on div "// Злой Камень на этом уровне - это зло! Спасайтесь от него убегая в противопол…" at bounding box center [869, 166] width 341 height 269
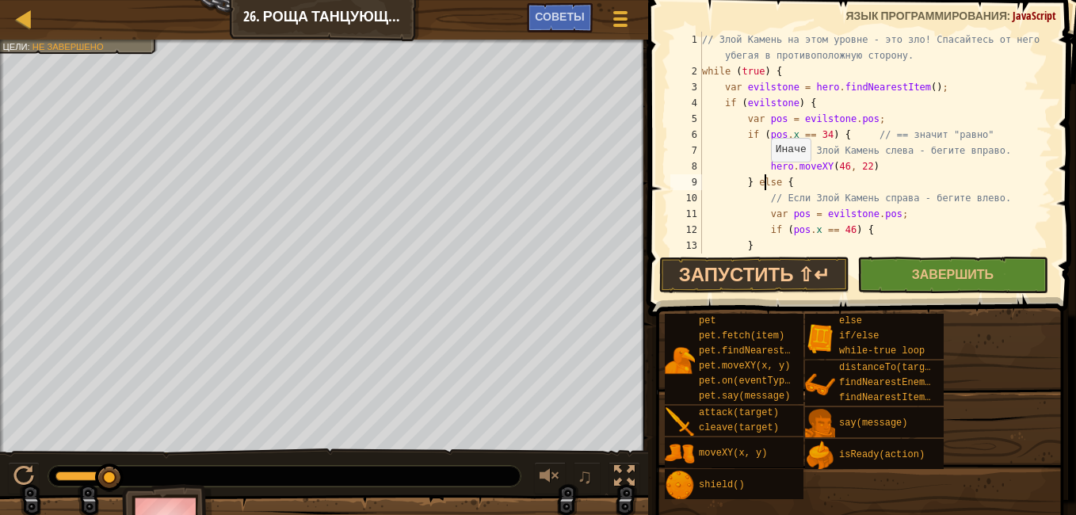
click at [763, 177] on div "// Злой Камень на этом уровне - это зло! Спасайтесь от него убегая в противопол…" at bounding box center [869, 166] width 341 height 269
click at [815, 192] on div "// Злой Камень на этом уровне - это зло! Спасайтесь от него убегая в противопол…" at bounding box center [869, 166] width 341 height 269
click at [881, 200] on div "// Злой Камень на этом уровне - это зло! Спасайтесь от него убегая в противопол…" at bounding box center [869, 166] width 341 height 269
click at [951, 198] on div "// Злой Камень на этом уровне - это зло! Спасайтесь от него убегая в противопол…" at bounding box center [869, 166] width 341 height 269
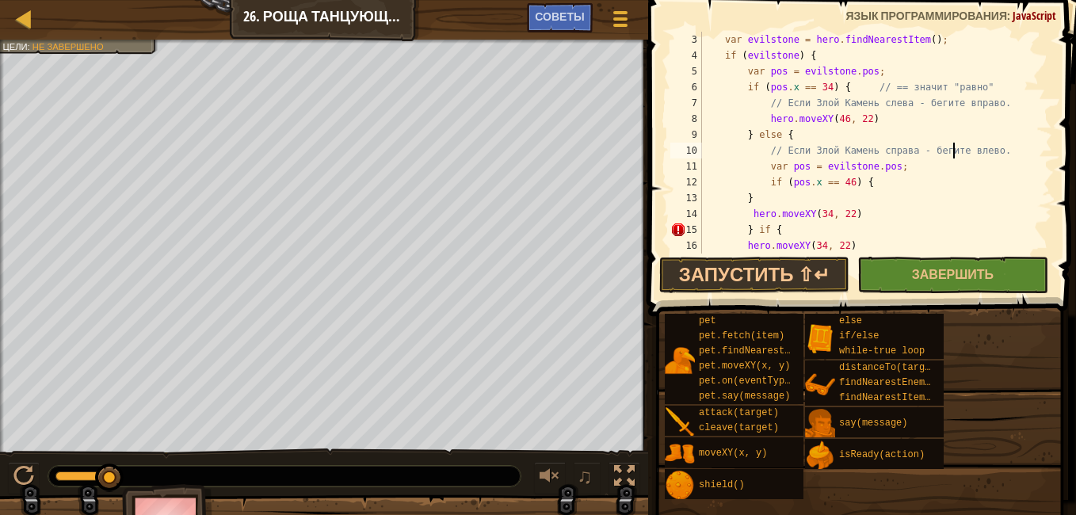
scroll to position [48, 0]
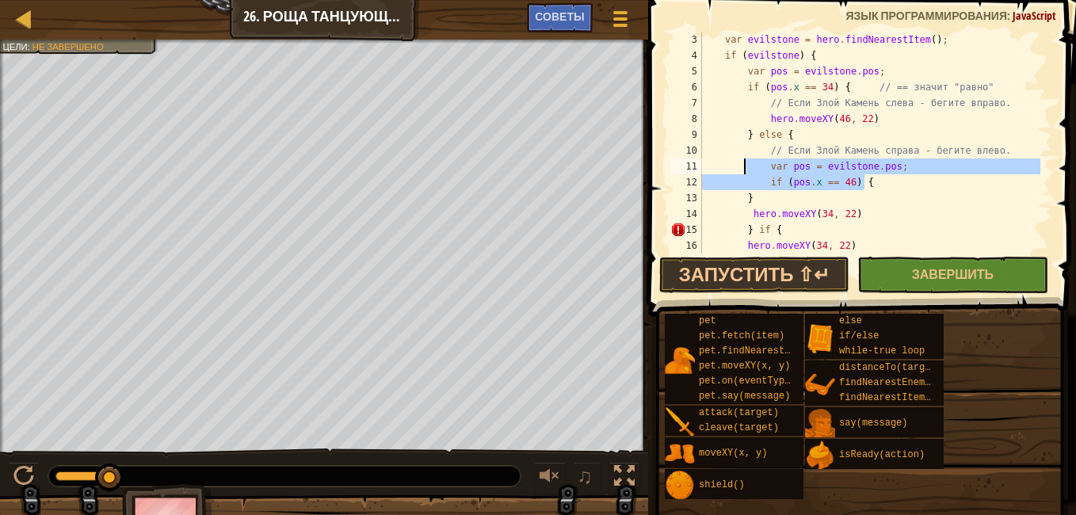
drag, startPoint x: 866, startPoint y: 186, endPoint x: 744, endPoint y: 170, distance: 123.1
click at [744, 170] on div "var evilstone = hero . findNearestItem ( ) ; if ( evilstone ) { var pos = evils…" at bounding box center [869, 158] width 341 height 253
type textarea "var pos = evilstone.pos; if (pos.x == 46) {"
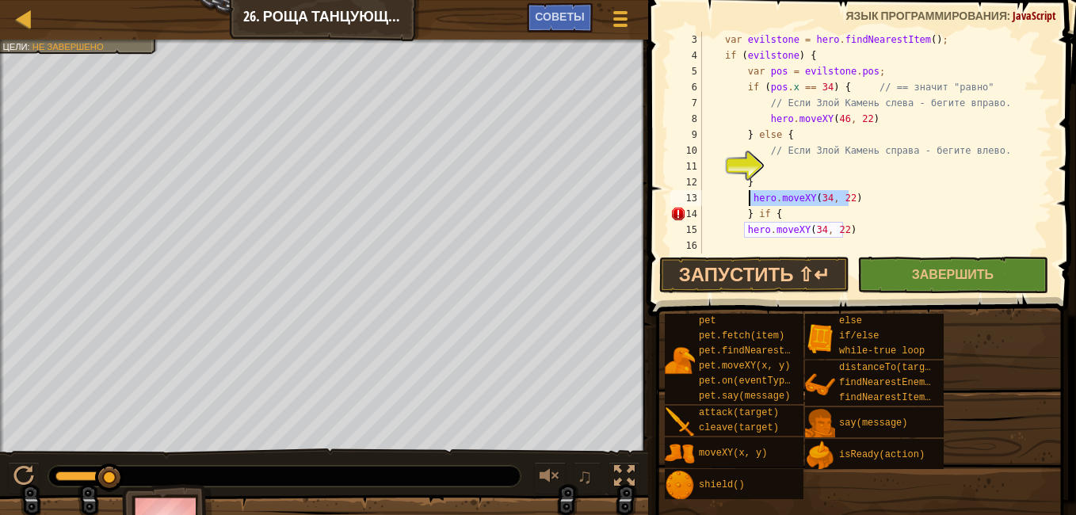
drag, startPoint x: 851, startPoint y: 194, endPoint x: 746, endPoint y: 198, distance: 104.6
click at [746, 198] on div "var evilstone = hero . findNearestItem ( ) ; if ( evilstone ) { var pos = evils…" at bounding box center [869, 158] width 341 height 253
type textarea "hero.moveXY(34, 22)"
click at [785, 165] on div "var evilstone = hero . findNearestItem ( ) ; if ( evilstone ) { var pos = evils…" at bounding box center [869, 158] width 341 height 253
paste textarea "hero.moveXY(34, 22)"
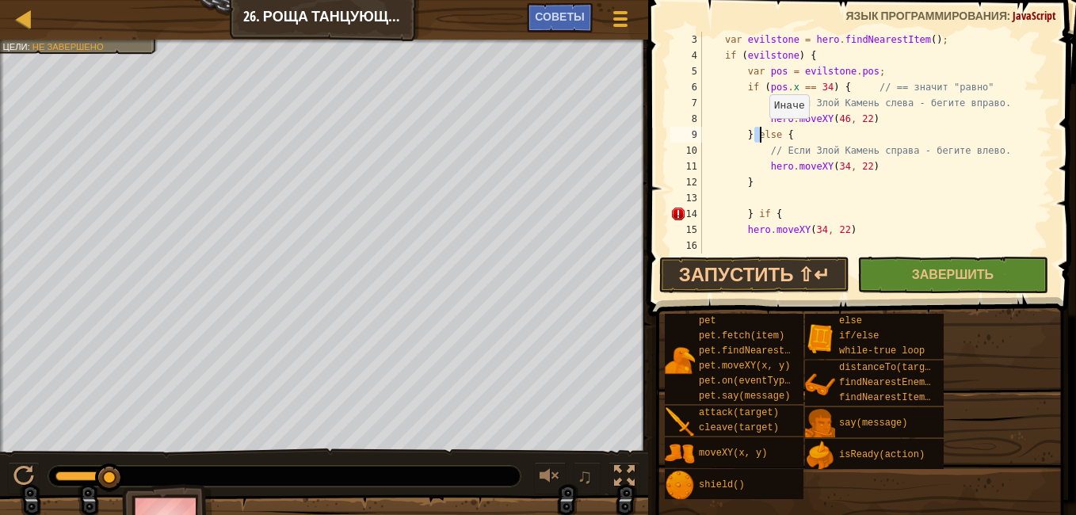
drag, startPoint x: 753, startPoint y: 132, endPoint x: 770, endPoint y: 132, distance: 16.6
click at [769, 132] on div "var evilstone = hero . findNearestItem ( ) ; if ( evilstone ) { var pos = evils…" at bounding box center [869, 158] width 341 height 253
type textarea "} else {"
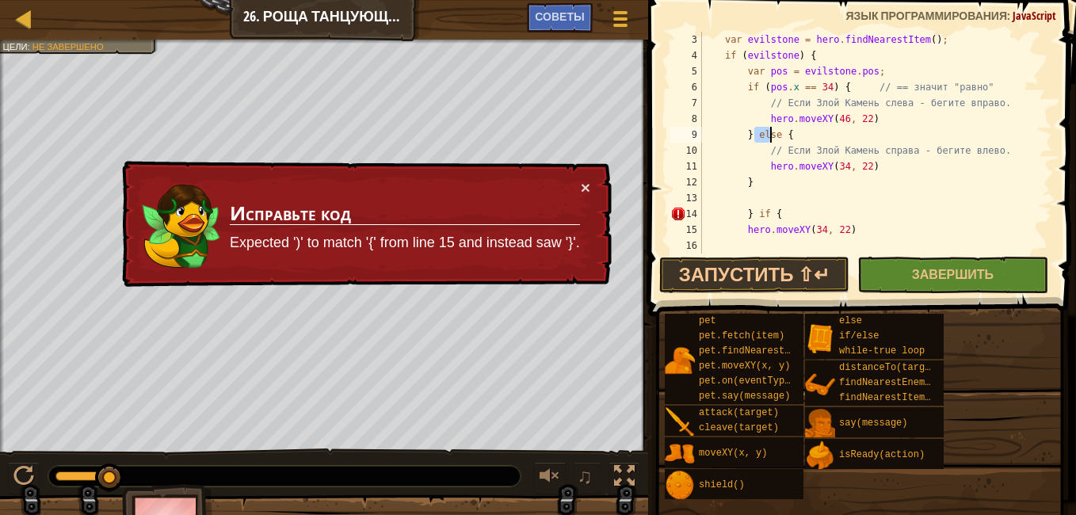
click at [866, 191] on div "var evilstone = hero . findNearestItem ( ) ; if ( evilstone ) { var pos = evils…" at bounding box center [869, 158] width 341 height 253
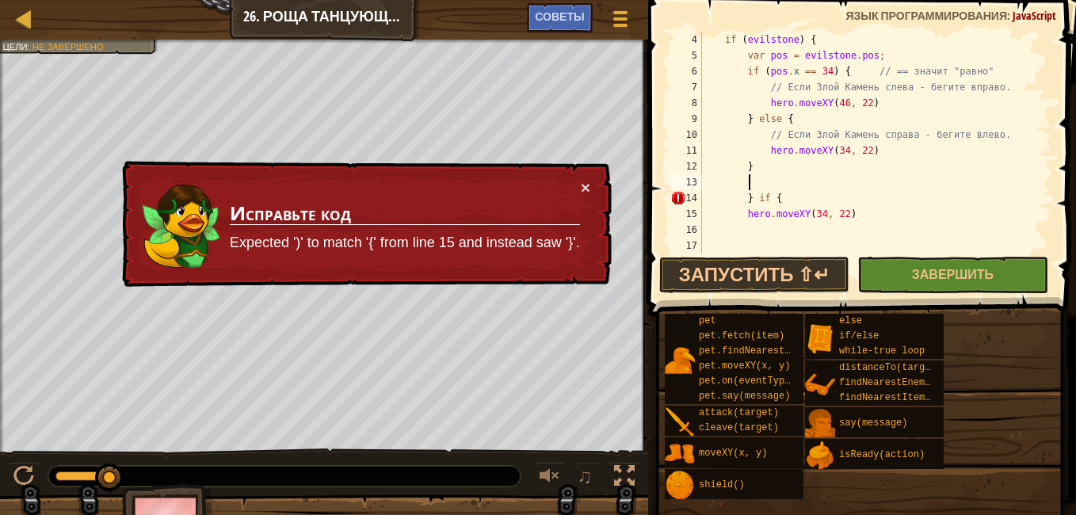
scroll to position [63, 0]
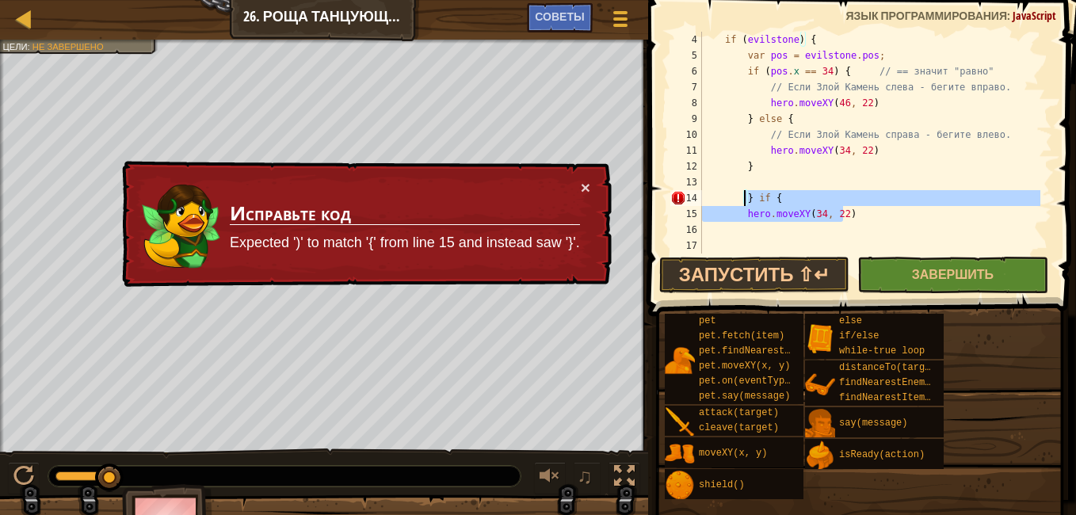
drag, startPoint x: 856, startPoint y: 211, endPoint x: 745, endPoint y: 199, distance: 112.3
click at [745, 199] on div "if ( evilstone ) { var pos = evilstone . pos ; if ( pos . x == 34 ) { // == зна…" at bounding box center [869, 158] width 341 height 253
type textarea "} if { hero.moveXY(34, 22)"
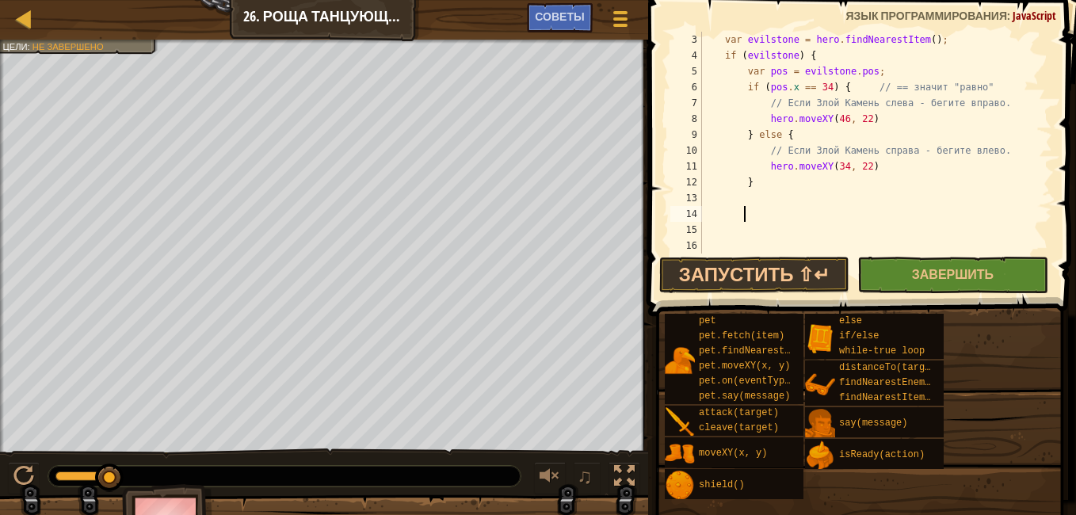
scroll to position [32, 0]
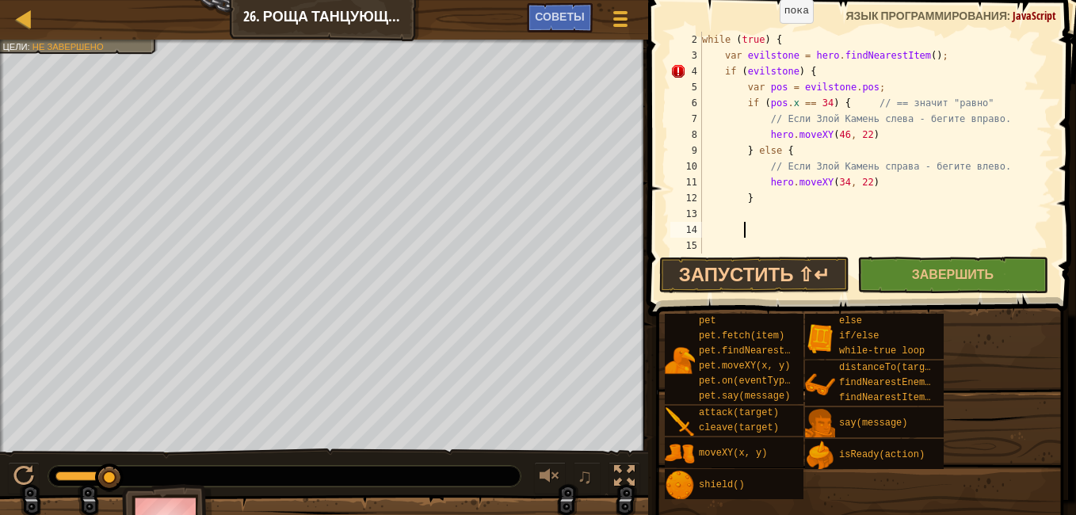
click at [773, 36] on div "while ( true ) { var evilstone = hero . findNearestItem ( ) ; if ( evilstone ) …" at bounding box center [869, 158] width 341 height 253
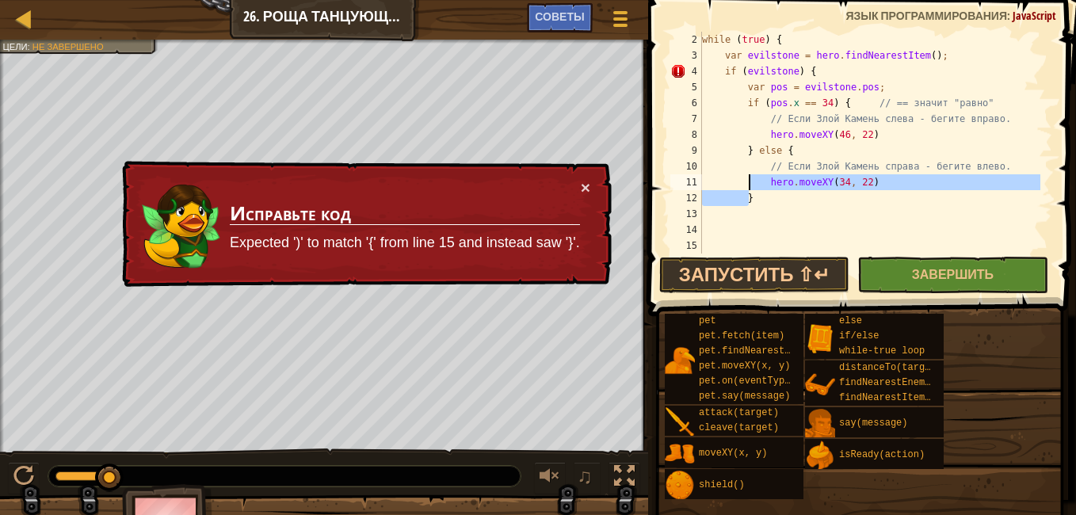
drag, startPoint x: 750, startPoint y: 196, endPoint x: 742, endPoint y: 196, distance: 8.0
click at [742, 196] on div "while ( true ) { var evilstone = hero . findNearestItem ( ) ; if ( evilstone ) …" at bounding box center [869, 158] width 341 height 253
type textarea "}"
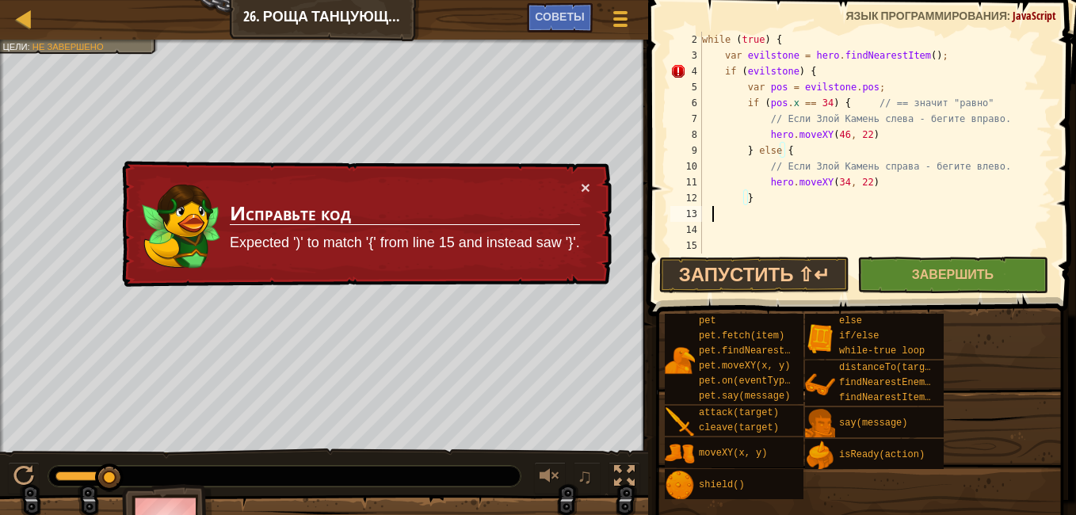
click at [711, 220] on div "while ( true ) { var evilstone = hero . findNearestItem ( ) ; if ( evilstone ) …" at bounding box center [869, 158] width 341 height 253
paste textarea "}"
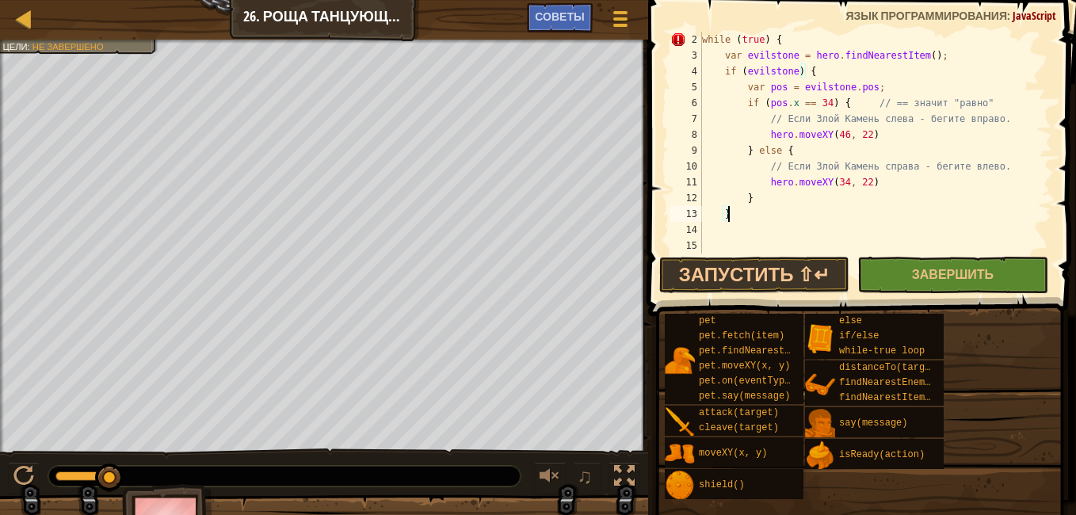
click at [776, 43] on div "while ( true ) { var evilstone = hero . findNearestItem ( ) ; if ( evilstone ) …" at bounding box center [869, 158] width 341 height 253
click at [567, 25] on div "Советы" at bounding box center [559, 17] width 65 height 29
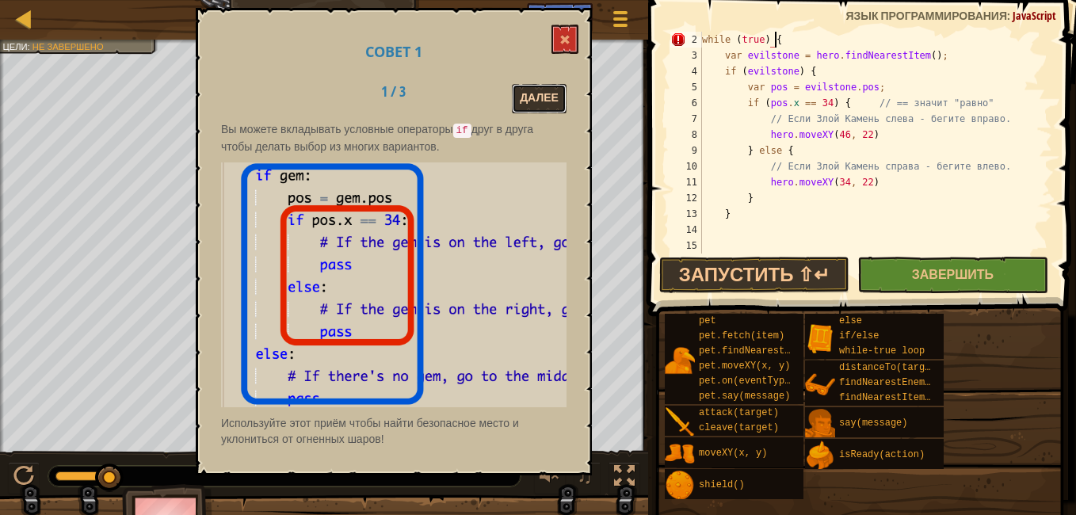
click at [541, 91] on button "Далее" at bounding box center [539, 98] width 55 height 29
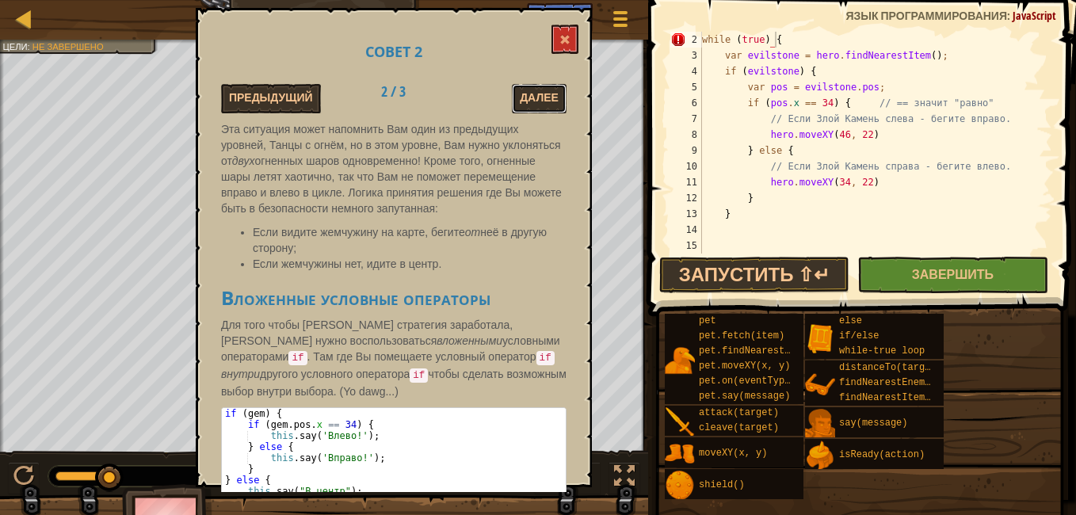
click at [541, 91] on button "Далее" at bounding box center [539, 98] width 55 height 29
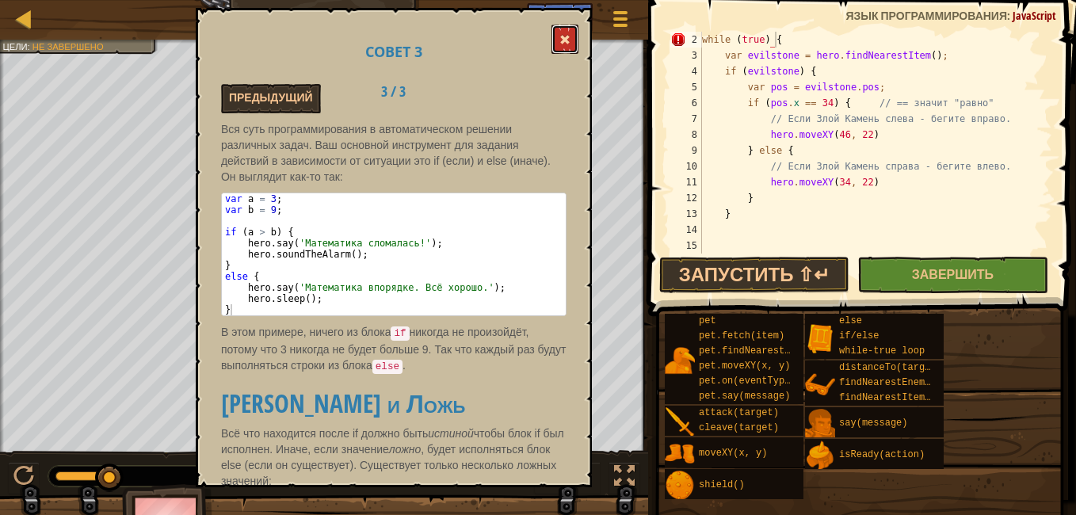
click at [566, 34] on button at bounding box center [564, 39] width 27 height 29
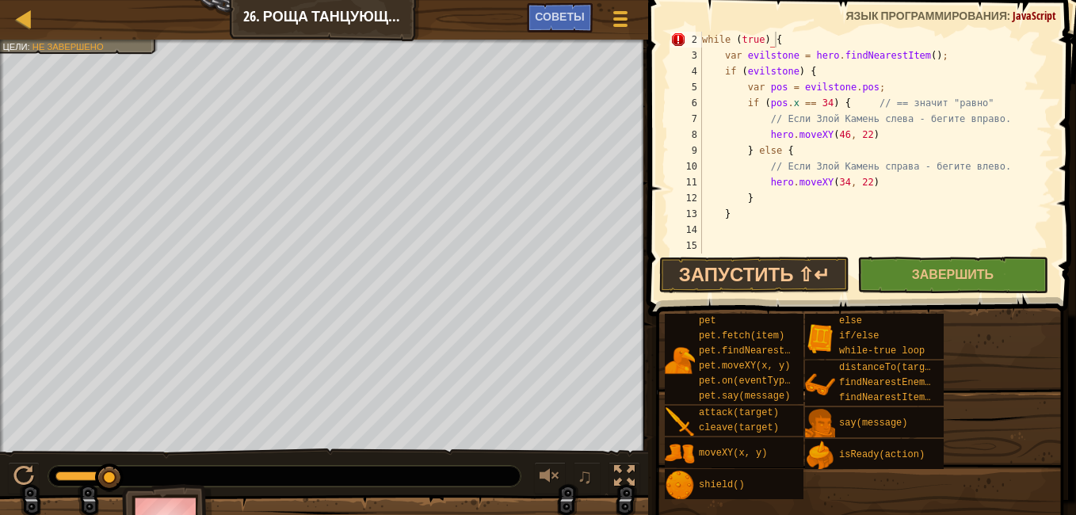
click at [796, 151] on div "while ( true ) { var evilstone = hero . findNearestItem ( ) ; if ( evilstone ) …" at bounding box center [869, 158] width 341 height 253
click at [838, 101] on div "while ( true ) { var evilstone = hero . findNearestItem ( ) ; if ( evilstone ) …" at bounding box center [869, 158] width 341 height 253
click at [825, 71] on div "while ( true ) { var evilstone = hero . findNearestItem ( ) ; if ( evilstone ) …" at bounding box center [869, 158] width 341 height 253
click at [787, 39] on div "while ( true ) { var evilstone = hero . findNearestItem ( ) ; if ( evilstone ) …" at bounding box center [869, 158] width 341 height 253
drag, startPoint x: 728, startPoint y: 210, endPoint x: 723, endPoint y: 259, distance: 49.3
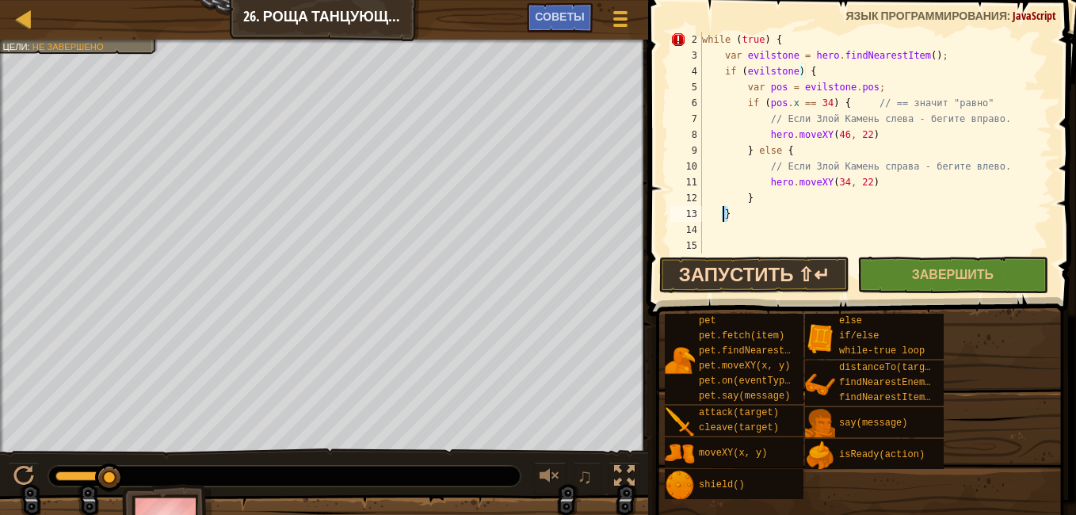
click at [722, 211] on div "while ( true ) { var evilstone = hero . findNearestItem ( ) ; if ( evilstone ) …" at bounding box center [869, 158] width 341 height 253
type textarea "}"
click at [703, 234] on div "while ( true ) { var evilstone = hero . findNearestItem ( ) ; if ( evilstone ) …" at bounding box center [869, 158] width 341 height 253
paste textarea "}"
click at [741, 267] on button "Запустить ⇧↵" at bounding box center [754, 275] width 190 height 36
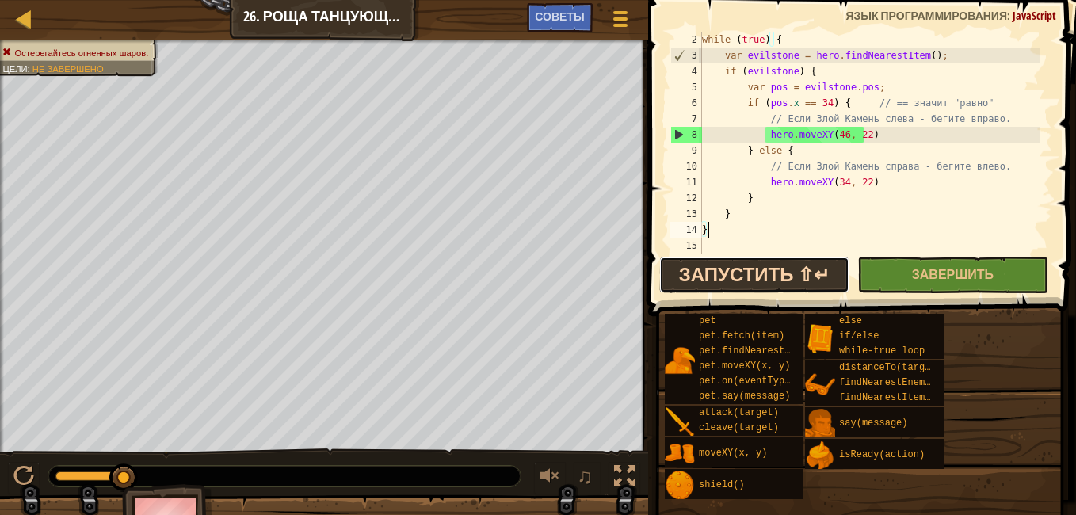
click at [741, 267] on button "Запустить ⇧↵" at bounding box center [754, 275] width 190 height 36
click at [724, 65] on div "while ( true ) { var evilstone = hero . findNearestItem ( ) ; if ( evilstone ) …" at bounding box center [869, 158] width 341 height 253
click at [803, 71] on div "while ( true ) { var evilstone = hero . findNearestItem ( ) ; if ( evilstone ) …" at bounding box center [869, 158] width 341 height 253
click at [772, 215] on div "while ( true ) { var evilstone = hero . findNearestItem ( ) ; if ( evilstone ) …" at bounding box center [869, 158] width 341 height 253
click at [735, 215] on div "while ( true ) { var evilstone = hero . findNearestItem ( ) ; if ( evilstone ) …" at bounding box center [869, 158] width 341 height 253
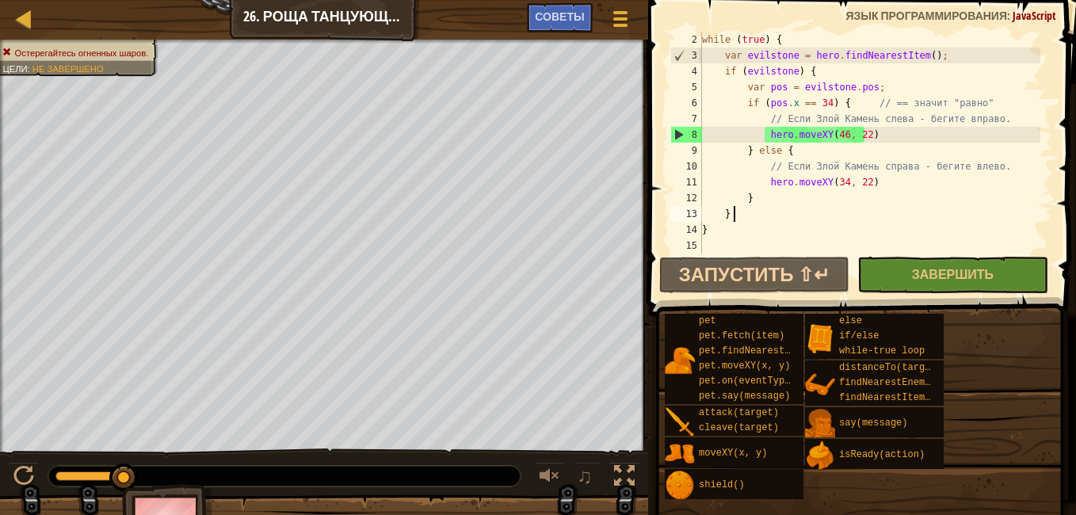
click at [730, 215] on div "while ( true ) { var evilstone = hero . findNearestItem ( ) ; if ( evilstone ) …" at bounding box center [869, 158] width 341 height 253
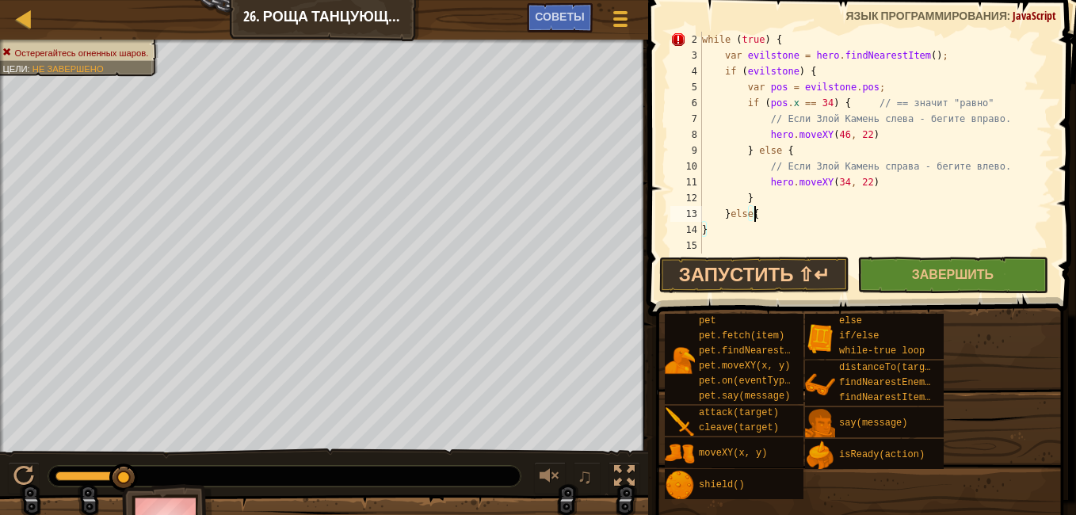
scroll to position [7, 5]
drag, startPoint x: 860, startPoint y: 181, endPoint x: 763, endPoint y: 179, distance: 97.5
click at [764, 179] on div "while ( true ) { var evilstone = hero . findNearestItem ( ) ; if ( evilstone ) …" at bounding box center [869, 158] width 341 height 253
click at [763, 213] on div "while ( true ) { var evilstone = hero . findNearestItem ( ) ; if ( evilstone ) …" at bounding box center [869, 158] width 341 height 253
type textarea "}else{"
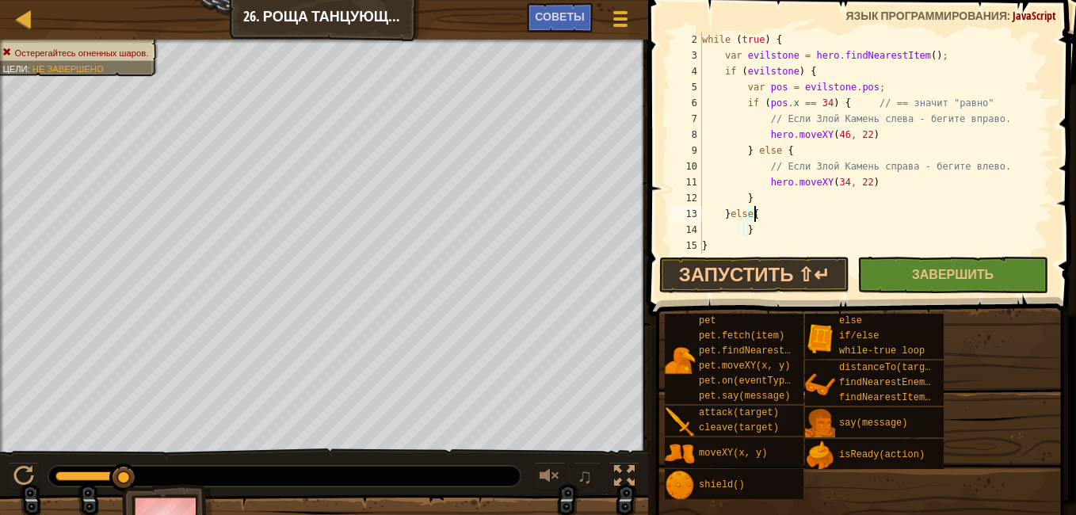
scroll to position [7, 2]
paste textarea "hero.moveXY(34, 22)"
drag, startPoint x: 817, startPoint y: 229, endPoint x: 808, endPoint y: 229, distance: 8.7
click at [808, 229] on div "while ( true ) { var evilstone = hero . findNearestItem ( ) ; if ( evilstone ) …" at bounding box center [869, 158] width 341 height 253
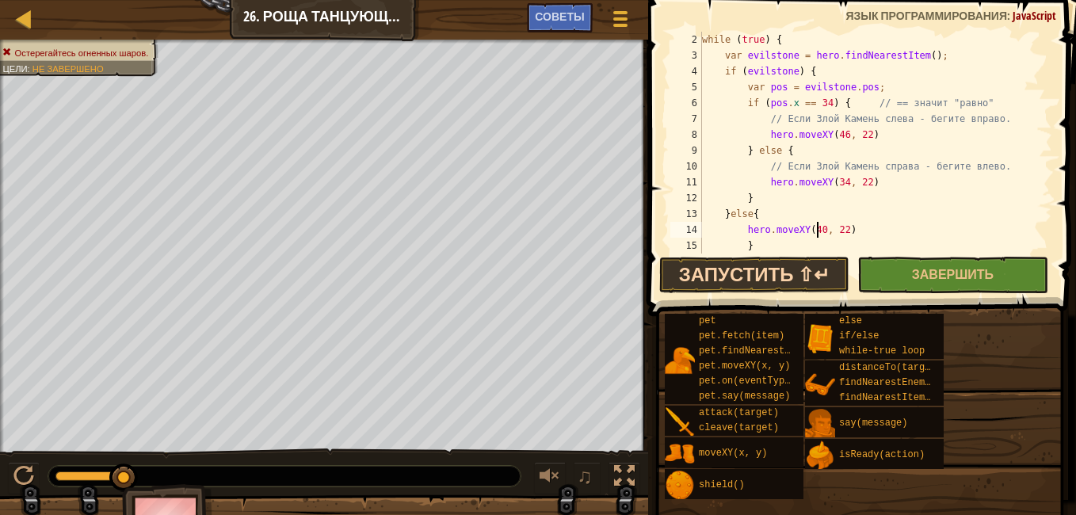
type textarea "hero.moveXY(40, 22)"
click at [746, 274] on button "Запустить ⇧↵" at bounding box center [754, 275] width 190 height 36
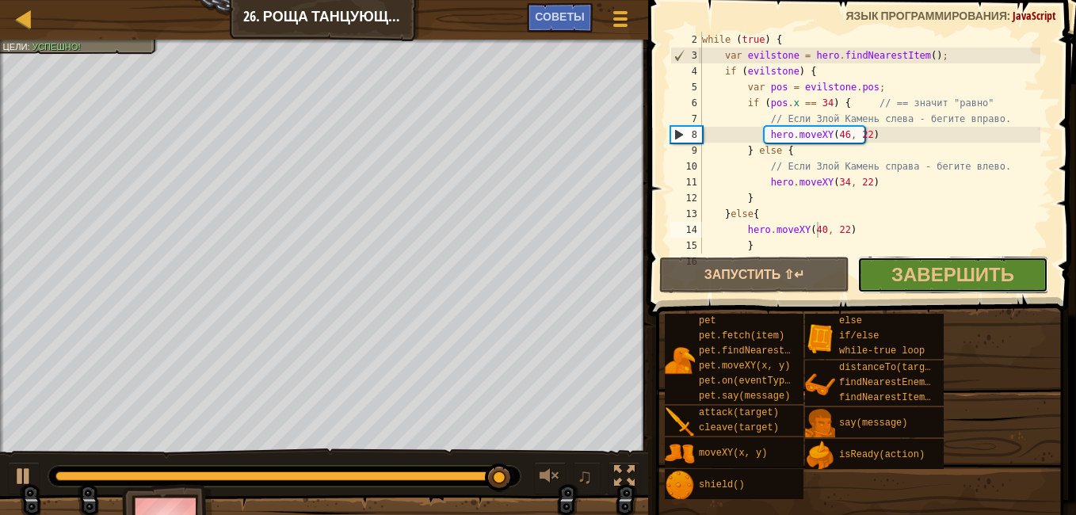
click at [963, 277] on span "Завершить" at bounding box center [952, 273] width 123 height 25
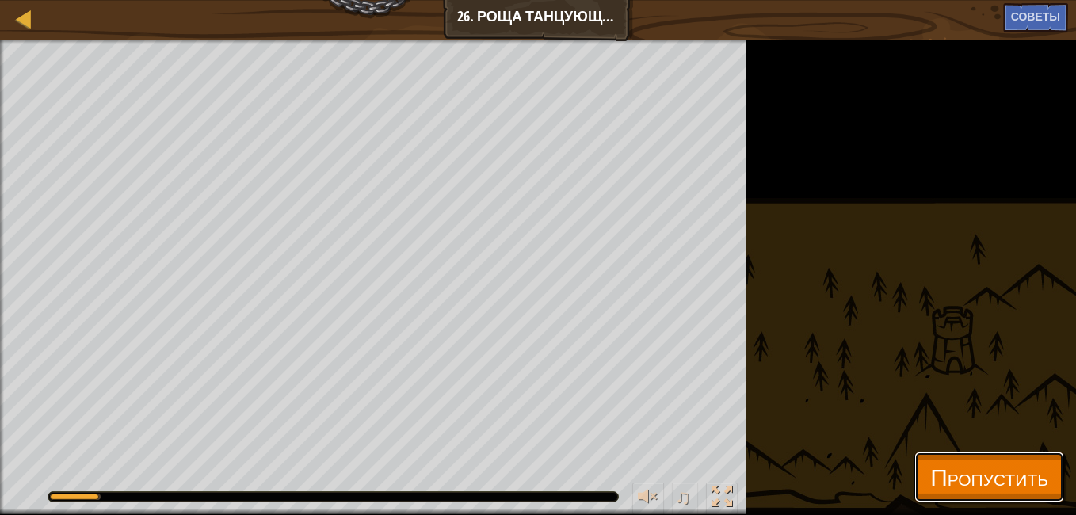
click at [1028, 486] on span "Пропустить" at bounding box center [989, 476] width 118 height 32
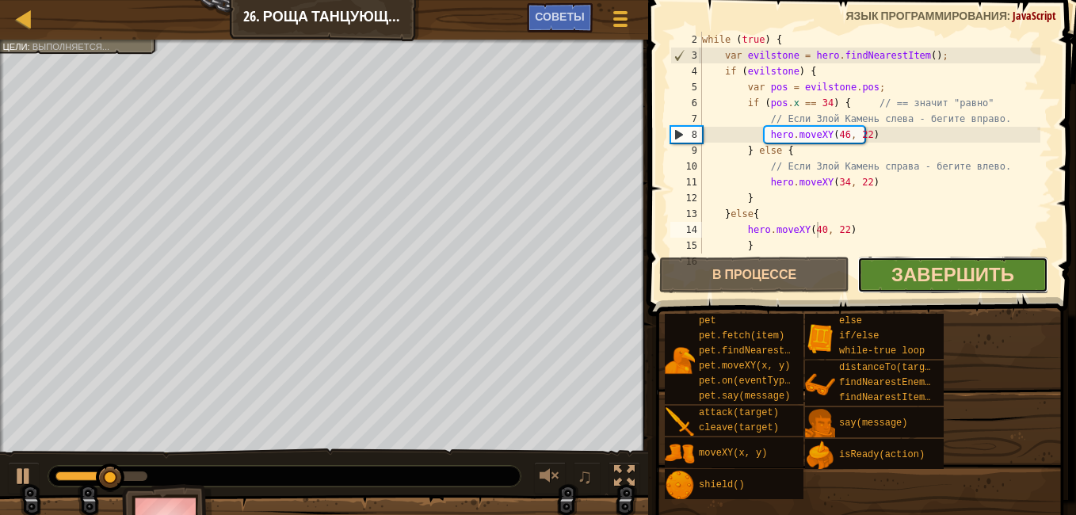
click at [932, 277] on span "Завершить" at bounding box center [952, 273] width 123 height 25
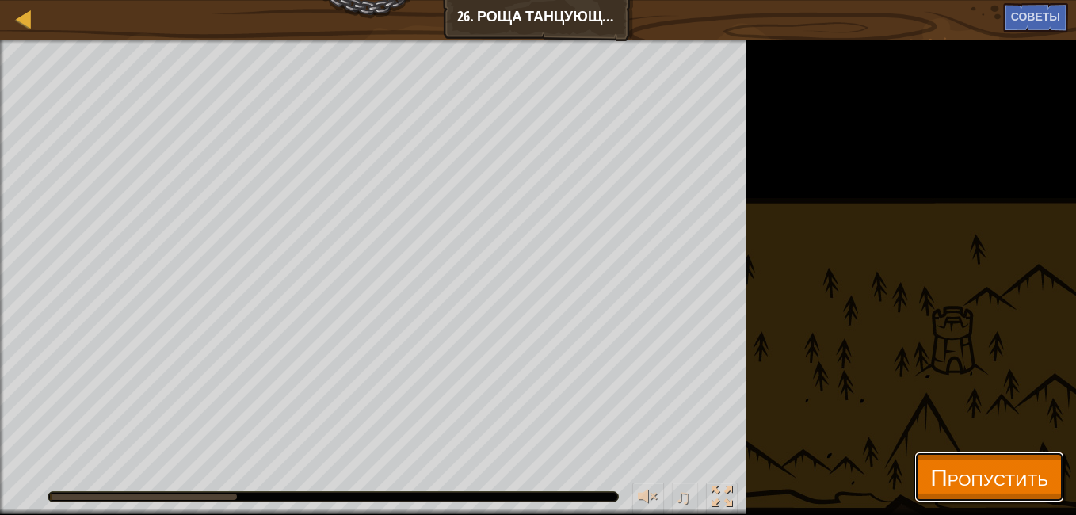
drag, startPoint x: 992, startPoint y: 501, endPoint x: 971, endPoint y: 462, distance: 44.6
click at [991, 501] on button "Пропустить" at bounding box center [989, 477] width 150 height 51
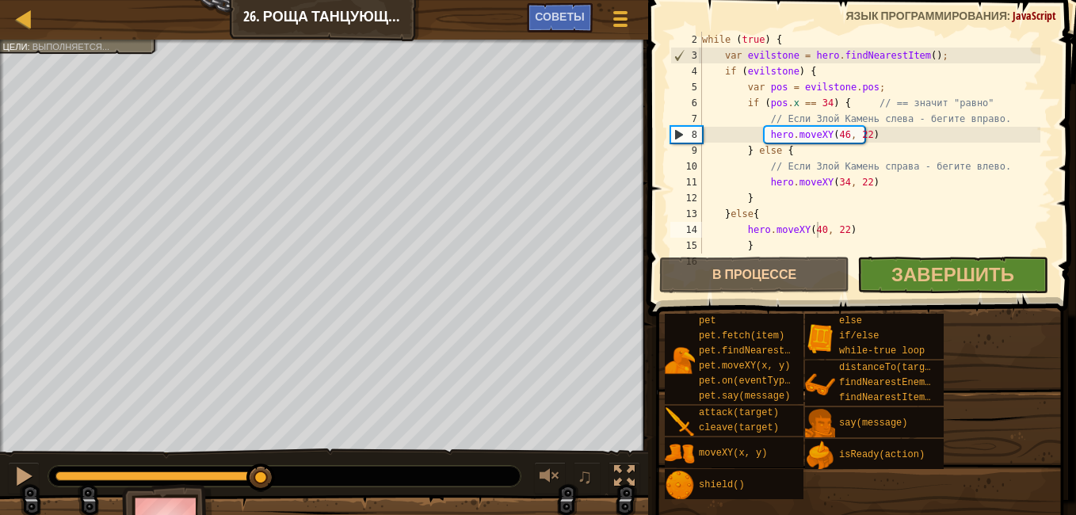
drag, startPoint x: 114, startPoint y: 473, endPoint x: 463, endPoint y: 498, distance: 349.5
click at [463, 498] on div "Остерегайтесь огненных шаров. Цели : Выполняется... ♫ Гордон 214 x: 41 y: 22 x:…" at bounding box center [538, 300] width 1076 height 520
click at [379, 481] on div at bounding box center [284, 476] width 472 height 21
click at [372, 475] on div at bounding box center [284, 476] width 472 height 21
click at [368, 476] on div at bounding box center [265, 476] width 421 height 10
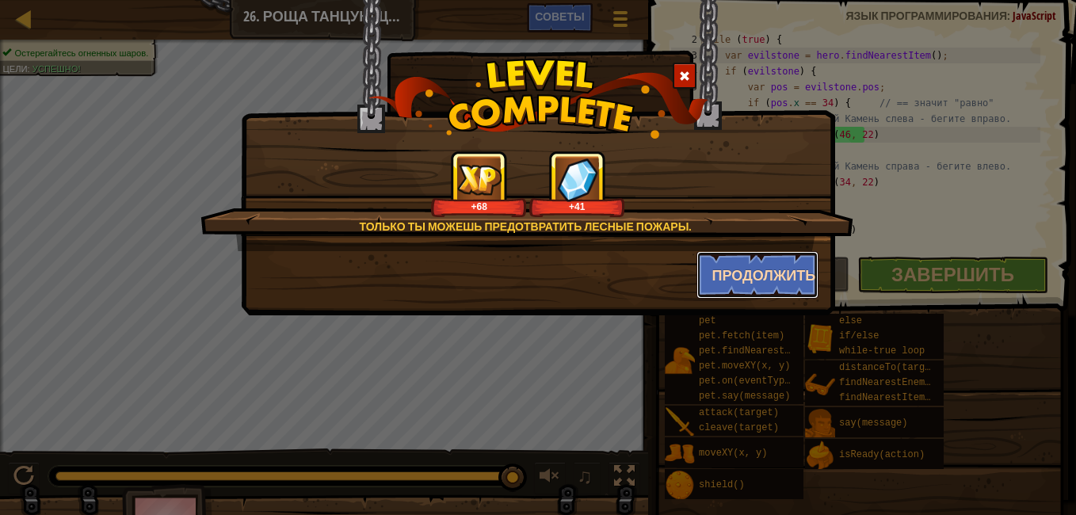
click at [718, 280] on button "Продолжить" at bounding box center [757, 275] width 123 height 48
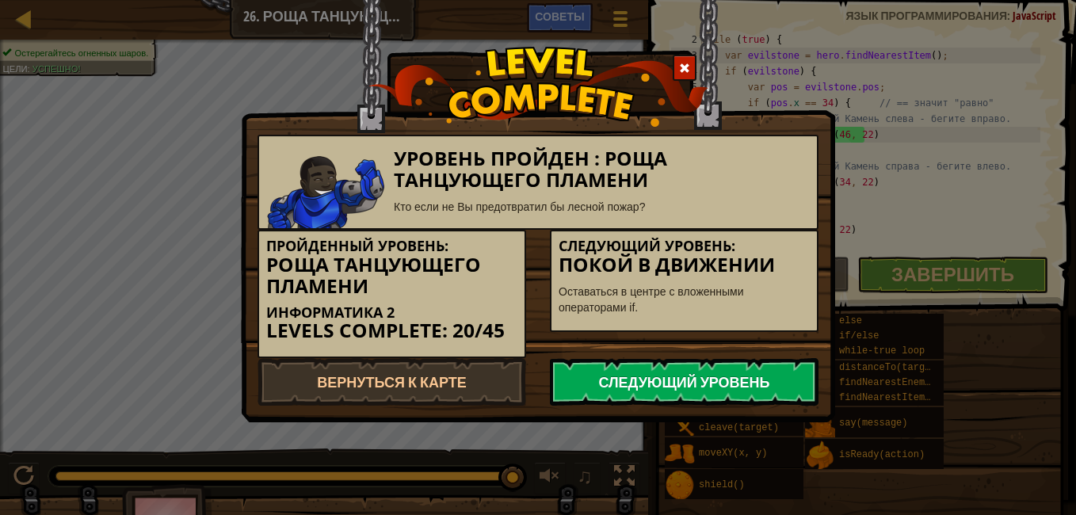
click at [801, 380] on link "Следующий уровень" at bounding box center [684, 382] width 269 height 48
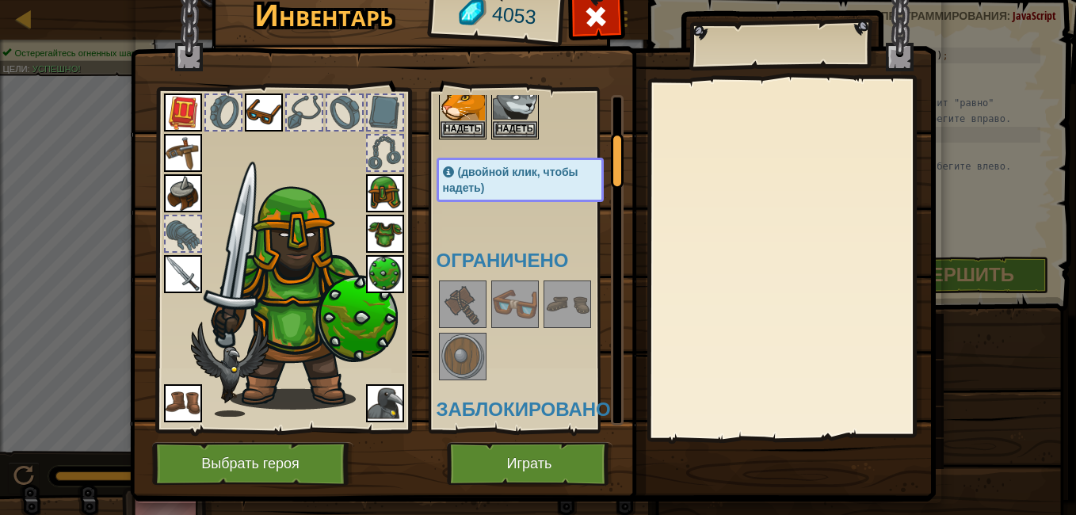
scroll to position [0, 0]
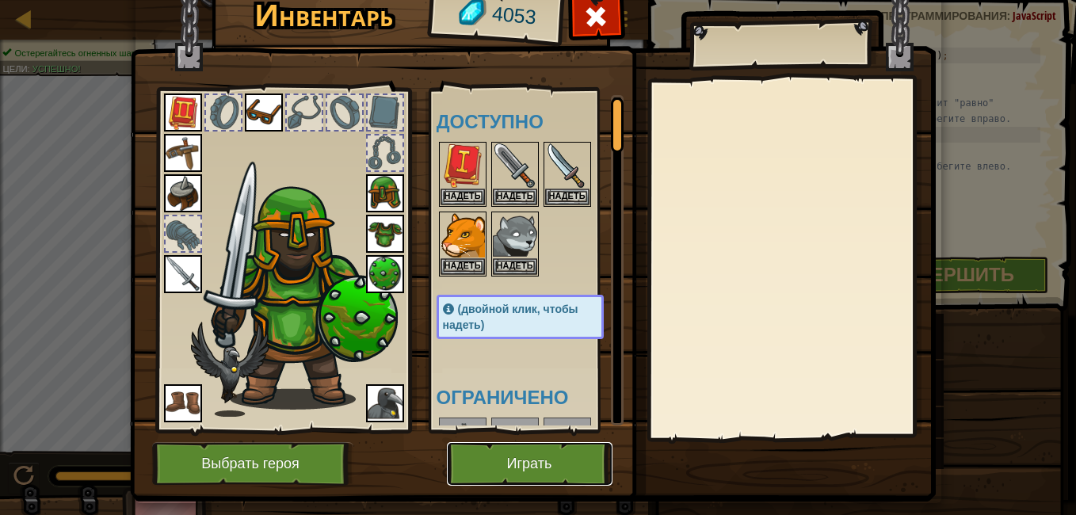
click at [553, 456] on button "Играть" at bounding box center [530, 464] width 166 height 44
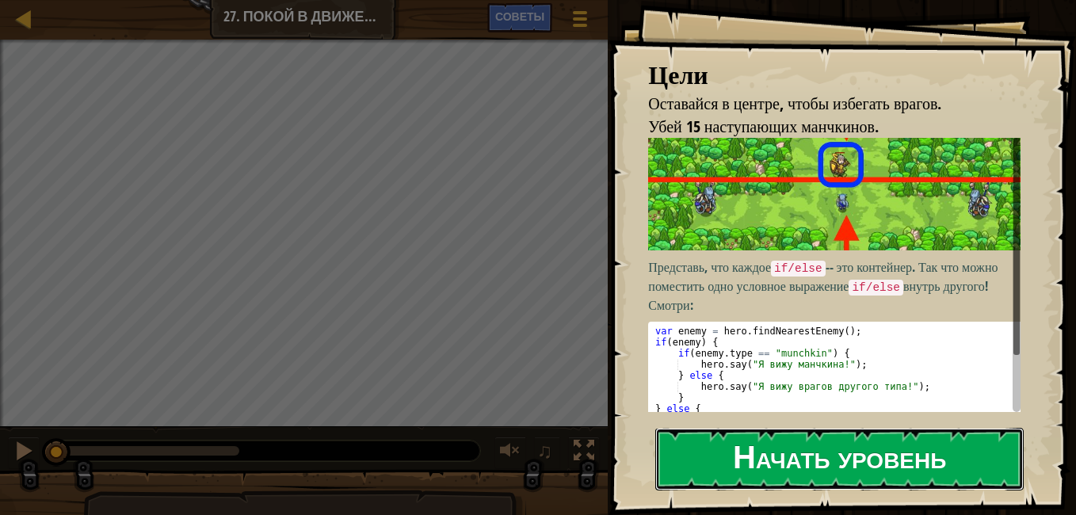
click at [847, 444] on button "Начать уровень" at bounding box center [839, 459] width 368 height 63
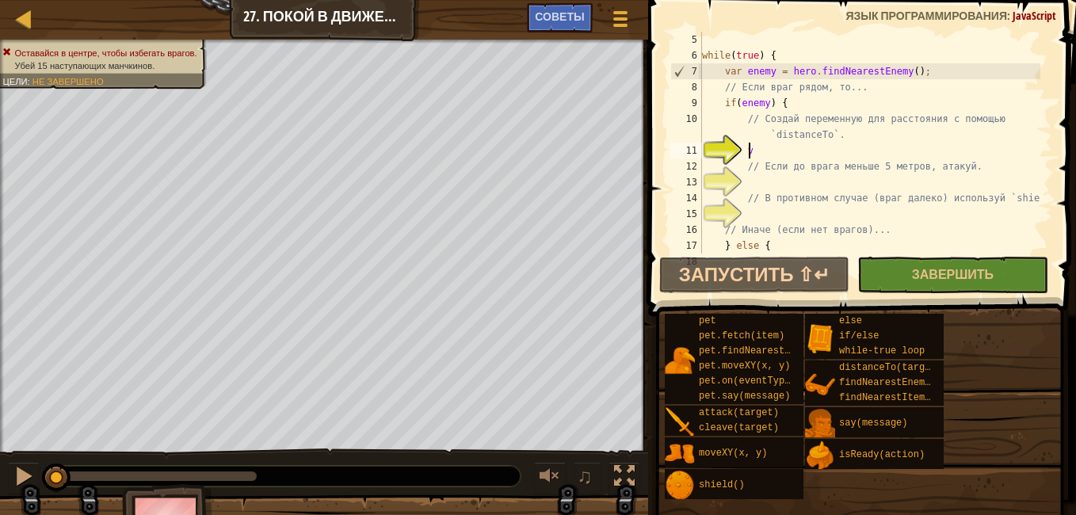
scroll to position [7, 2]
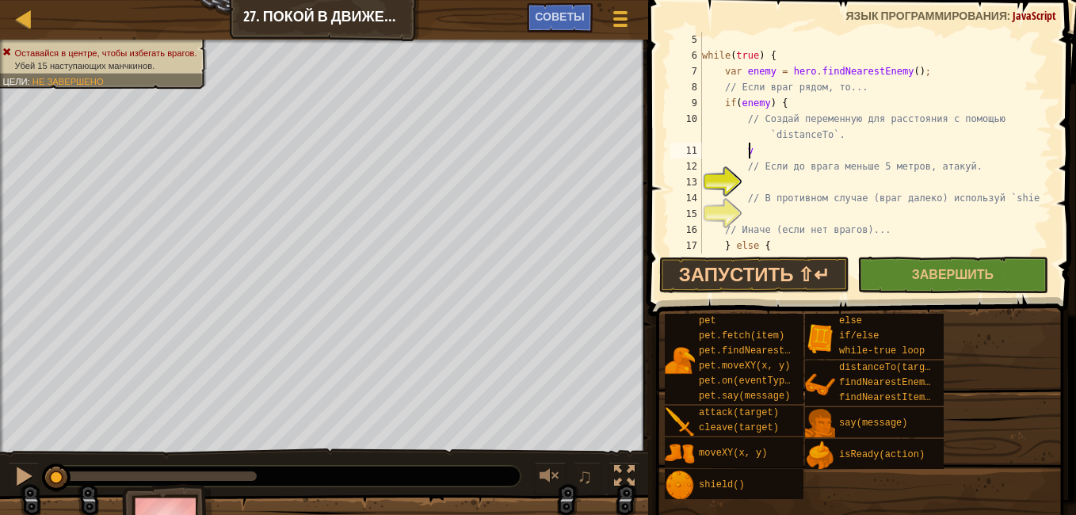
type textarea "v"
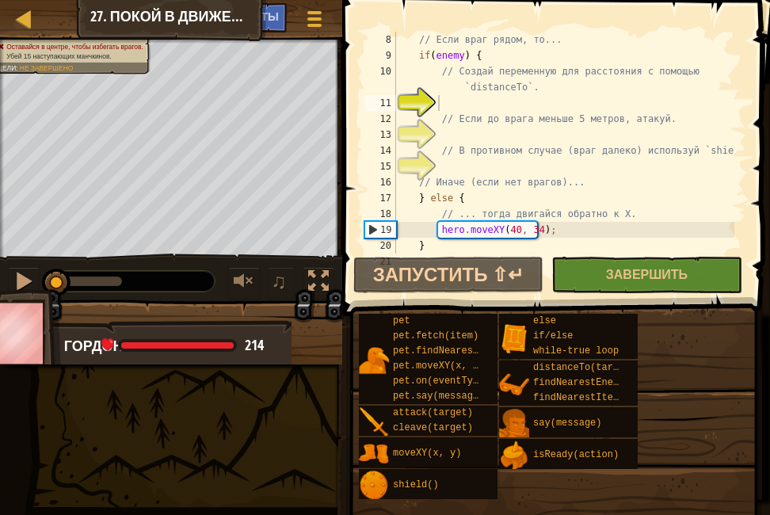
scroll to position [143, 0]
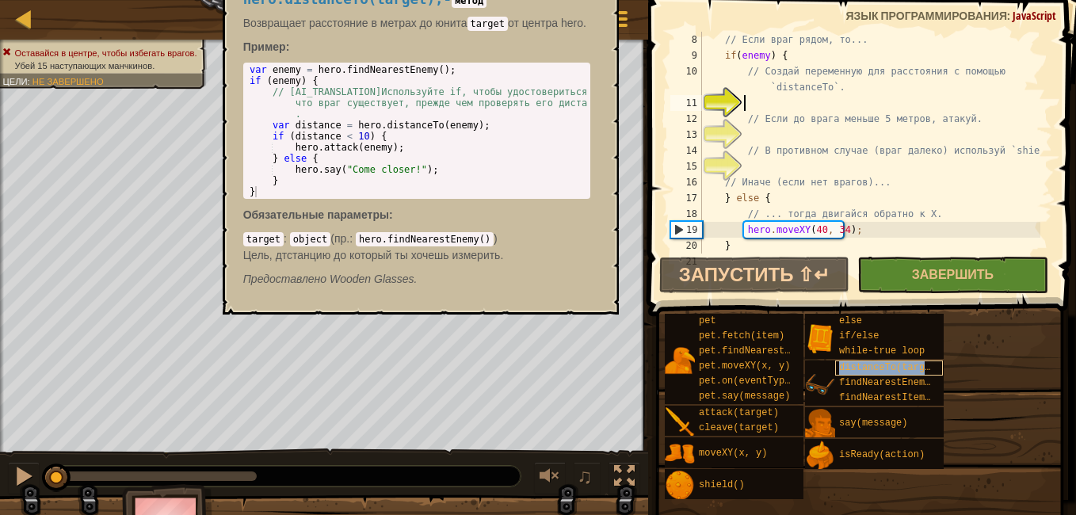
click at [871, 369] on span "distanceTo(target)" at bounding box center [890, 367] width 103 height 11
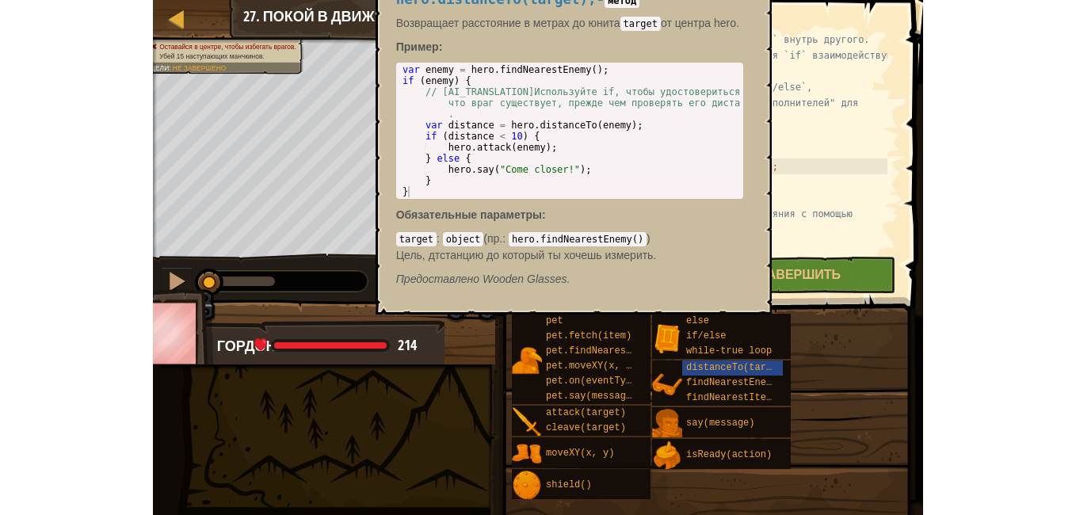
scroll to position [0, 0]
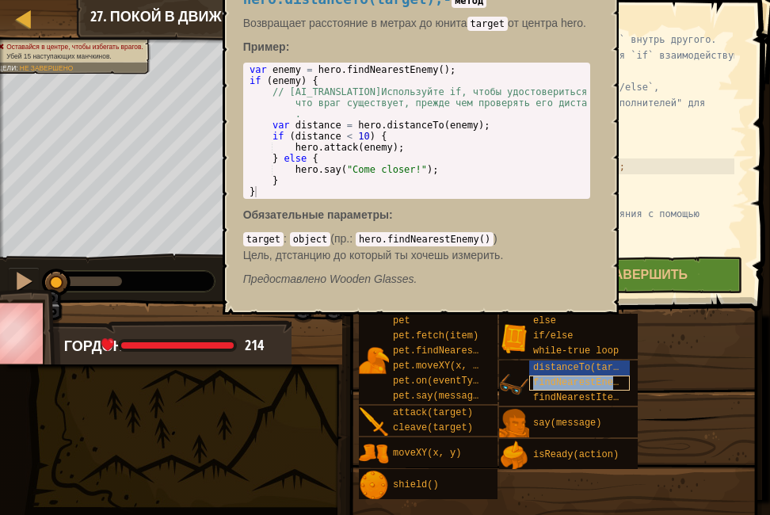
click at [568, 383] on span "findNearestEnemy()" at bounding box center [584, 382] width 103 height 11
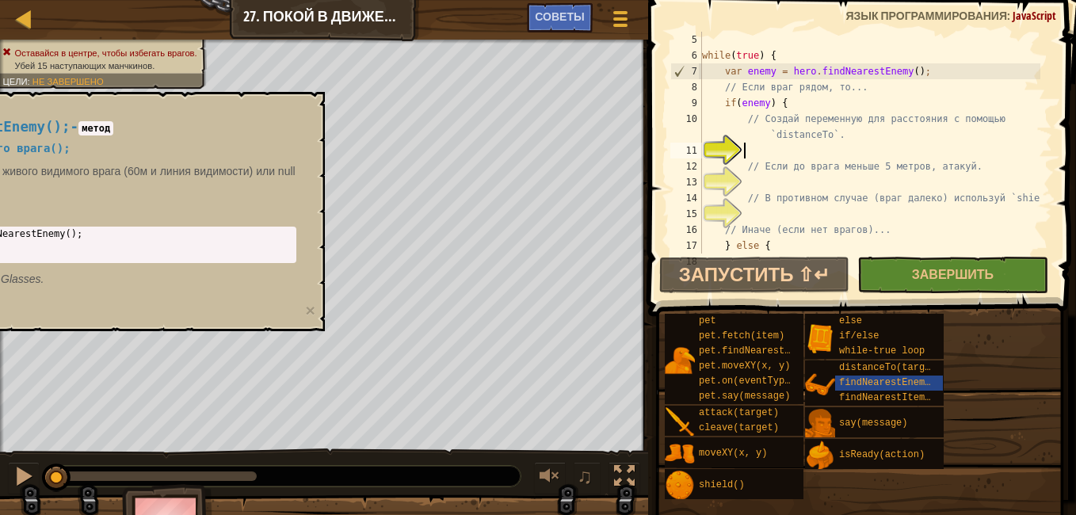
scroll to position [174, 0]
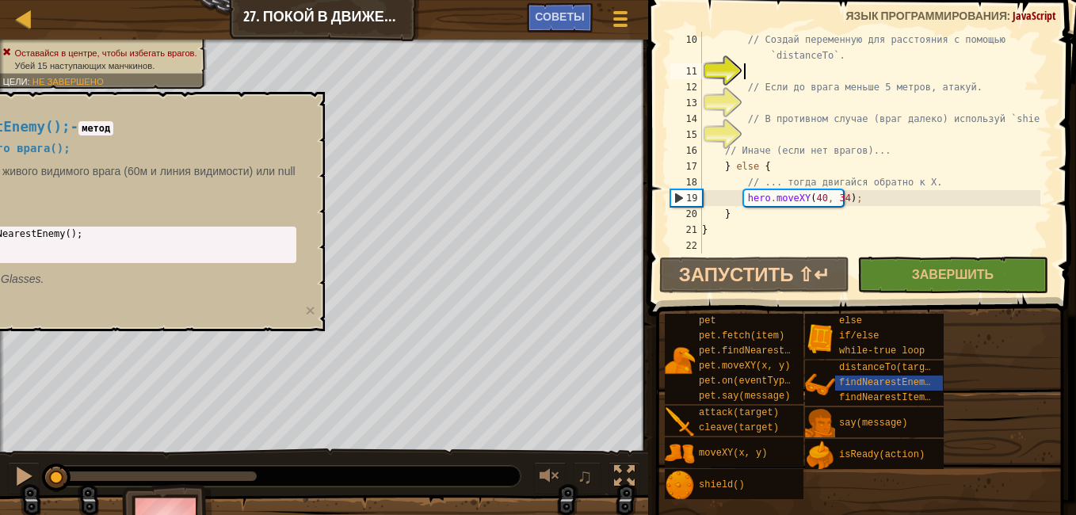
click at [873, 200] on div "// Создай переменную для расстояния с помощью `distanceTo`. // Если до врага ме…" at bounding box center [869, 166] width 341 height 269
type textarea "hero.moveXY(40, 34);"
click at [871, 253] on div "// Создай переменную для расстояния с помощью `distanceTo`. // Если до врага ме…" at bounding box center [869, 166] width 341 height 269
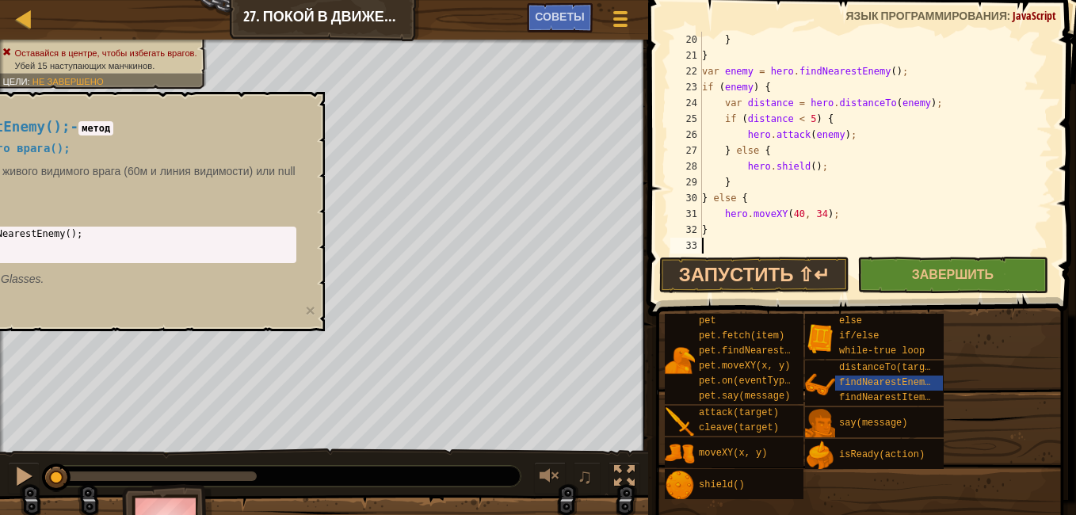
scroll to position [349, 0]
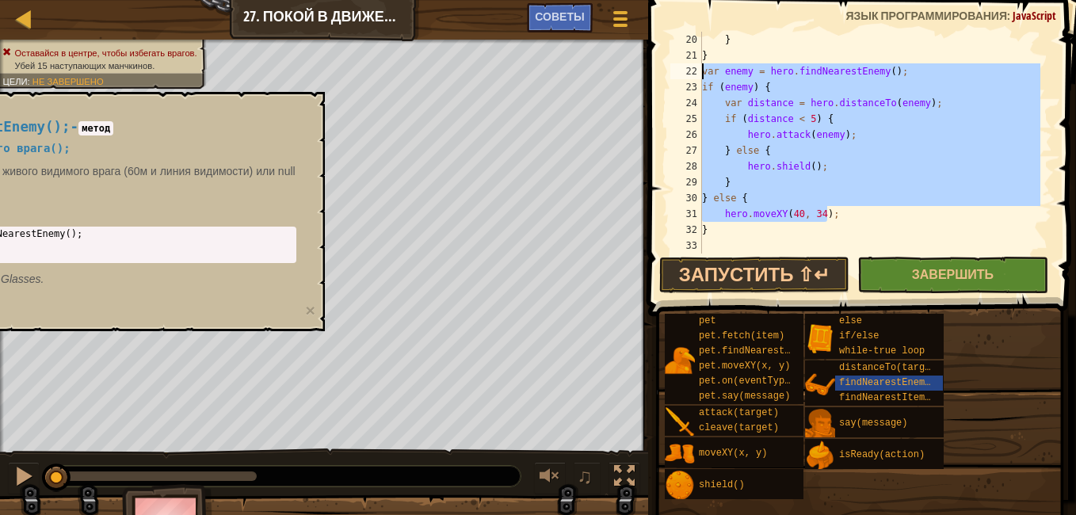
drag, startPoint x: 829, startPoint y: 221, endPoint x: 728, endPoint y: 109, distance: 150.8
click at [705, 84] on div "} } var enemy = hero . findNearestEnemy ( ) ; if ( enemy ) { var distance = her…" at bounding box center [869, 158] width 341 height 253
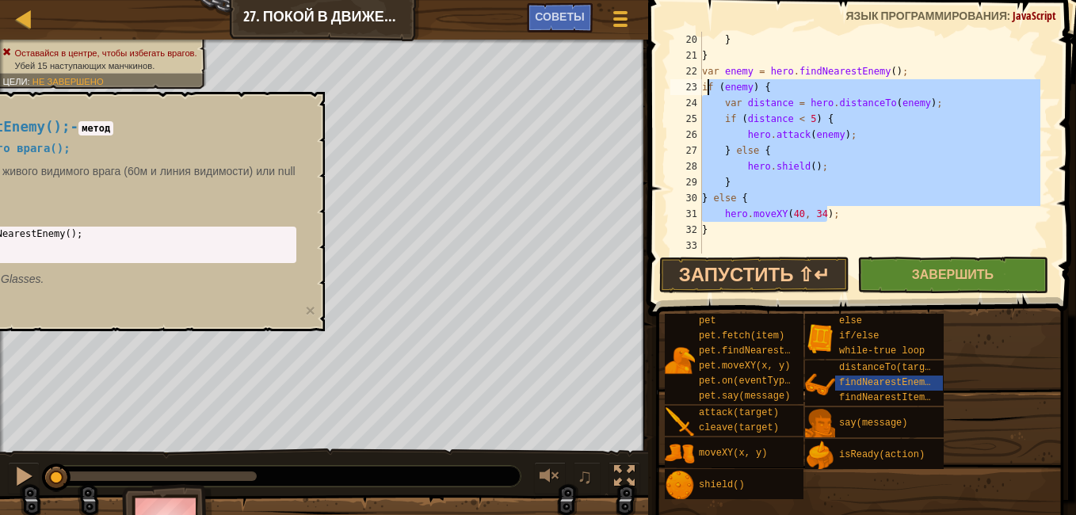
click at [854, 226] on div "} } var enemy = hero . findNearestEnemy ( ) ; if ( enemy ) { var distance = her…" at bounding box center [869, 158] width 341 height 253
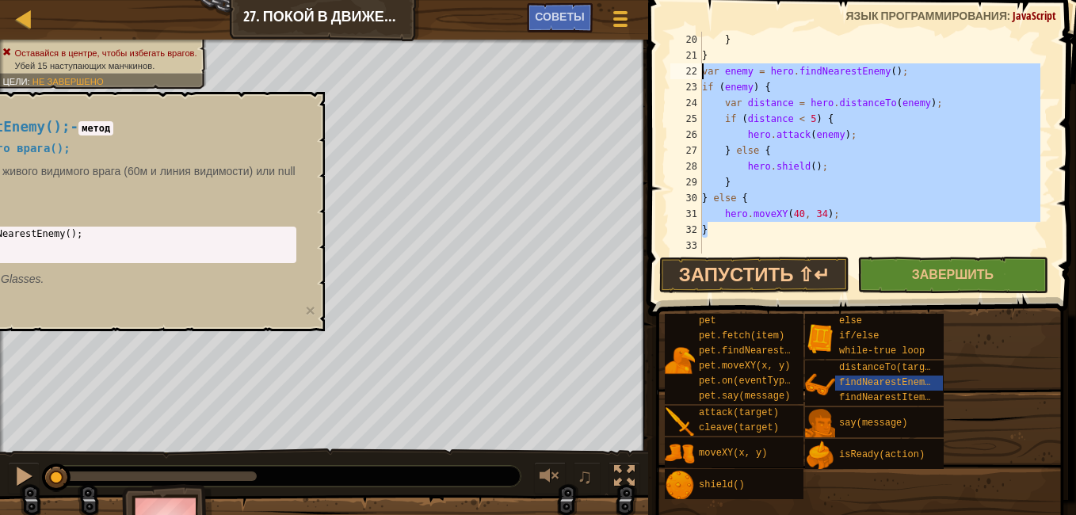
drag, startPoint x: 838, startPoint y: 227, endPoint x: 699, endPoint y: 69, distance: 211.0
click at [699, 69] on div "} 20 21 22 23 24 25 26 27 28 29 30 31 32 33 } } var enemy = hero . findNearestE…" at bounding box center [859, 143] width 385 height 222
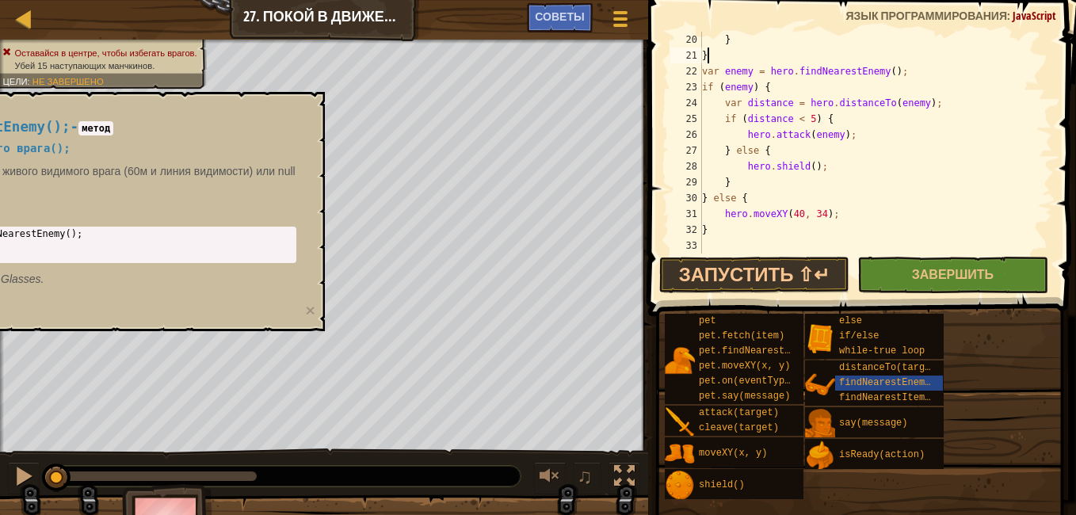
click at [814, 55] on div "} } var enemy = hero . findNearestEnemy ( ) ; if ( enemy ) { var distance = her…" at bounding box center [869, 158] width 341 height 253
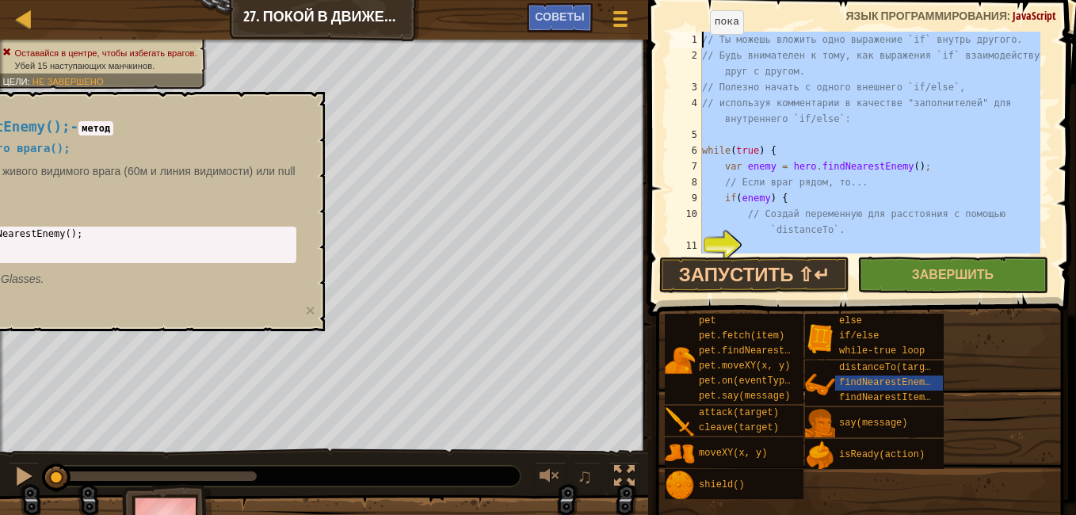
scroll to position [0, 0]
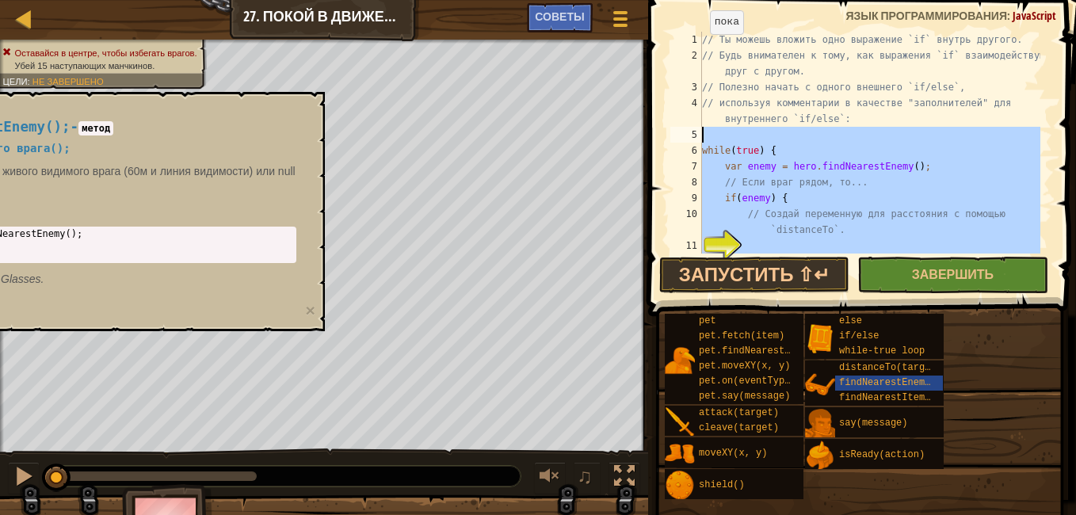
drag, startPoint x: 762, startPoint y: 29, endPoint x: 684, endPoint y: 135, distance: 132.0
click at [684, 135] on div "} 1 2 3 4 5 6 7 8 9 10 11 12 // Ты можешь вложить одно выражение `if` внутрь др…" at bounding box center [859, 143] width 385 height 222
type textarea "var enemy = hero.findNearestEnemy();"
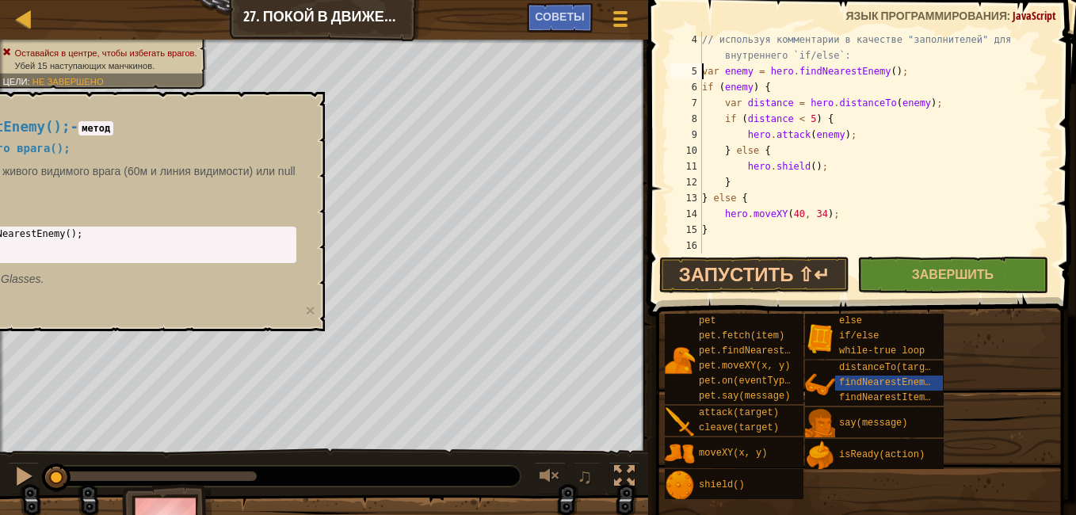
scroll to position [63, 0]
click at [924, 262] on button "Завершить" at bounding box center [952, 275] width 190 height 36
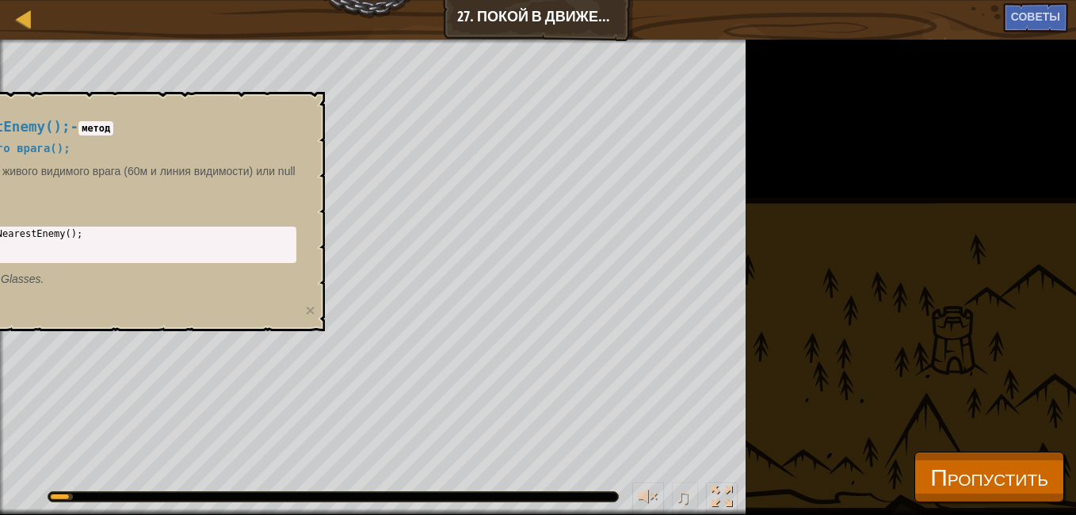
drag, startPoint x: 107, startPoint y: 104, endPoint x: 134, endPoint y: 126, distance: 34.9
click at [123, 120] on div "hero.findNearestEnemy(); - метод hero.Найти ближайшего врага(); Возвращает ближ…" at bounding box center [86, 211] width 475 height 239
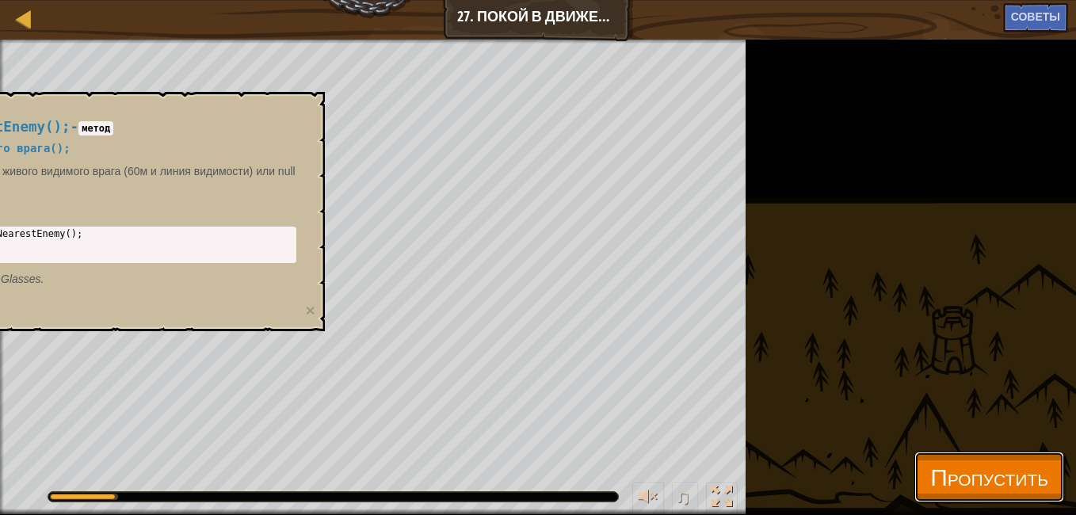
click at [914, 479] on button "Пропустить" at bounding box center [989, 477] width 150 height 51
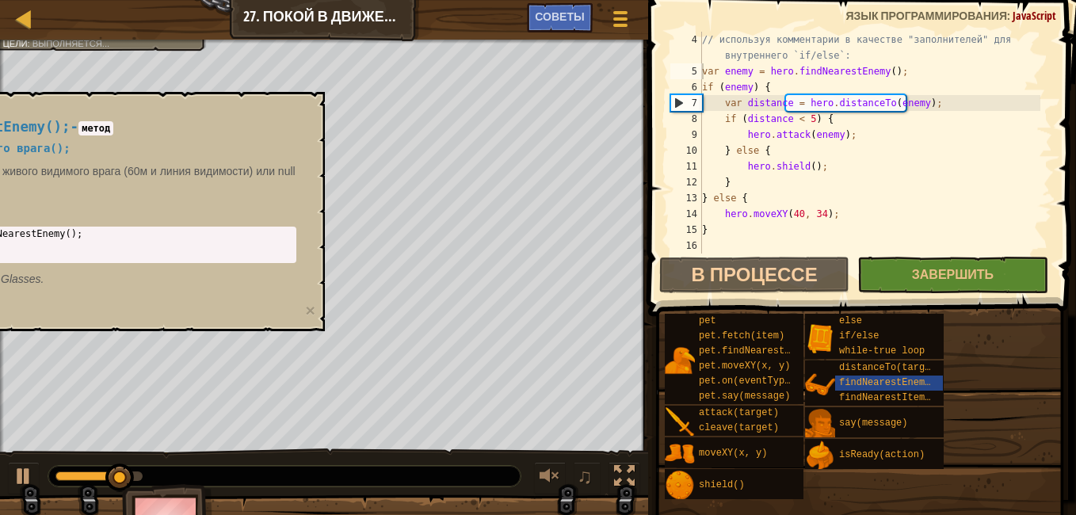
drag, startPoint x: 252, startPoint y: 151, endPoint x: 265, endPoint y: 165, distance: 18.5
click at [250, 159] on div "hero.findNearestEnemy(); - метод hero.Найти ближайшего врага(); Возвращает ближ…" at bounding box center [83, 203] width 448 height 197
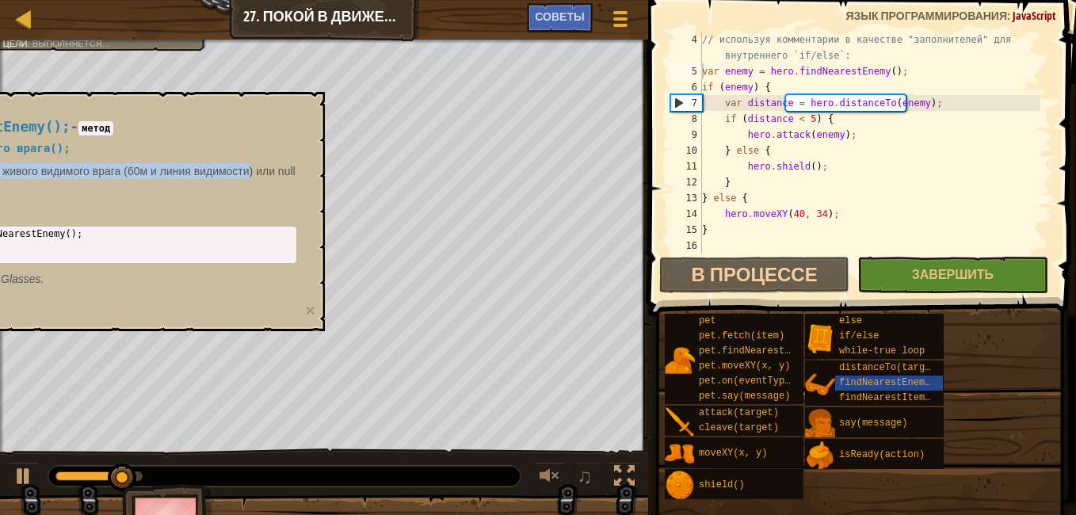
click at [398, 0] on body "Карта Информатика 2 27. Покой в движении Меню игры Готово Советы 1 הההההההההההה…" at bounding box center [538, 0] width 1076 height 0
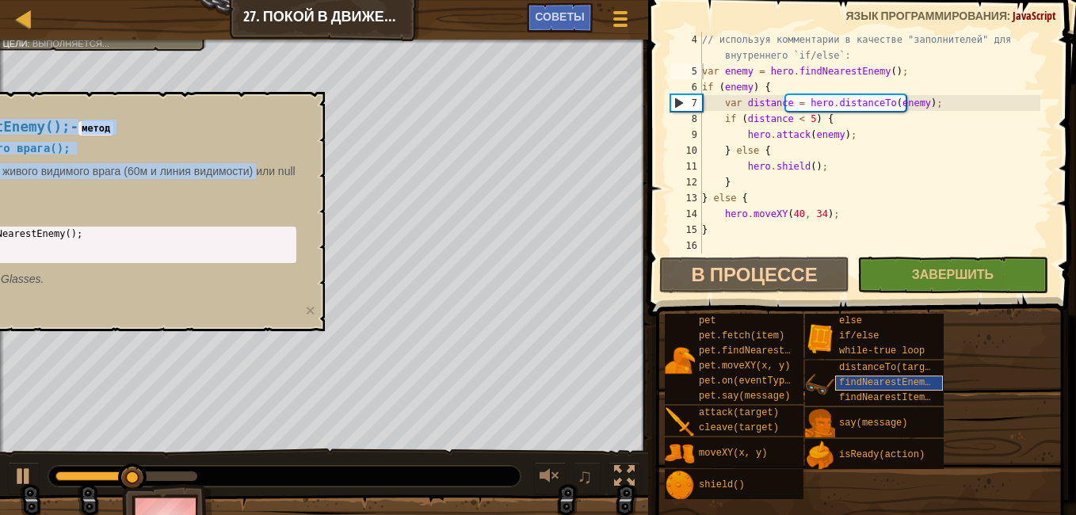
click at [869, 383] on span "findNearestEnemy()" at bounding box center [890, 382] width 103 height 11
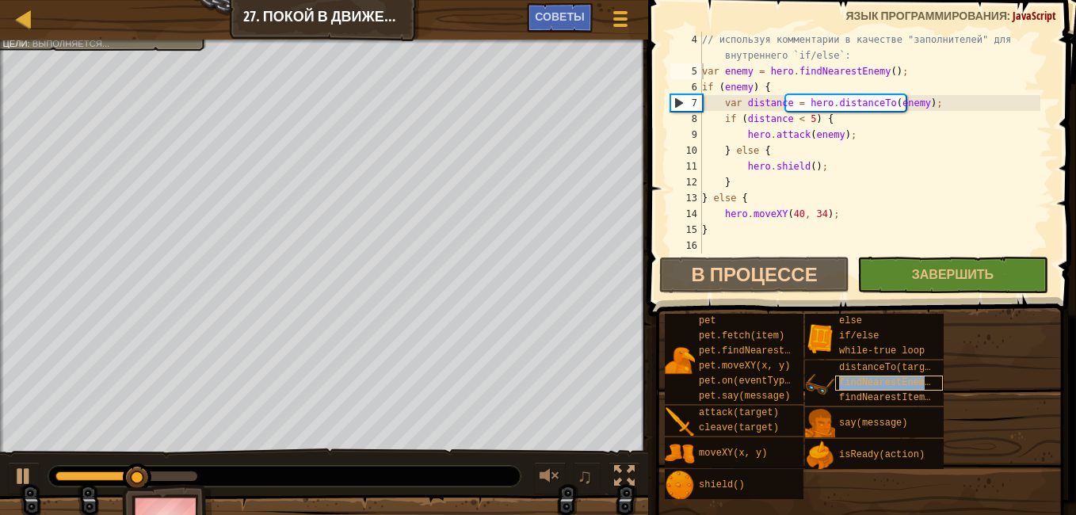
click at [869, 382] on span "findNearestEnemy()" at bounding box center [890, 382] width 103 height 11
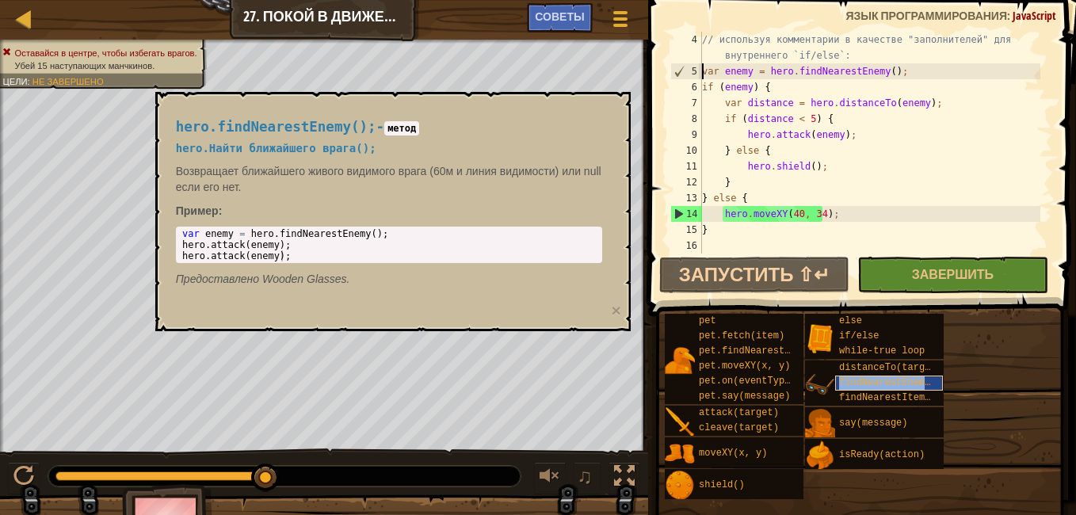
click at [869, 380] on span "findNearestEnemy()" at bounding box center [890, 382] width 103 height 11
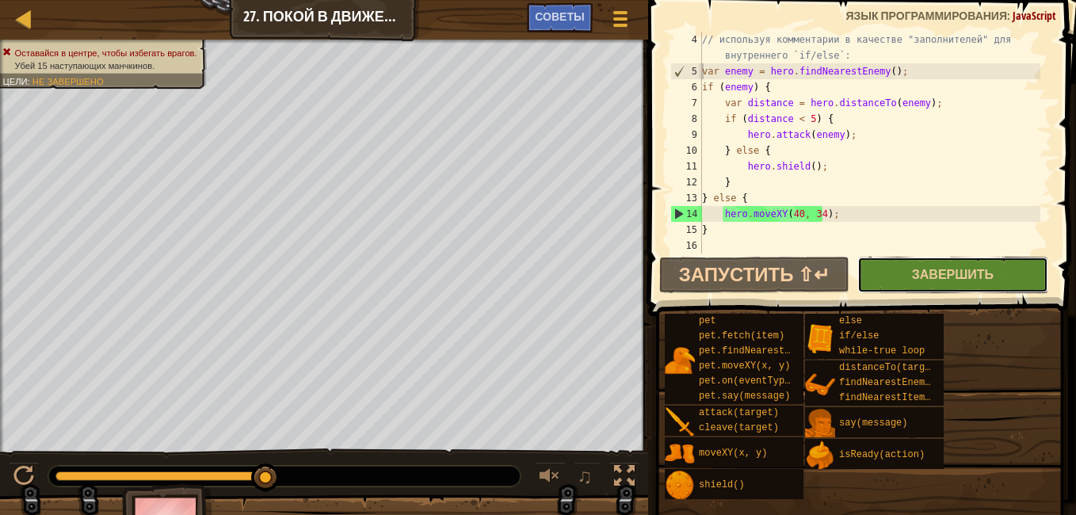
click at [908, 262] on button "Завершить" at bounding box center [952, 275] width 190 height 36
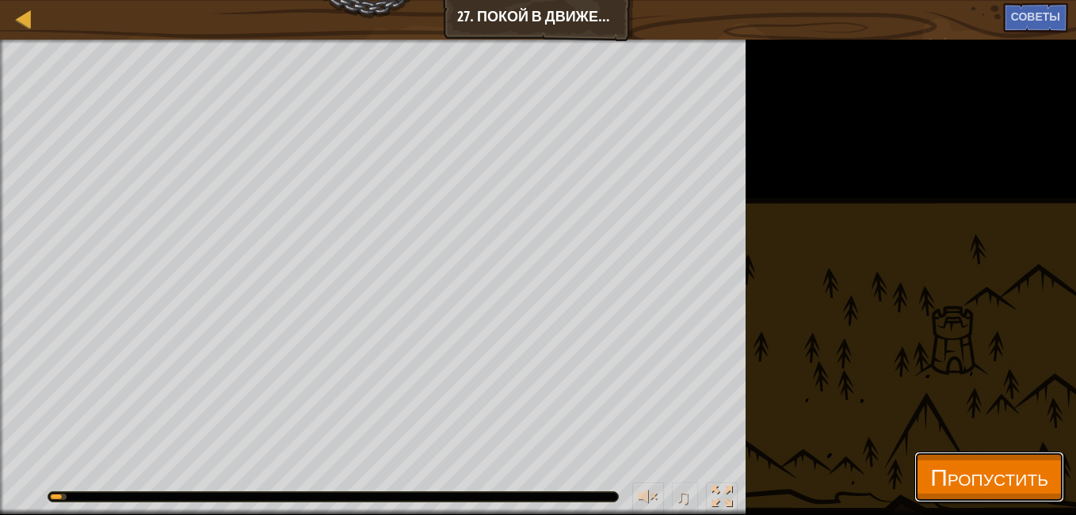
click at [914, 472] on button "Пропустить" at bounding box center [989, 477] width 150 height 51
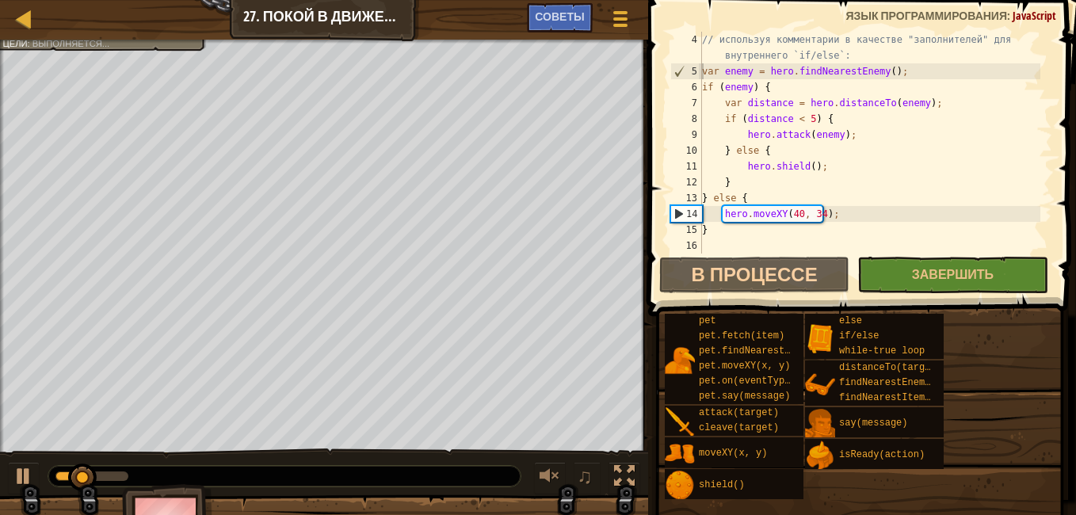
click at [695, 74] on div "5" at bounding box center [686, 71] width 31 height 16
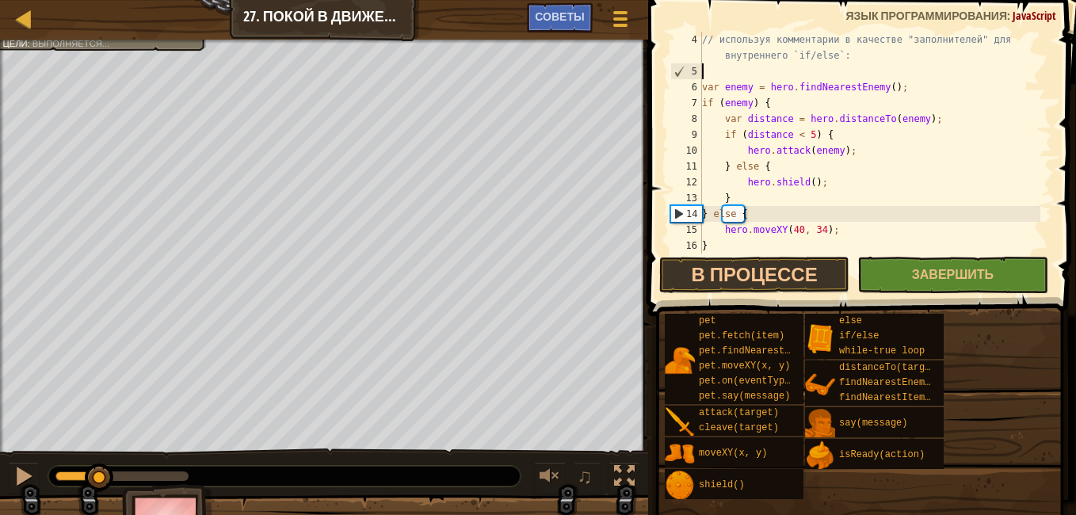
click at [723, 74] on div "// используя комментарии в качестве "заполнителей" для внутреннего `if/else`: v…" at bounding box center [869, 166] width 341 height 269
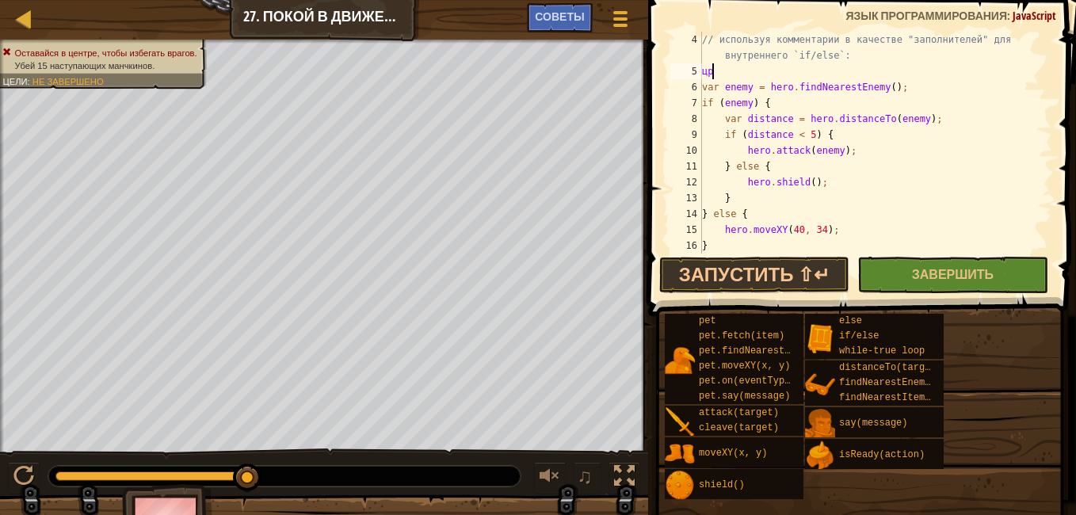
type textarea "ц"
click at [906, 259] on button "Завершить" at bounding box center [952, 275] width 190 height 36
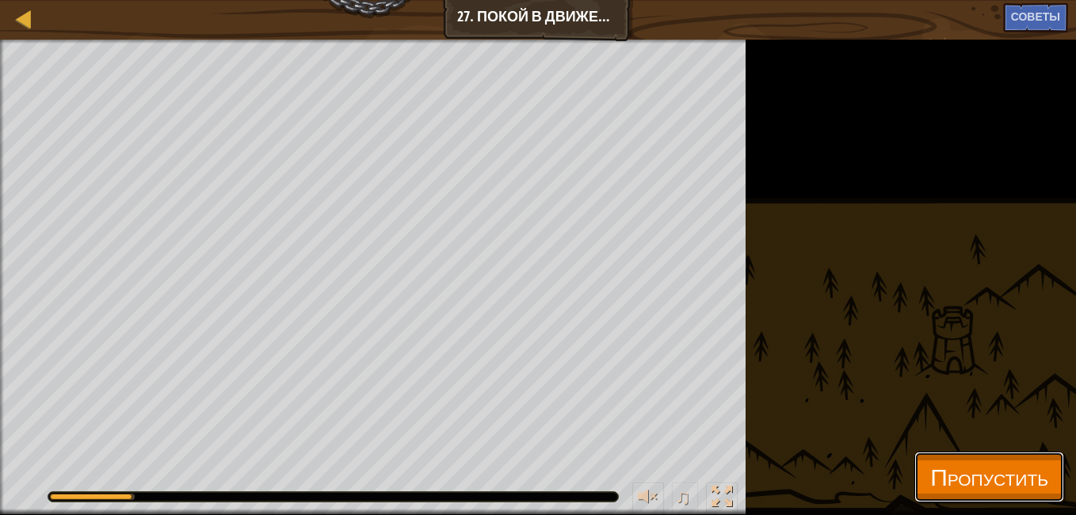
click at [914, 478] on button "Пропустить" at bounding box center [989, 477] width 150 height 51
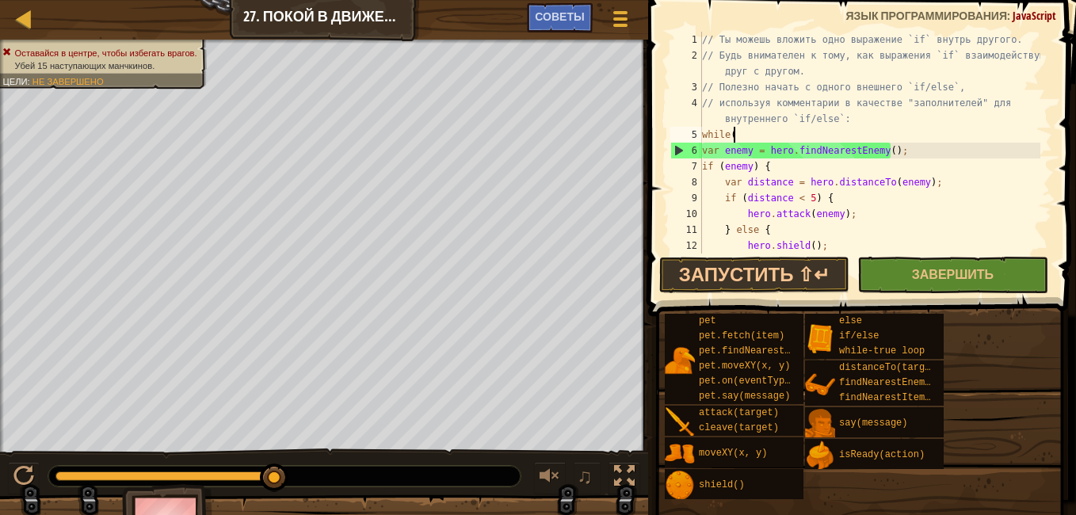
scroll to position [7, 2]
type textarea "while"
type textarea "цр"
type textarea "} var enemy = hero.findNearestEnemy();"
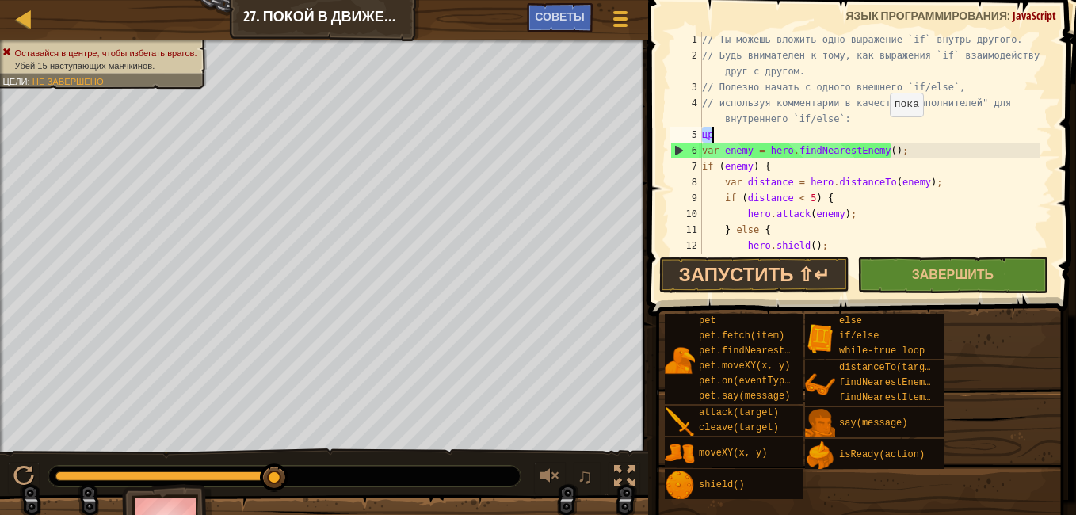
type textarea "v"
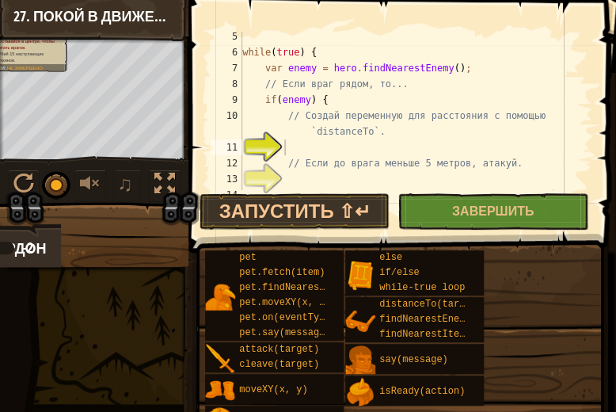
scroll to position [98, 0]
click at [430, 144] on div "while ( true ) { var enemy = hero . findNearestEnemy ( ) ; // Если враг рядом, …" at bounding box center [409, 124] width 341 height 190
paste textarea "var distance = hero.distanceTo(enemy);"
type textarea "var distance = hero.distanceTo(enemy);"
drag, startPoint x: 430, startPoint y: 143, endPoint x: 442, endPoint y: 144, distance: 12.0
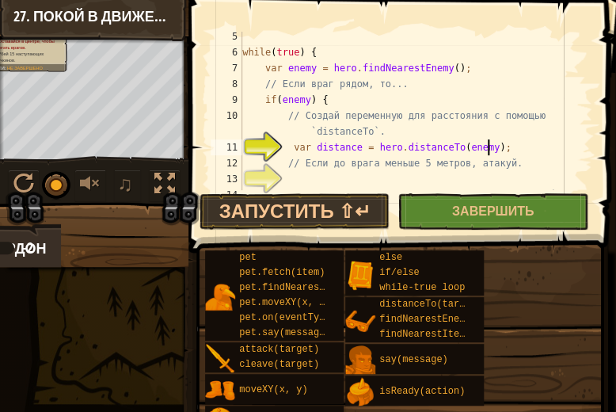
click at [440, 144] on div "while ( true ) { var enemy = hero . findNearestEnemy ( ) ; // Если враг рядом, …" at bounding box center [409, 124] width 341 height 190
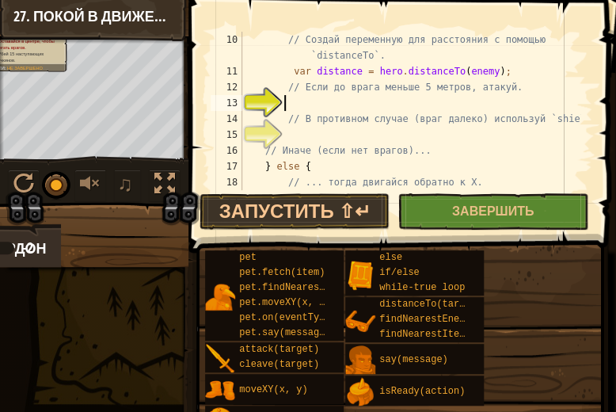
click at [455, 99] on div "// Создай переменную для расстояния с помощью `distanceTo`. var distance = hero…" at bounding box center [409, 135] width 341 height 206
click at [444, 103] on div "// Создай переменную для расстояния с помощью `distanceTo`. var distance = hero…" at bounding box center [409, 135] width 341 height 206
paste textarea "hero.attack(enemy);"
type textarea "hero.attack(enemy);"
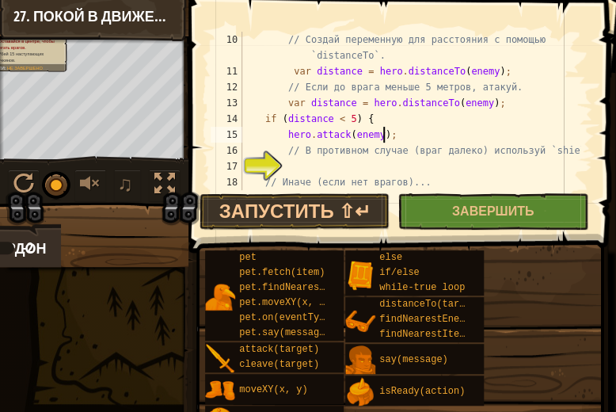
click at [462, 166] on div "// Создай переменную для расстояния с помощью `distanceTo`. var distance = hero…" at bounding box center [409, 135] width 341 height 206
drag, startPoint x: 462, startPoint y: 167, endPoint x: 479, endPoint y: 165, distance: 17.6
click at [465, 165] on div "// Создай переменную для расстояния с помощью `distanceTo`. var distance = hero…" at bounding box center [409, 135] width 341 height 206
click at [338, 179] on div "// Создай переменную для расстояния с помощью `distanceTo`. var distance = hero…" at bounding box center [409, 135] width 341 height 206
type textarea "// Иначе (если нет врагов)..."
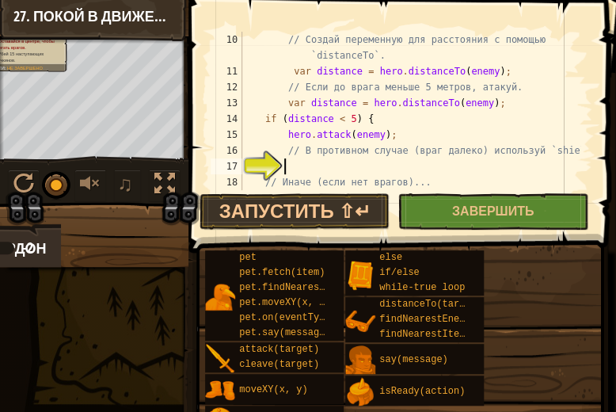
click at [336, 166] on div "// Создай переменную для расстояния с помощью `distanceTo`. var distance = hero…" at bounding box center [409, 135] width 341 height 206
paste textarea "}"
type textarea "}"
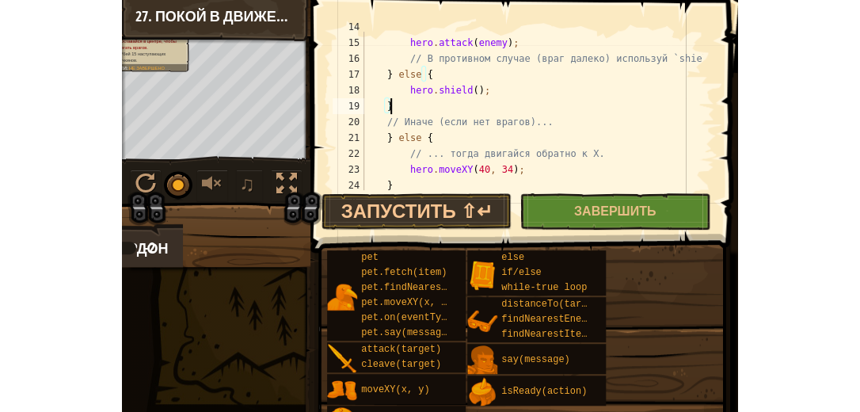
scroll to position [301, 0]
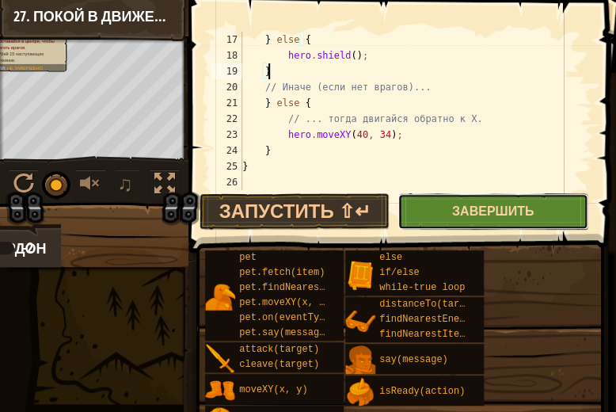
click at [495, 212] on span "Завершить" at bounding box center [493, 210] width 82 height 17
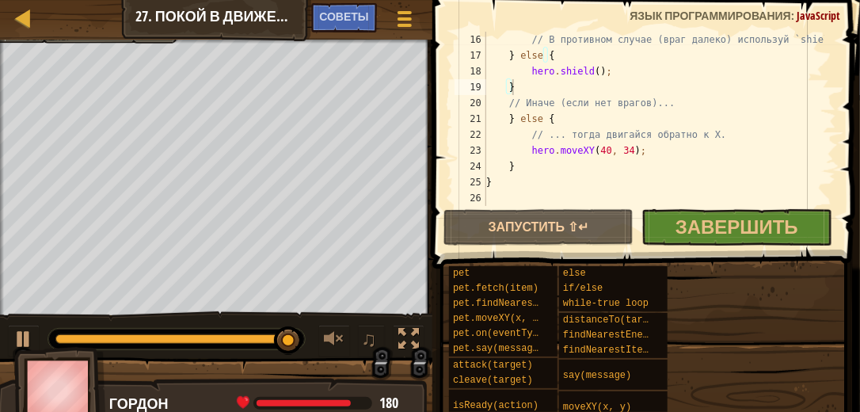
scroll to position [285, 0]
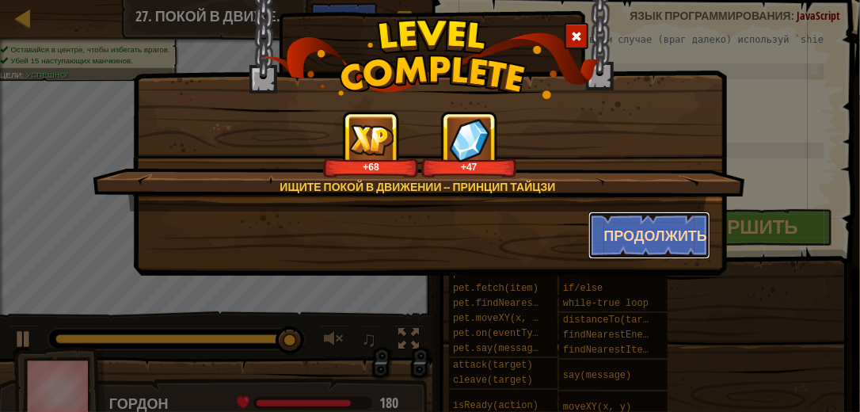
click at [636, 236] on button "Продолжить" at bounding box center [650, 236] width 123 height 48
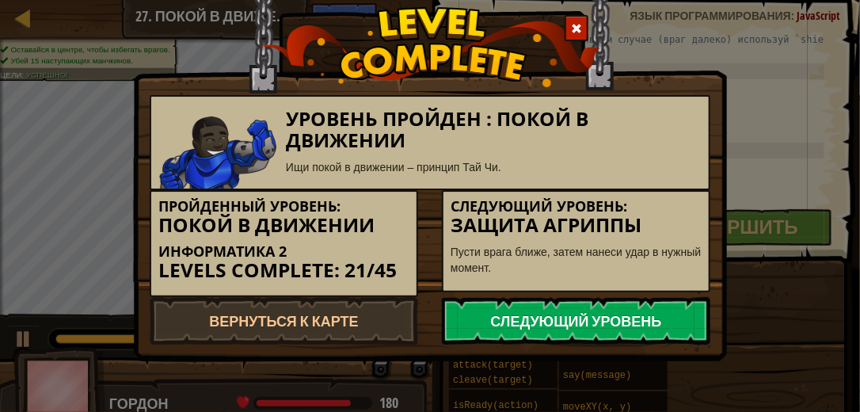
click at [592, 320] on link "Следующий уровень" at bounding box center [576, 321] width 269 height 48
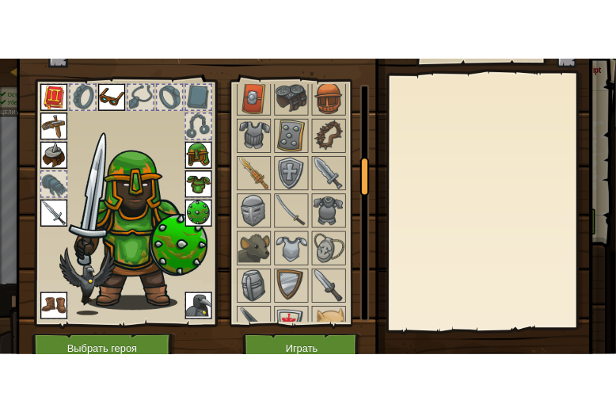
scroll to position [135, 0]
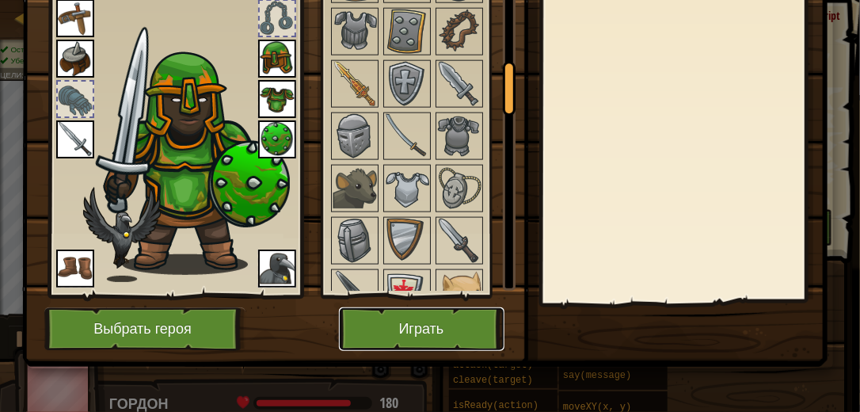
click at [434, 339] on button "Играть" at bounding box center [422, 329] width 166 height 44
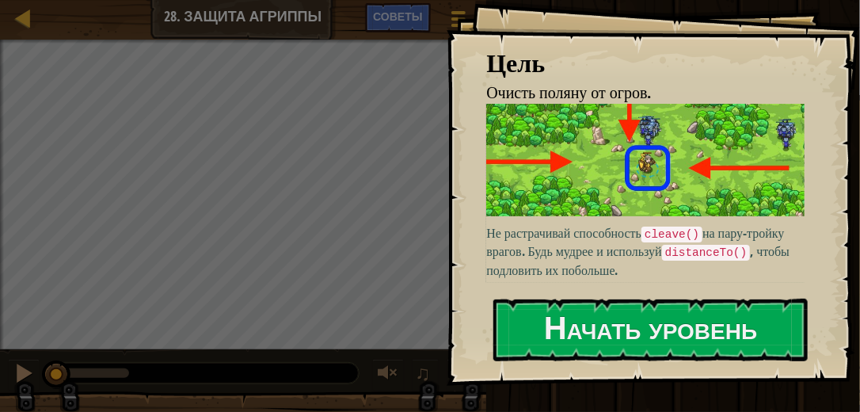
click at [577, 269] on p "Не растрачивай способность cleave() на пару-тройку врагов. Будь мудрее и исполь…" at bounding box center [651, 251] width 330 height 55
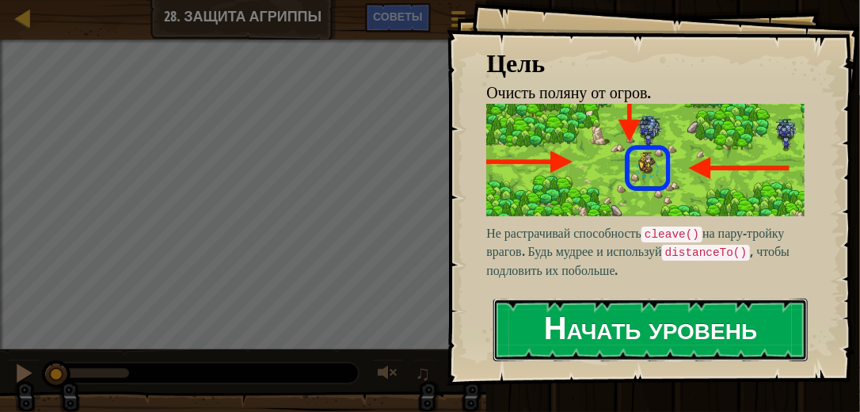
click at [596, 330] on button "Начать уровень" at bounding box center [651, 330] width 314 height 63
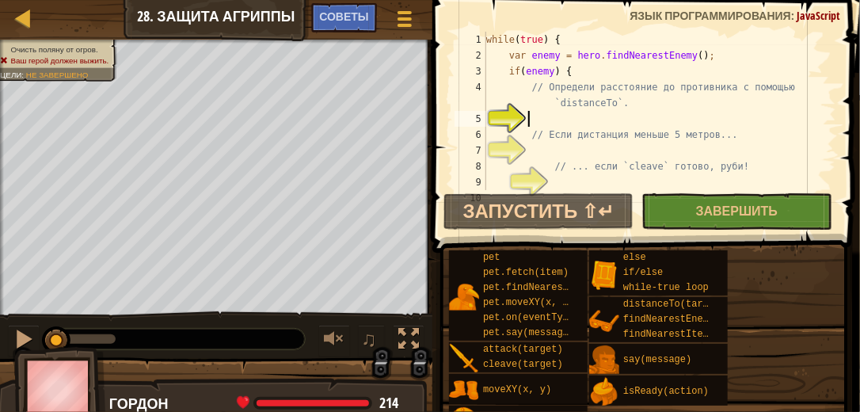
click at [564, 119] on div "while ( true ) { var enemy = hero . findNearestEnemy ( ) ; if ( enemy ) { // Оп…" at bounding box center [655, 127] width 344 height 190
paste textarea "if (distance < 5) {"
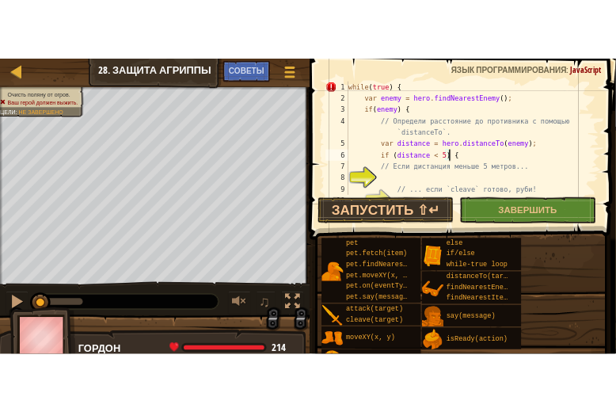
scroll to position [95, 0]
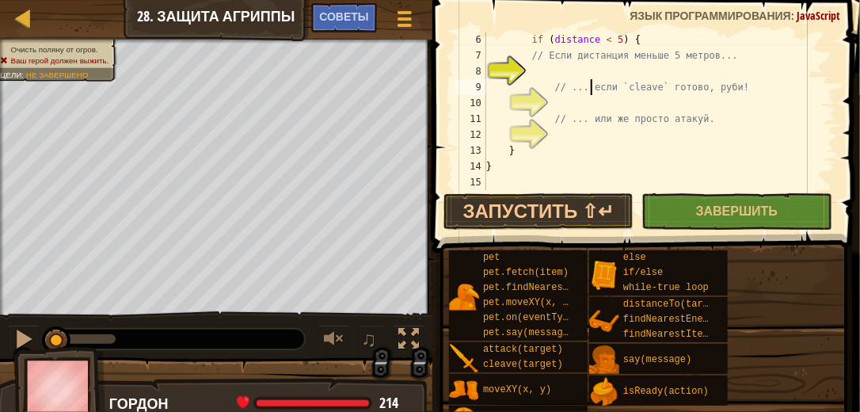
click at [589, 79] on div "if ( distance < 5 ) { // Если дистанция меньше 5 метров... // ... если `cleave`…" at bounding box center [655, 127] width 344 height 190
type textarea "// ... если `cleave` готово, руби!"
click at [589, 75] on div "if ( distance < 5 ) { // Если дистанция меньше 5 метров... // ... если `cleave`…" at bounding box center [655, 127] width 344 height 190
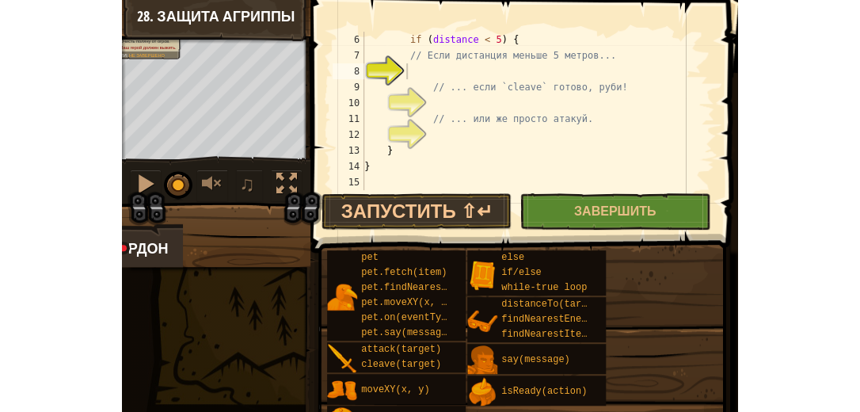
scroll to position [57, 0]
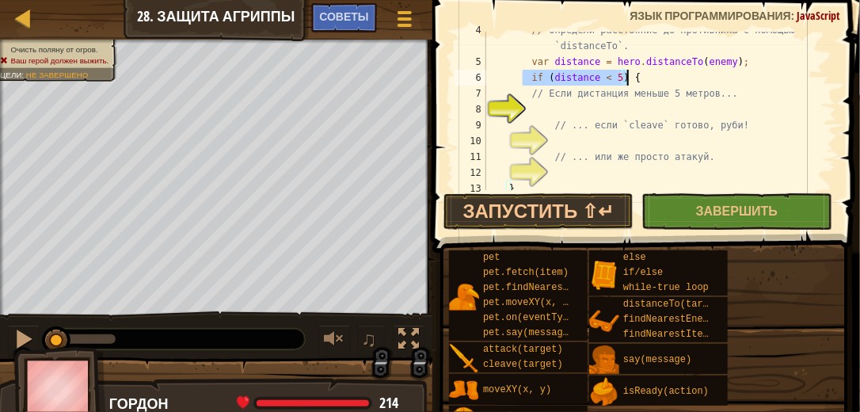
drag, startPoint x: 524, startPoint y: 79, endPoint x: 646, endPoint y: 76, distance: 122.0
click at [646, 76] on div "// Определи расстояние до противника с помощью `distanceTo`. var distance = her…" at bounding box center [655, 125] width 344 height 206
type textarea "// Если дистанция меньше 5 метров..."
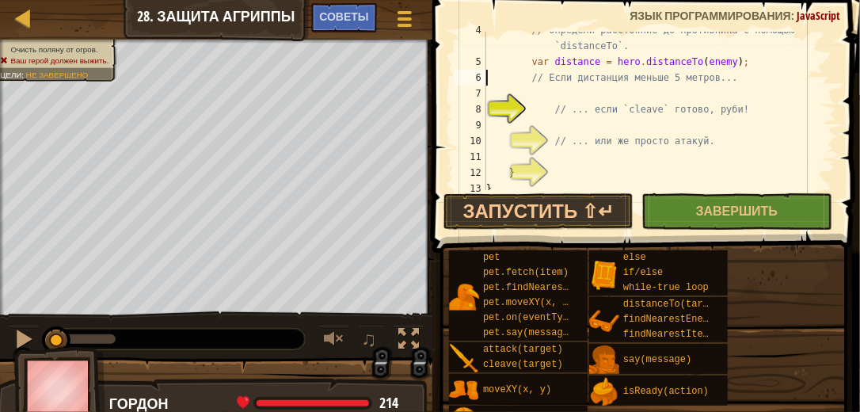
click at [588, 92] on div "// Определи расстояние до противника с помощью `distanceTo`. var distance = her…" at bounding box center [655, 125] width 344 height 206
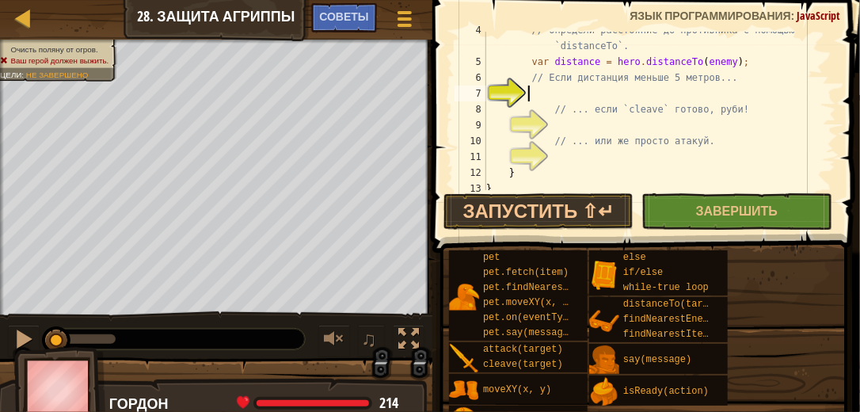
paste textarea "if (distance < 5) {"
type textarea "if (distance < 5) {"
click at [623, 124] on div "// Определи расстояние до противника с помощью `distanceTo`. var distance = her…" at bounding box center [655, 125] width 344 height 206
paste textarea "hero.cleave(enemy);"
type textarea "hero.cleave(enemy);"
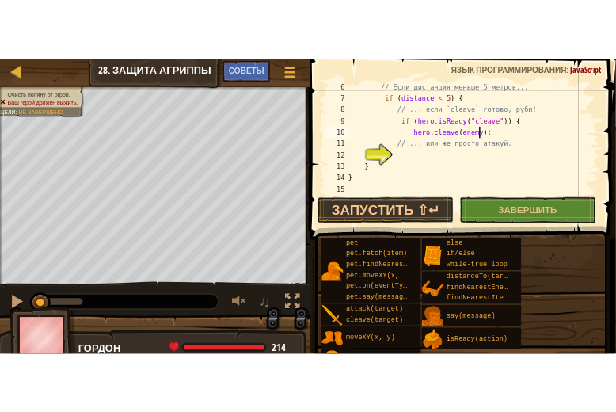
scroll to position [95, 0]
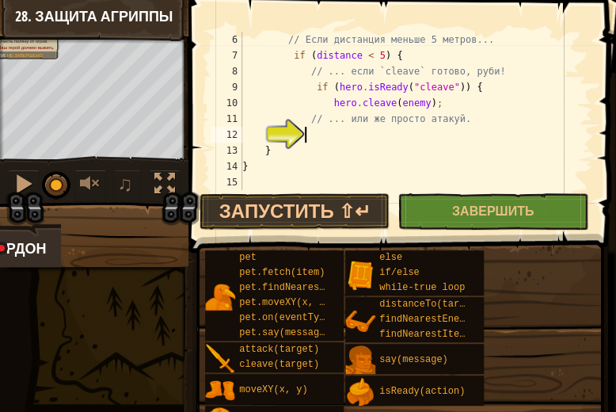
click at [433, 140] on div "// Если дистанция меньше 5 метров... if ( distance < 5 ) { // ... если `cleave`…" at bounding box center [411, 127] width 344 height 190
paste textarea "}"
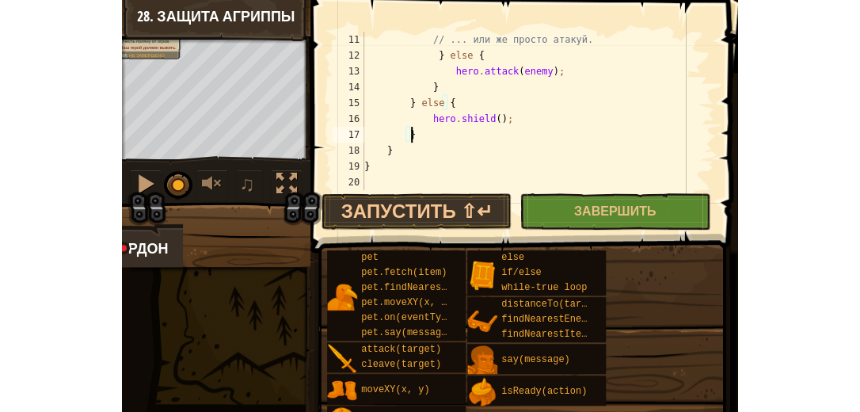
scroll to position [174, 0]
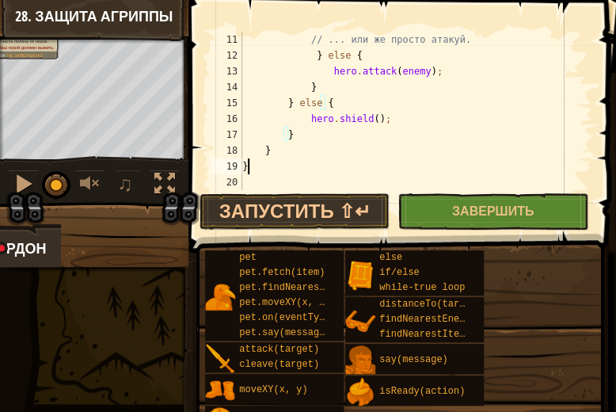
click at [545, 168] on div "// ... или же просто атакуй. } else { hero . attack ( enemy ) ; } } else { hero…" at bounding box center [411, 127] width 344 height 190
type textarea "}"
click at [509, 204] on span "Завершить" at bounding box center [493, 210] width 82 height 17
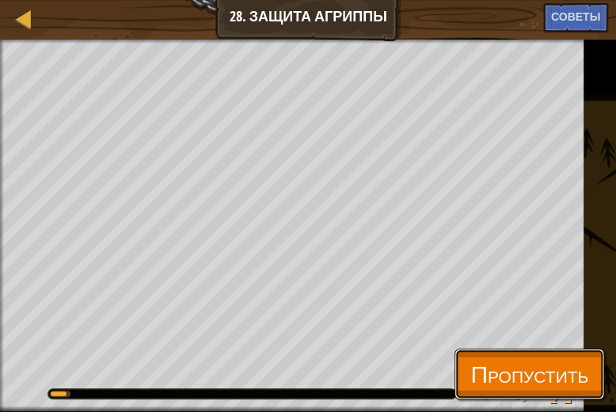
click at [539, 379] on span "Пропустить" at bounding box center [530, 373] width 118 height 32
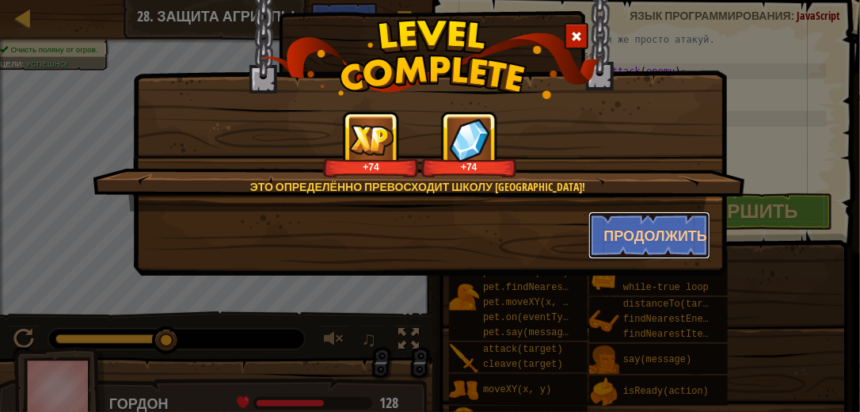
click at [651, 269] on div "Это определённо превосходит школу [GEOGRAPHIC_DATA]! +74 +74 Продолжить" at bounding box center [430, 117] width 594 height 315
click at [634, 238] on button "Продолжить" at bounding box center [650, 236] width 123 height 48
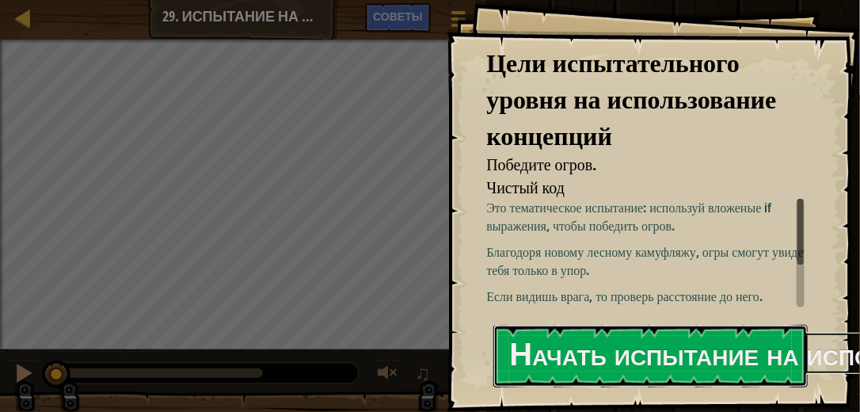
click at [615, 346] on button "Начать испытание на использование концепций" at bounding box center [651, 356] width 314 height 63
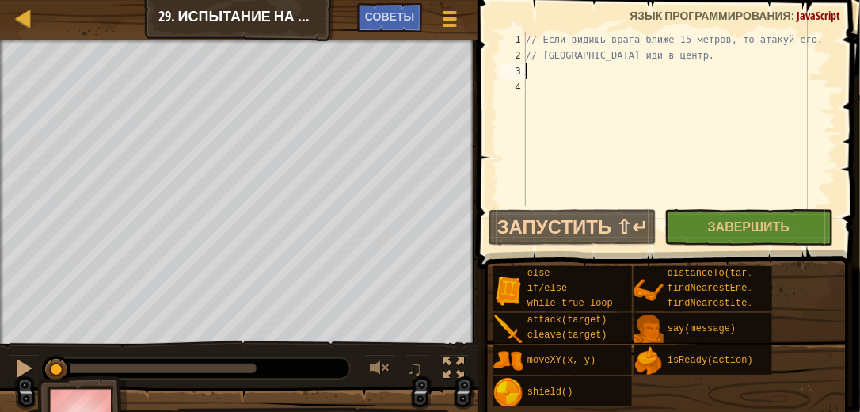
click at [570, 76] on div "// Если видишь врага ближе 15 метров, то атакуй его. // [GEOGRAPHIC_DATA] иди в…" at bounding box center [680, 135] width 314 height 206
paste textarea "if (distance < 15) {"
type textarea "if (distance < 15) {"
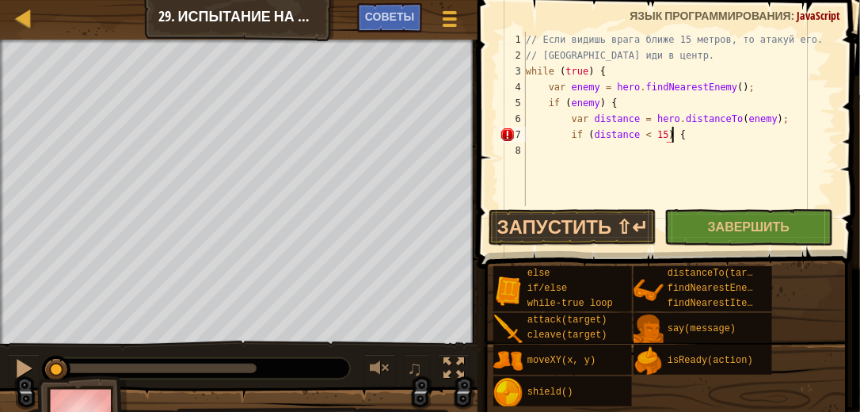
click at [716, 147] on div "// Если видишь врага ближе 15 метров, то атакуй его. // [GEOGRAPHIC_DATA] иди в…" at bounding box center [680, 135] width 314 height 206
click at [695, 136] on div "// Если видишь врага ближе 15 метров, то атакуй его. // [GEOGRAPHIC_DATA] иди в…" at bounding box center [680, 135] width 314 height 206
type textarea "if (distance < 15) {"
